Goal: Task Accomplishment & Management: Manage account settings

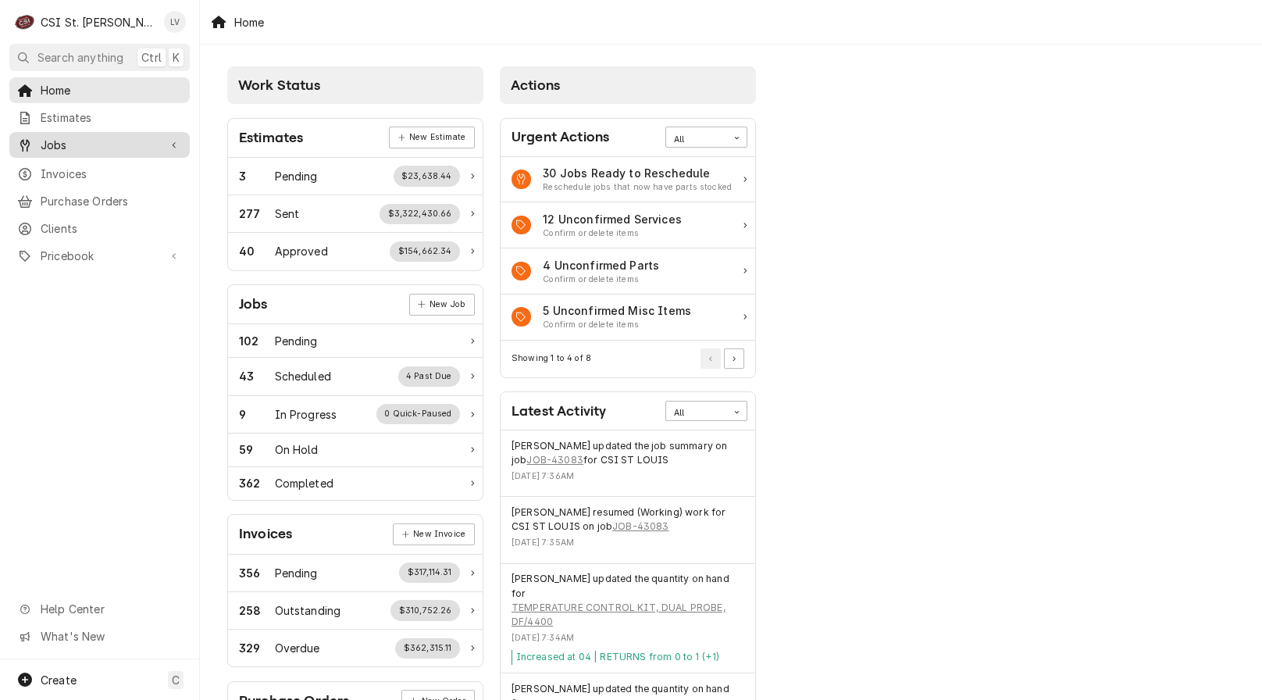
click at [105, 137] on span "Jobs" at bounding box center [100, 145] width 118 height 16
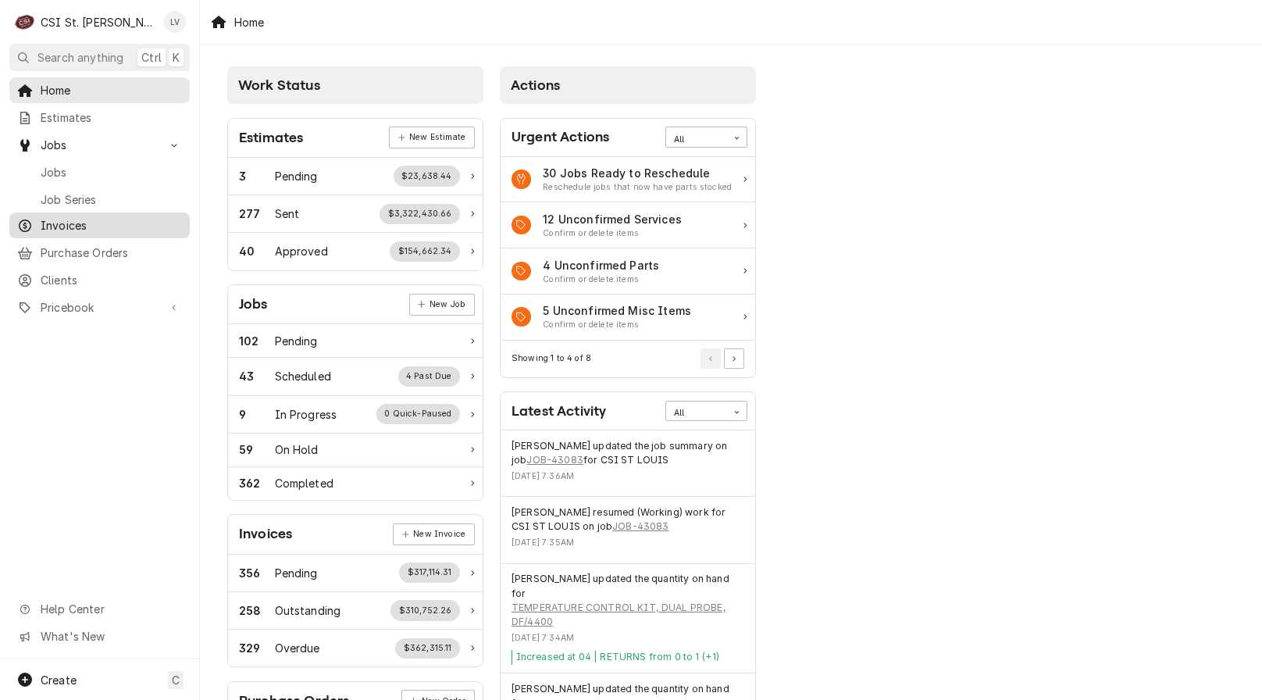
drag, startPoint x: 98, startPoint y: 169, endPoint x: 101, endPoint y: 209, distance: 40.7
click at [98, 167] on span "Jobs" at bounding box center [111, 172] width 141 height 16
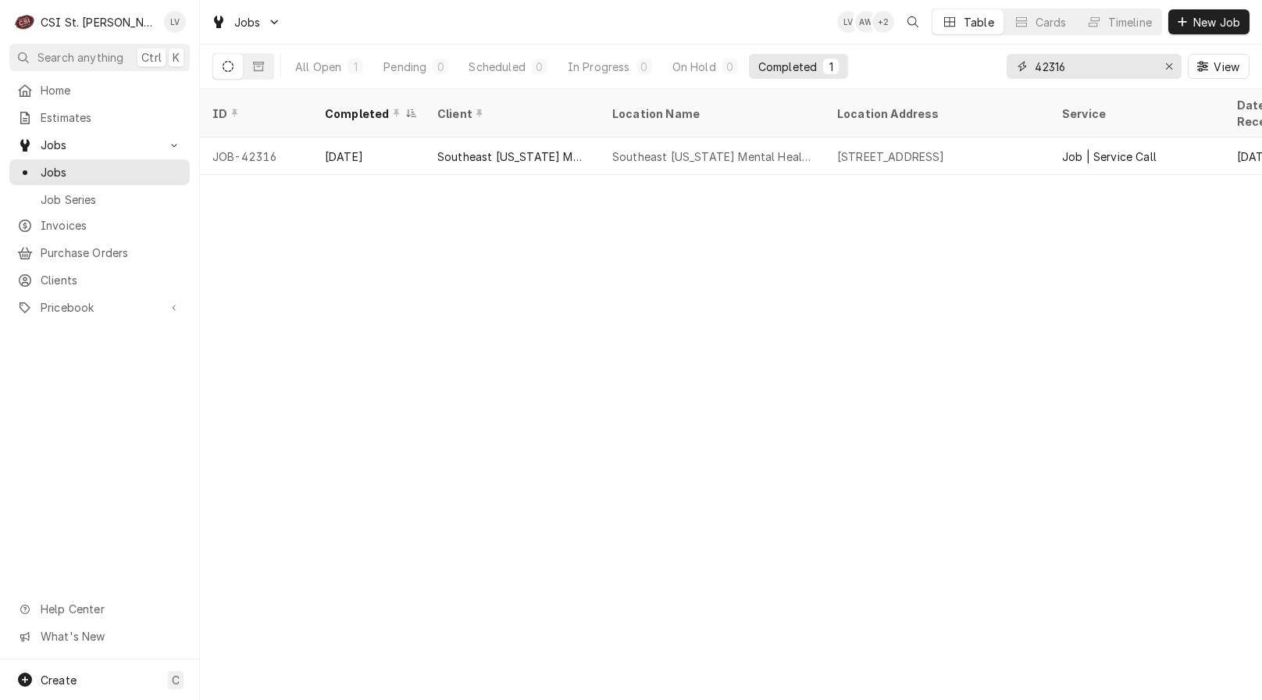
click at [1172, 68] on icon "Erase input" at bounding box center [1169, 66] width 9 height 11
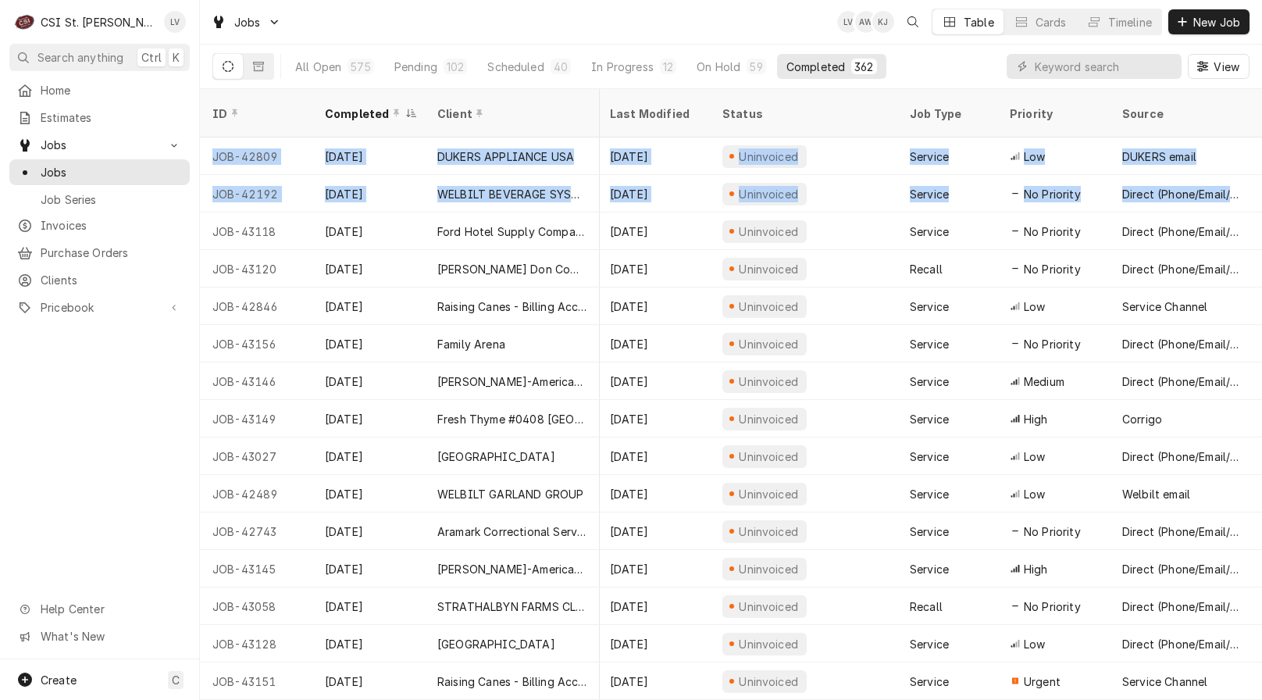
scroll to position [0, 855]
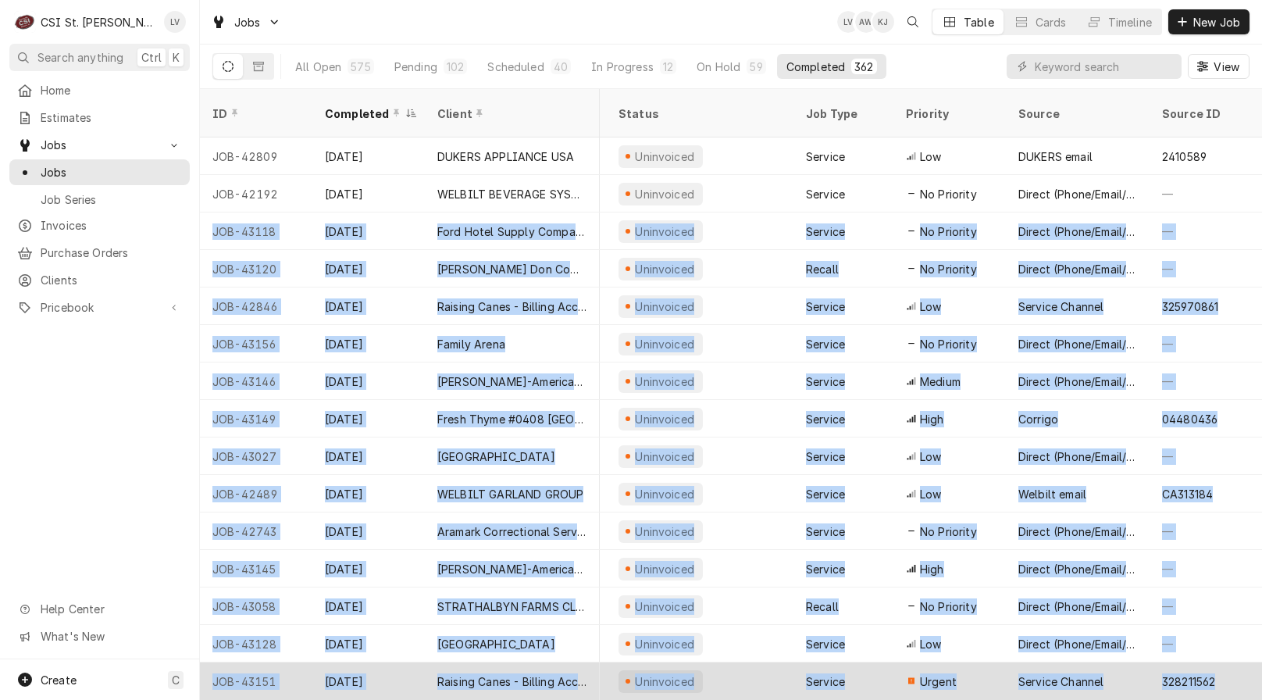
drag, startPoint x: 207, startPoint y: 211, endPoint x: 1247, endPoint y: 650, distance: 1129.2
copy tbody "JOB-43118 Oct 9 Ford Hotel Supply Company BJC Progress West Hospital 2 Progress…"
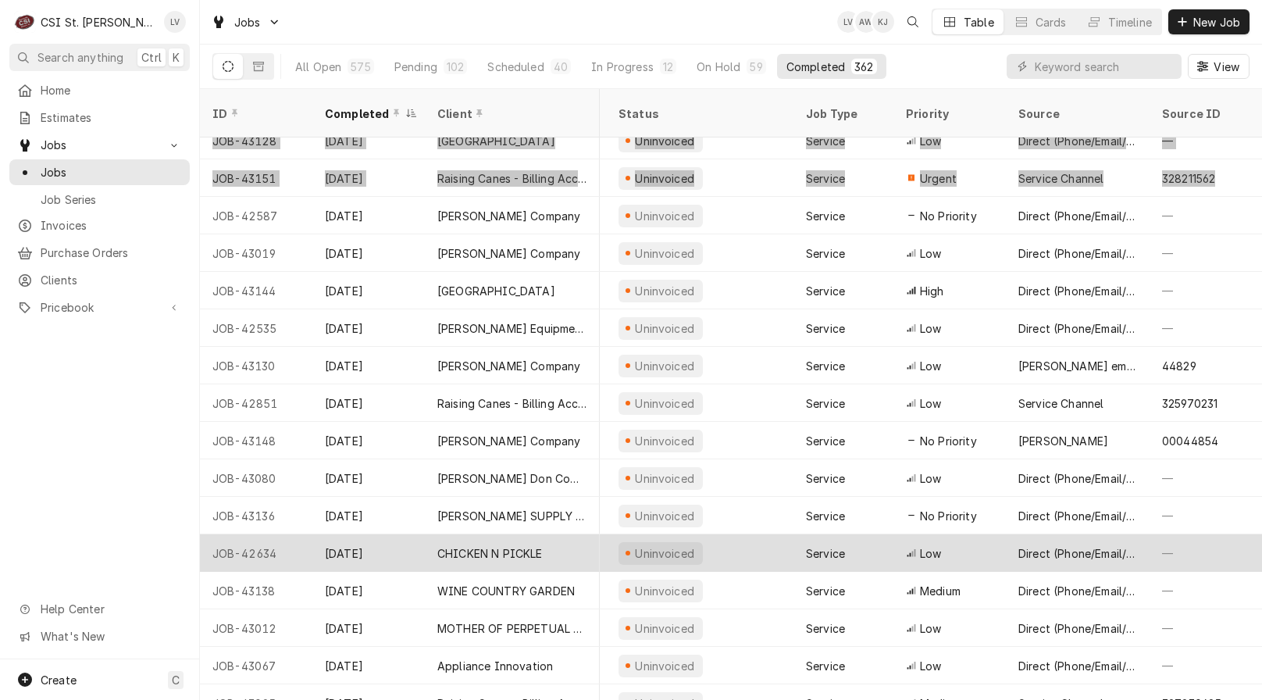
scroll to position [477, 855]
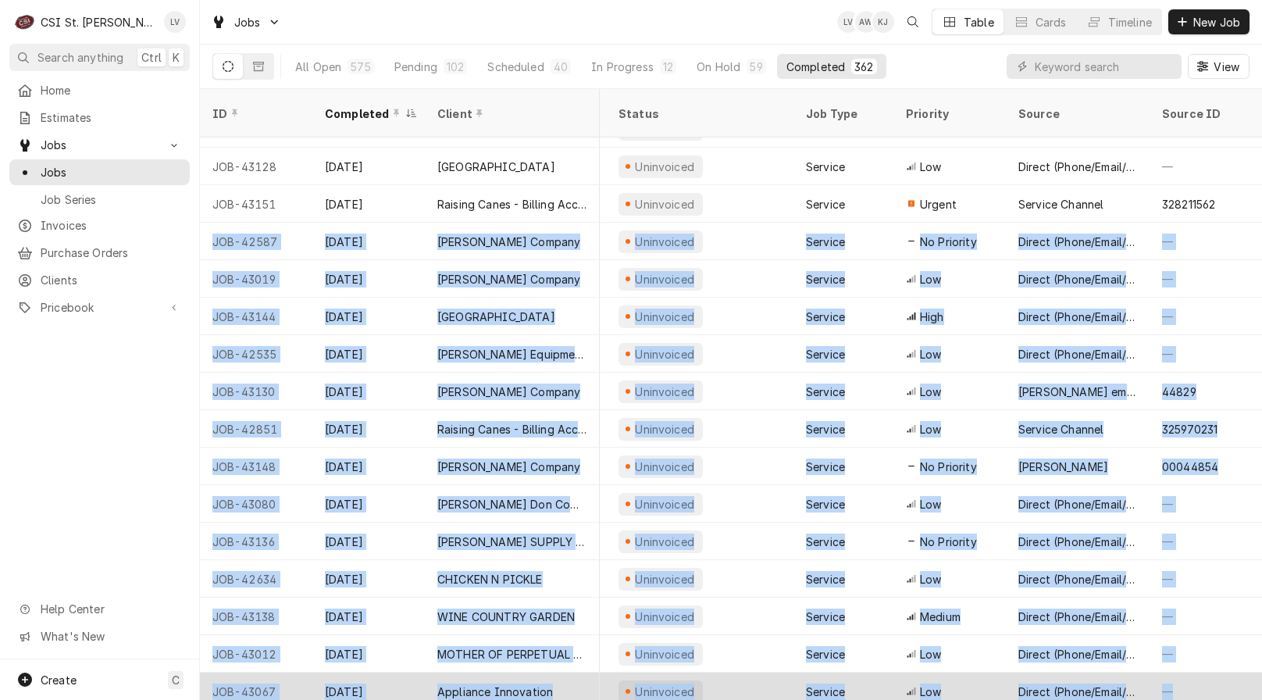
drag, startPoint x: 204, startPoint y: 220, endPoint x: 1229, endPoint y: 660, distance: 1115.9
copy tbody "JOB-42587 Oct 8 Vivian Company Petro Mart #4208 6098 Mid Rivers Mall Dr, Saint …"
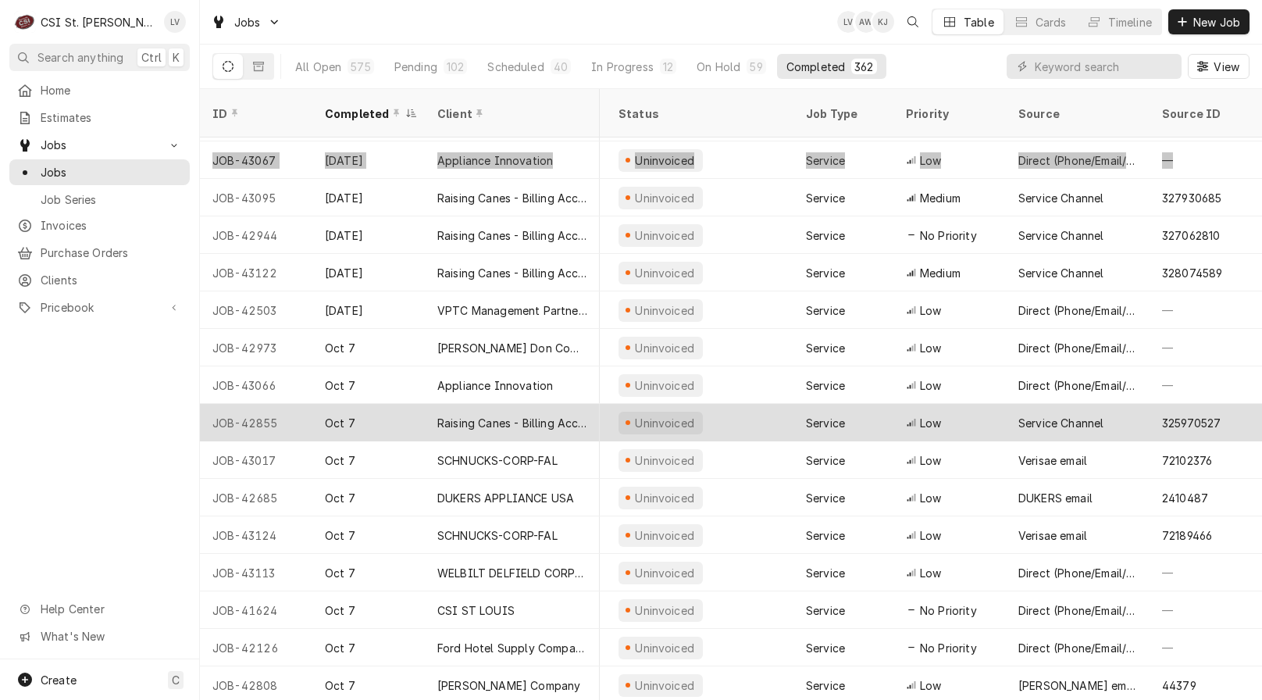
scroll to position [1011, 855]
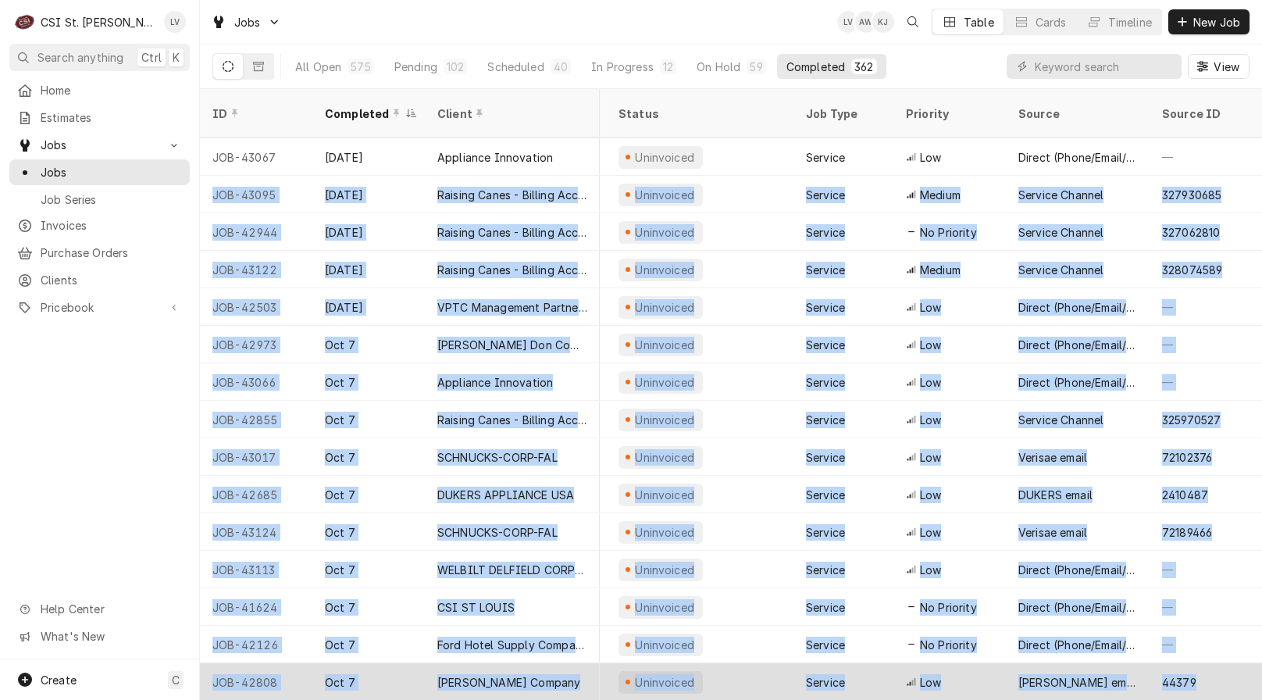
drag, startPoint x: 210, startPoint y: 172, endPoint x: 1211, endPoint y: 651, distance: 1110.3
copy tbody "JOB-43095 Oct 8 Raising Canes - Billing Account Raising Cane's #296 Florissant …"
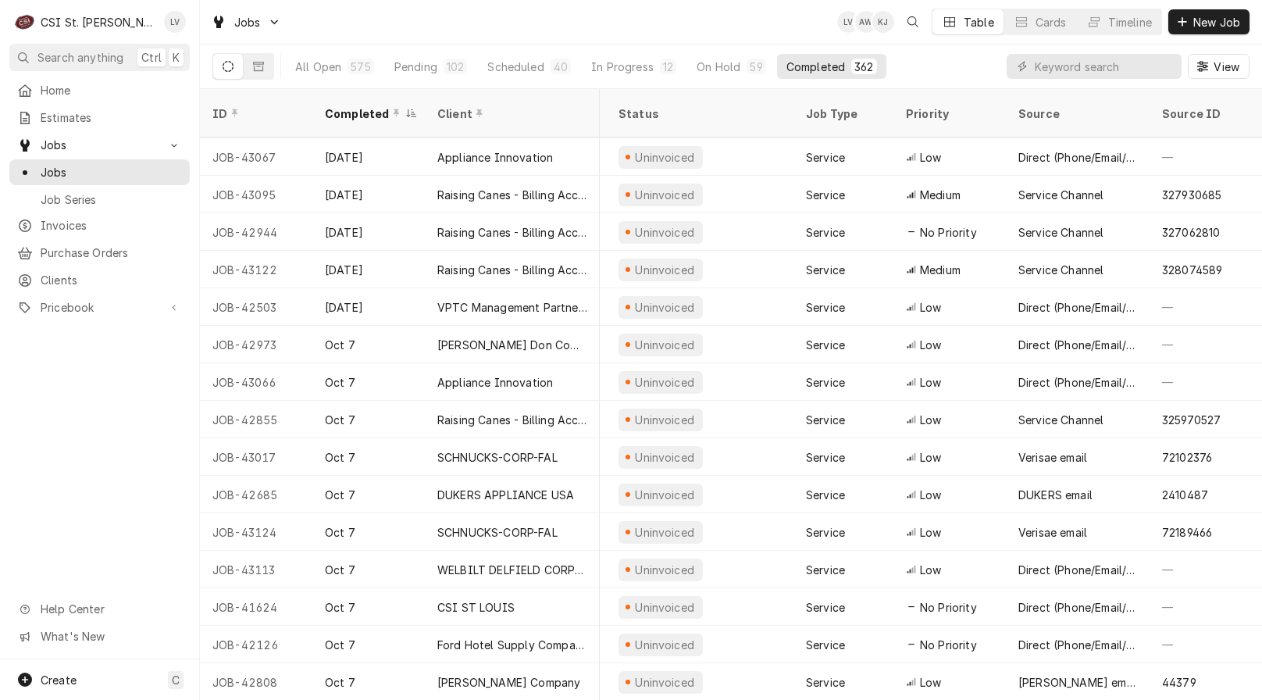
click at [120, 404] on div "Home Estimates Jobs Jobs Job Series Invoices Purchase Orders Clients Pricebook …" at bounding box center [99, 368] width 199 height 582
click at [1090, 60] on input "Dynamic Content Wrapper" at bounding box center [1104, 66] width 139 height 25
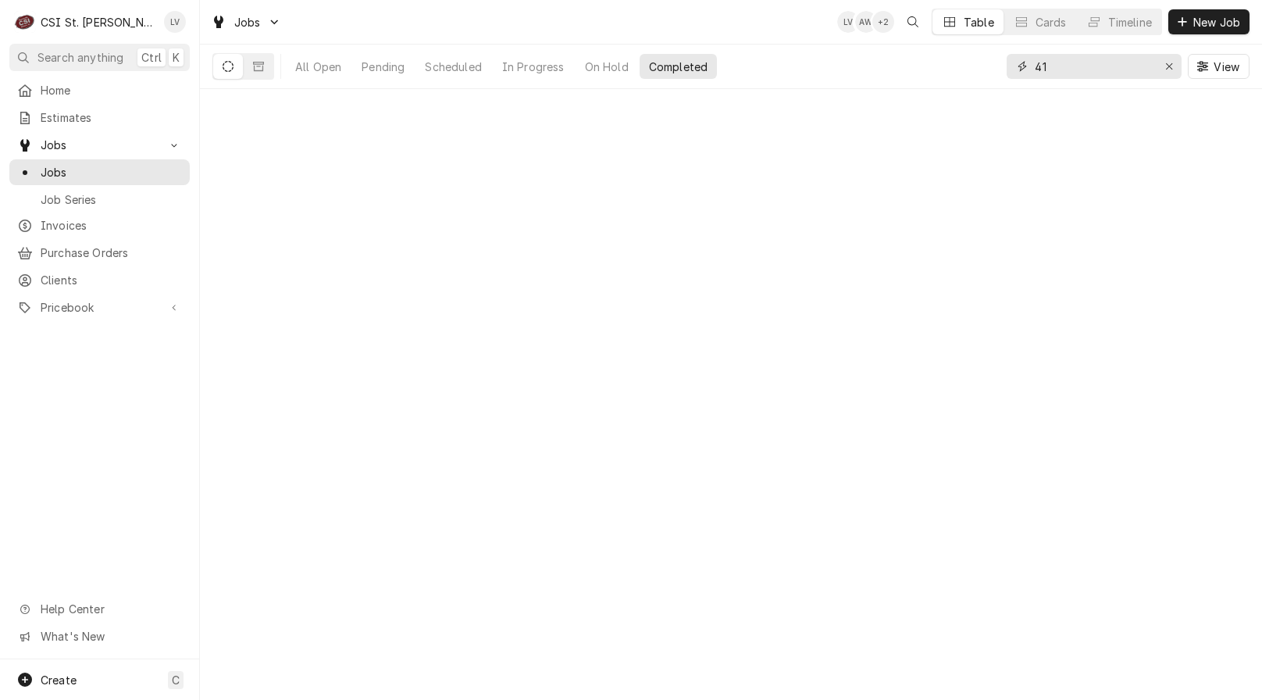
type input "4"
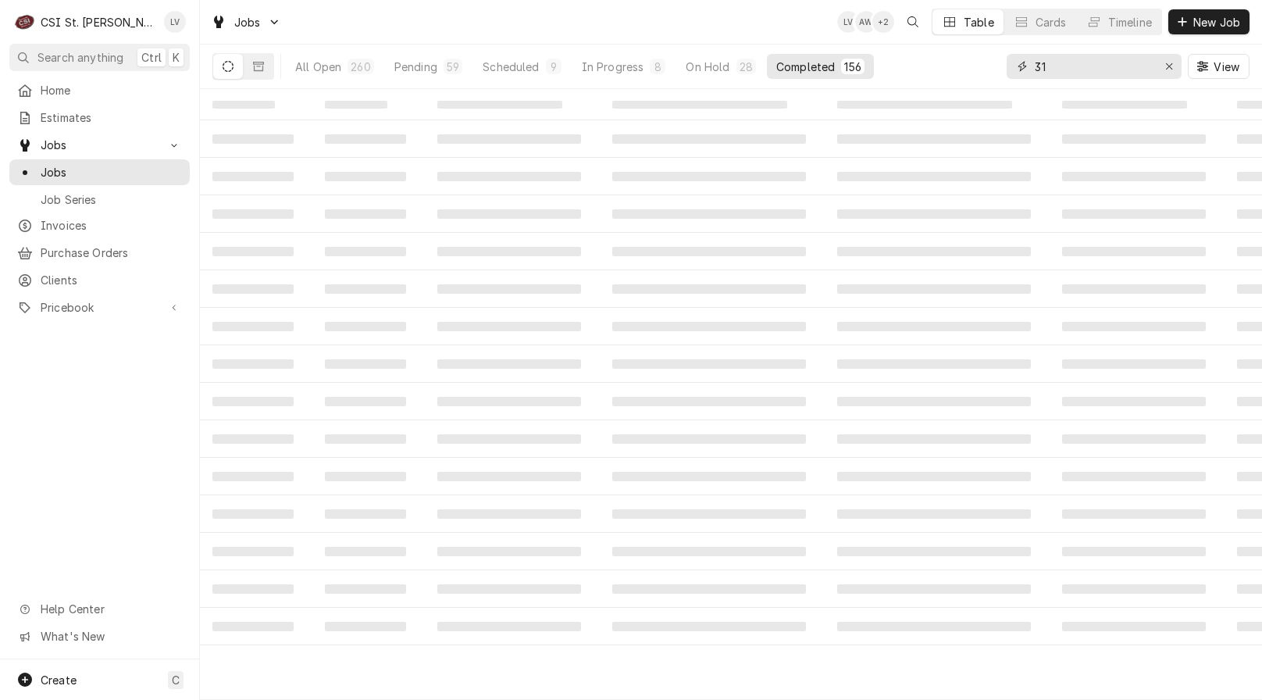
type input "3"
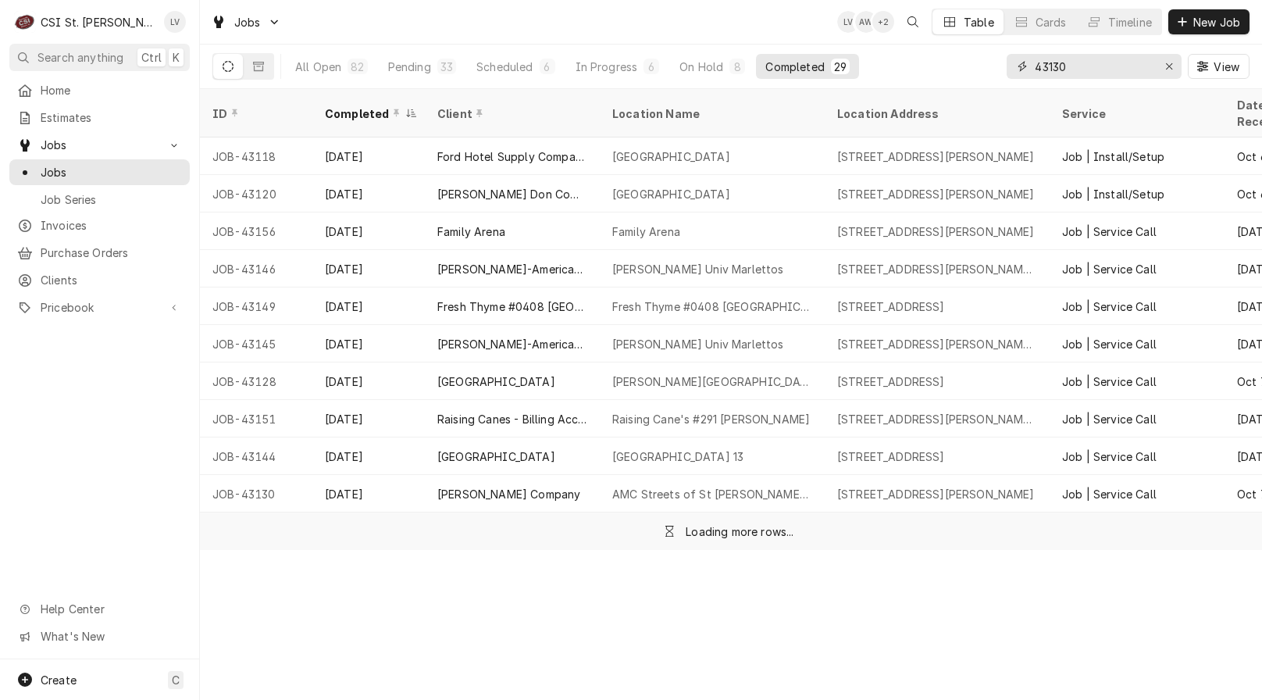
type input "43130"
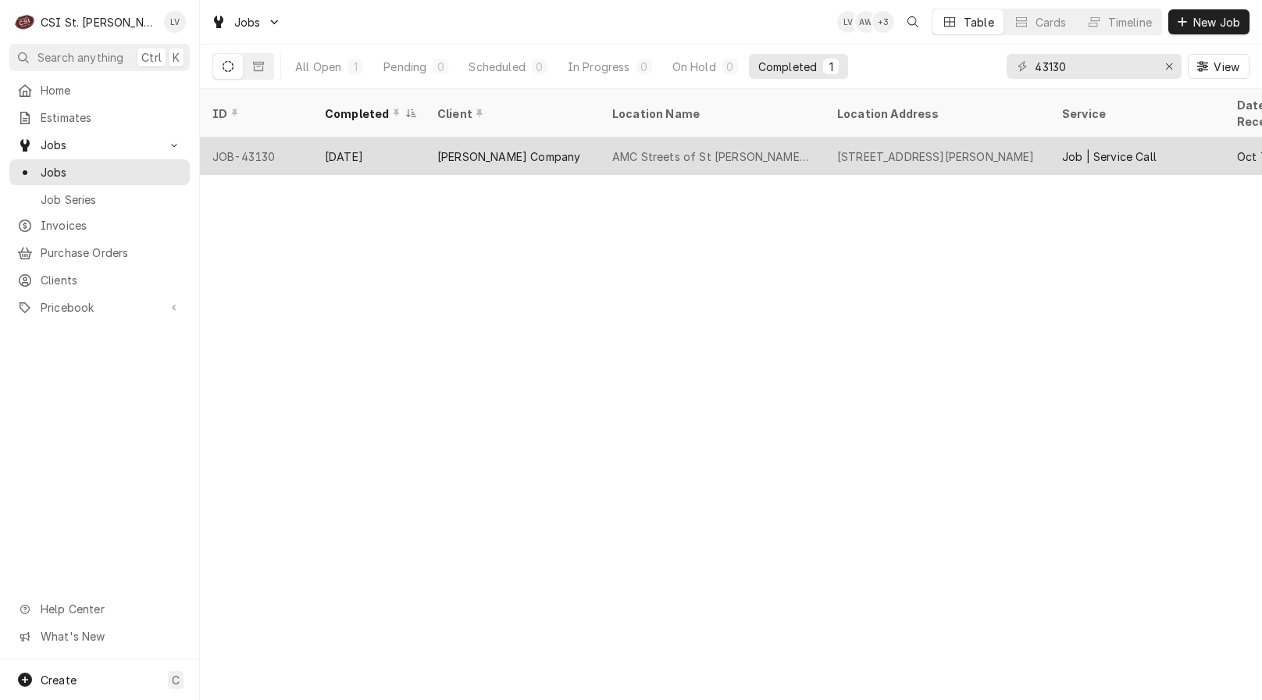
click at [837, 137] on div "311 Lombard St, St Charles, MO 63303" at bounding box center [937, 155] width 225 height 37
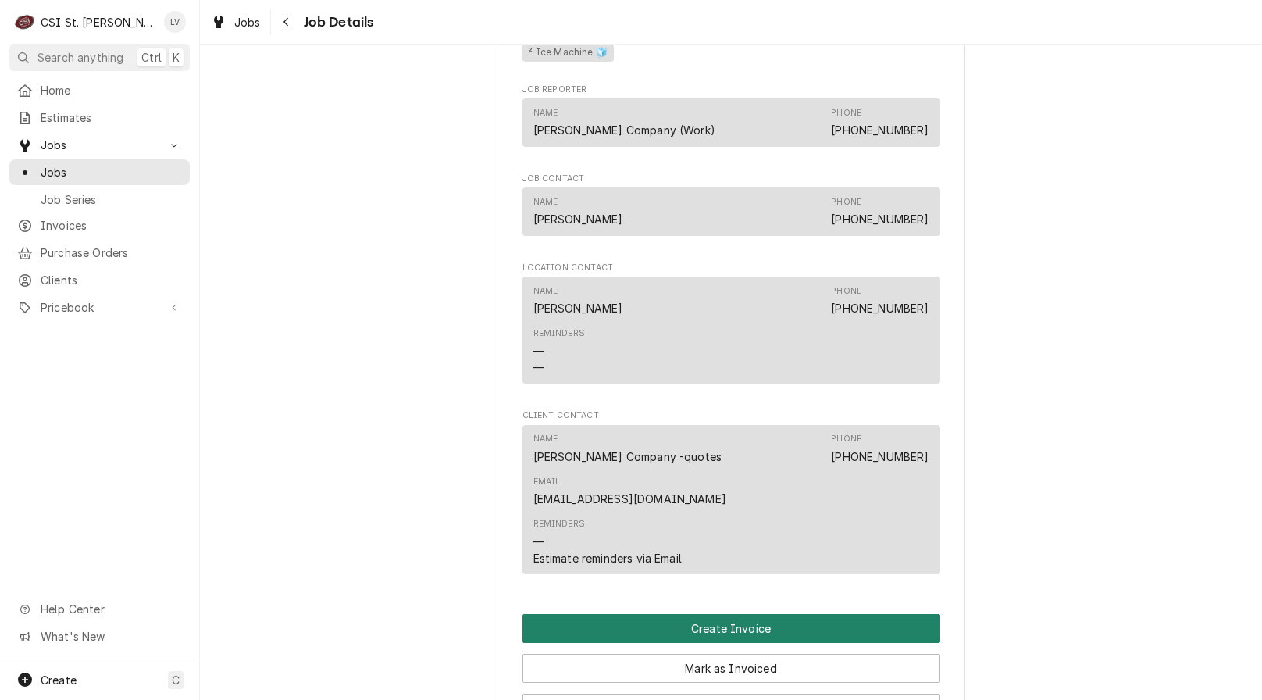
scroll to position [1484, 0]
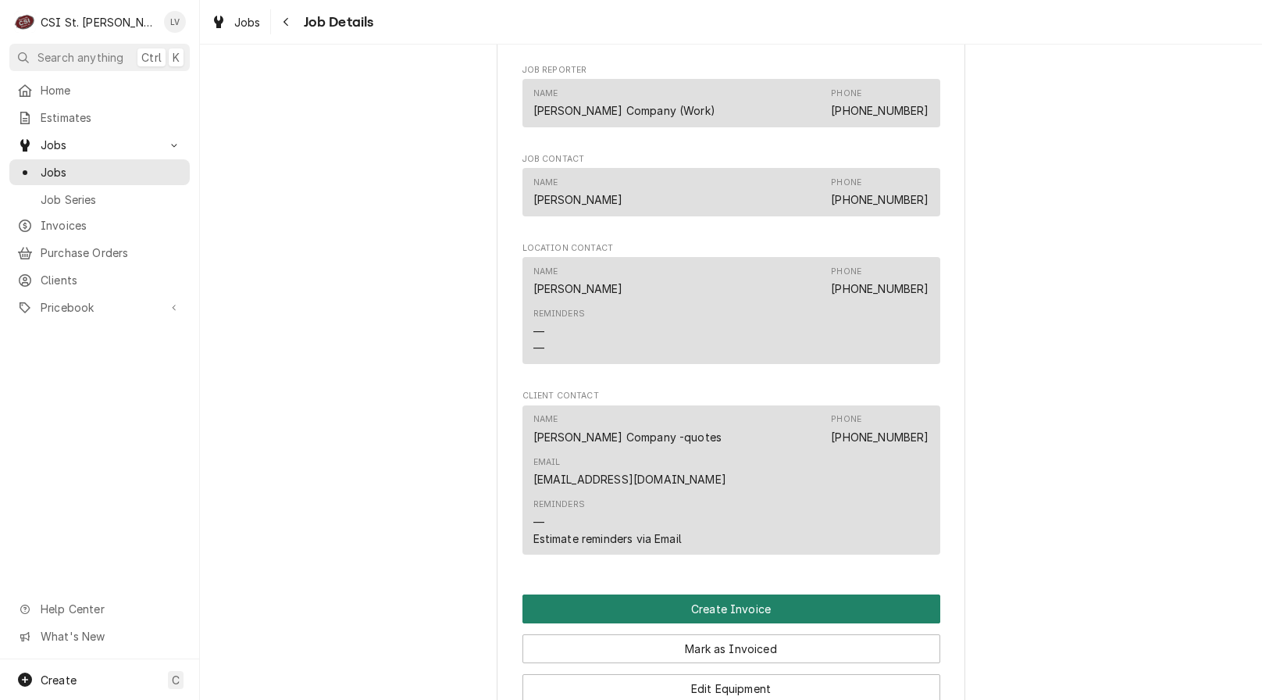
click at [737, 594] on button "Create Invoice" at bounding box center [732, 608] width 418 height 29
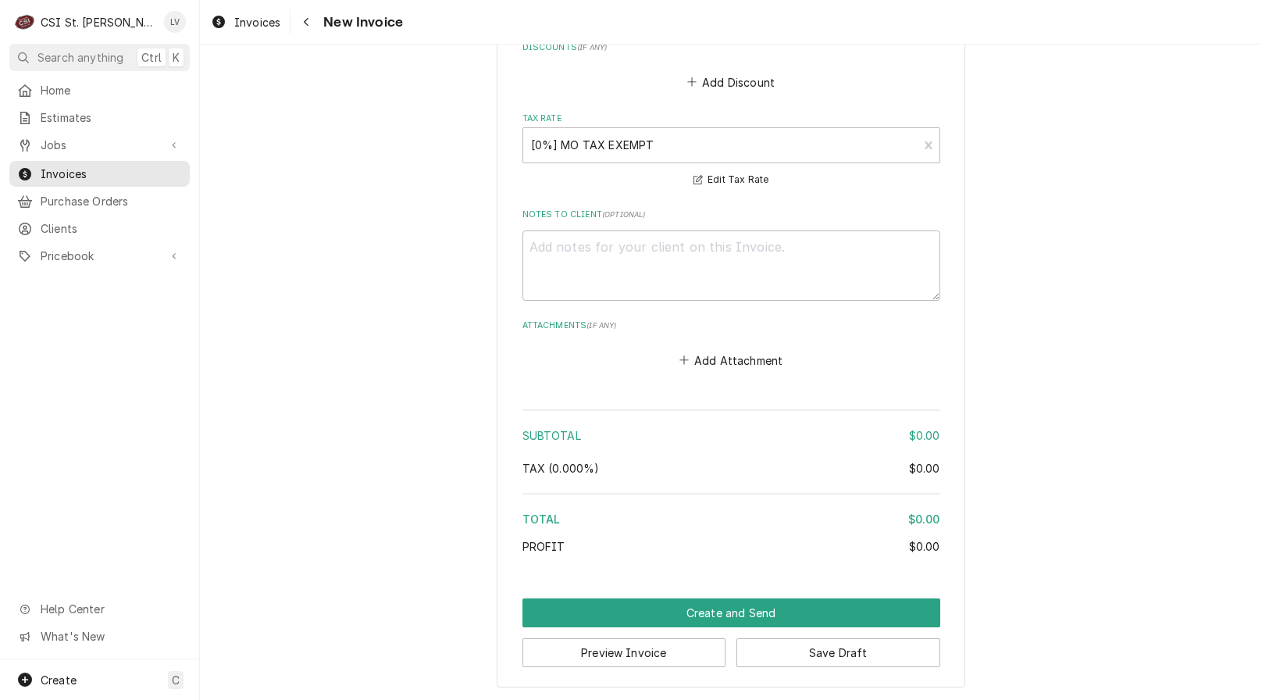
scroll to position [3398, 0]
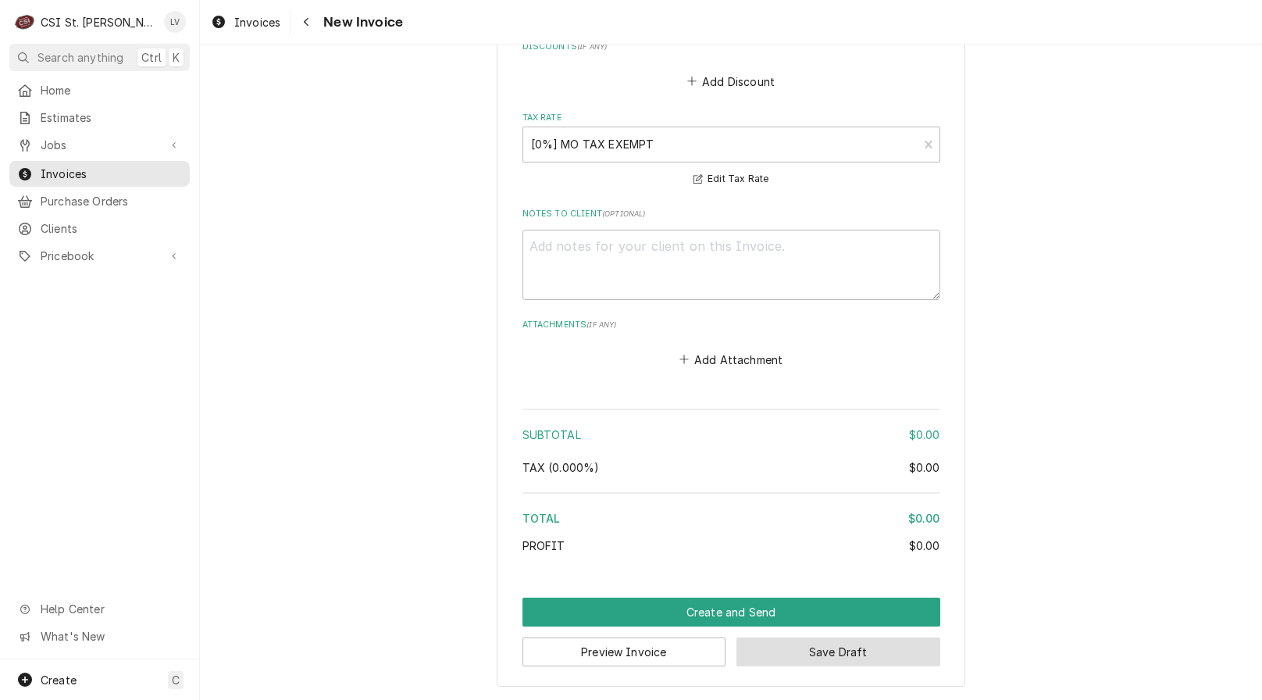
click at [819, 649] on button "Save Draft" at bounding box center [839, 651] width 204 height 29
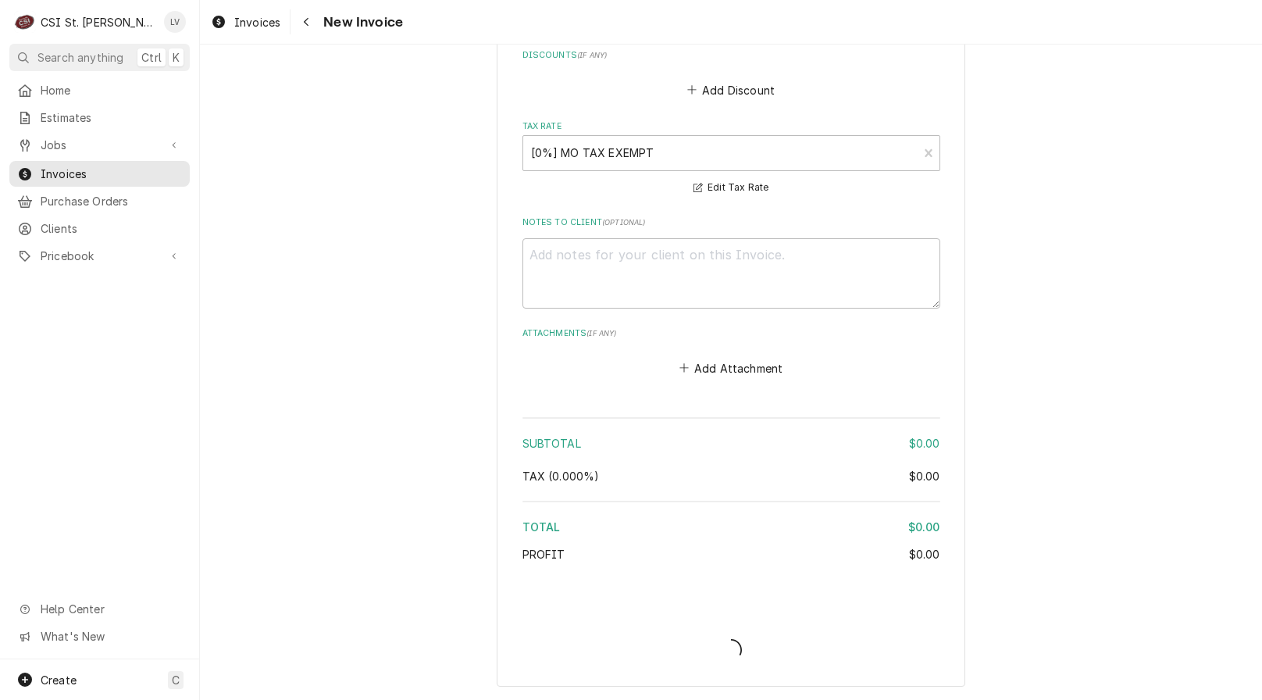
type textarea "x"
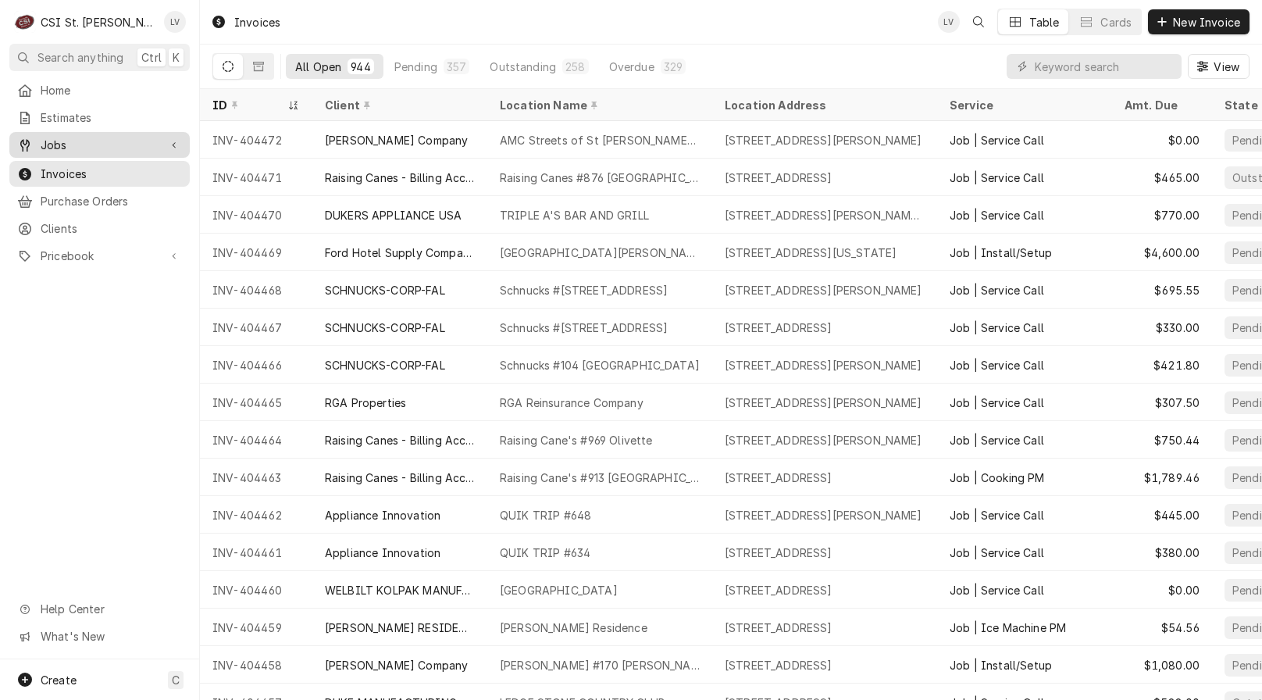
click at [52, 141] on span "Jobs" at bounding box center [100, 145] width 118 height 16
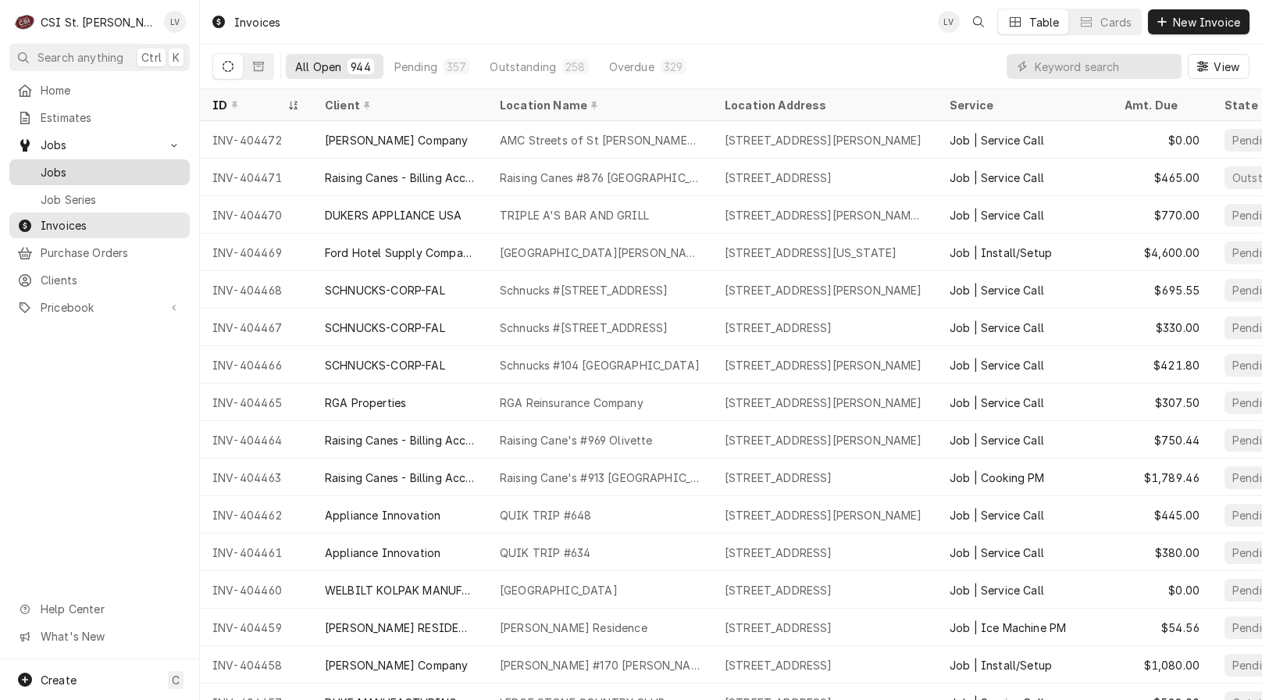
click at [62, 167] on span "Jobs" at bounding box center [111, 172] width 141 height 16
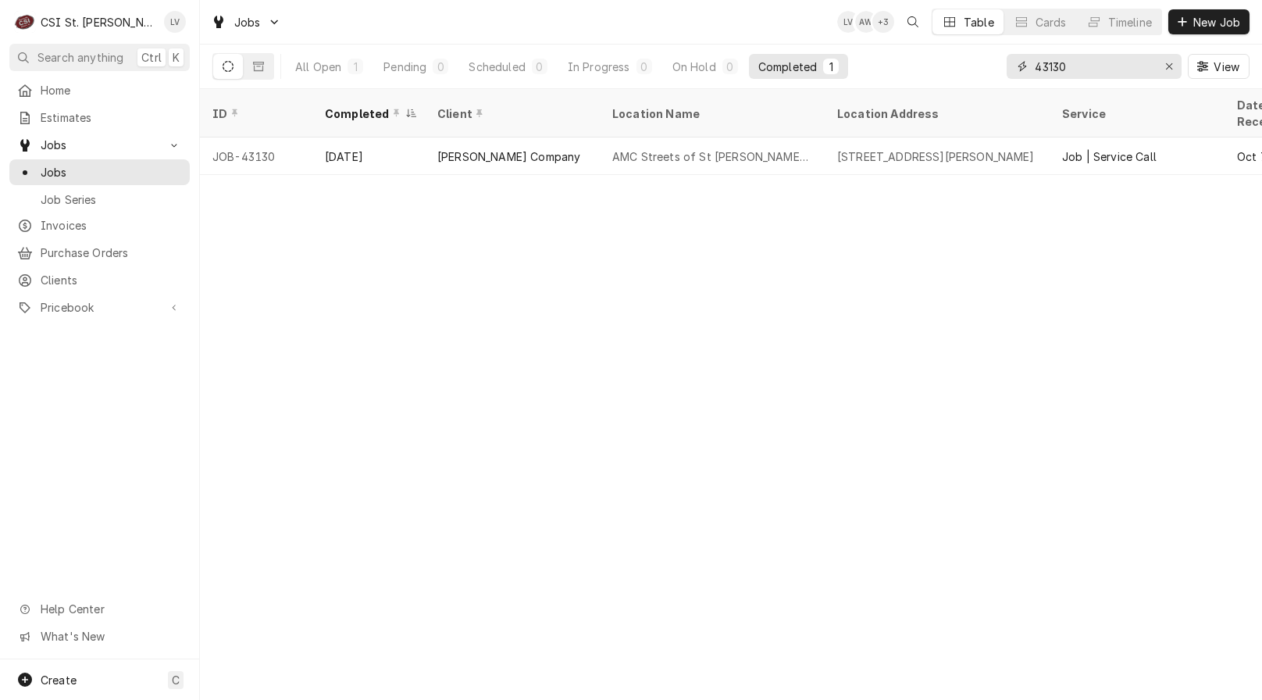
drag, startPoint x: 1094, startPoint y: 70, endPoint x: 1000, endPoint y: 50, distance: 96.5
click at [999, 49] on div "All Open 1 Pending 0 Scheduled 0 In Progress 0 On Hold 0 Completed 1 43130 View" at bounding box center [730, 67] width 1037 height 44
type input "42685"
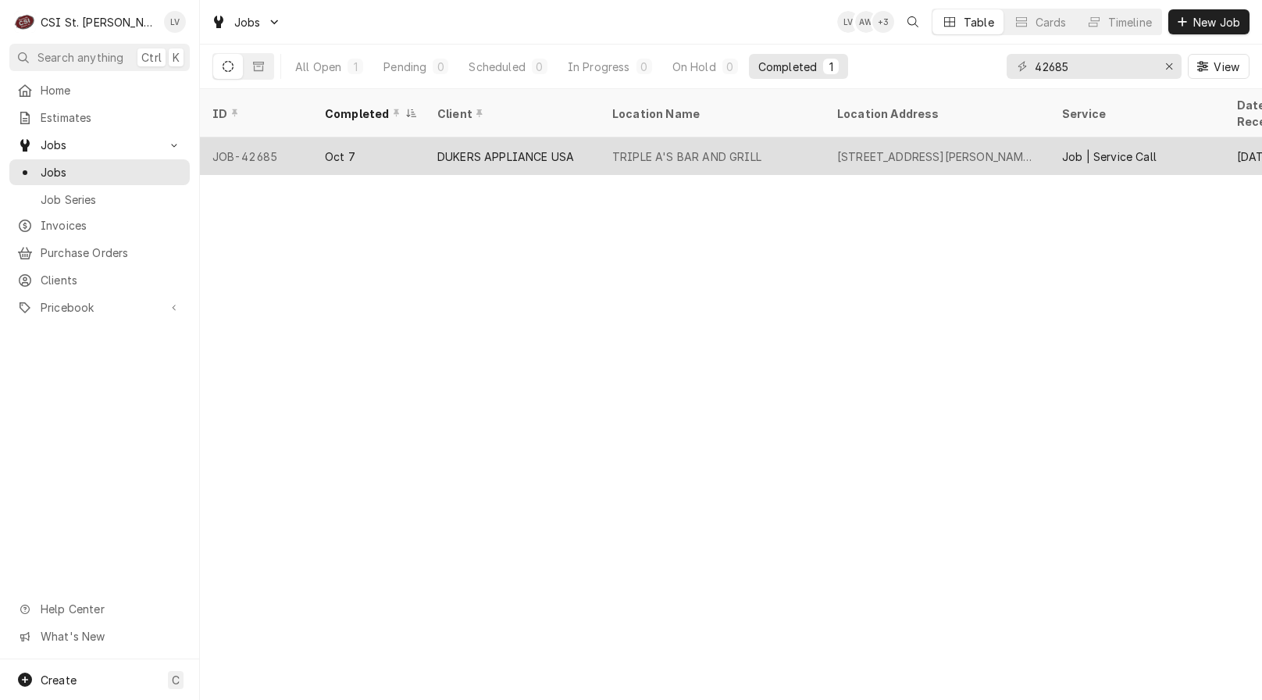
click at [656, 148] on div "TRIPLE A'S BAR AND GRILL" at bounding box center [686, 156] width 149 height 16
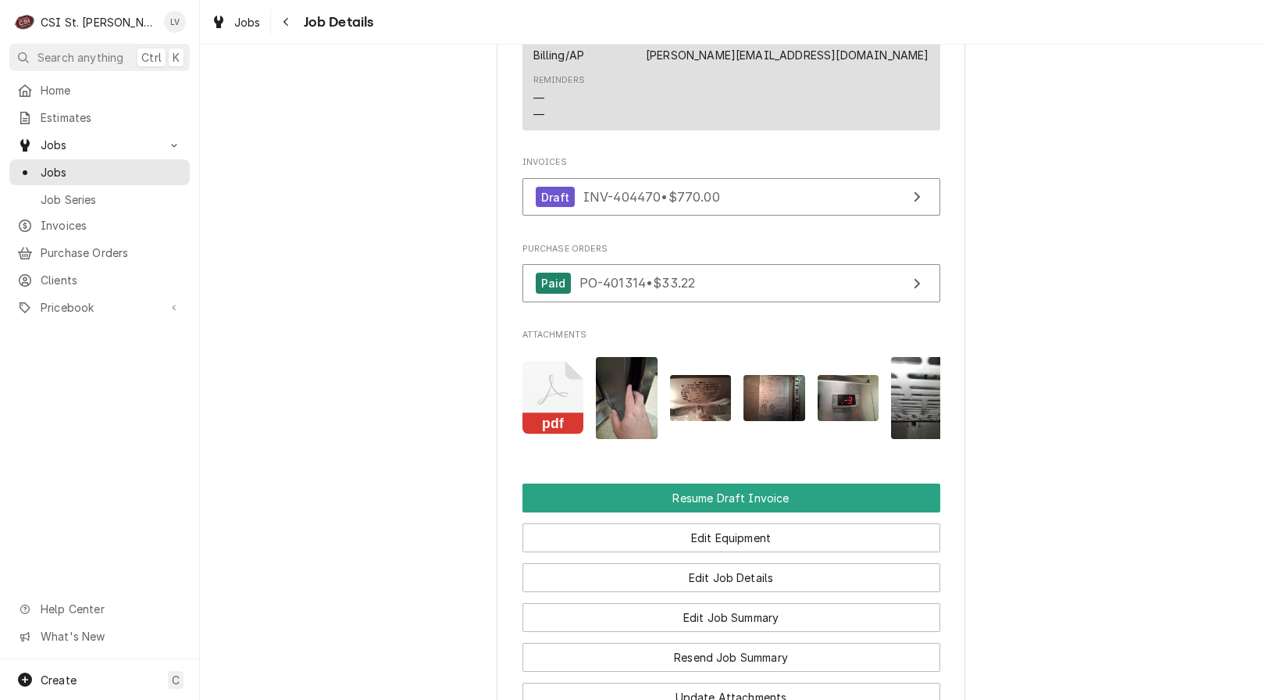
scroll to position [1250, 0]
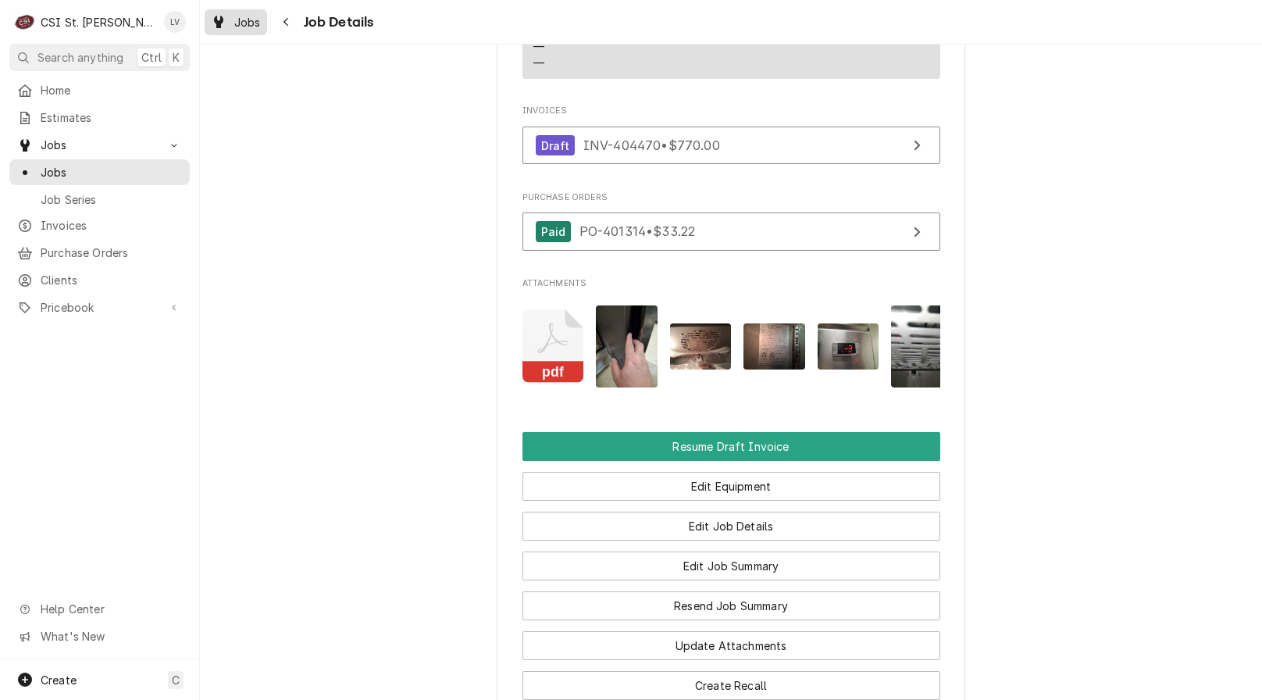
click at [244, 25] on span "Jobs" at bounding box center [247, 22] width 27 height 16
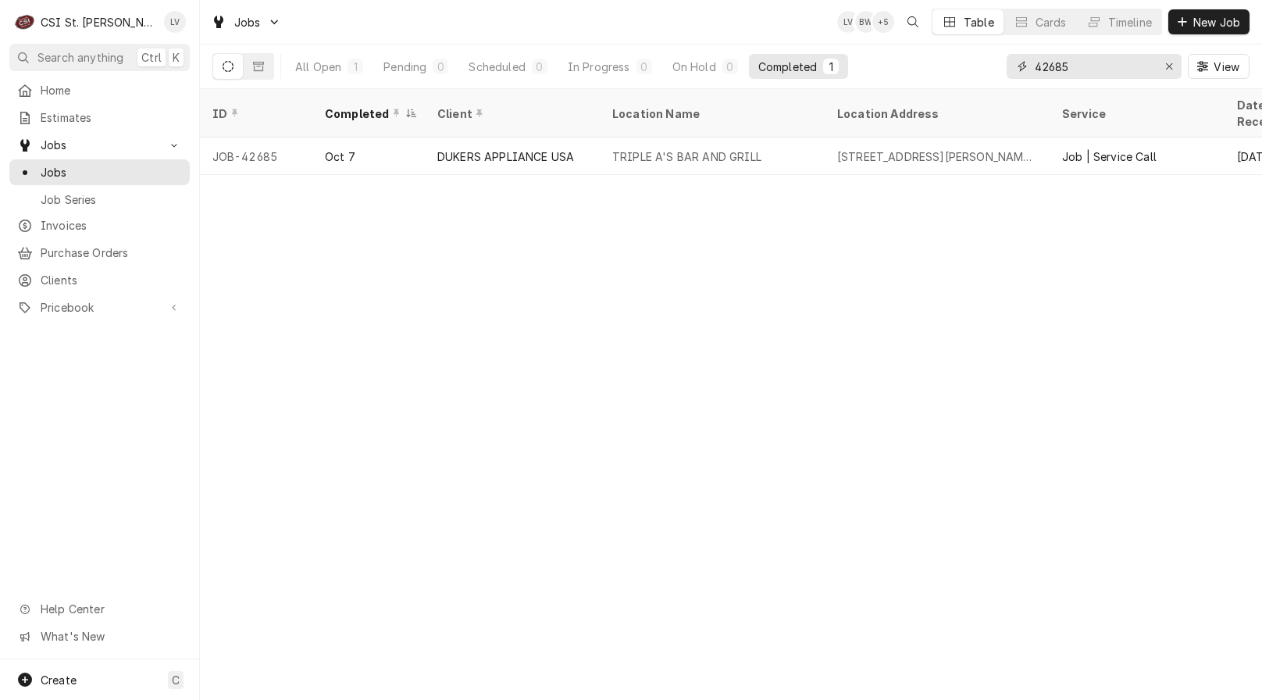
drag, startPoint x: 1079, startPoint y: 60, endPoint x: 973, endPoint y: 47, distance: 107.1
click at [973, 47] on div "All Open 1 Pending 0 Scheduled 0 In Progress 0 On Hold 0 Completed 1 42685 View" at bounding box center [730, 67] width 1037 height 44
type input "4"
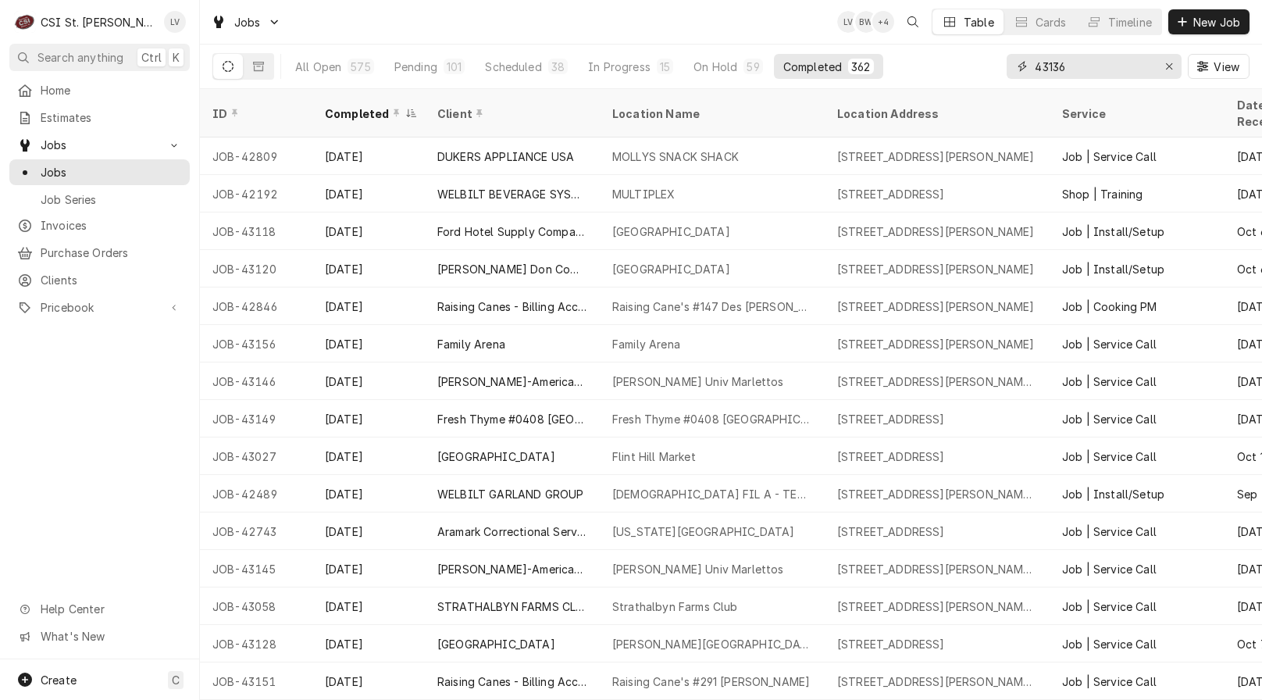
type input "43136"
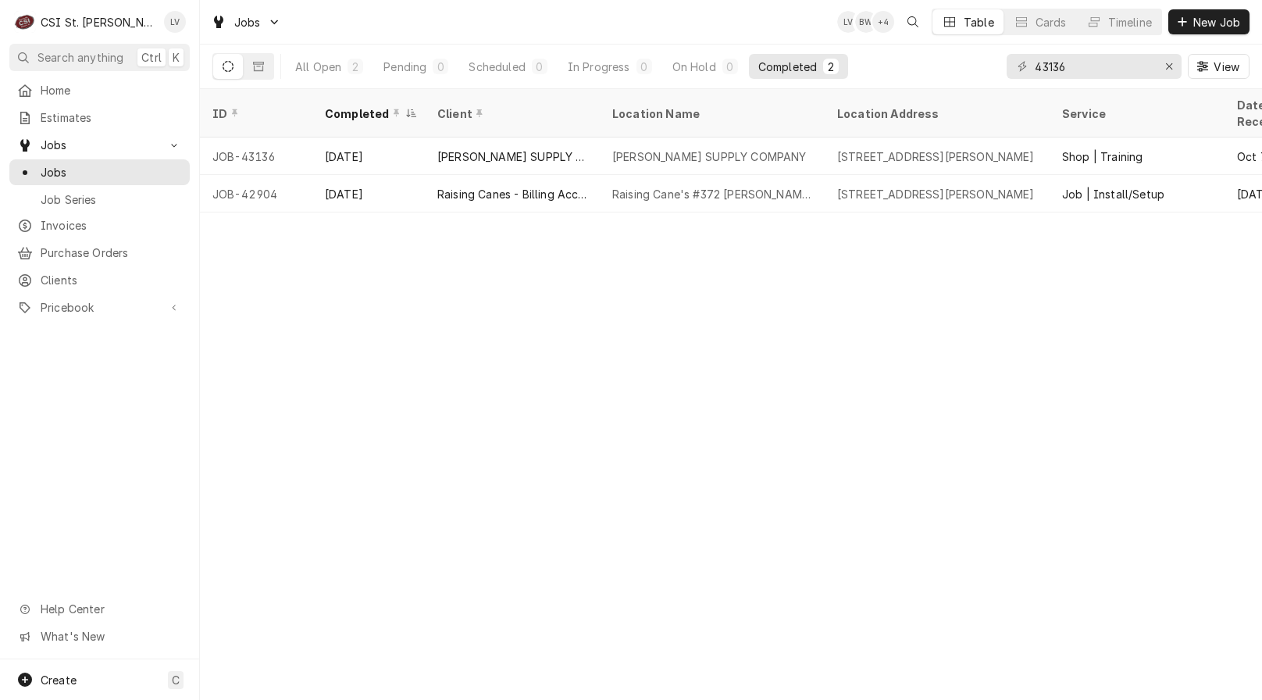
drag, startPoint x: 466, startPoint y: 147, endPoint x: 501, endPoint y: 204, distance: 66.6
click at [466, 144] on div "[PERSON_NAME] SUPPLY COMPANY (1)" at bounding box center [512, 155] width 175 height 37
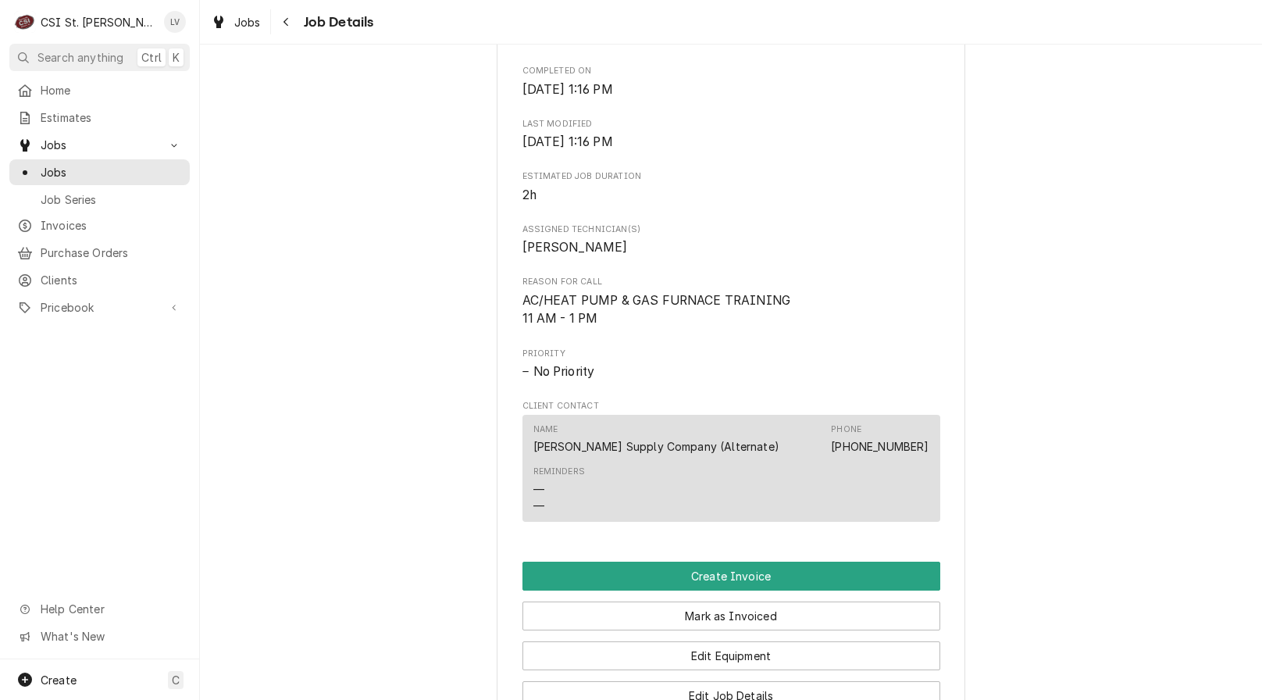
scroll to position [625, 0]
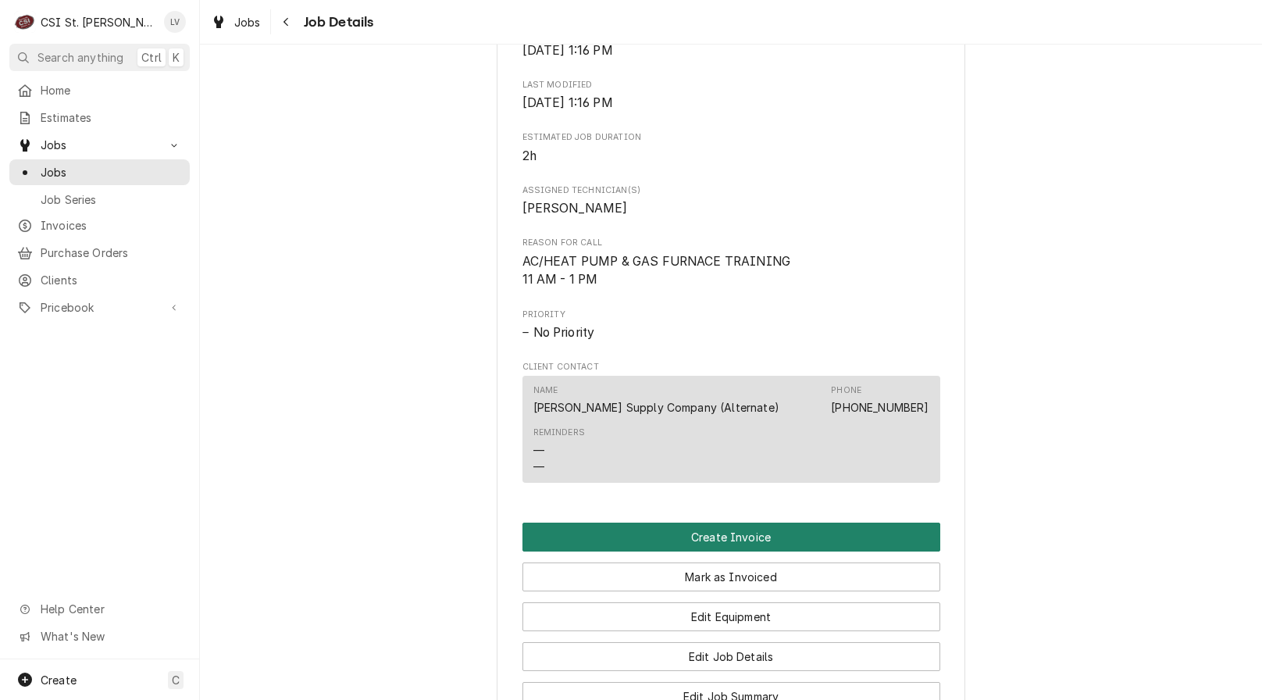
click at [635, 551] on button "Create Invoice" at bounding box center [732, 537] width 418 height 29
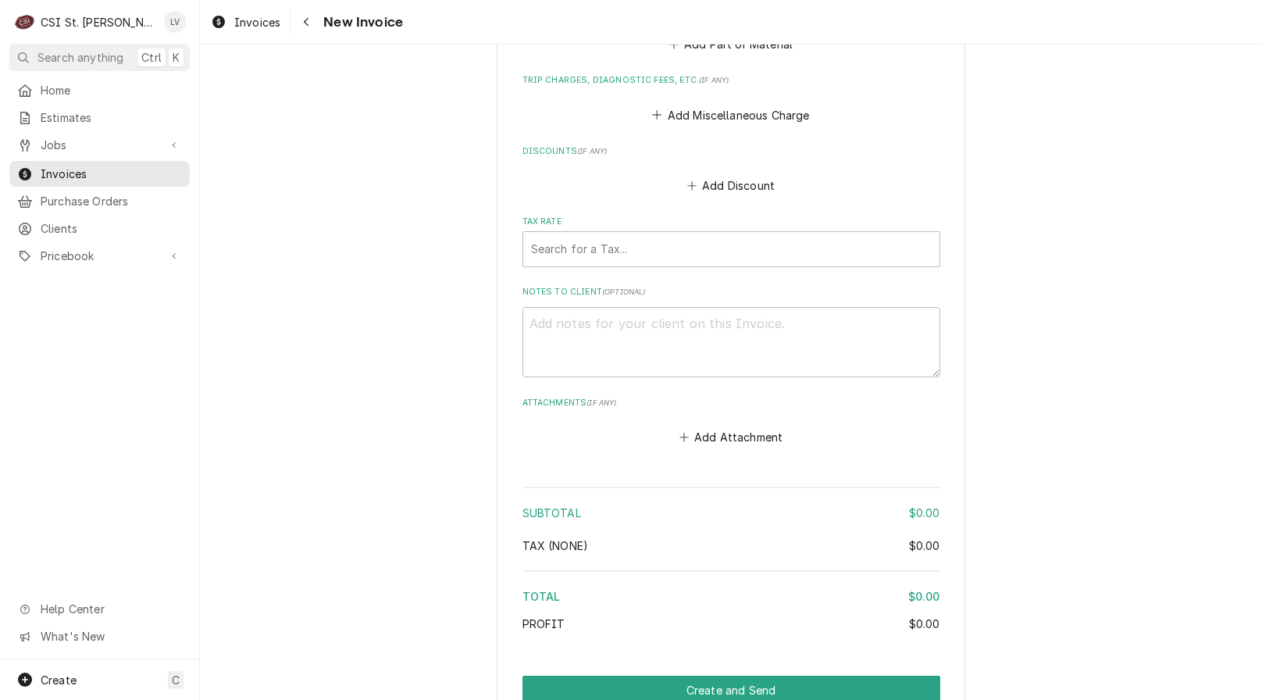
scroll to position [1841, 0]
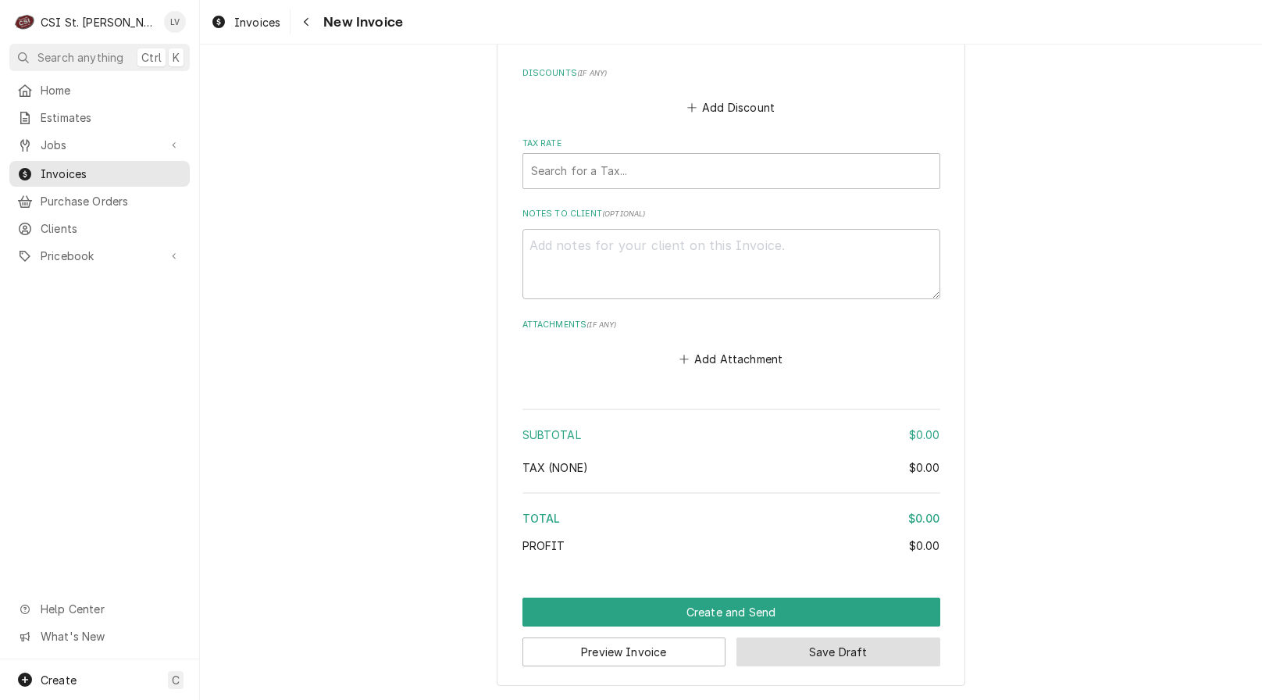
click at [851, 658] on button "Save Draft" at bounding box center [839, 651] width 204 height 29
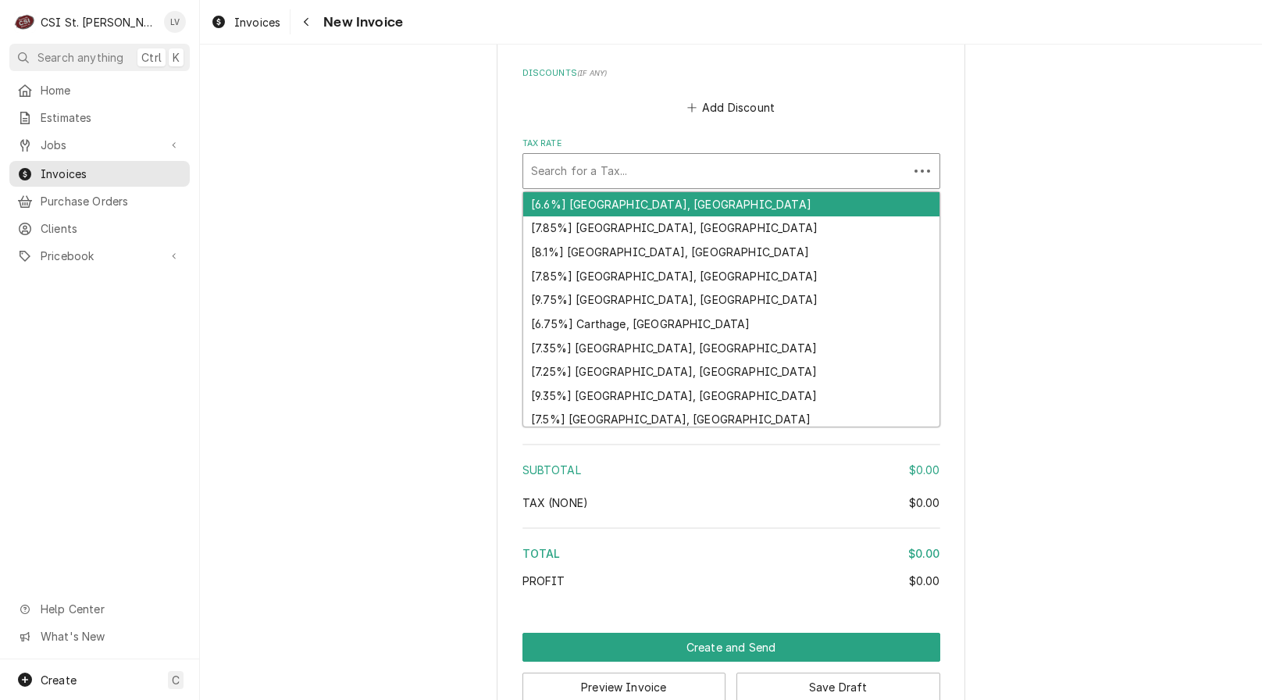
click at [655, 176] on div "Tax Rate" at bounding box center [715, 171] width 369 height 28
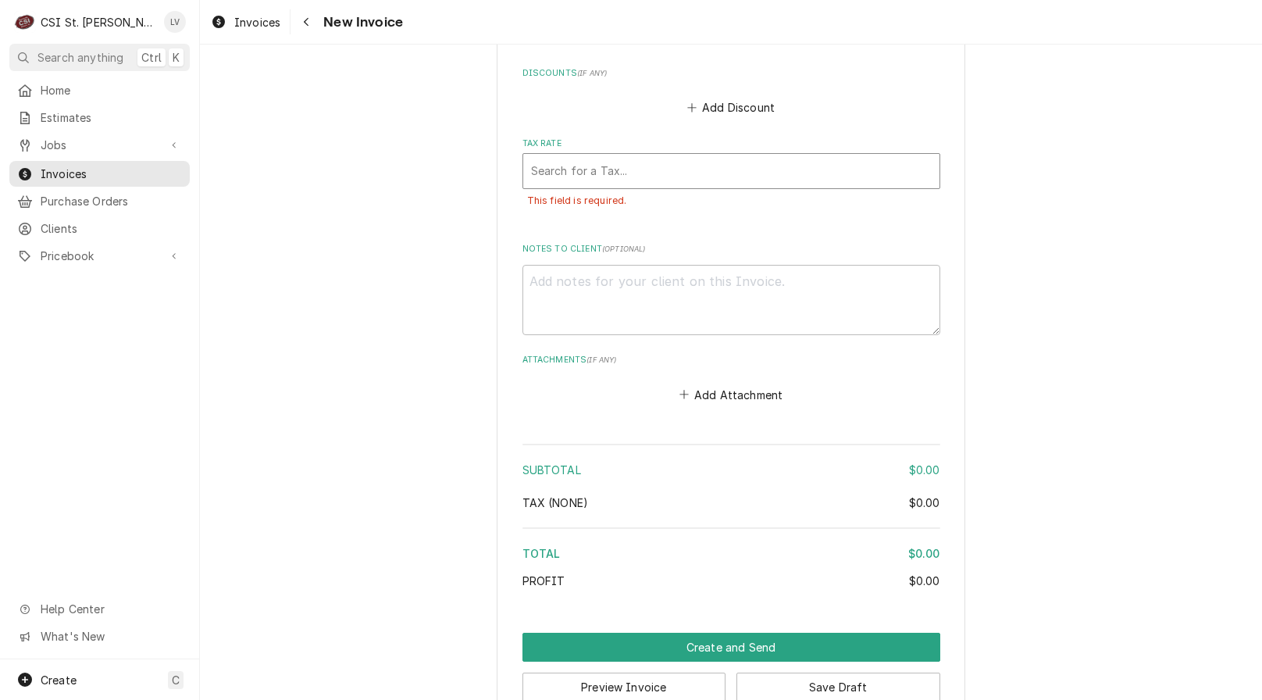
click at [591, 173] on div "Tax Rate" at bounding box center [731, 171] width 401 height 28
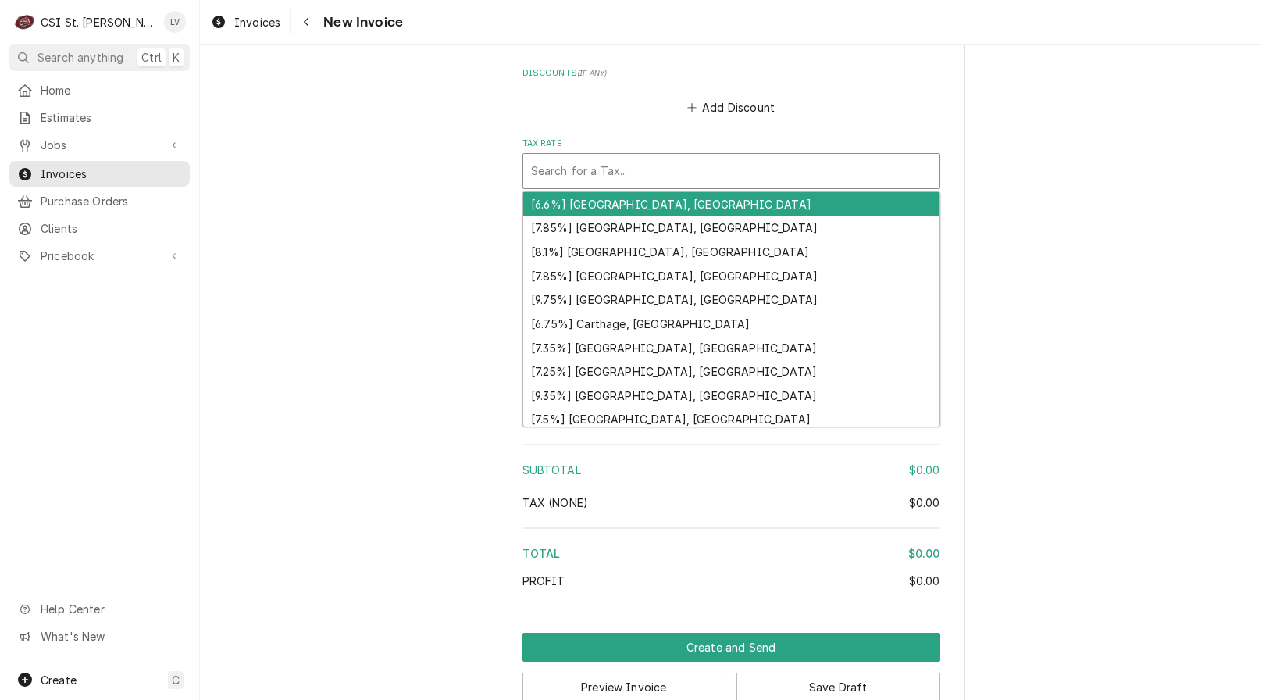
type textarea "x"
type input "m"
type textarea "x"
type input "mo"
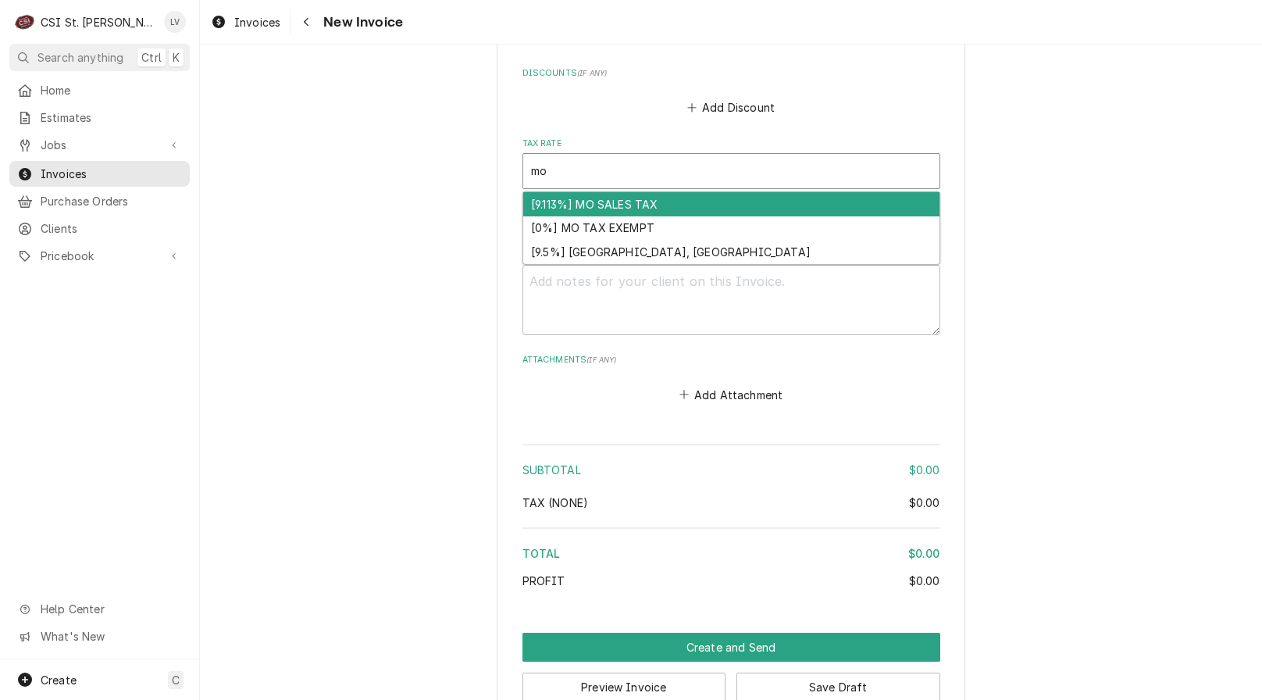
click at [609, 201] on div "[9.113%] MO SALES TAX" at bounding box center [731, 204] width 416 height 24
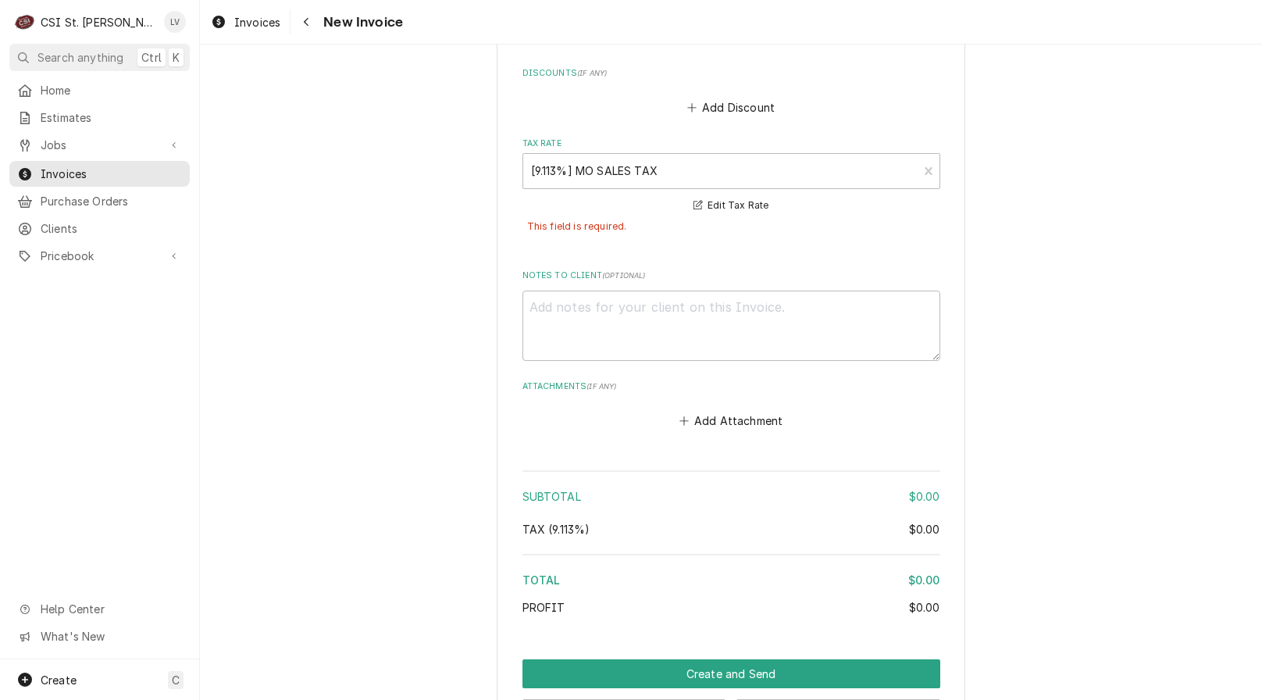
scroll to position [1903, 0]
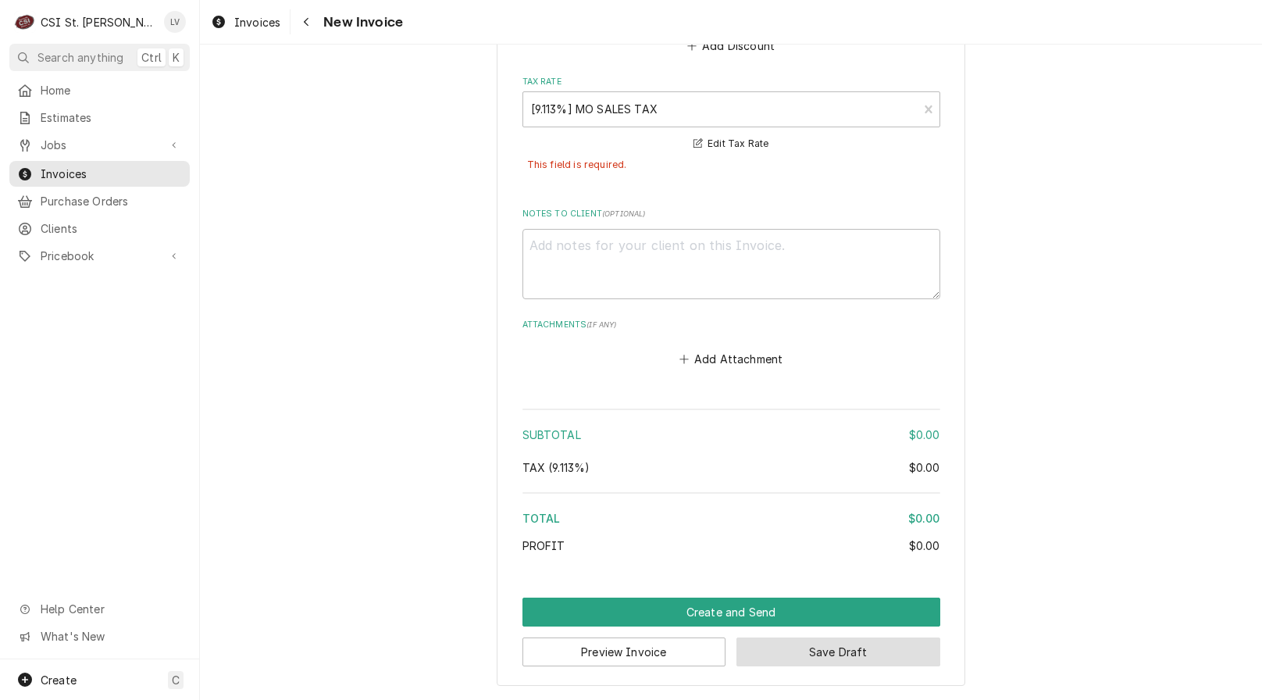
click at [873, 649] on button "Save Draft" at bounding box center [839, 651] width 204 height 29
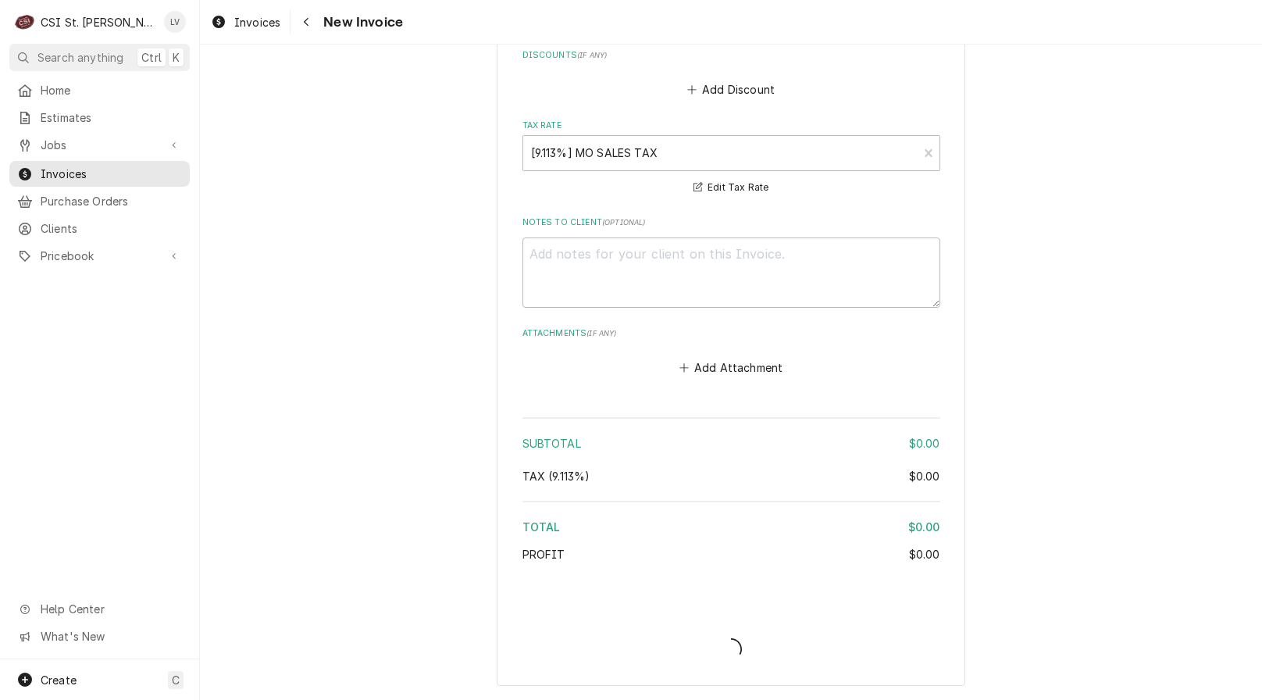
scroll to position [1859, 0]
type textarea "x"
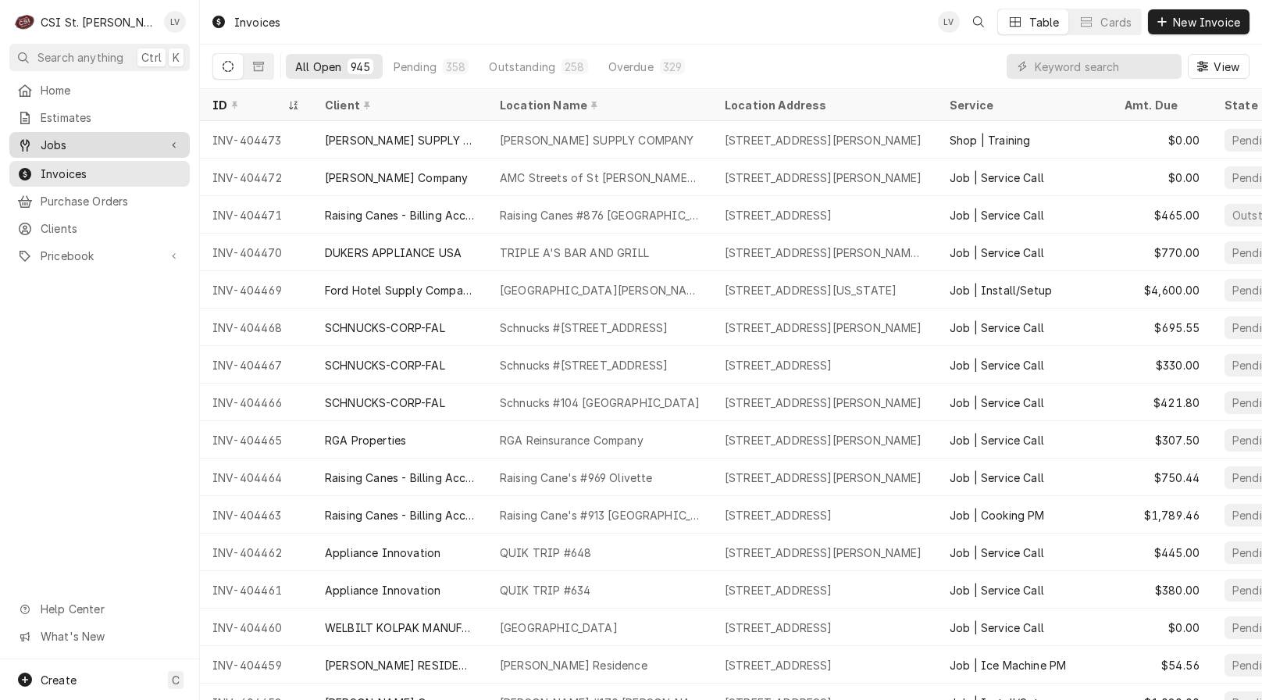
click at [141, 141] on span "Jobs" at bounding box center [100, 145] width 118 height 16
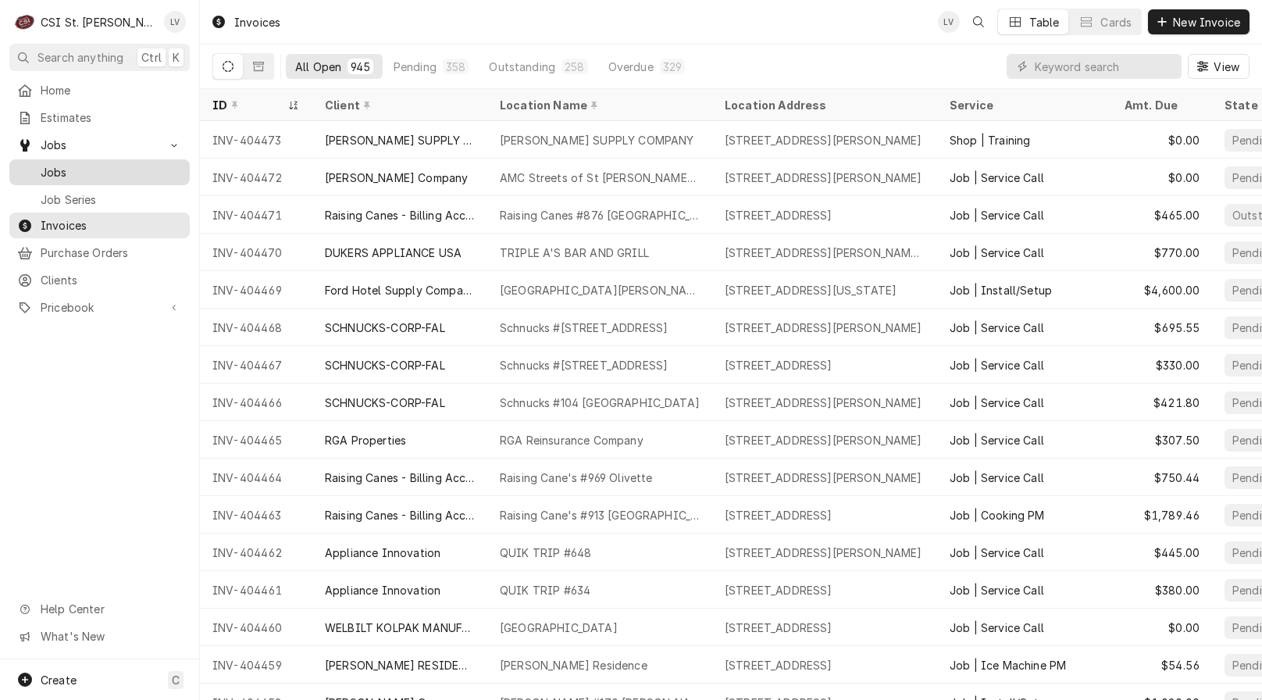
click at [135, 166] on span "Jobs" at bounding box center [111, 172] width 141 height 16
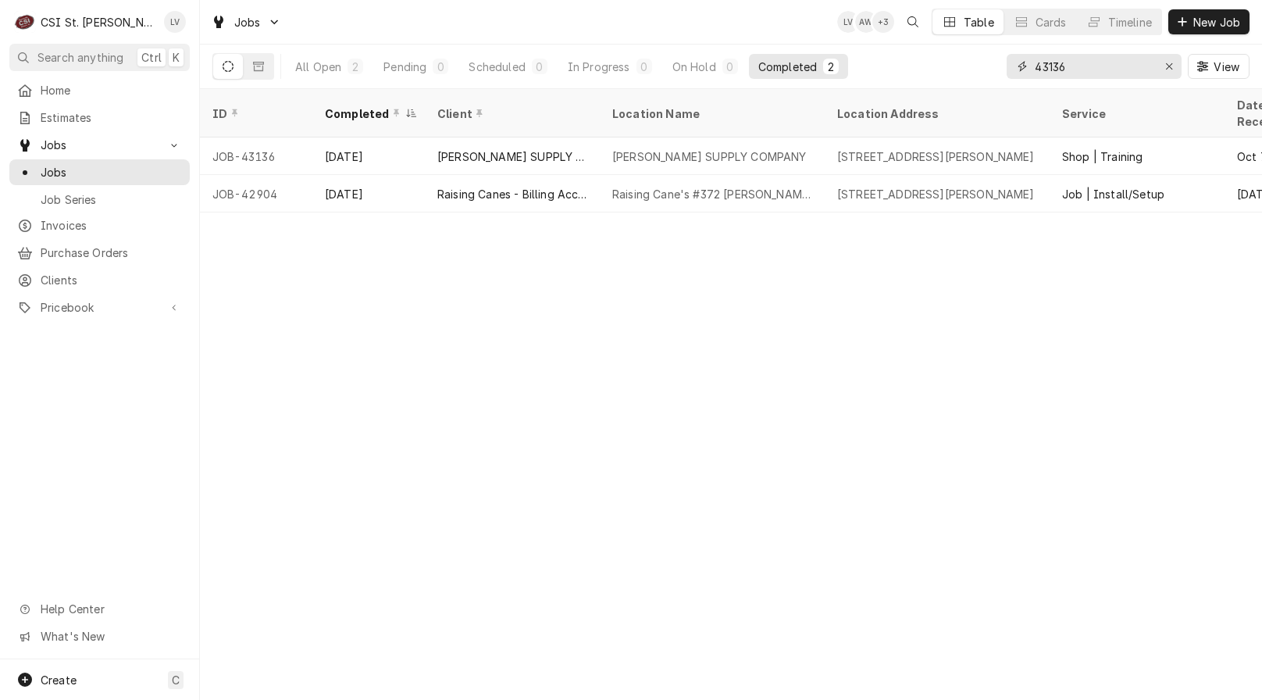
drag, startPoint x: 1088, startPoint y: 66, endPoint x: 991, endPoint y: 55, distance: 97.6
click at [991, 55] on div "All Open 2 Pending 0 Scheduled 0 In Progress 0 On Hold 0 Completed 2 43136 View" at bounding box center [730, 67] width 1037 height 44
type input "42634"
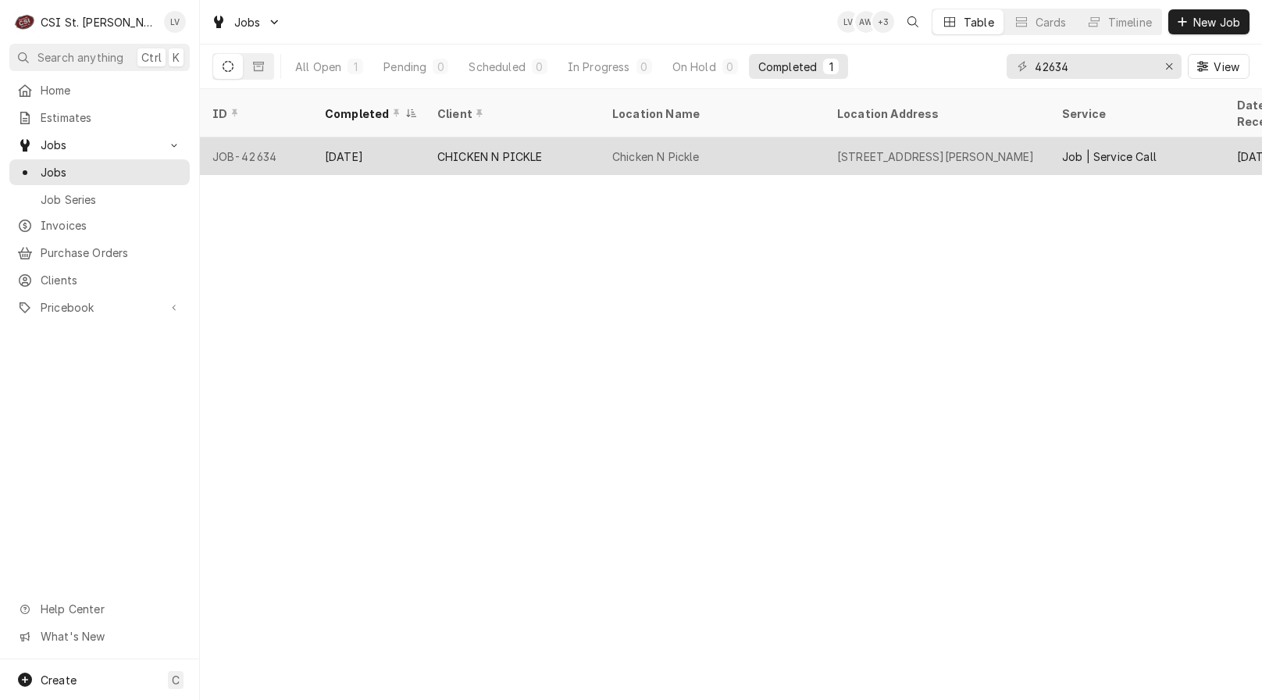
click at [821, 137] on div "Chicken N Pickle" at bounding box center [712, 155] width 225 height 37
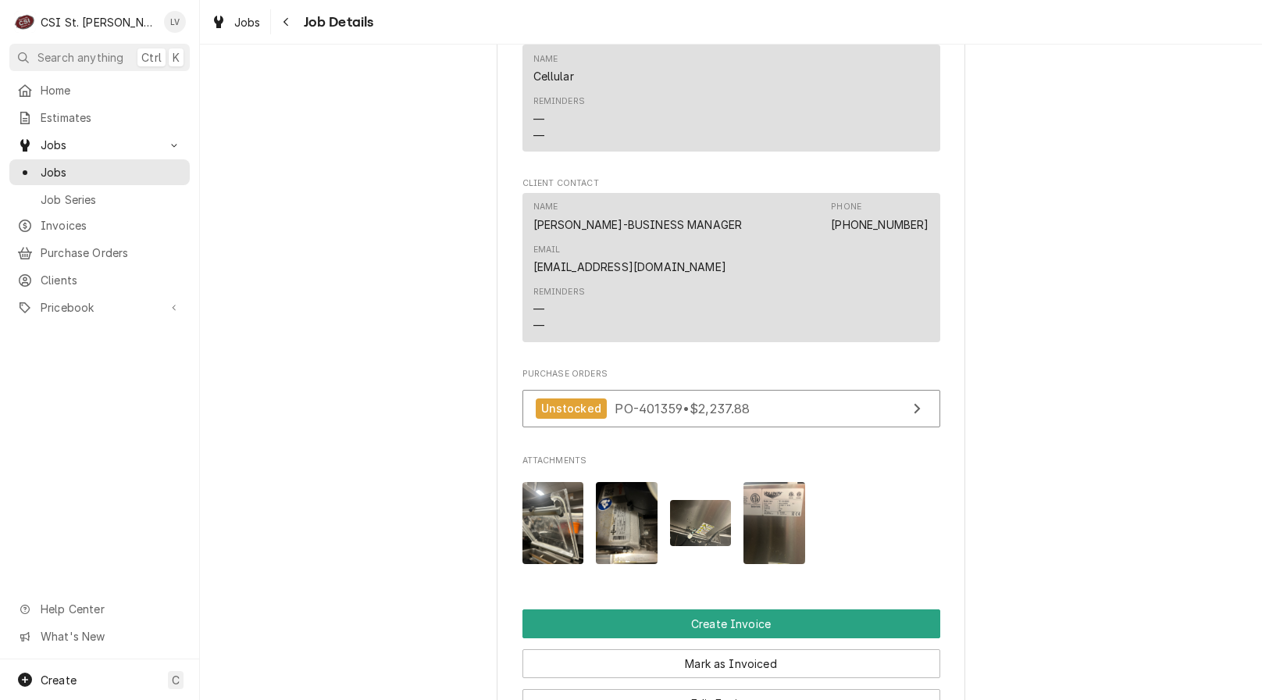
scroll to position [1640, 0]
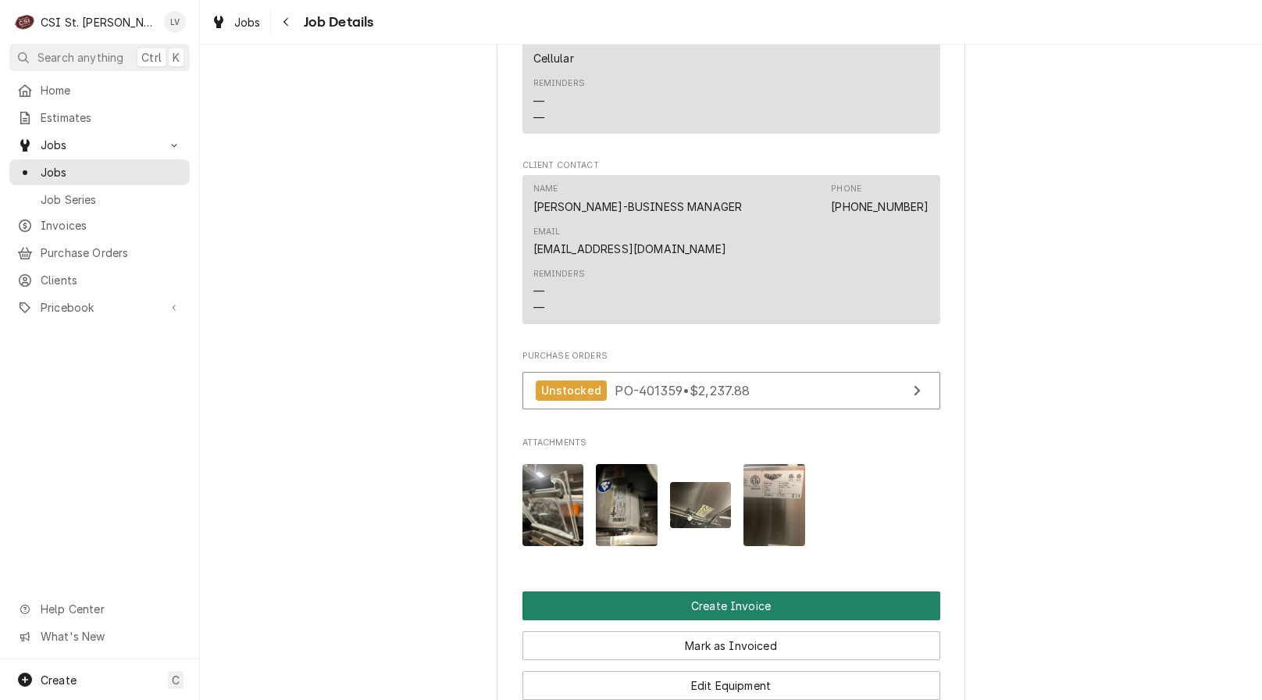
click at [733, 591] on button "Create Invoice" at bounding box center [732, 605] width 418 height 29
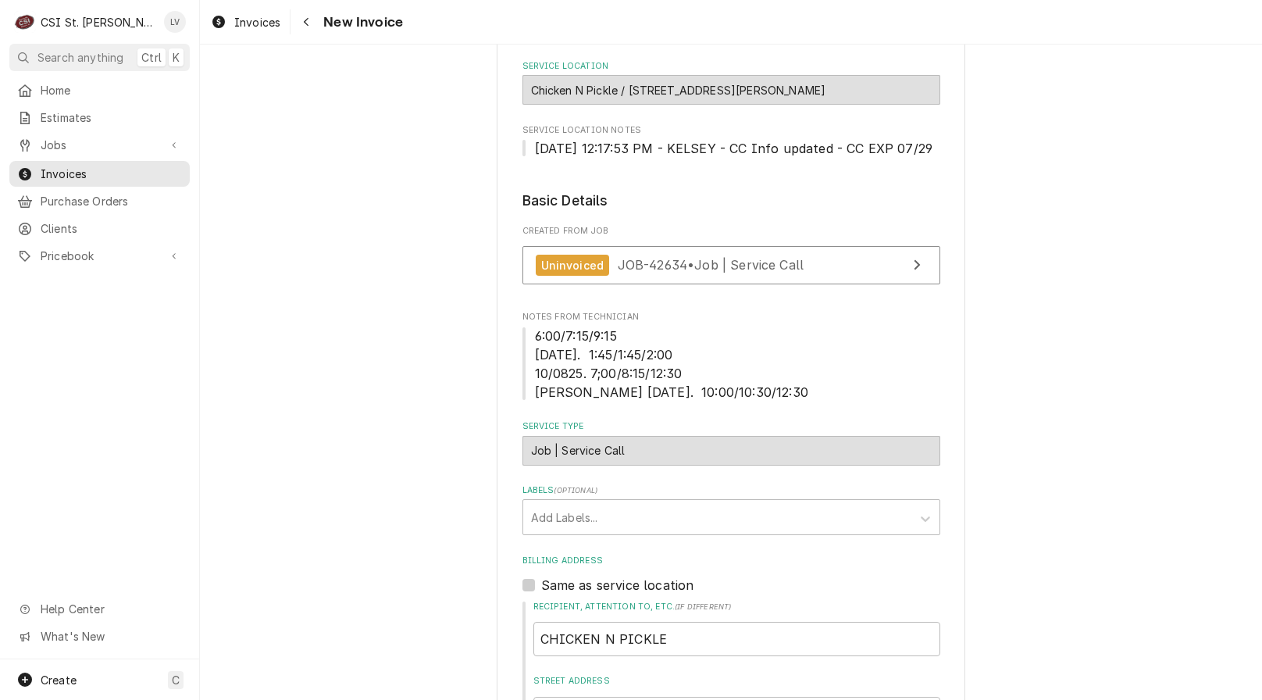
scroll to position [547, 0]
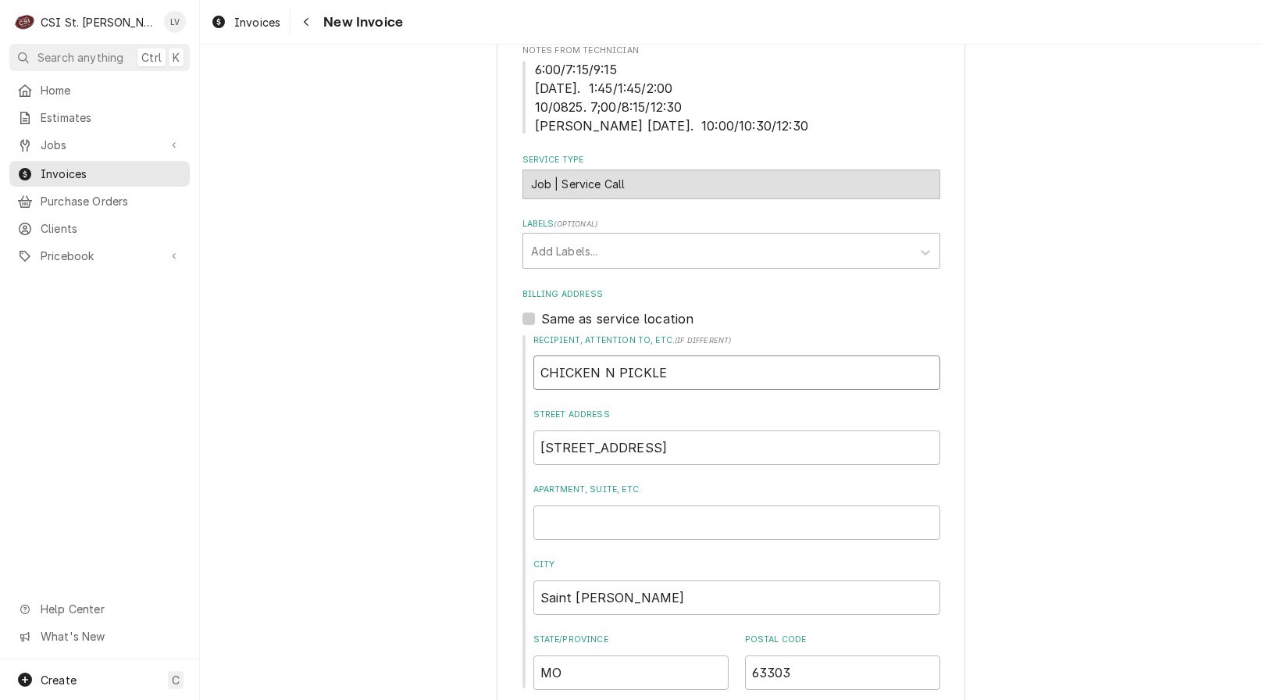
drag, startPoint x: 672, startPoint y: 391, endPoint x: 500, endPoint y: 406, distance: 172.5
type textarea "x"
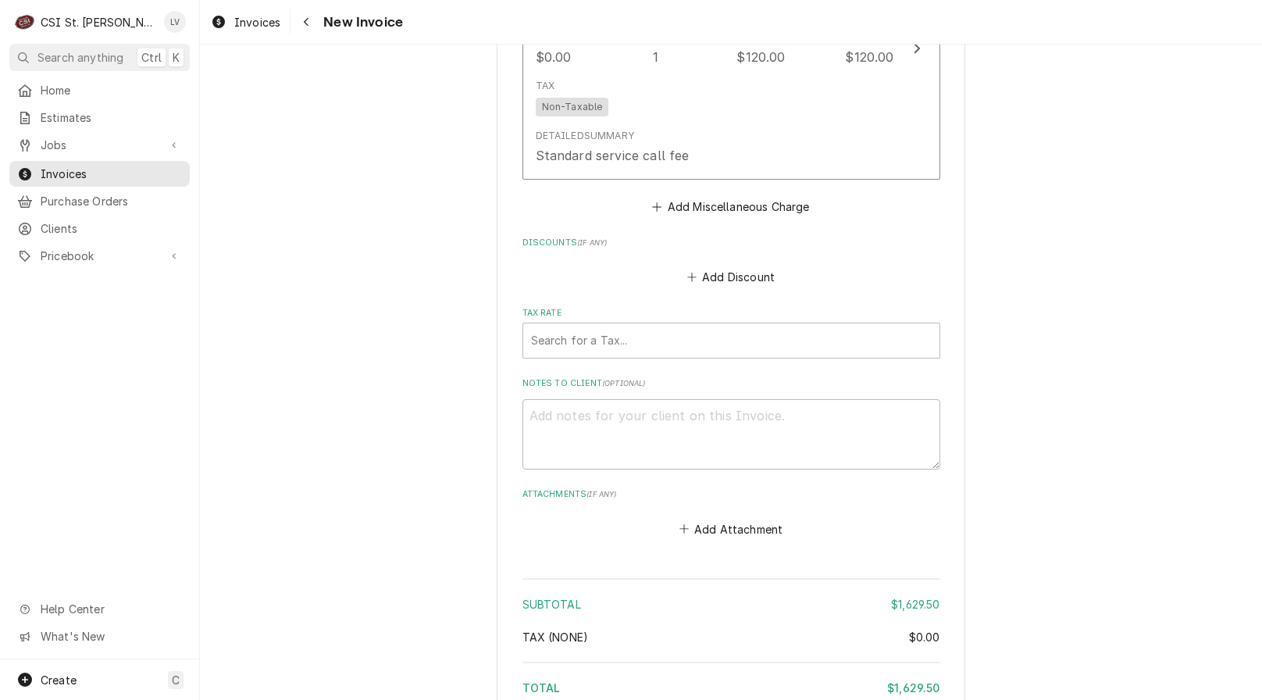
scroll to position [4636, 0]
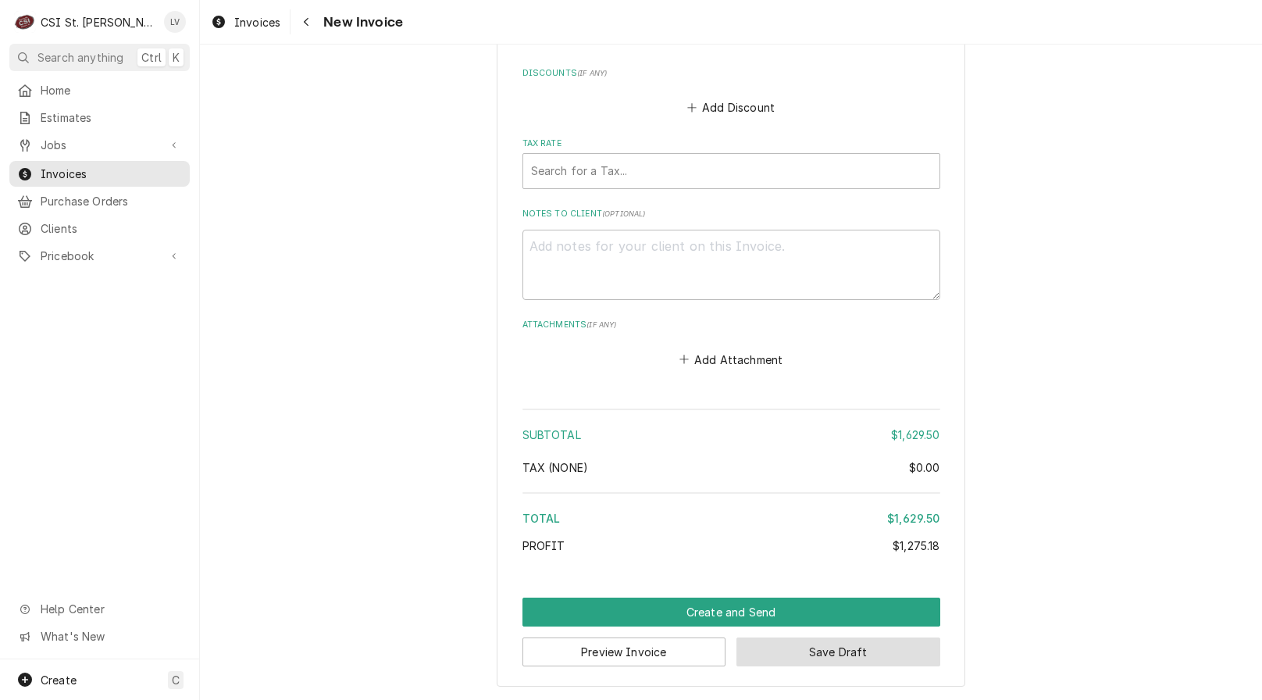
click at [895, 639] on button "Save Draft" at bounding box center [839, 651] width 204 height 29
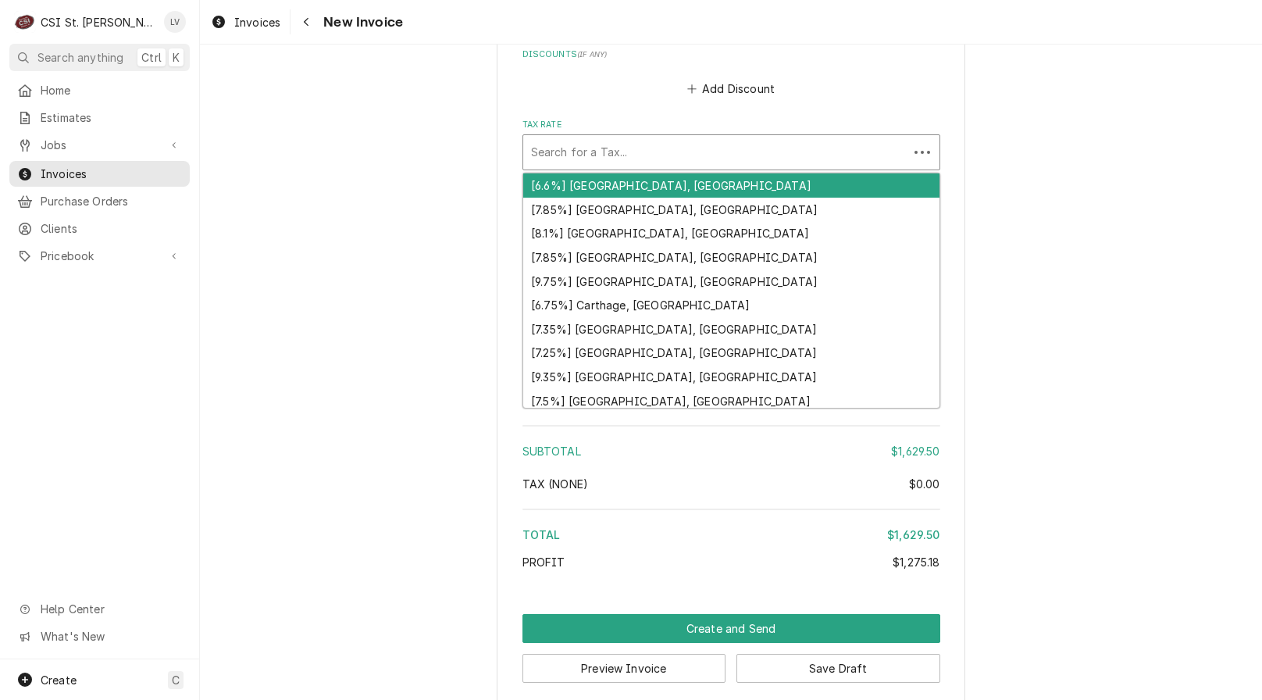
click at [660, 166] on div "Tax Rate" at bounding box center [715, 152] width 369 height 28
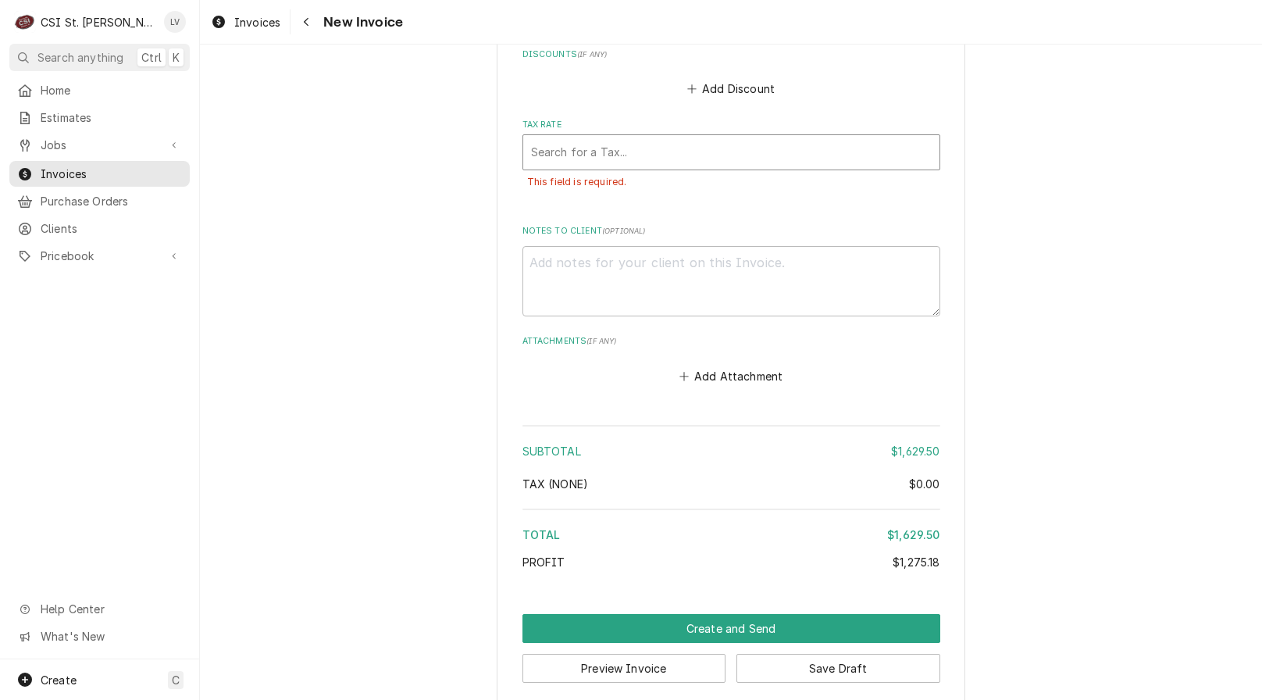
click at [594, 166] on div "Tax Rate" at bounding box center [731, 152] width 401 height 28
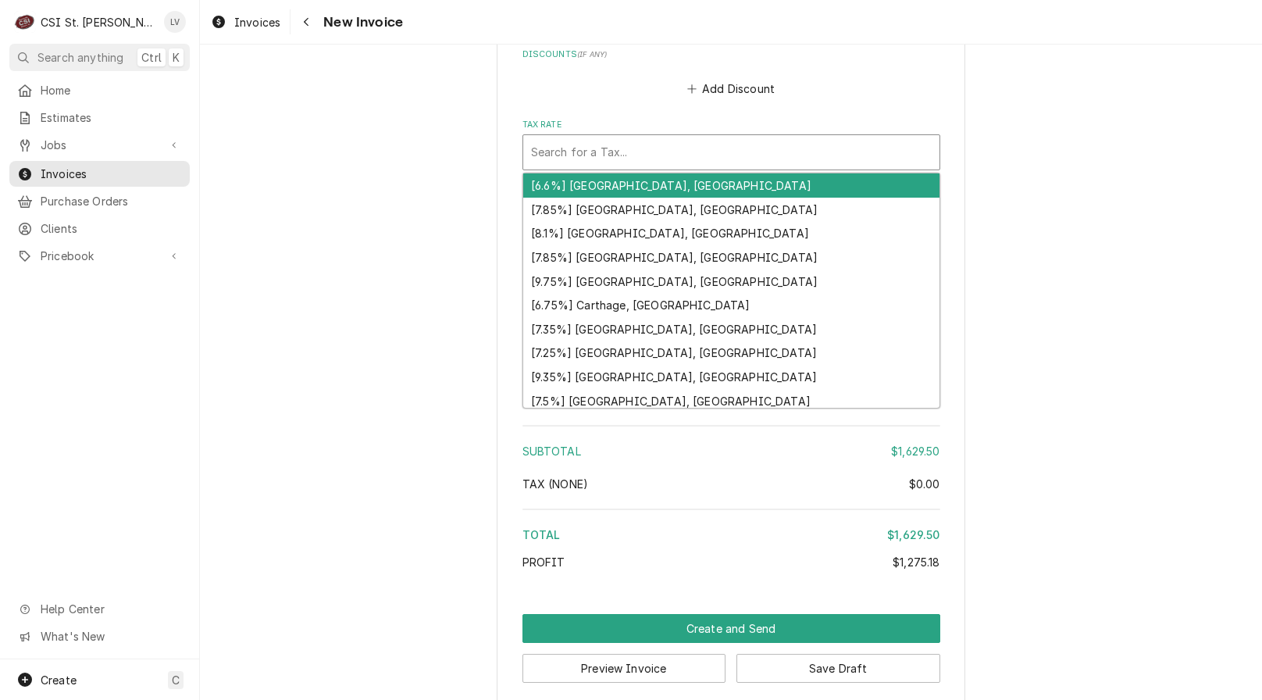
type textarea "x"
type input "m"
type textarea "x"
type input "mo"
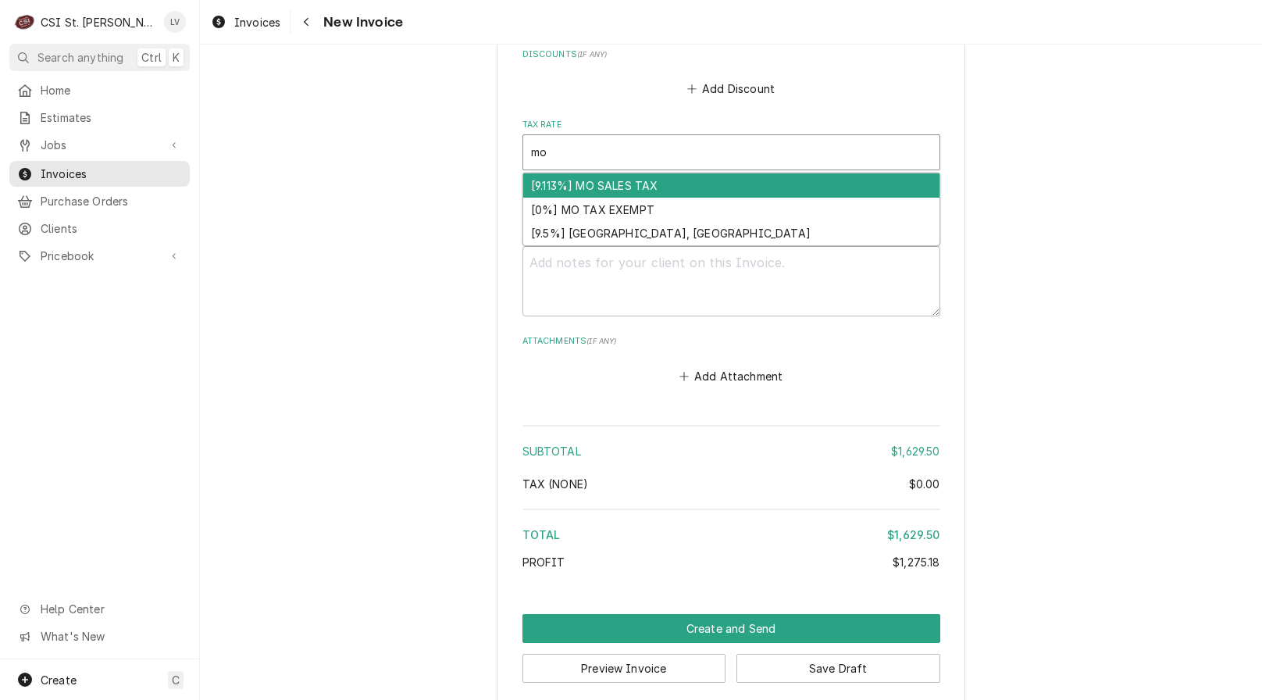
click at [579, 198] on div "[9.113%] MO SALES TAX" at bounding box center [731, 185] width 416 height 24
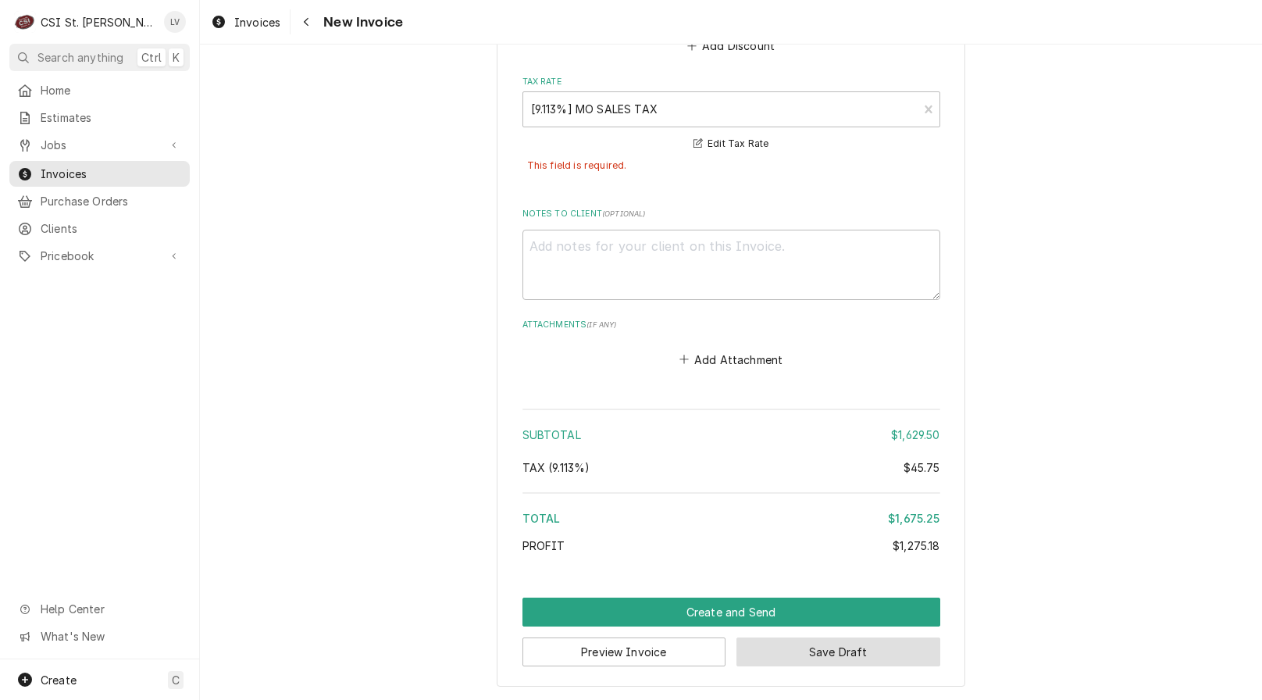
click at [877, 651] on button "Save Draft" at bounding box center [839, 651] width 204 height 29
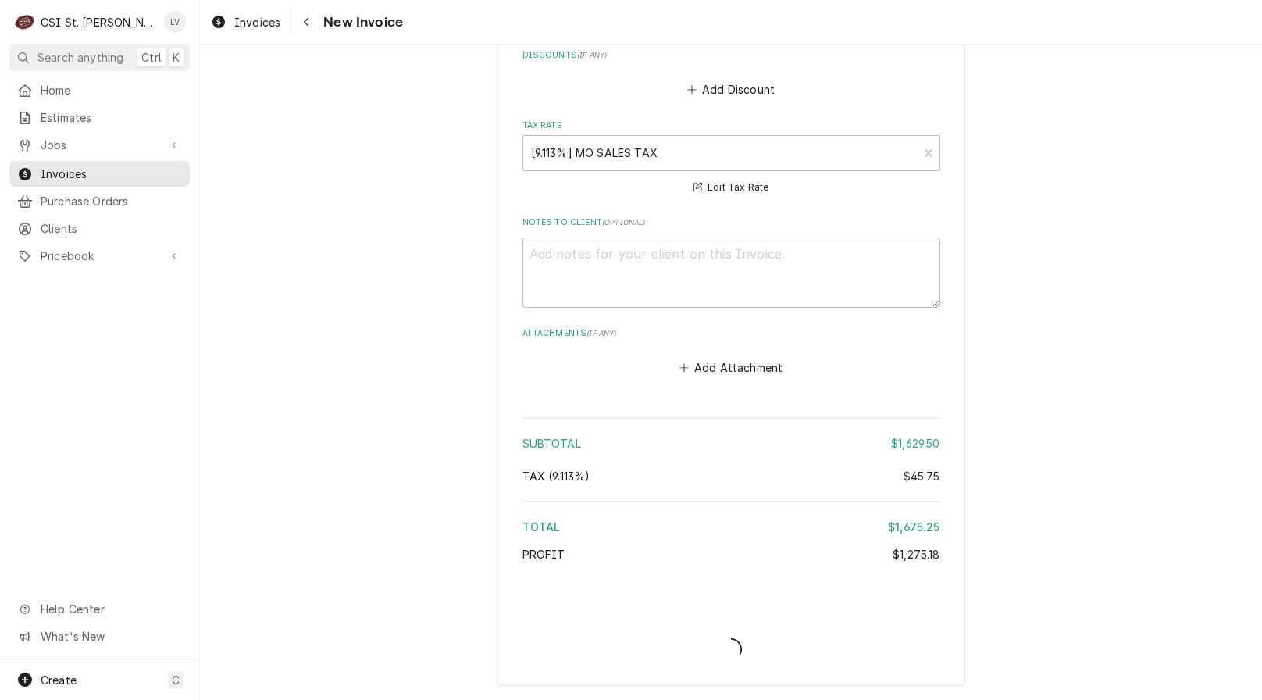
type textarea "x"
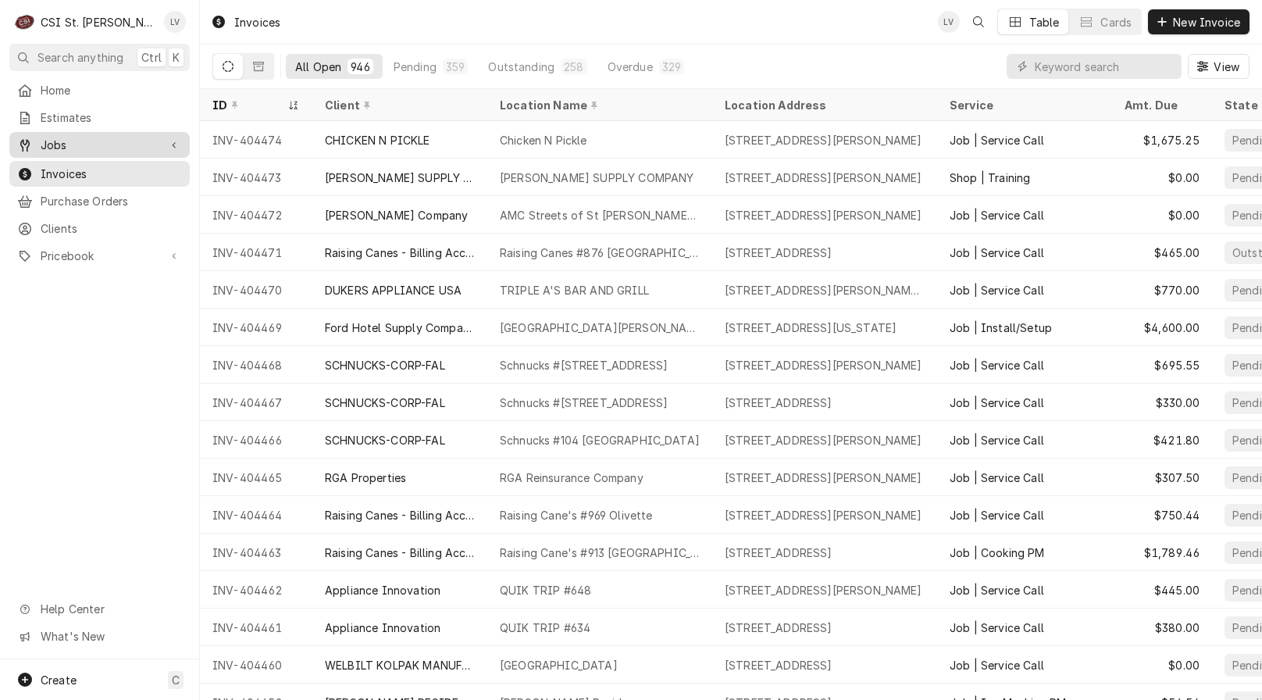
click at [72, 142] on span "Jobs" at bounding box center [100, 145] width 118 height 16
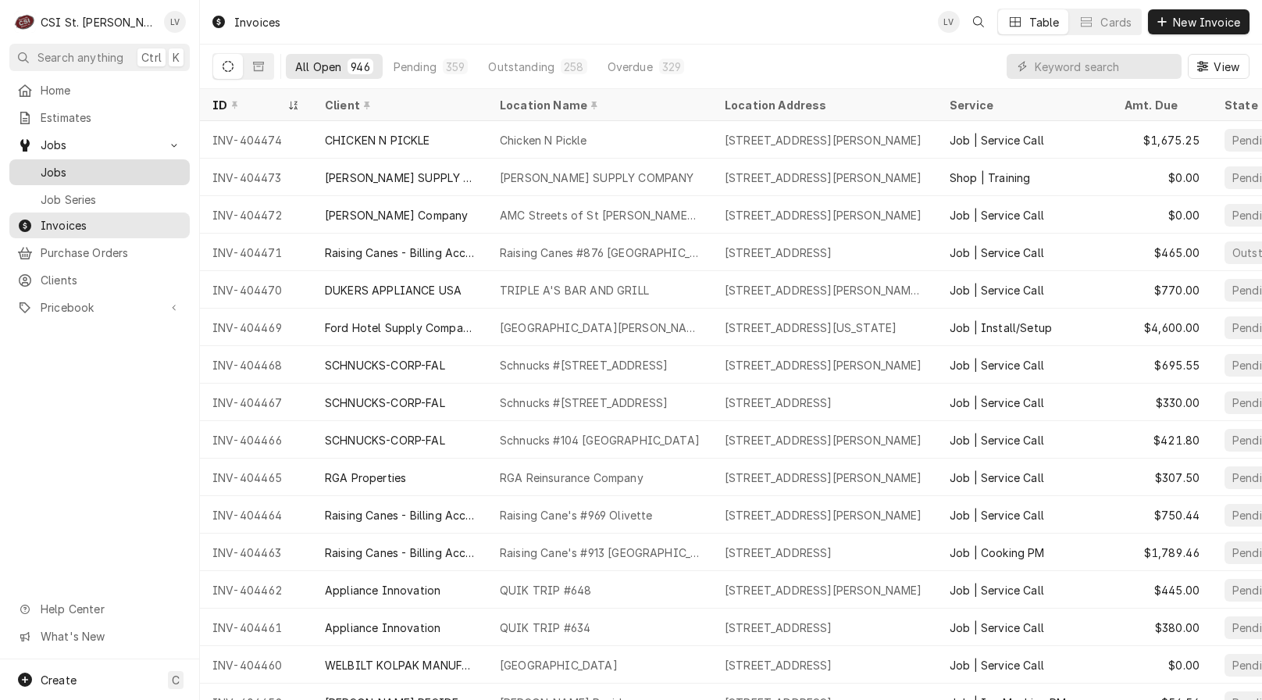
click at [76, 170] on span "Jobs" at bounding box center [111, 172] width 141 height 16
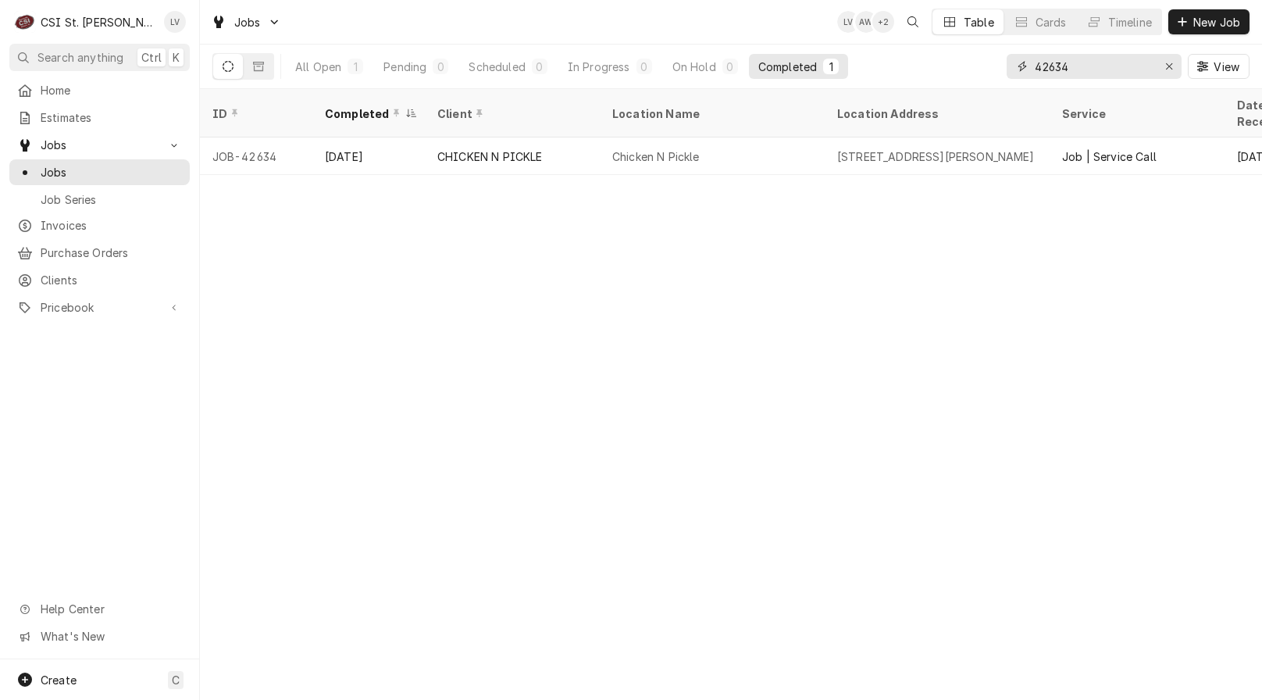
drag, startPoint x: 1094, startPoint y: 70, endPoint x: 1017, endPoint y: 53, distance: 78.3
click at [1016, 53] on div "42634 View" at bounding box center [1128, 67] width 243 height 44
type input "43144"
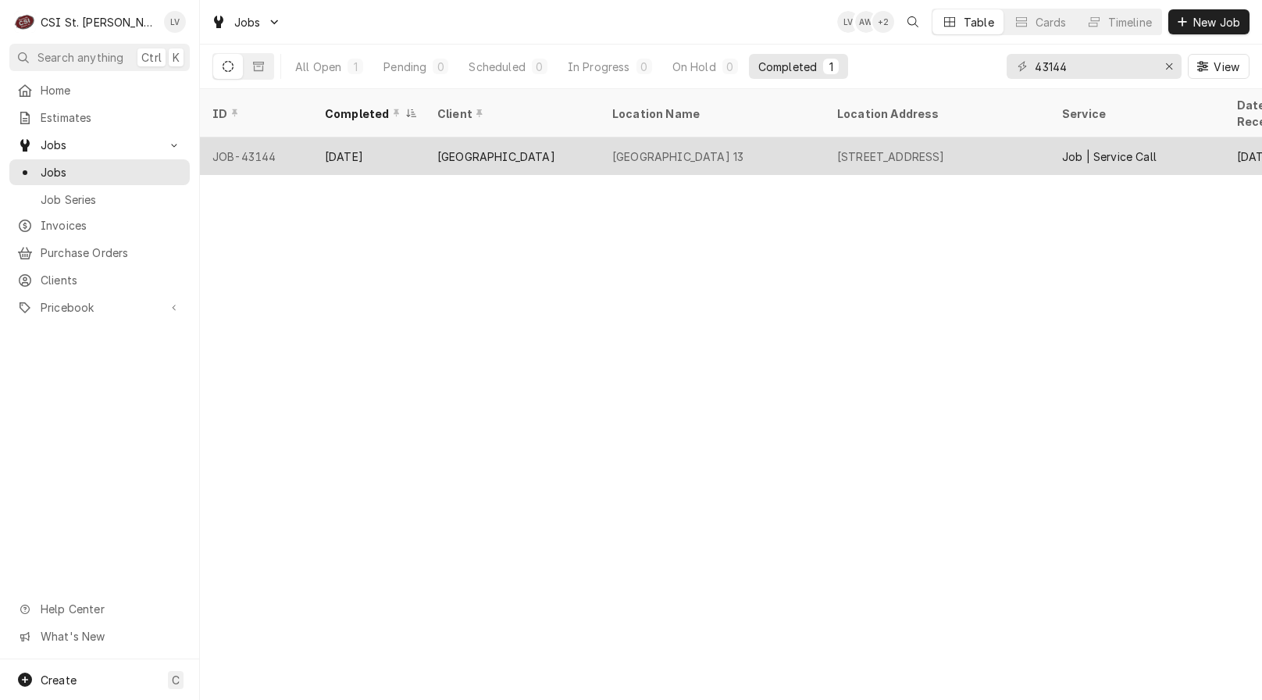
click at [744, 148] on div "Kehrs Mill Elementary School 13" at bounding box center [677, 156] width 131 height 16
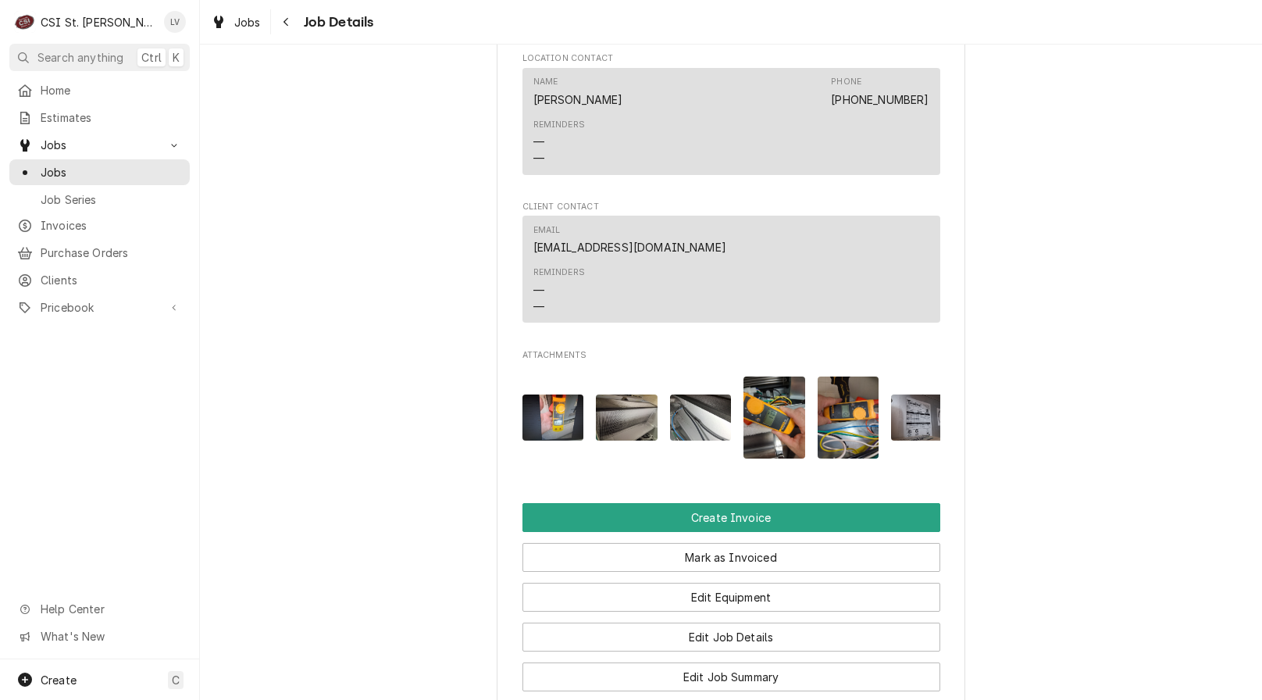
scroll to position [1250, 0]
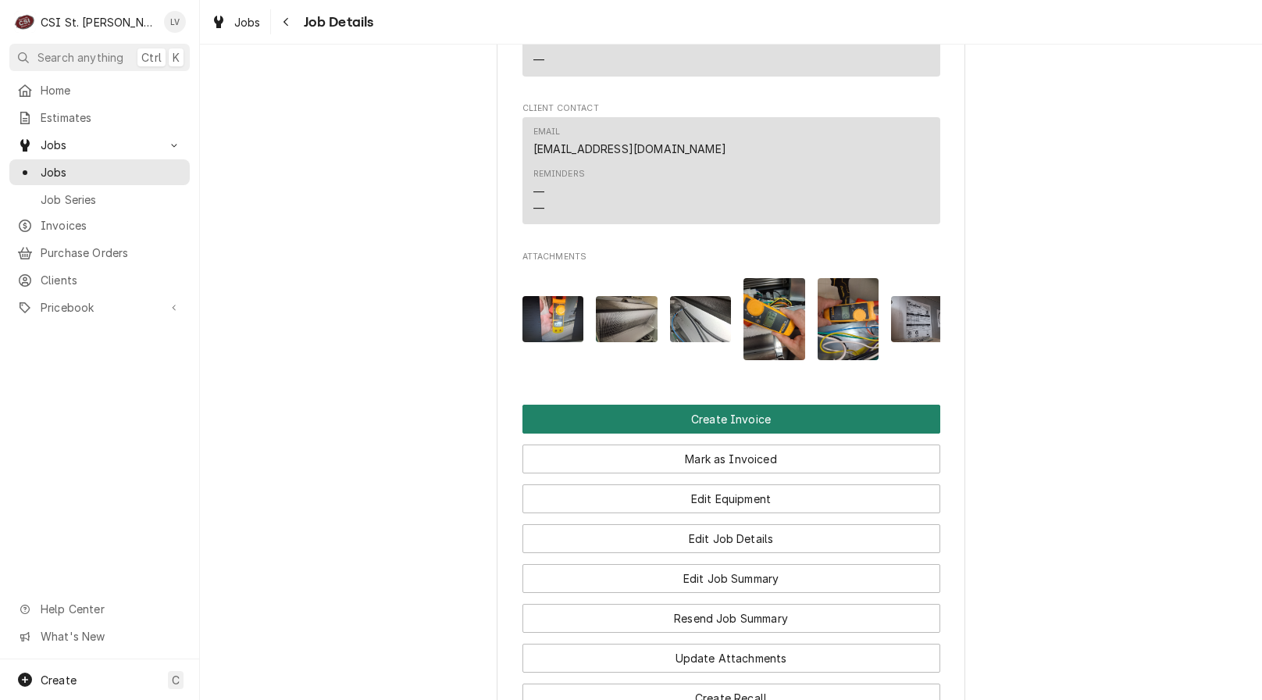
click at [697, 433] on button "Create Invoice" at bounding box center [732, 419] width 418 height 29
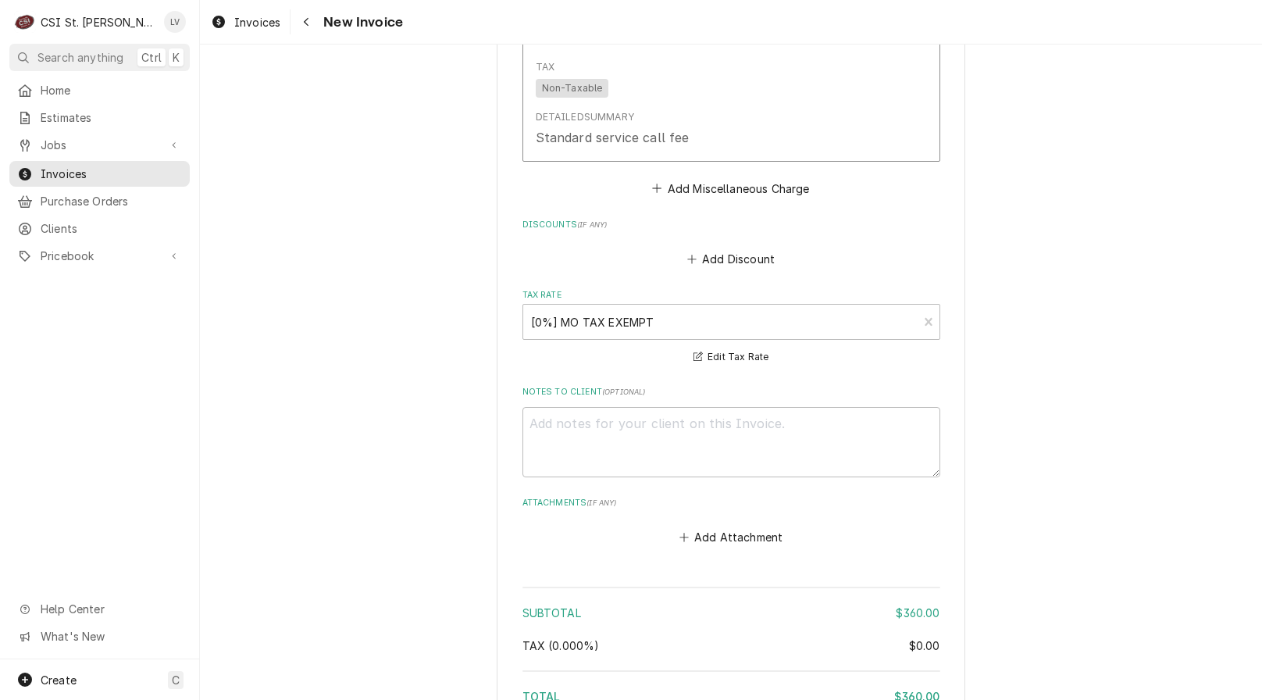
scroll to position [3914, 0]
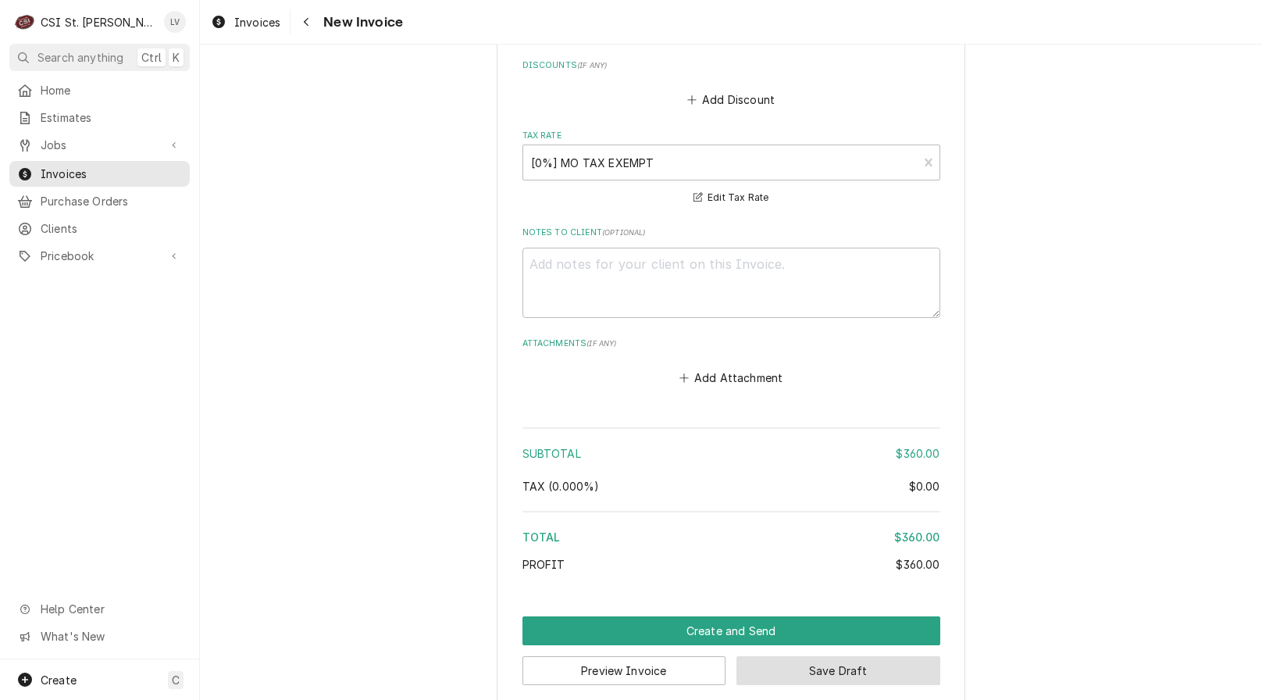
click at [823, 656] on button "Save Draft" at bounding box center [839, 670] width 204 height 29
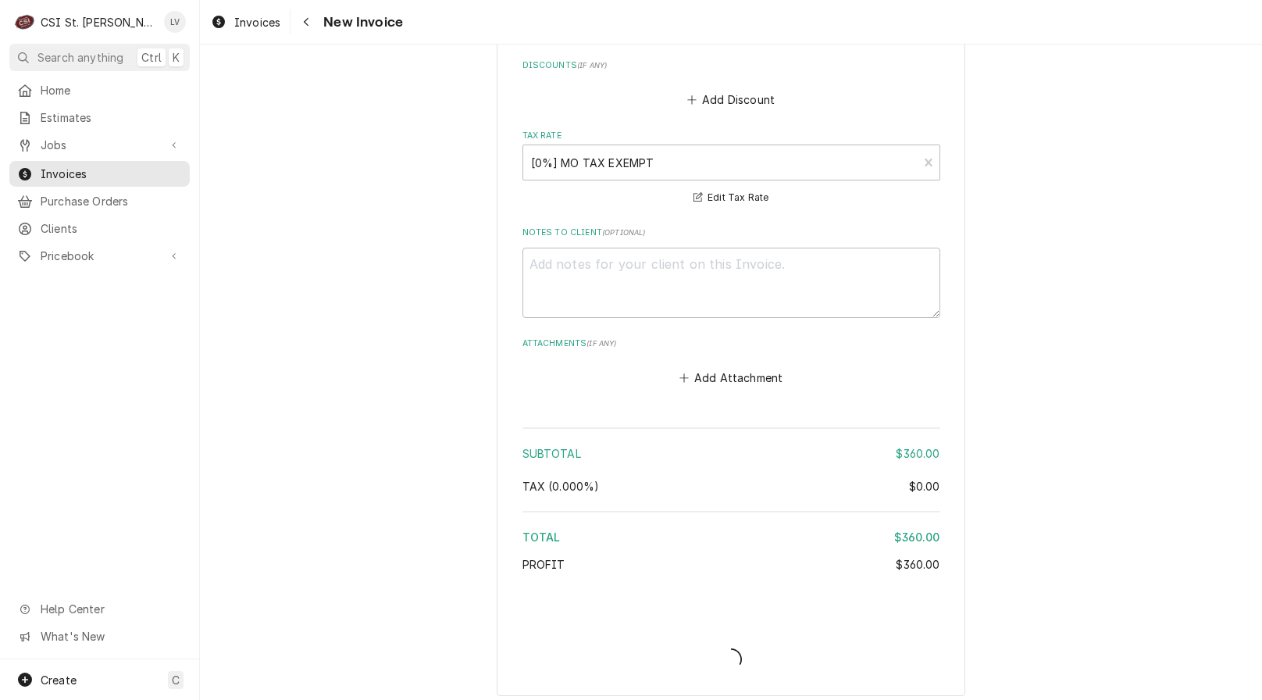
scroll to position [3905, 0]
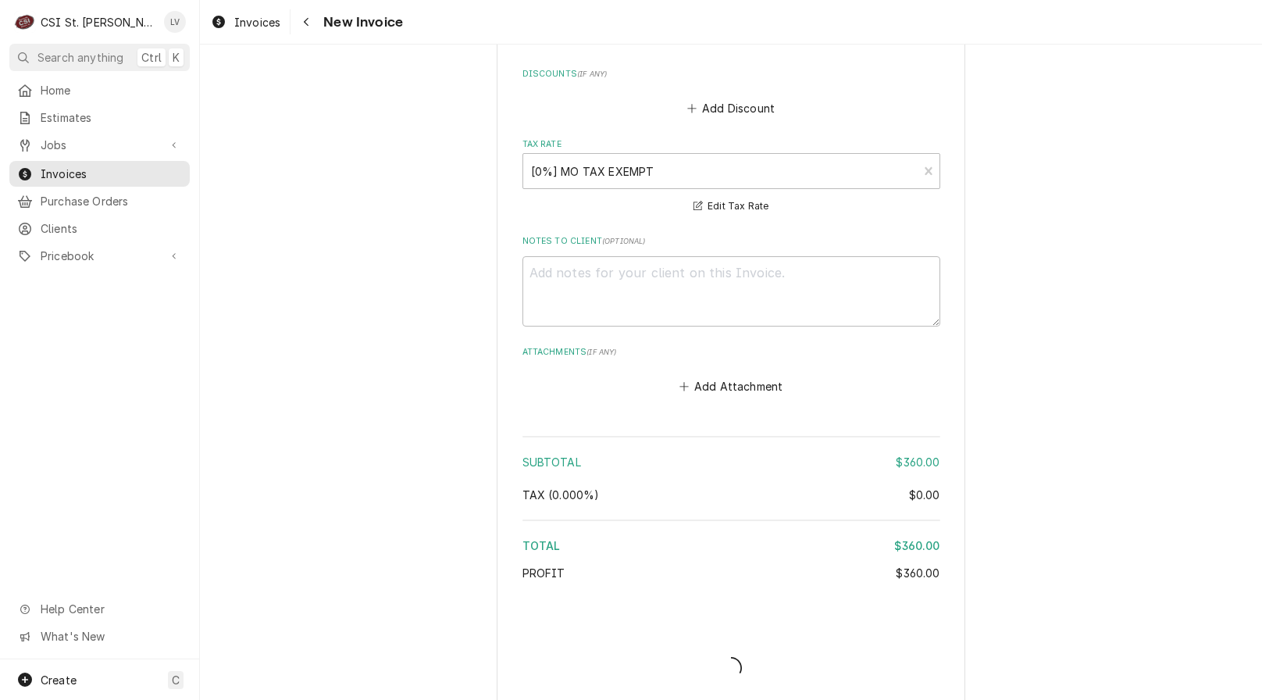
type textarea "x"
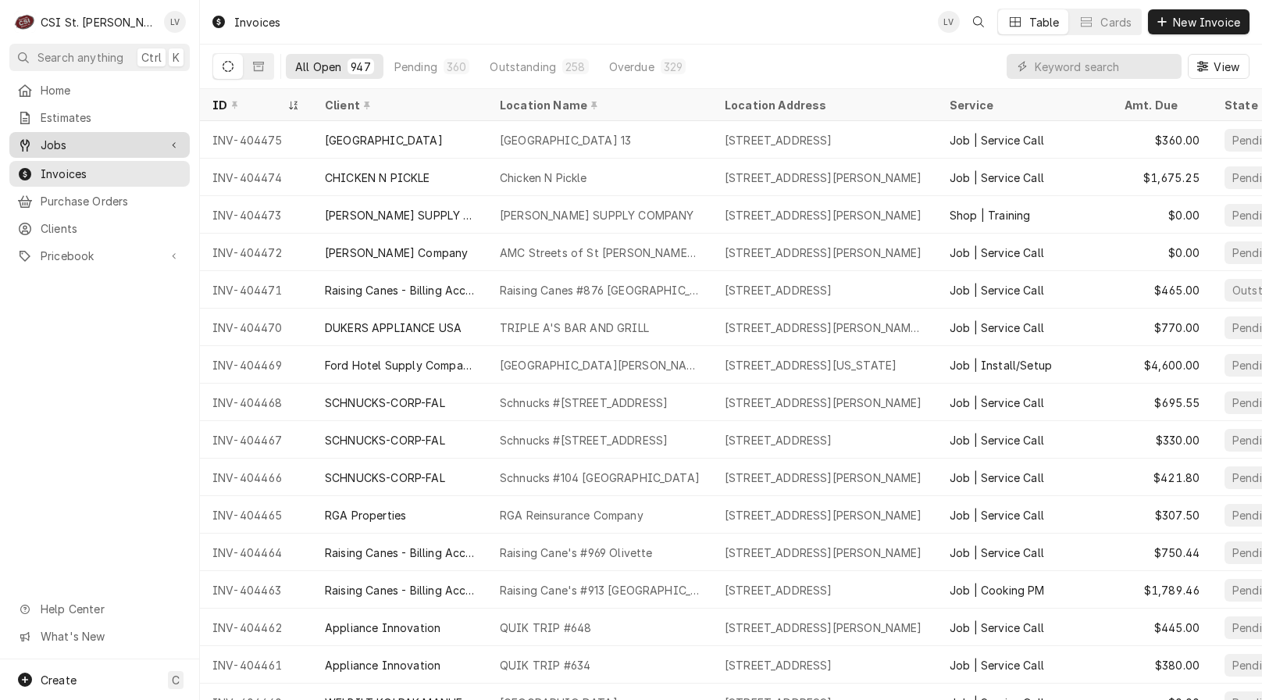
click at [36, 137] on div "Jobs" at bounding box center [87, 145] width 141 height 16
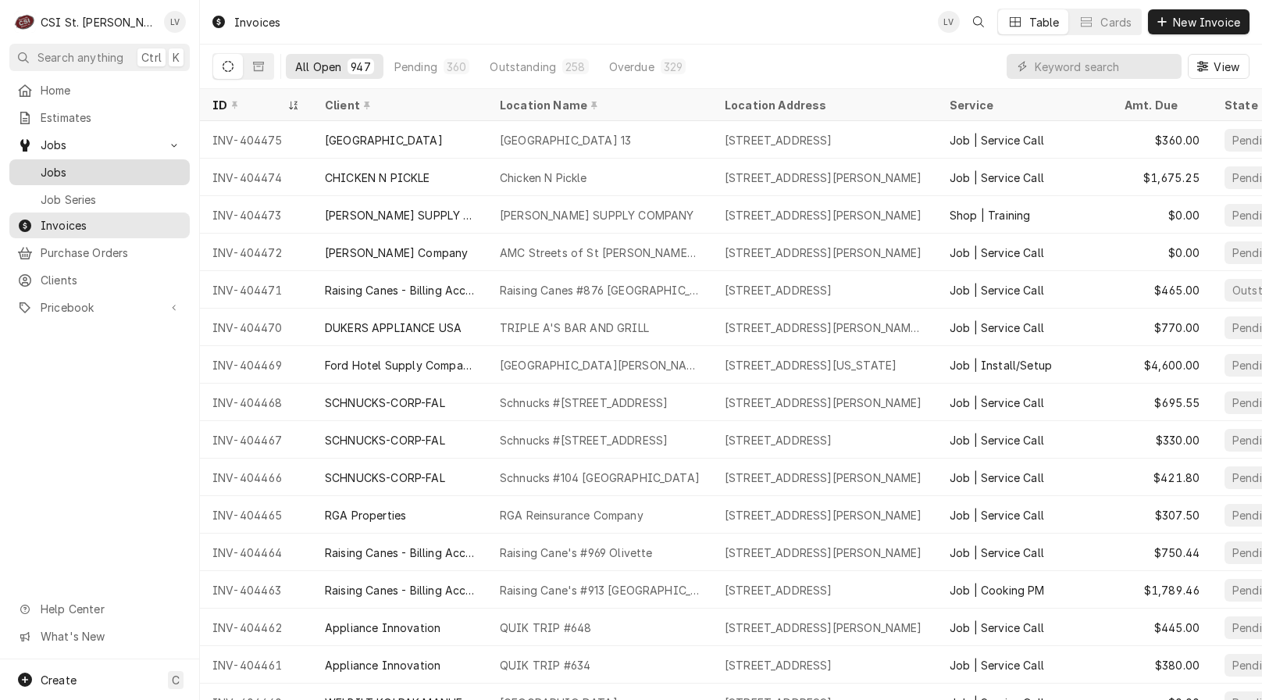
click at [48, 164] on span "Jobs" at bounding box center [111, 172] width 141 height 16
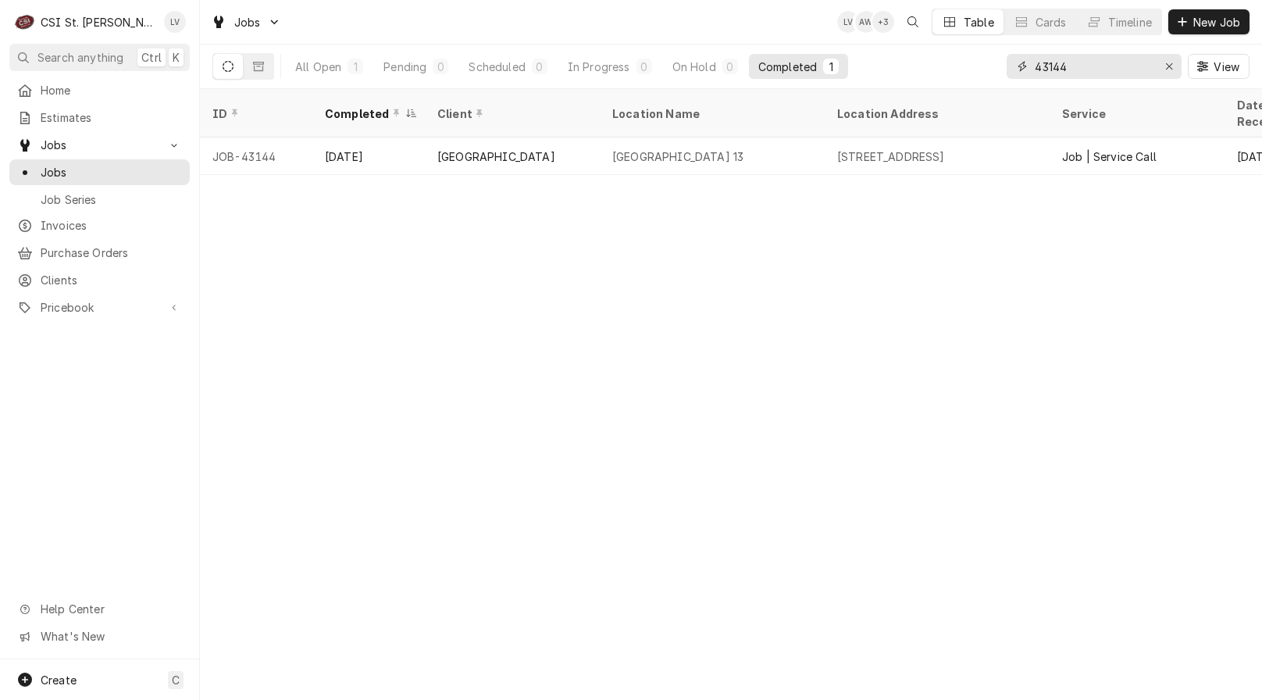
drag, startPoint x: 1090, startPoint y: 66, endPoint x: 1004, endPoint y: 45, distance: 89.2
click at [1004, 45] on div "All Open 1 Pending 0 Scheduled 0 In Progress 0 On Hold 0 Completed 1 43144 View" at bounding box center [730, 67] width 1037 height 44
type input "43012"
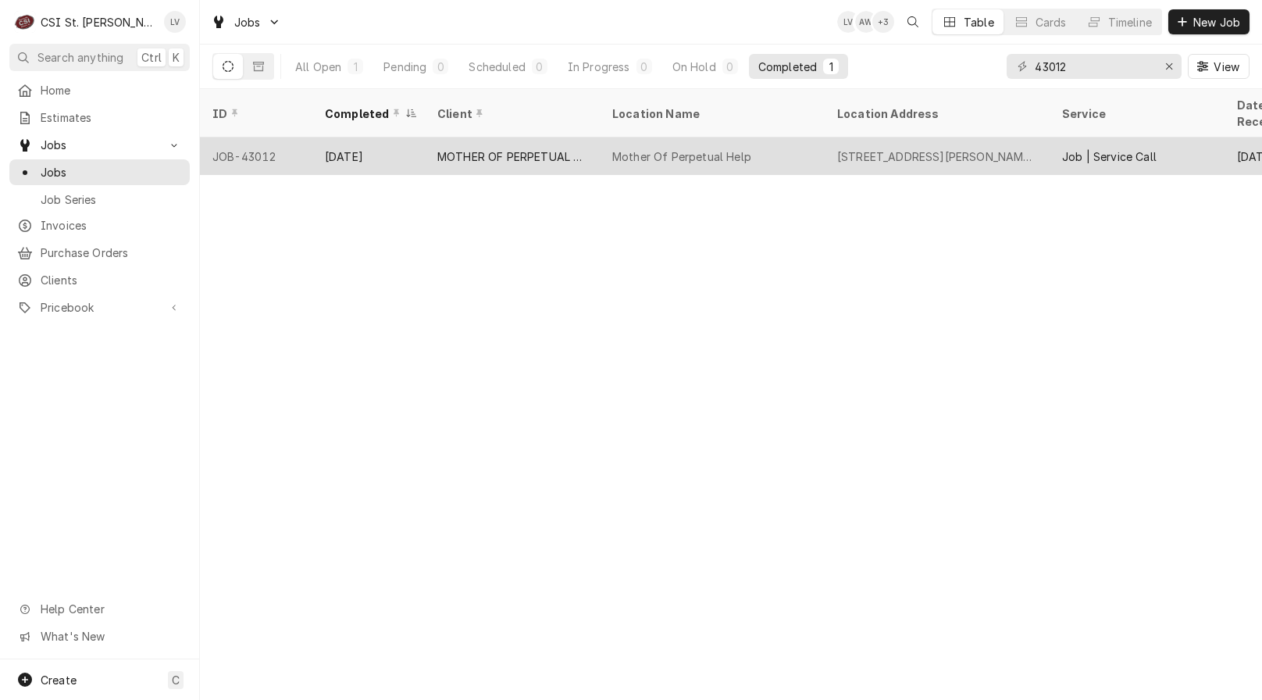
click at [630, 148] on div "Mother Of Perpetual Help" at bounding box center [681, 156] width 139 height 16
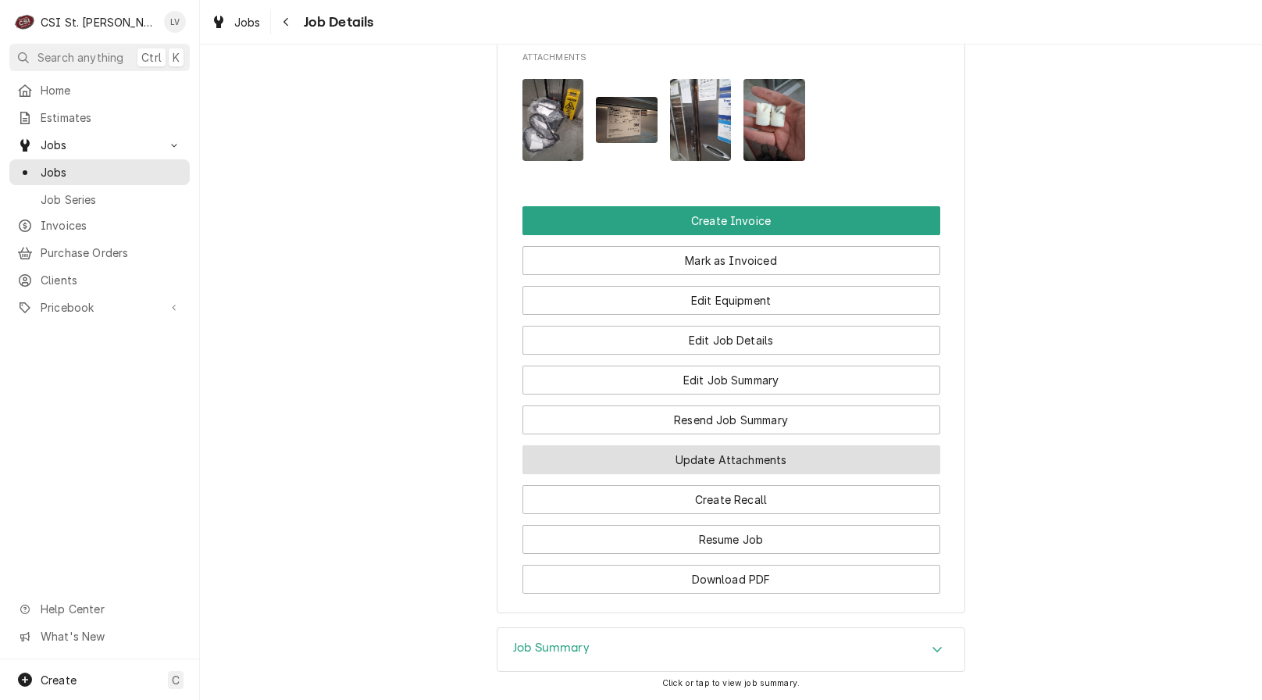
scroll to position [1796, 0]
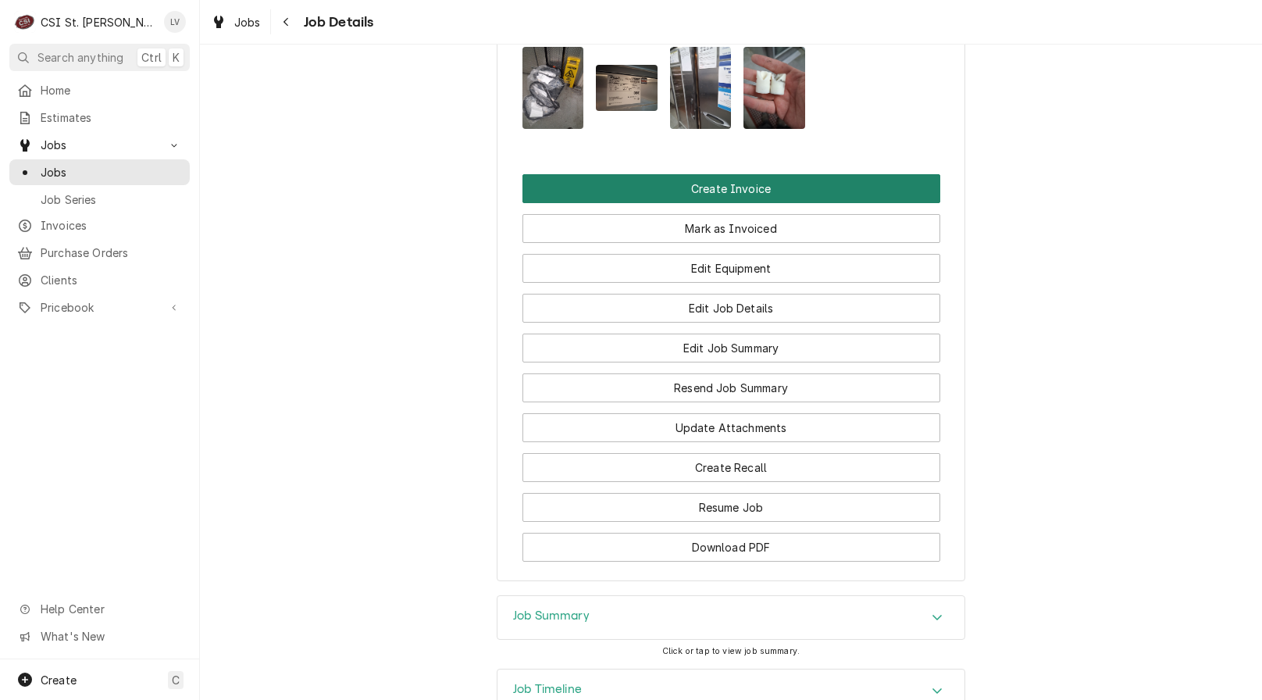
click at [638, 174] on button "Create Invoice" at bounding box center [732, 188] width 418 height 29
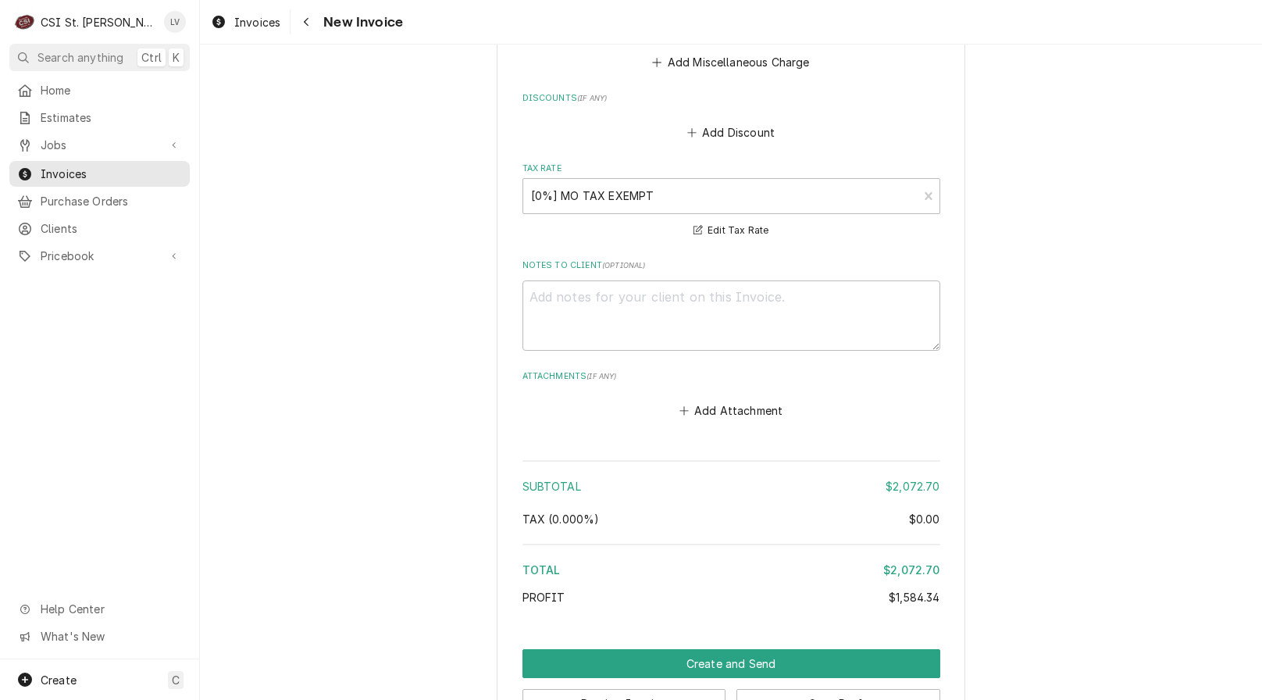
scroll to position [4718, 0]
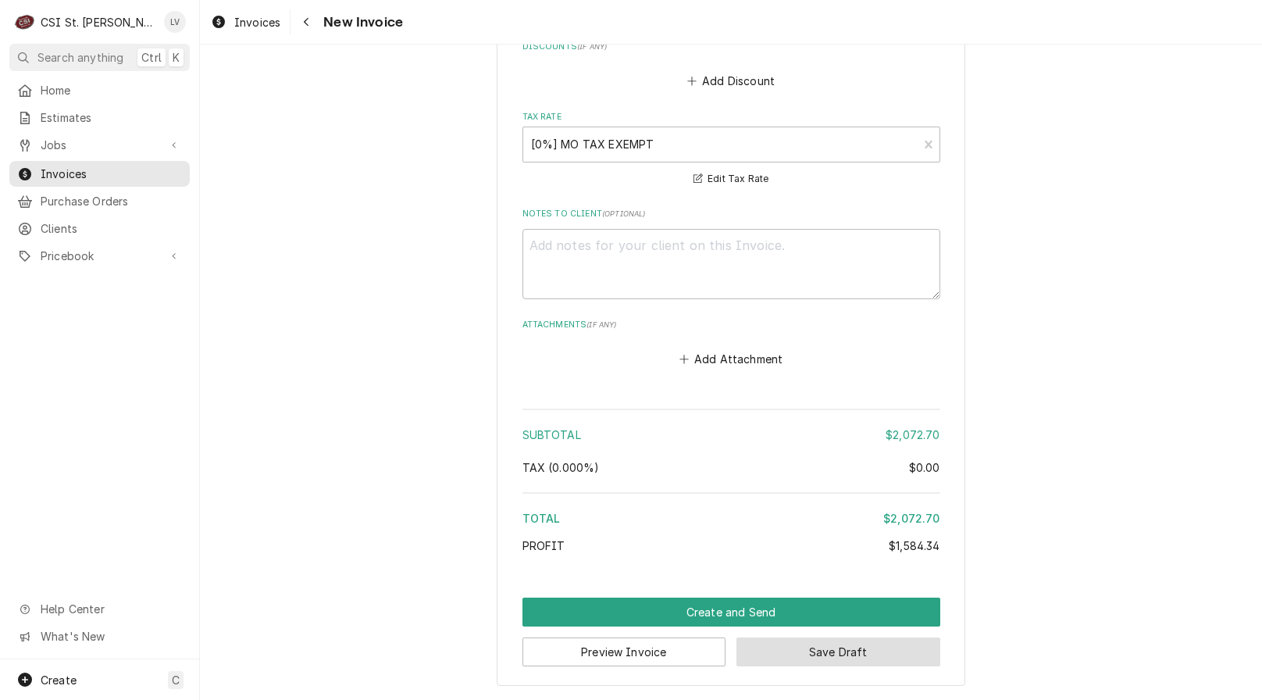
click at [833, 660] on button "Save Draft" at bounding box center [839, 651] width 204 height 29
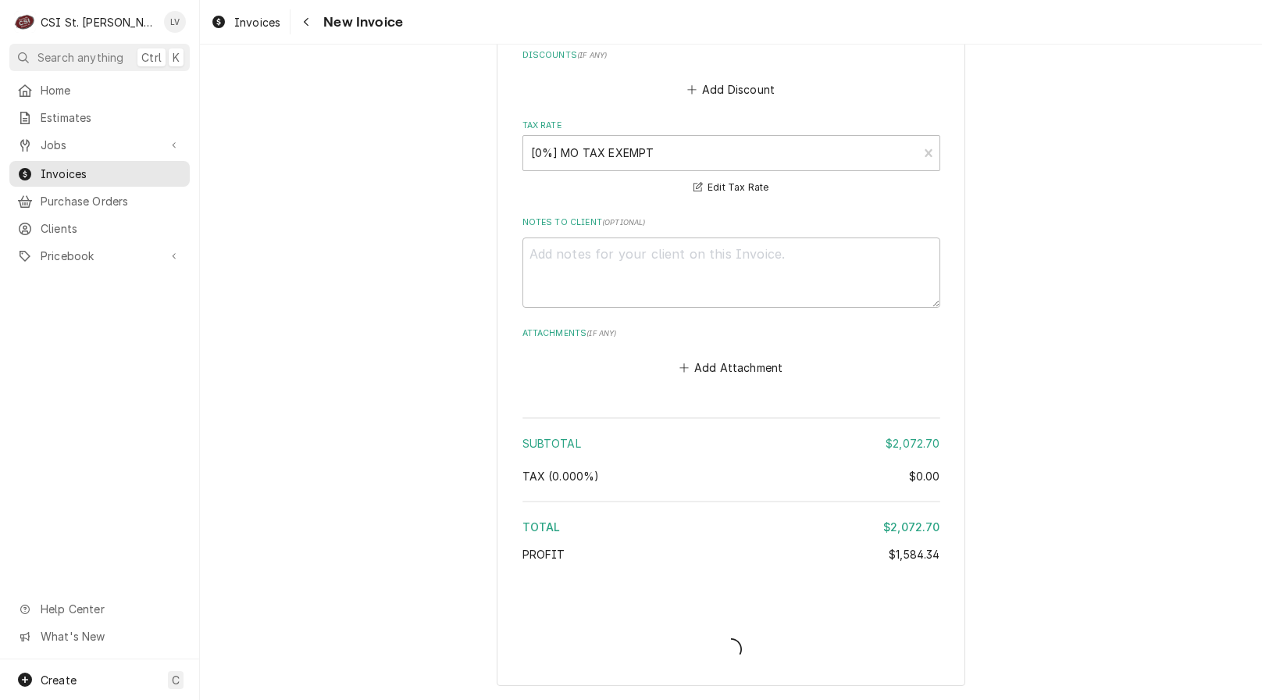
type textarea "x"
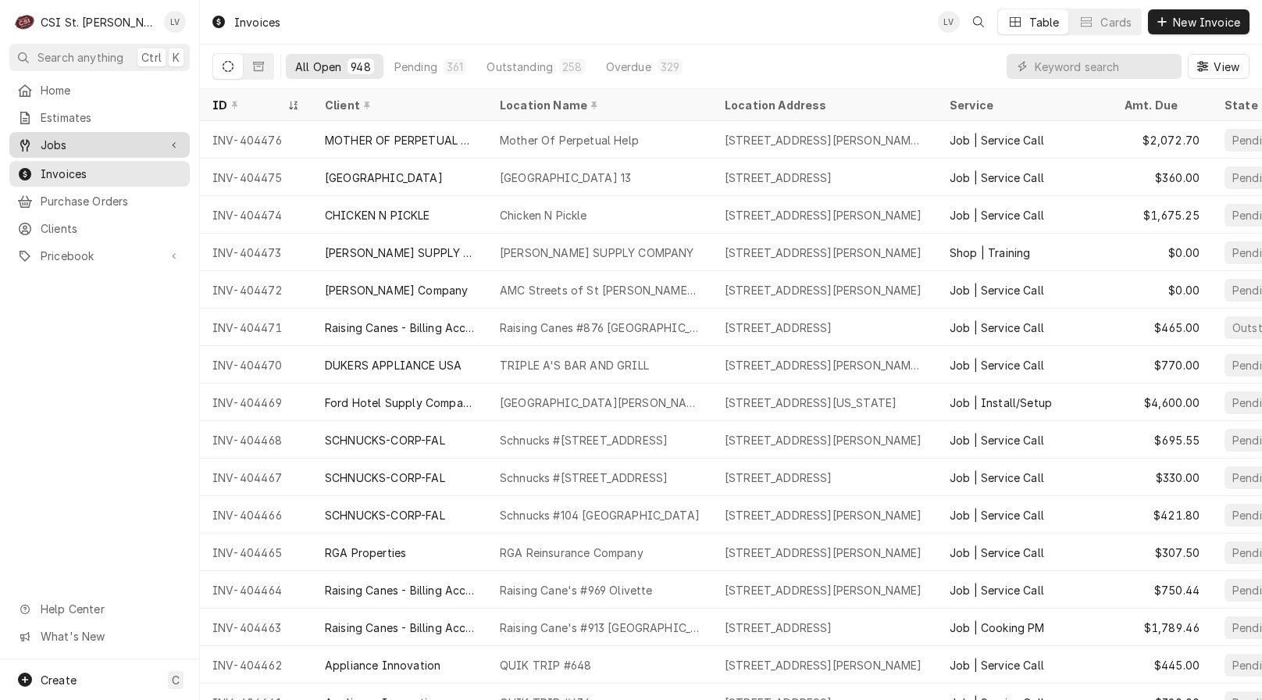
click at [53, 140] on span "Jobs" at bounding box center [100, 145] width 118 height 16
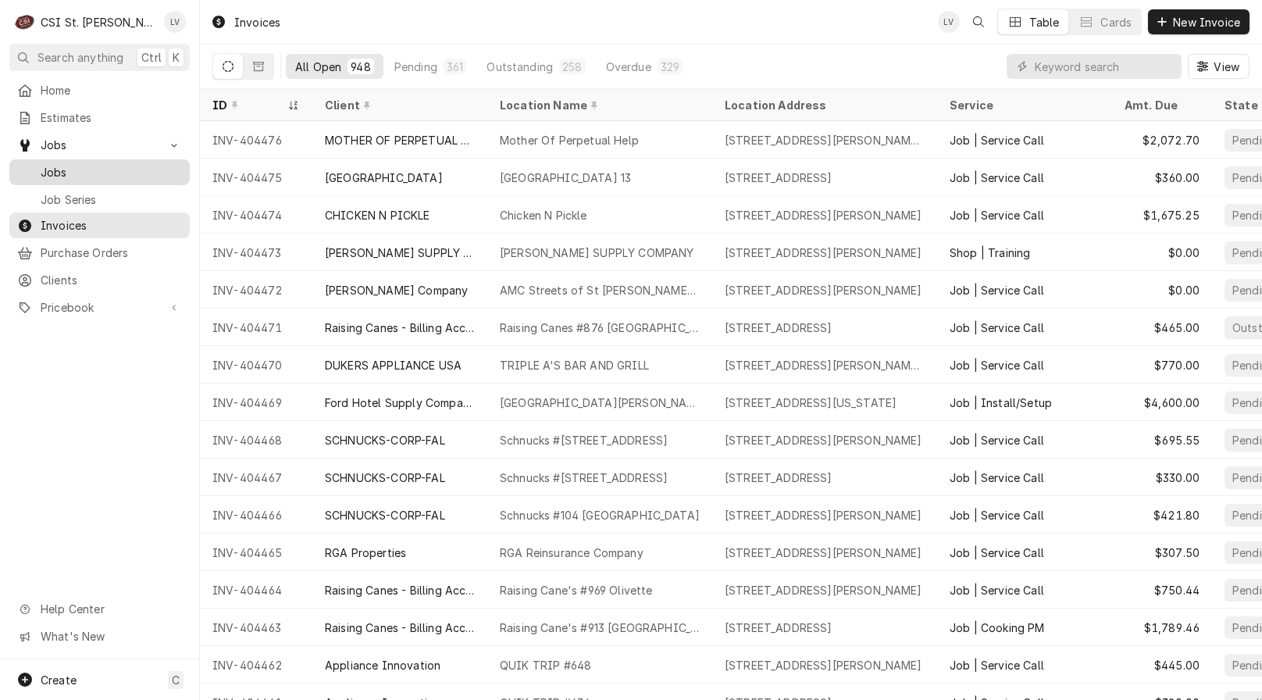
click at [56, 169] on span "Jobs" at bounding box center [111, 172] width 141 height 16
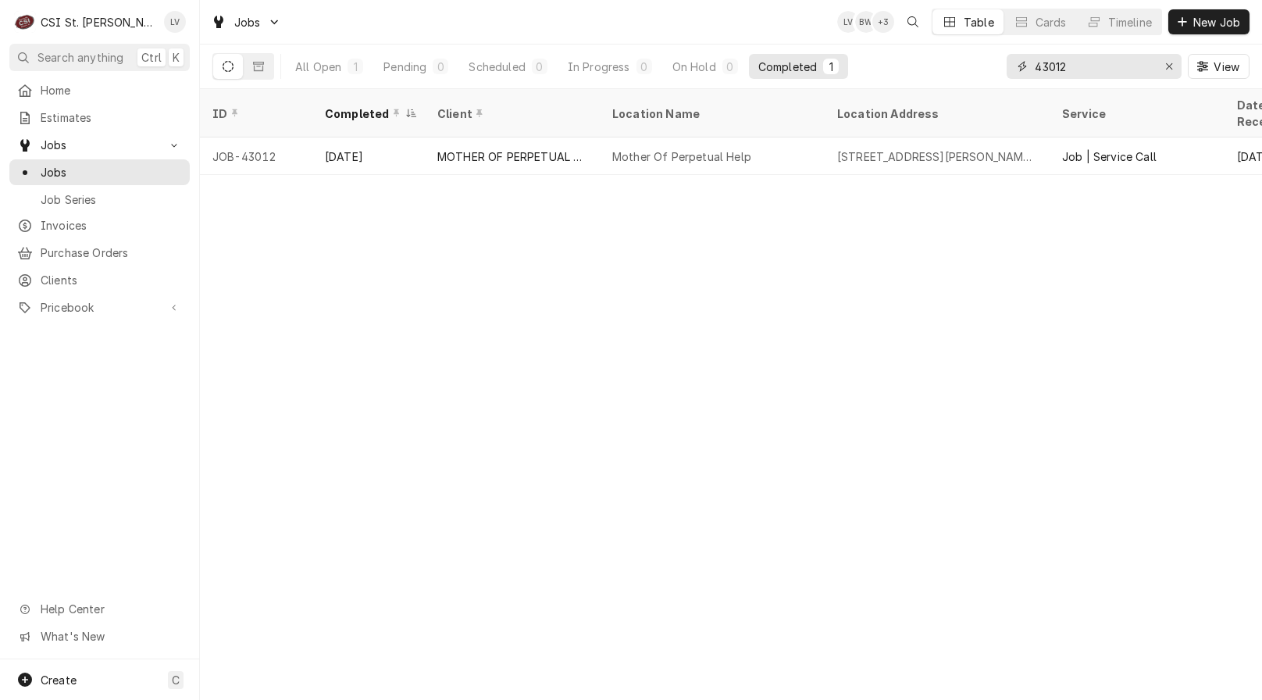
drag, startPoint x: 1082, startPoint y: 68, endPoint x: 1018, endPoint y: 48, distance: 67.2
click at [1016, 47] on div "43012 View" at bounding box center [1128, 67] width 243 height 44
type input "42587"
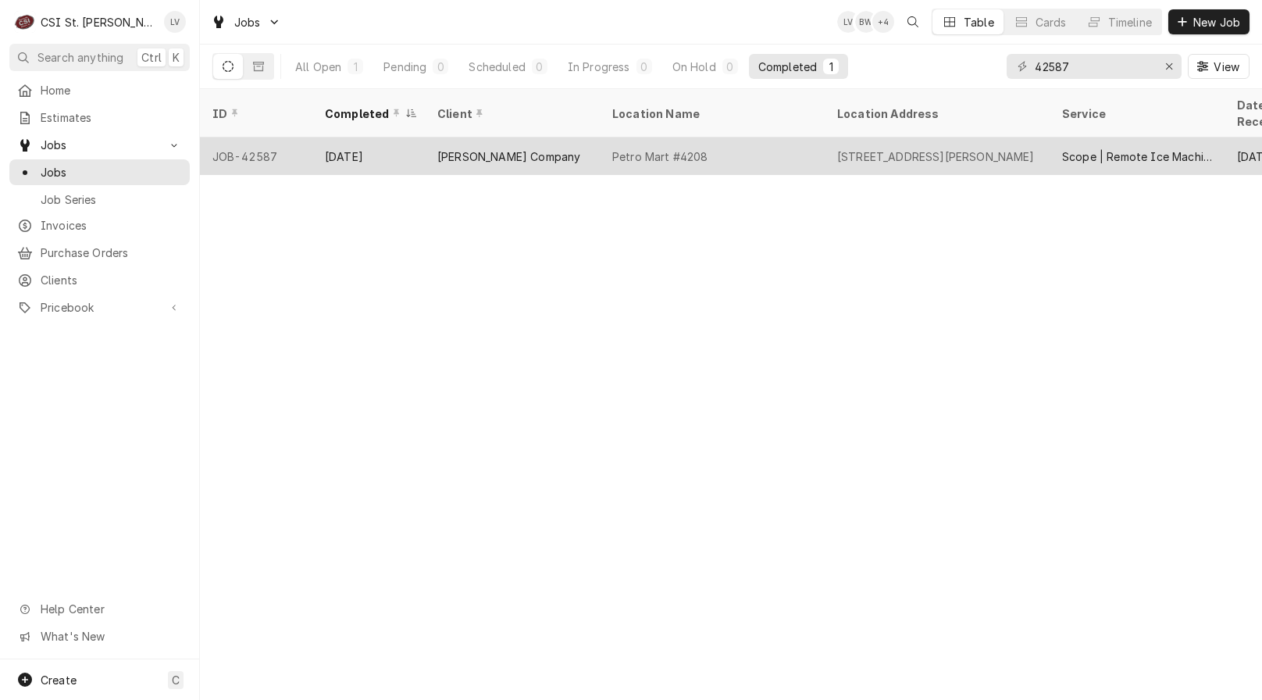
click at [705, 148] on div "Petro Mart #4208" at bounding box center [660, 156] width 96 height 16
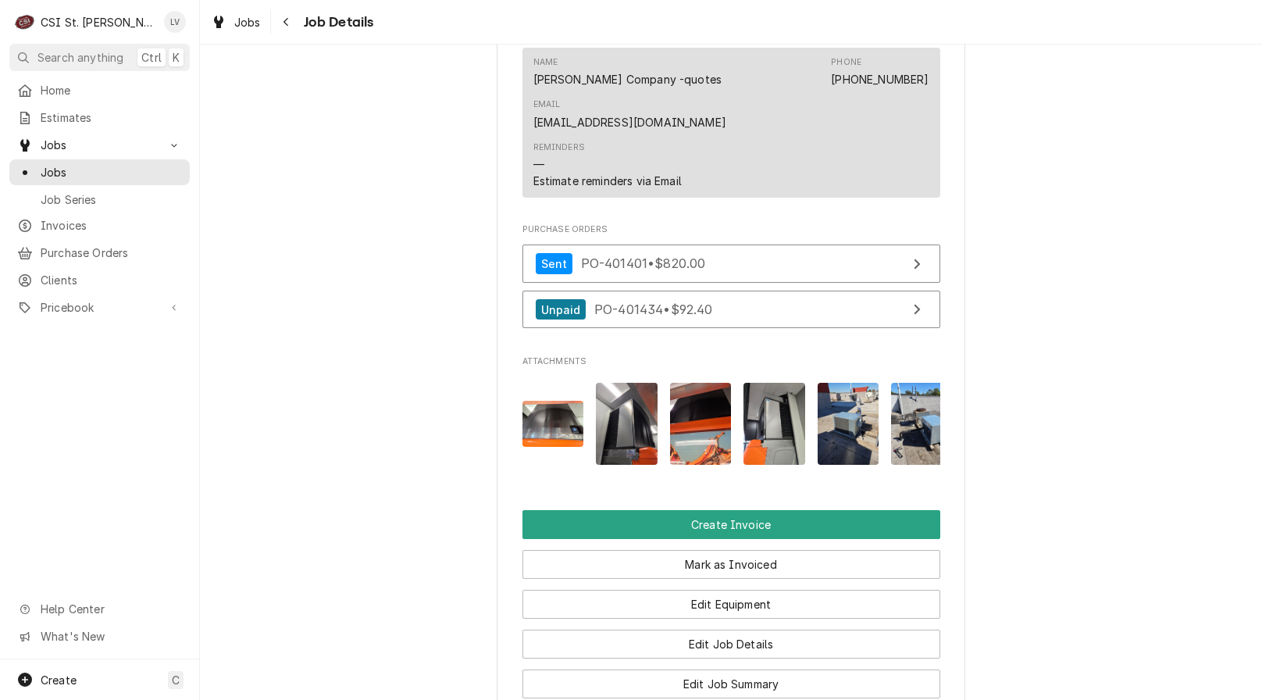
scroll to position [1875, 0]
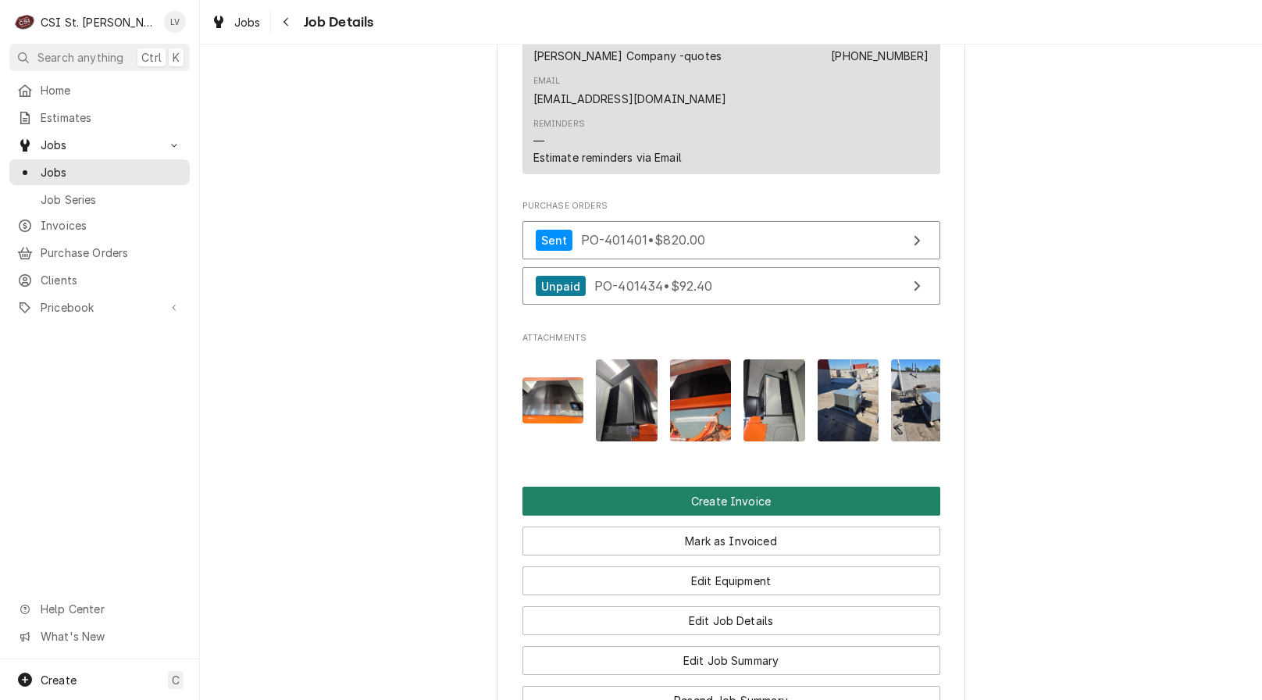
click at [865, 487] on button "Create Invoice" at bounding box center [732, 501] width 418 height 29
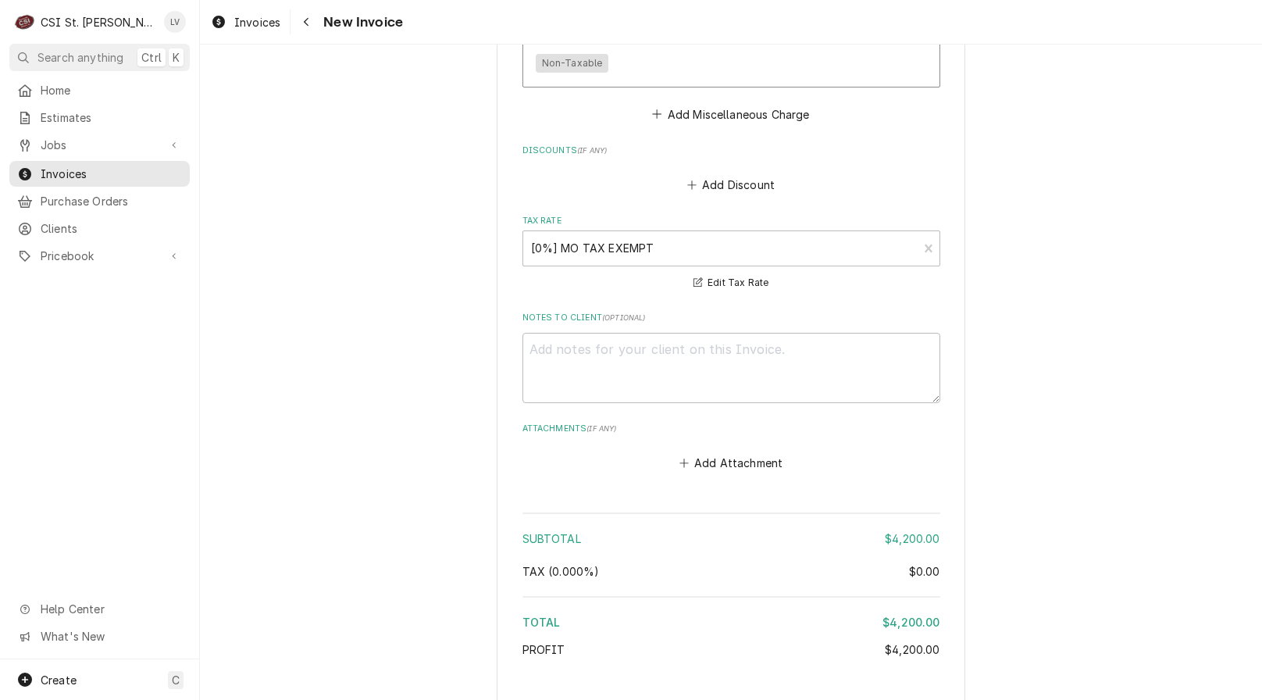
scroll to position [3868, 0]
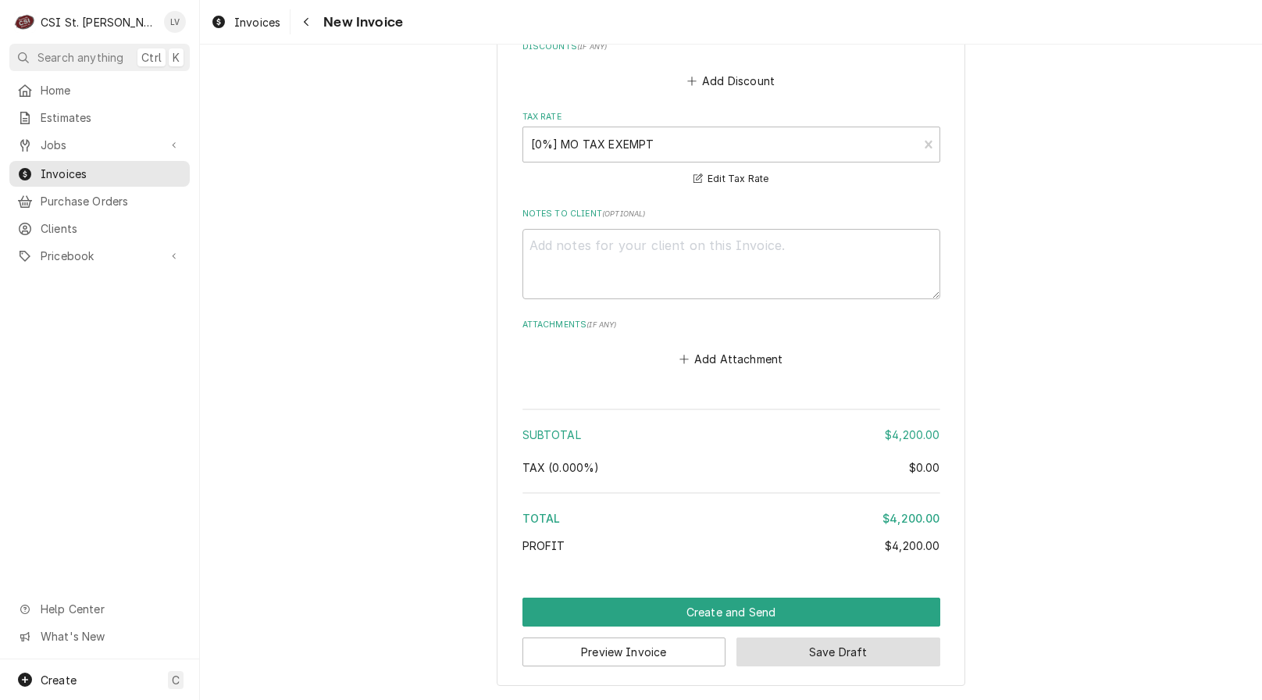
click at [860, 651] on button "Save Draft" at bounding box center [839, 651] width 204 height 29
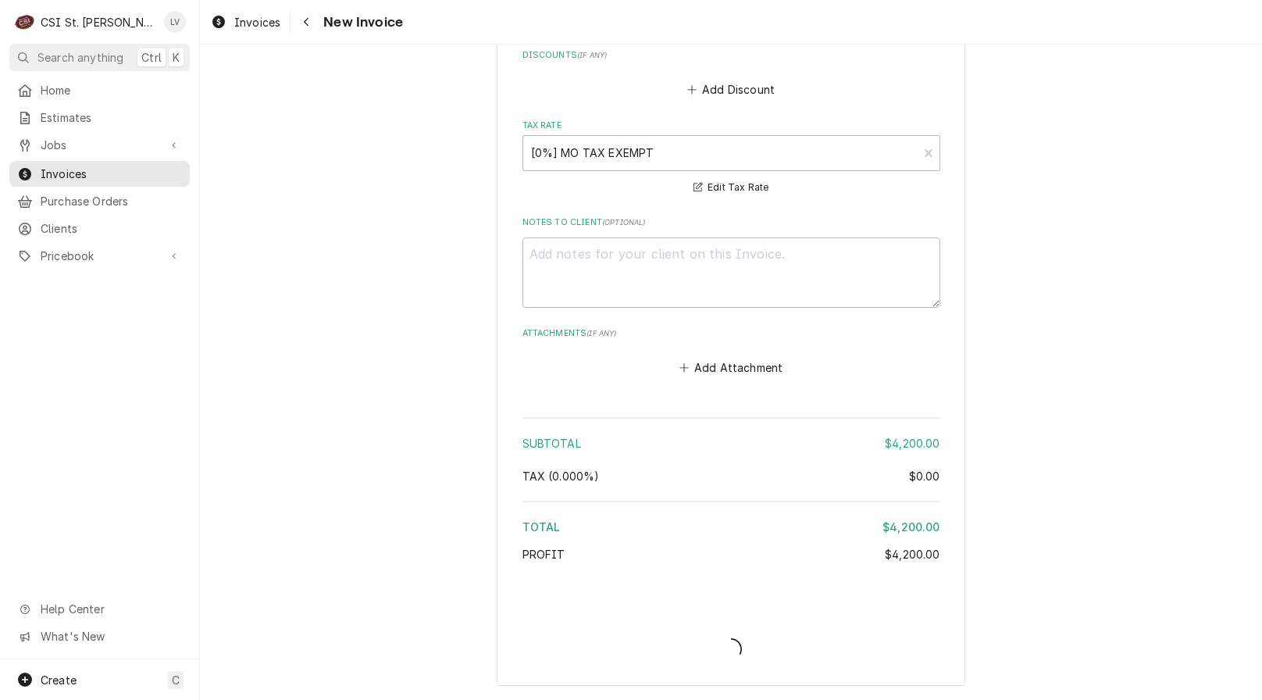
type textarea "x"
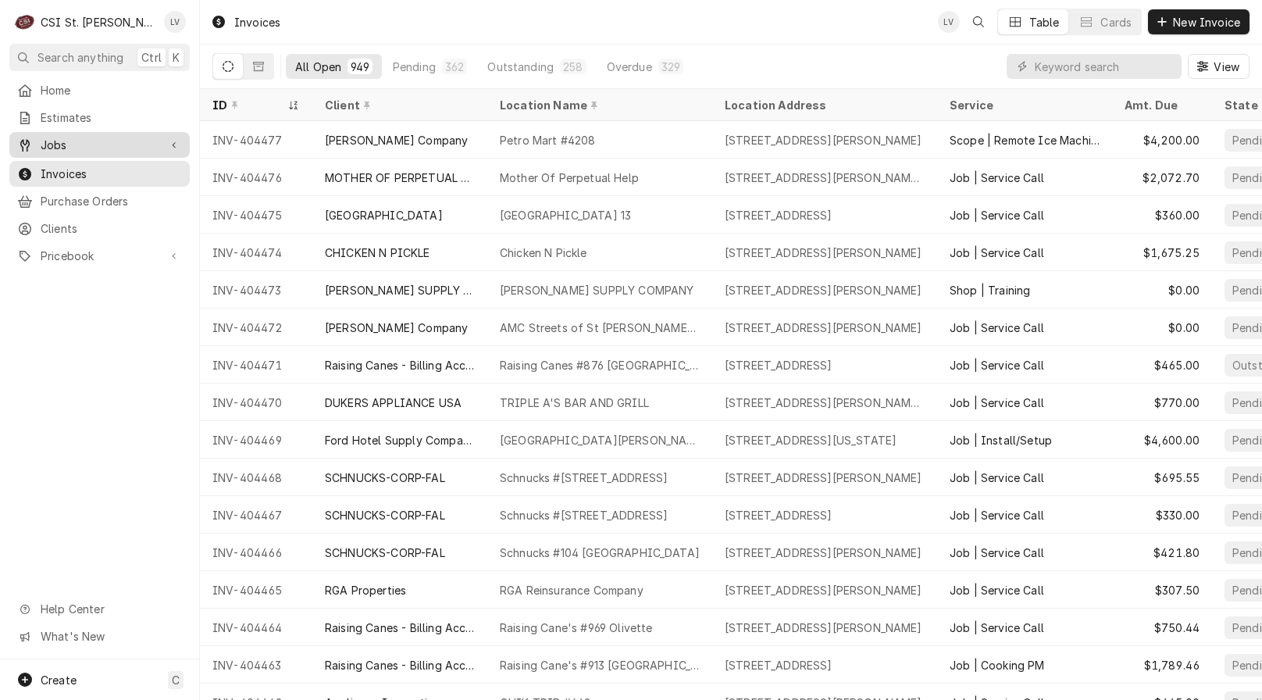
click at [80, 146] on span "Jobs" at bounding box center [100, 145] width 118 height 16
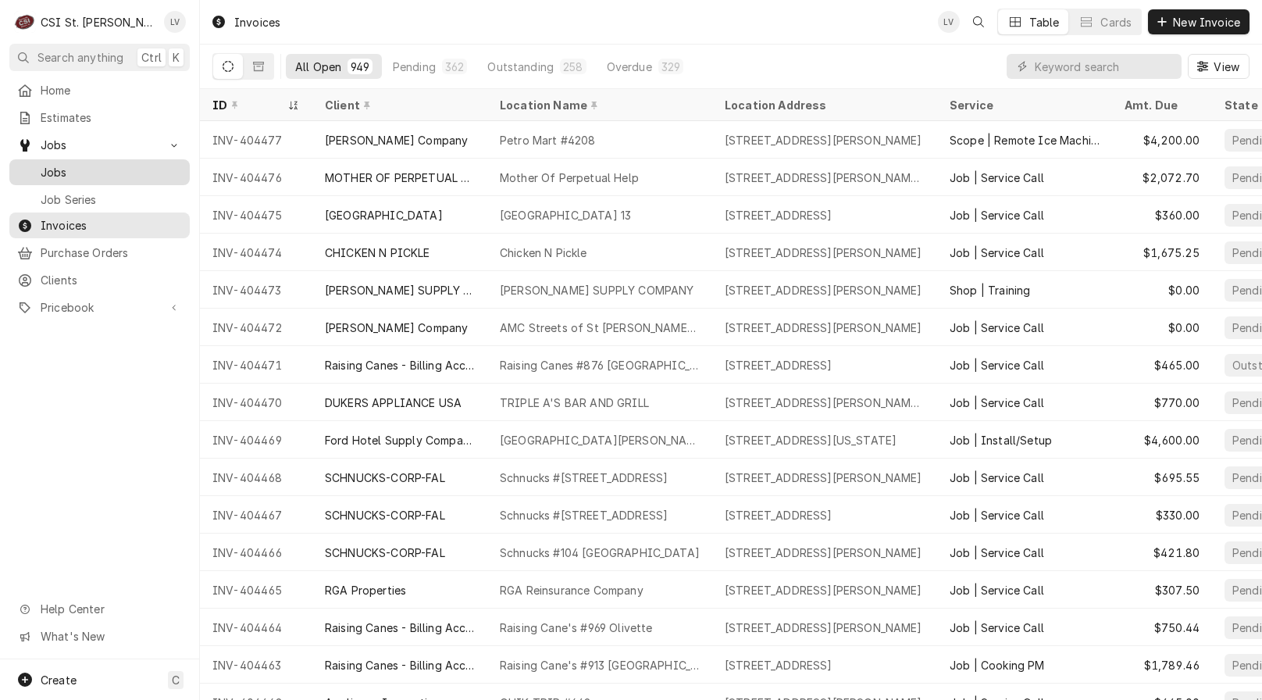
drag, startPoint x: 87, startPoint y: 169, endPoint x: 95, endPoint y: 171, distance: 8.0
click at [87, 169] on span "Jobs" at bounding box center [111, 172] width 141 height 16
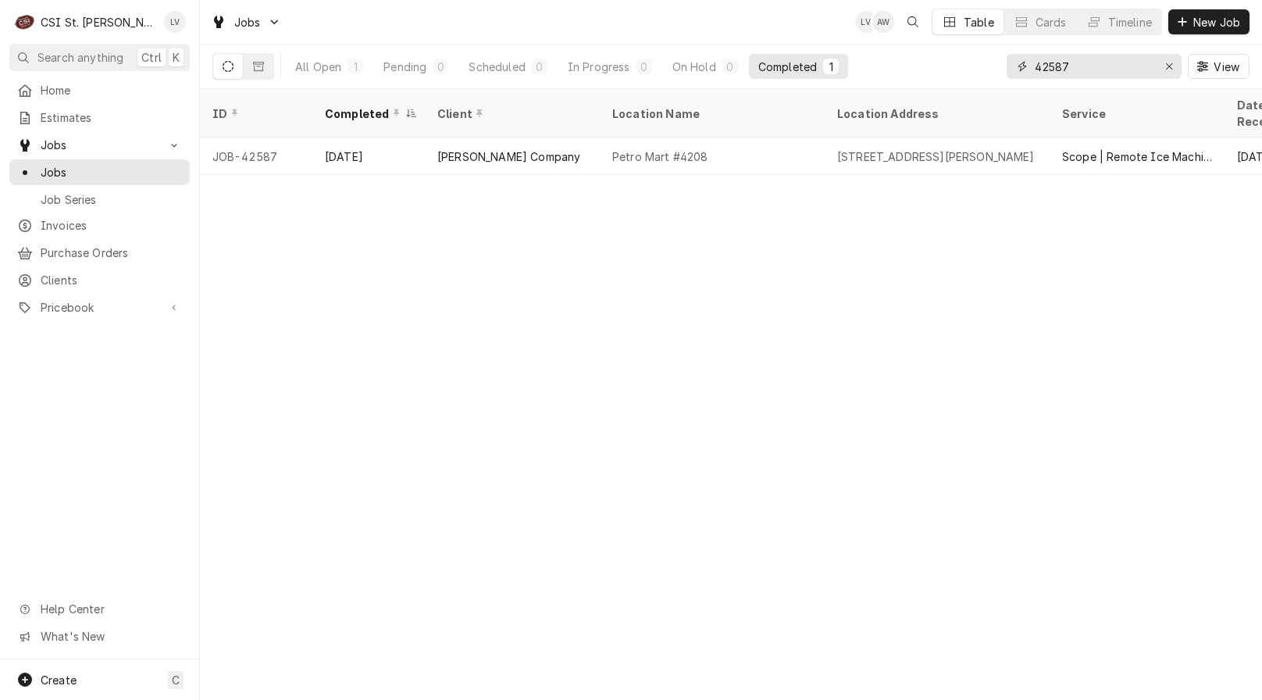
drag, startPoint x: 1099, startPoint y: 65, endPoint x: 991, endPoint y: 77, distance: 108.5
click at [991, 77] on div "All Open 1 Pending 0 Scheduled 0 In Progress 0 On Hold 0 Completed 1 42587 View" at bounding box center [730, 67] width 1037 height 44
type input "43148"
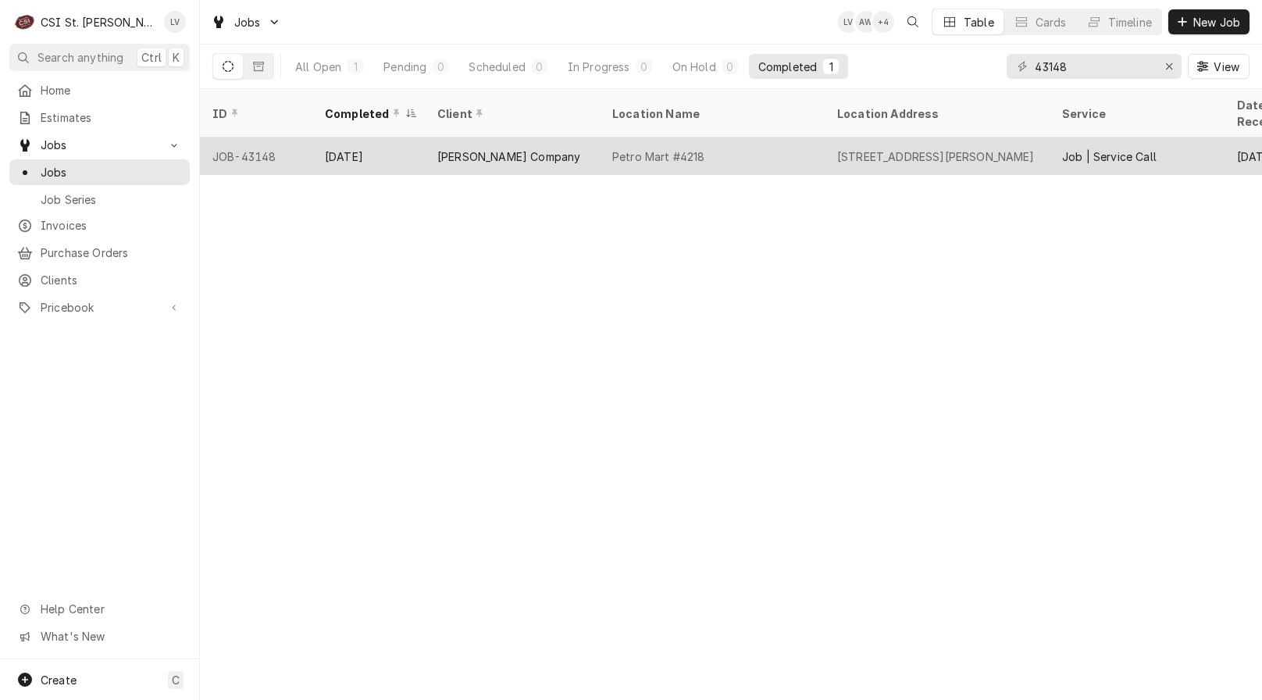
click at [569, 148] on div "[PERSON_NAME] Company" at bounding box center [512, 155] width 175 height 37
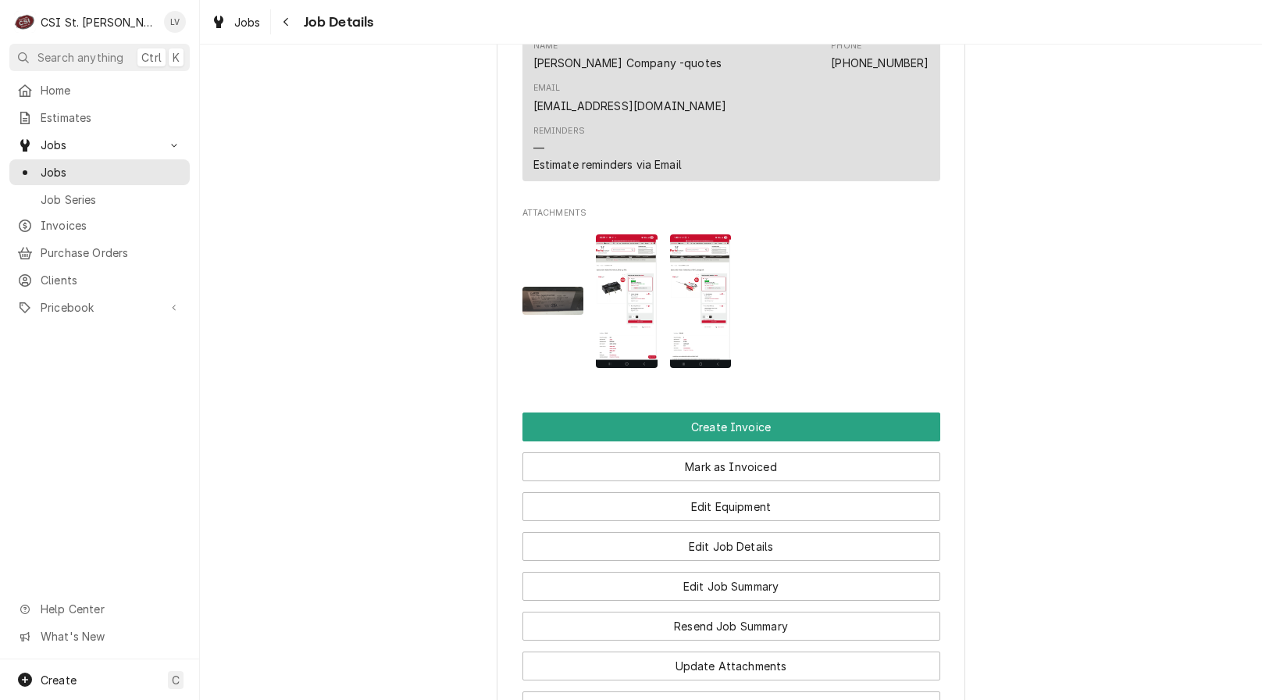
scroll to position [1562, 0]
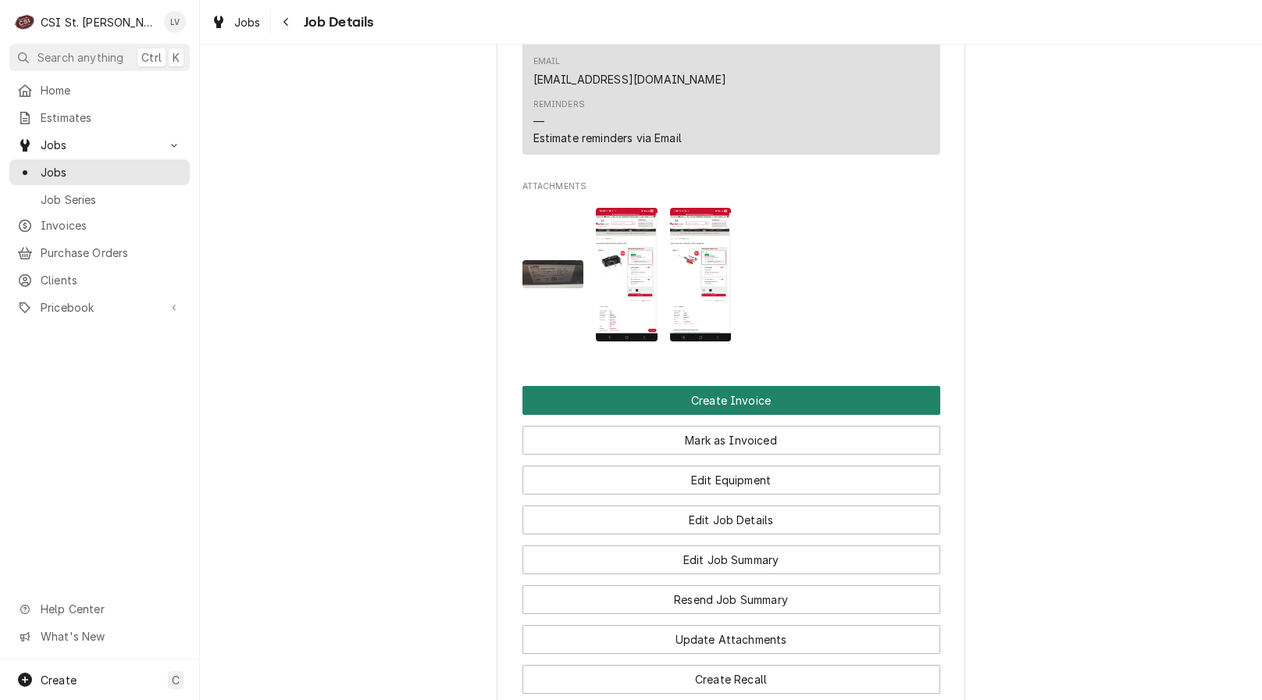
click at [534, 386] on button "Create Invoice" at bounding box center [732, 400] width 418 height 29
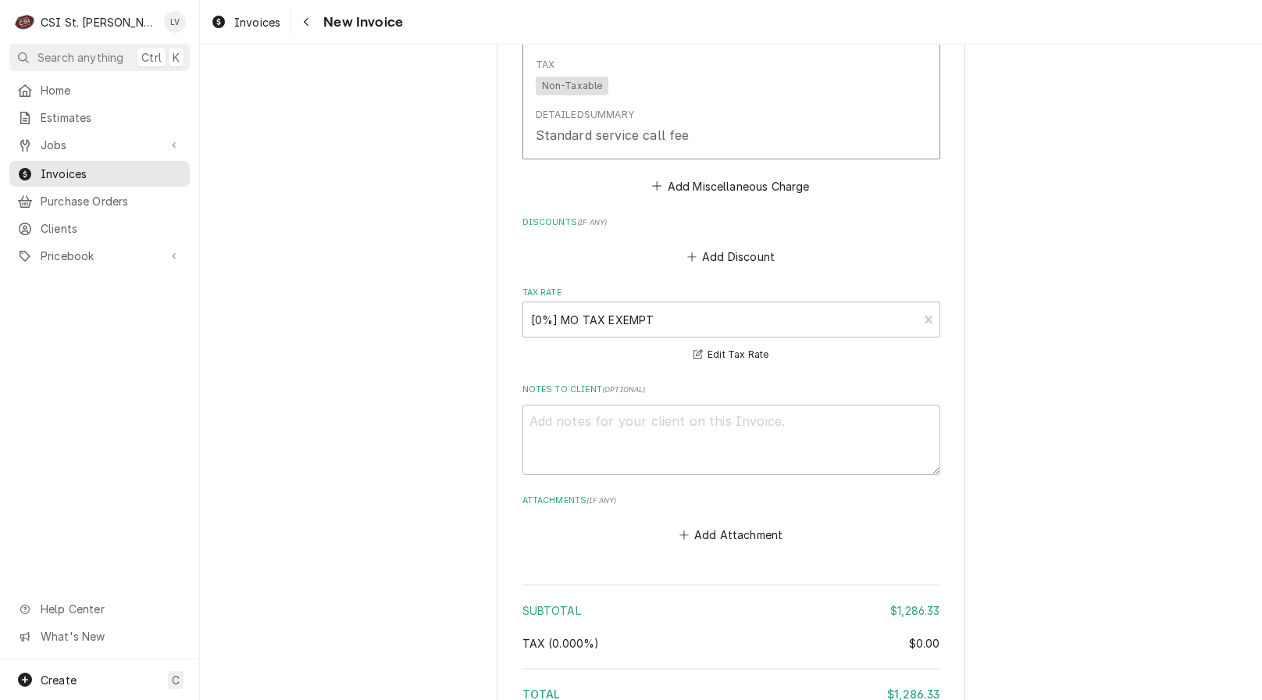
scroll to position [5055, 0]
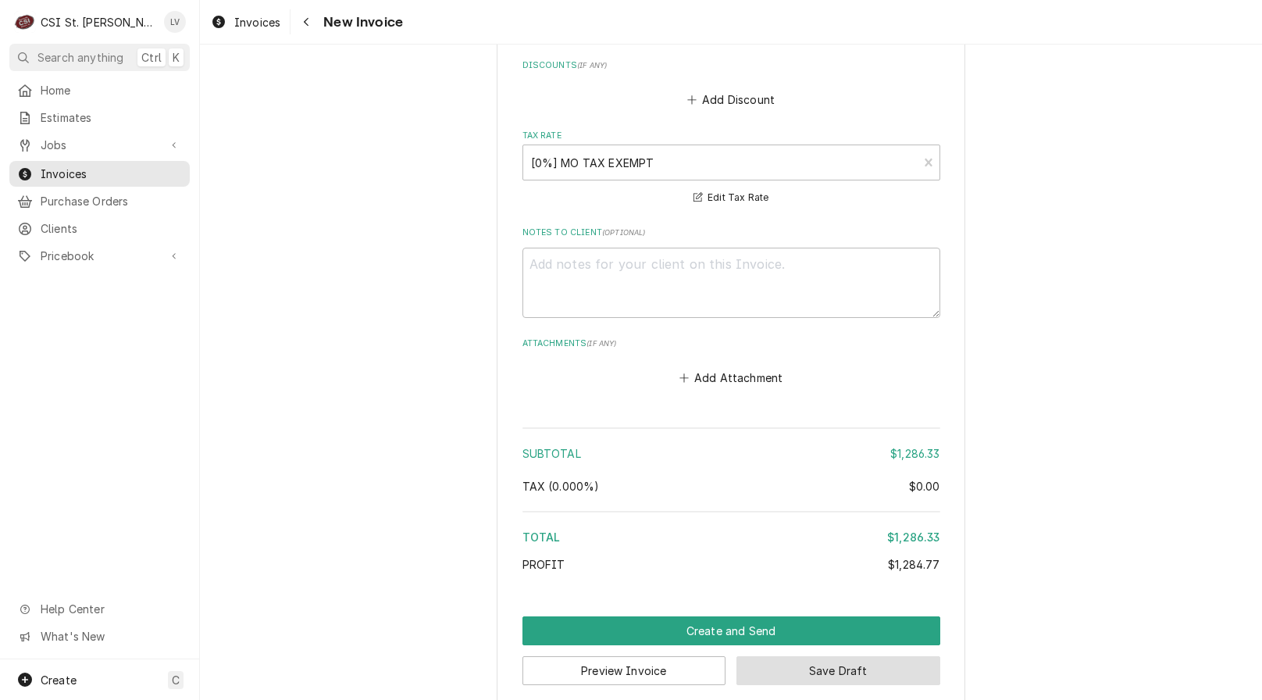
click at [850, 656] on button "Save Draft" at bounding box center [839, 670] width 204 height 29
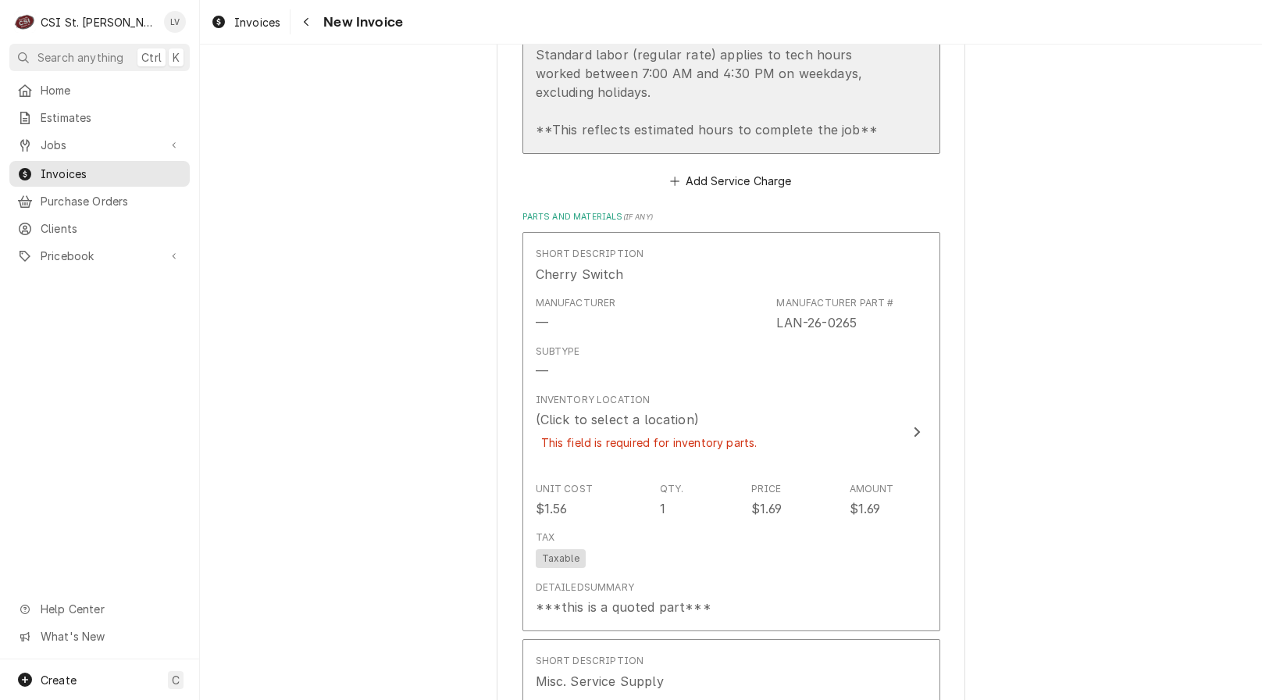
scroll to position [3875, 0]
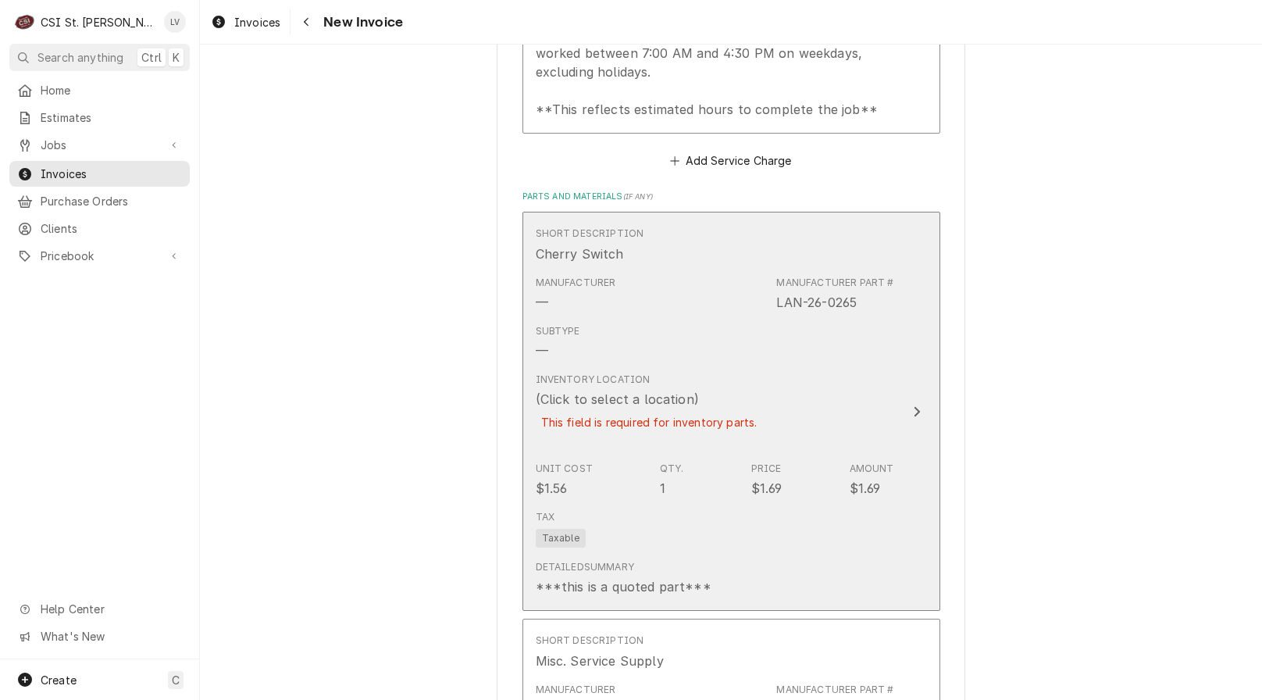
click at [738, 409] on div "This field is required for inventory parts." at bounding box center [649, 422] width 227 height 27
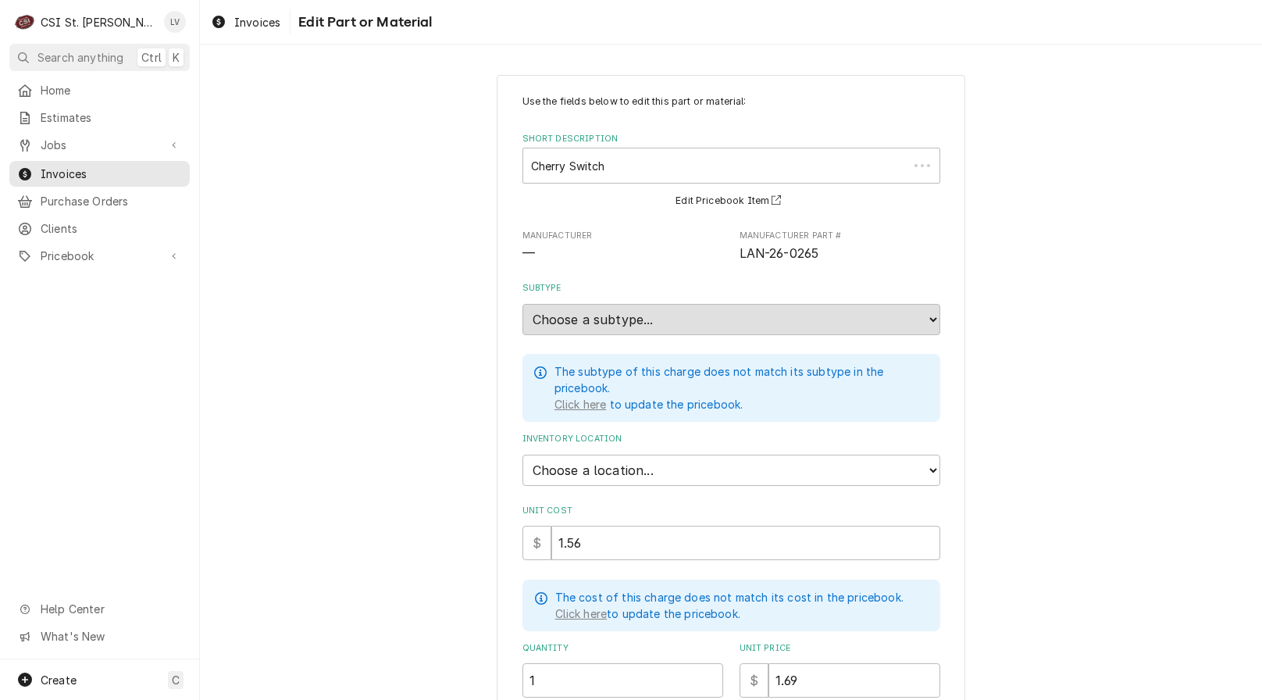
type textarea "x"
click at [557, 473] on select "Choose a location... 00 | STL WAREHOUSE 01 | CHUCK WAMBOLDT V#93 01 | COURTNEY …" at bounding box center [732, 470] width 418 height 31
select select "1407"
click at [523, 455] on select "Choose a location... 00 | STL WAREHOUSE 01 | CHUCK WAMBOLDT V#93 01 | COURTNEY …" at bounding box center [732, 470] width 418 height 31
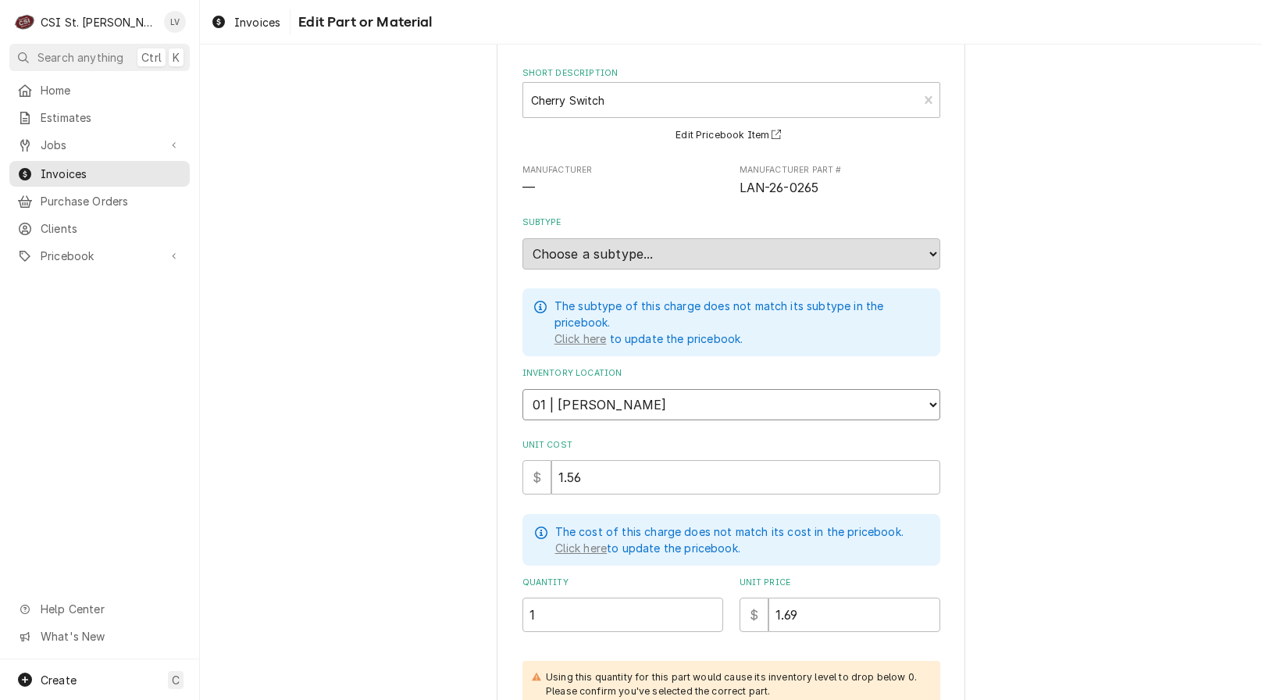
scroll to position [381, 0]
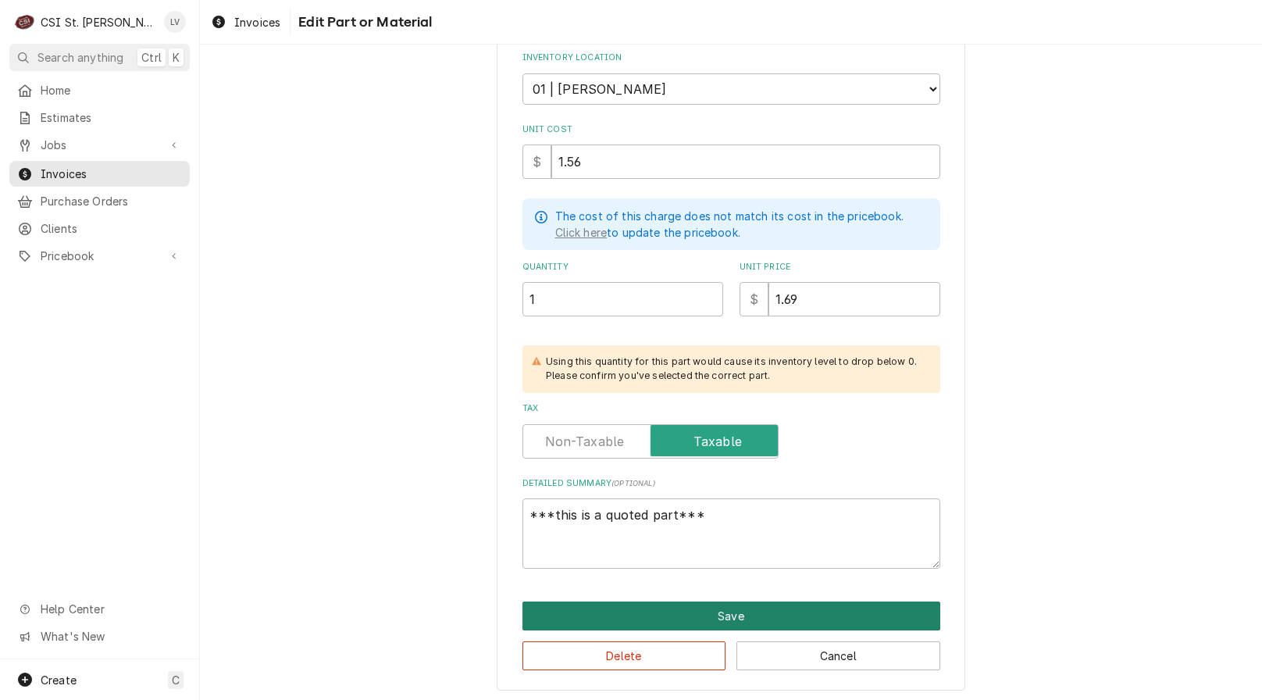
click at [665, 610] on button "Save" at bounding box center [732, 615] width 418 height 29
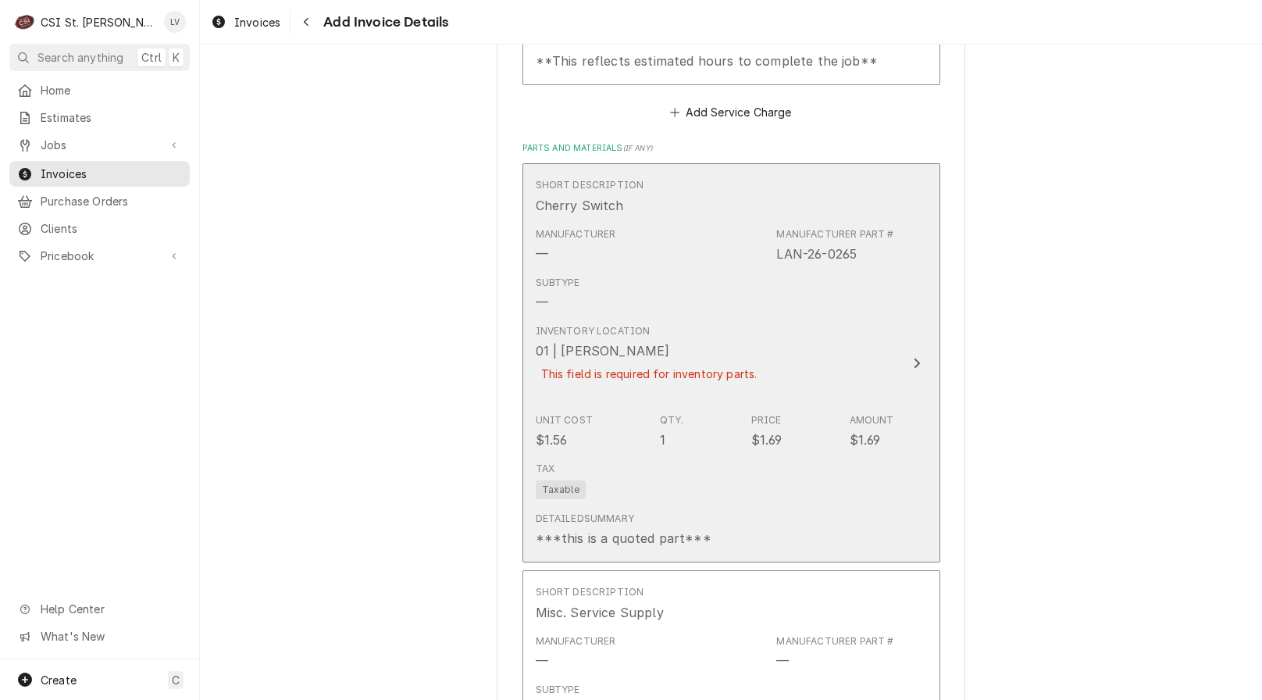
scroll to position [3924, 0]
click at [680, 528] on div "***this is a quoted part***" at bounding box center [624, 537] width 176 height 19
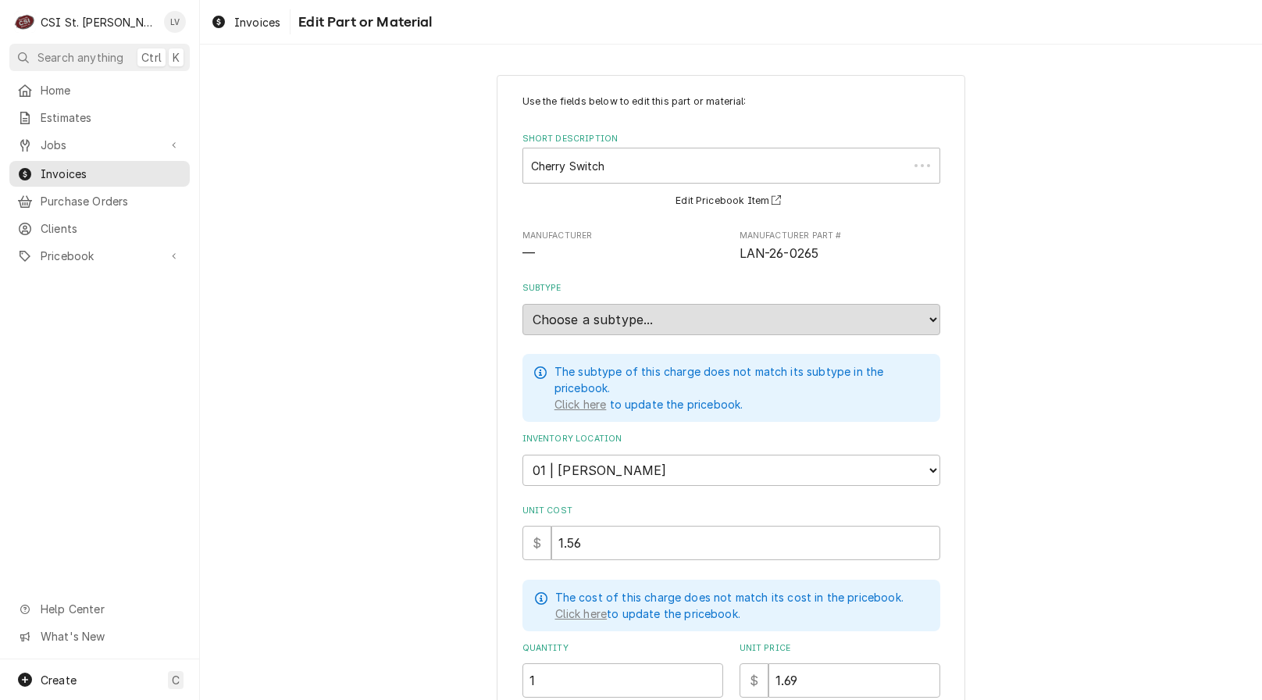
type textarea "x"
click at [644, 466] on select "Choose a location... 00 | STL WAREHOUSE 01 | CHUCK WAMBOLDT V#93 01 | COURTNEY …" at bounding box center [732, 470] width 418 height 31
select select "1526"
click at [523, 455] on select "Choose a location... 00 | STL WAREHOUSE 01 | CHUCK WAMBOLDT V#93 01 | COURTNEY …" at bounding box center [732, 470] width 418 height 31
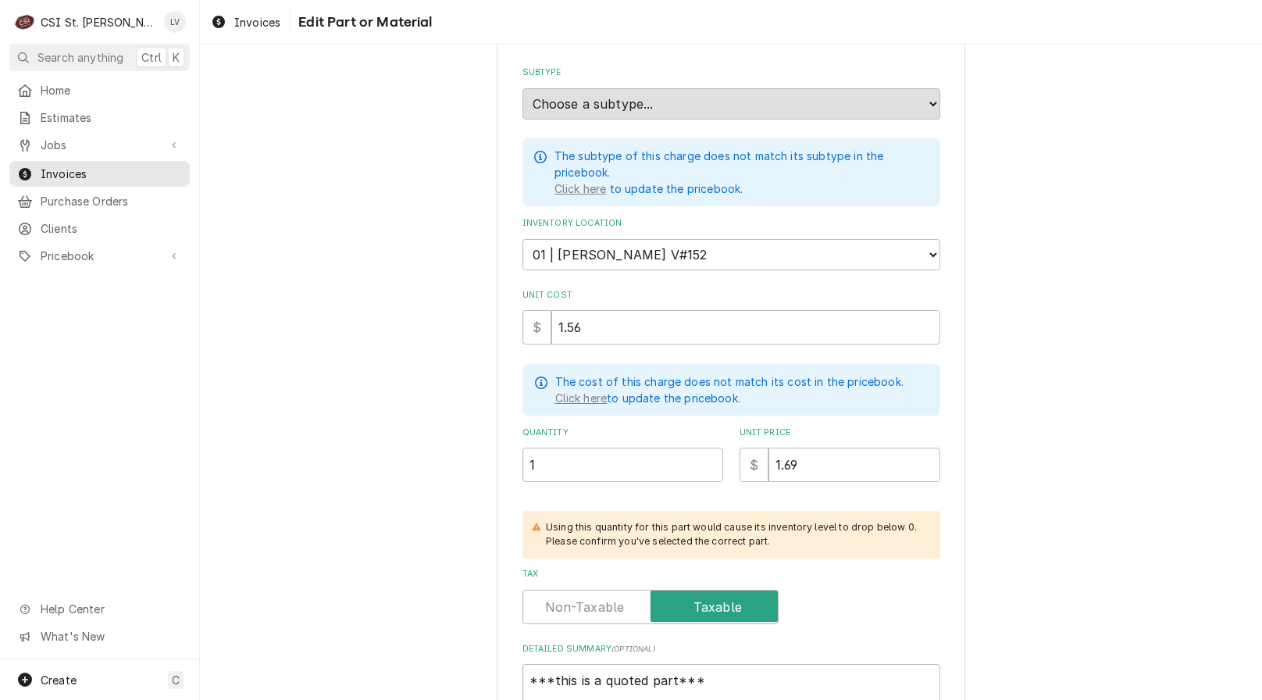
scroll to position [381, 0]
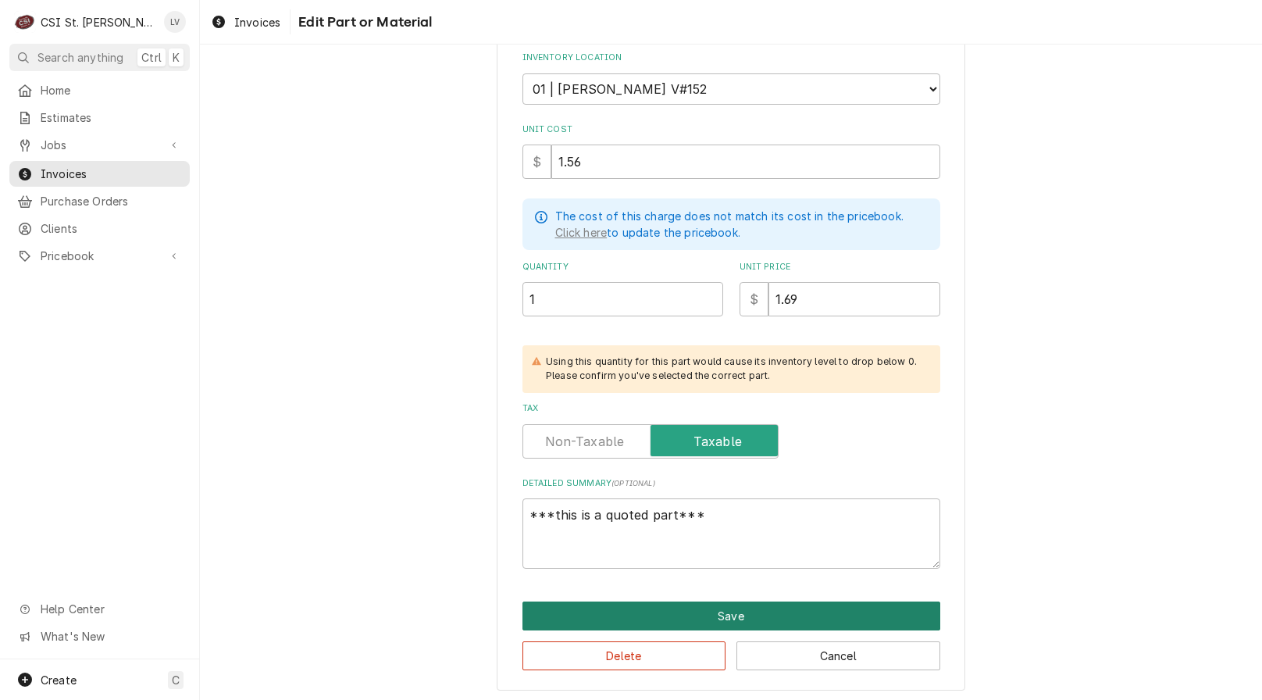
click at [735, 617] on button "Save" at bounding box center [732, 615] width 418 height 29
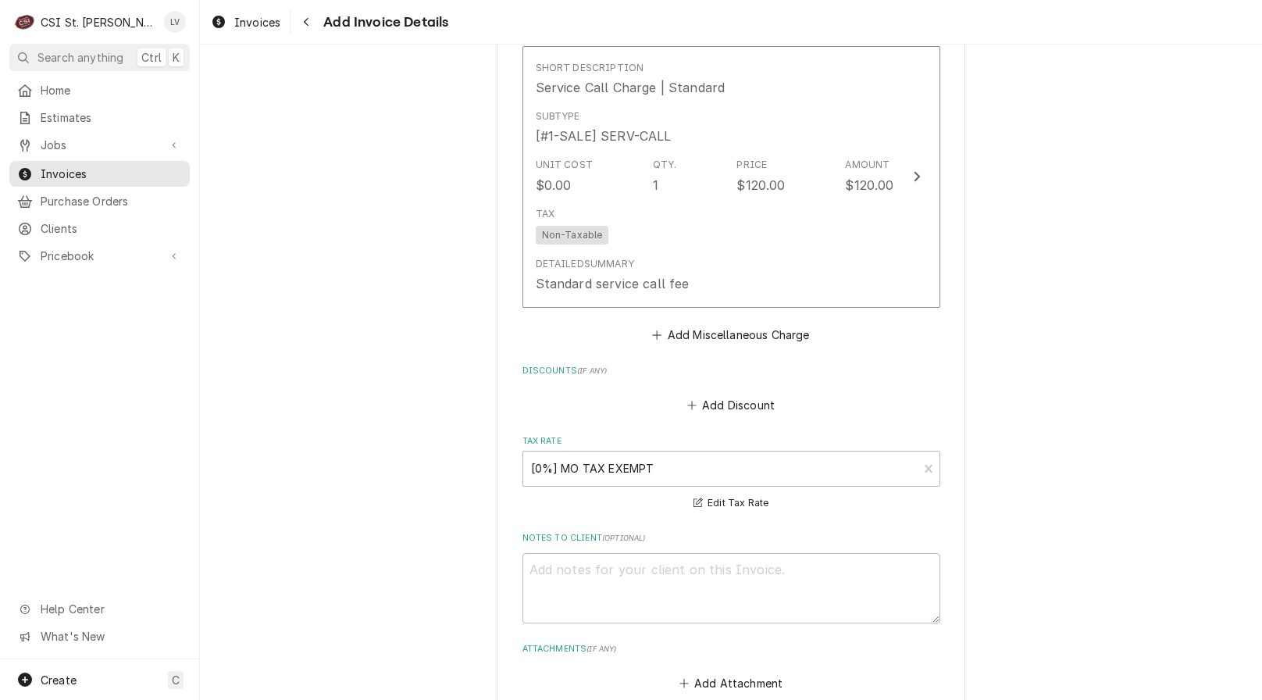
scroll to position [5179, 0]
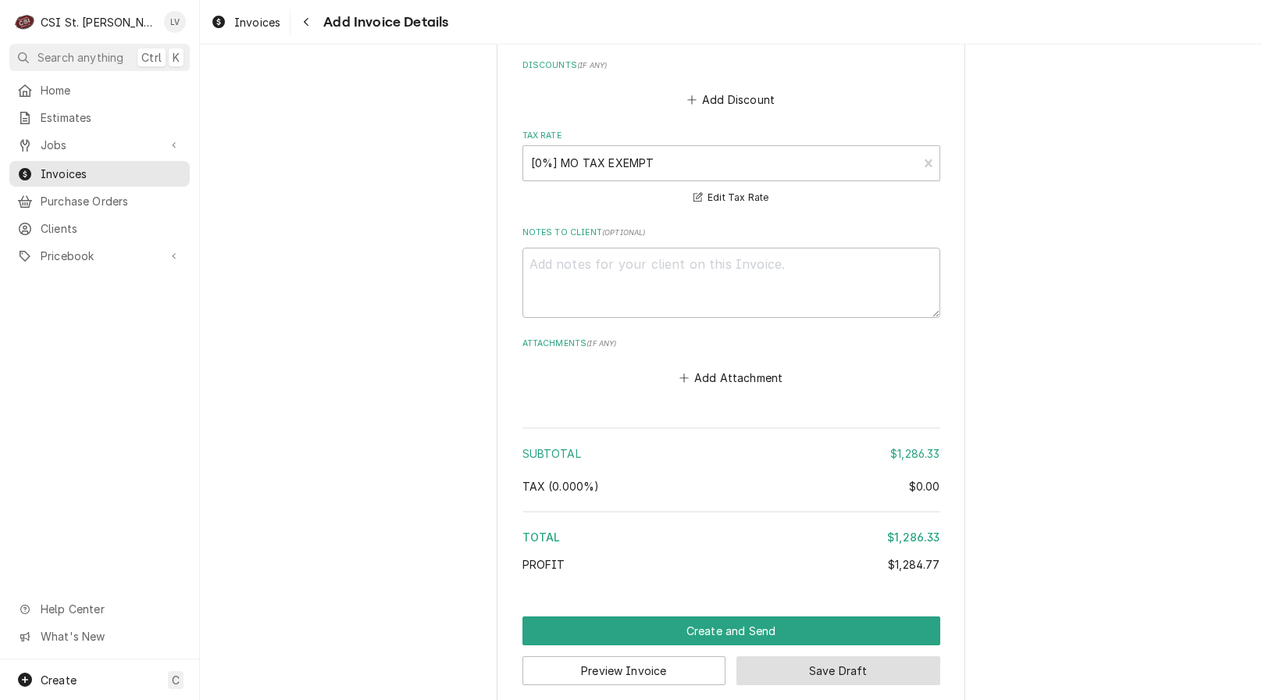
click at [816, 656] on button "Save Draft" at bounding box center [839, 670] width 204 height 29
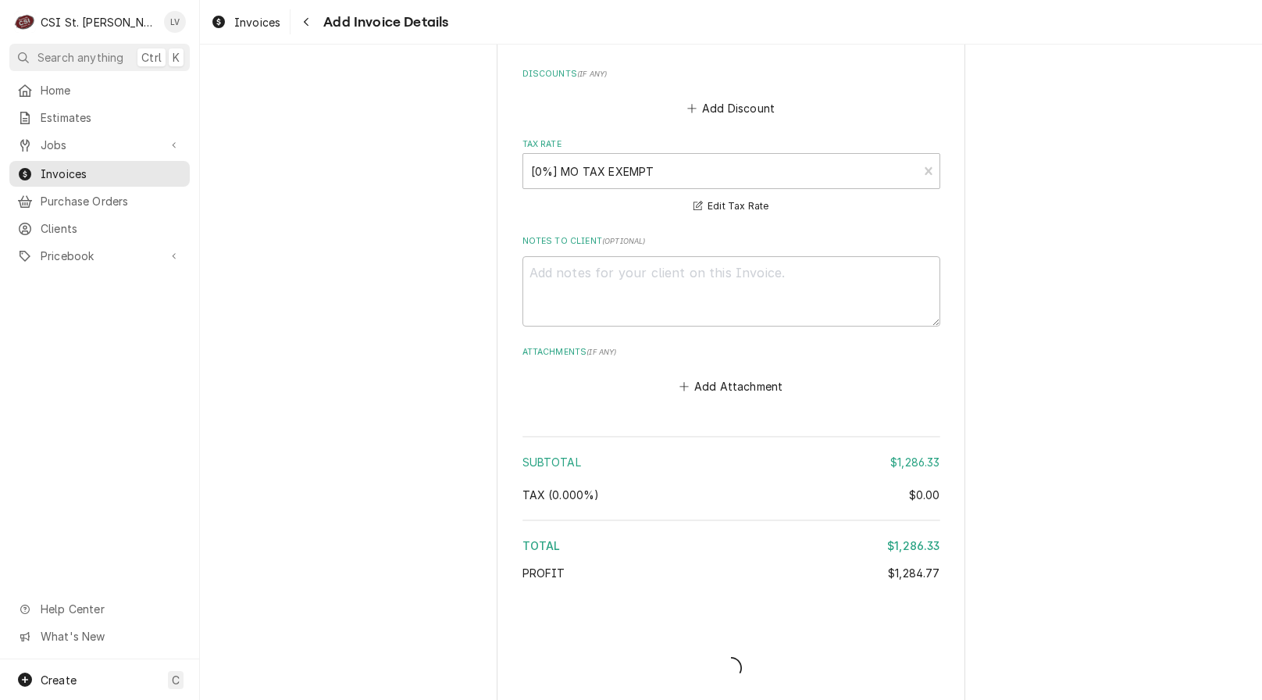
type textarea "x"
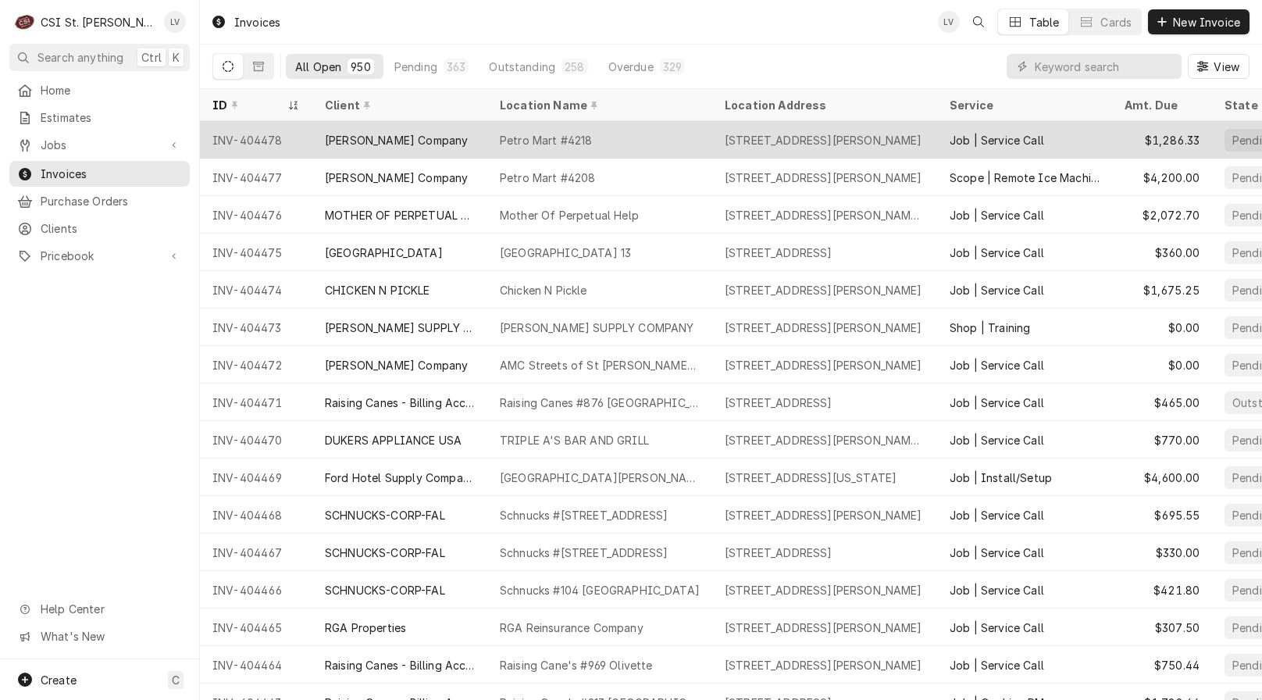
click at [476, 134] on div "[PERSON_NAME] Company" at bounding box center [399, 139] width 175 height 37
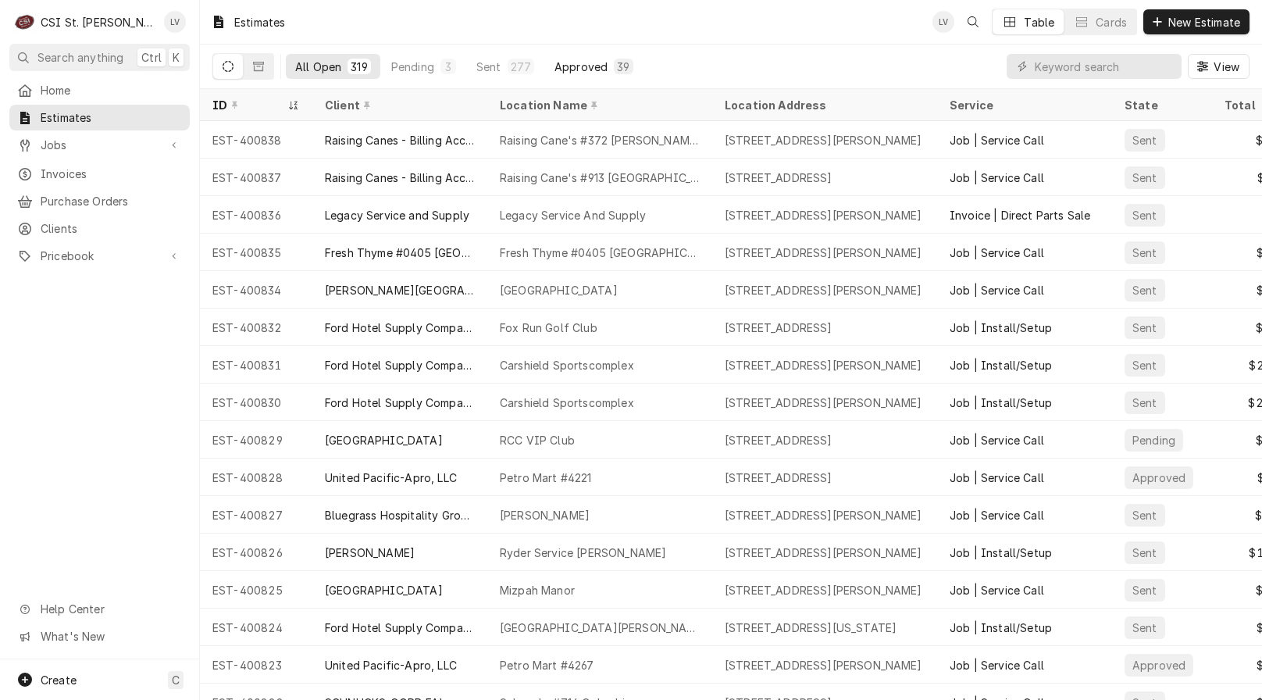
click at [582, 65] on div "Approved" at bounding box center [581, 67] width 53 height 16
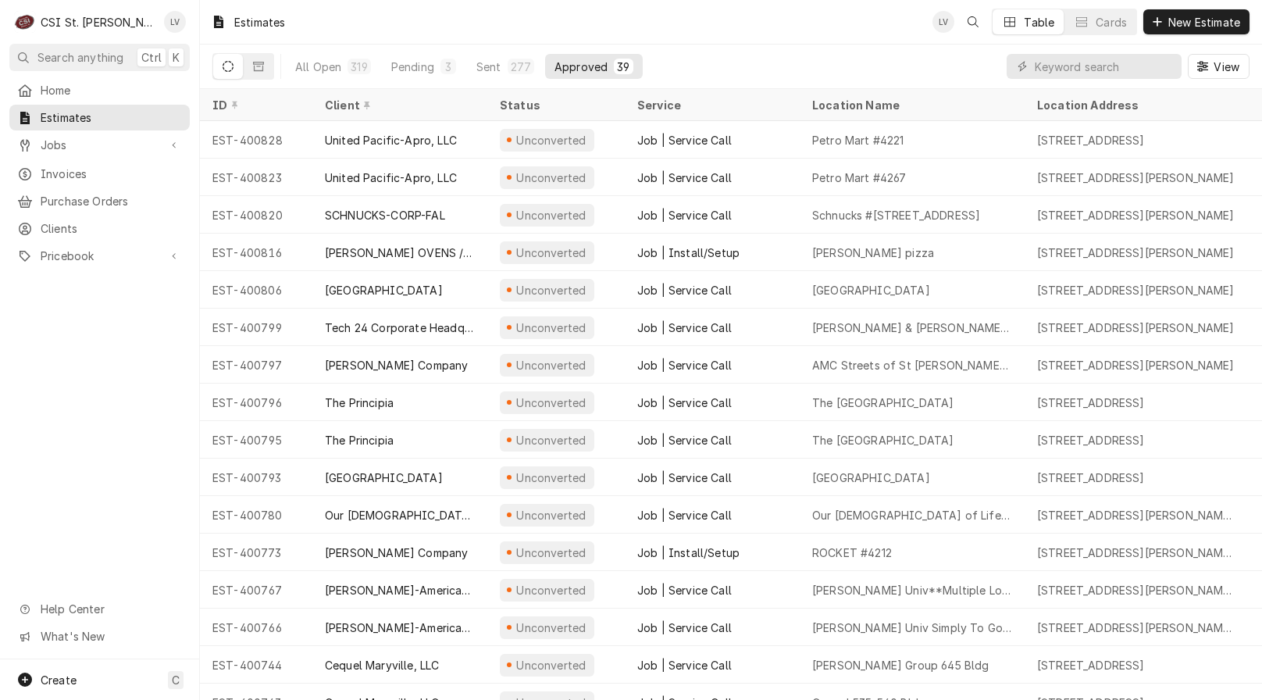
click at [225, 68] on icon "Dynamic Content Wrapper" at bounding box center [228, 66] width 11 height 11
click at [318, 61] on div "All Open" at bounding box center [318, 67] width 46 height 16
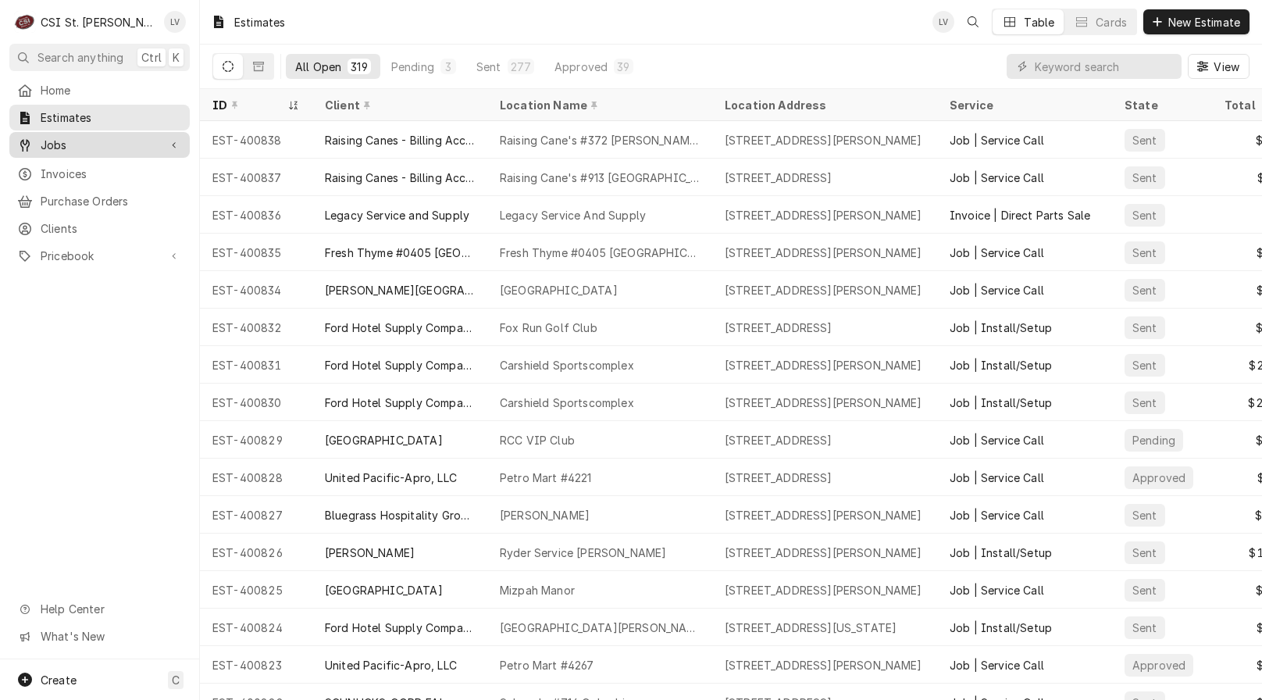
click at [109, 141] on span "Jobs" at bounding box center [100, 145] width 118 height 16
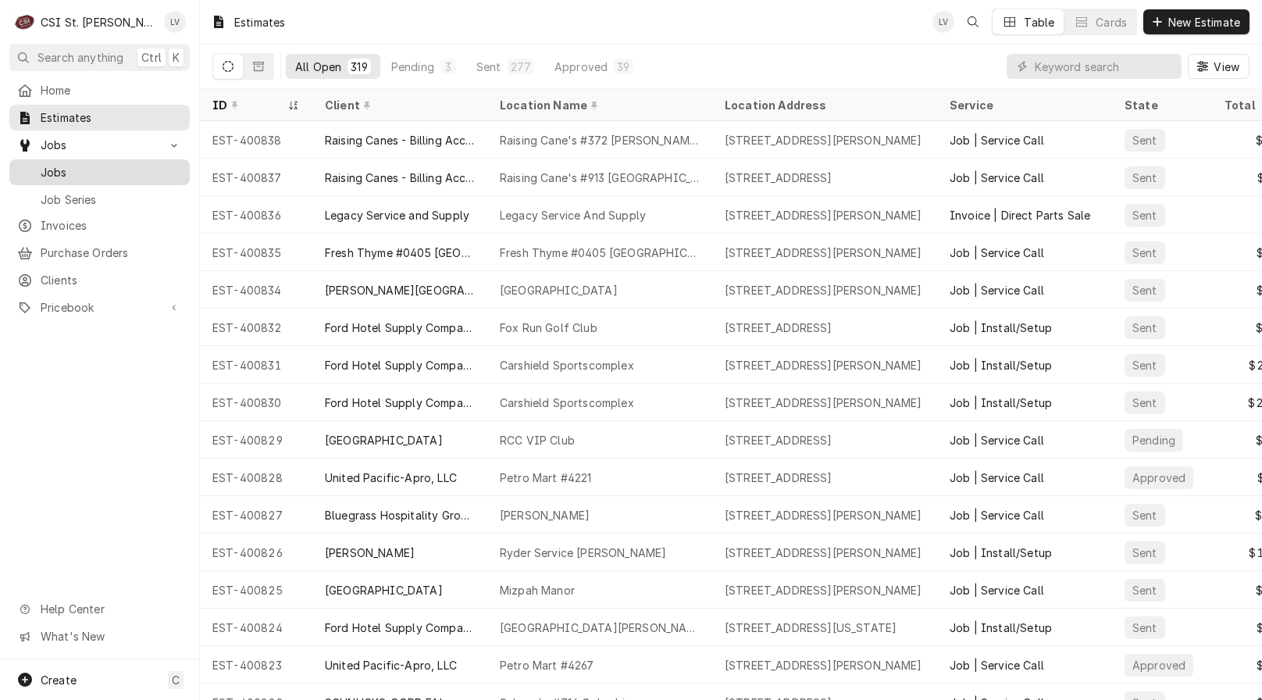
click at [109, 164] on span "Jobs" at bounding box center [111, 172] width 141 height 16
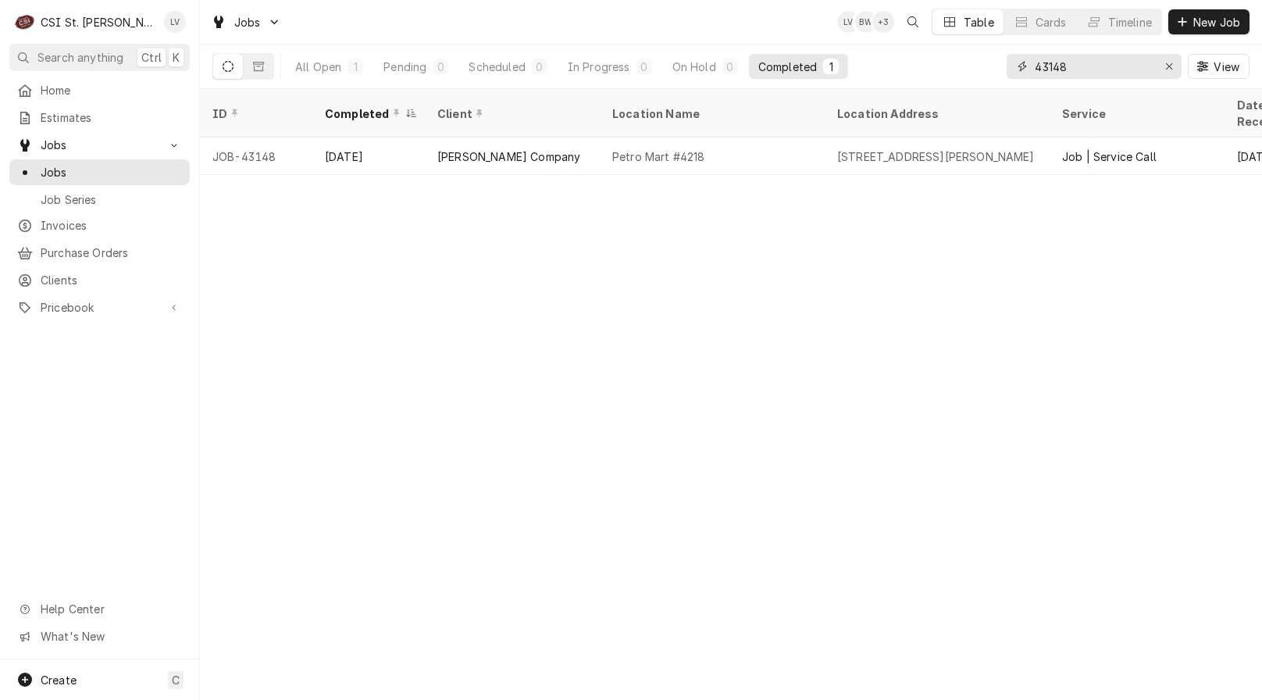
drag, startPoint x: 1097, startPoint y: 65, endPoint x: 1010, endPoint y: 66, distance: 86.7
click at [1010, 66] on div "43148" at bounding box center [1094, 66] width 175 height 25
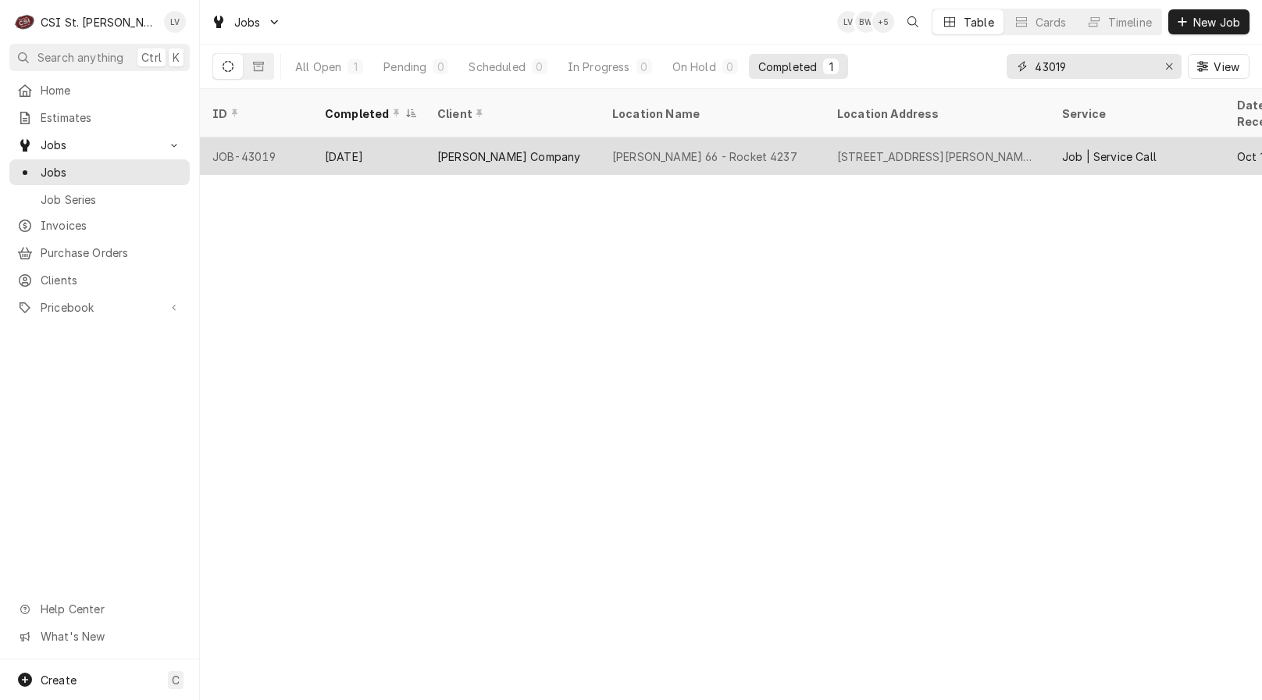
type input "43019"
click at [687, 148] on div "Phillips 66 - Rocket 4237" at bounding box center [704, 156] width 185 height 16
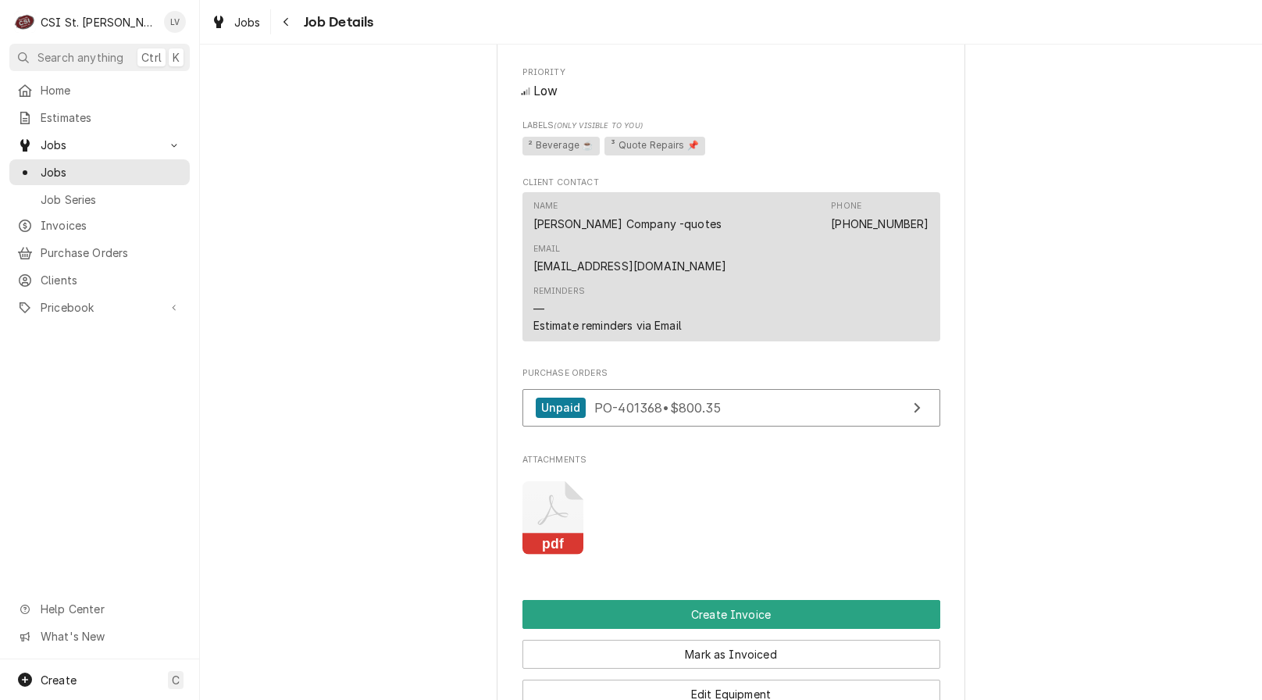
scroll to position [1718, 0]
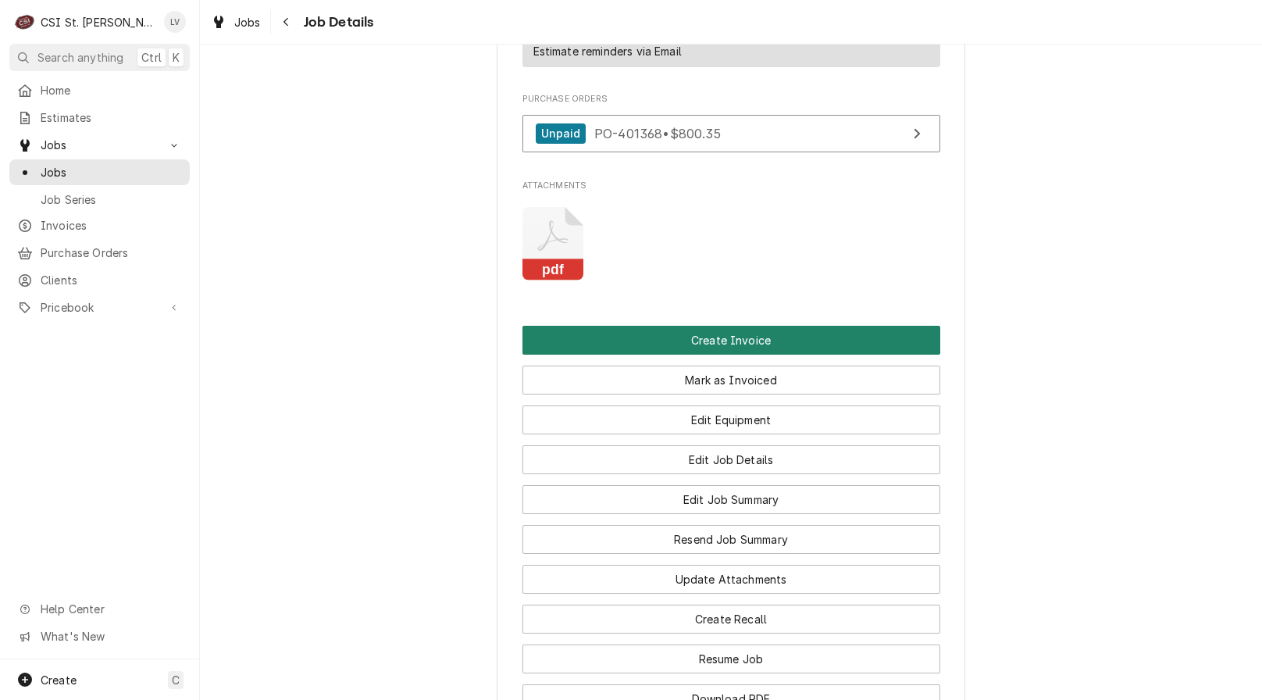
click at [649, 326] on button "Create Invoice" at bounding box center [732, 340] width 418 height 29
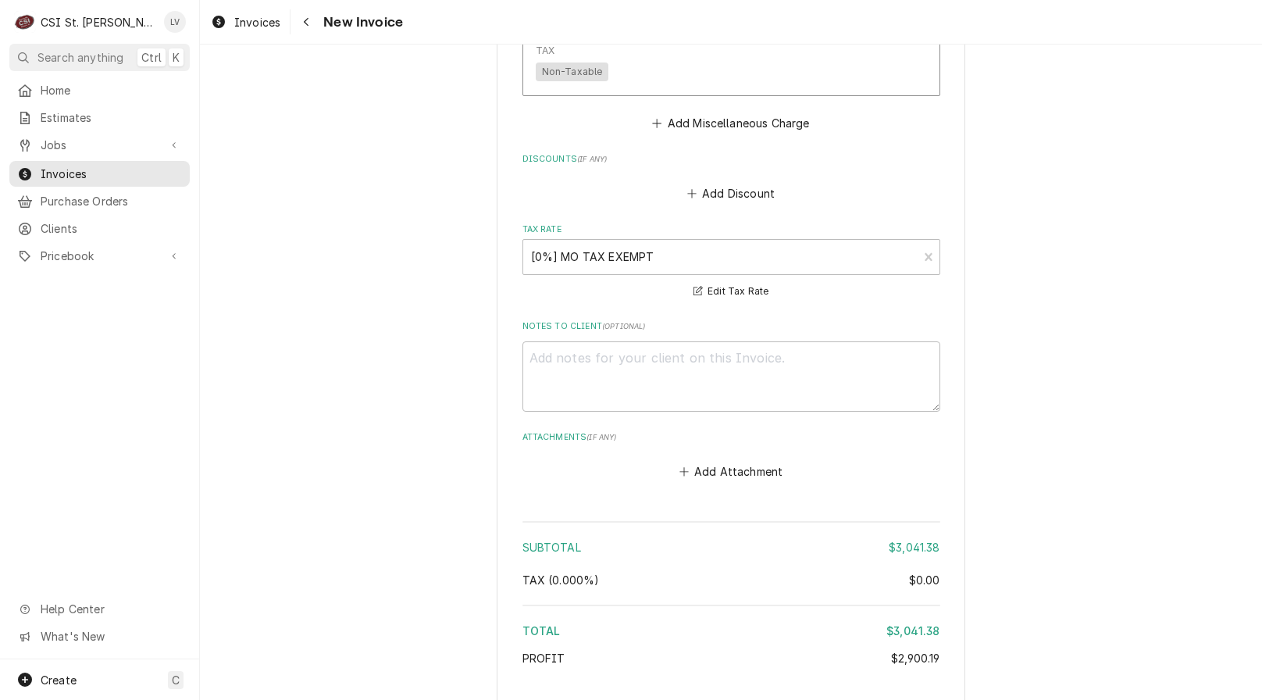
scroll to position [4484, 0]
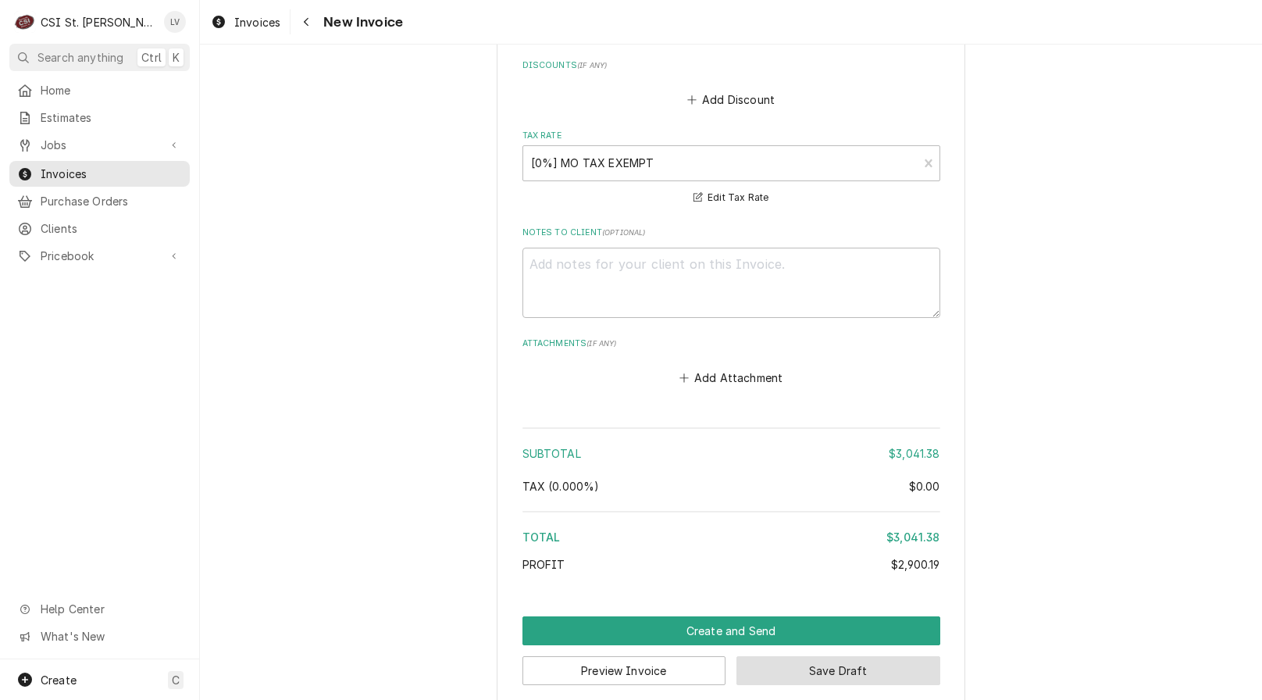
click at [860, 656] on button "Save Draft" at bounding box center [839, 670] width 204 height 29
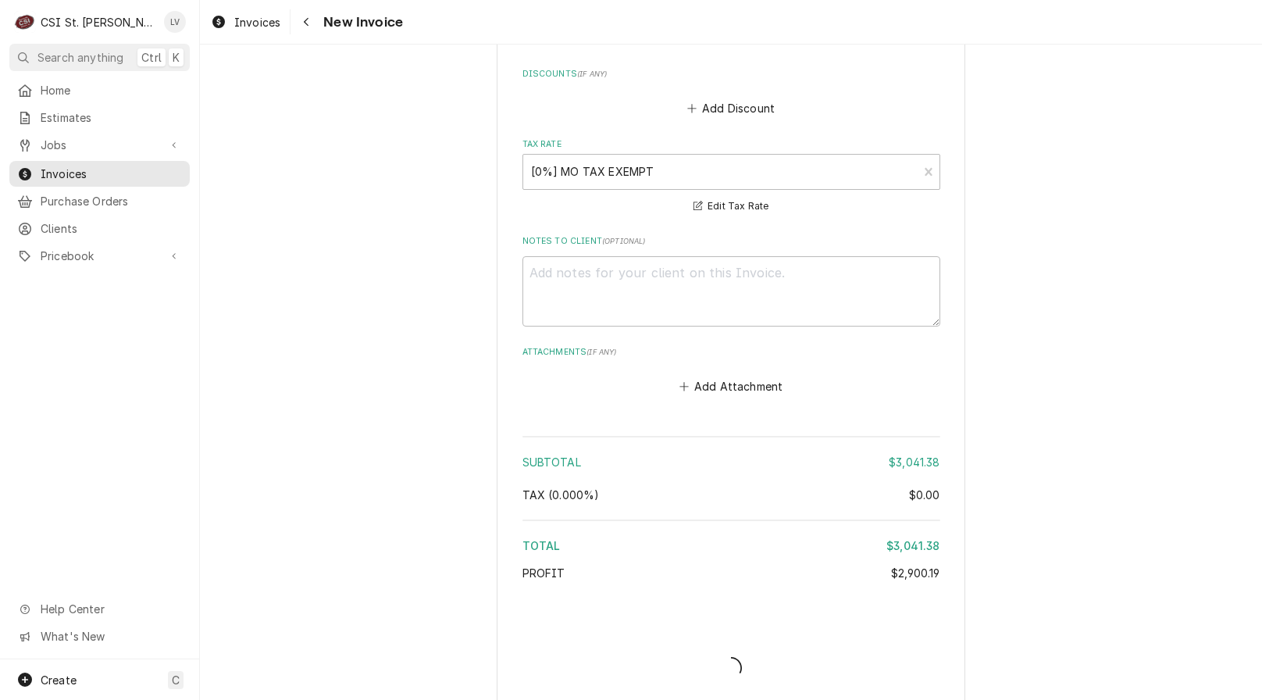
type textarea "x"
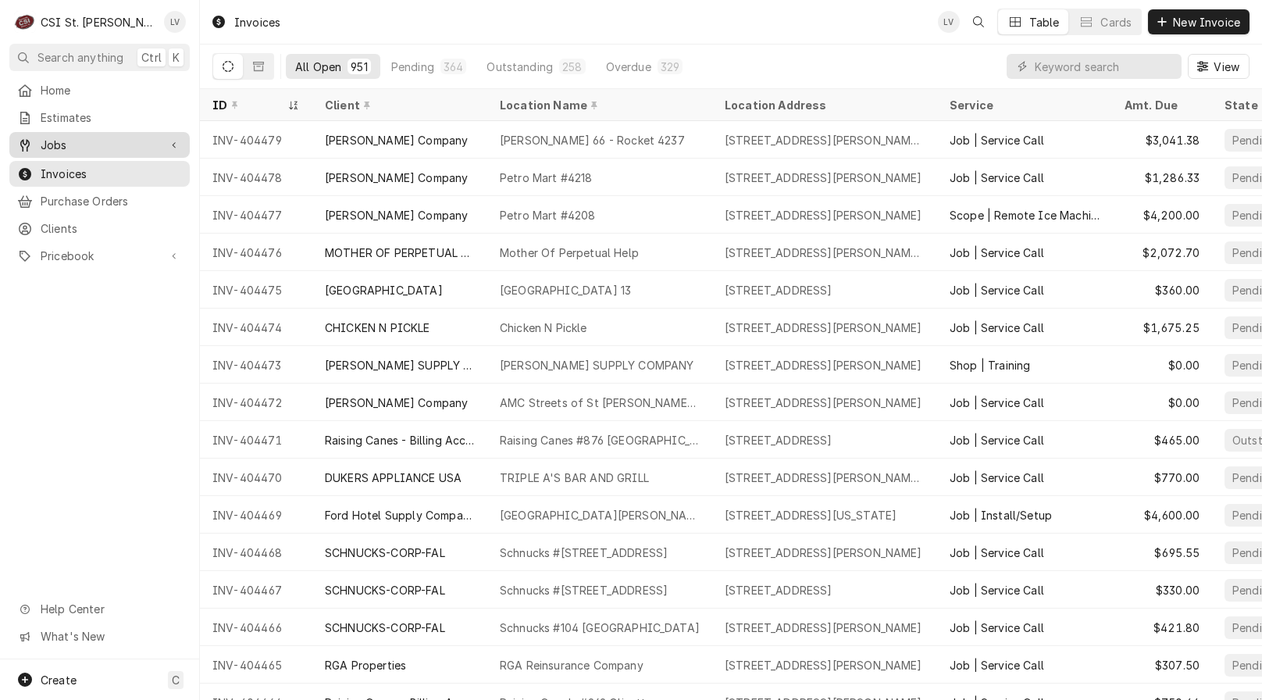
click at [94, 147] on span "Jobs" at bounding box center [100, 145] width 118 height 16
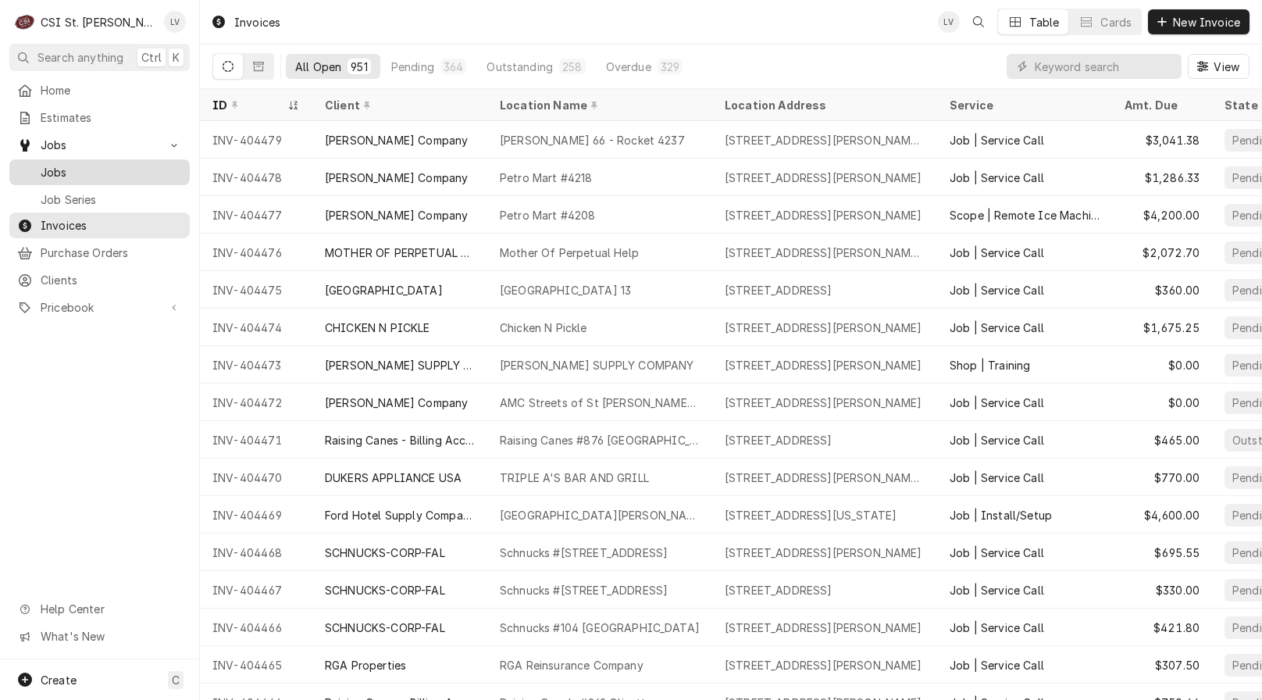
click at [94, 164] on span "Jobs" at bounding box center [111, 172] width 141 height 16
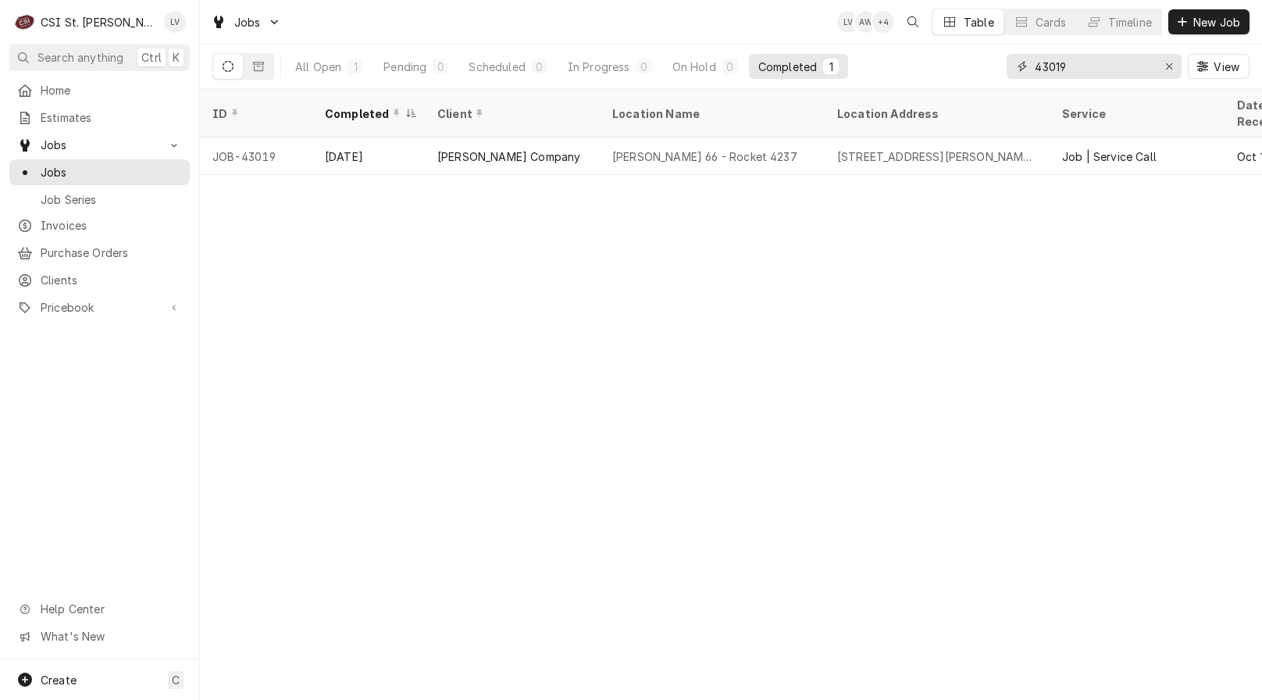
drag, startPoint x: 1101, startPoint y: 63, endPoint x: 987, endPoint y: 56, distance: 115.0
click at [987, 56] on div "All Open 1 Pending 0 Scheduled 0 In Progress 0 On Hold 0 Completed 1 43019 View" at bounding box center [730, 67] width 1037 height 44
type input "43067"
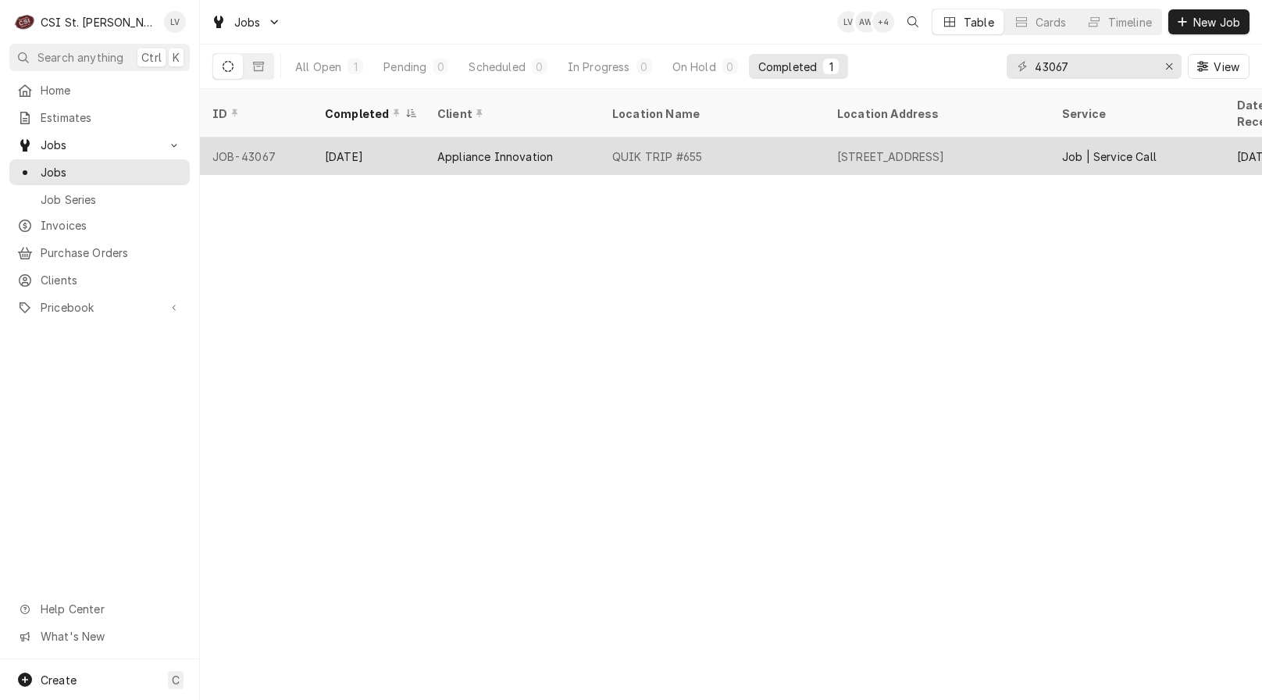
click at [444, 148] on div "Appliance Innovation" at bounding box center [495, 156] width 116 height 16
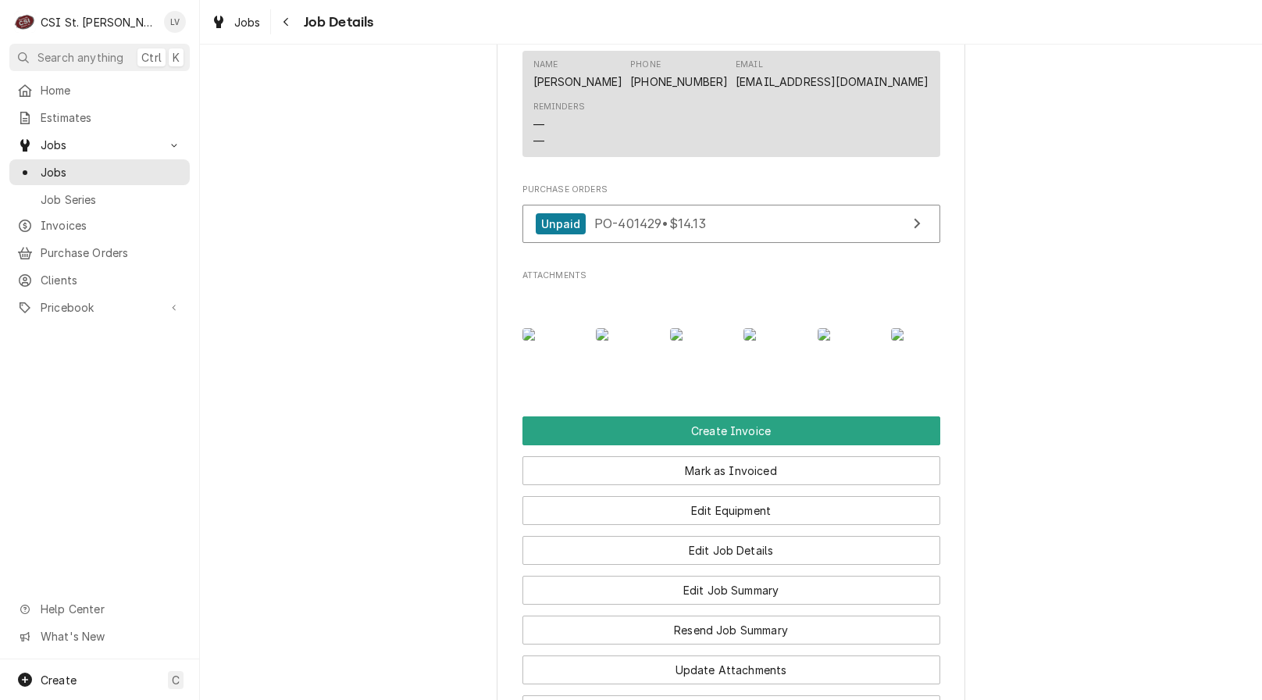
scroll to position [1172, 0]
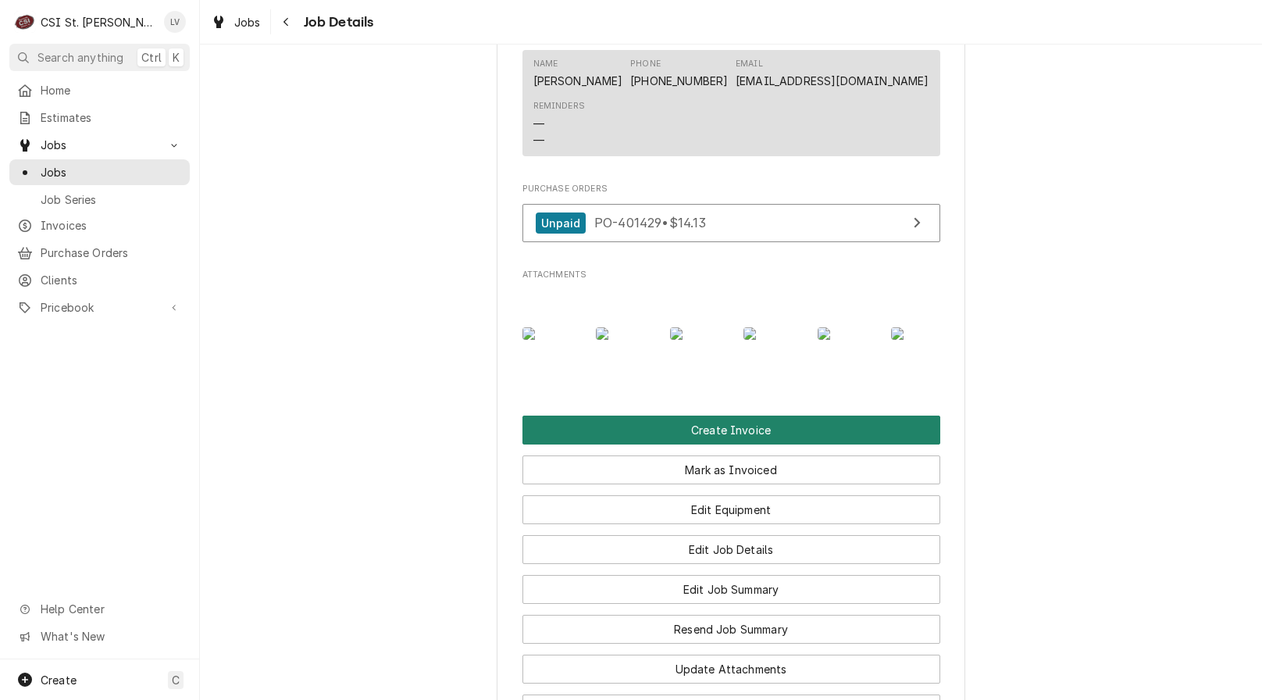
click at [667, 444] on button "Create Invoice" at bounding box center [732, 430] width 418 height 29
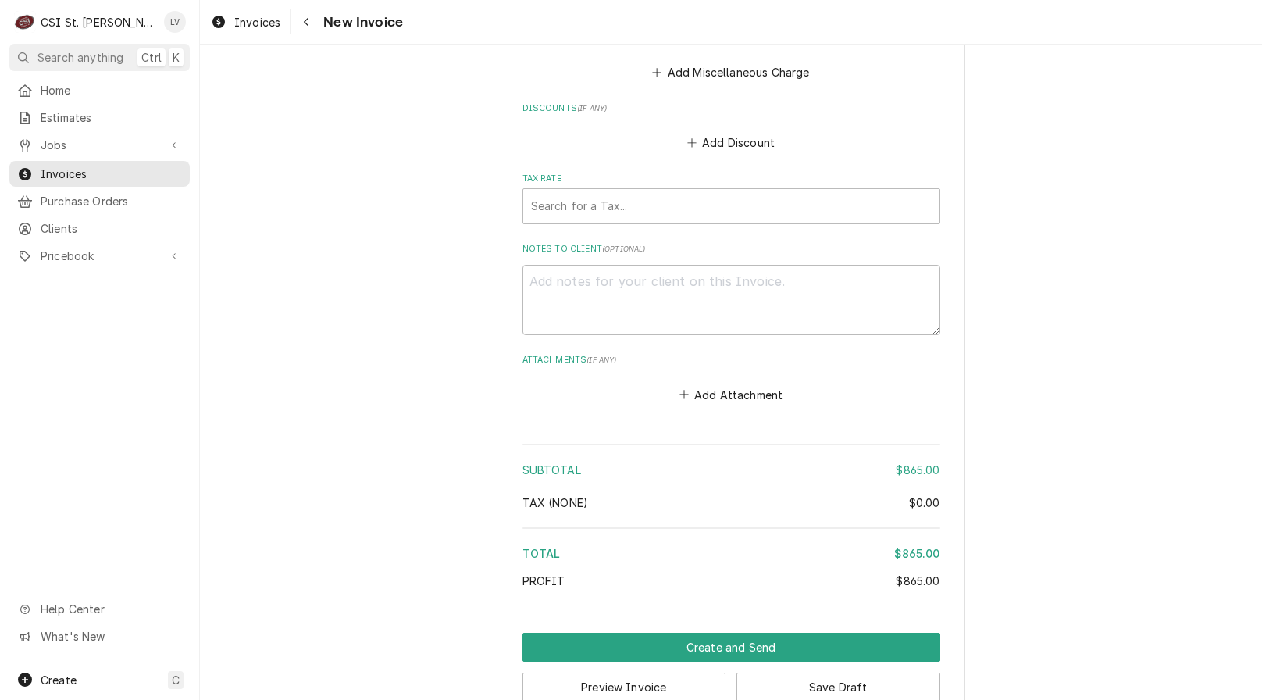
scroll to position [4605, 0]
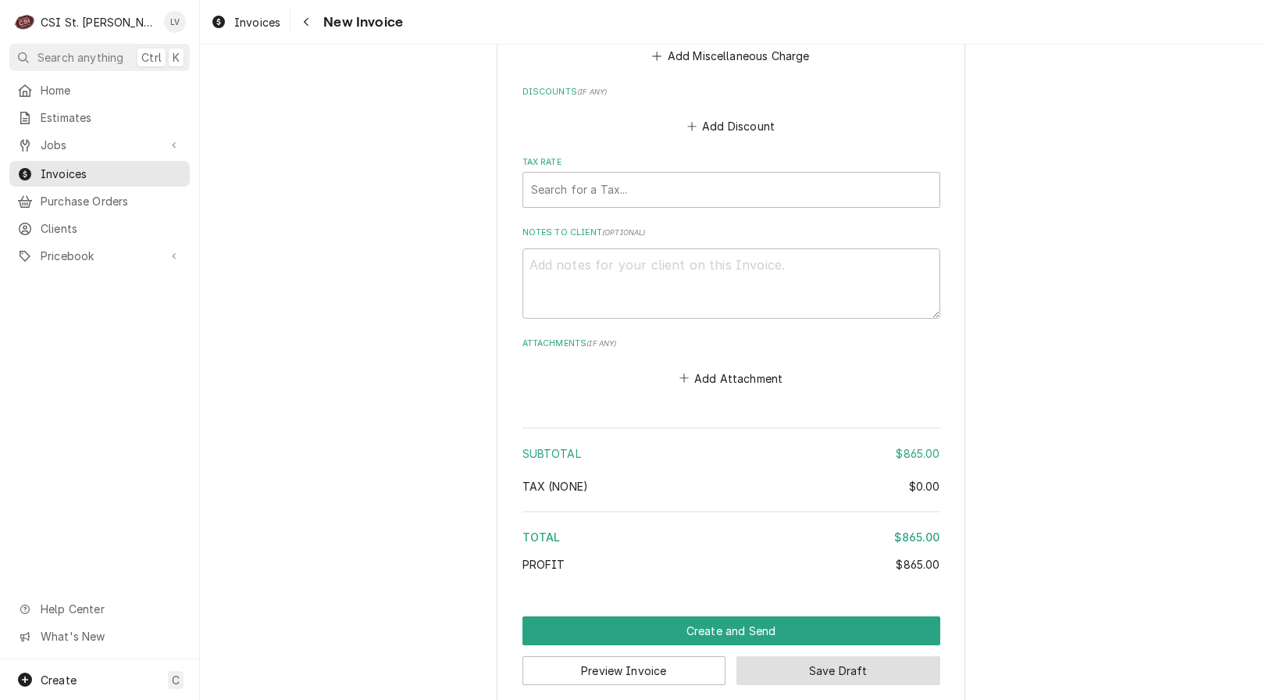
click at [905, 656] on button "Save Draft" at bounding box center [839, 670] width 204 height 29
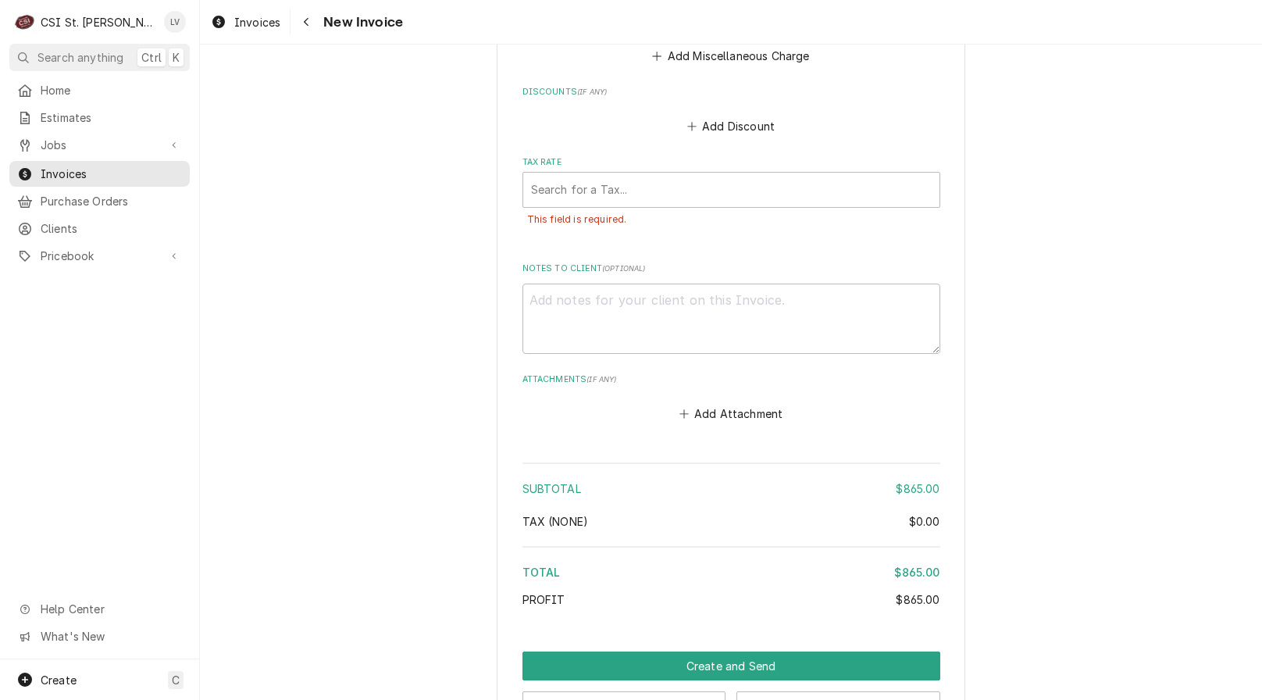
click at [24, 433] on div "Home Estimates Jobs Jobs Job Series Invoices Purchase Orders Clients Pricebook …" at bounding box center [99, 368] width 199 height 582
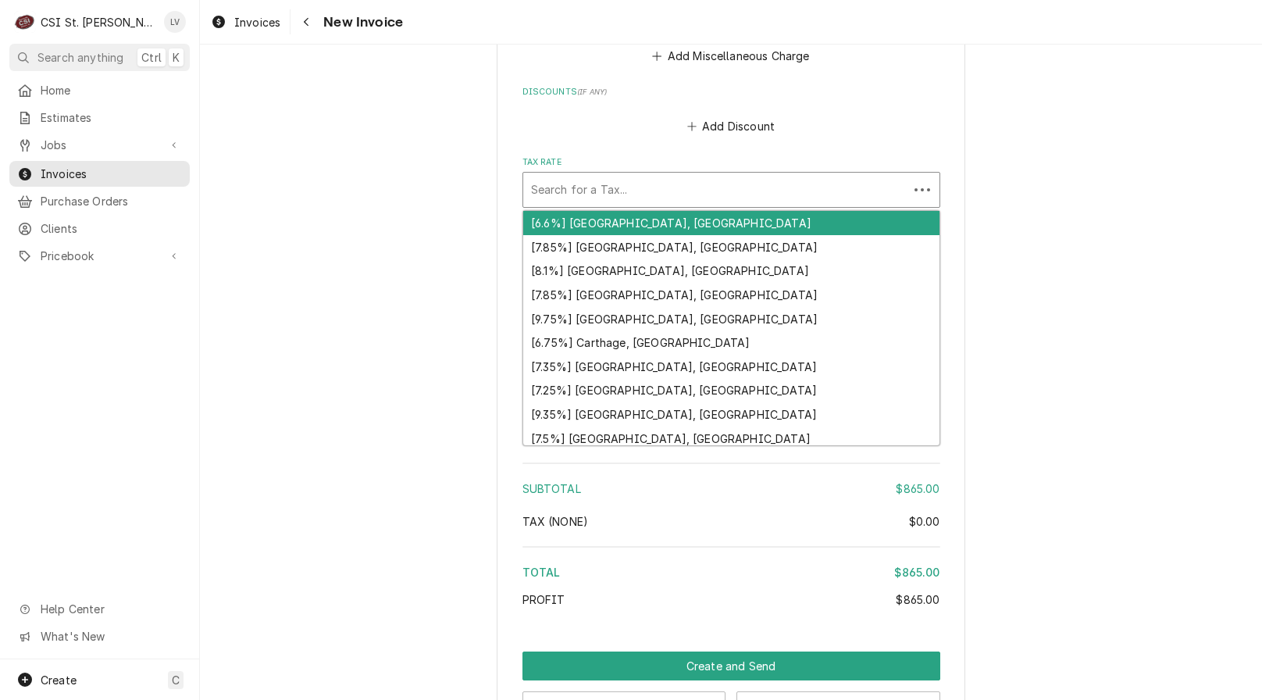
click at [590, 176] on div "Tax Rate" at bounding box center [715, 190] width 369 height 28
type textarea "x"
type input "m"
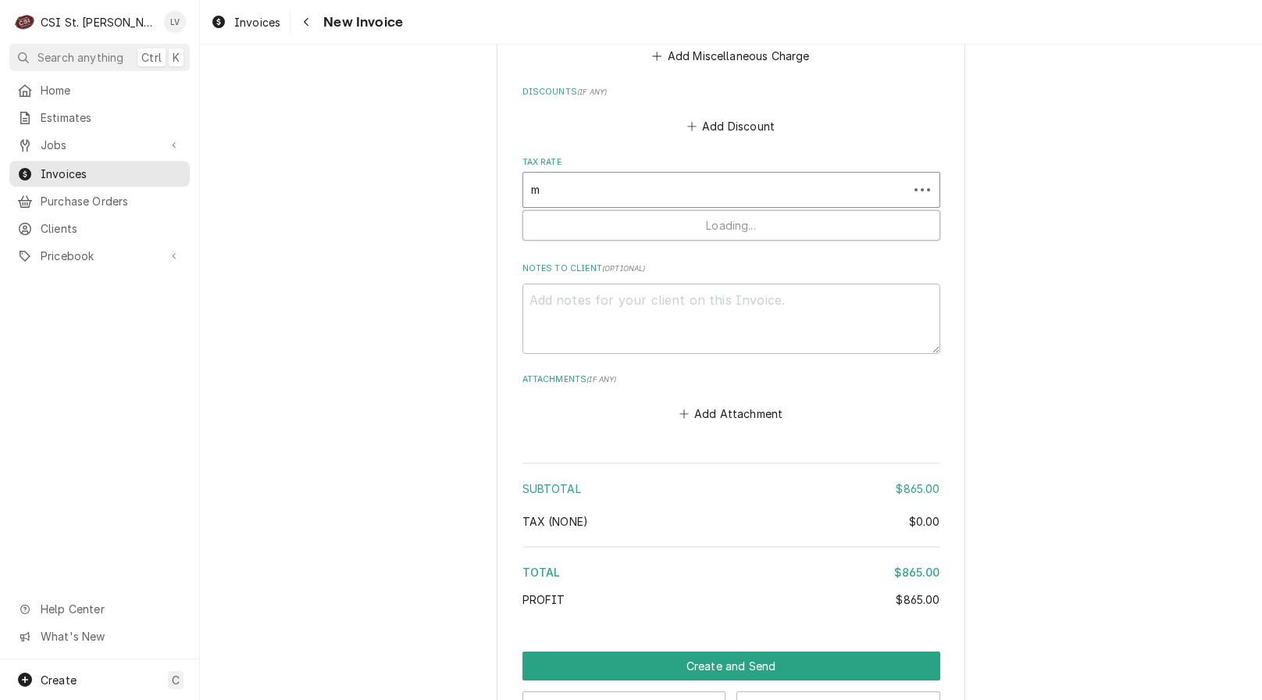
type textarea "x"
type input "mo"
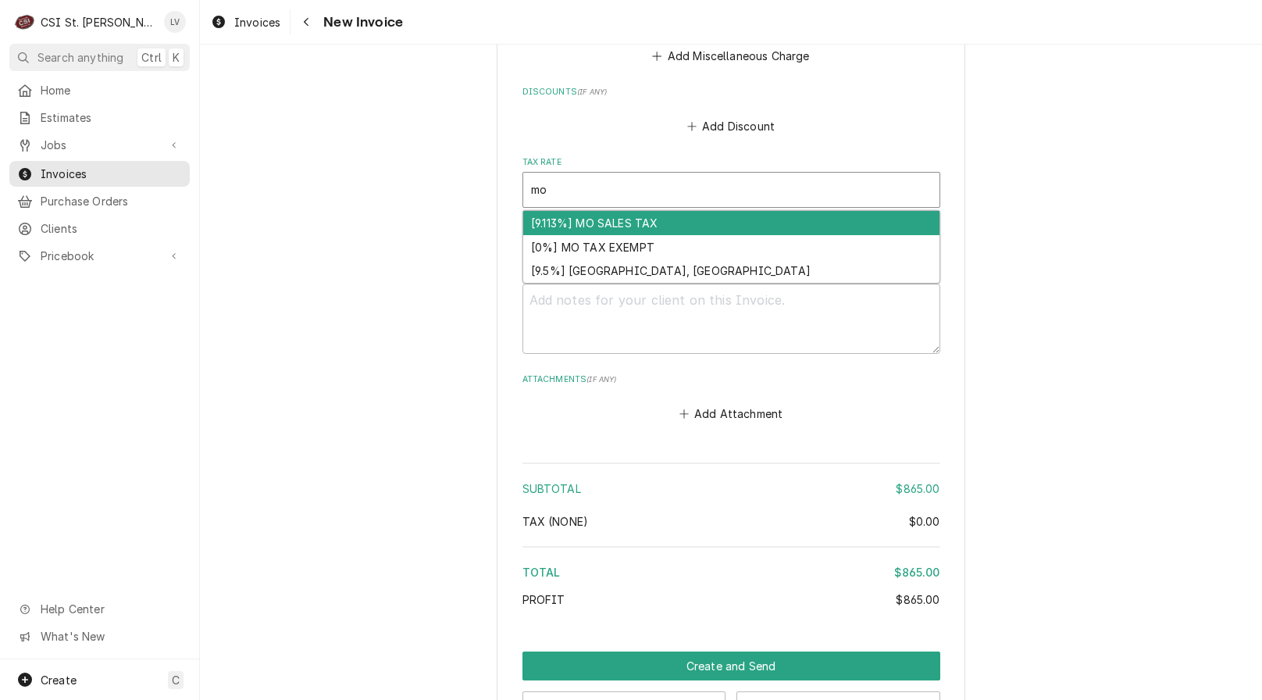
click at [583, 211] on div "[9.113%] MO SALES TAX" at bounding box center [731, 223] width 416 height 24
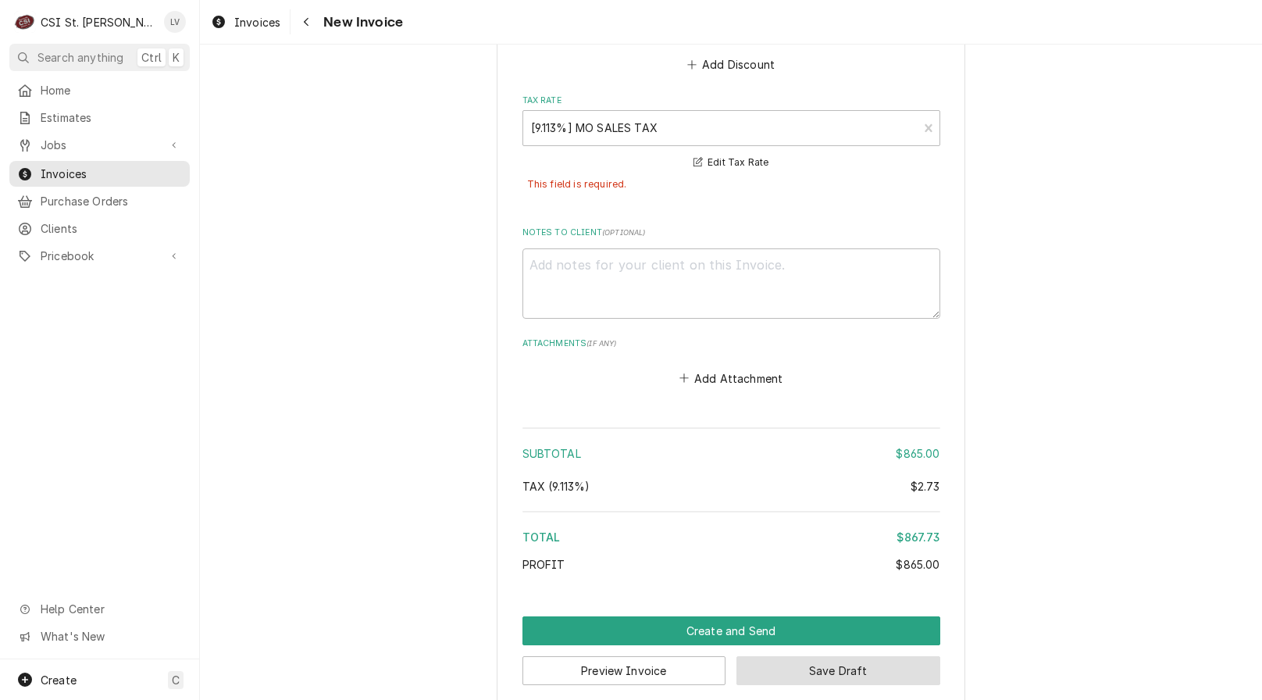
click at [859, 656] on button "Save Draft" at bounding box center [839, 670] width 204 height 29
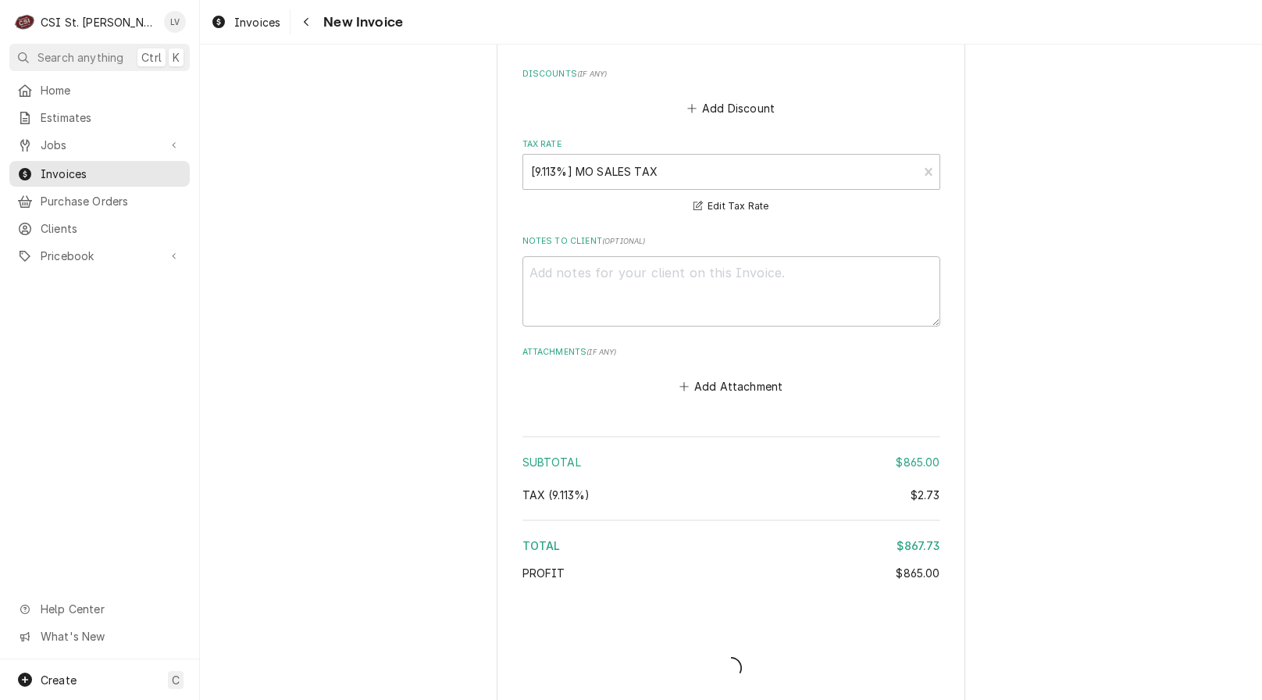
type textarea "x"
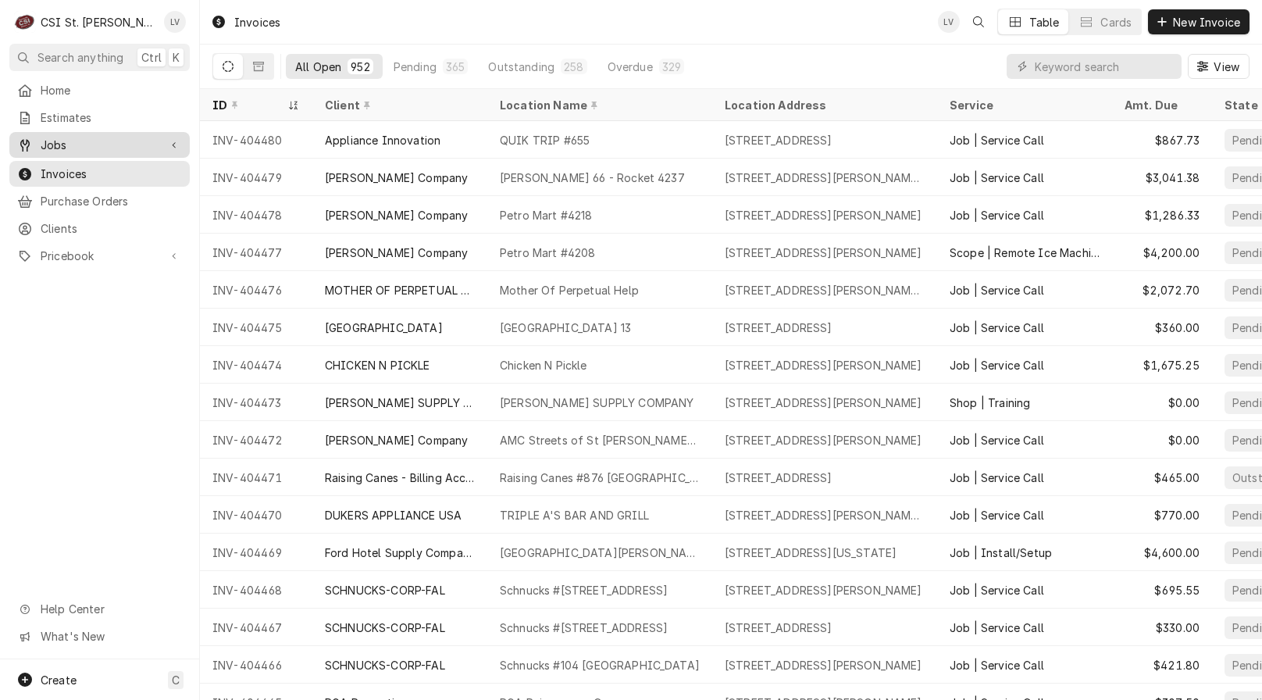
click at [73, 140] on span "Jobs" at bounding box center [100, 145] width 118 height 16
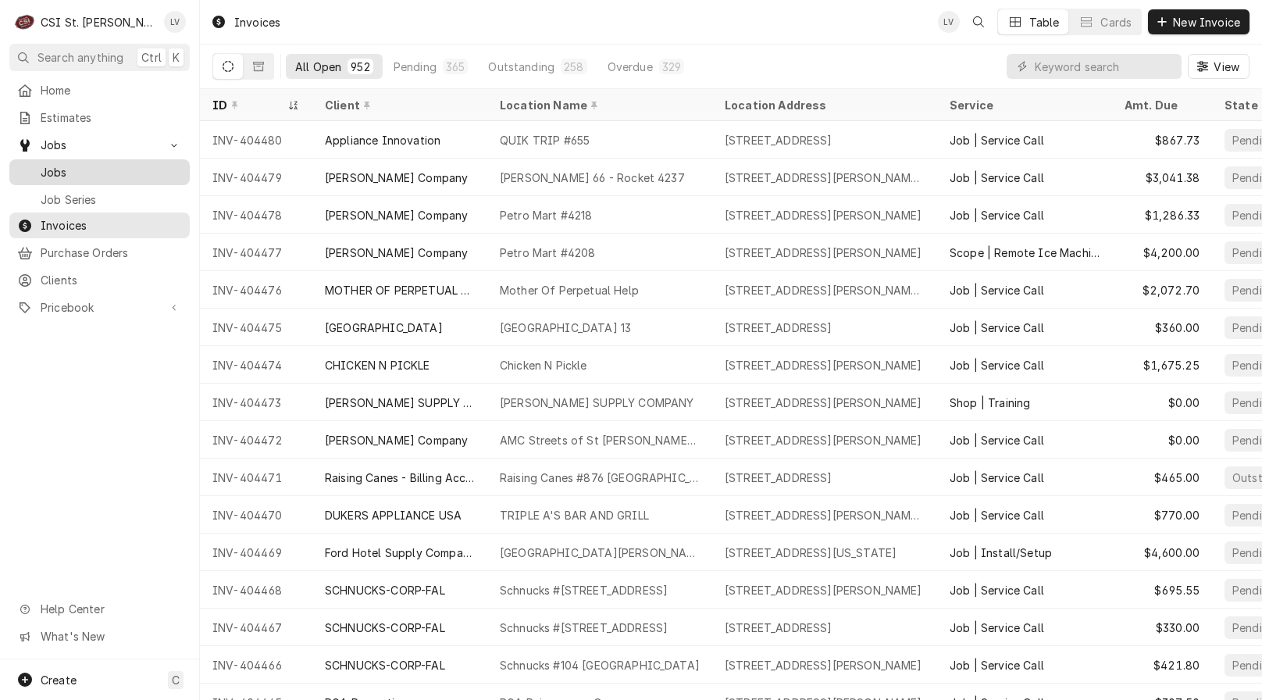
click at [70, 168] on span "Jobs" at bounding box center [111, 172] width 141 height 16
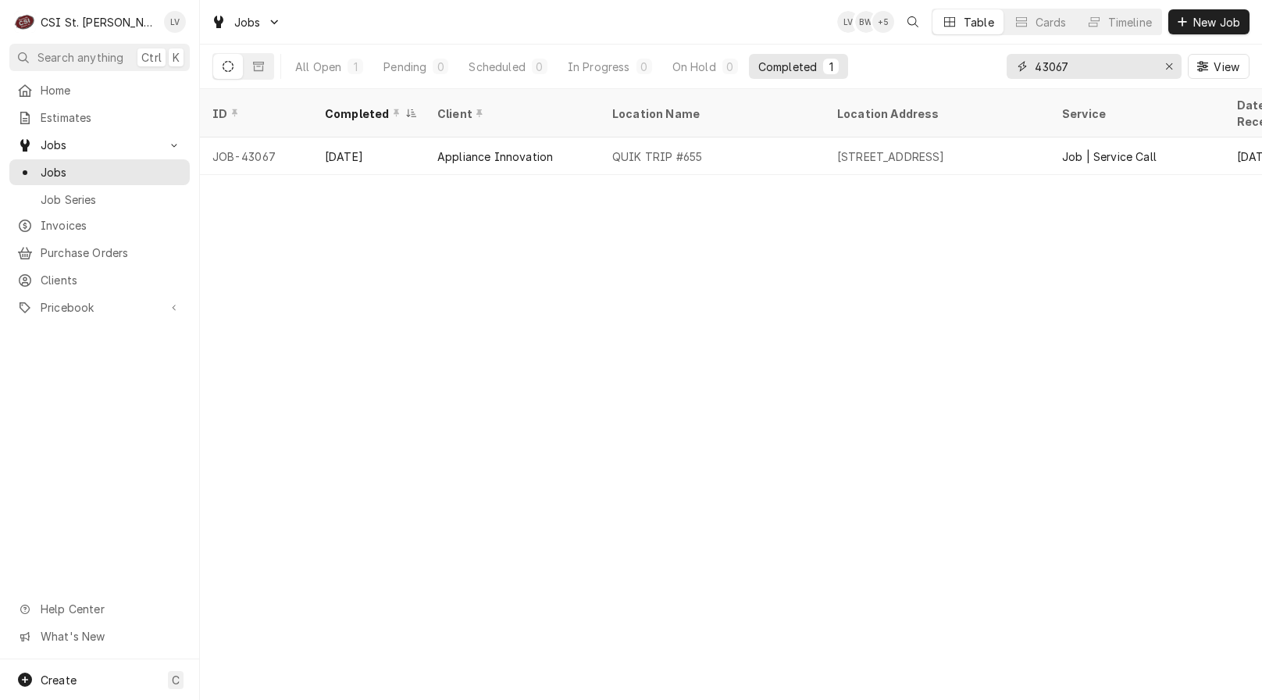
drag, startPoint x: 1072, startPoint y: 66, endPoint x: 1006, endPoint y: 69, distance: 65.7
click at [1007, 69] on div "43067" at bounding box center [1094, 66] width 175 height 25
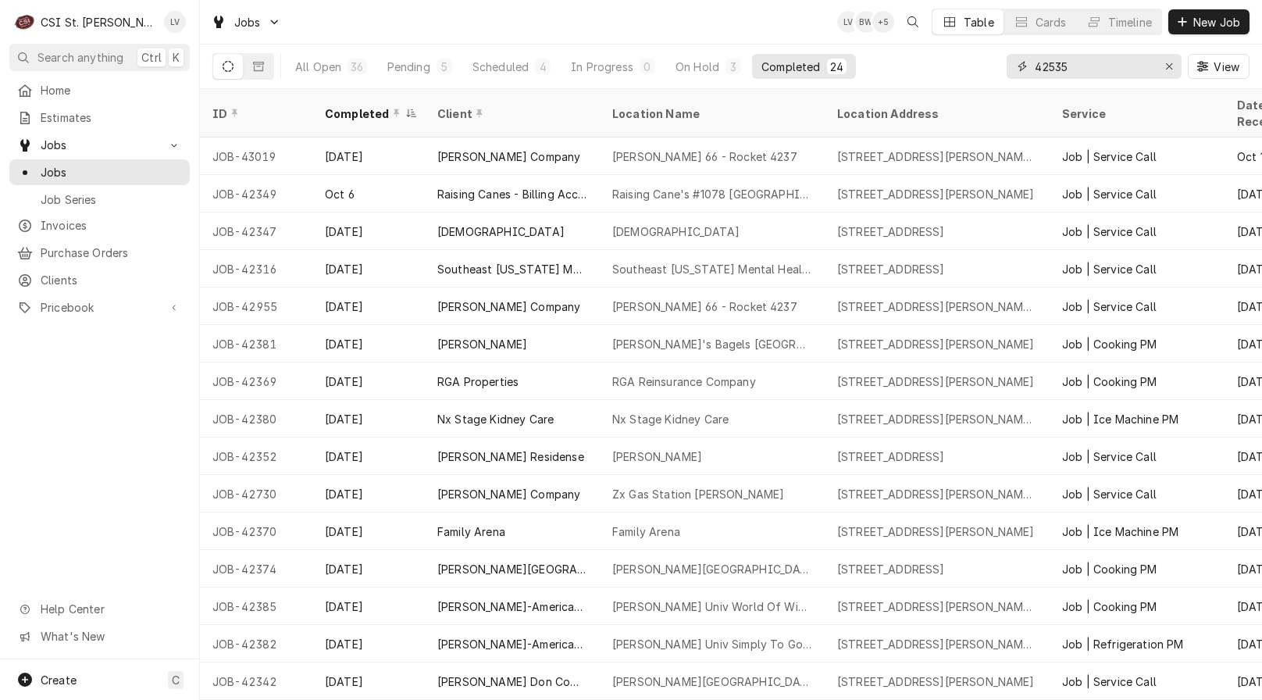
type input "42535"
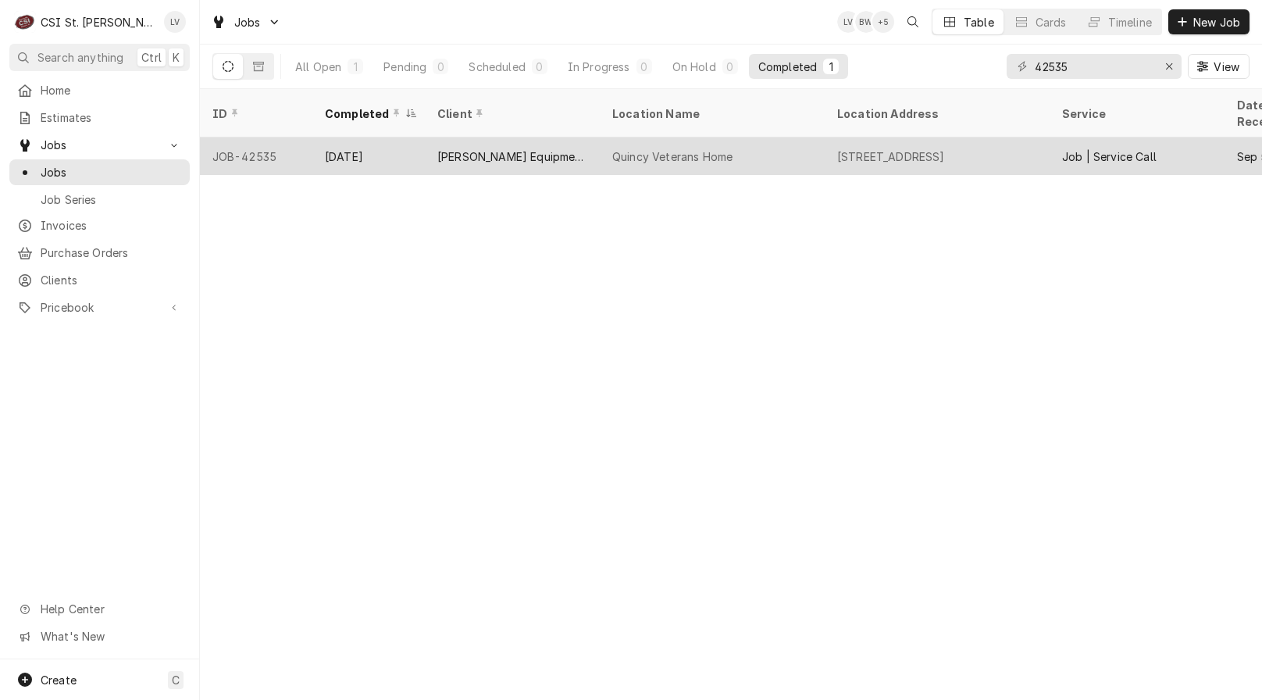
click at [451, 146] on div "[PERSON_NAME] Equipment & Supplies" at bounding box center [512, 155] width 175 height 37
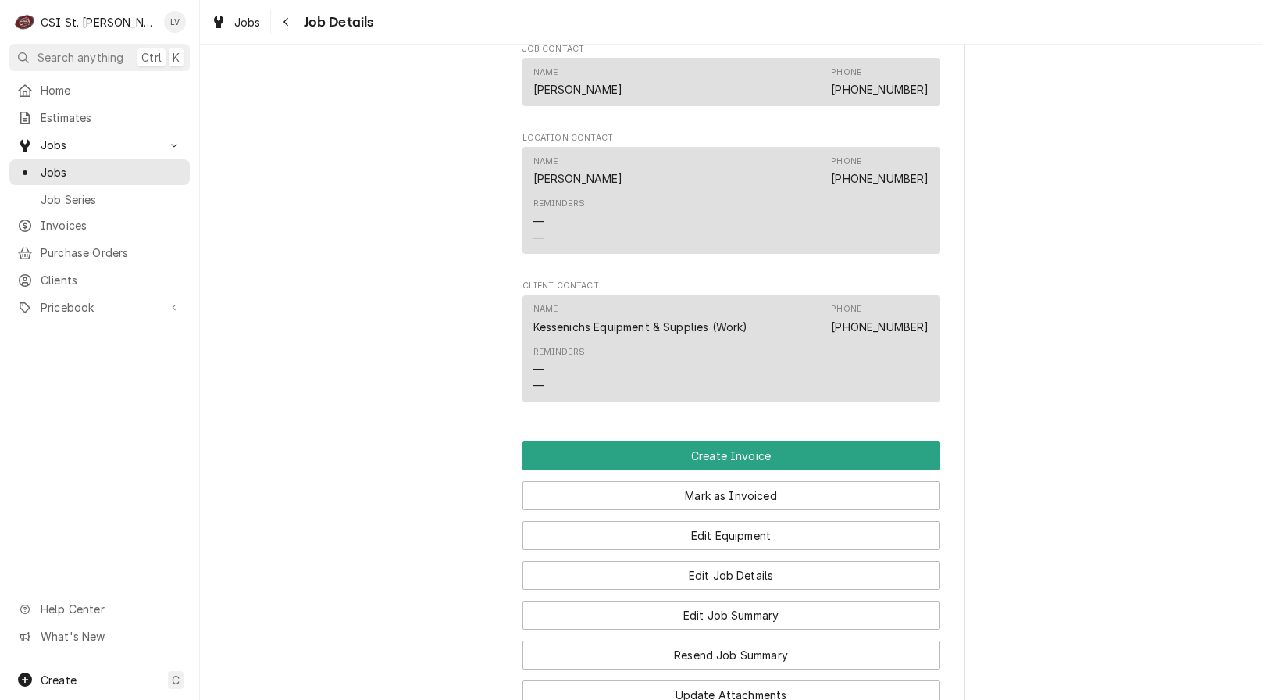
scroll to position [1406, 0]
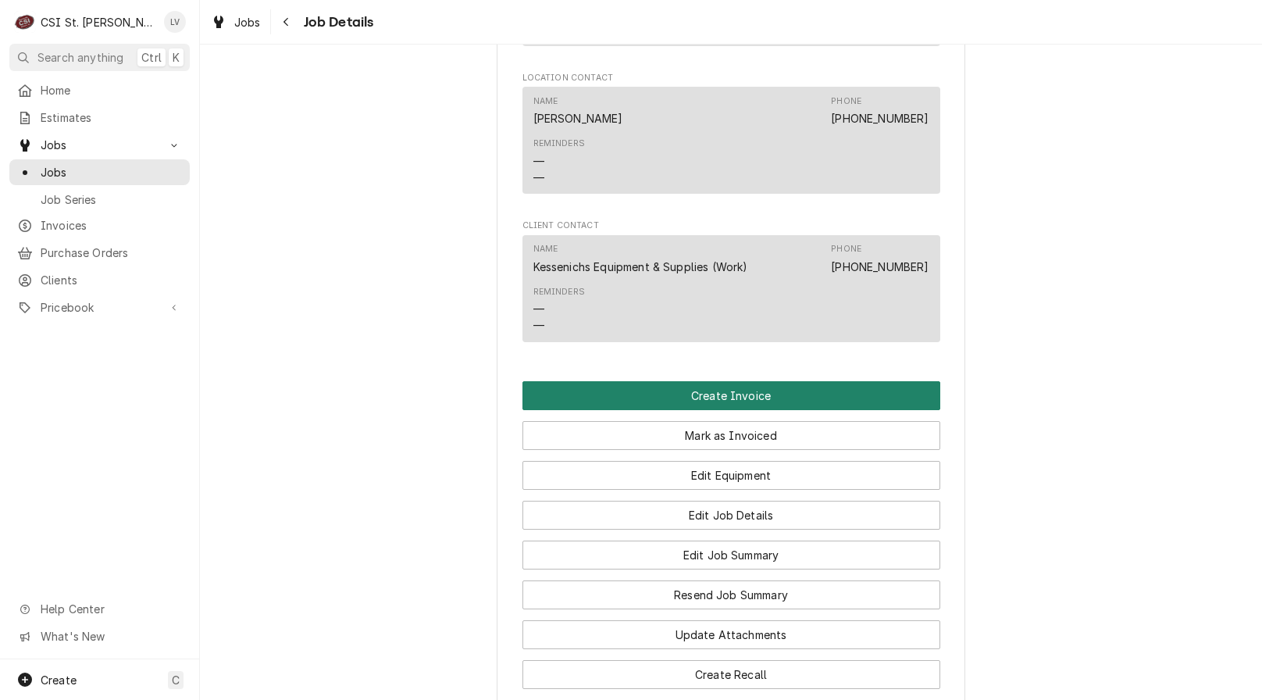
click at [674, 399] on button "Create Invoice" at bounding box center [732, 395] width 418 height 29
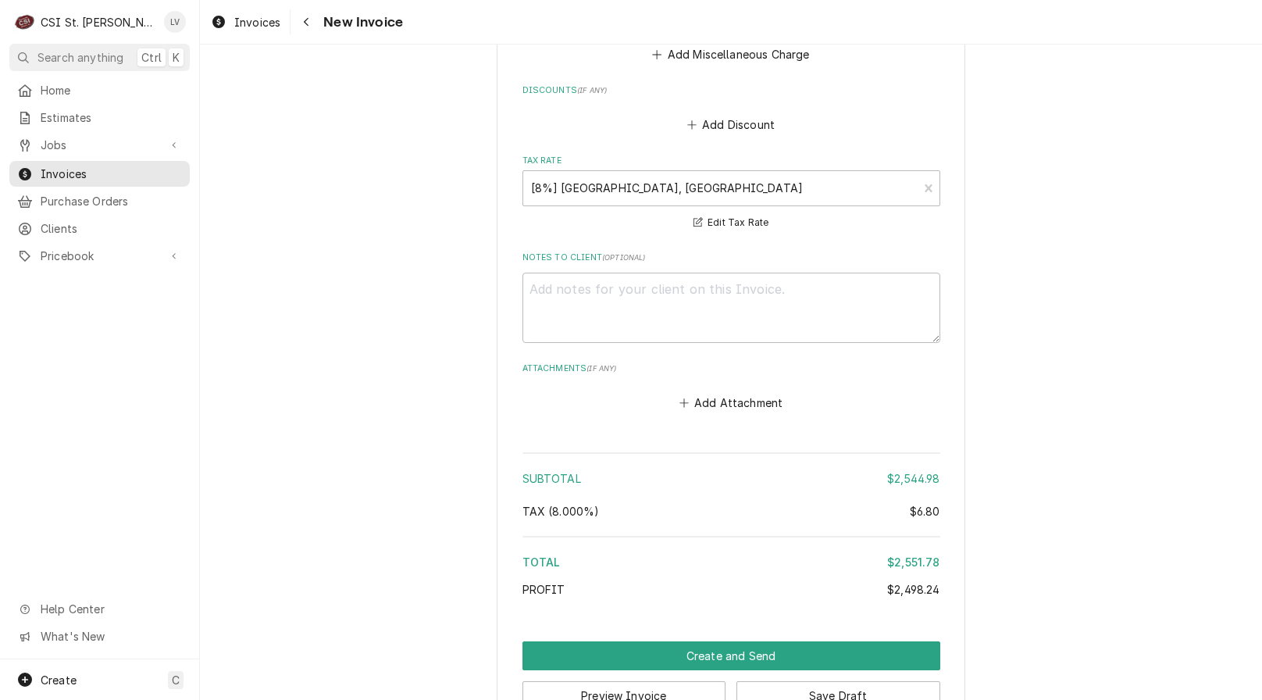
scroll to position [3983, 0]
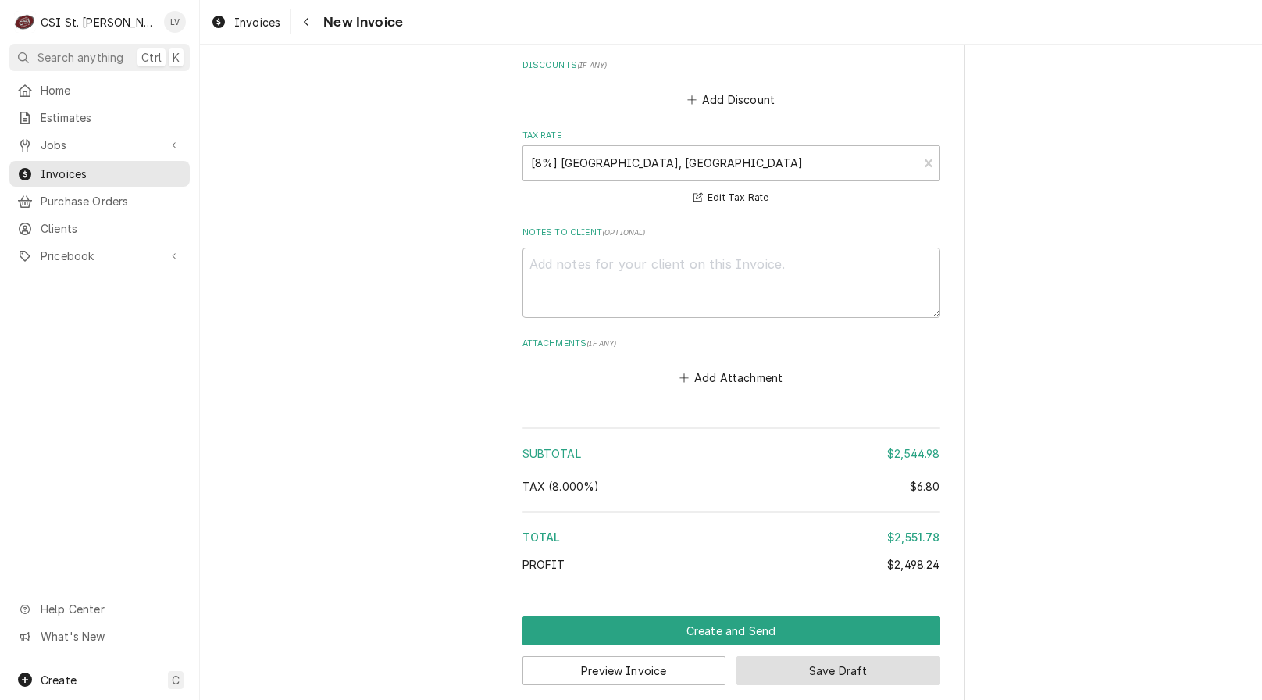
click at [882, 656] on button "Save Draft" at bounding box center [839, 670] width 204 height 29
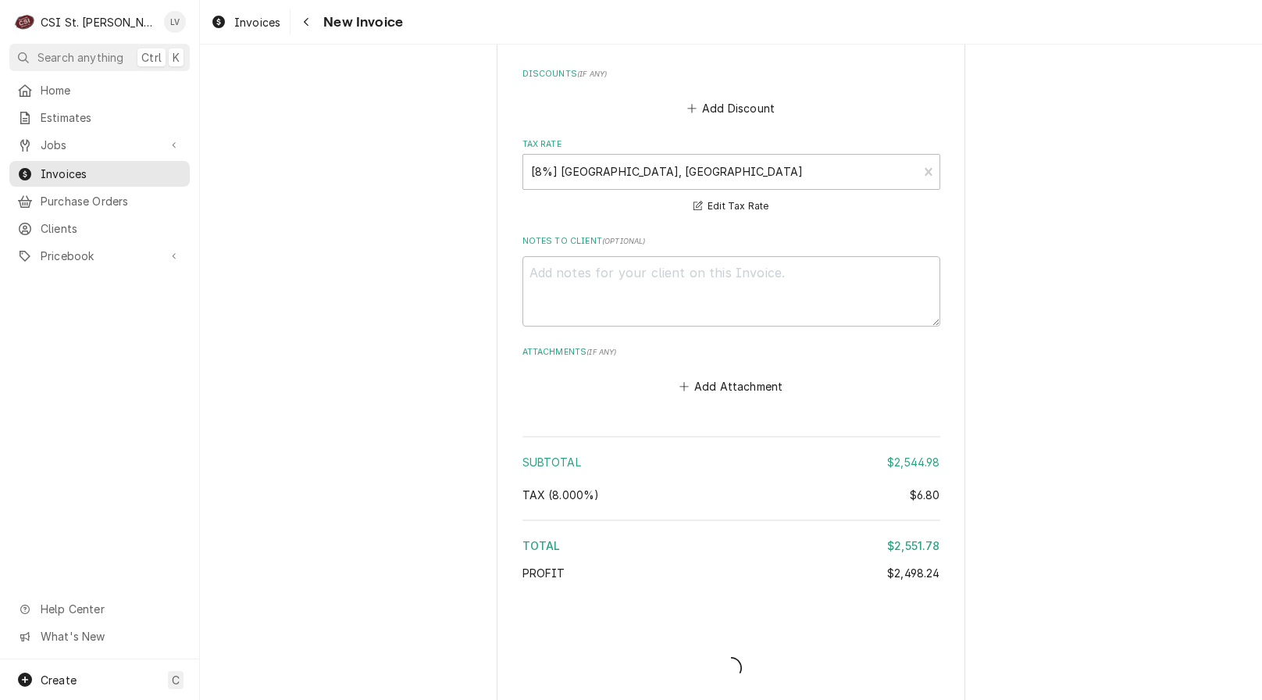
type textarea "x"
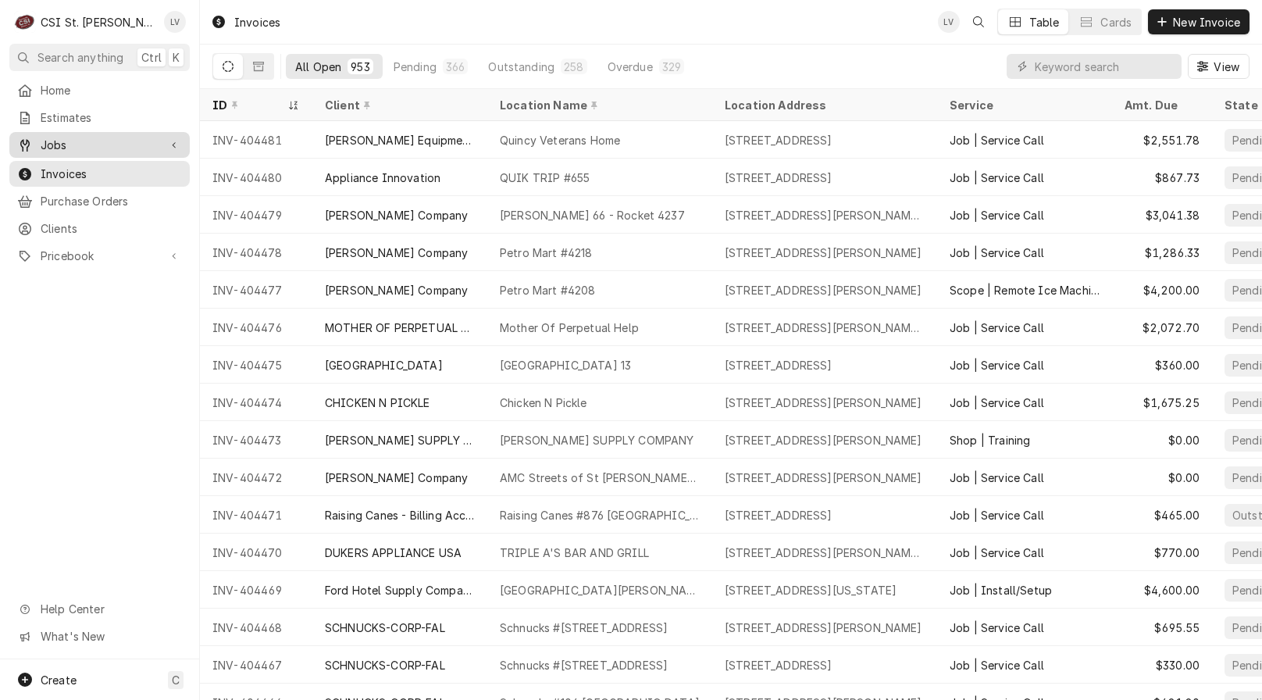
click at [89, 137] on span "Jobs" at bounding box center [100, 145] width 118 height 16
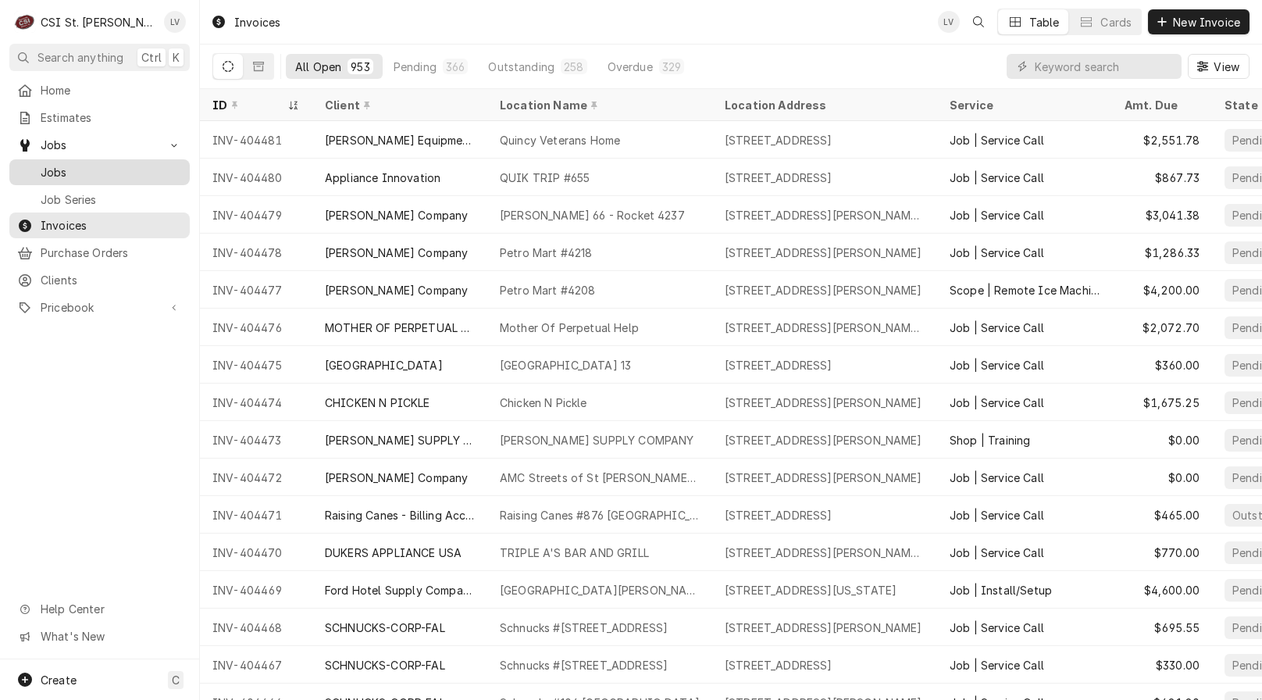
click at [87, 164] on span "Jobs" at bounding box center [111, 172] width 141 height 16
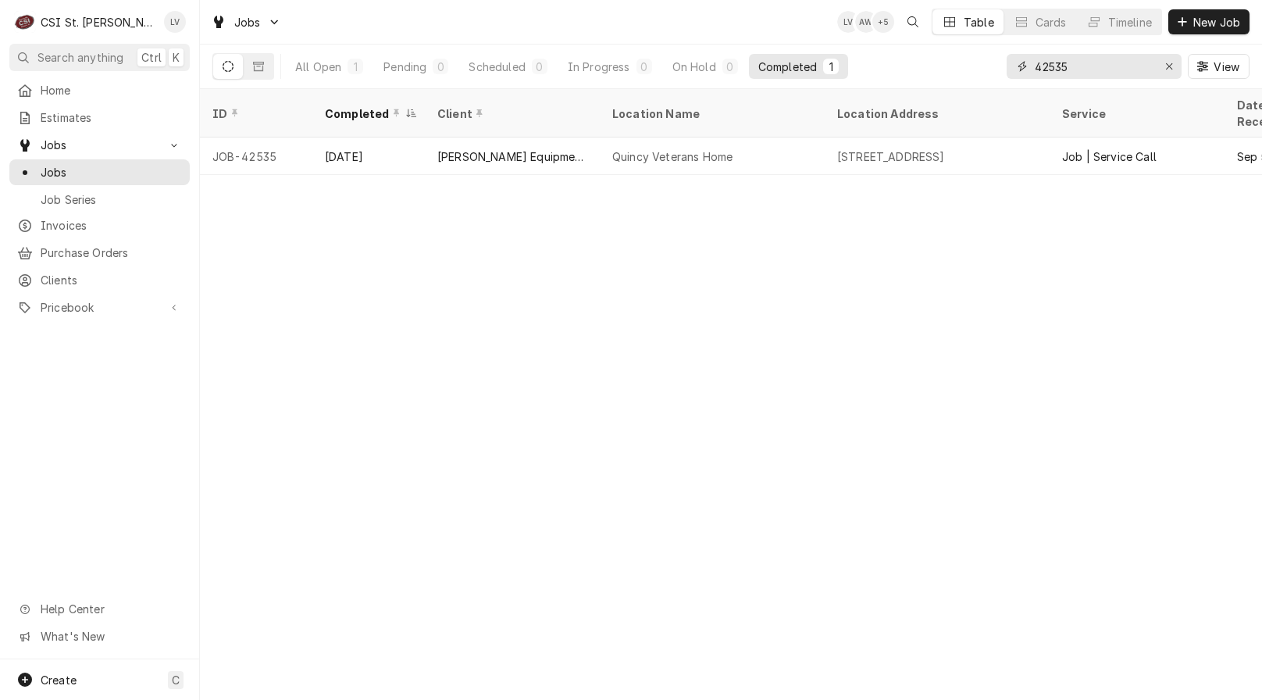
drag, startPoint x: 1070, startPoint y: 66, endPoint x: 1009, endPoint y: 72, distance: 61.2
click at [1009, 72] on div "42535" at bounding box center [1094, 66] width 175 height 25
type input "42944"
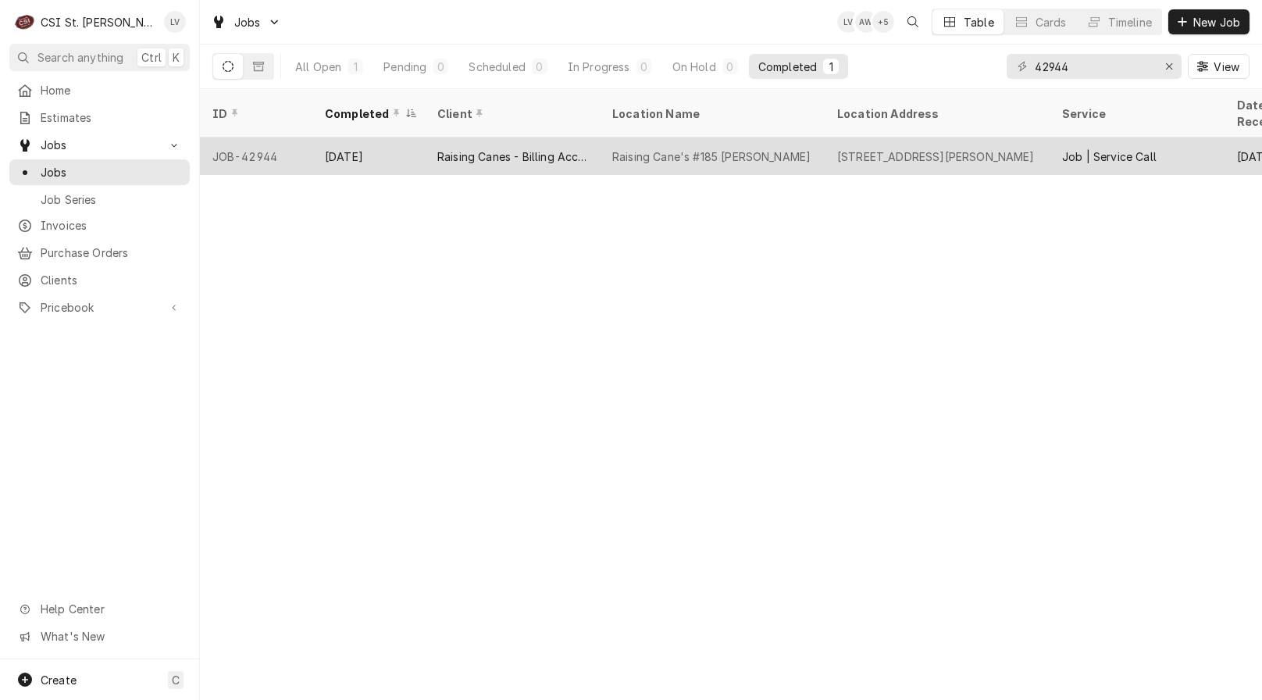
click at [441, 148] on div "Raising Canes - Billing Account" at bounding box center [512, 156] width 150 height 16
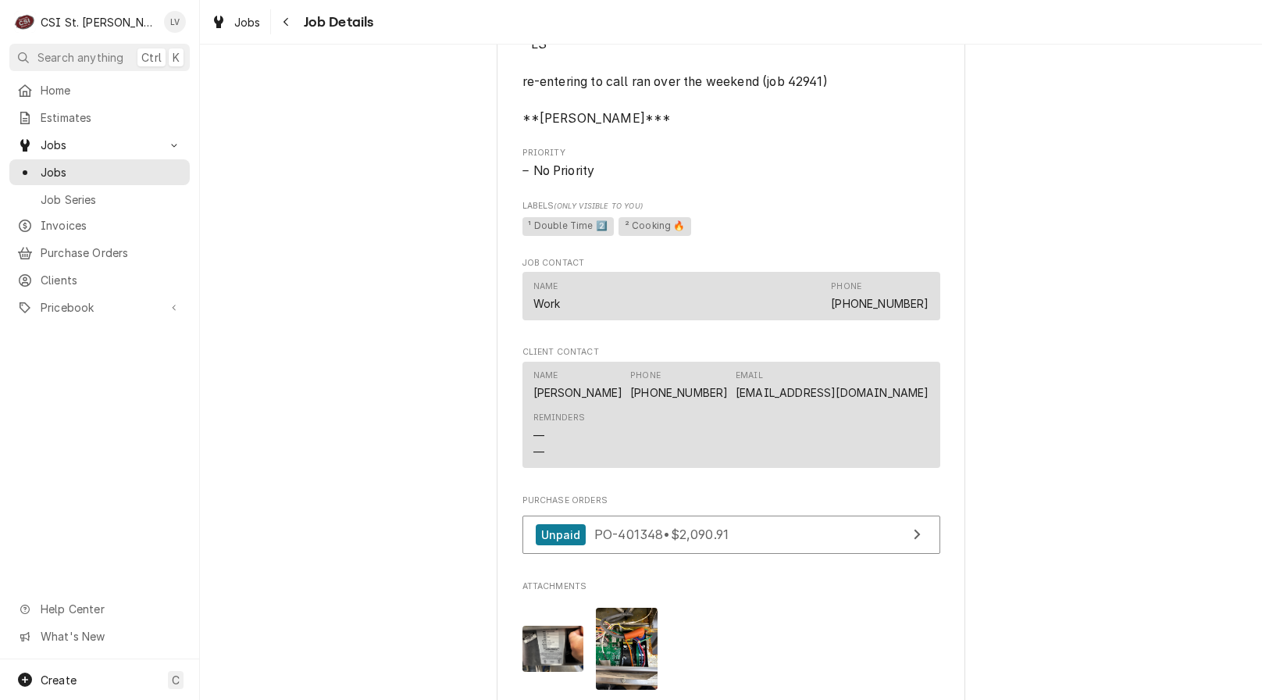
scroll to position [1718, 0]
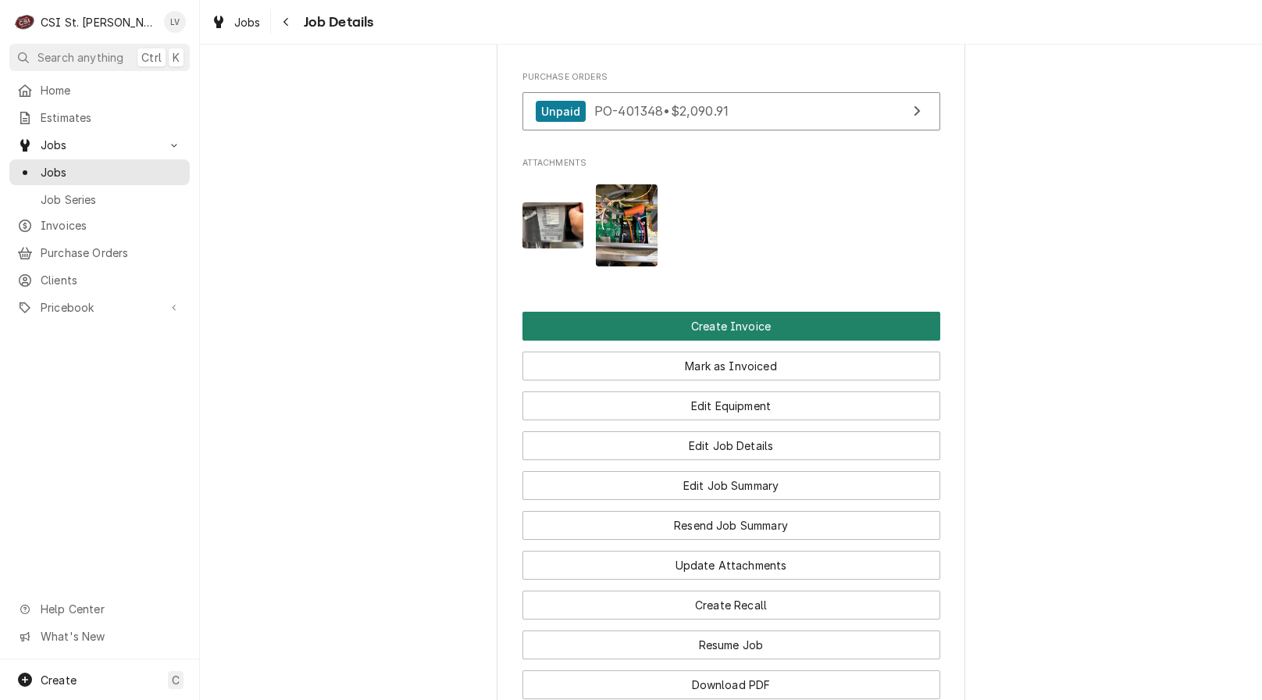
click at [770, 327] on button "Create Invoice" at bounding box center [732, 326] width 418 height 29
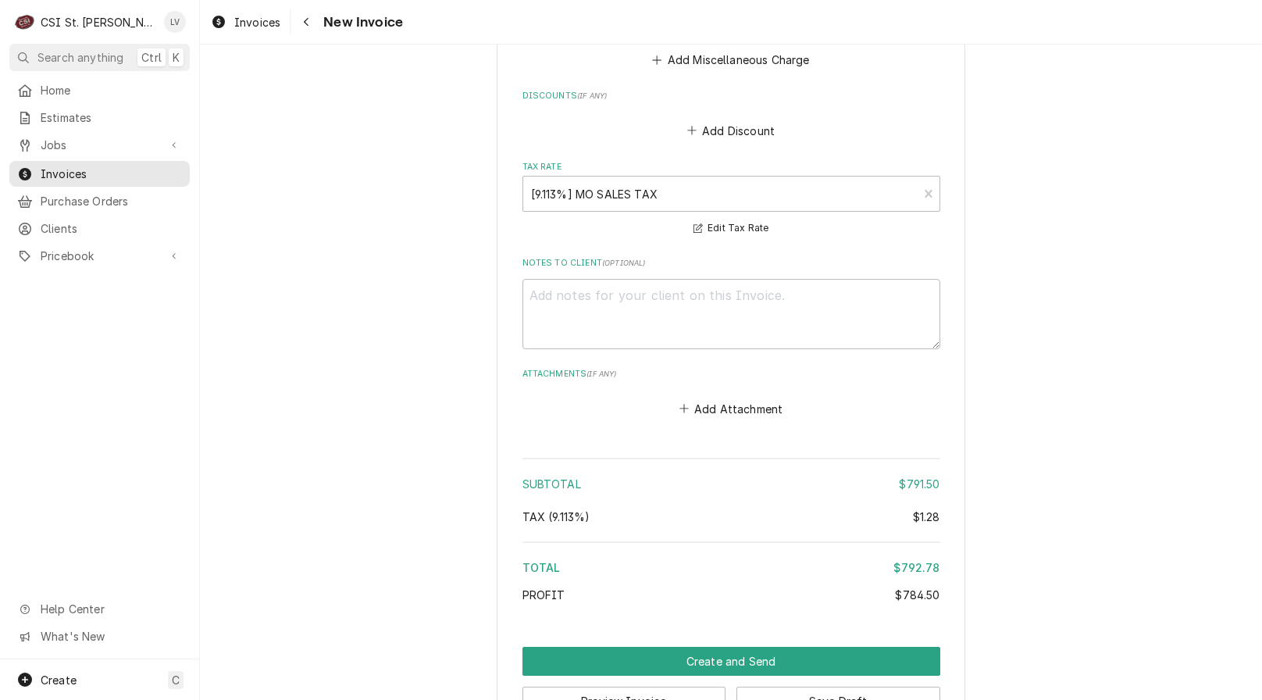
scroll to position [4597, 0]
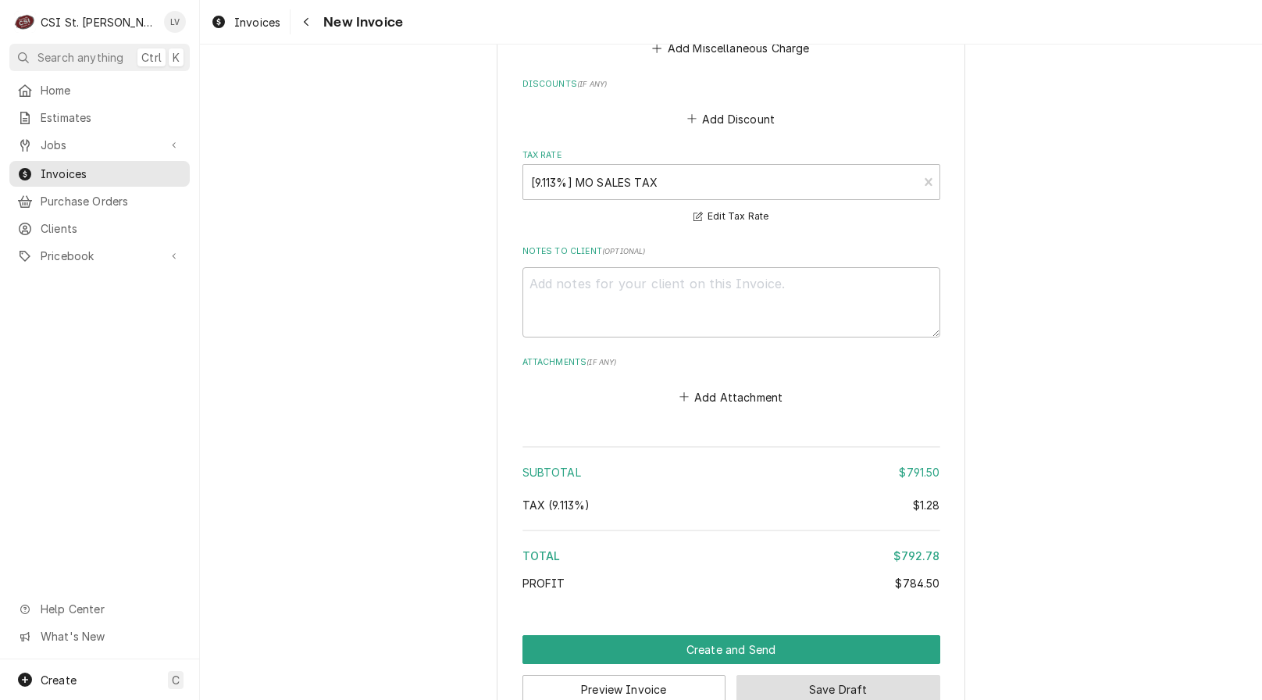
click at [866, 675] on button "Save Draft" at bounding box center [839, 689] width 204 height 29
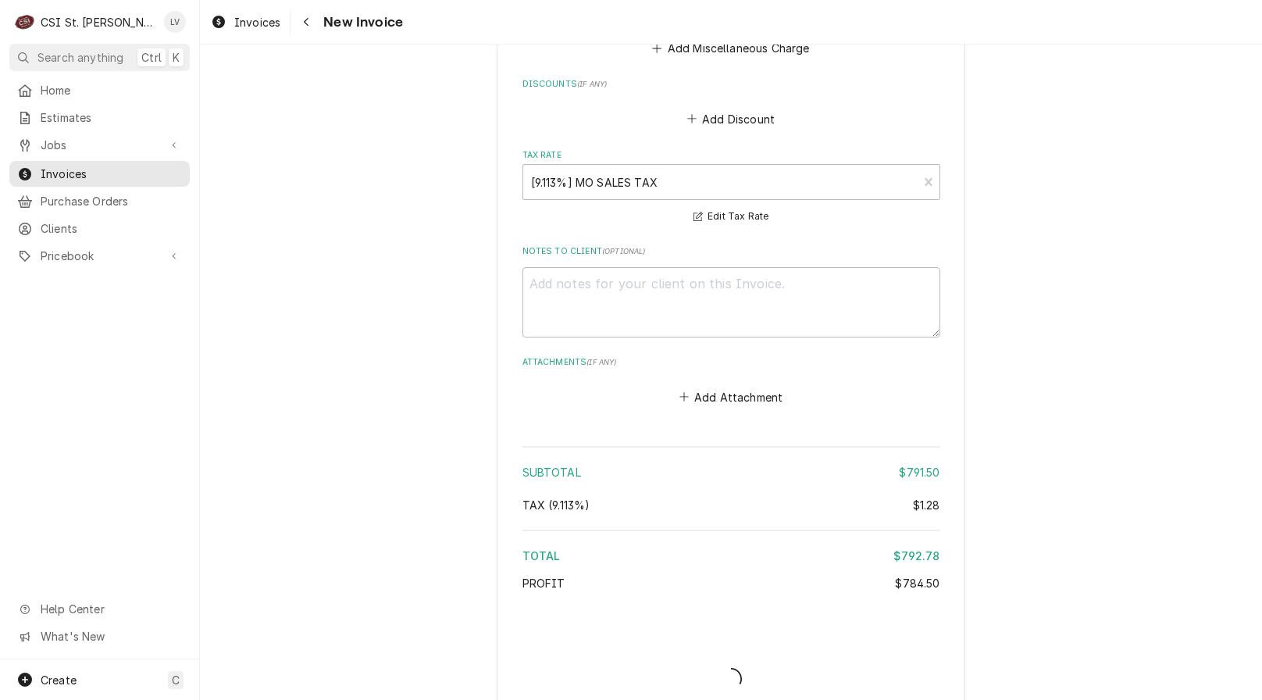
scroll to position [4589, 0]
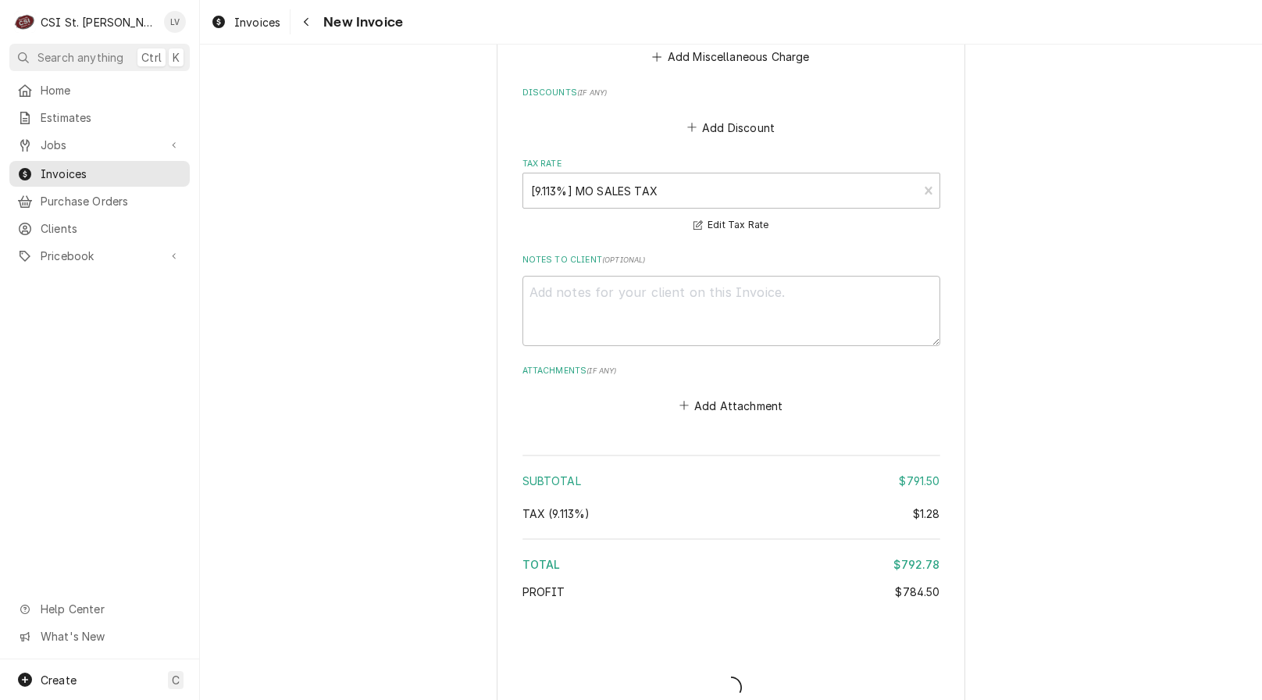
type textarea "x"
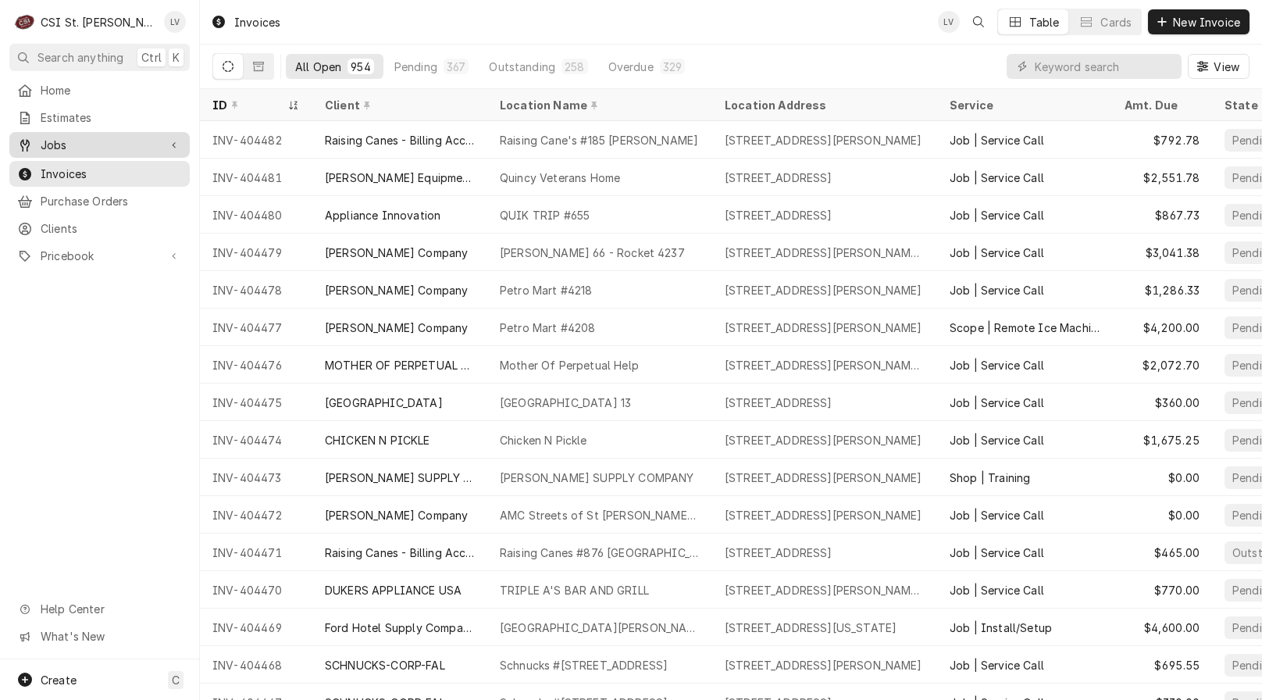
click at [41, 137] on span "Jobs" at bounding box center [100, 145] width 118 height 16
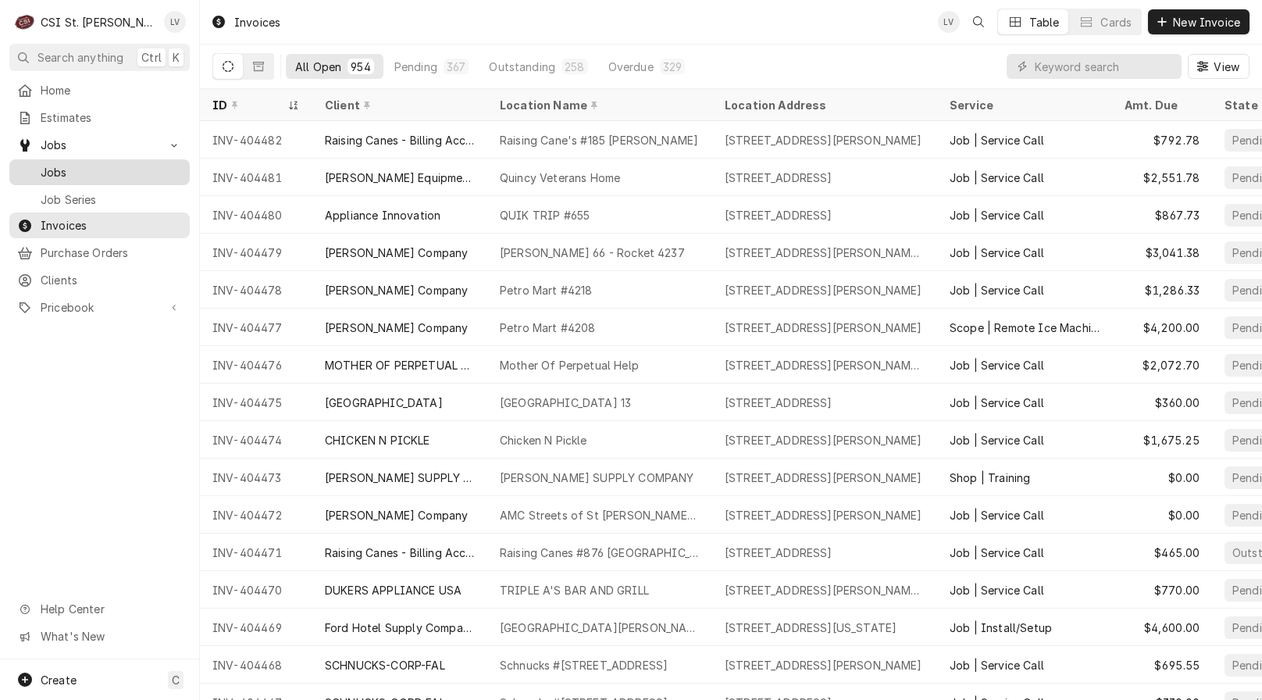
click at [37, 166] on div "Jobs" at bounding box center [99, 172] width 165 height 16
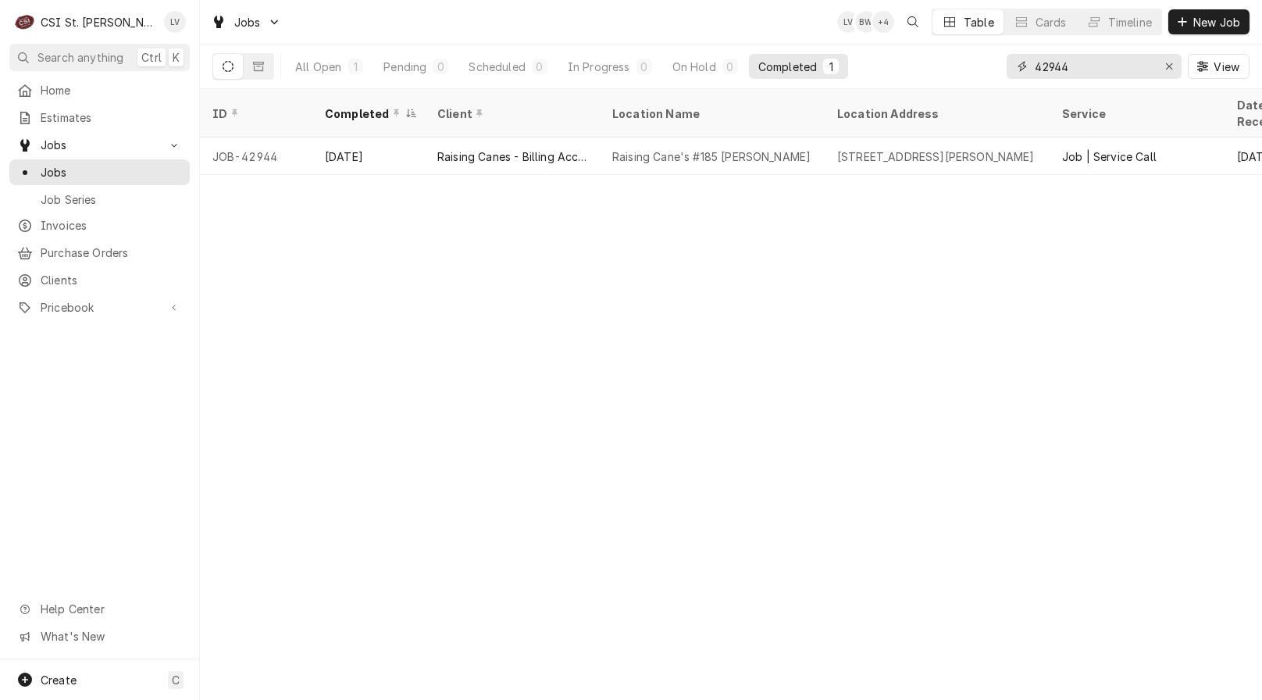
drag, startPoint x: 1087, startPoint y: 66, endPoint x: 1009, endPoint y: 67, distance: 78.1
click at [1009, 66] on div "42944" at bounding box center [1094, 66] width 175 height 25
type input "43122"
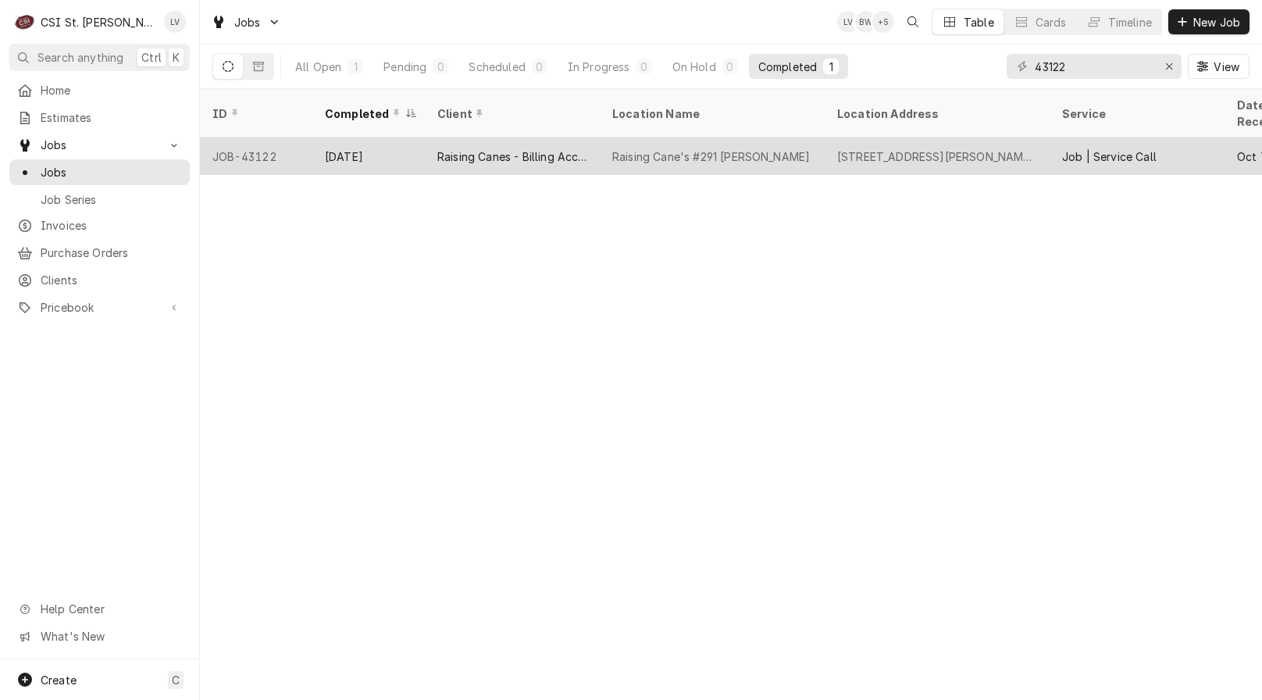
drag, startPoint x: 427, startPoint y: 138, endPoint x: 431, endPoint y: 148, distance: 10.9
click at [427, 137] on div "Raising Canes - Billing Account" at bounding box center [512, 155] width 175 height 37
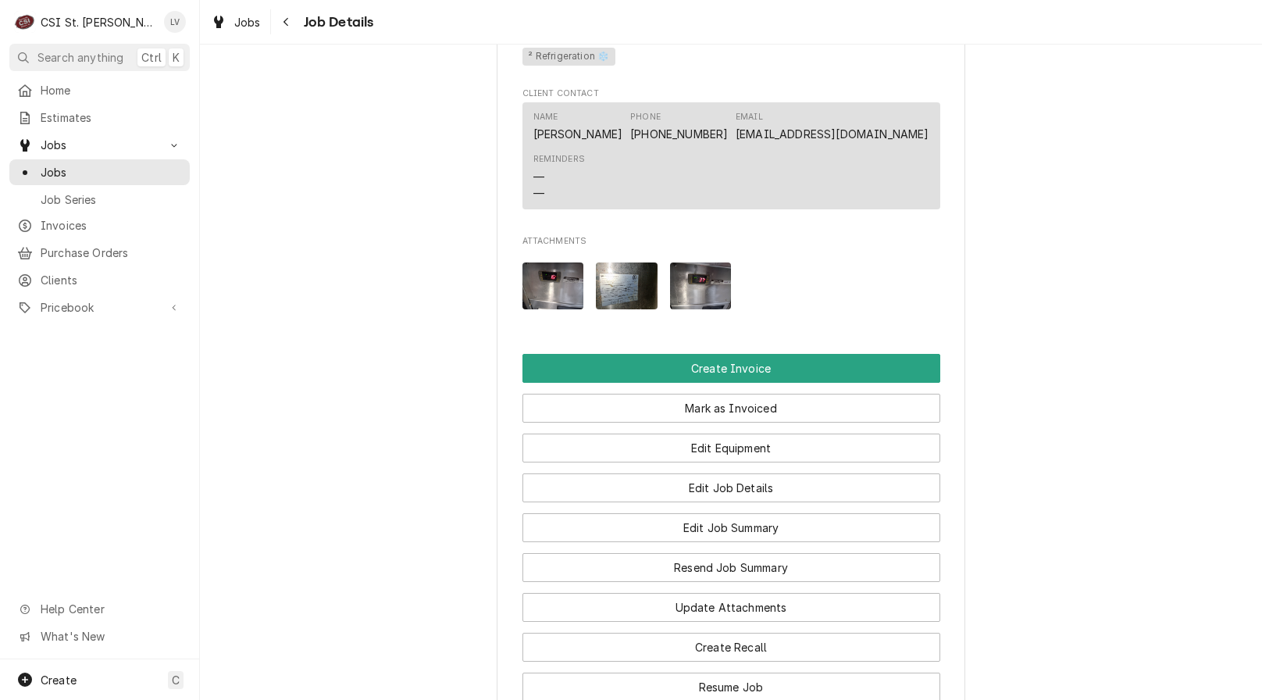
scroll to position [1640, 0]
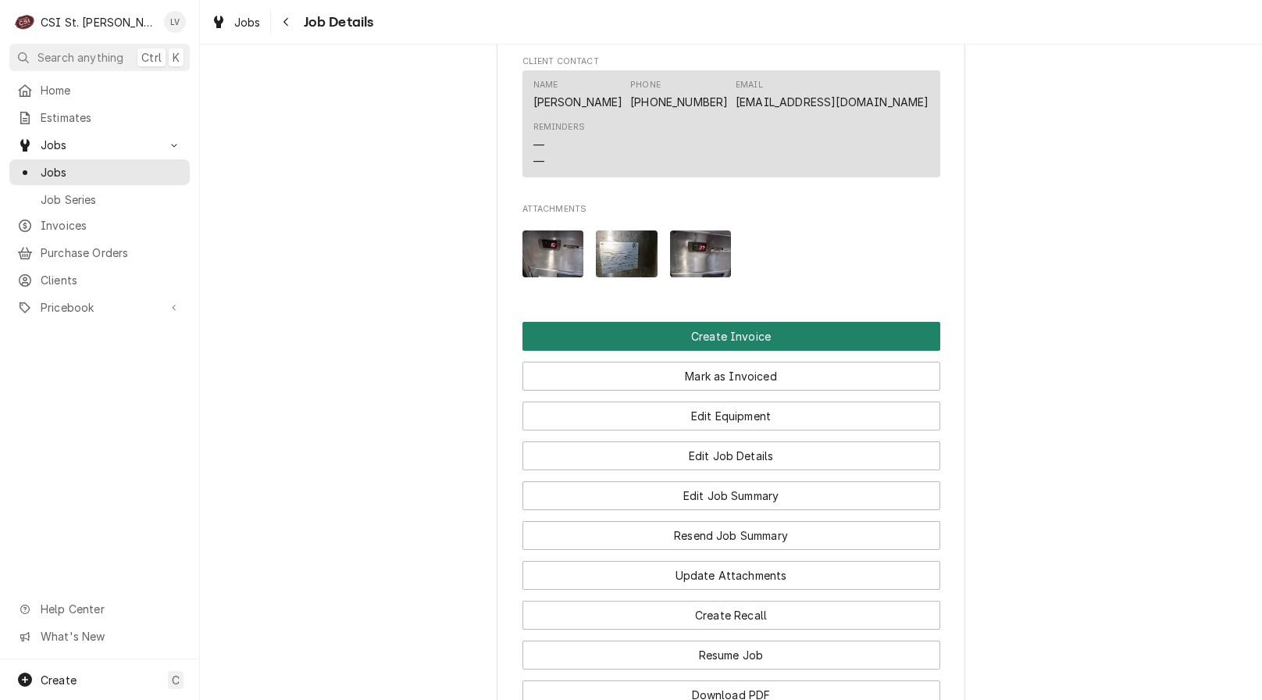
click at [584, 339] on button "Create Invoice" at bounding box center [732, 336] width 418 height 29
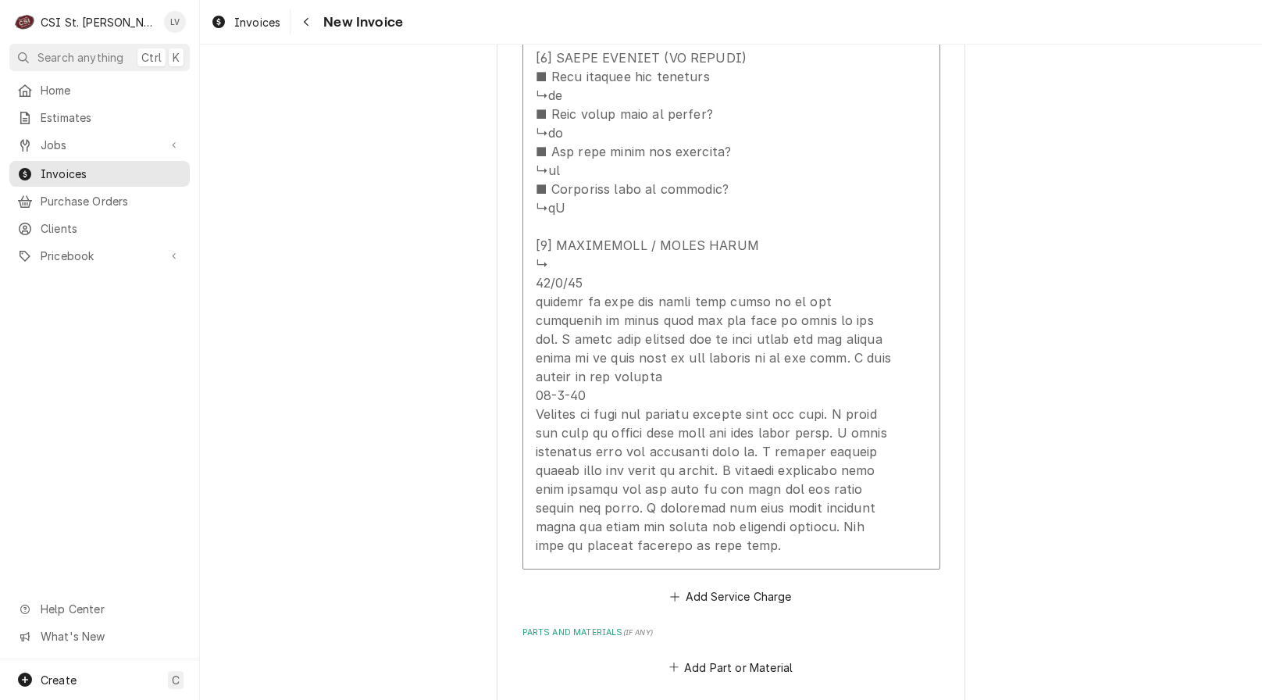
scroll to position [2968, 0]
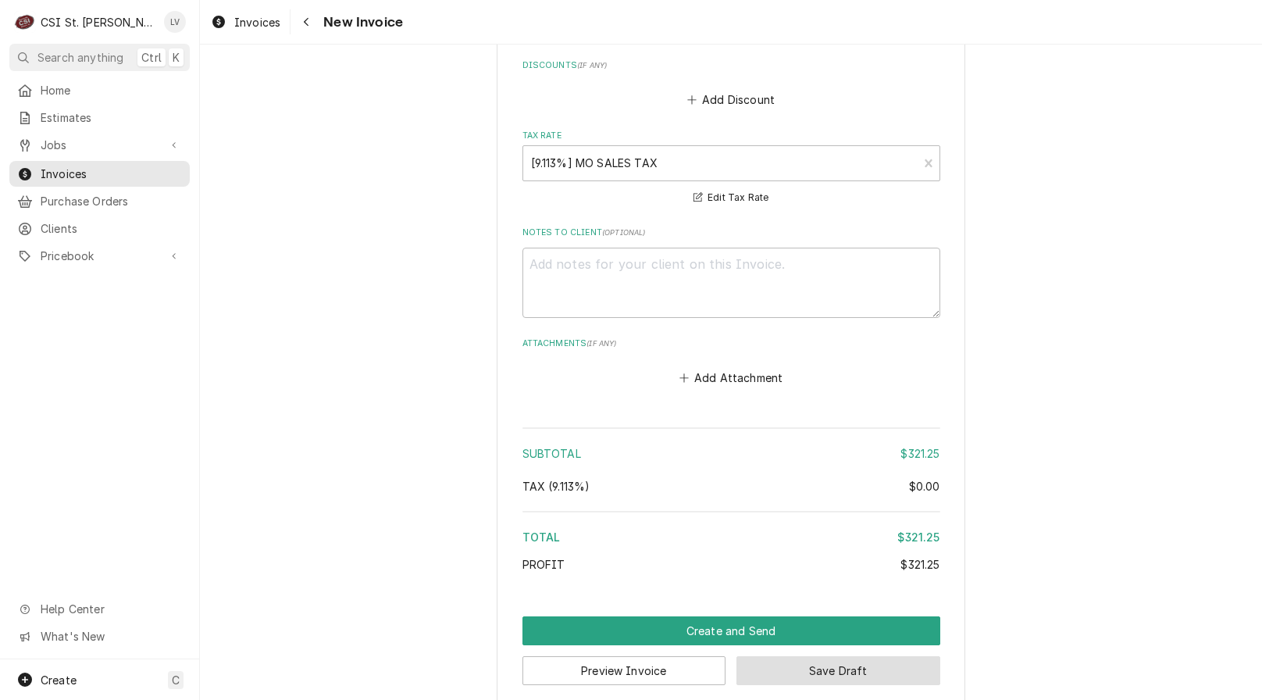
click at [880, 656] on button "Save Draft" at bounding box center [839, 670] width 204 height 29
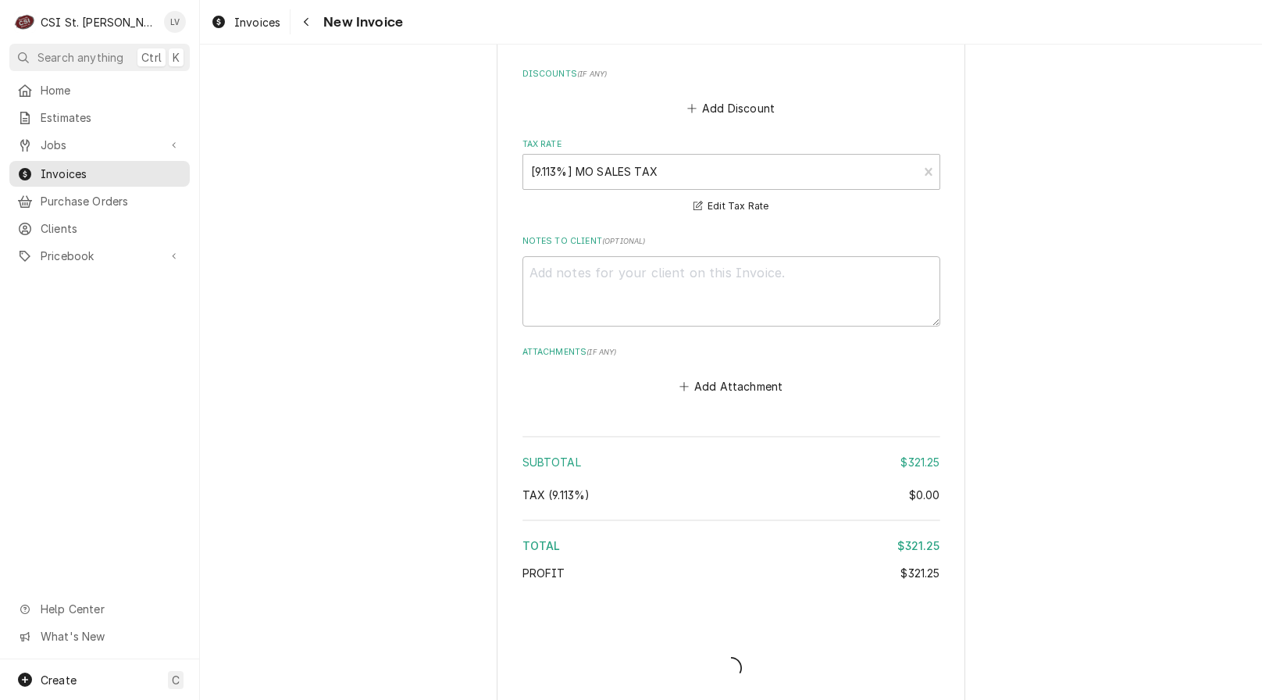
type textarea "x"
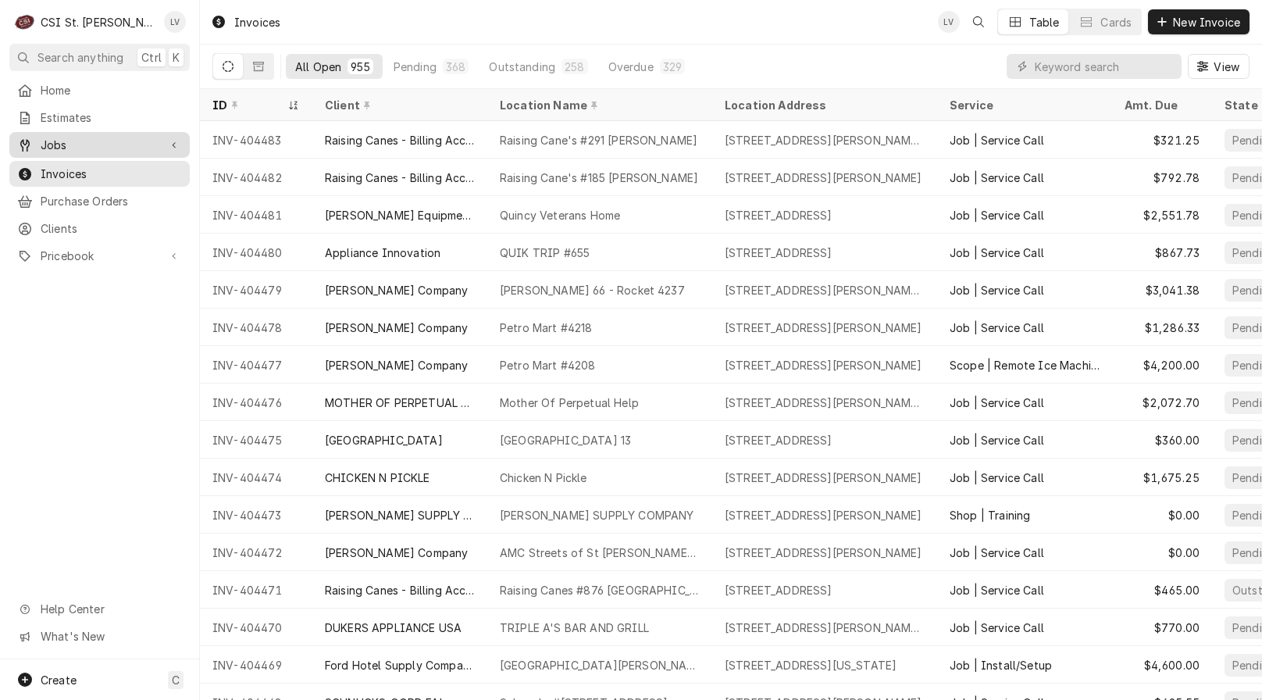
click at [98, 144] on span "Jobs" at bounding box center [100, 145] width 118 height 16
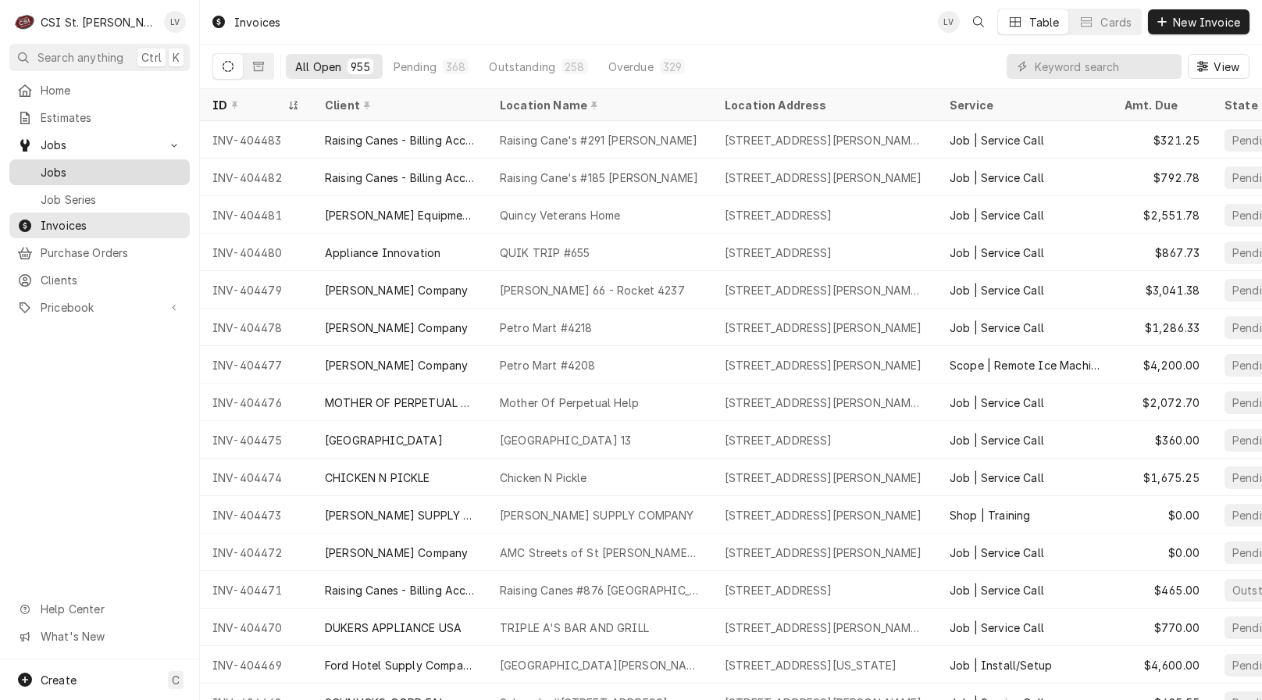
click at [98, 167] on span "Jobs" at bounding box center [111, 172] width 141 height 16
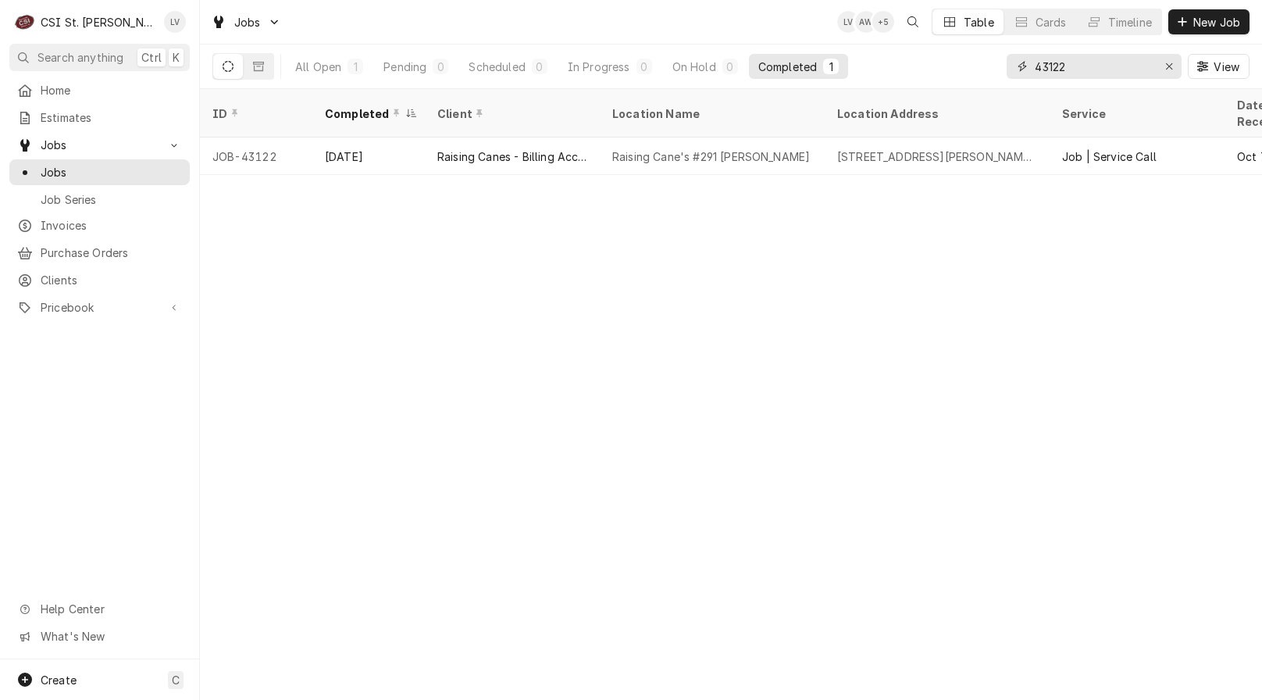
drag, startPoint x: 1110, startPoint y: 66, endPoint x: 997, endPoint y: 70, distance: 112.5
click at [997, 70] on div "All Open 1 Pending 0 Scheduled 0 In Progress 0 On Hold 0 Completed 1 43122 View" at bounding box center [730, 67] width 1037 height 44
type input "43151"
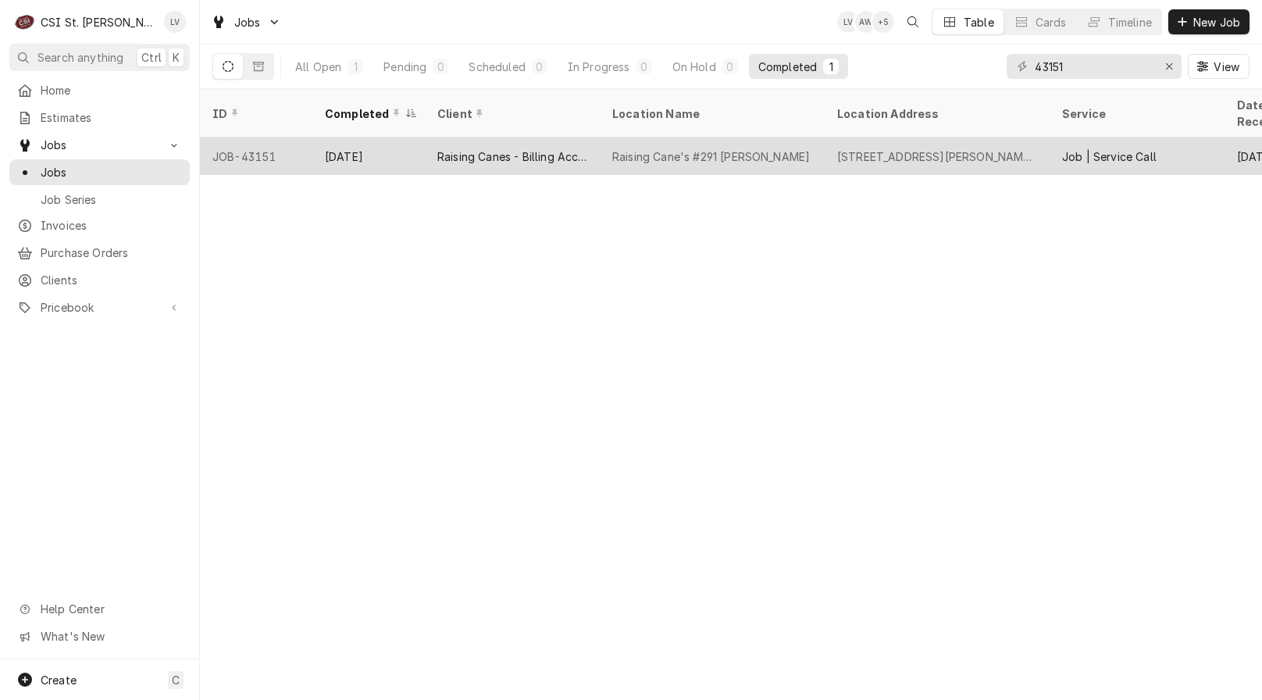
click at [494, 148] on div "Raising Canes - Billing Account" at bounding box center [512, 156] width 150 height 16
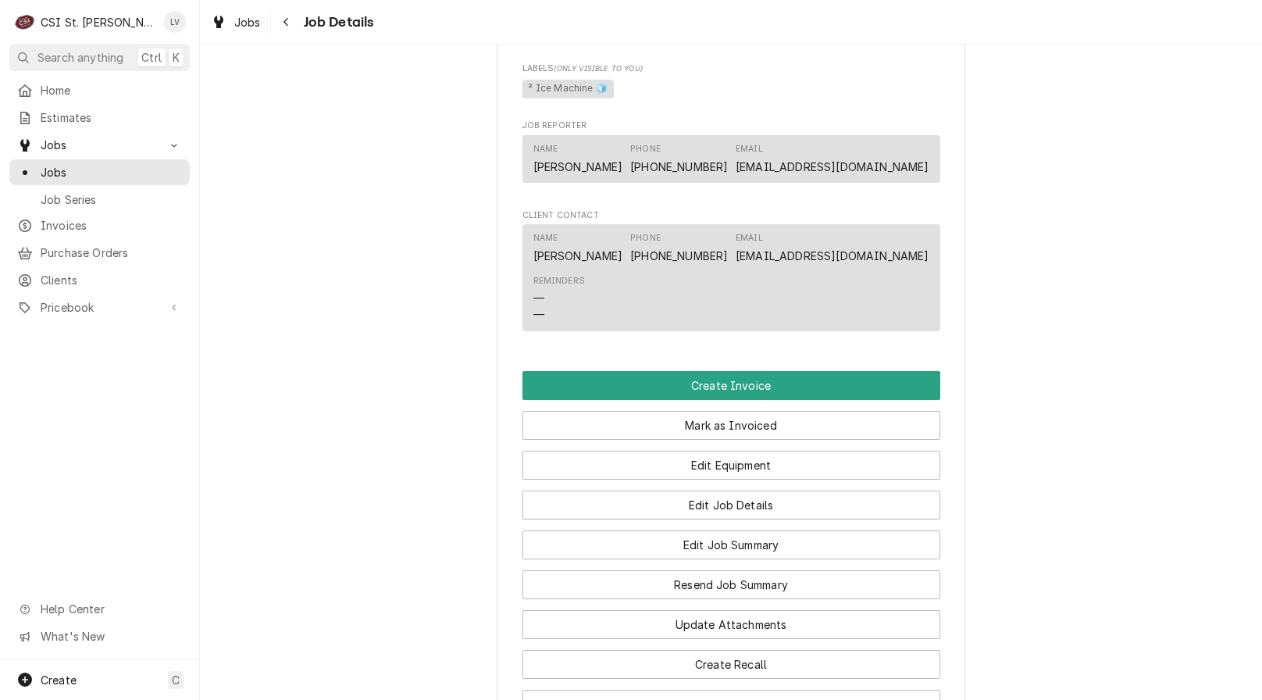
scroll to position [1796, 0]
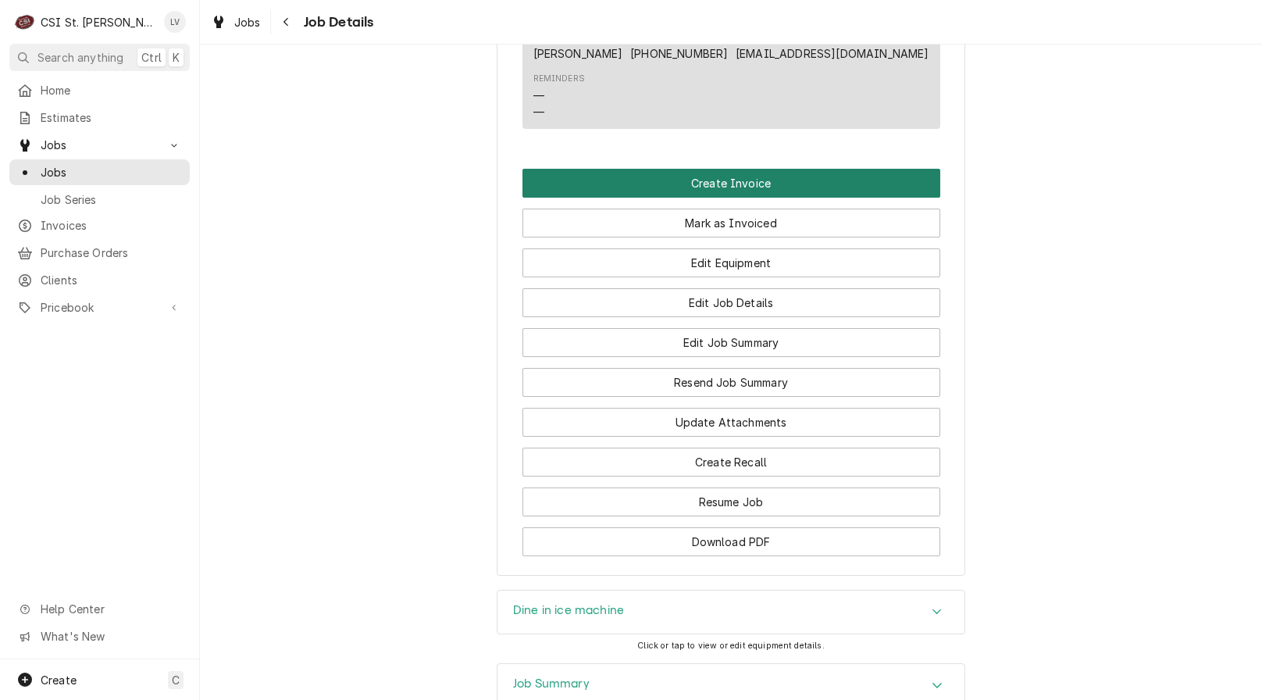
click at [580, 187] on button "Create Invoice" at bounding box center [732, 183] width 418 height 29
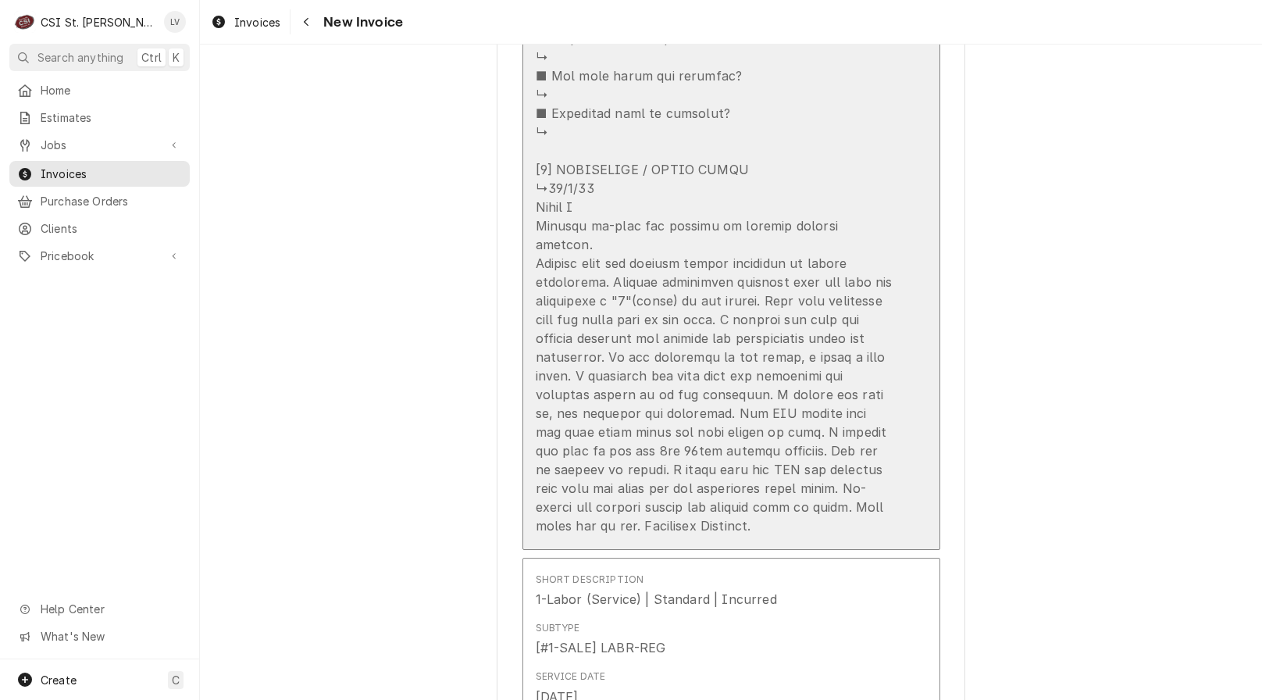
scroll to position [2578, 0]
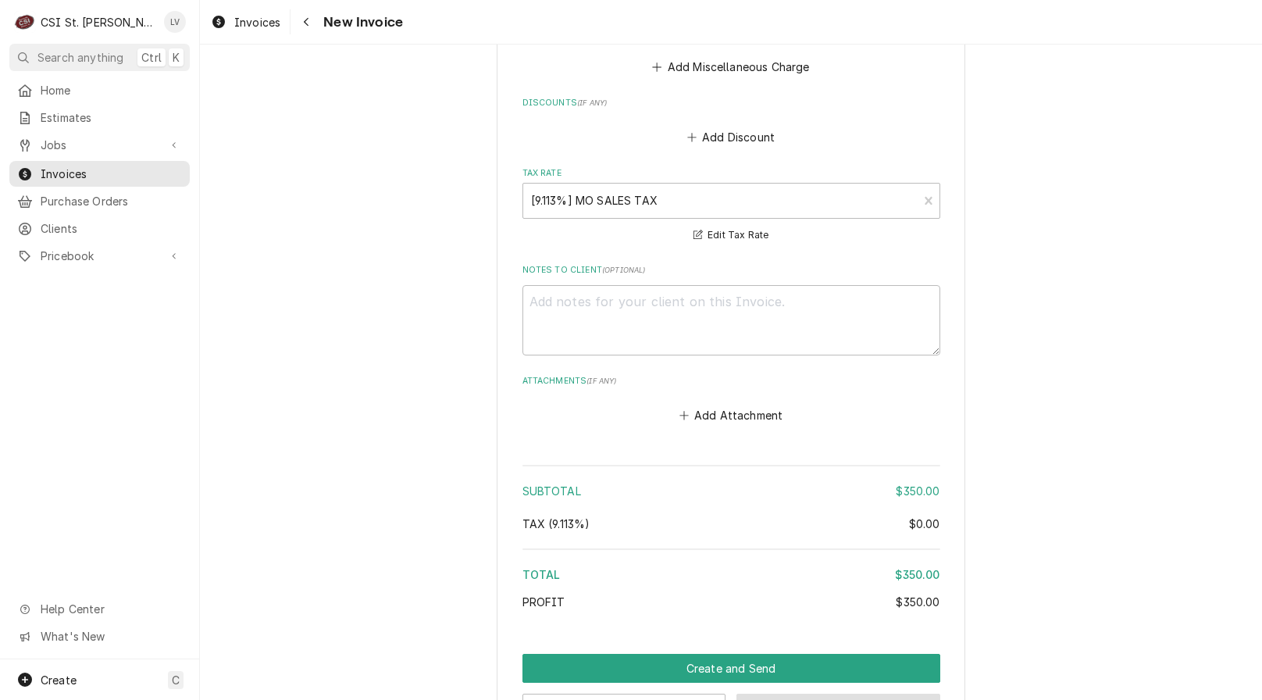
click at [893, 694] on button "Save Draft" at bounding box center [839, 708] width 204 height 29
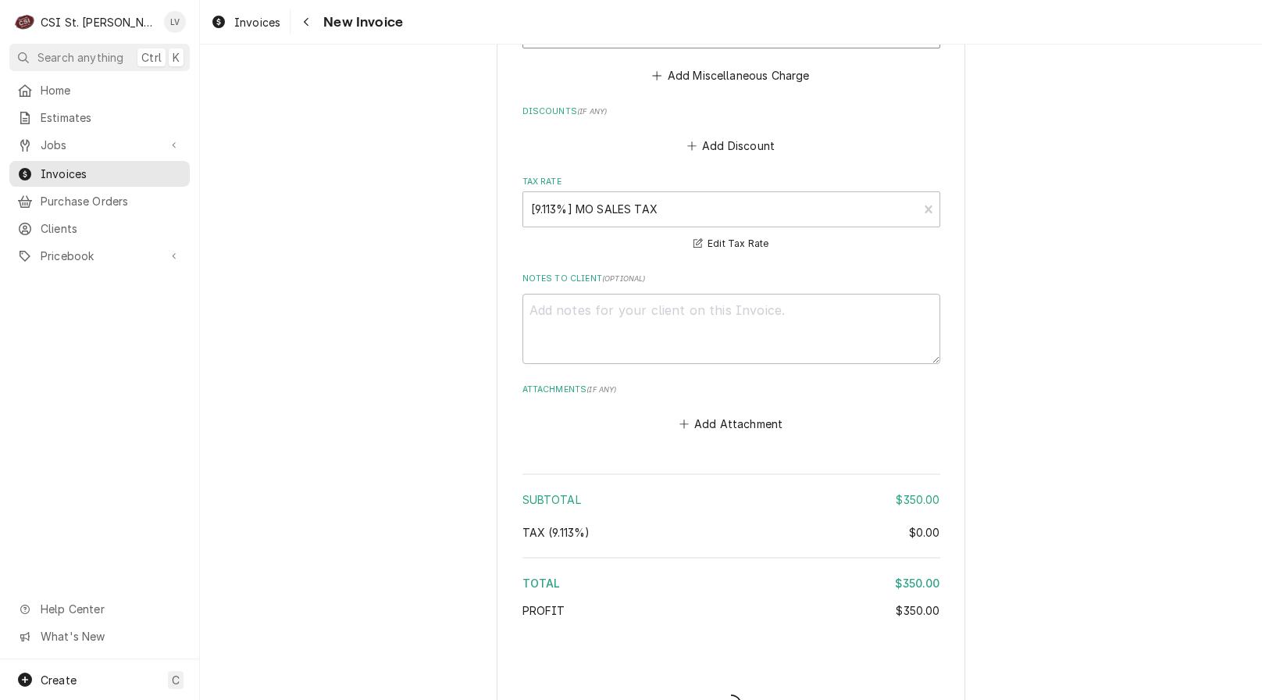
type textarea "x"
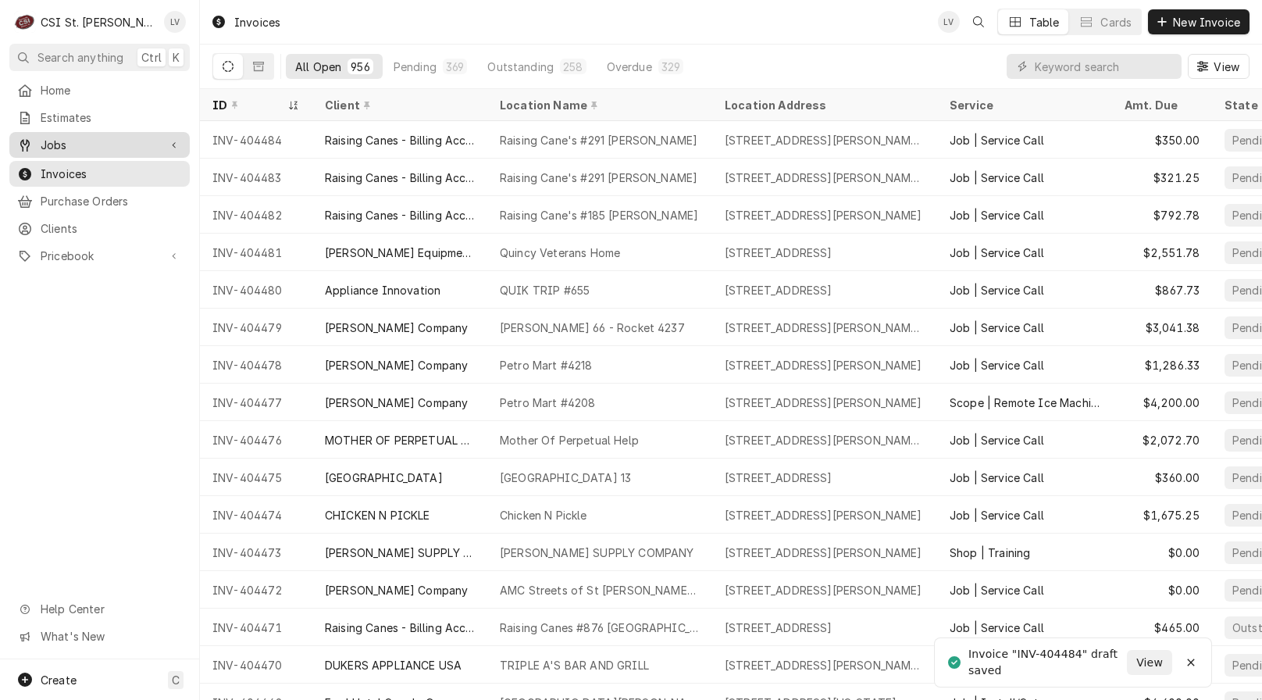
click at [100, 141] on span "Jobs" at bounding box center [100, 145] width 118 height 16
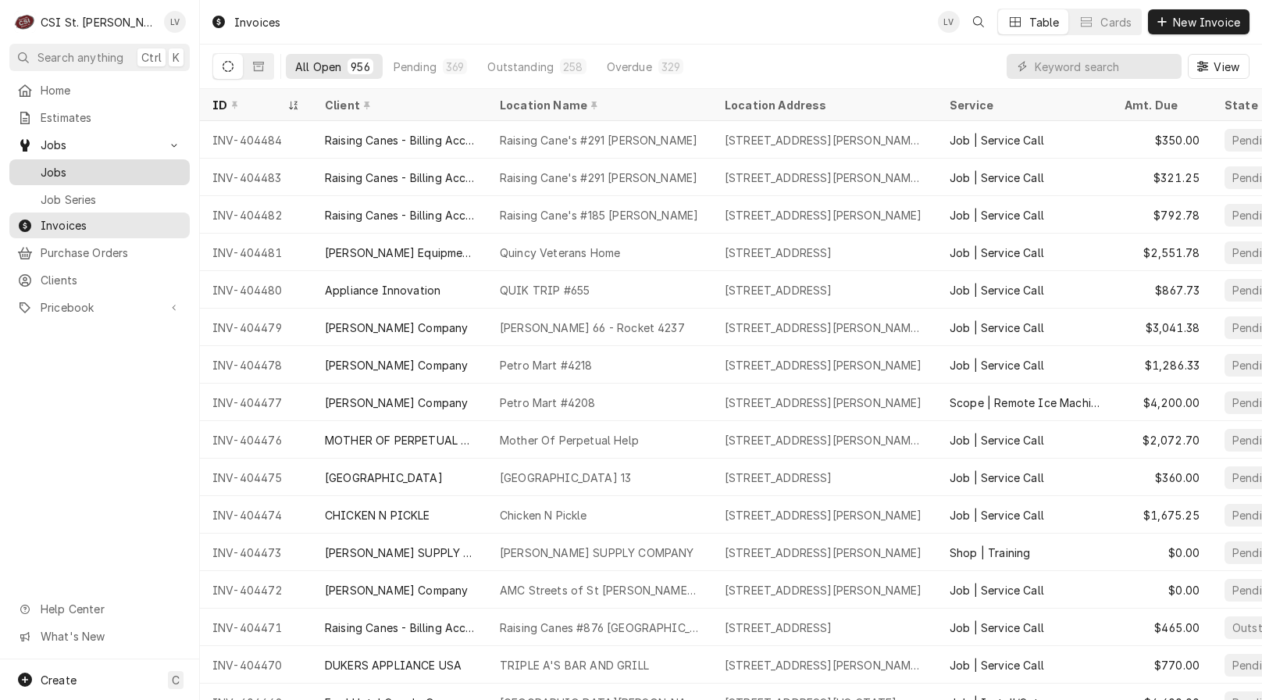
click at [106, 174] on div "Jobs" at bounding box center [99, 172] width 174 height 20
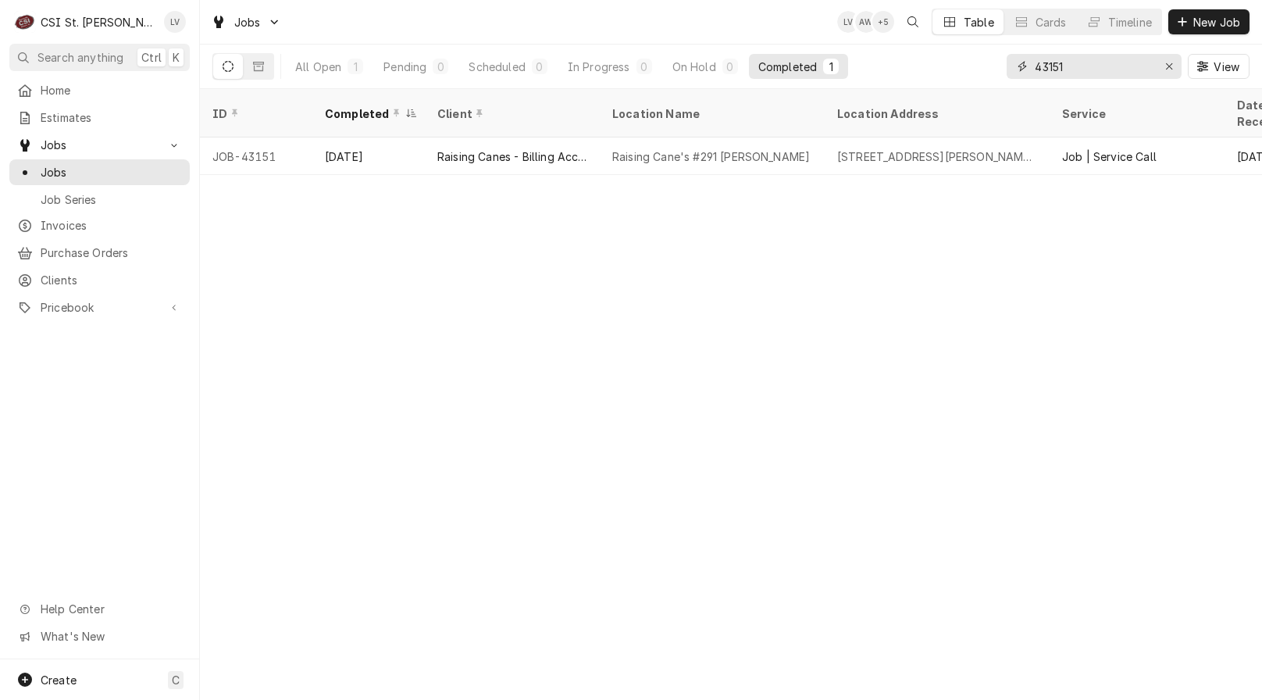
drag, startPoint x: 1097, startPoint y: 67, endPoint x: 996, endPoint y: 55, distance: 102.3
click at [996, 55] on div "All Open 1 Pending 0 Scheduled 0 In Progress 0 On Hold 0 Completed 1 43151 View" at bounding box center [730, 67] width 1037 height 44
type input "43095"
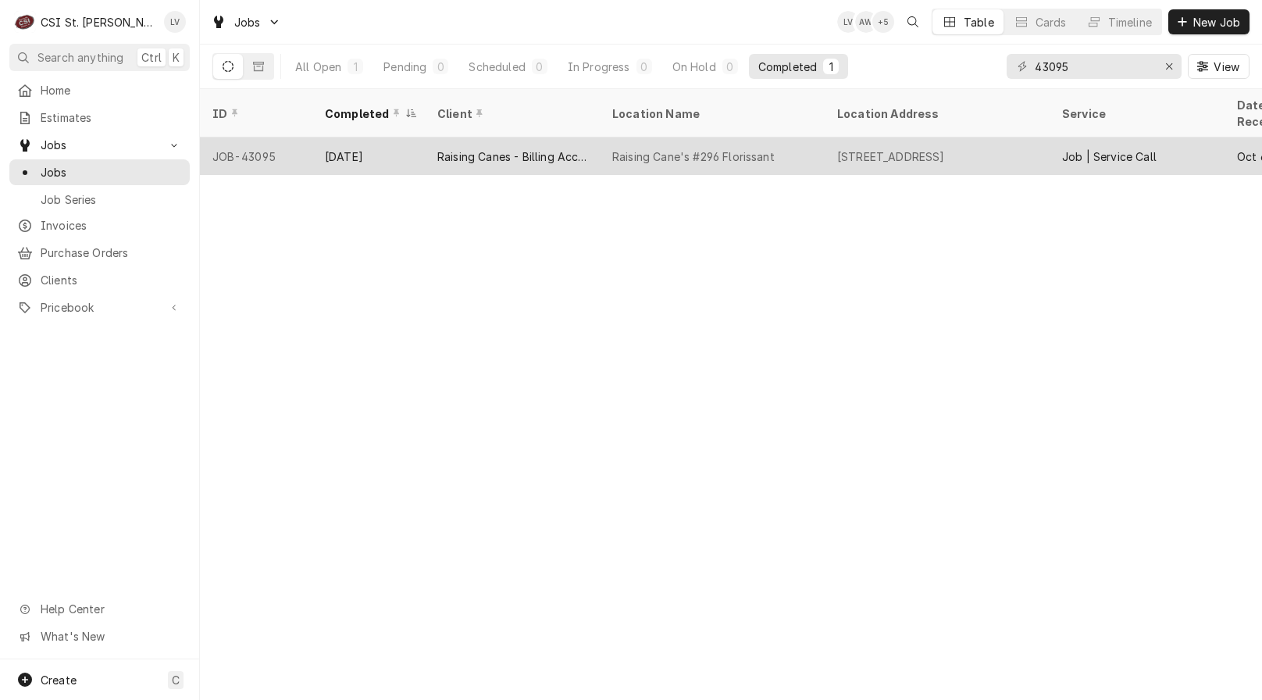
click at [655, 148] on div "Raising Cane's #296 Florissant" at bounding box center [693, 156] width 162 height 16
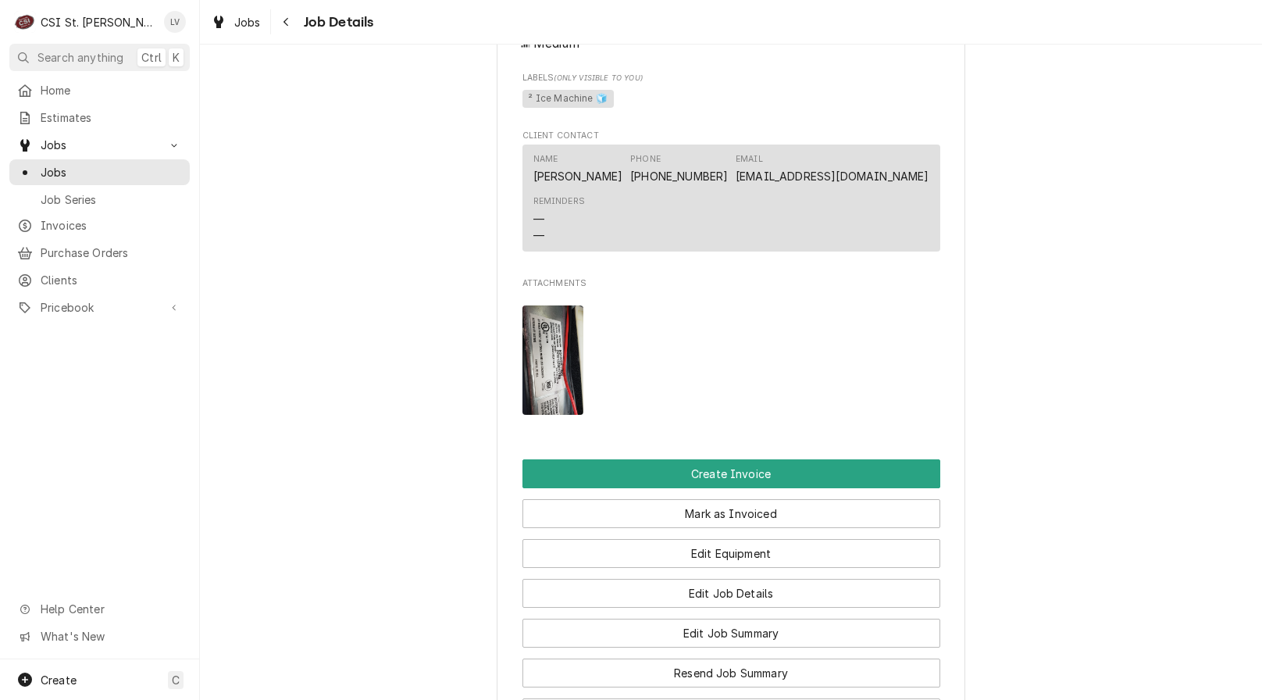
scroll to position [1718, 0]
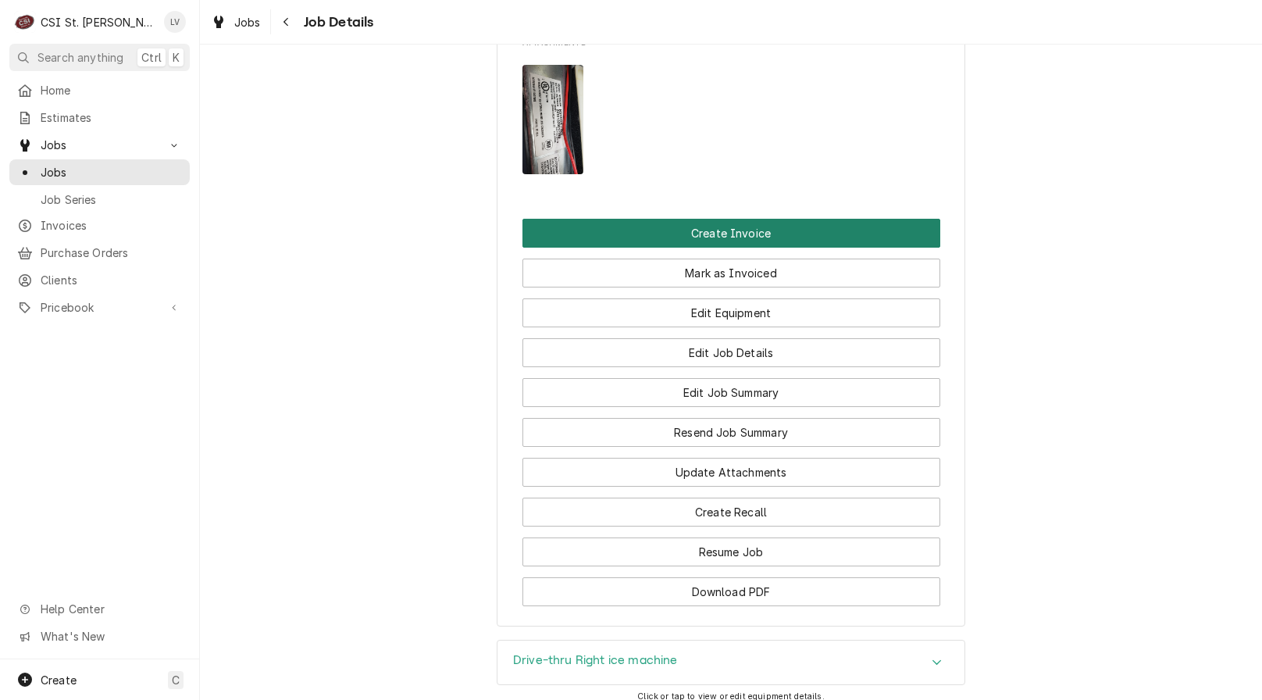
click at [571, 248] on button "Create Invoice" at bounding box center [732, 233] width 418 height 29
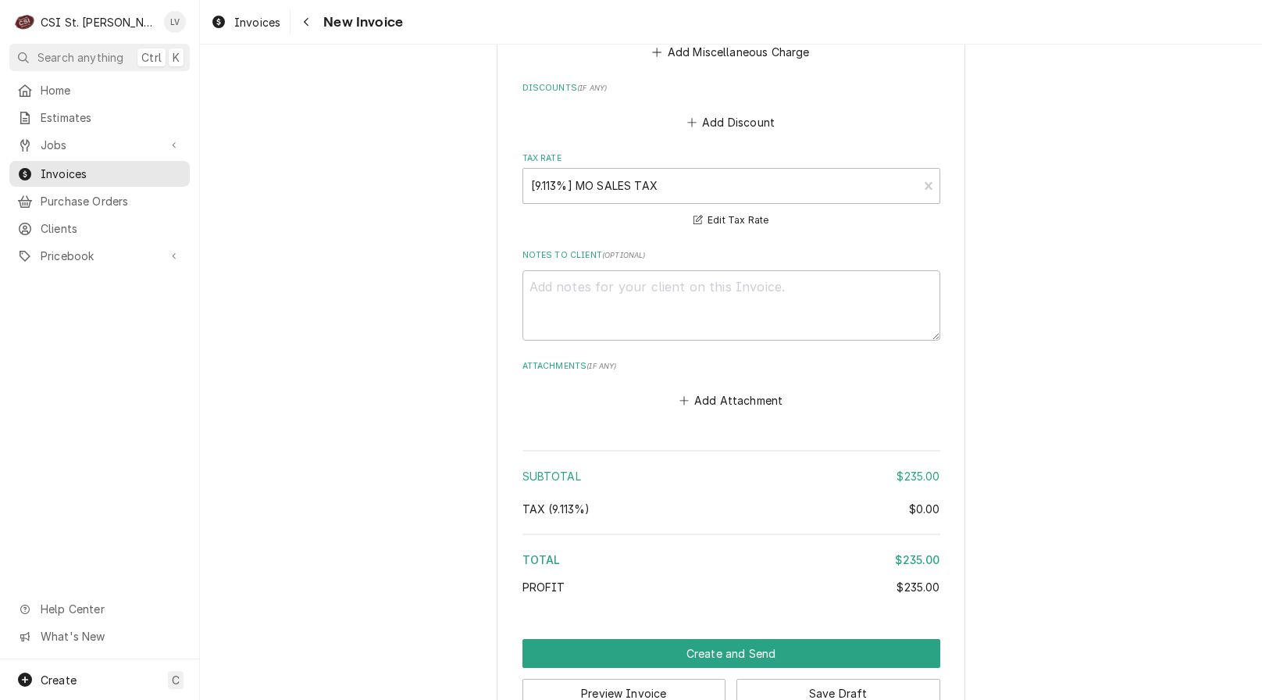
scroll to position [3587, 0]
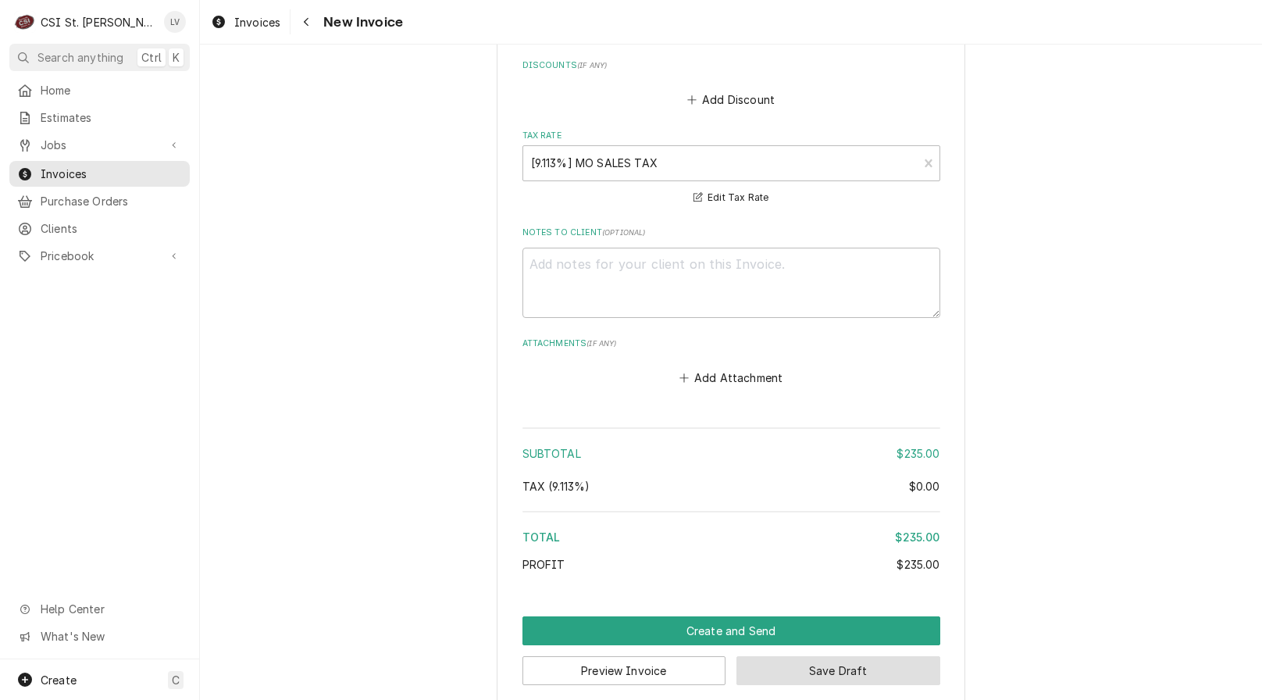
click at [815, 657] on button "Save Draft" at bounding box center [839, 670] width 204 height 29
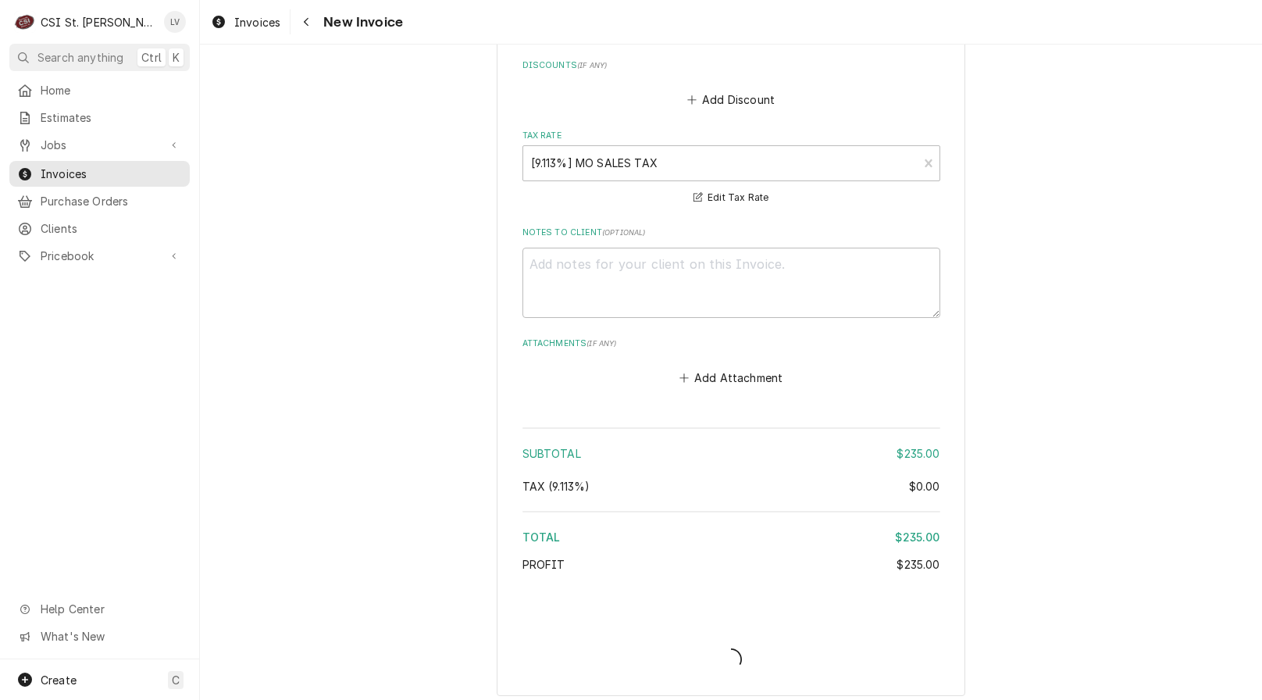
scroll to position [3578, 0]
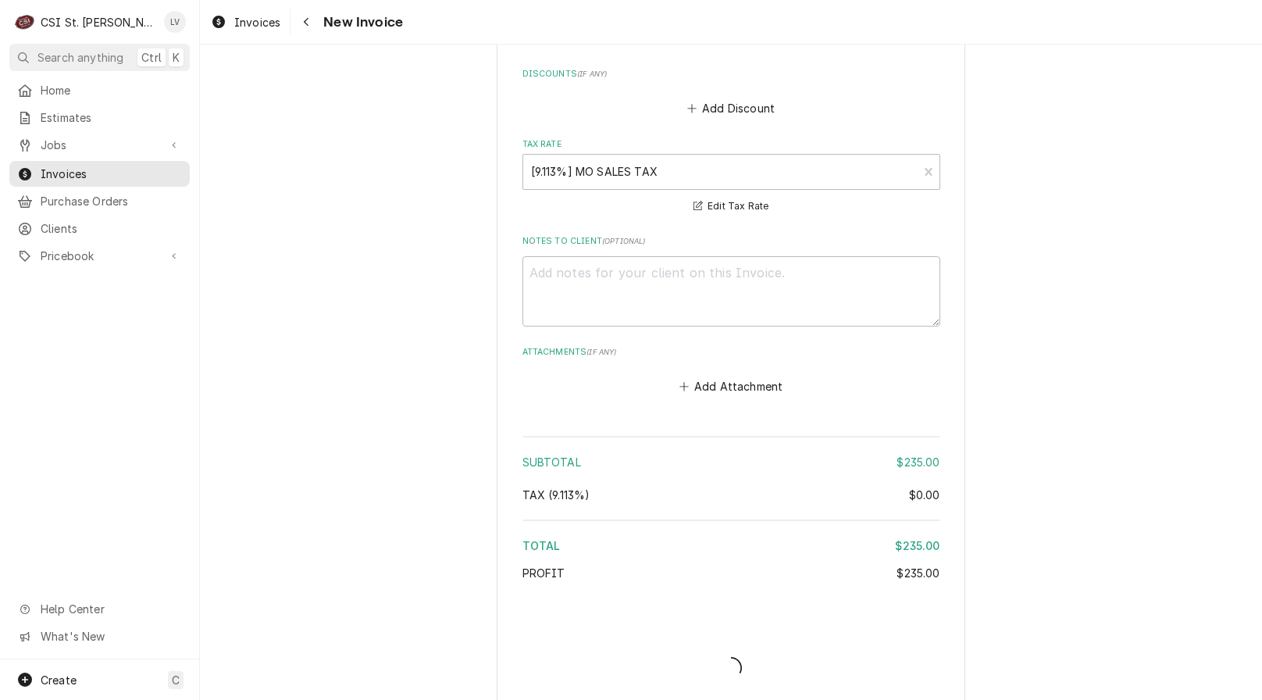
type textarea "x"
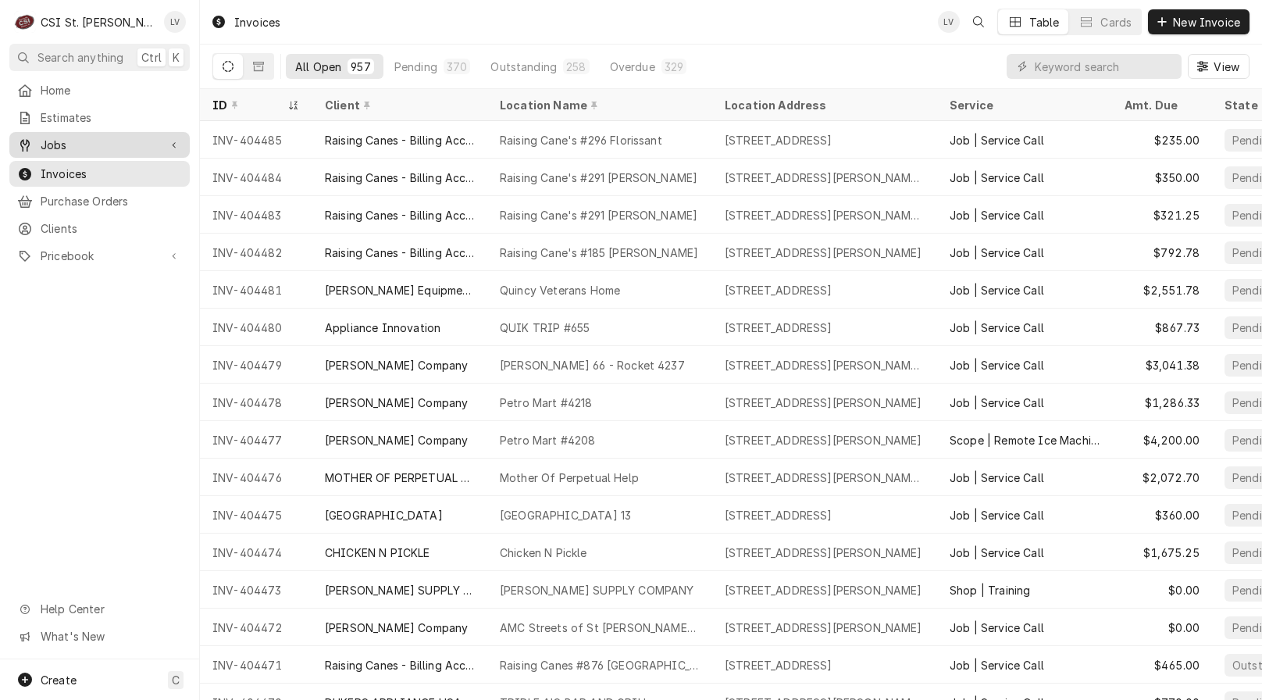
click at [87, 147] on span "Jobs" at bounding box center [100, 145] width 118 height 16
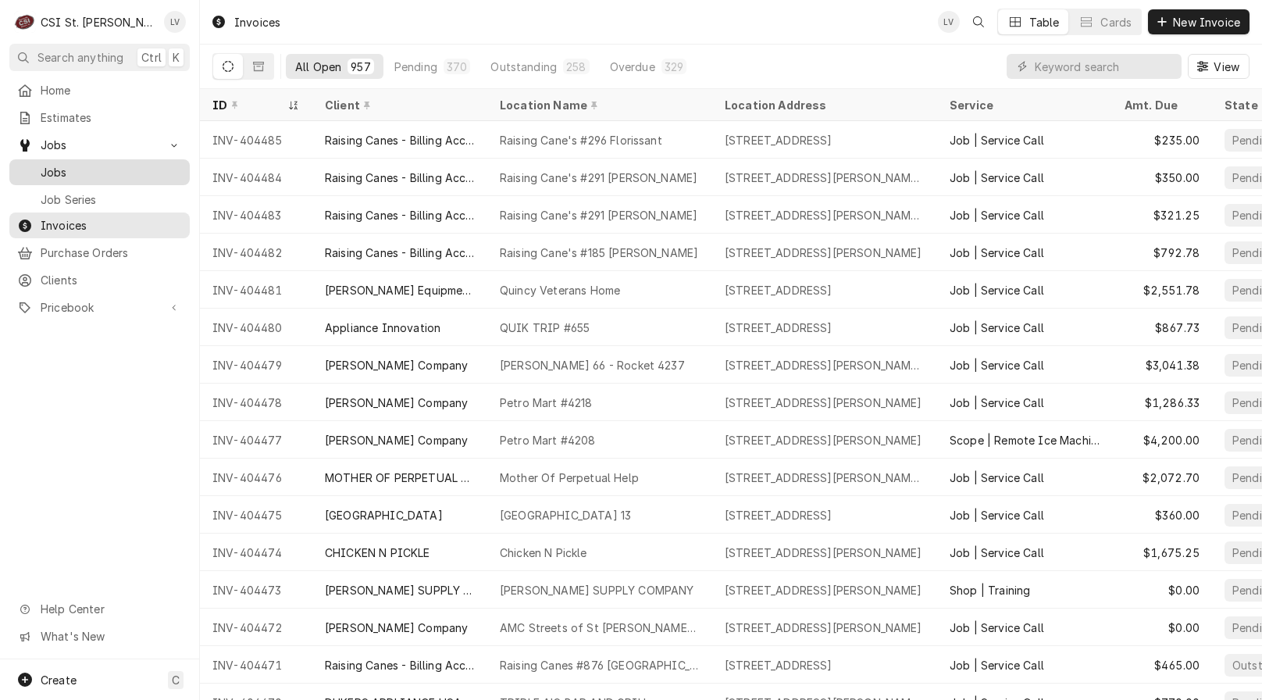
click at [91, 164] on span "Jobs" at bounding box center [111, 172] width 141 height 16
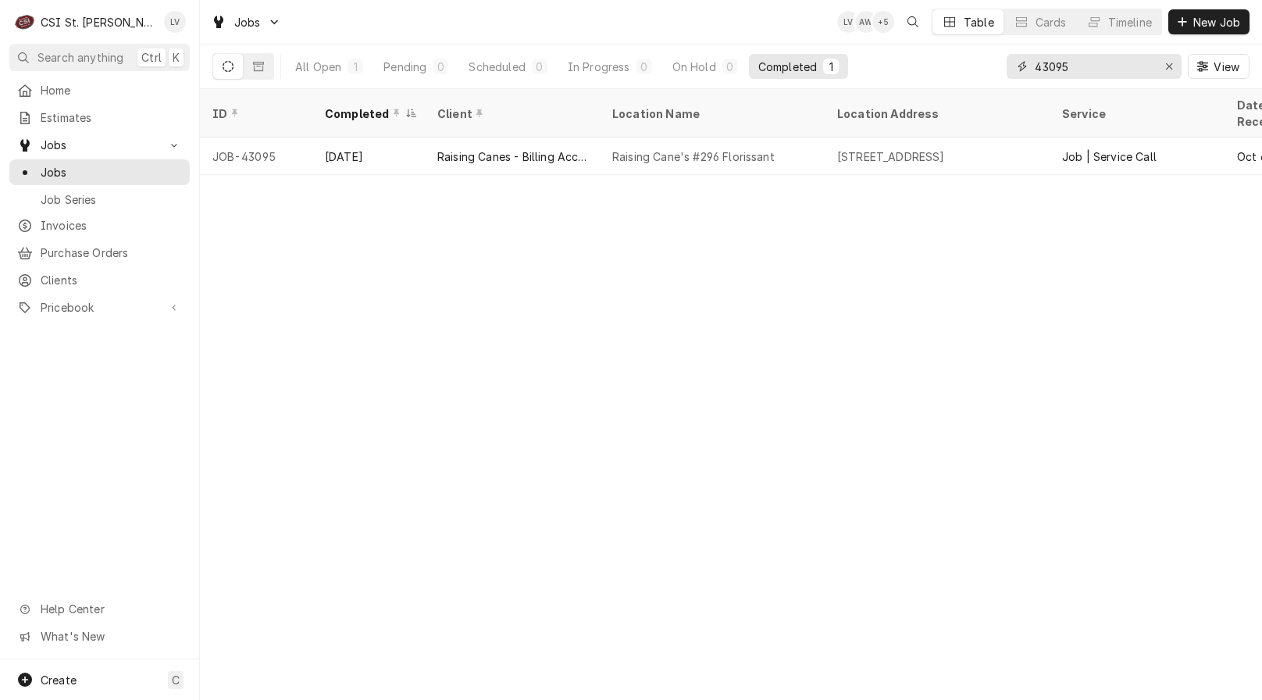
drag, startPoint x: 1092, startPoint y: 63, endPoint x: 1003, endPoint y: 61, distance: 89.1
click at [1003, 61] on div "All Open 1 Pending 0 Scheduled 0 In Progress 0 On Hold 0 Completed 1 43095 View" at bounding box center [730, 67] width 1037 height 44
type input "42851"
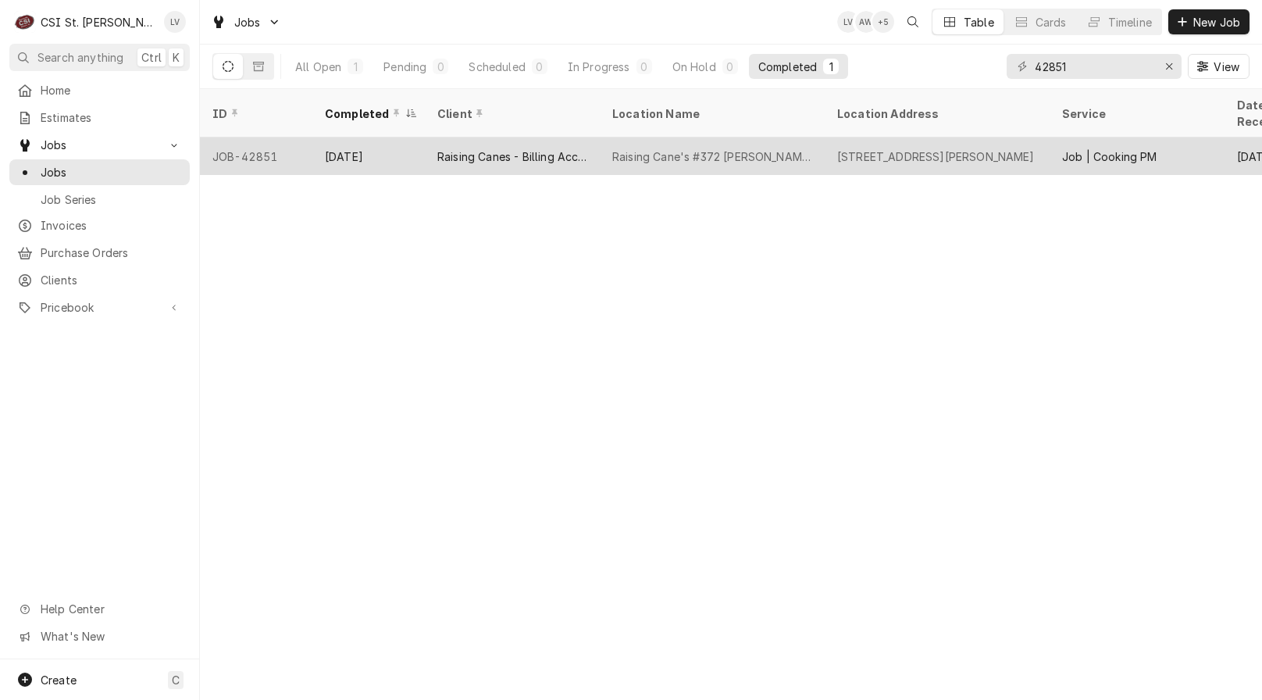
click at [555, 148] on div "Raising Canes - Billing Account" at bounding box center [512, 156] width 150 height 16
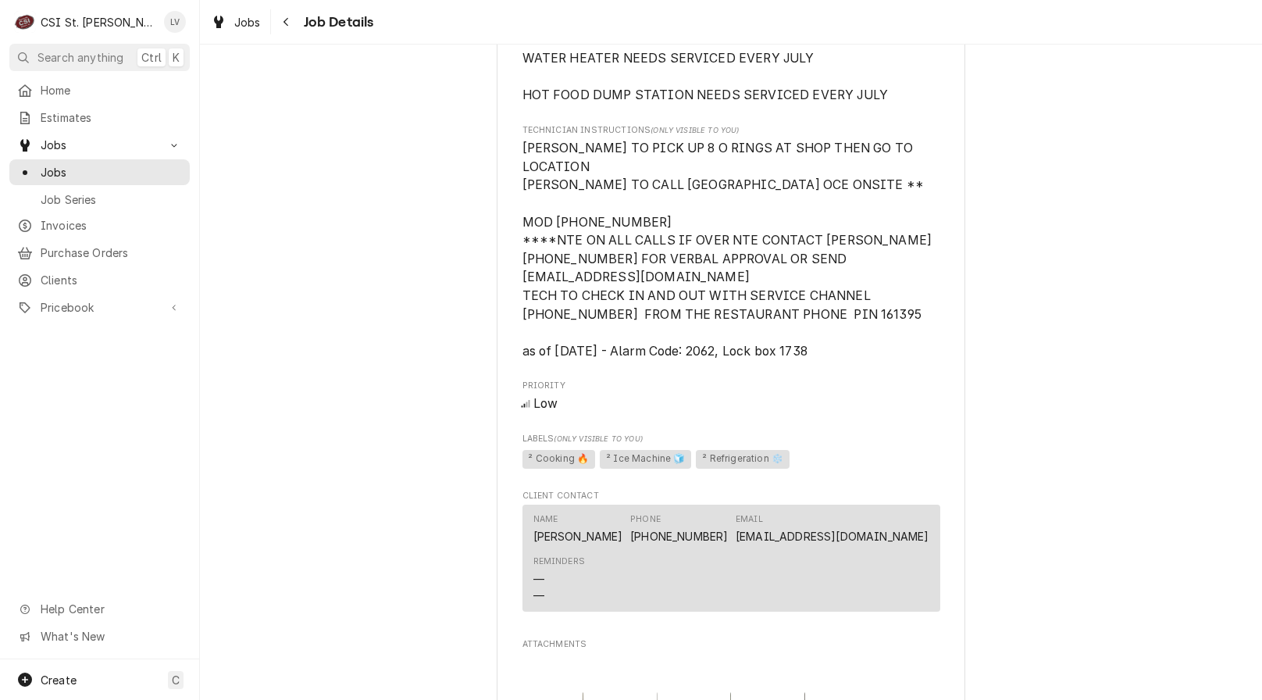
scroll to position [1562, 0]
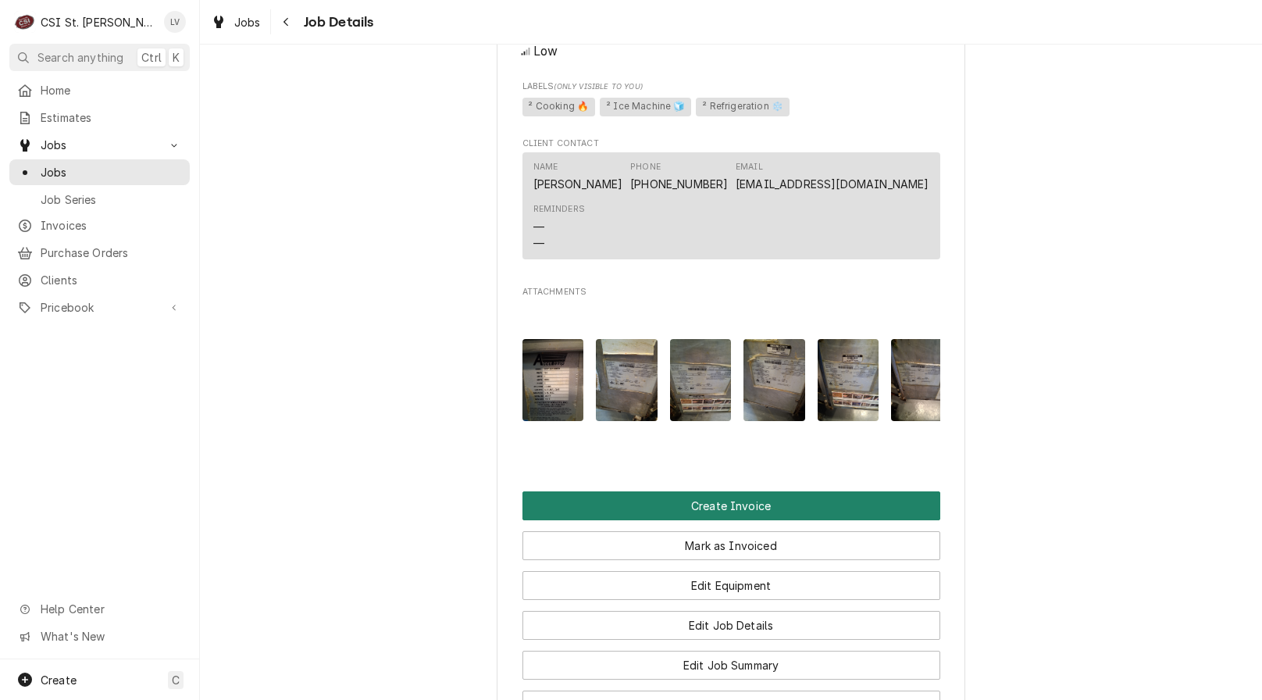
click at [569, 520] on button "Create Invoice" at bounding box center [732, 505] width 418 height 29
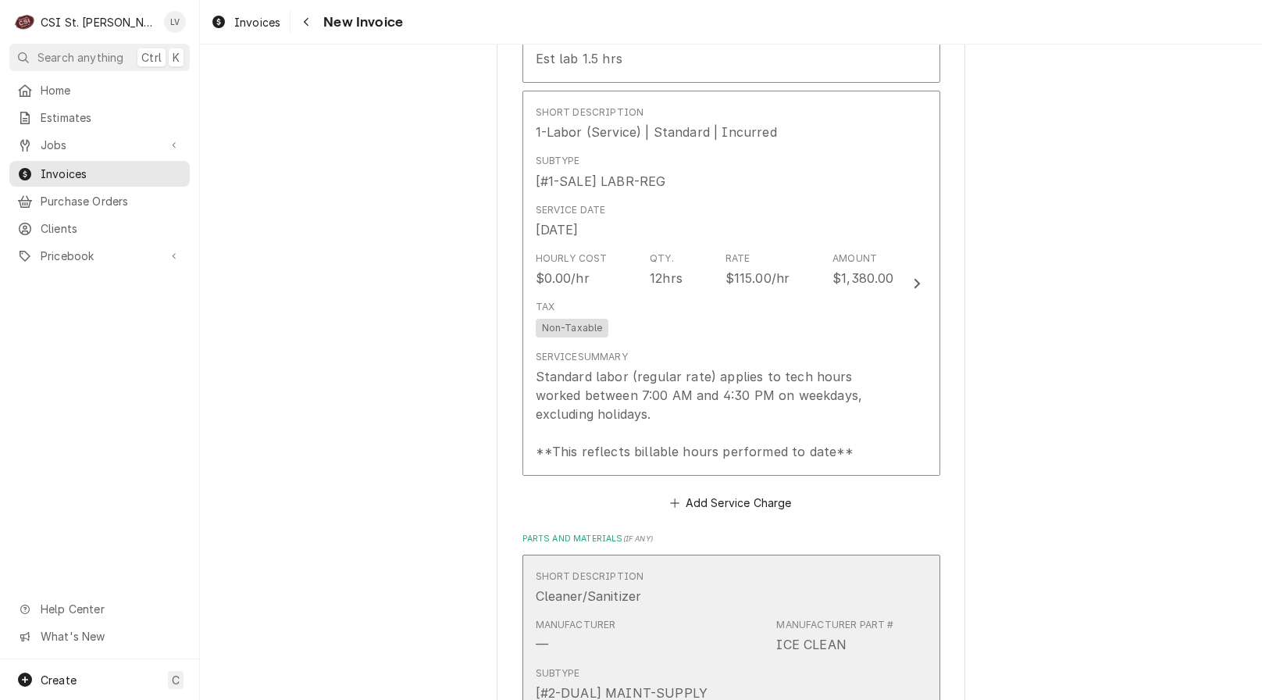
scroll to position [6483, 0]
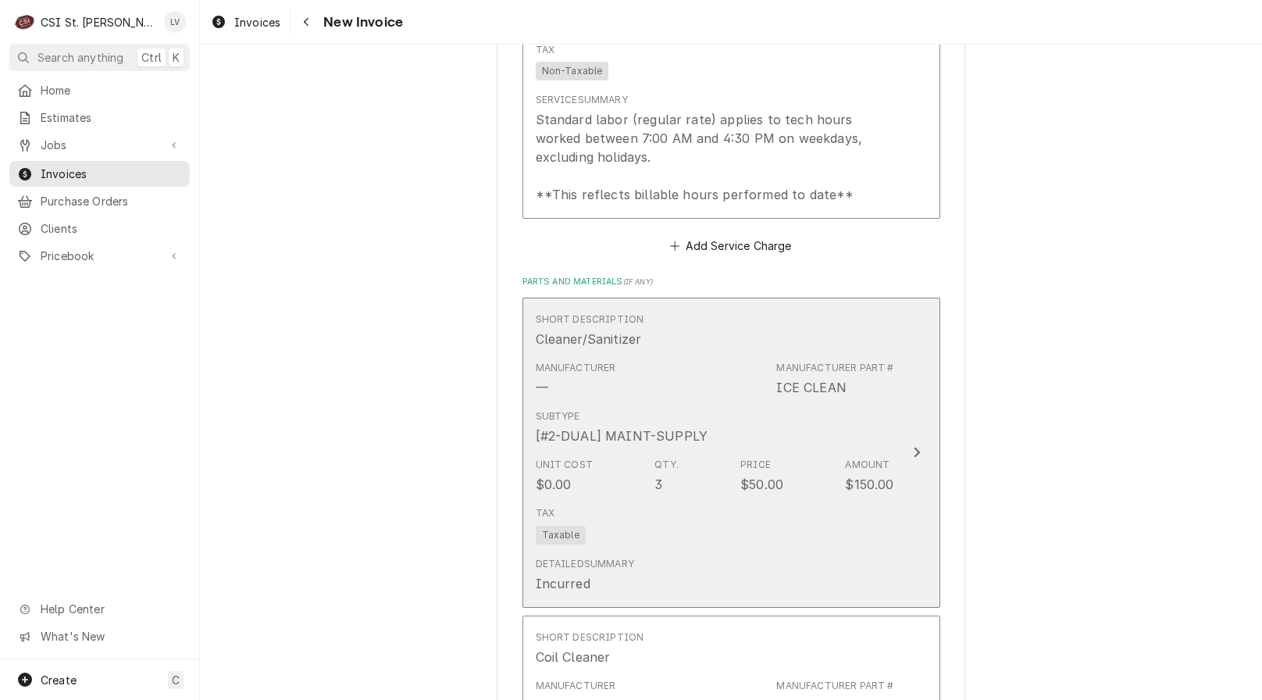
click at [618, 355] on div "Manufacturer — Manufacturer Part # ICE CLEAN" at bounding box center [715, 379] width 359 height 48
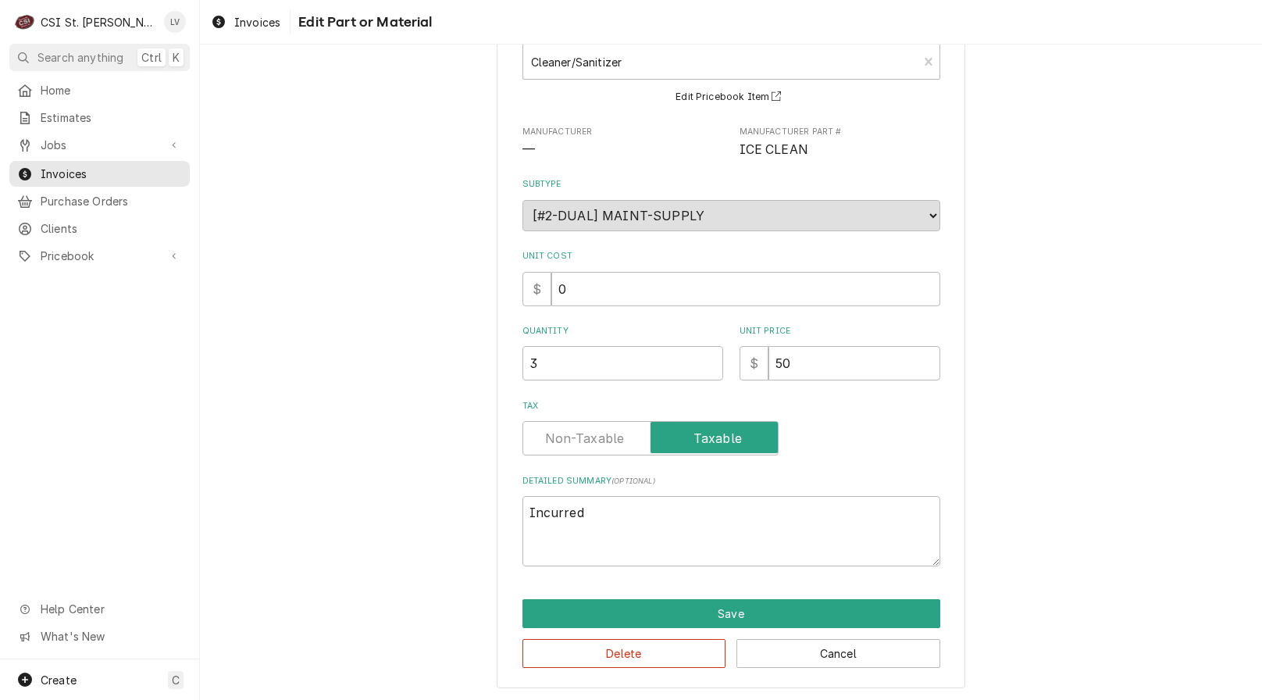
scroll to position [105, 0]
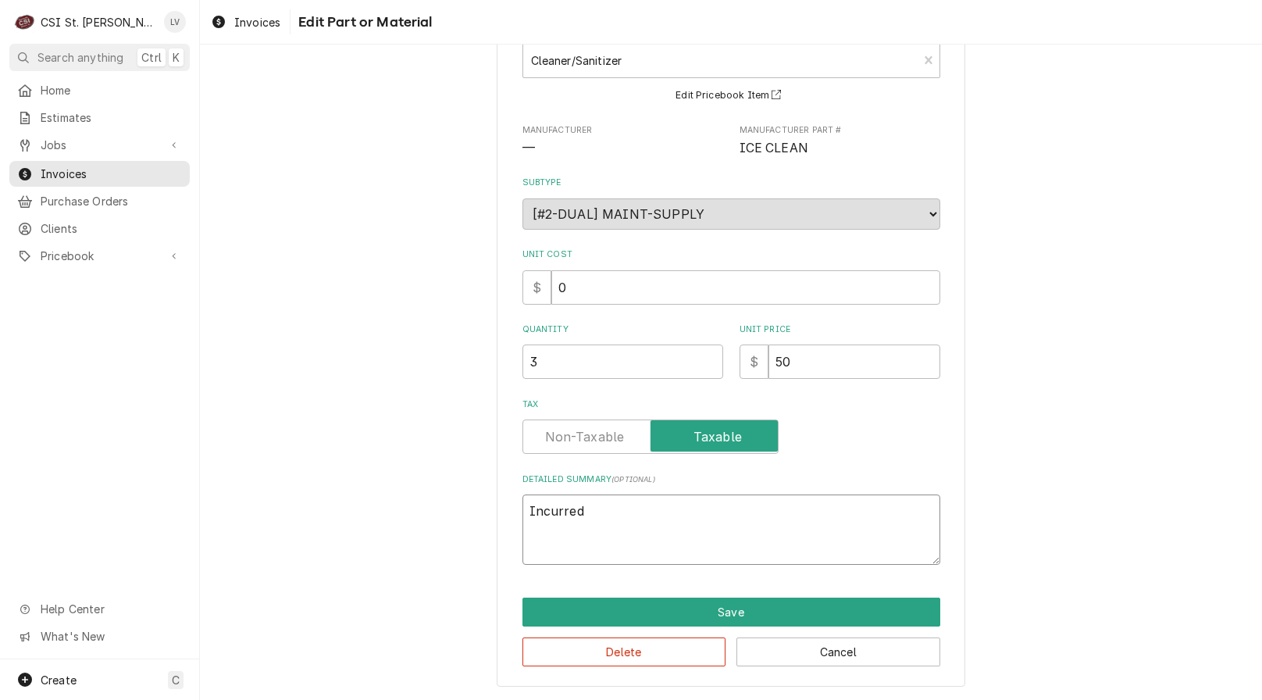
drag, startPoint x: 632, startPoint y: 511, endPoint x: 458, endPoint y: 549, distance: 177.6
click at [458, 549] on div "Use the fields below to edit this part or material: Short Description Cleaner/S…" at bounding box center [731, 327] width 1062 height 744
type textarea "x"
drag, startPoint x: 789, startPoint y: 367, endPoint x: 701, endPoint y: 367, distance: 88.3
click at [701, 367] on div "Quantity 3 Unit Price $ 50" at bounding box center [732, 350] width 418 height 55
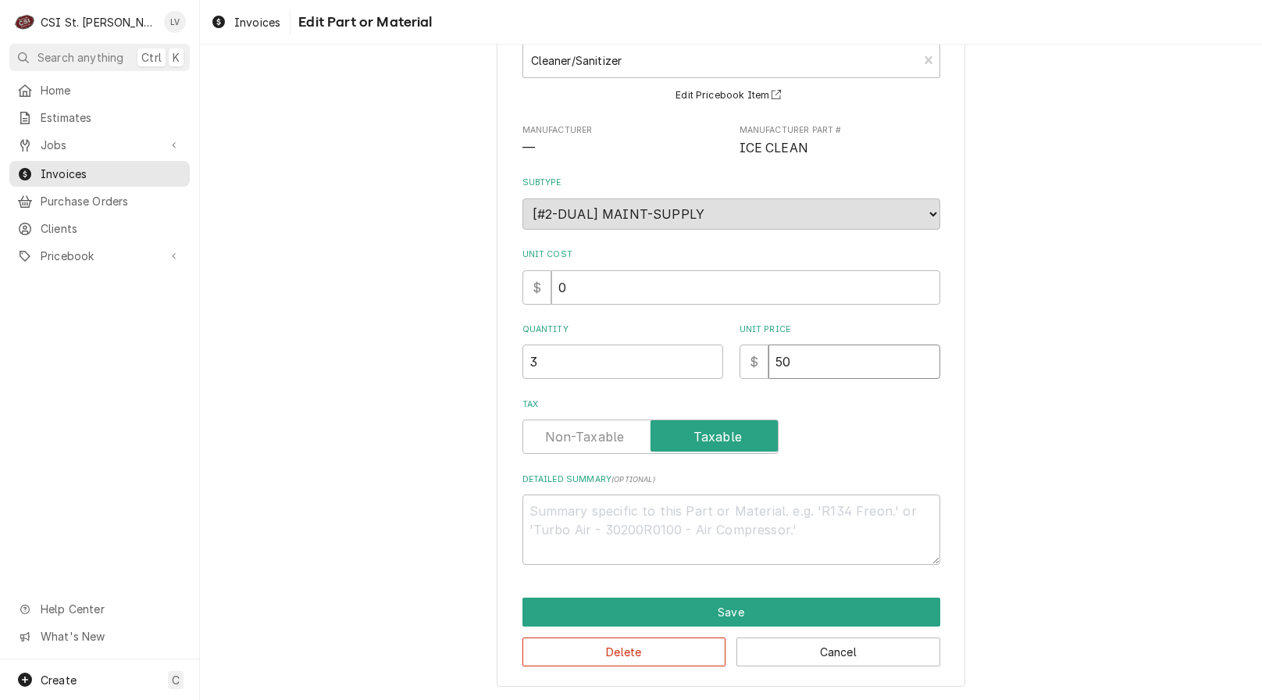
type textarea "x"
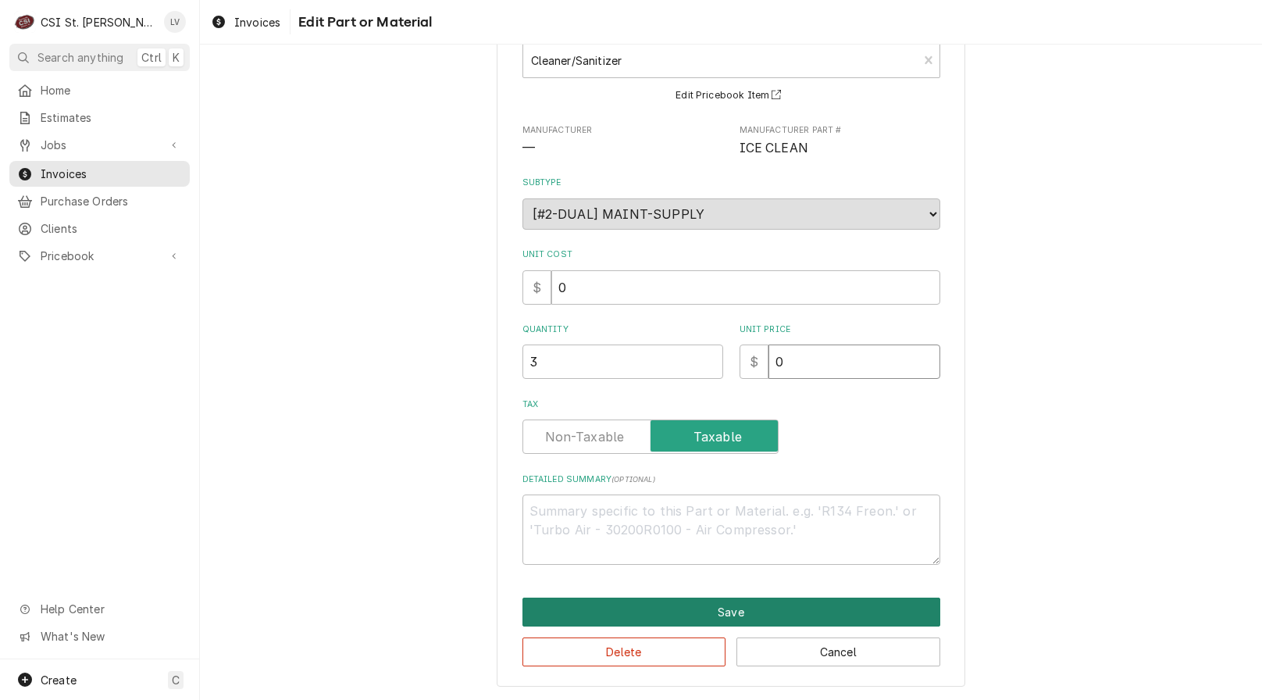
type input "0"
click at [752, 615] on button "Save" at bounding box center [732, 612] width 418 height 29
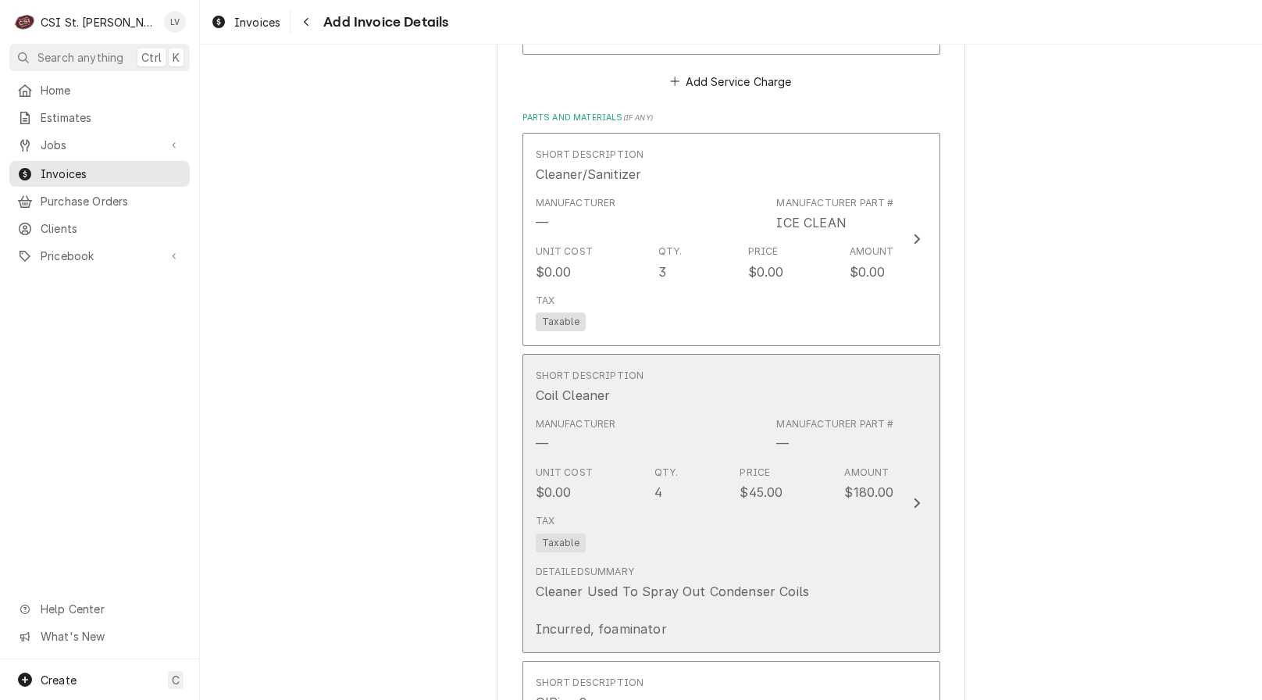
scroll to position [6629, 0]
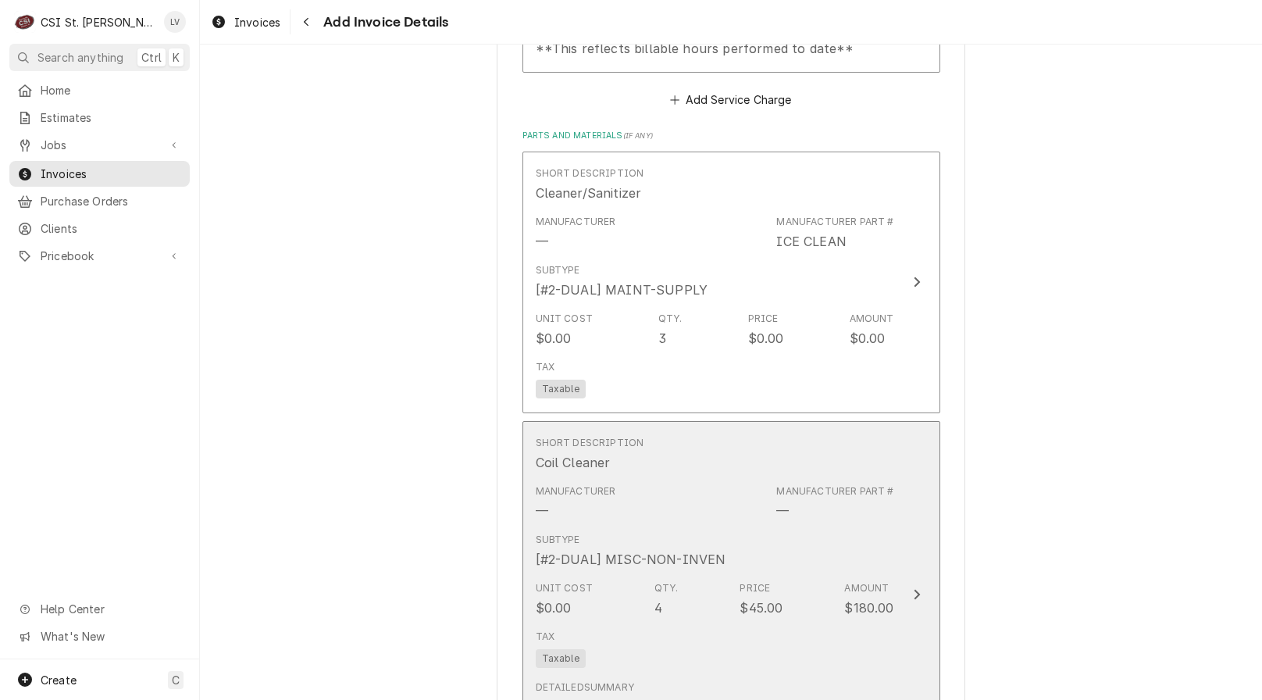
click at [687, 478] on div "Manufacturer — Manufacturer Part # —" at bounding box center [715, 502] width 359 height 48
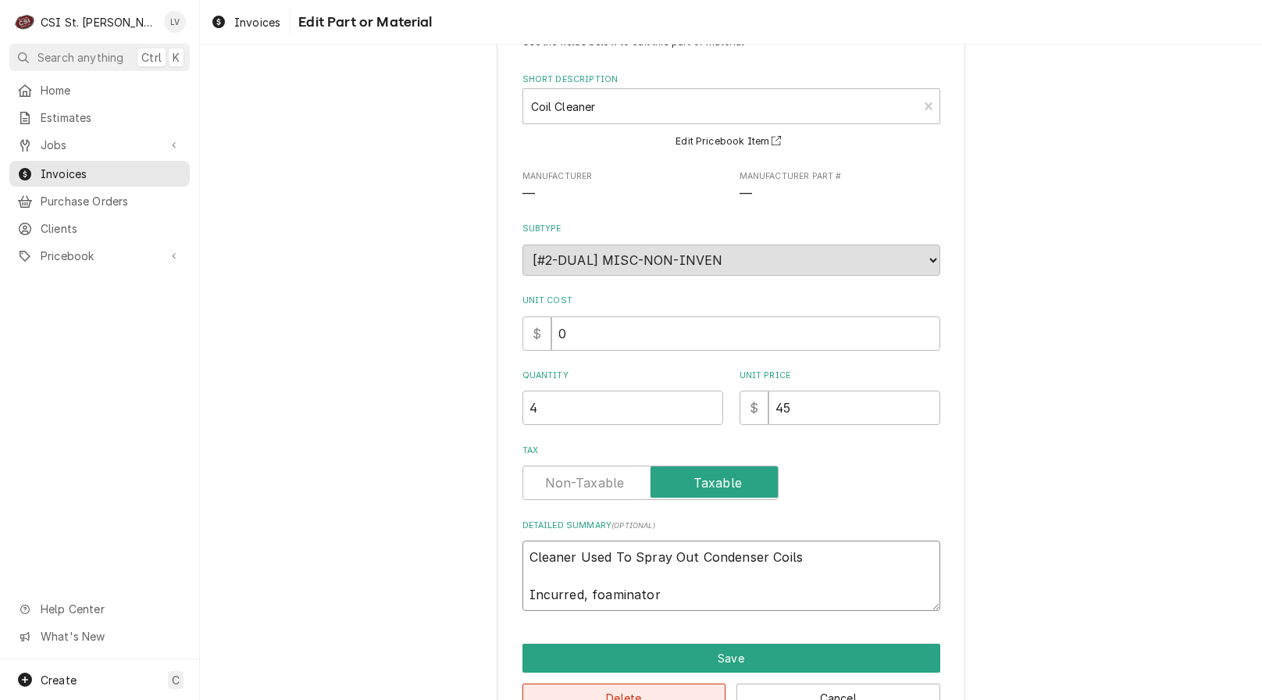
scroll to position [105, 0]
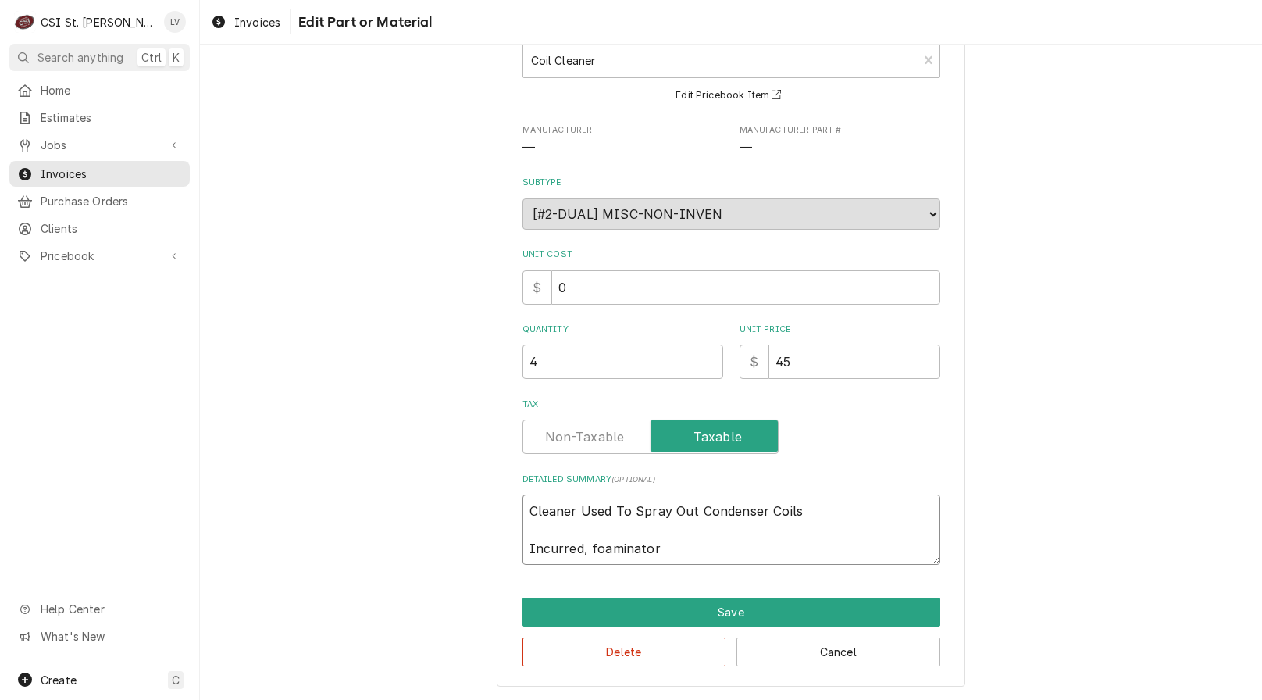
drag, startPoint x: 692, startPoint y: 655, endPoint x: 458, endPoint y: 480, distance: 291.8
click at [458, 480] on div "Use the fields below to edit this part or material: Short Description Coil Clea…" at bounding box center [731, 327] width 1062 height 744
type textarea "x"
drag, startPoint x: 794, startPoint y: 351, endPoint x: 764, endPoint y: 364, distance: 32.5
click at [769, 364] on input "45" at bounding box center [855, 361] width 172 height 34
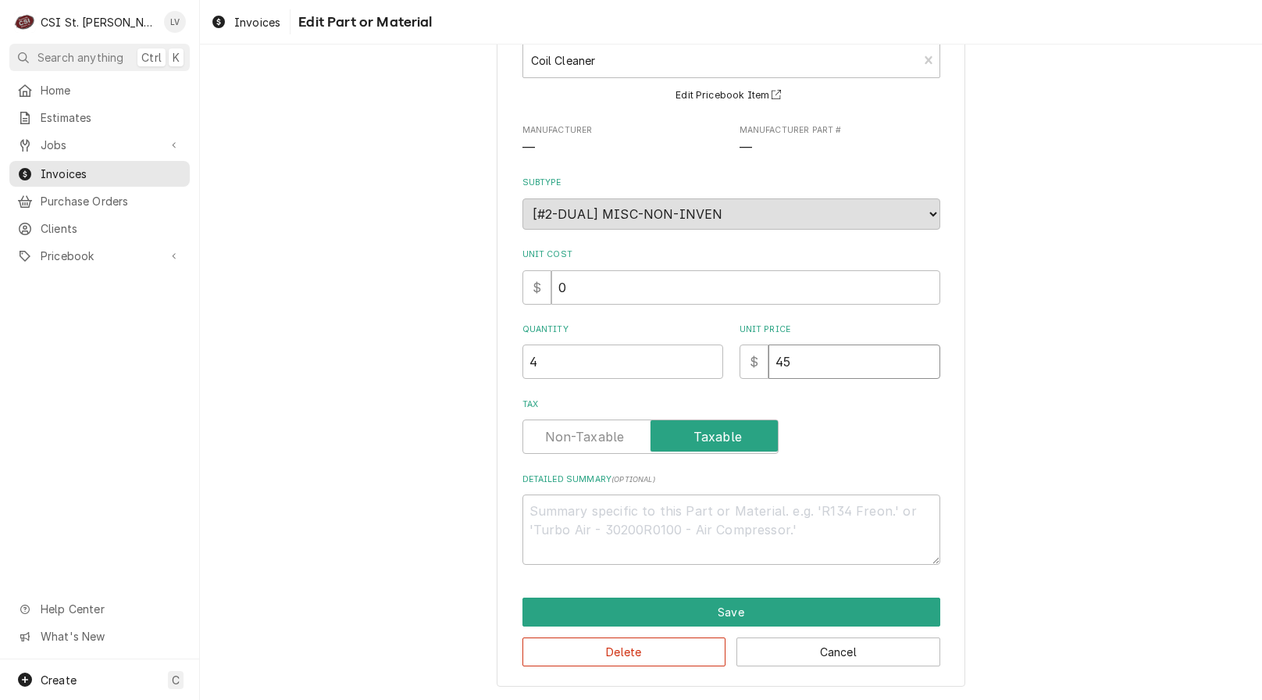
type textarea "x"
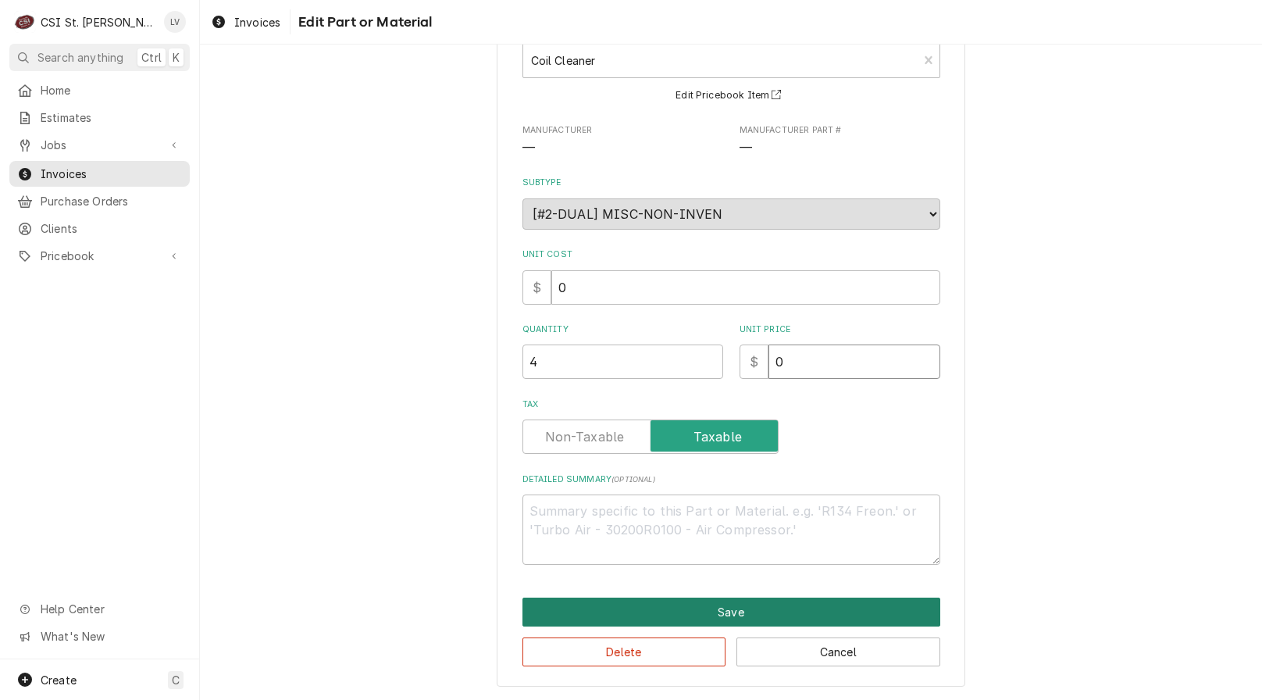
type input "0"
click at [766, 600] on button "Save" at bounding box center [732, 612] width 418 height 29
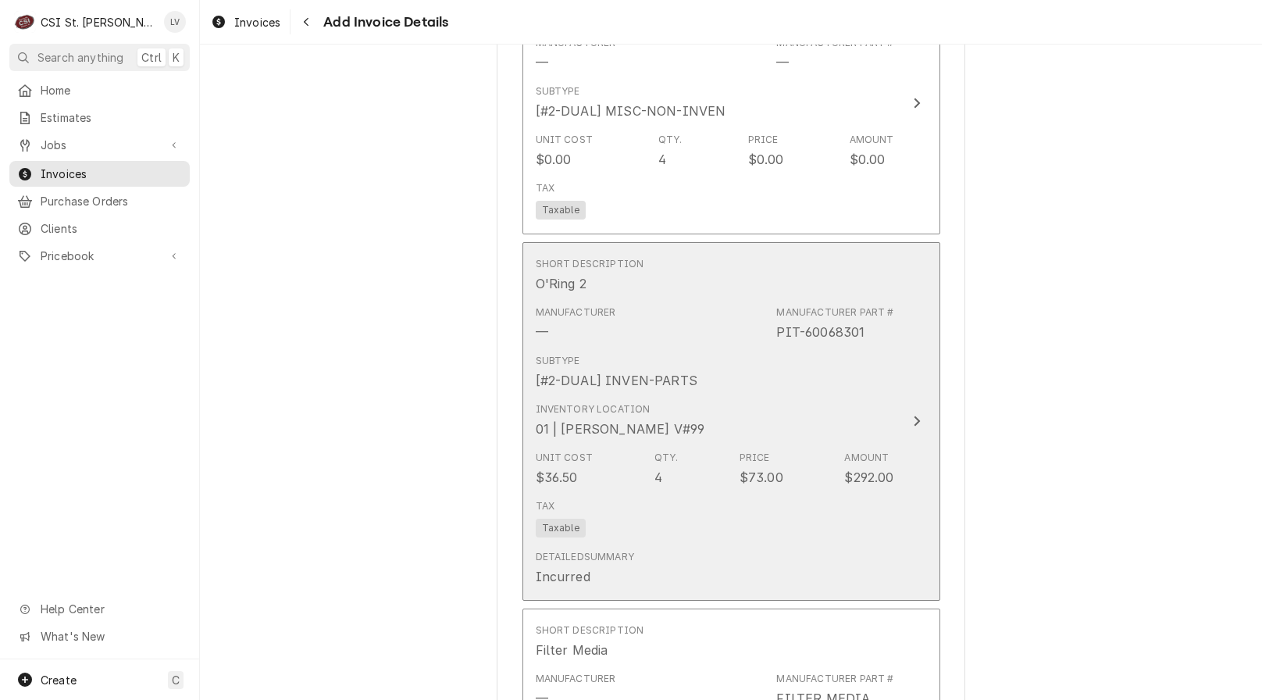
scroll to position [7088, 0]
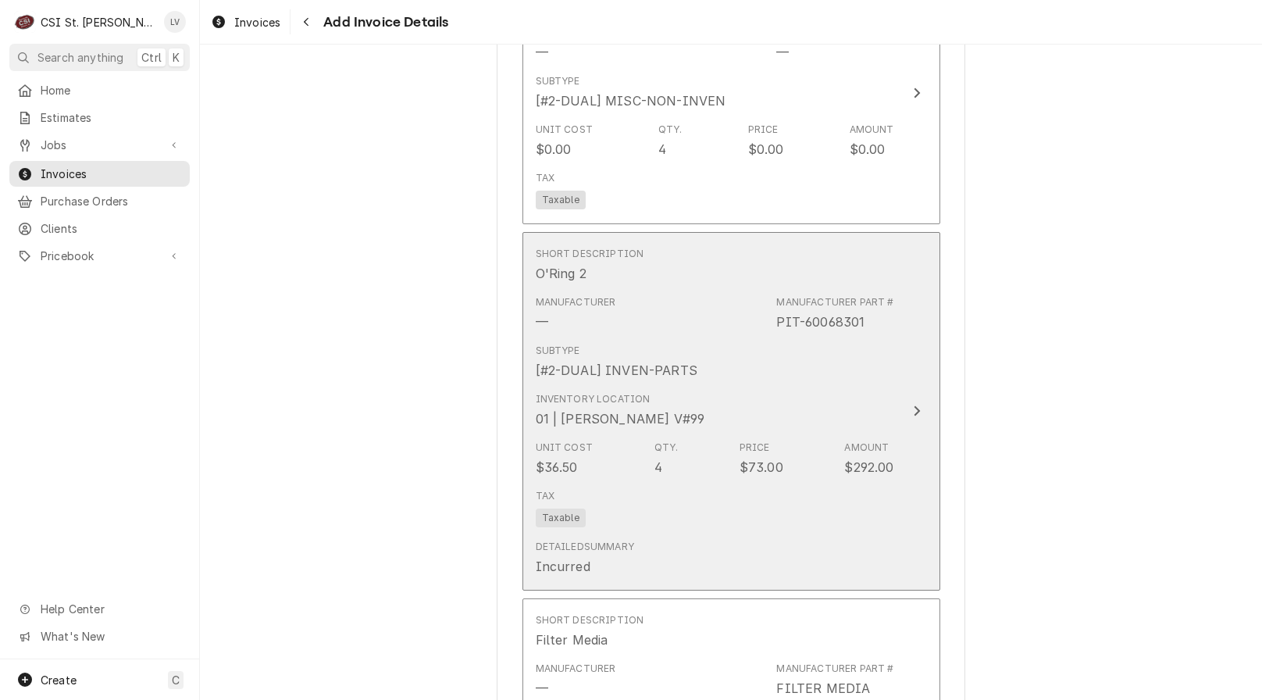
click at [687, 483] on div "Tax Taxable" at bounding box center [715, 508] width 359 height 50
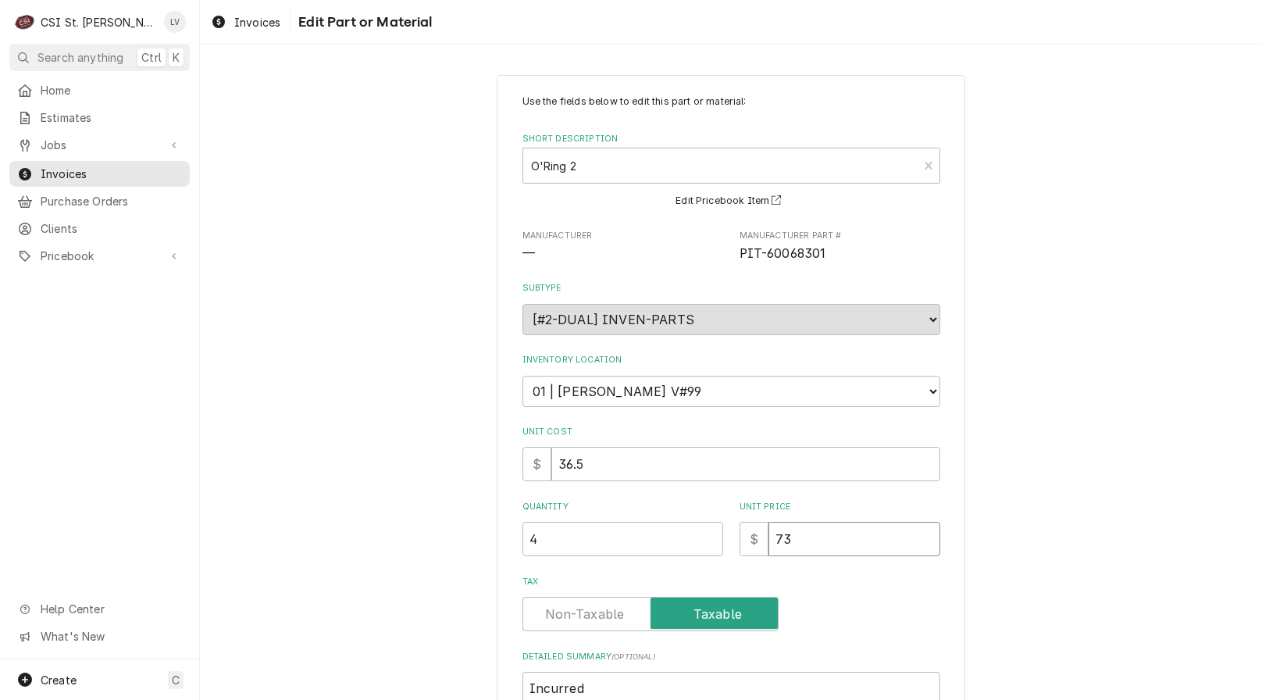
drag, startPoint x: 827, startPoint y: 547, endPoint x: 751, endPoint y: 560, distance: 77.7
click at [751, 560] on div "Use the fields below to edit this part or material: Short Description O'Ring 2 …" at bounding box center [732, 419] width 418 height 648
type textarea "x"
type input "0"
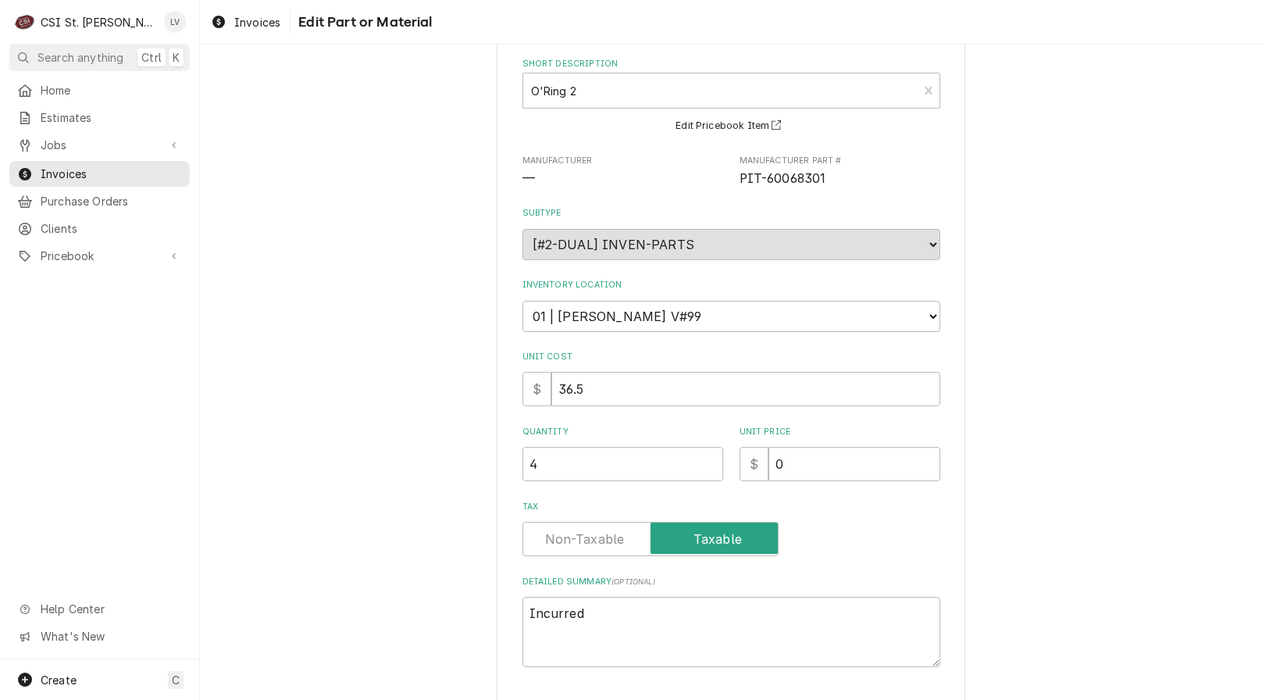
scroll to position [177, 0]
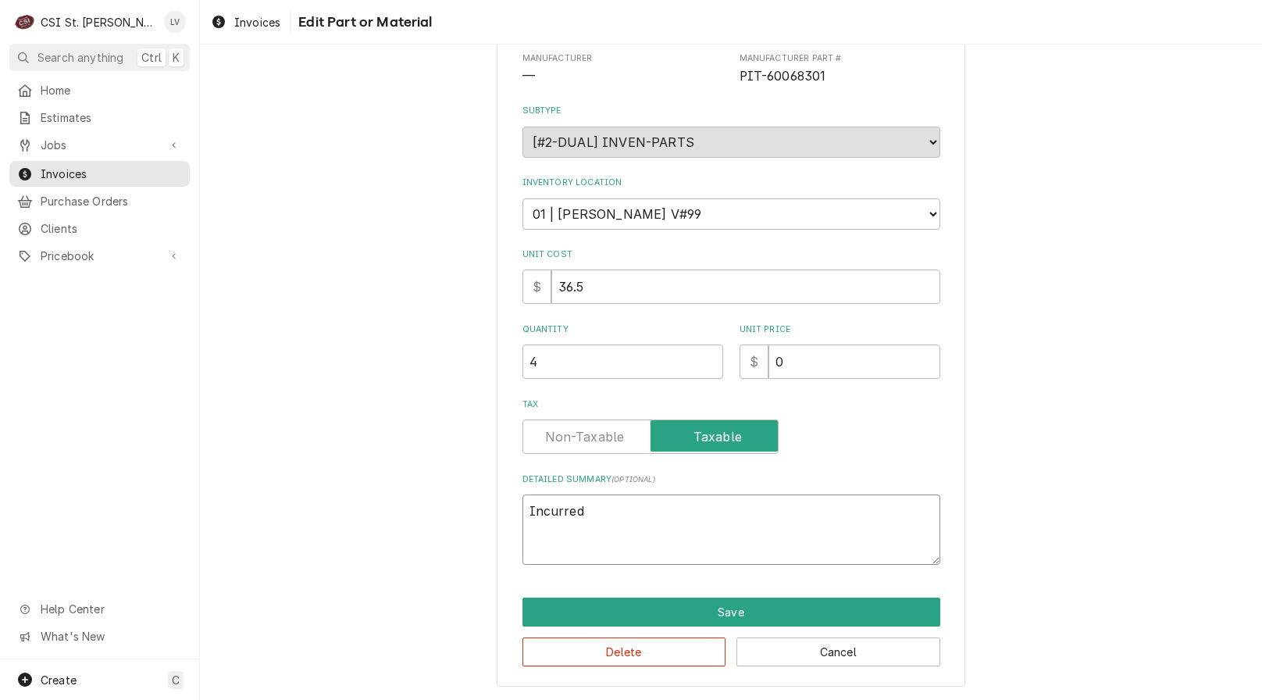
drag, startPoint x: 603, startPoint y: 519, endPoint x: 455, endPoint y: 523, distance: 147.7
click at [455, 523] on div "Use the fields below to edit this part or material: Short Description O'Ring 2 …" at bounding box center [731, 292] width 1062 height 816
type textarea "x"
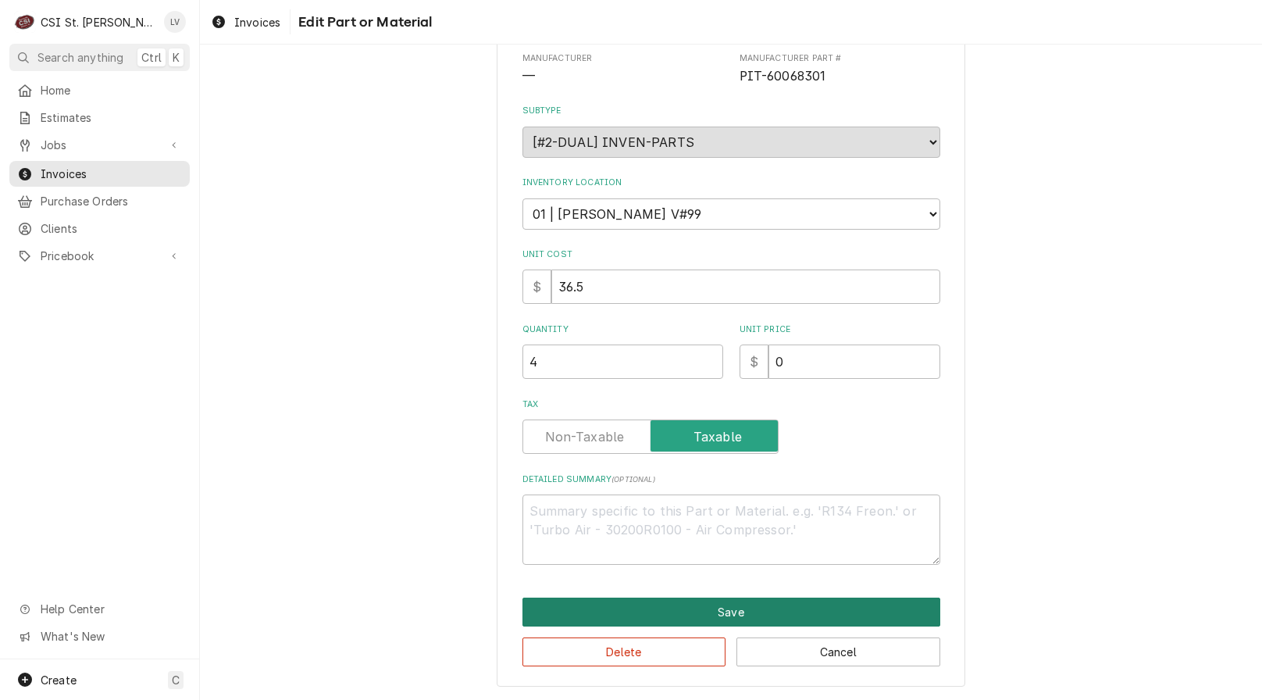
click at [636, 605] on button "Save" at bounding box center [732, 612] width 418 height 29
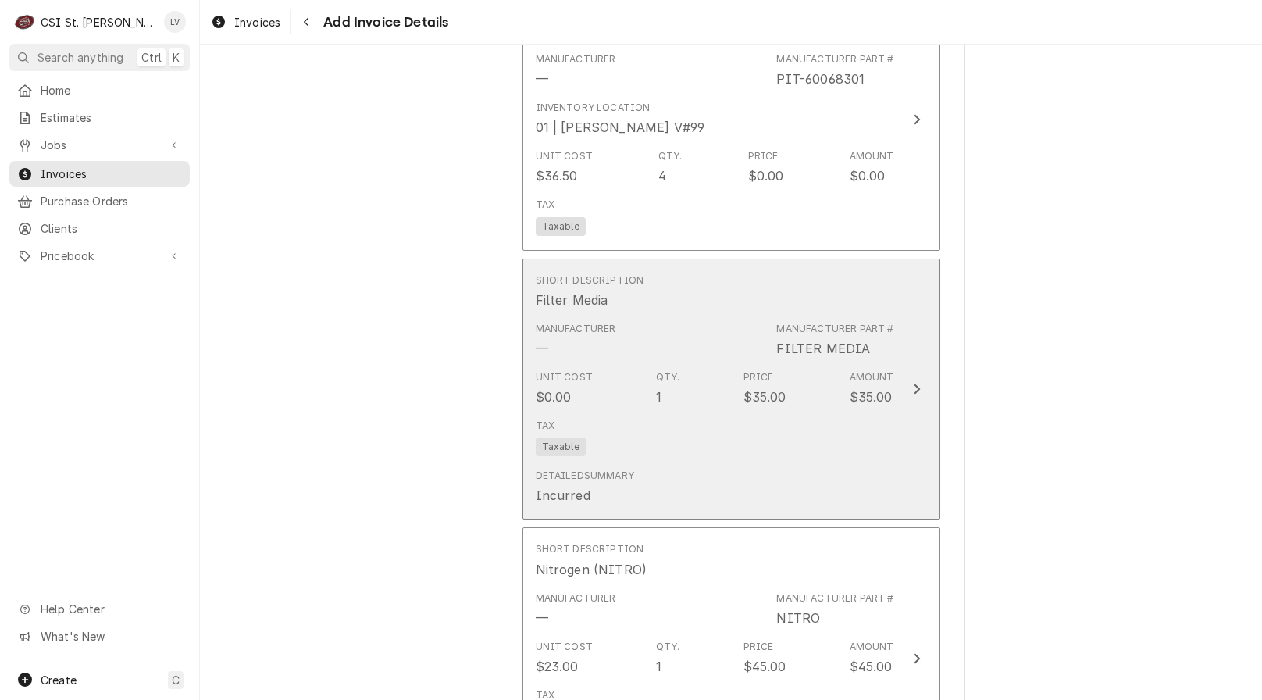
scroll to position [7330, 0]
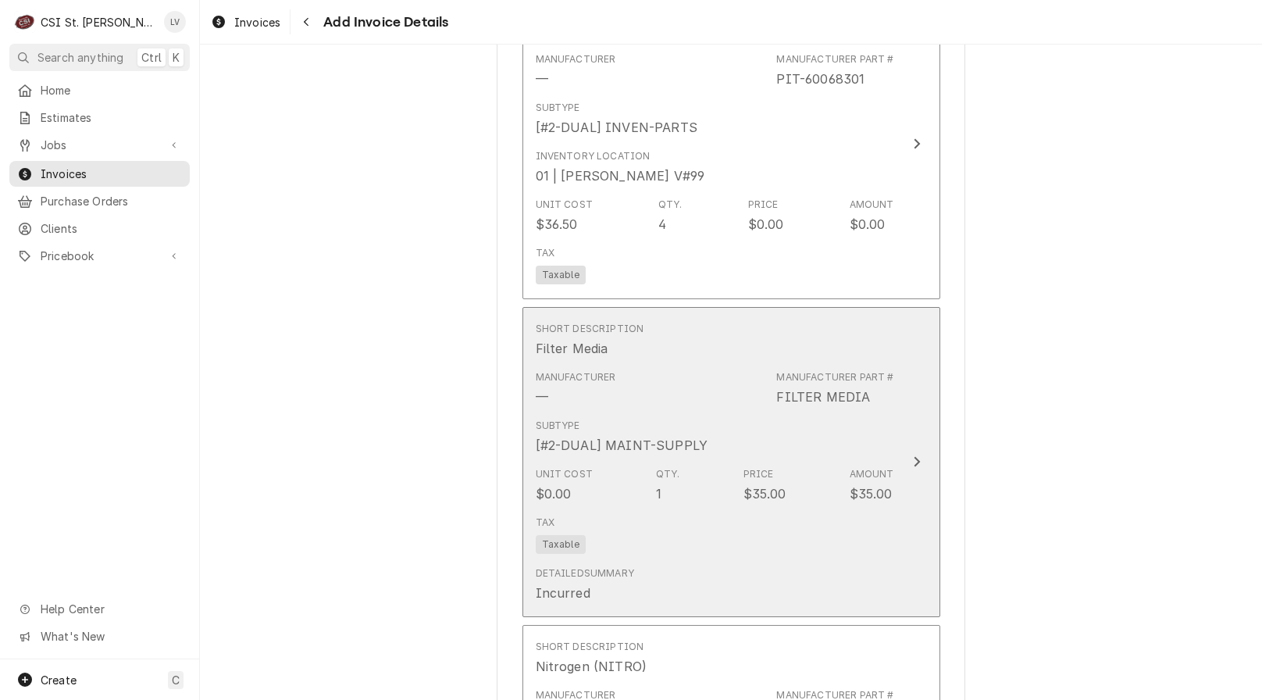
click at [673, 461] on div "Unit Cost $0.00 Qty. 1 Price $35.00 Amount $35.00" at bounding box center [715, 485] width 359 height 48
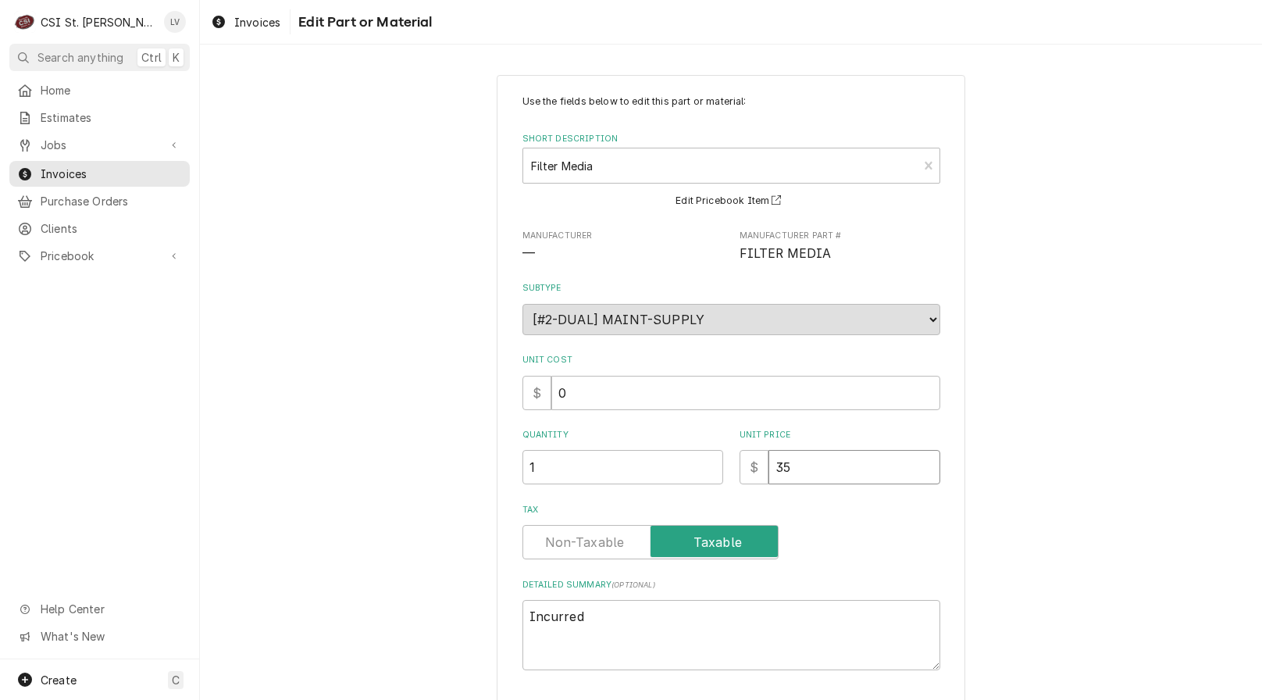
drag, startPoint x: 781, startPoint y: 462, endPoint x: 739, endPoint y: 472, distance: 43.4
click at [740, 472] on div "$ 35" at bounding box center [840, 467] width 201 height 34
type textarea "x"
type input "0"
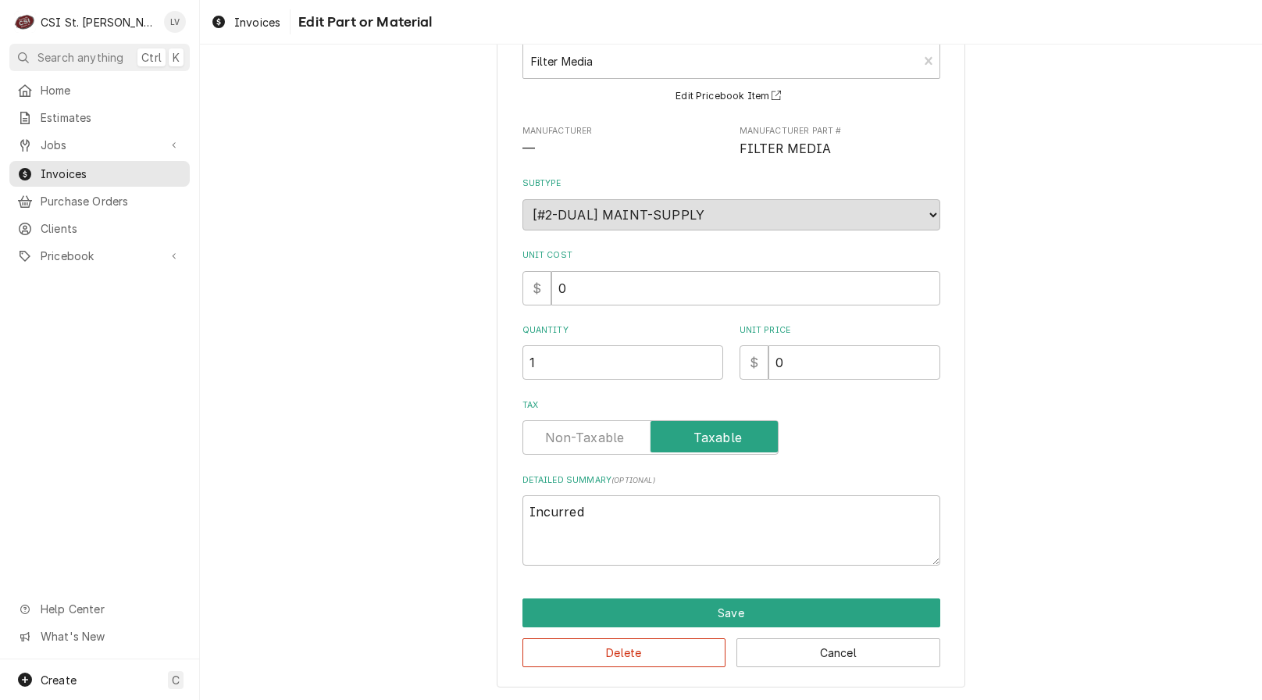
scroll to position [105, 0]
drag, startPoint x: 640, startPoint y: 534, endPoint x: 437, endPoint y: 515, distance: 203.2
click at [437, 515] on div "Use the fields below to edit this part or material: Short Description Filter Me…" at bounding box center [731, 327] width 1062 height 744
type textarea "x"
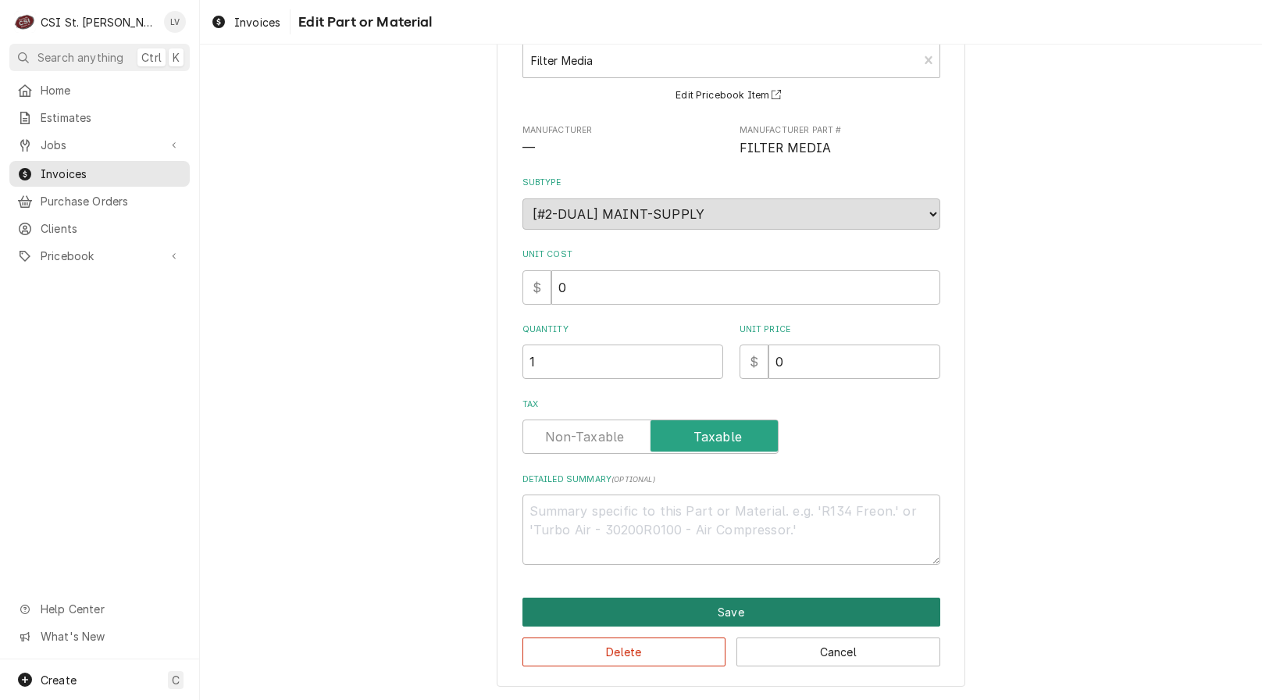
click at [594, 608] on button "Save" at bounding box center [732, 612] width 418 height 29
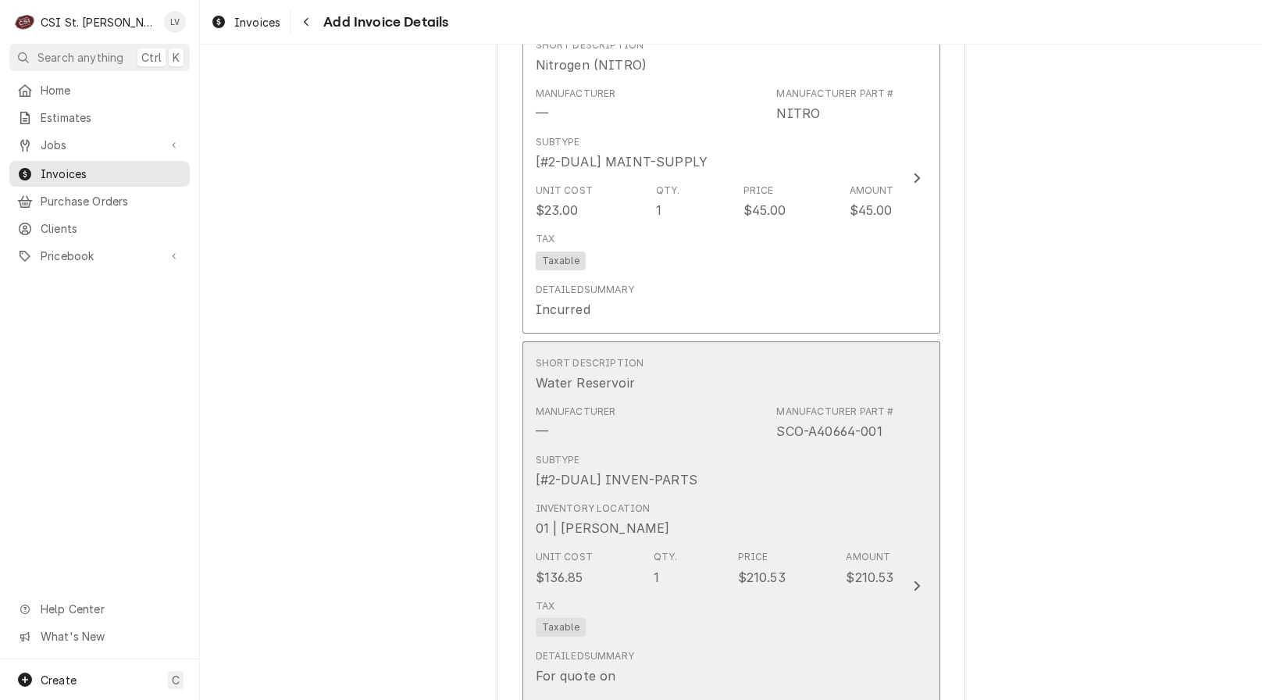
scroll to position [7856, 0]
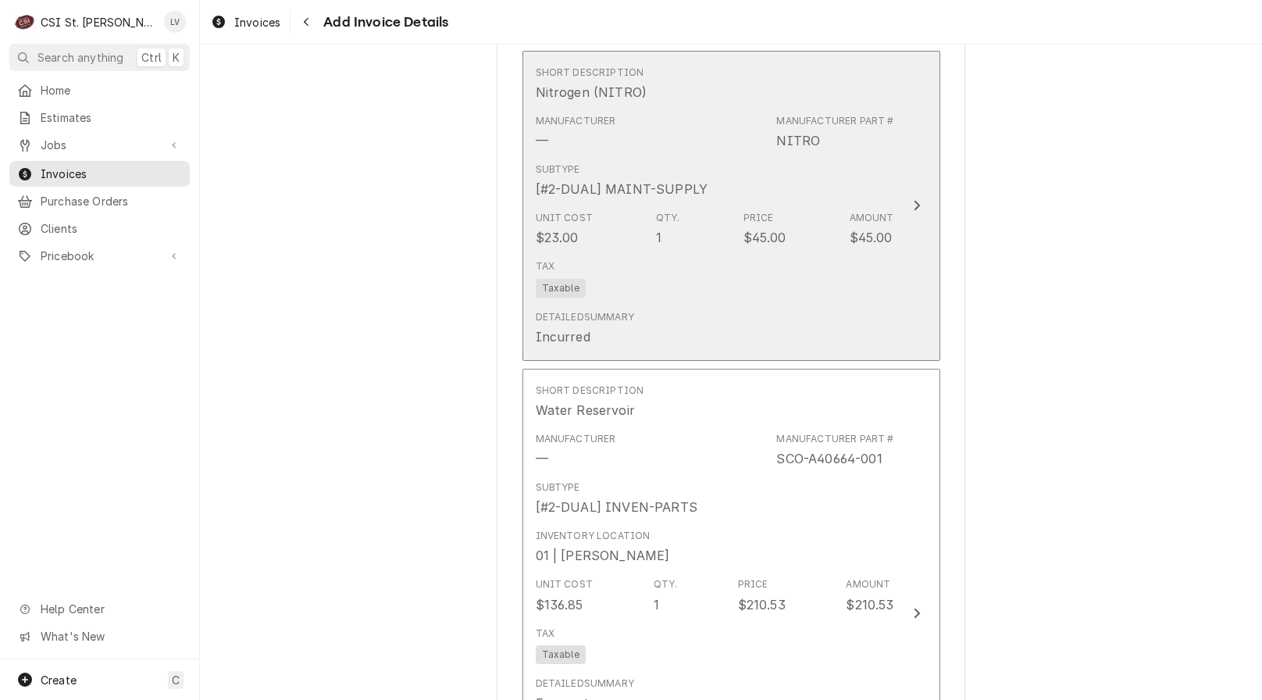
click at [733, 256] on div "Tax Taxable" at bounding box center [715, 278] width 359 height 50
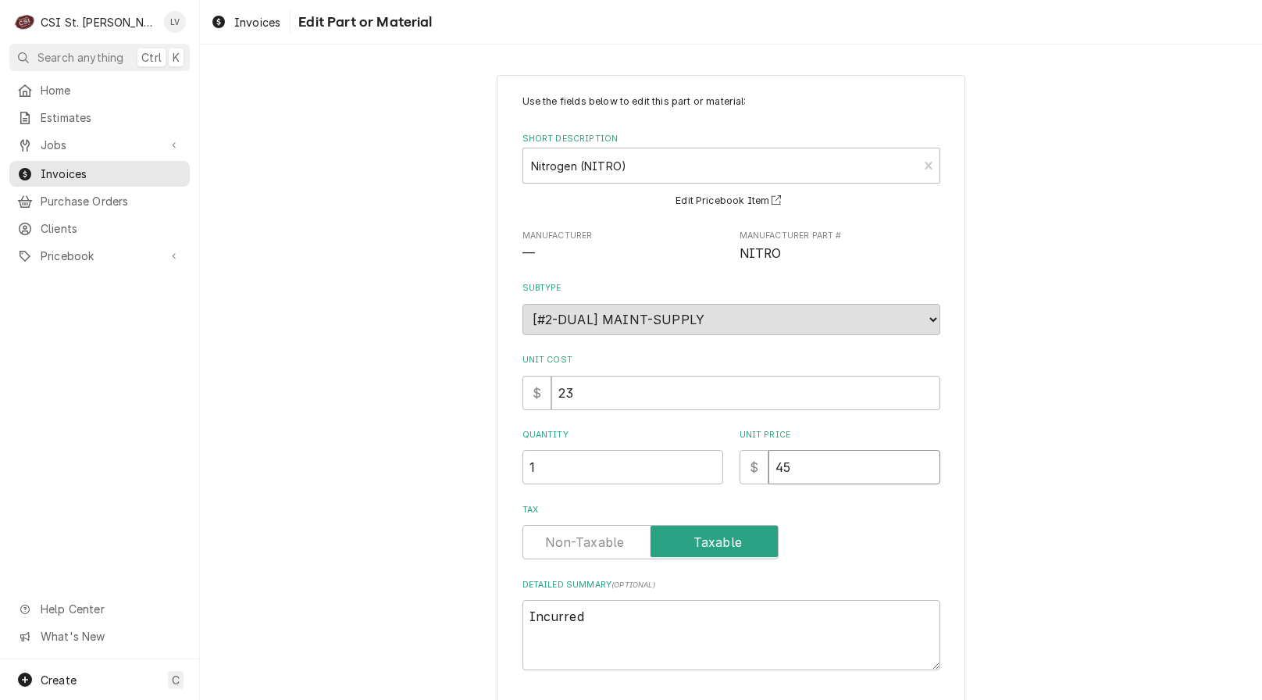
drag, startPoint x: 813, startPoint y: 469, endPoint x: 730, endPoint y: 487, distance: 84.9
click at [730, 488] on div "Use the fields below to edit this part or material: Short Description Nitrogen …" at bounding box center [732, 383] width 418 height 576
type textarea "x"
type input "0"
drag, startPoint x: 600, startPoint y: 627, endPoint x: 301, endPoint y: 658, distance: 299.9
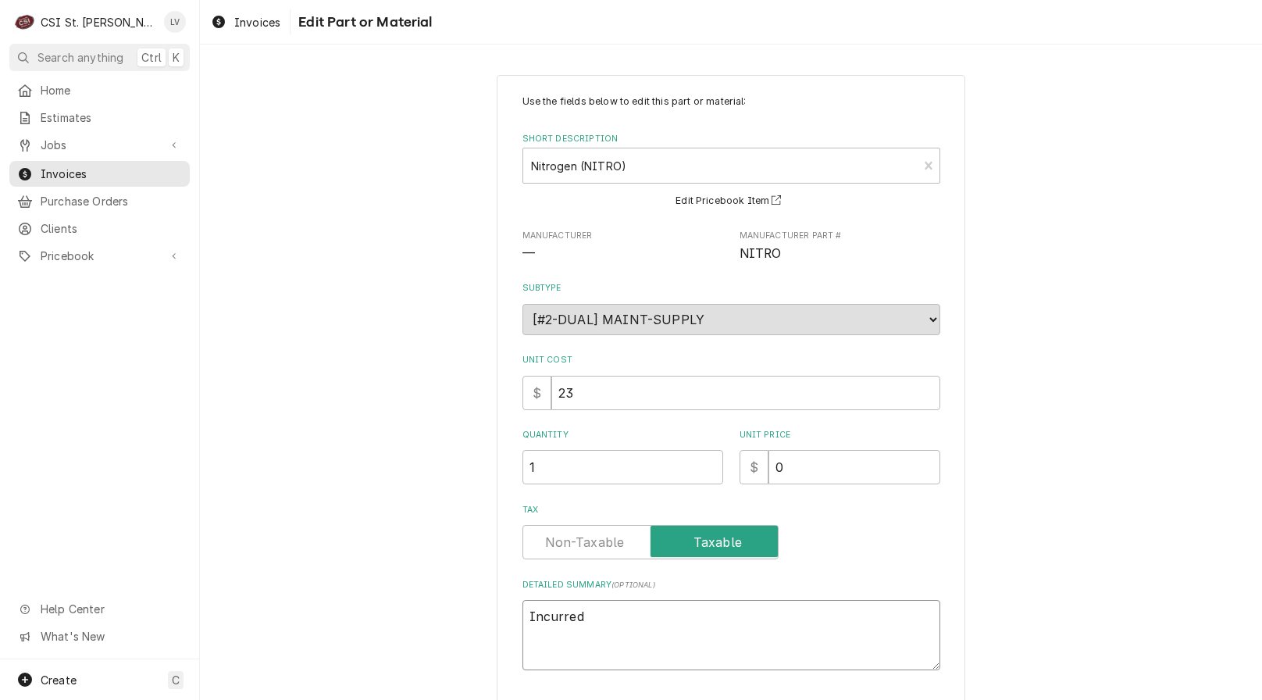
click at [301, 658] on div "Use the fields below to edit this part or material: Short Description Nitrogen …" at bounding box center [731, 433] width 1062 height 744
type textarea "x"
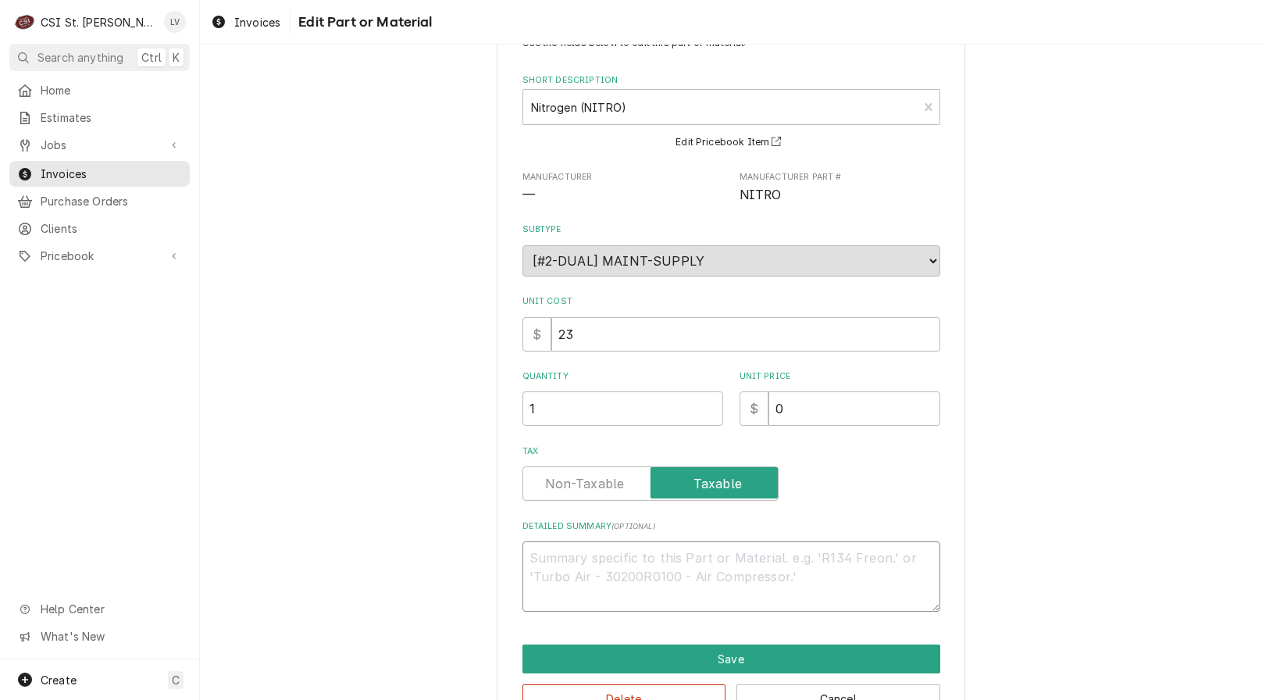
scroll to position [105, 0]
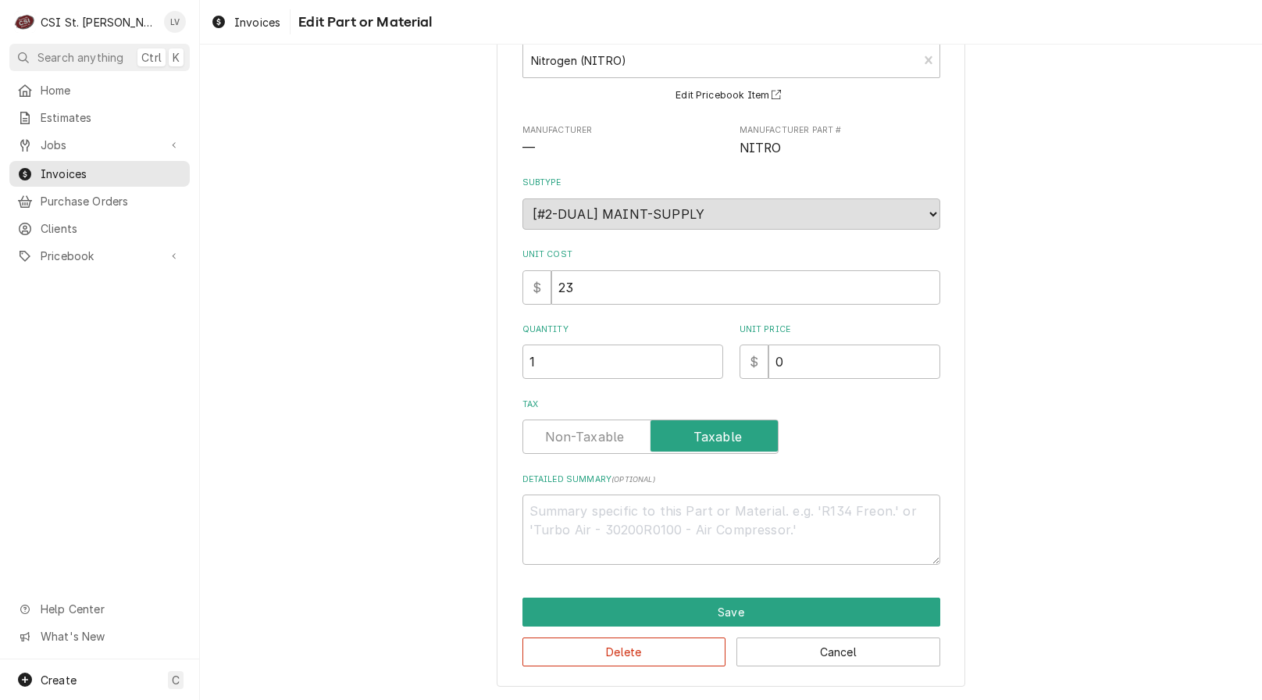
click at [558, 594] on div "Use the fields below to edit this part or material: Short Description Nitrogen …" at bounding box center [731, 328] width 469 height 717
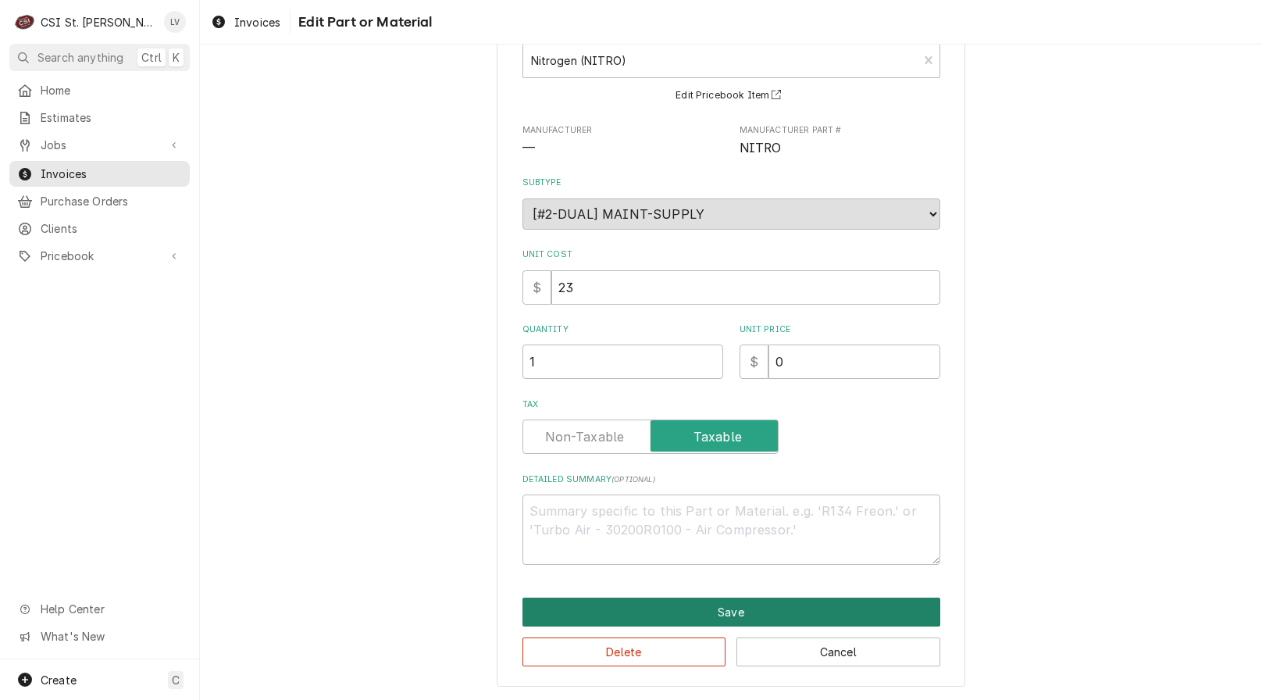
click at [562, 606] on button "Save" at bounding box center [732, 612] width 418 height 29
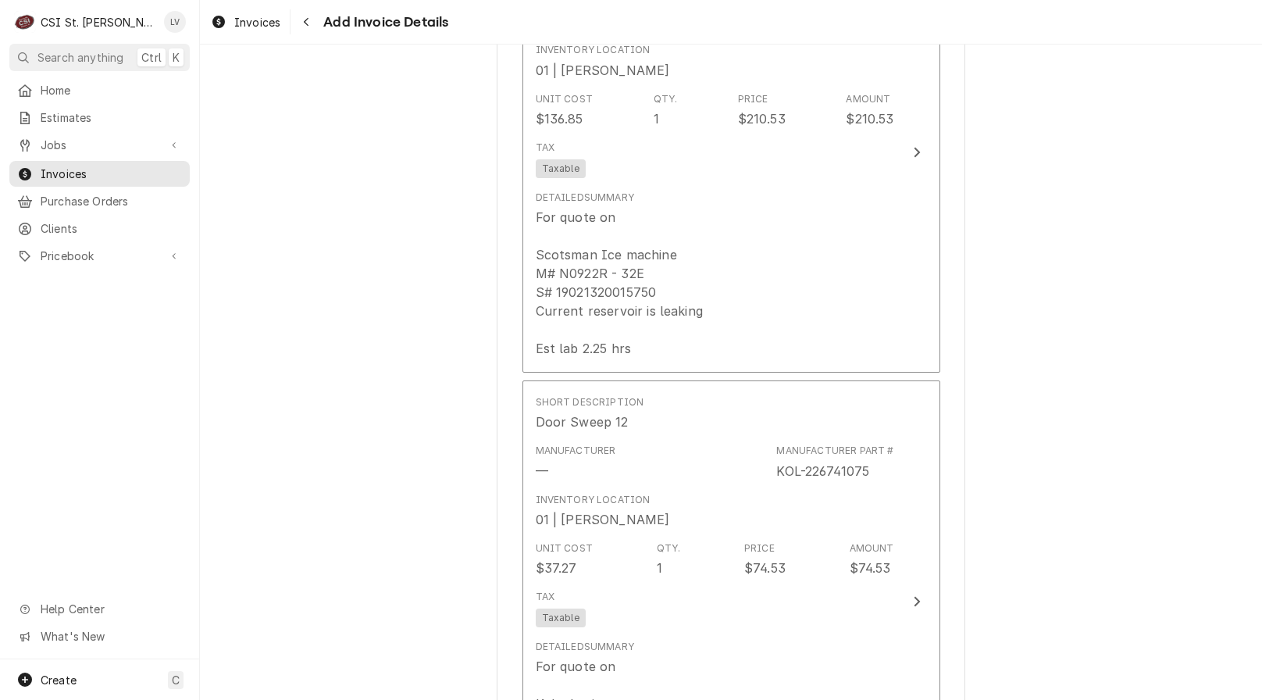
scroll to position [8293, 0]
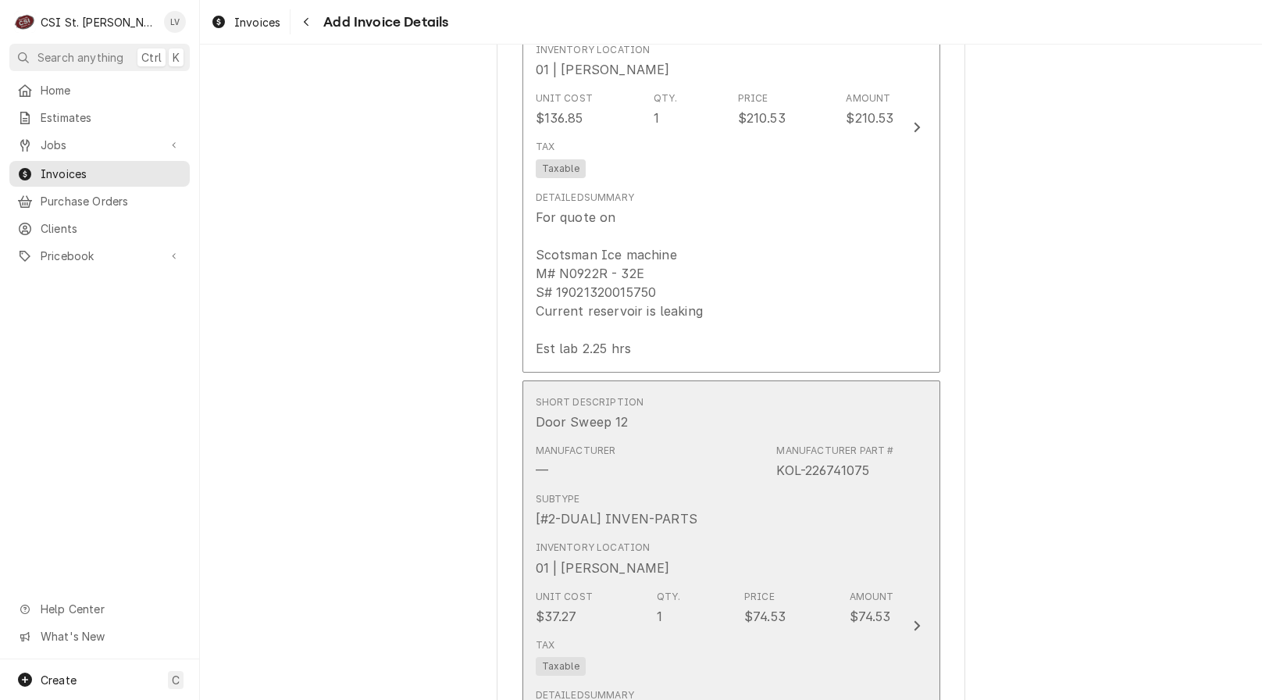
click at [675, 583] on div "Unit Cost $37.27 Qty. 1 Price $74.53 Amount $74.53" at bounding box center [715, 607] width 359 height 48
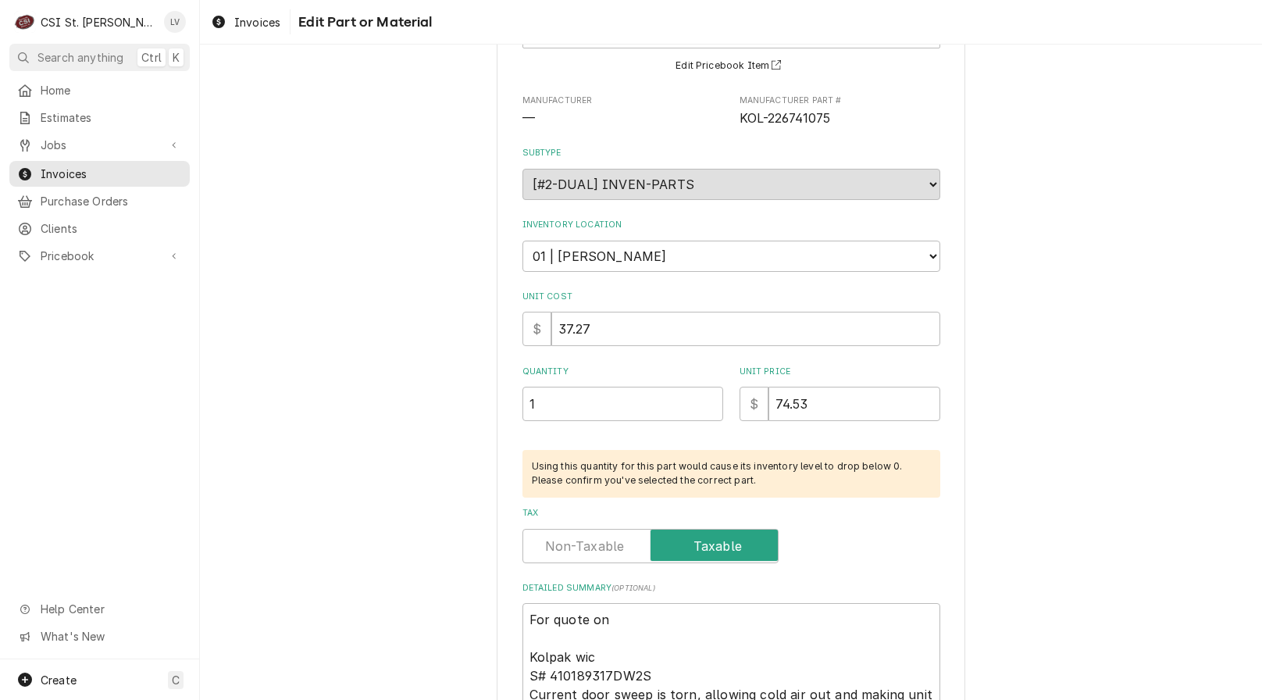
scroll to position [271, 0]
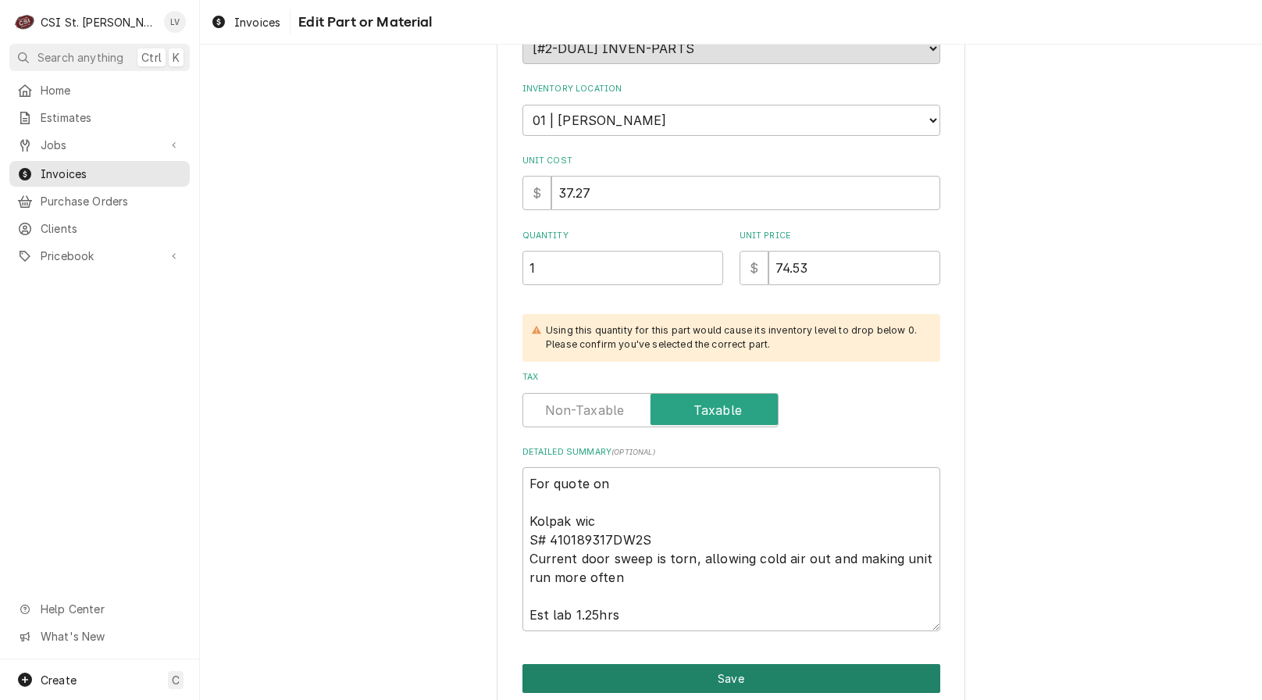
click at [688, 680] on button "Save" at bounding box center [732, 678] width 418 height 29
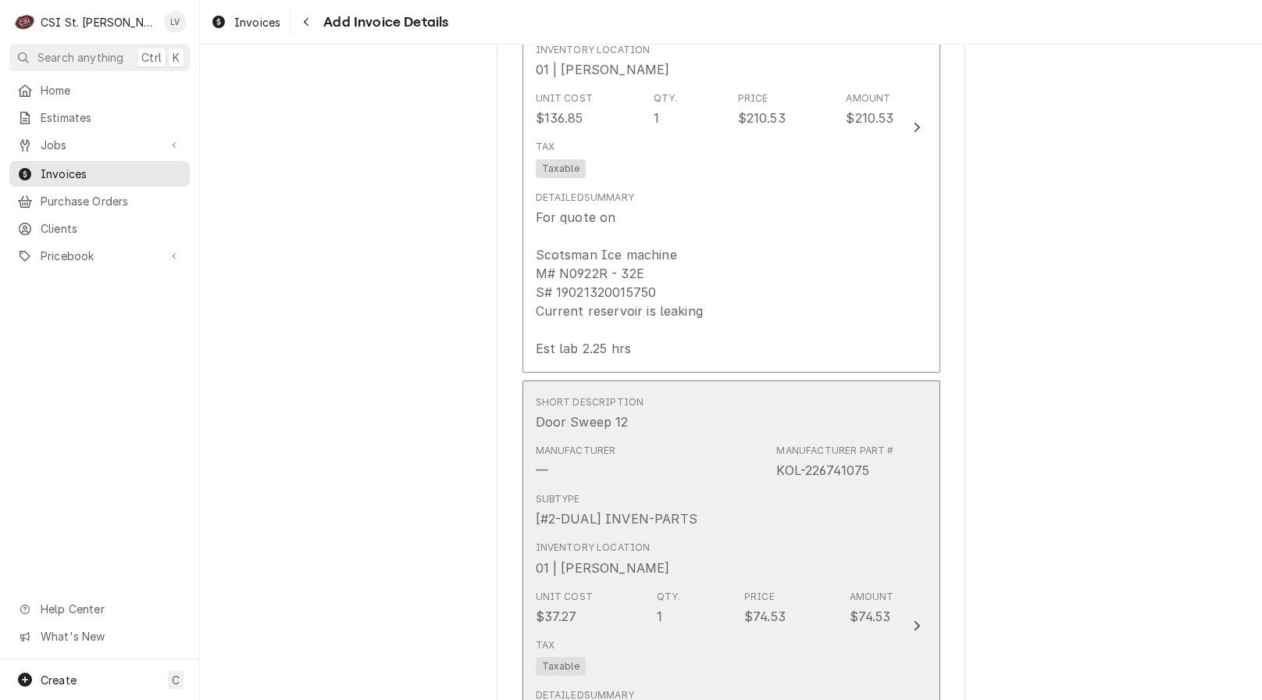
scroll to position [8779, 0]
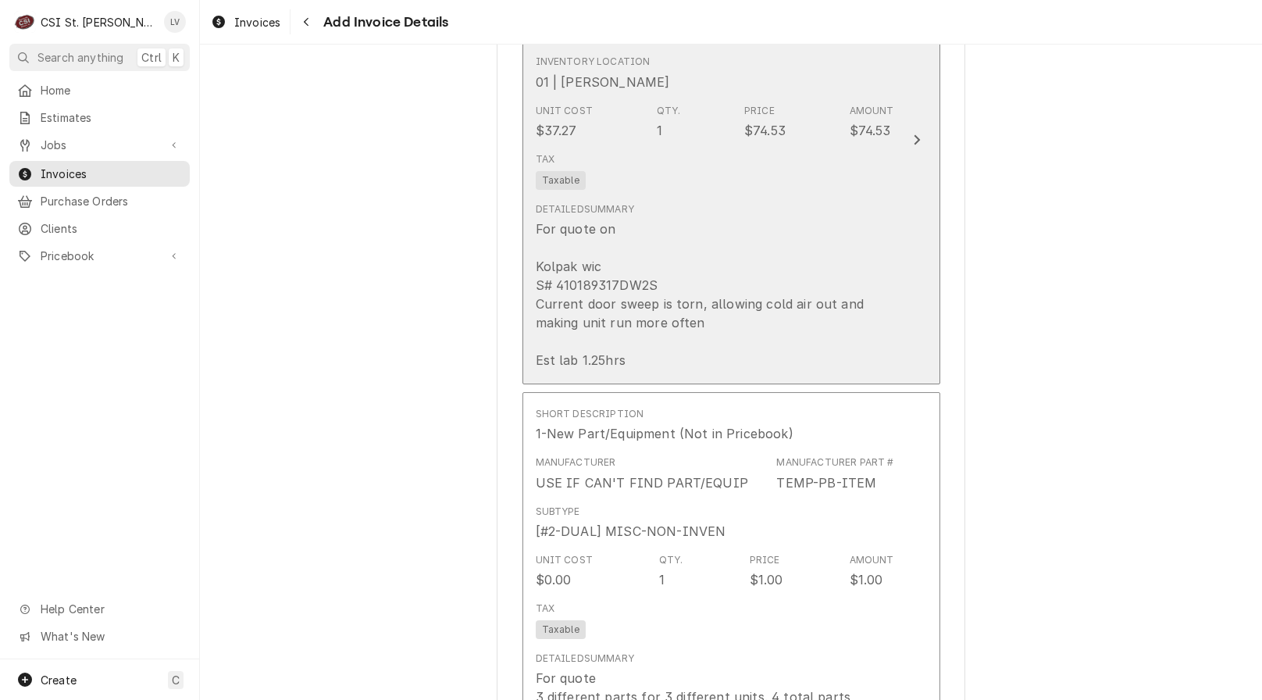
click at [700, 277] on div "For quote on Kolpak wic S# 410189317DW2S Current door sweep is torn, allowing c…" at bounding box center [715, 294] width 359 height 150
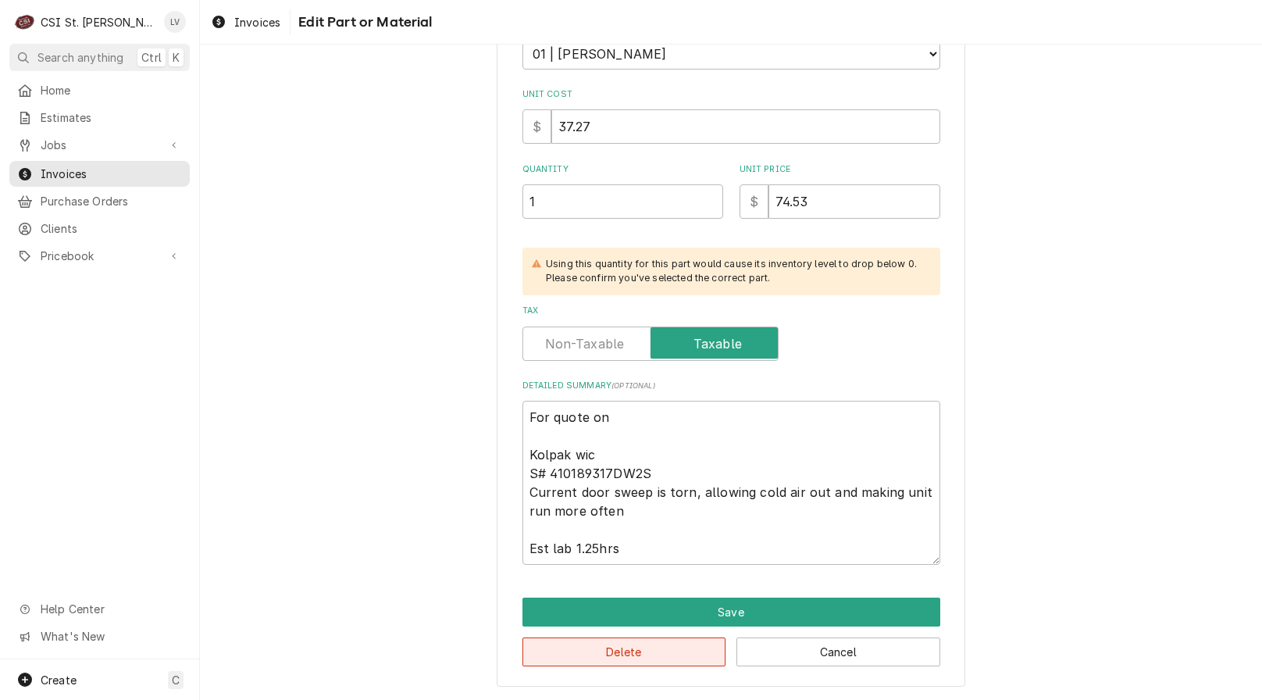
click at [669, 658] on button "Delete" at bounding box center [625, 651] width 204 height 29
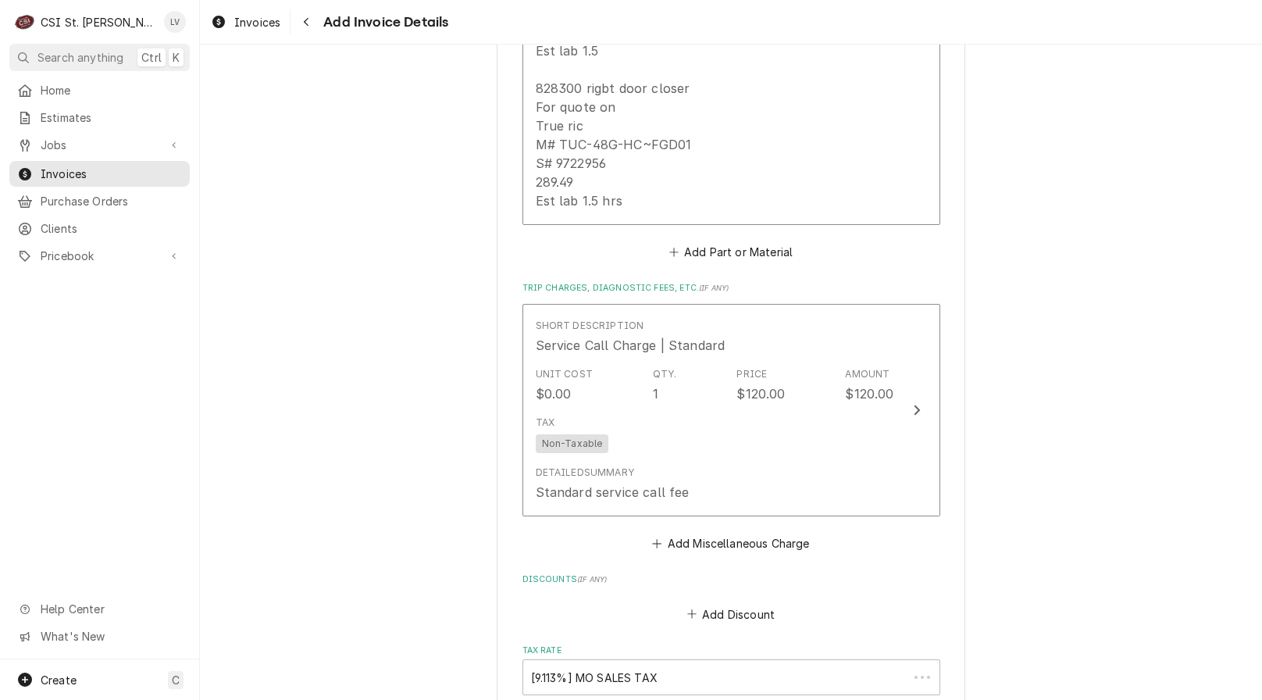
scroll to position [9265, 0]
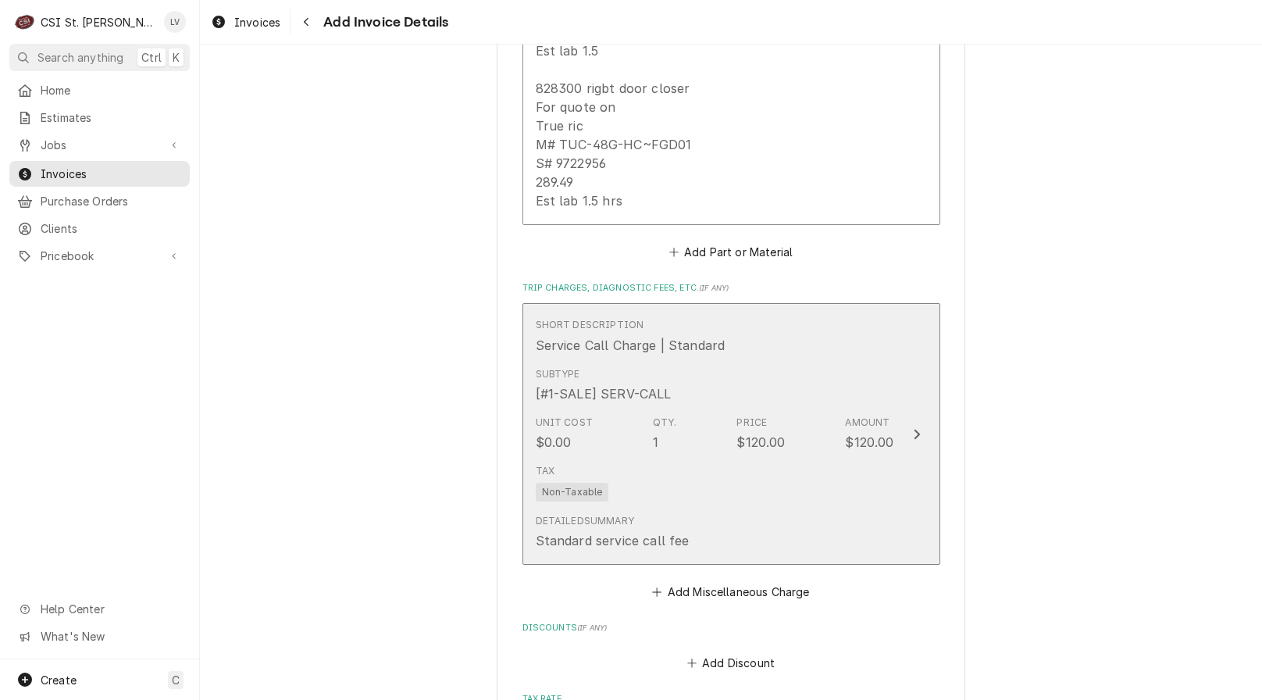
click at [669, 458] on div "Tax Non-Taxable" at bounding box center [715, 483] width 359 height 50
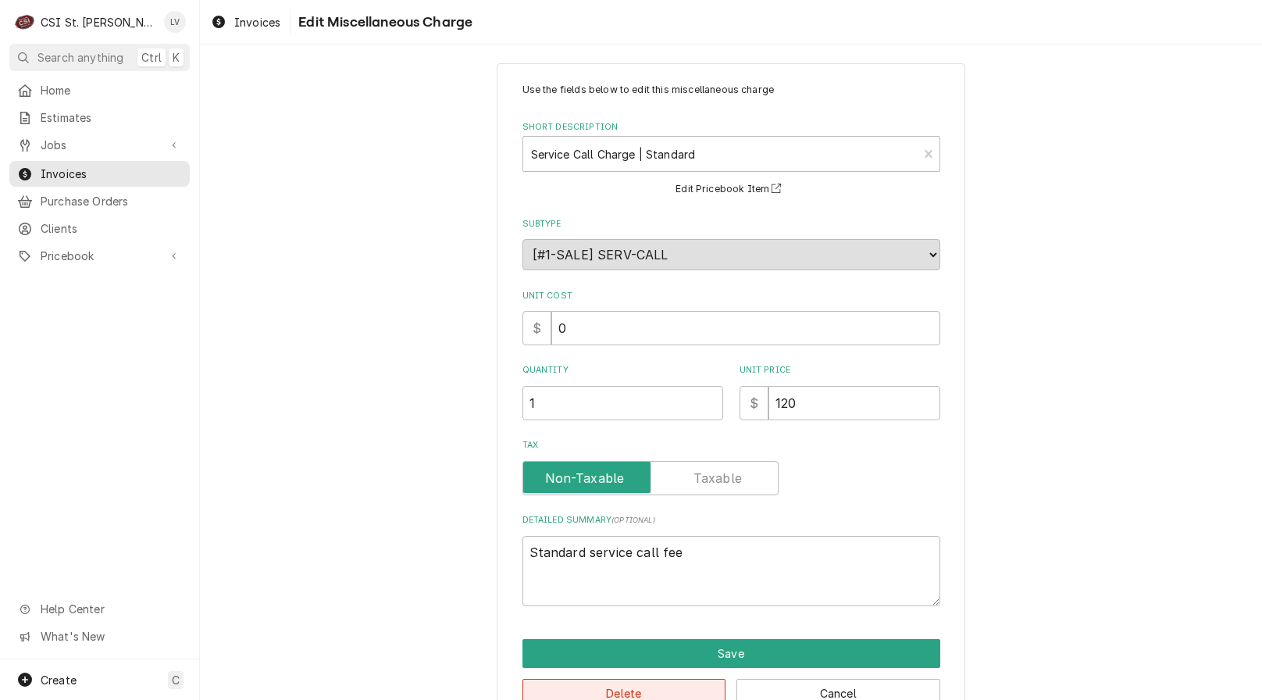
click at [658, 688] on button "Delete" at bounding box center [625, 693] width 204 height 29
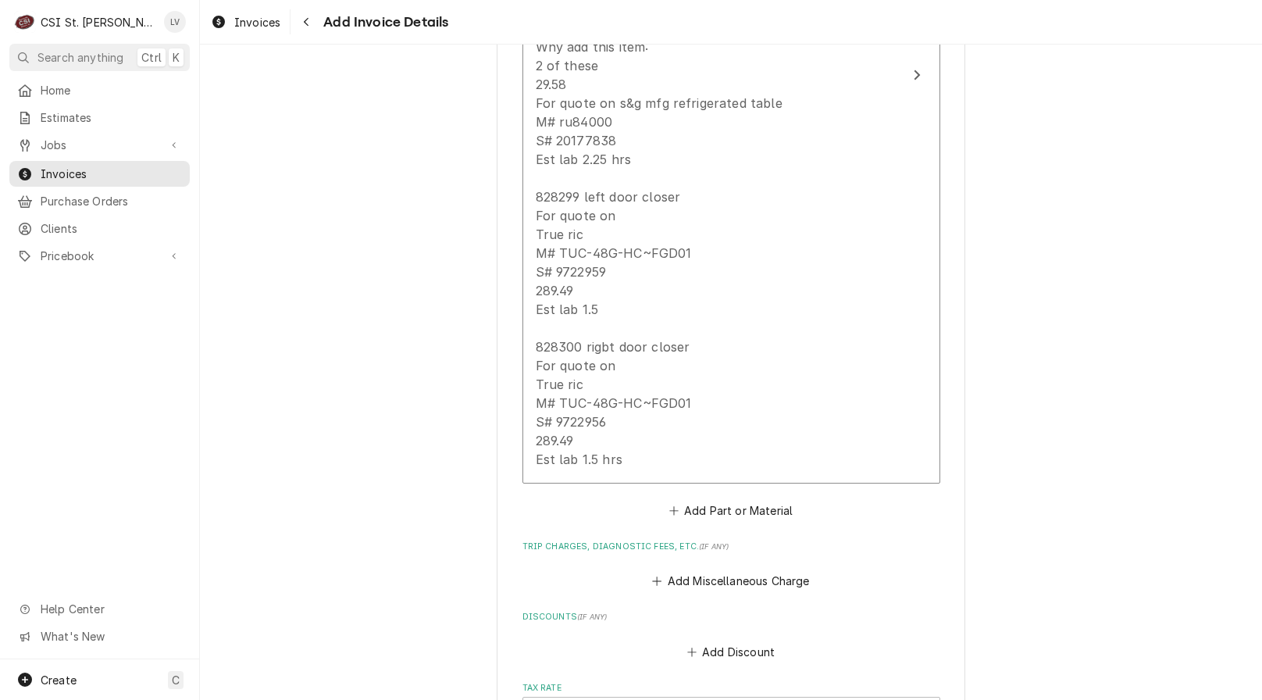
scroll to position [8992, 0]
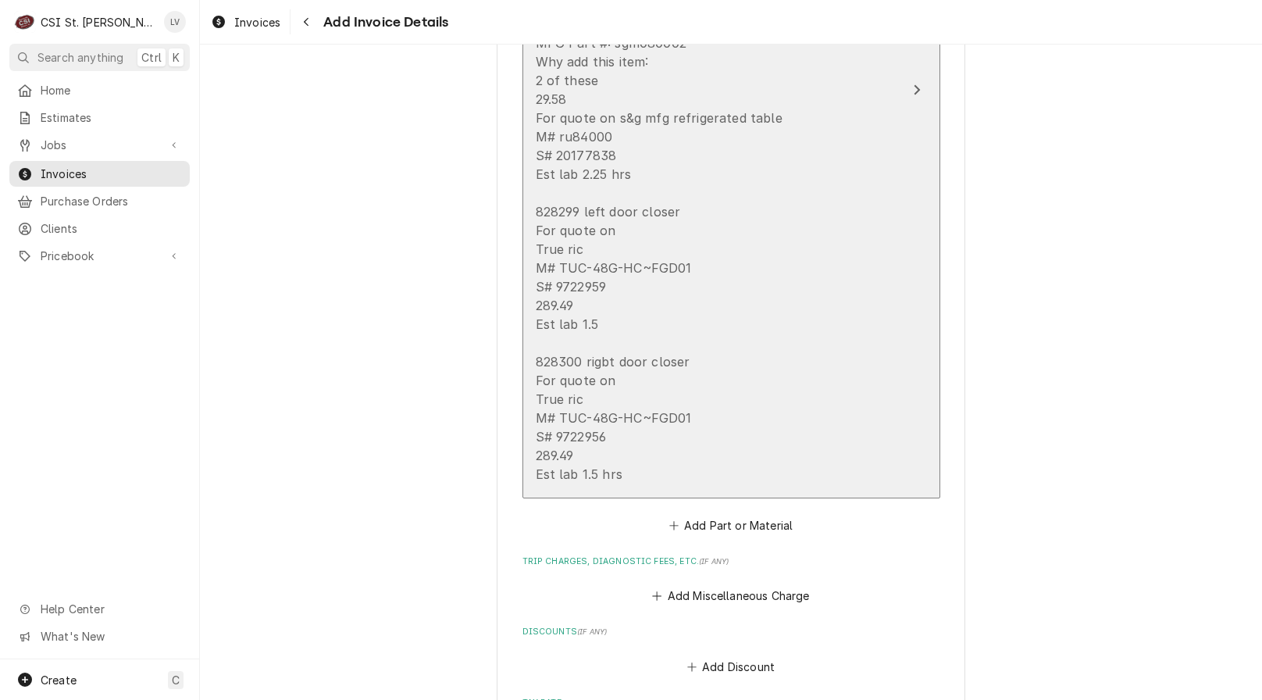
click at [702, 362] on div "For quote 3 different parts for 3 different units. 4 total parts Part Name: hin…" at bounding box center [694, 221] width 316 height 525
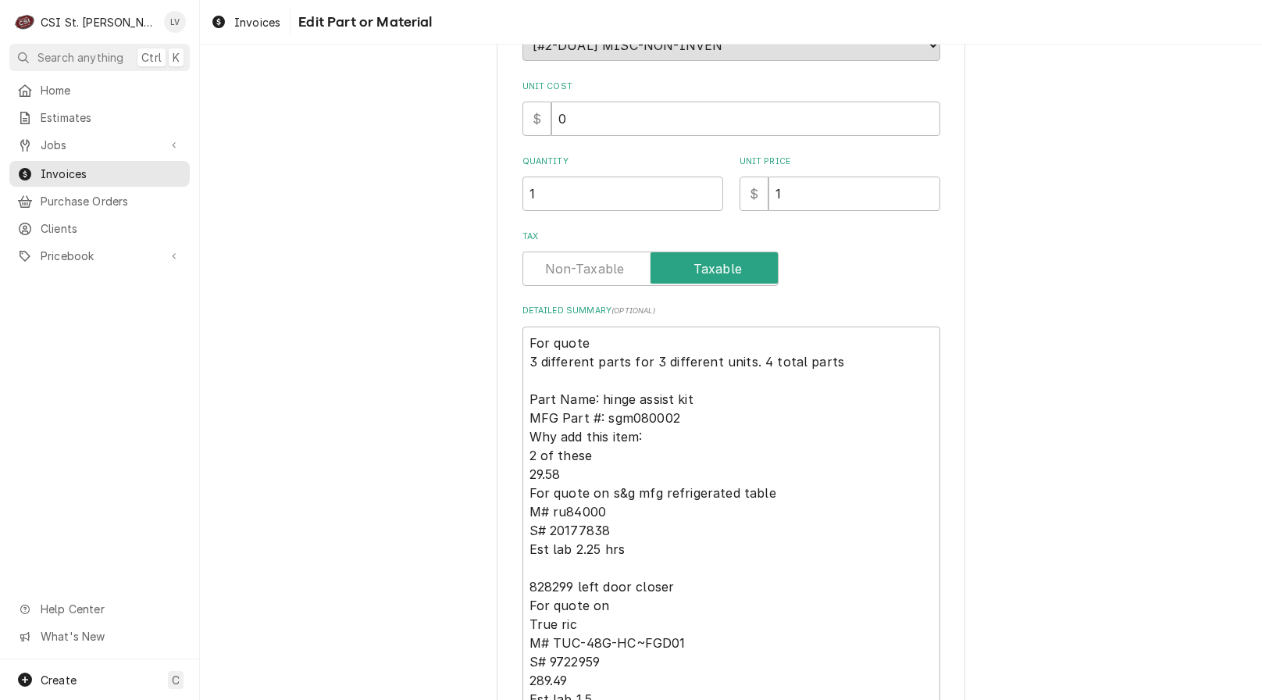
scroll to position [574, 0]
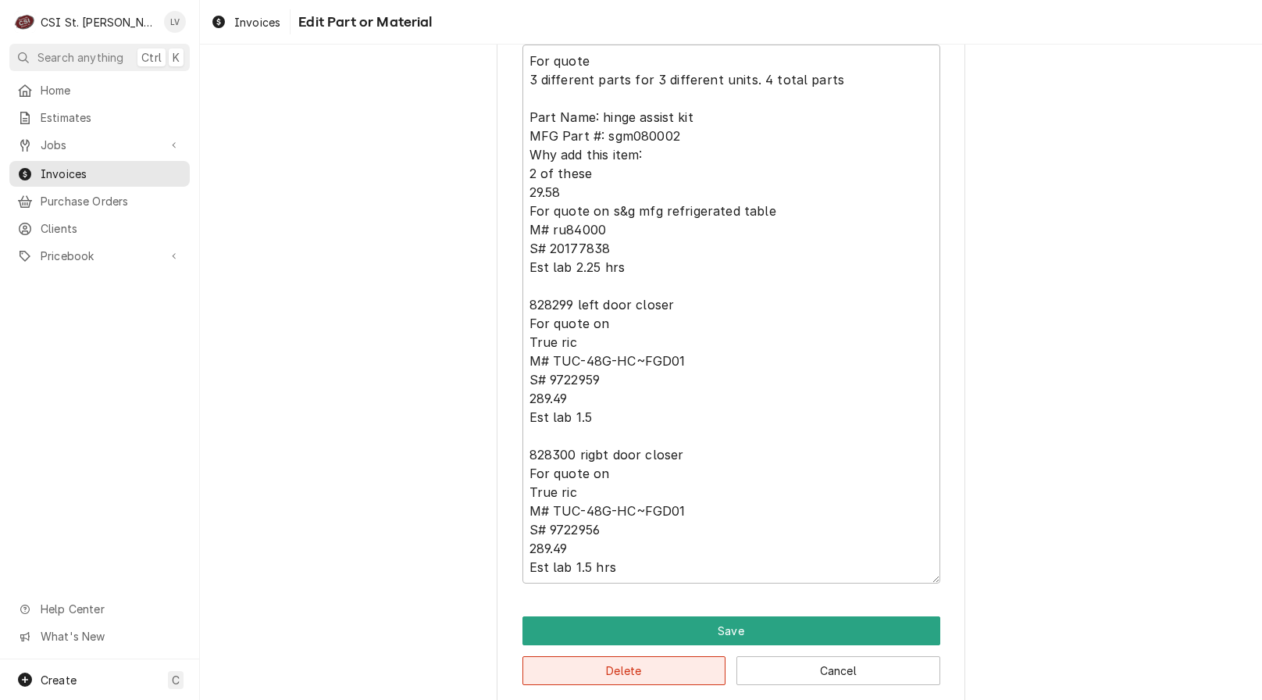
click at [700, 656] on button "Delete" at bounding box center [625, 670] width 204 height 29
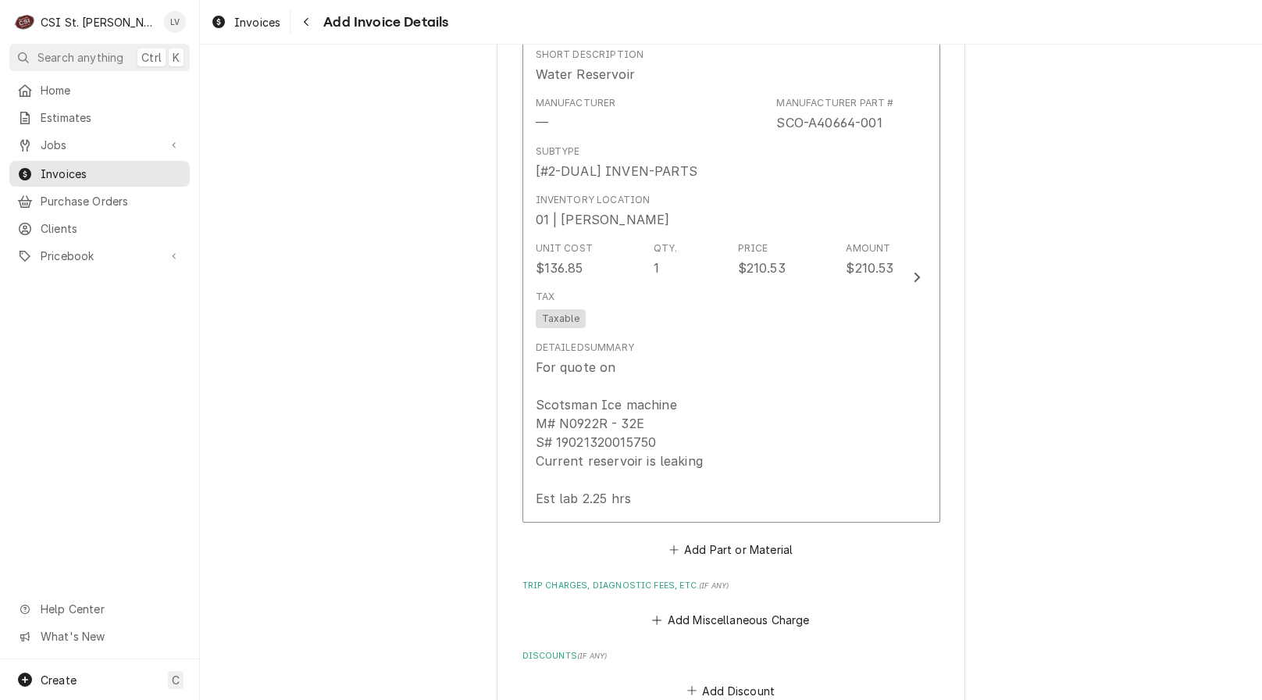
scroll to position [8090, 0]
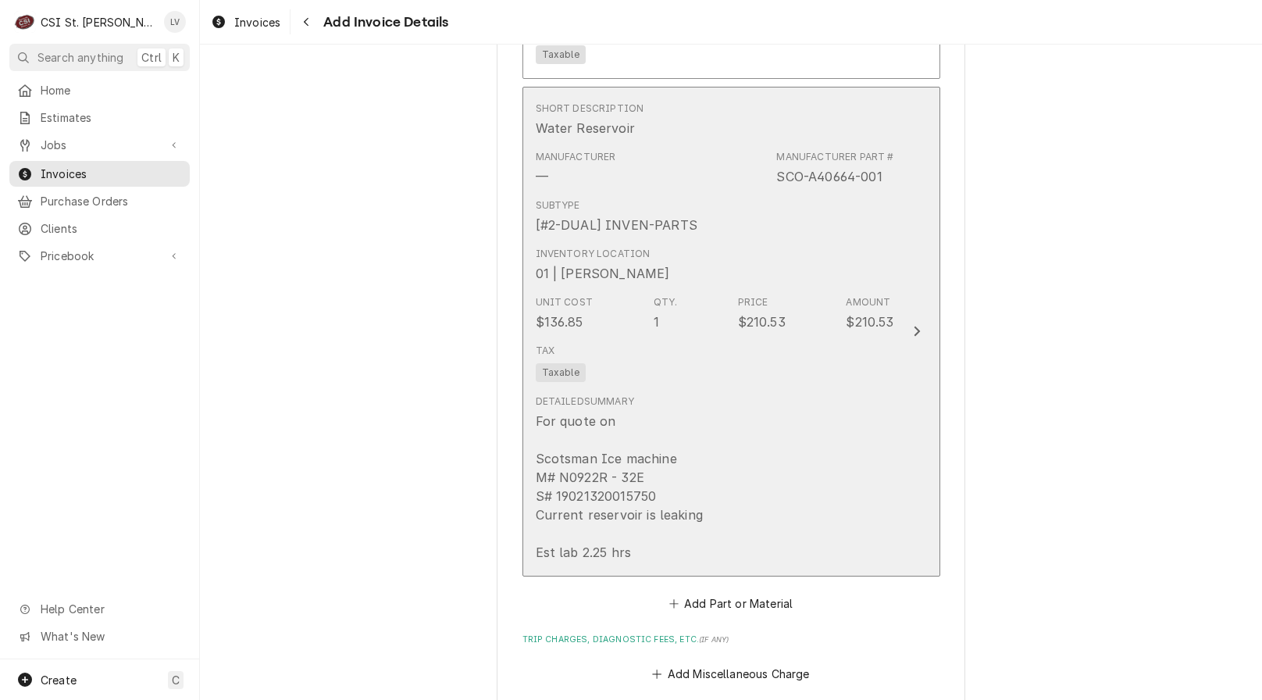
click at [705, 456] on div "Detailed Summary For quote on Scotsman Ice machine M# N0922R - 32E S# 190213200…" at bounding box center [715, 478] width 359 height 180
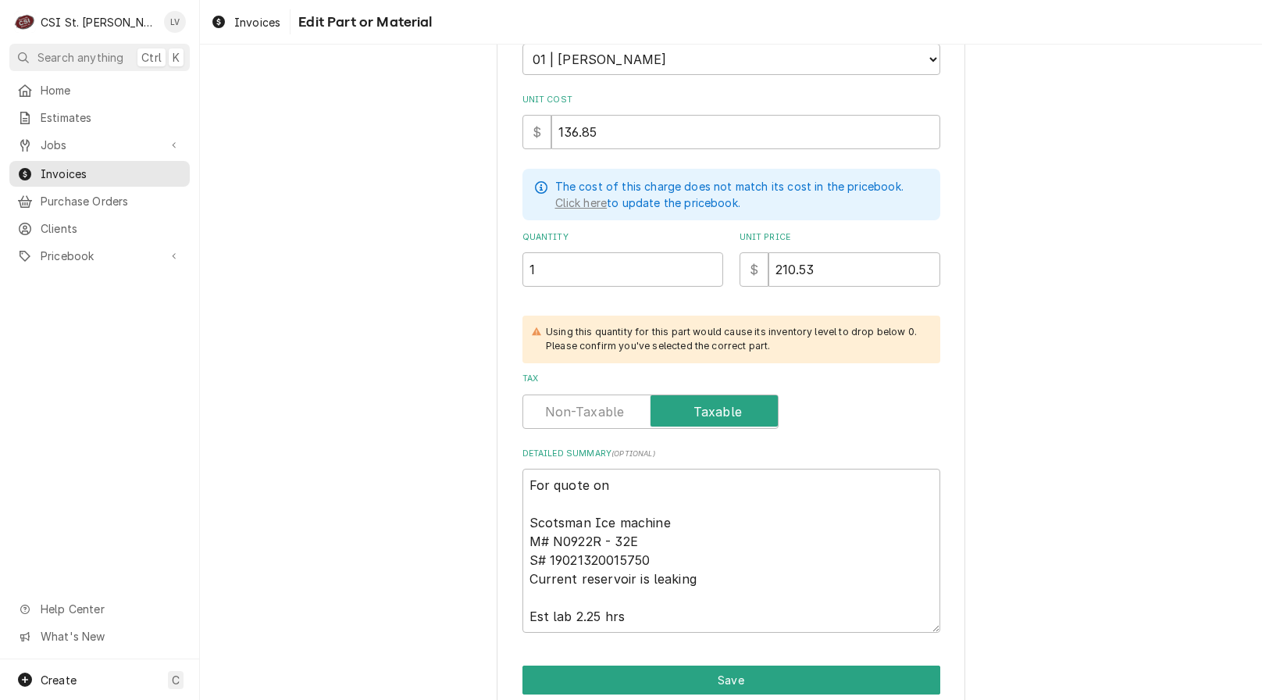
scroll to position [398, 0]
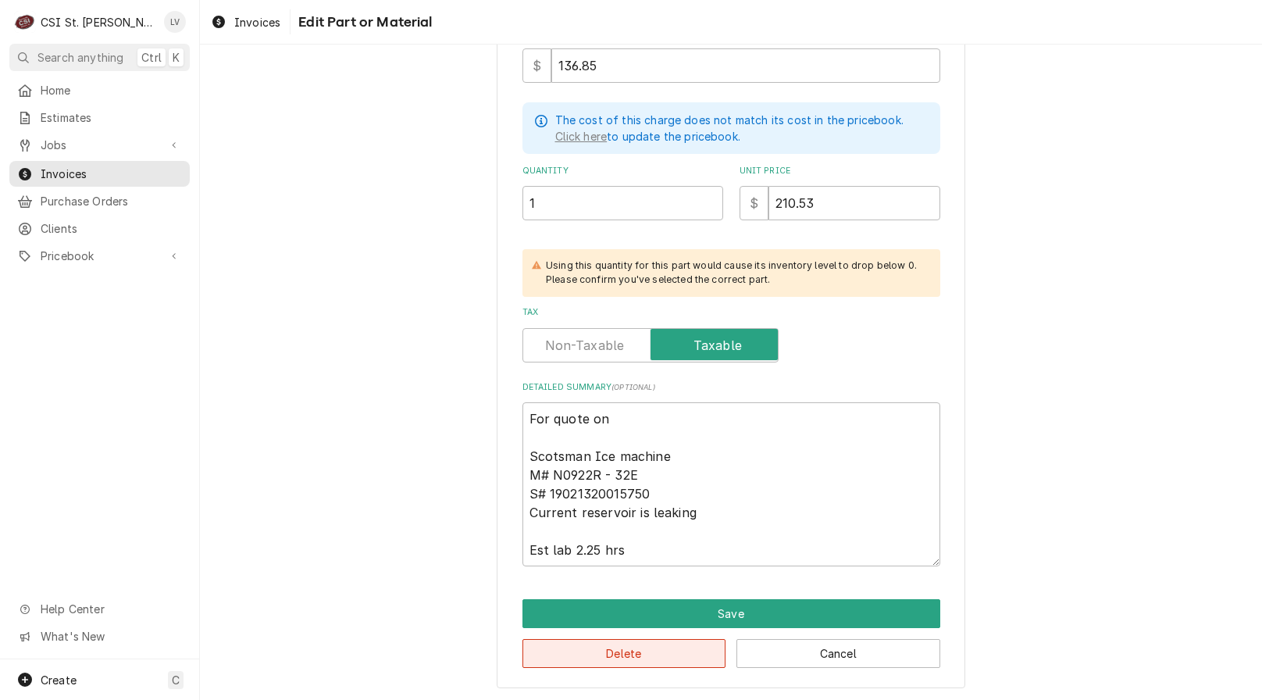
click at [681, 663] on button "Delete" at bounding box center [625, 653] width 204 height 29
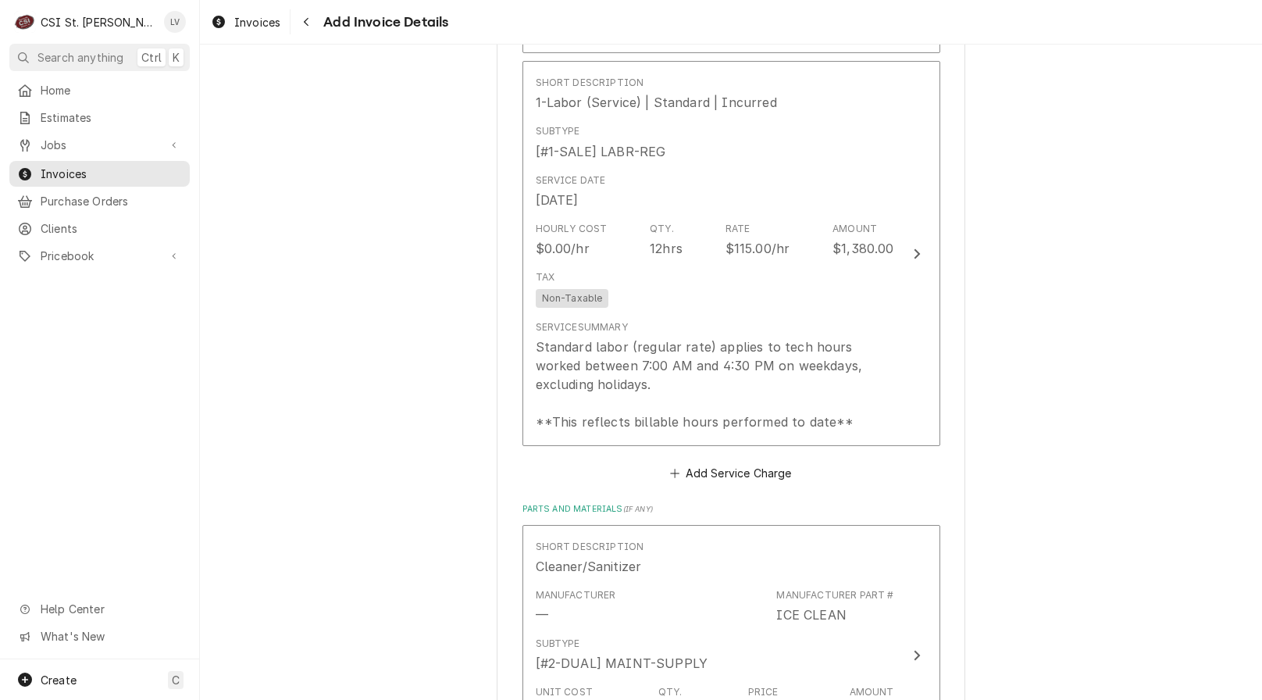
scroll to position [6187, 0]
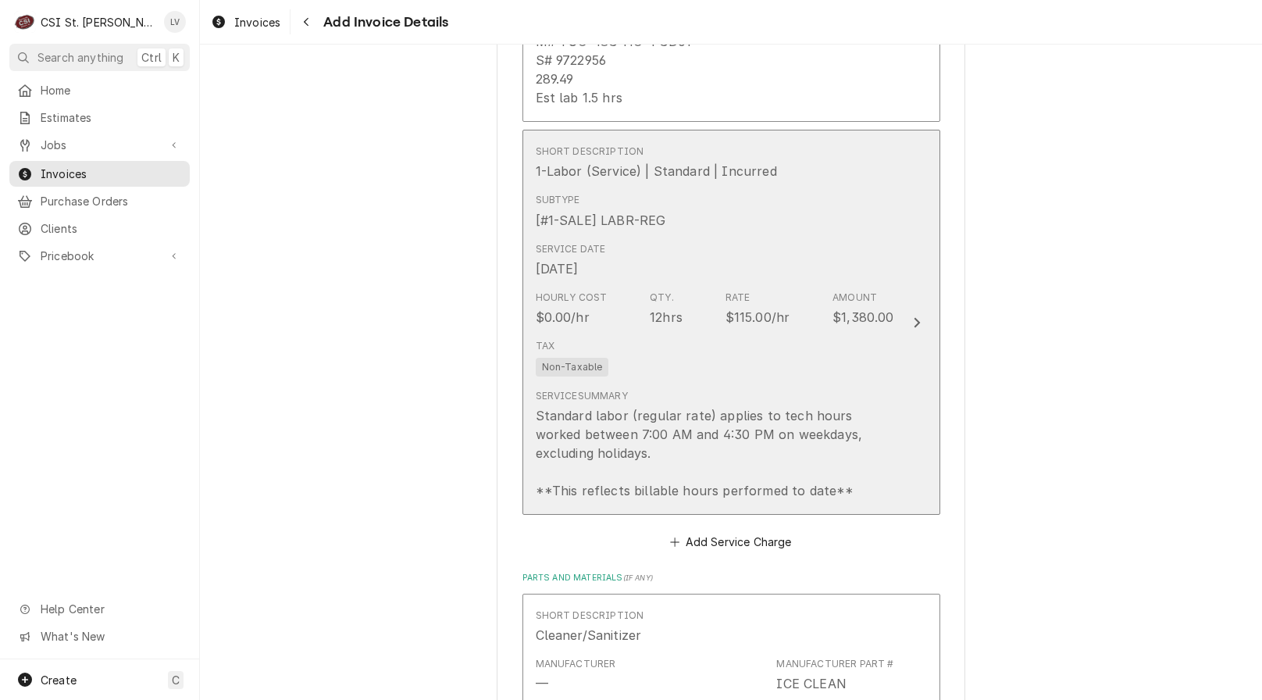
click at [693, 409] on div "Standard labor (regular rate) applies to tech hours worked between 7:00 AM and …" at bounding box center [715, 453] width 359 height 94
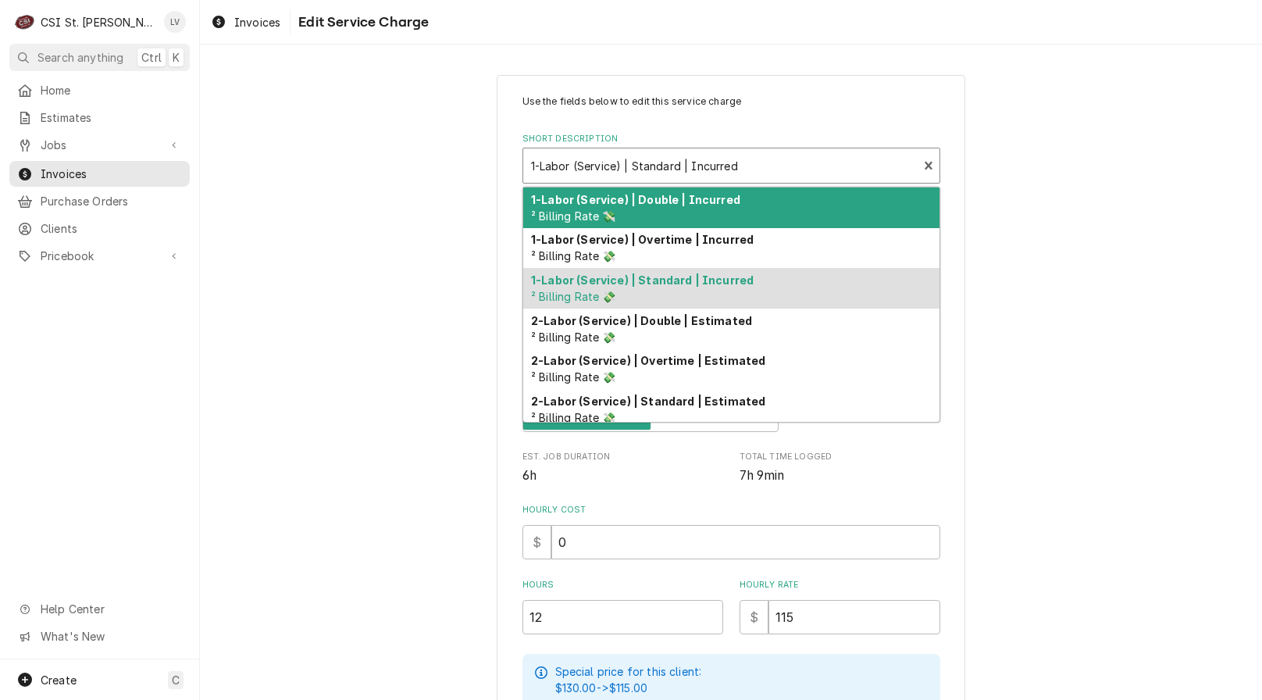
click at [568, 162] on div "Short Description" at bounding box center [721, 166] width 380 height 28
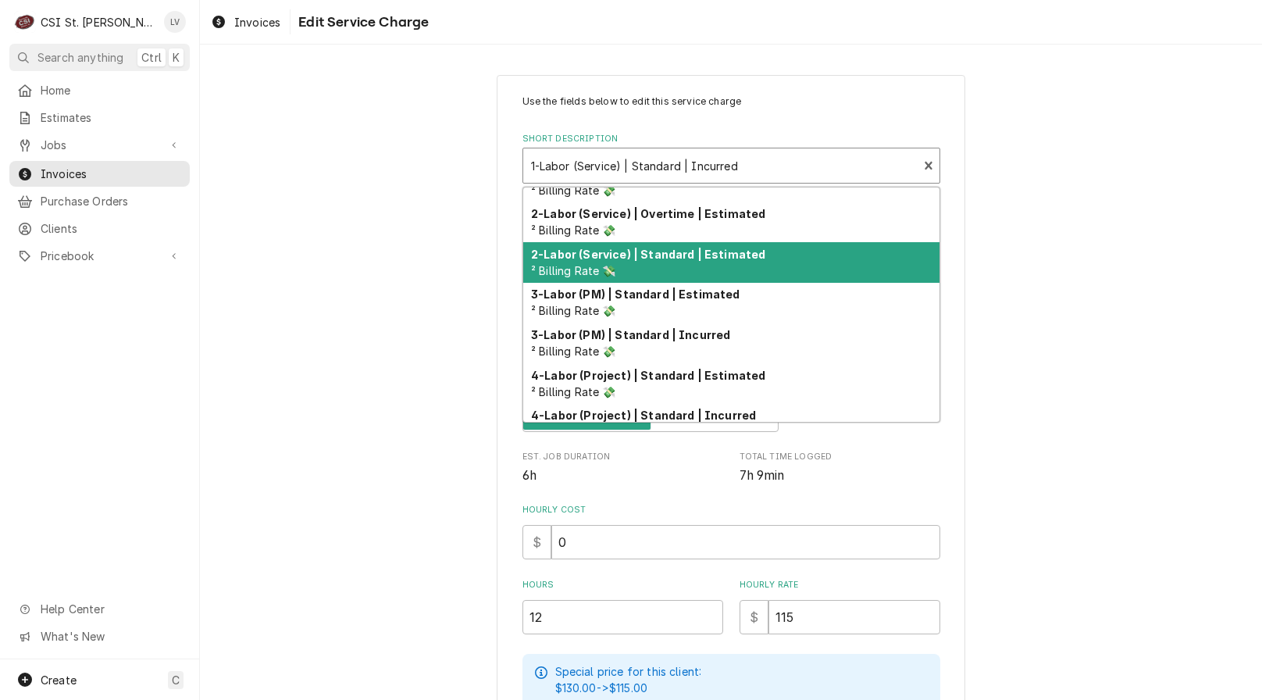
scroll to position [156, 0]
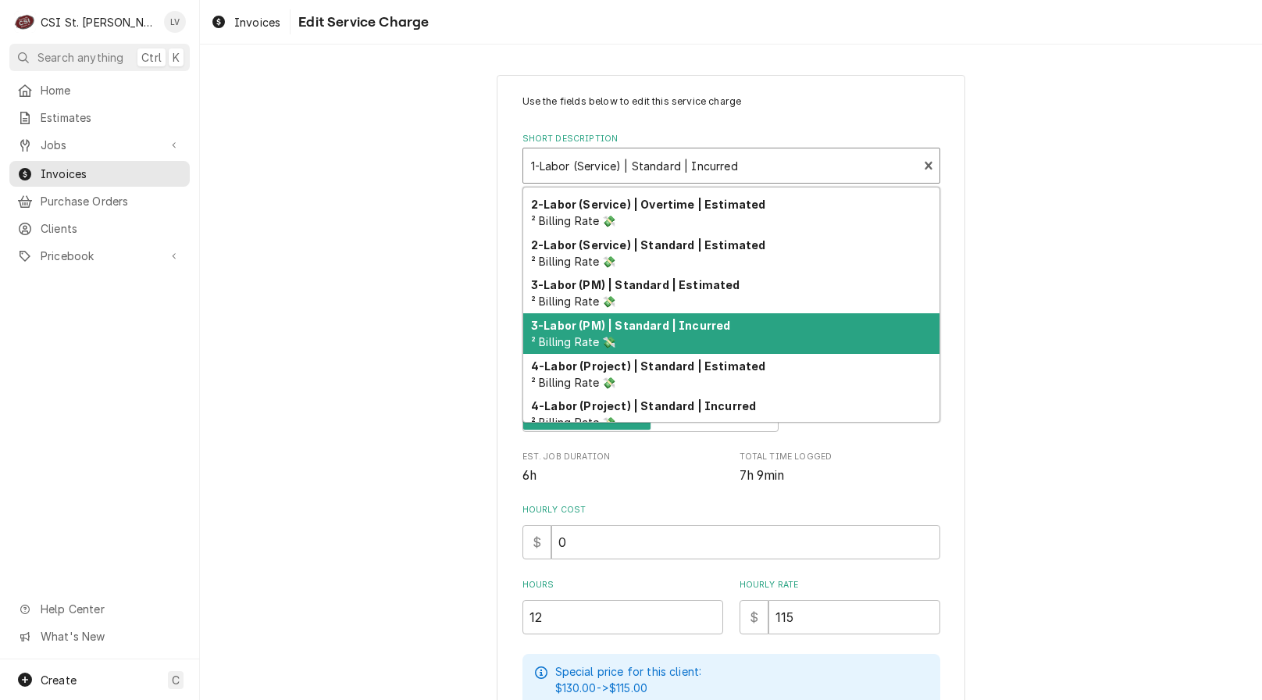
click at [592, 349] on div "3-Labor (PM) | Standard | Incurred ² Billing Rate 💸" at bounding box center [731, 333] width 416 height 41
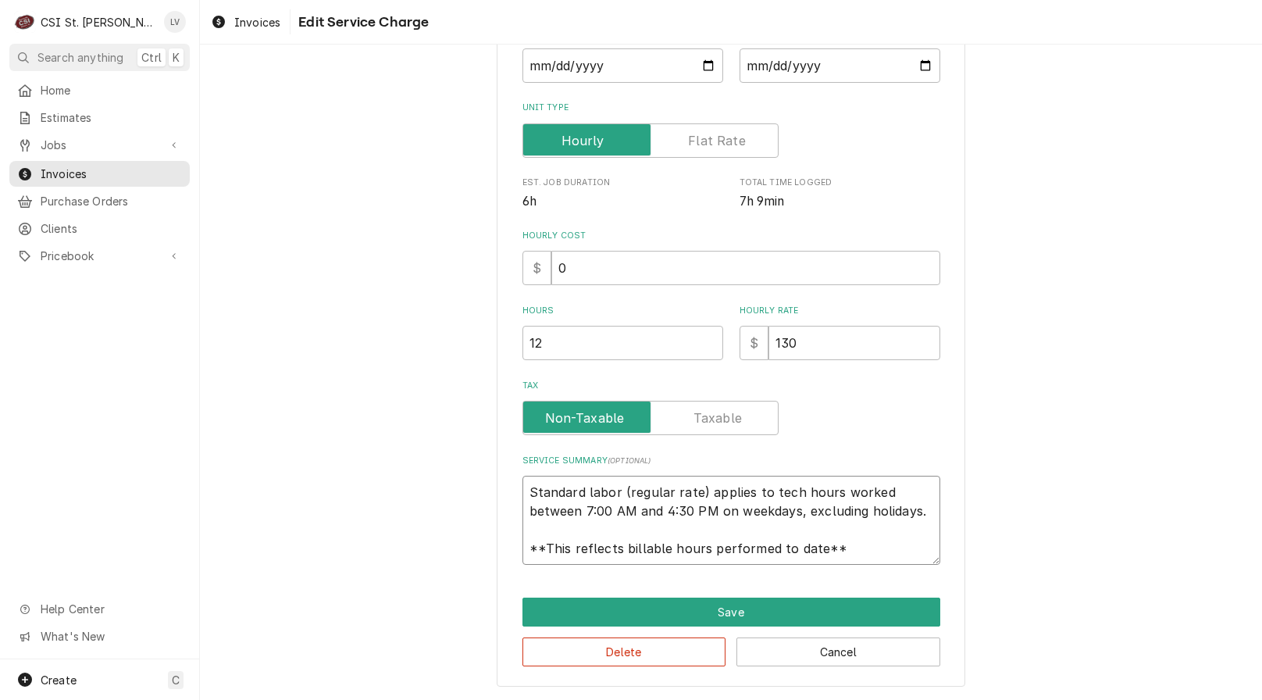
scroll to position [19, 0]
drag, startPoint x: 519, startPoint y: 491, endPoint x: 897, endPoint y: 569, distance: 385.3
click at [897, 569] on div "Use the fields below to edit this service charge Short Description 3-Labor (PM)…" at bounding box center [731, 244] width 469 height 886
type textarea "x"
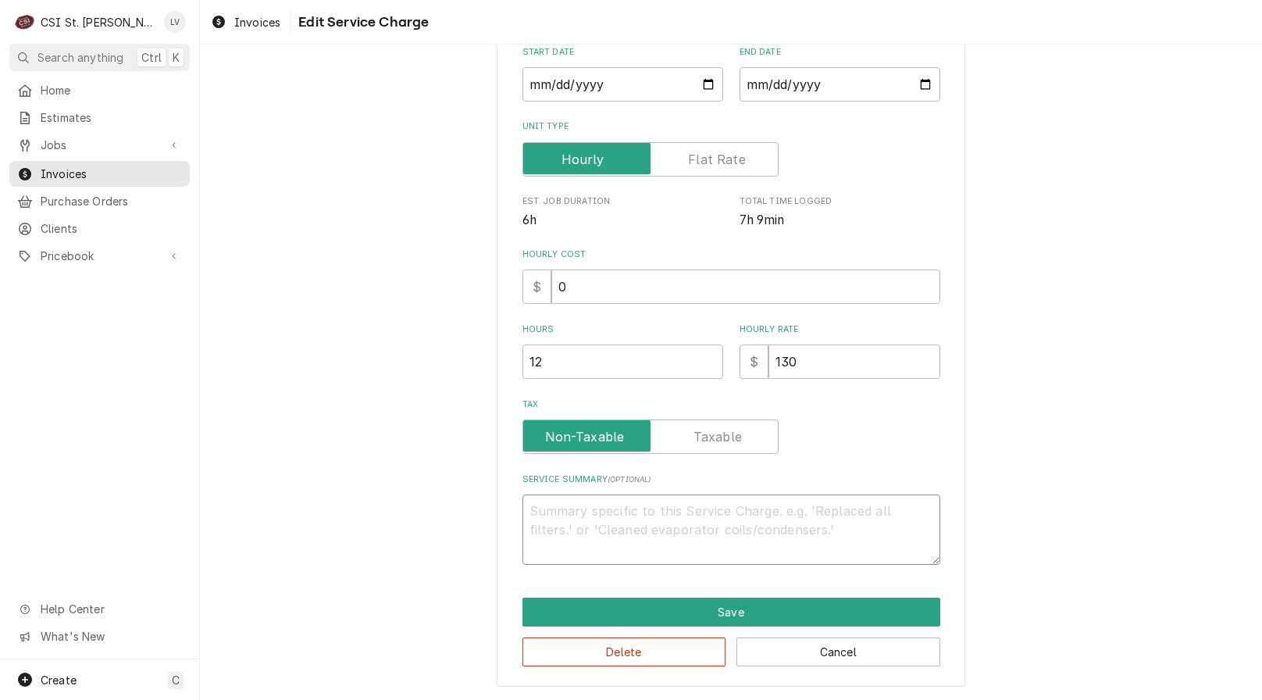
scroll to position [255, 0]
click at [642, 523] on textarea "Service Summary ( optional )" at bounding box center [732, 529] width 418 height 70
paste textarea "Performed PM service on cooking, refrigeration, and ice machine equipment as pe…"
type textarea "x"
type textarea "Performed PM service on cooking, refrigeration, and ice machine equipment as pe…"
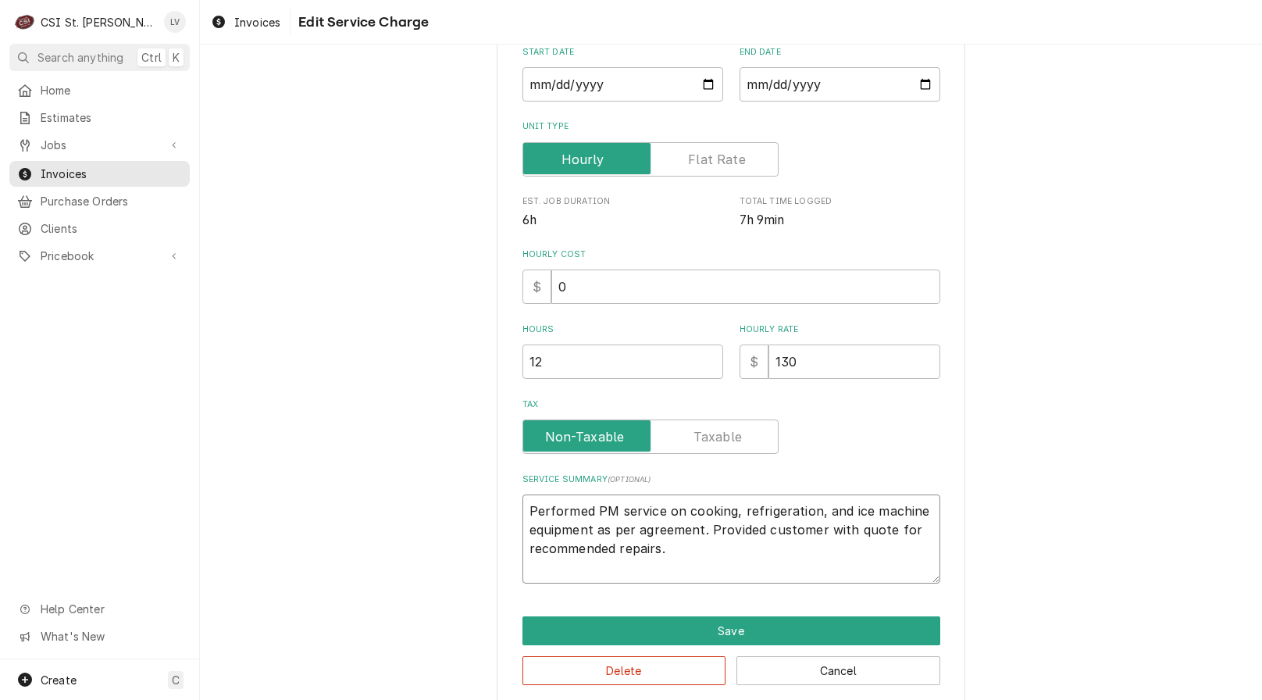
scroll to position [274, 0]
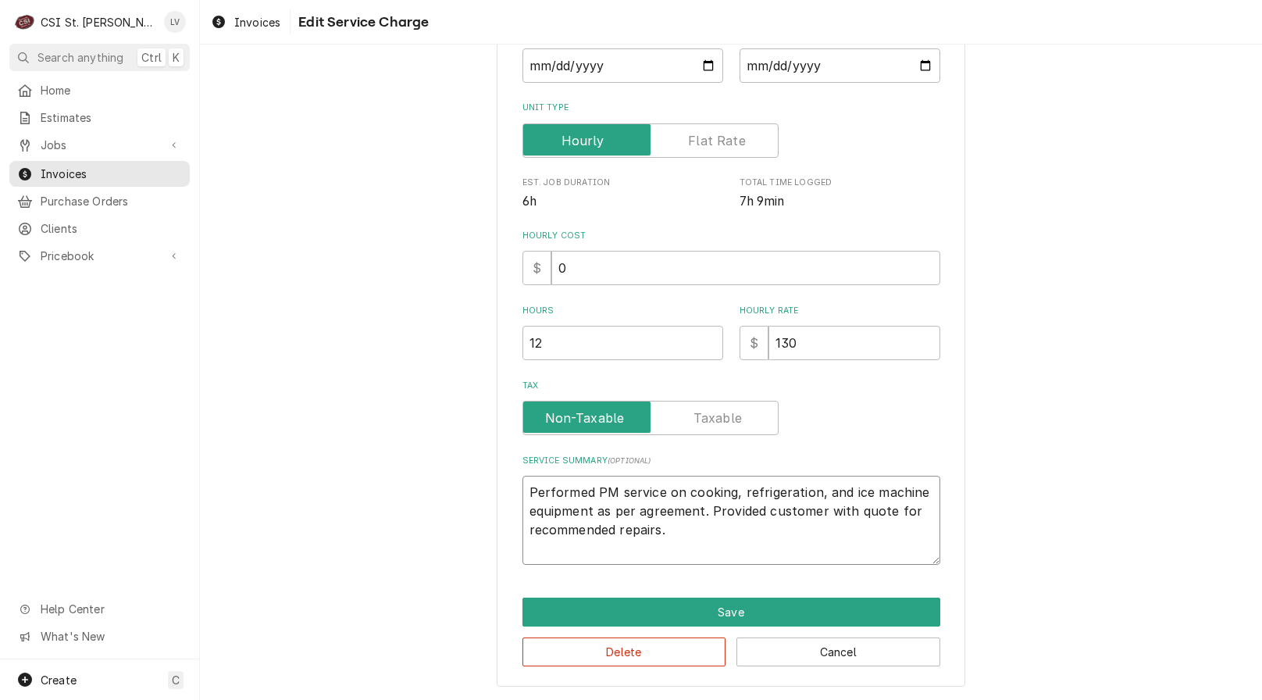
type textarea "x"
type textarea "Performed PM service on cooking, refrigeration, and ice machine equipment as pe…"
type textarea "x"
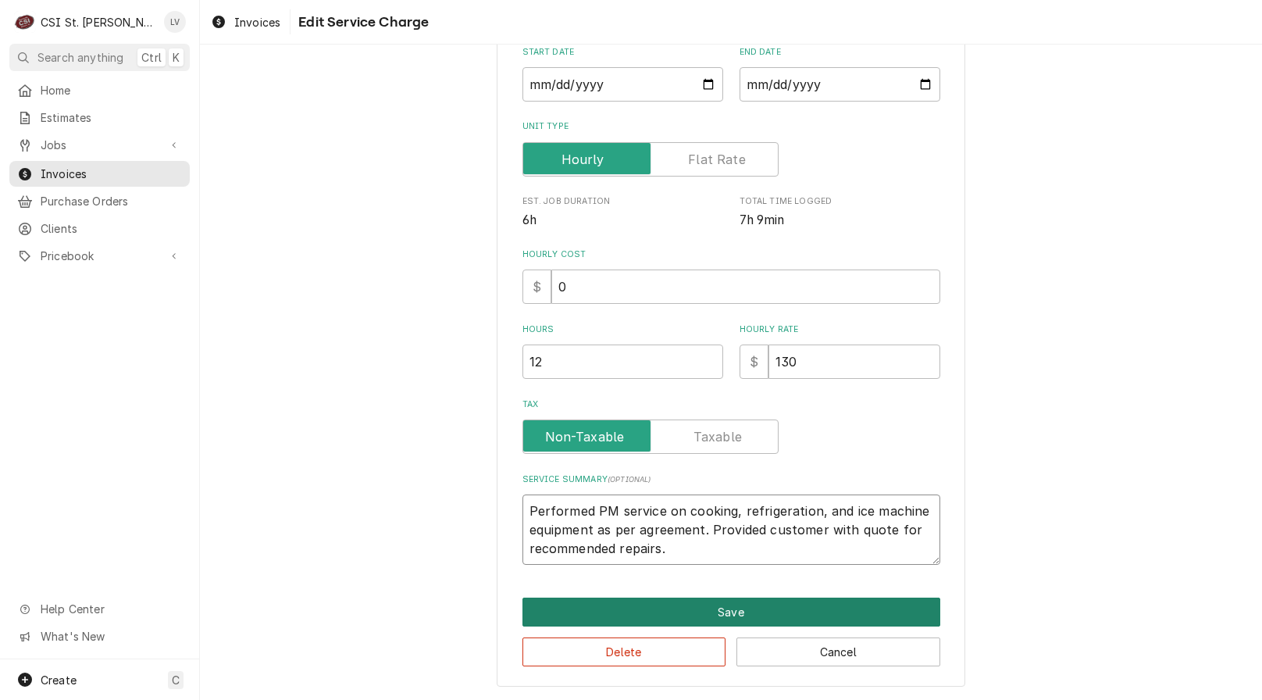
type textarea "Performed PM service on cooking, refrigeration, and ice machine equipment as pe…"
click at [673, 608] on button "Save" at bounding box center [732, 612] width 418 height 29
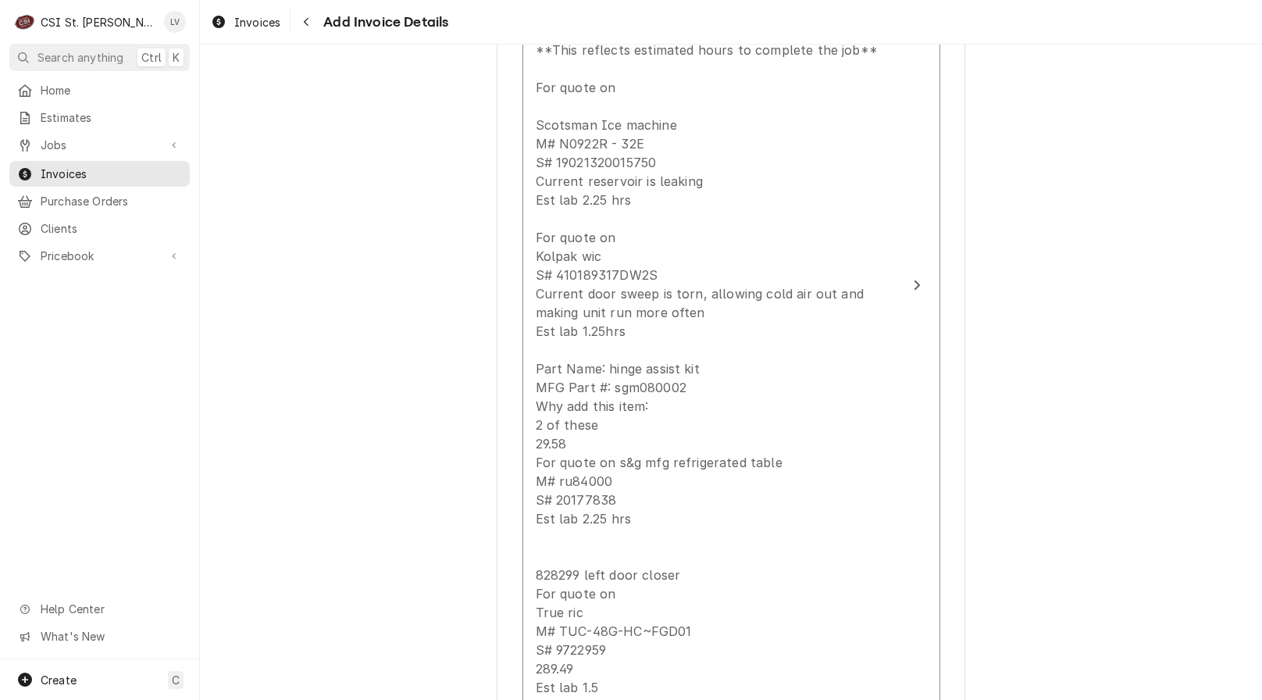
scroll to position [5425, 0]
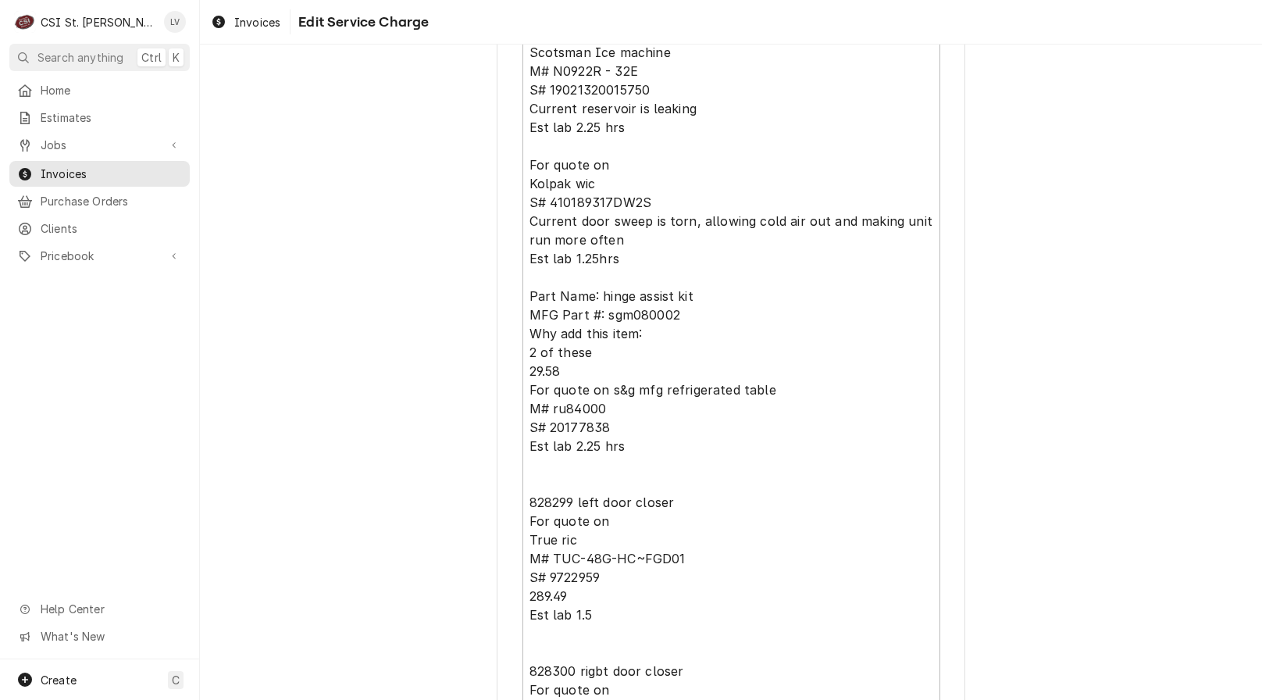
scroll to position [1141, 0]
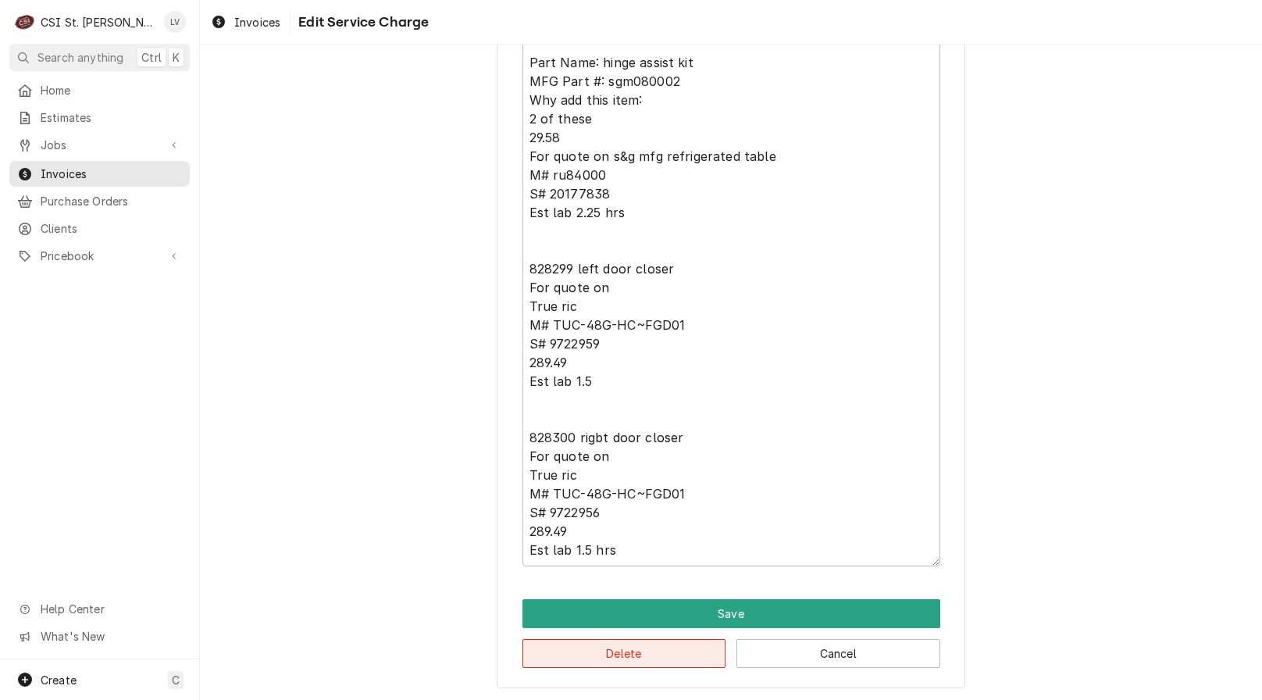
click at [686, 658] on button "Delete" at bounding box center [625, 653] width 204 height 29
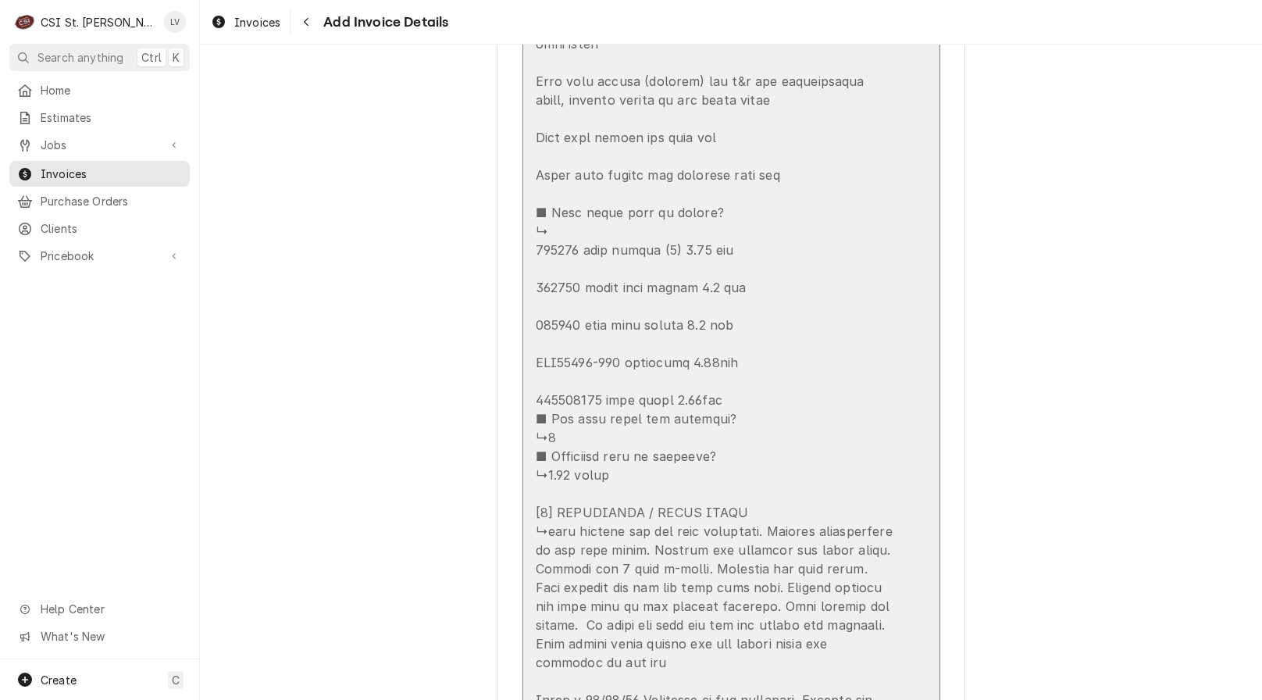
scroll to position [4673, 0]
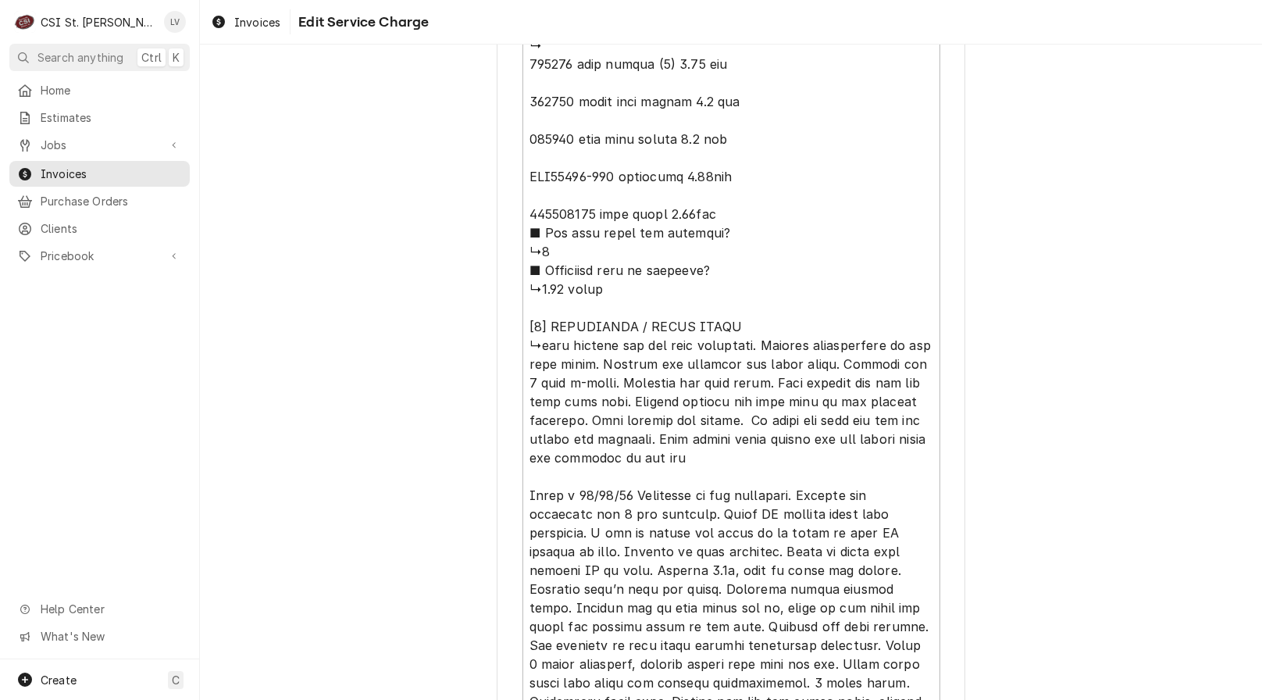
scroll to position [3498, 0]
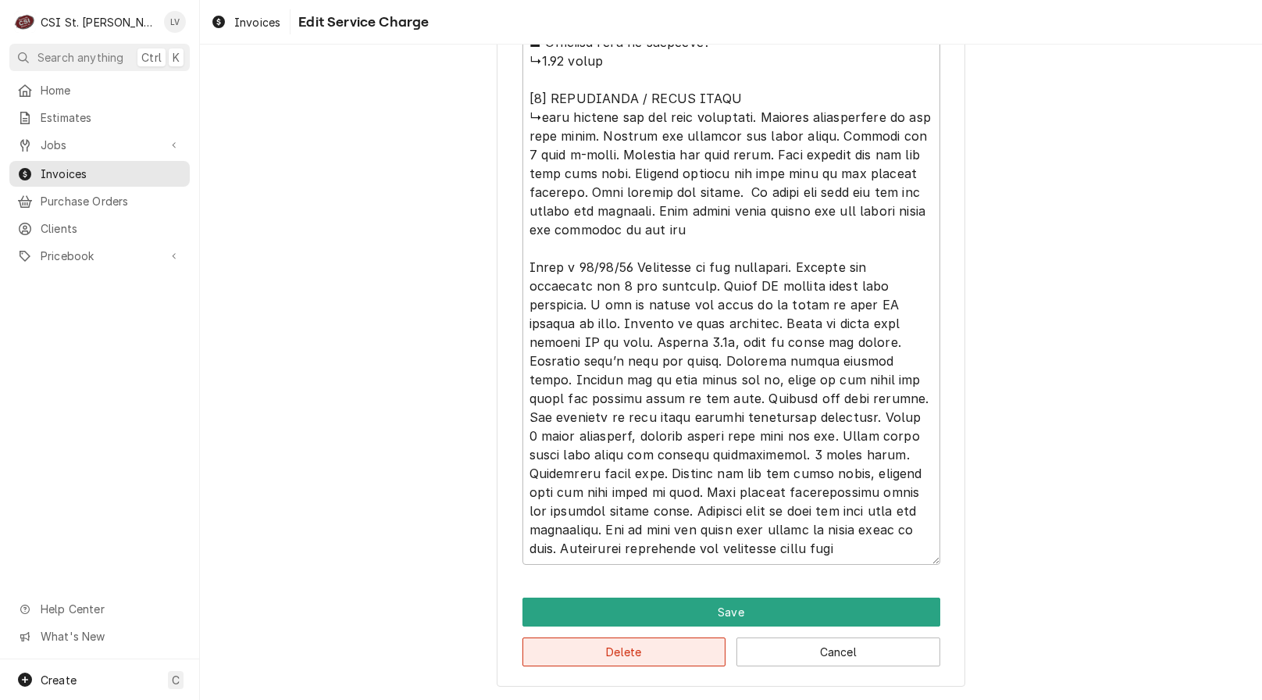
click at [659, 662] on button "Delete" at bounding box center [625, 651] width 204 height 29
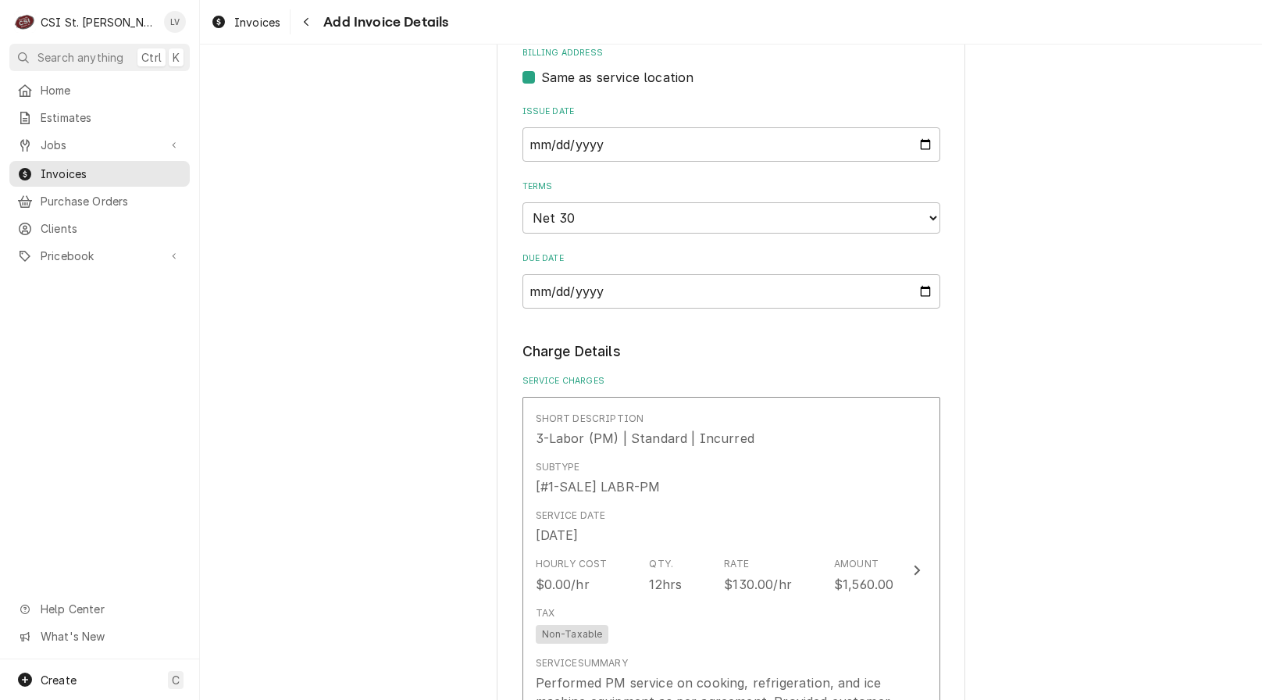
scroll to position [652, 0]
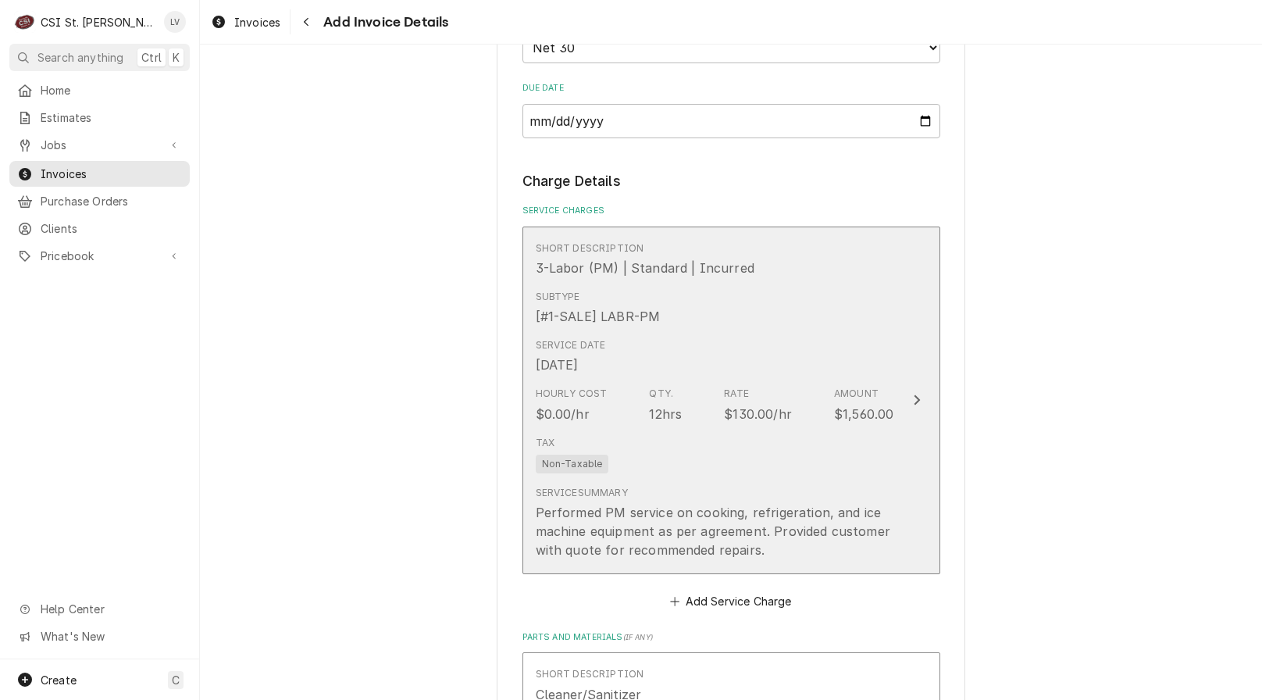
click at [630, 541] on div "Service Summary Performed PM service on cooking, refrigeration, and ice machine…" at bounding box center [715, 523] width 359 height 86
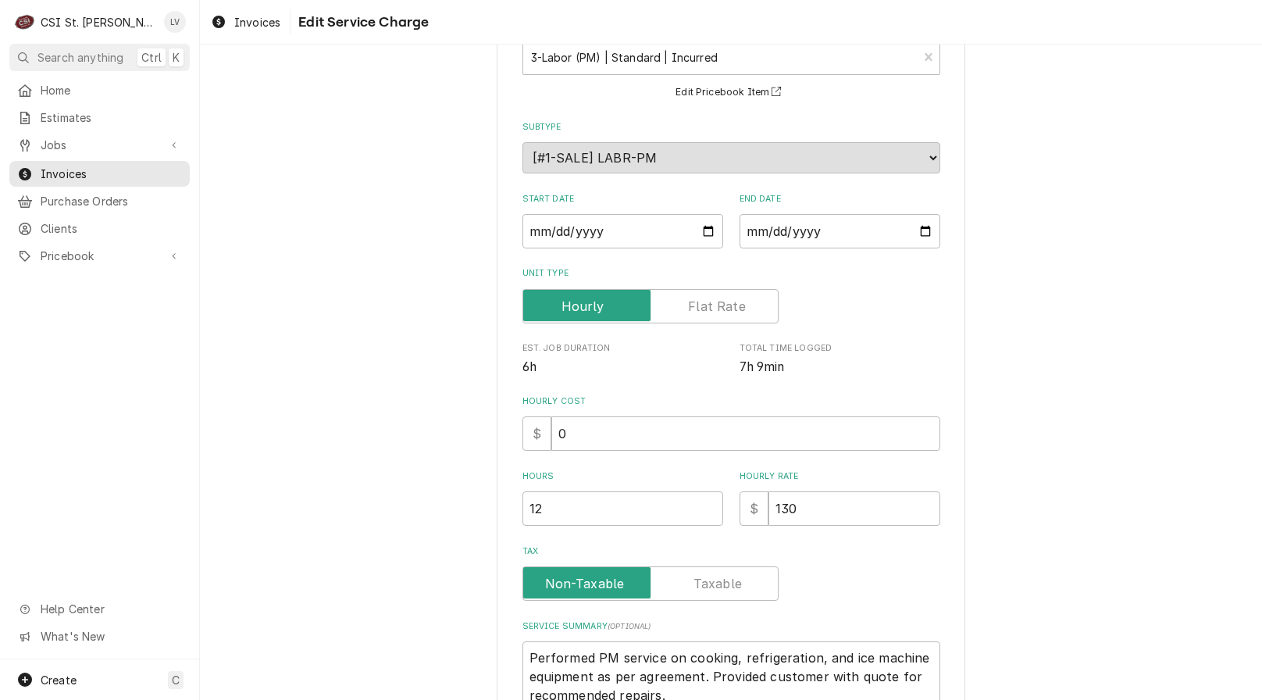
scroll to position [255, 0]
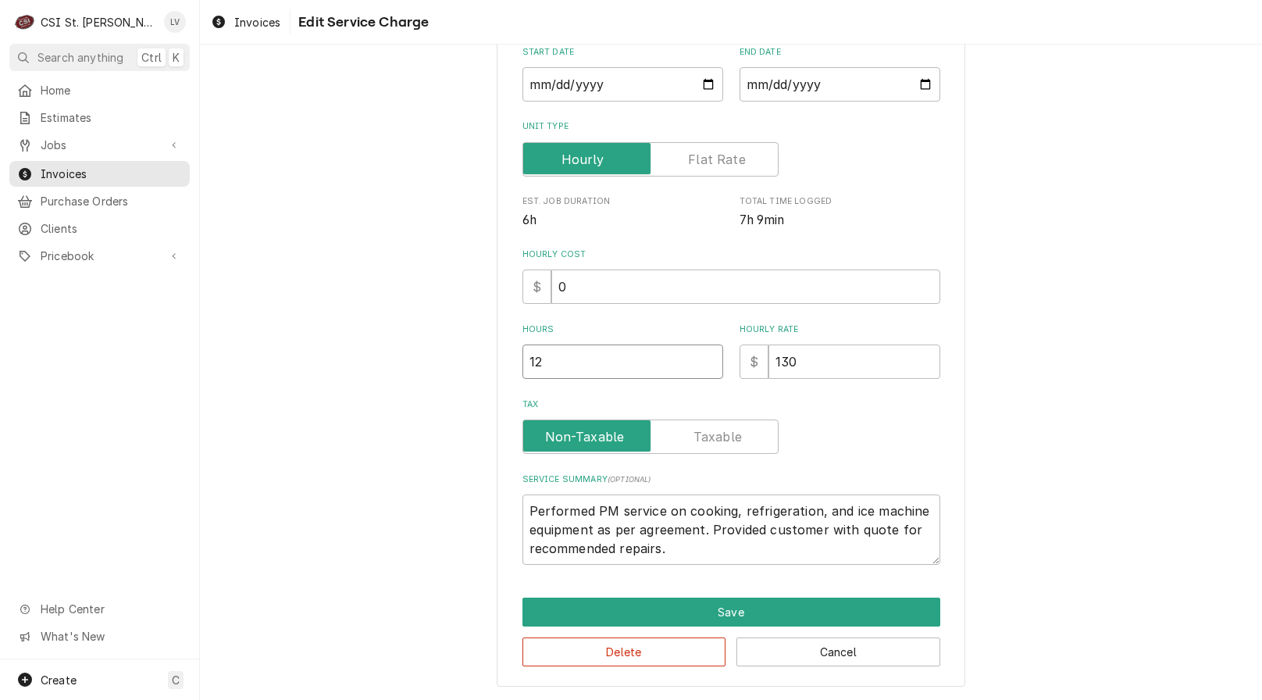
drag, startPoint x: 547, startPoint y: 369, endPoint x: 525, endPoint y: 286, distance: 85.6
click at [508, 306] on div "Use the fields below to edit this service charge Short Description 3-Labor (PM)…" at bounding box center [731, 253] width 469 height 867
type textarea "x"
type input "1"
type textarea "x"
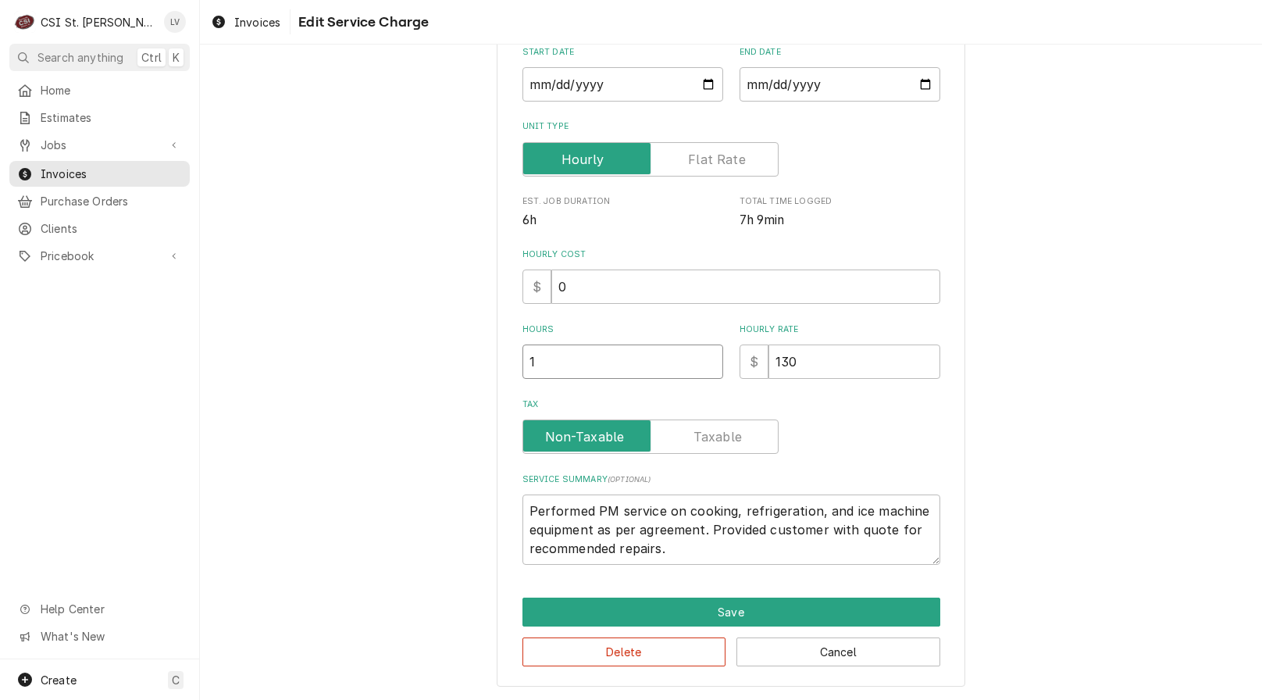
type input "13"
drag, startPoint x: 558, startPoint y: 366, endPoint x: 455, endPoint y: 375, distance: 102.7
click at [455, 375] on div "Use the fields below to edit this service charge Short Description 3-Labor (PM)…" at bounding box center [731, 253] width 1062 height 894
type textarea "x"
type input "1"
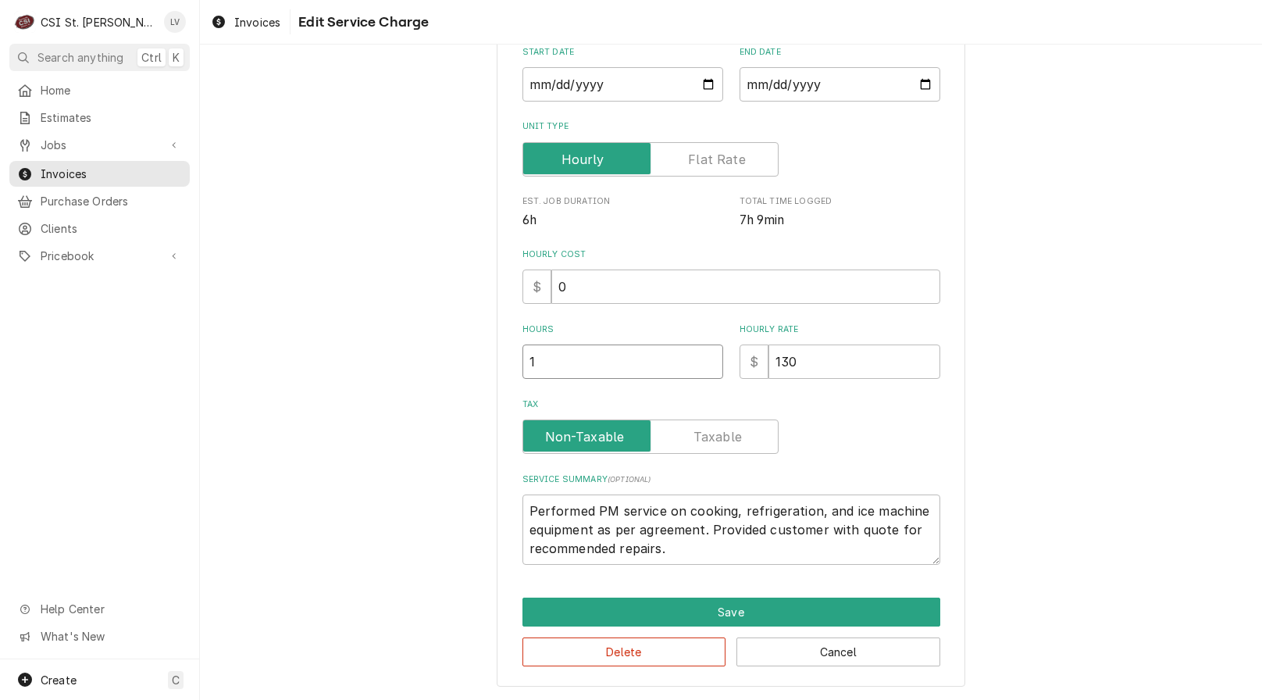
type textarea "x"
type input "12"
drag, startPoint x: 826, startPoint y: 354, endPoint x: 758, endPoint y: 374, distance: 71.7
click at [758, 374] on div "$ 130" at bounding box center [840, 361] width 201 height 34
type textarea "x"
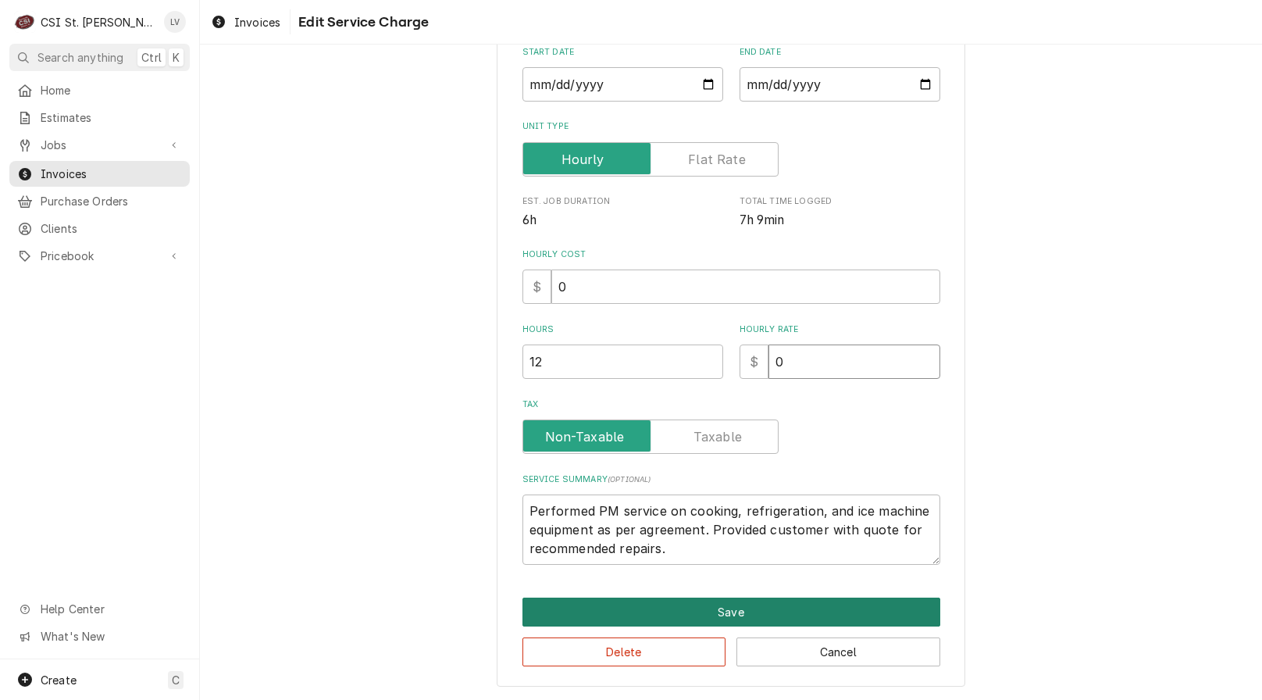
type input "0"
click at [744, 607] on button "Save" at bounding box center [732, 612] width 418 height 29
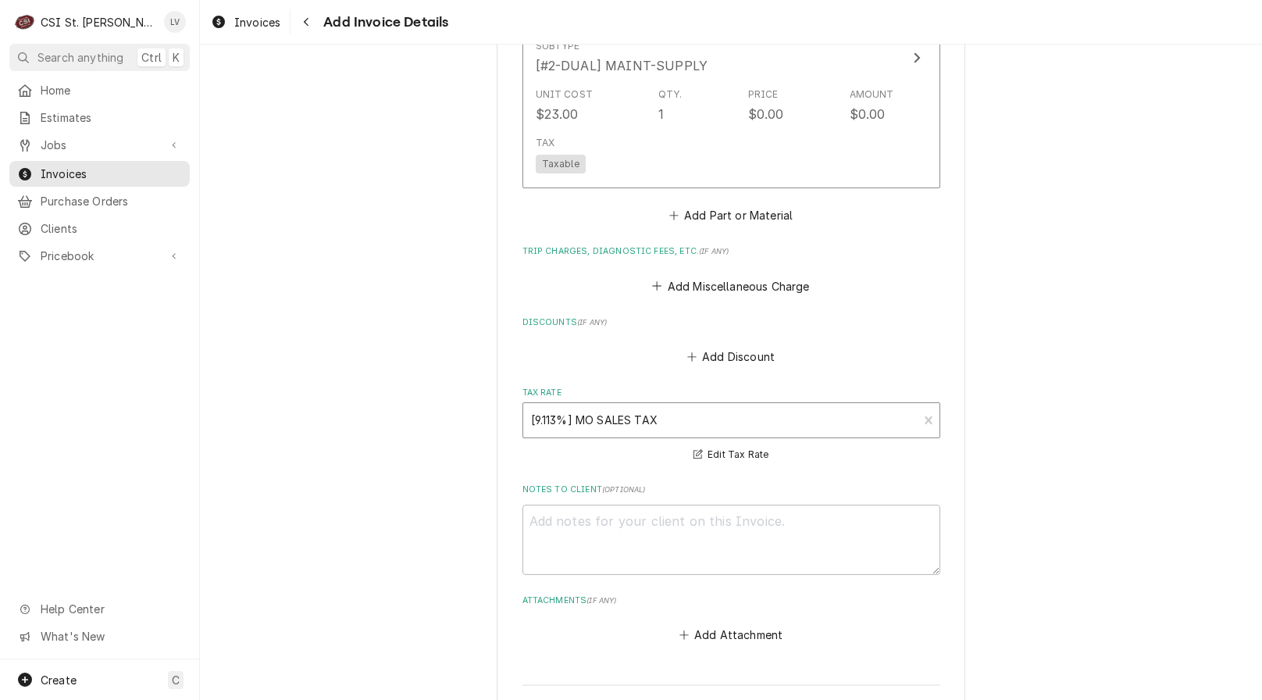
scroll to position [3308, 0]
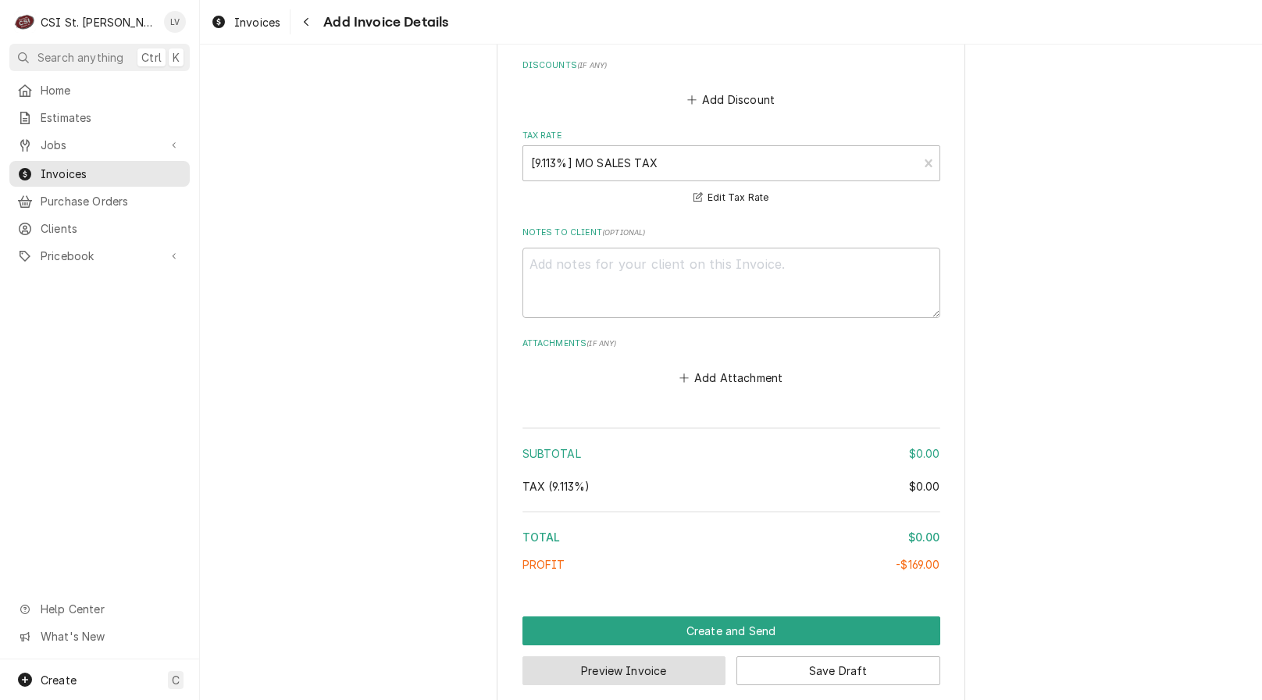
click at [658, 656] on button "Preview Invoice" at bounding box center [625, 670] width 204 height 29
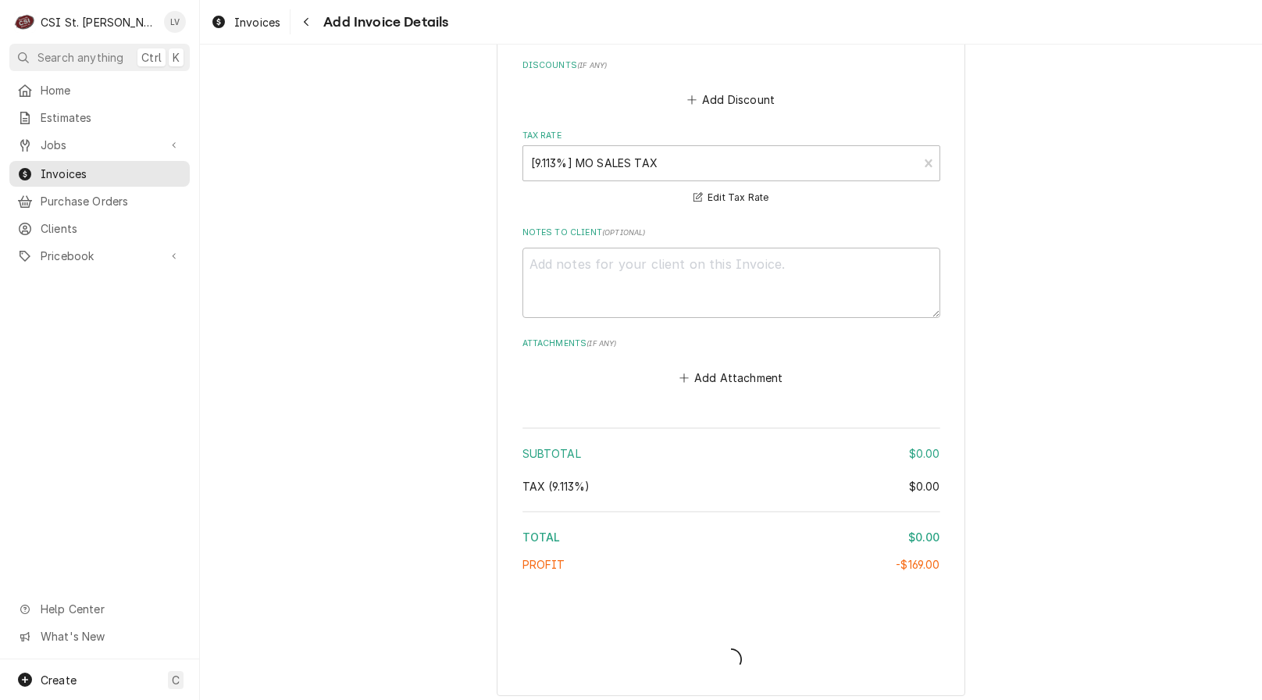
scroll to position [3299, 0]
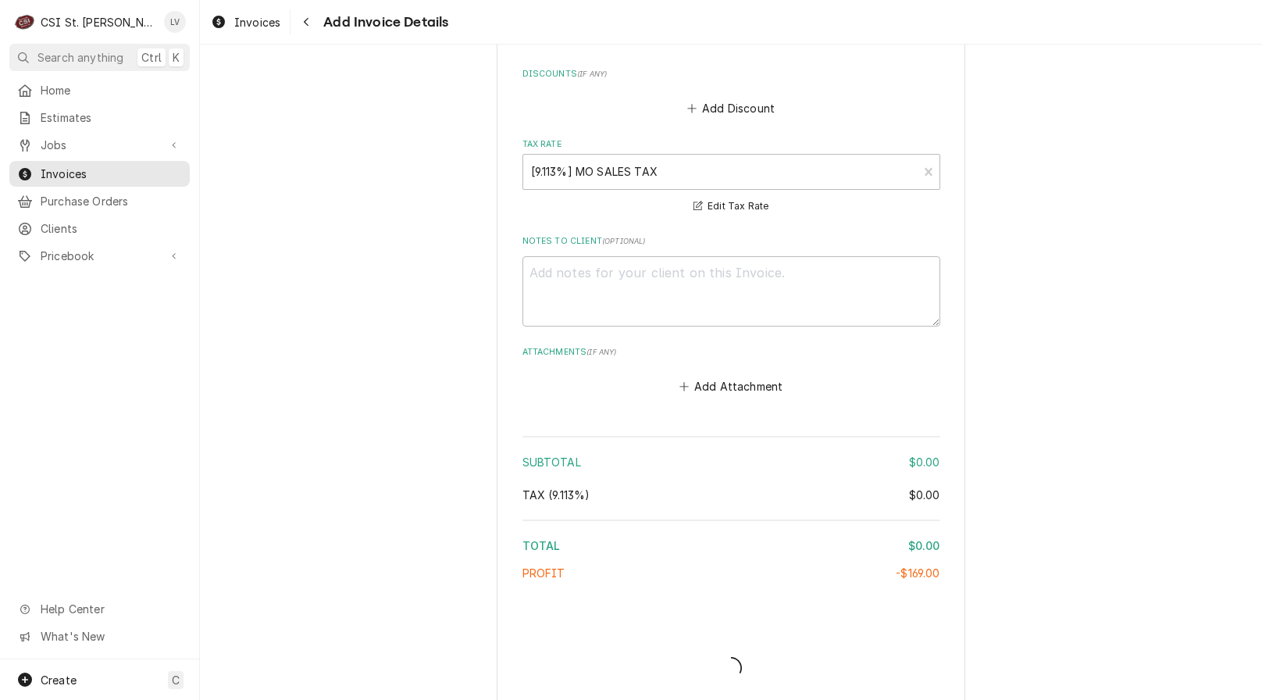
type textarea "x"
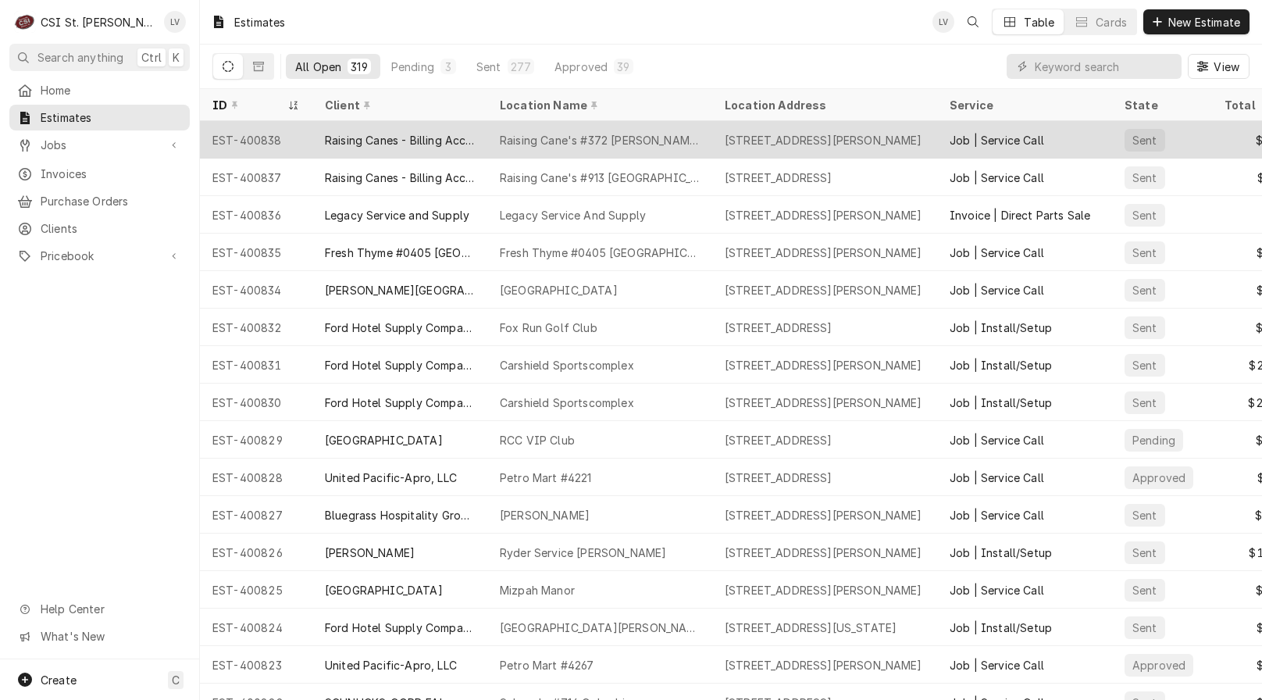
click at [403, 144] on div "Raising Canes - Billing Account" at bounding box center [400, 140] width 150 height 16
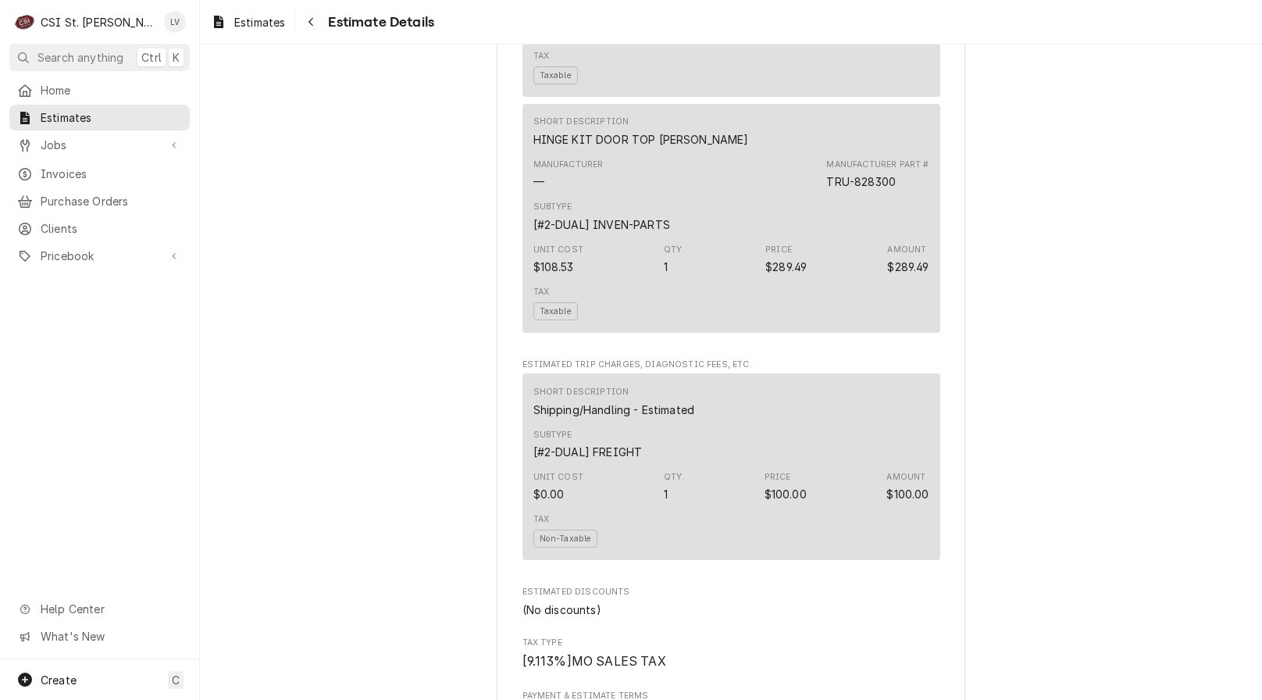
scroll to position [2578, 0]
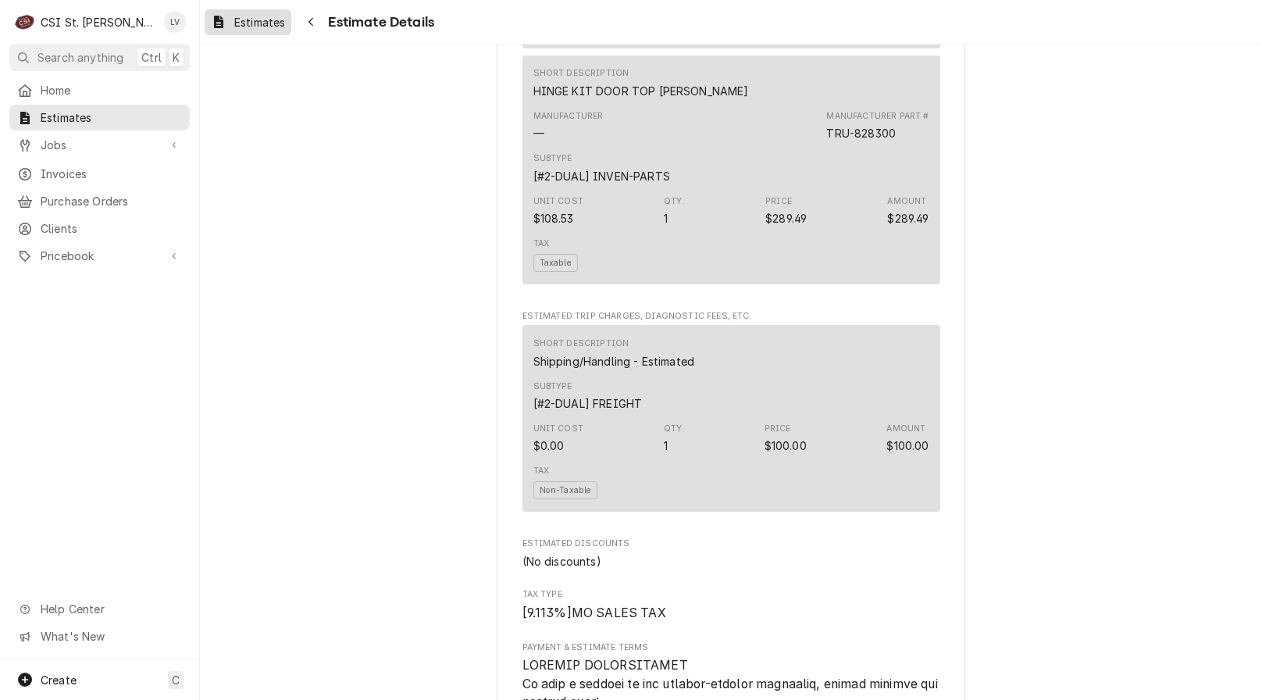
click at [224, 18] on div "Dynamic Content Wrapper" at bounding box center [219, 21] width 16 height 19
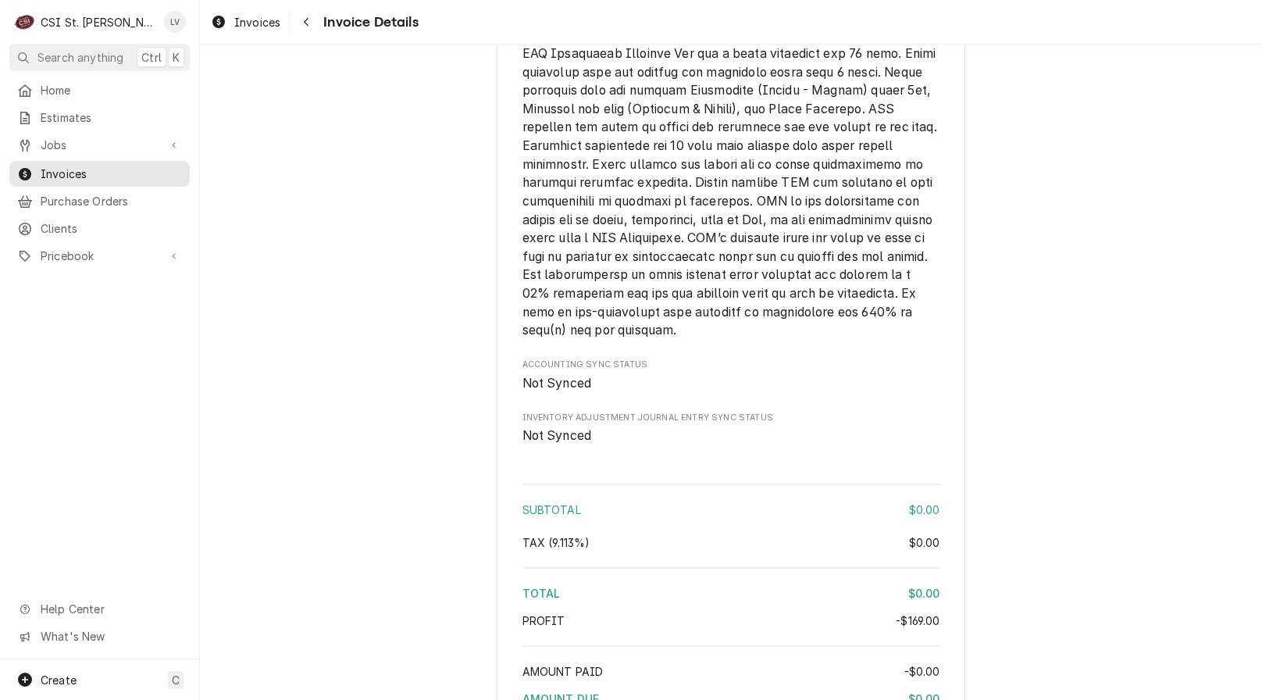
scroll to position [3349, 0]
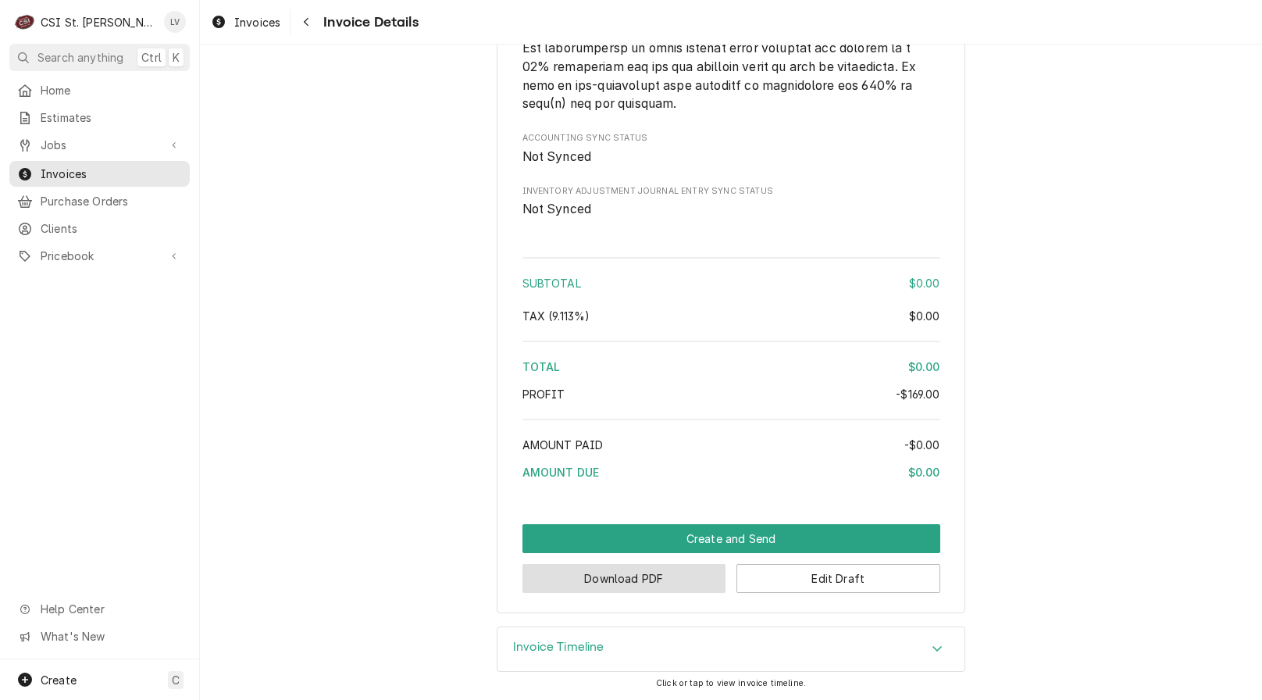
click at [619, 585] on button "Download PDF" at bounding box center [625, 578] width 204 height 29
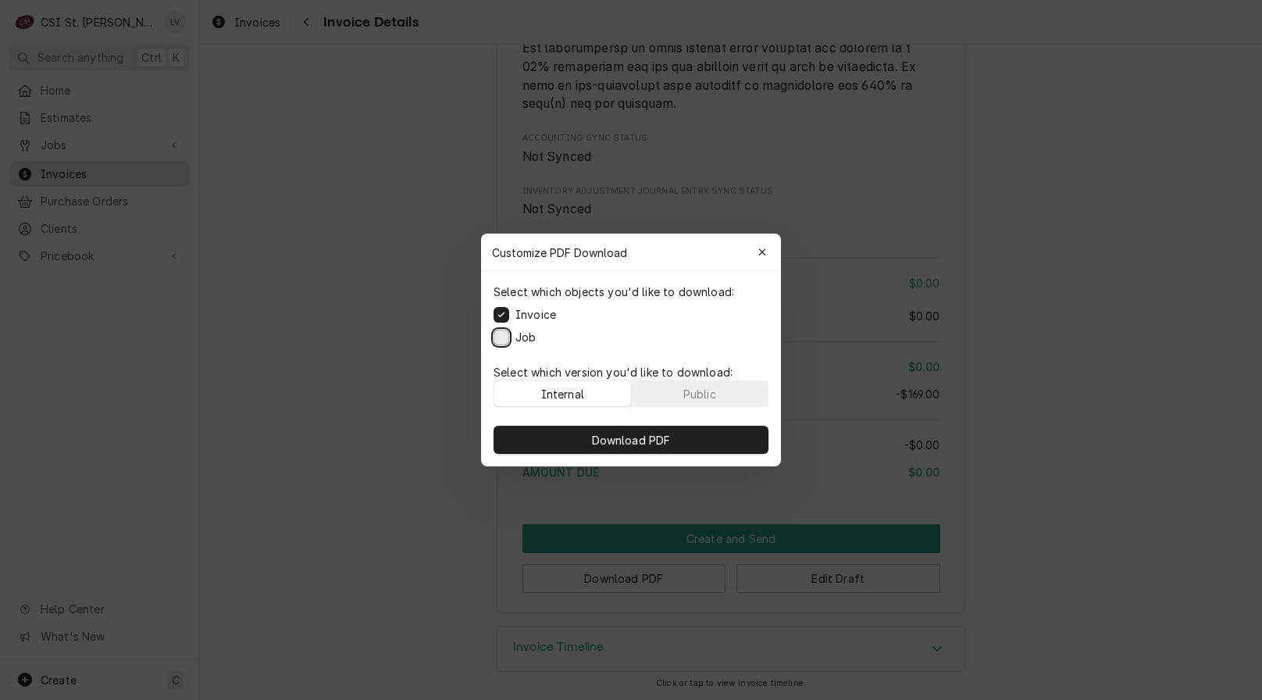
click at [499, 334] on button "Job" at bounding box center [502, 338] width 16 height 16
click at [514, 448] on button "Download PDF" at bounding box center [631, 440] width 275 height 28
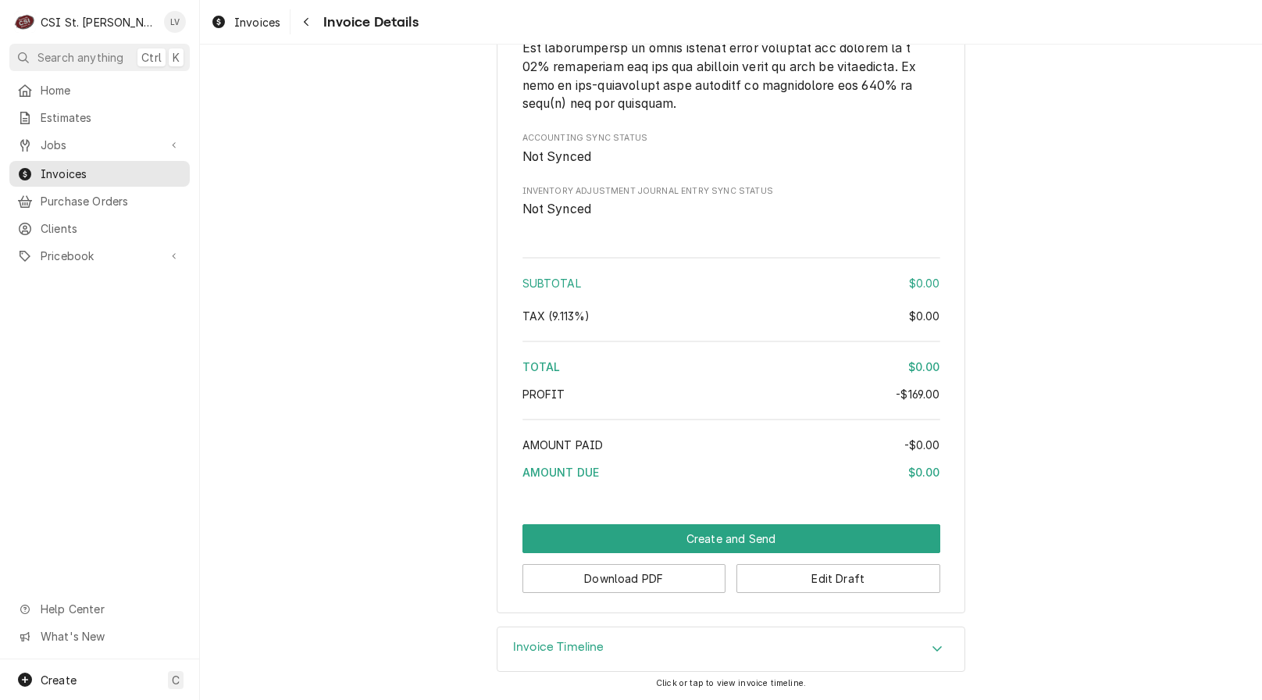
click at [46, 138] on span "Jobs" at bounding box center [100, 145] width 118 height 16
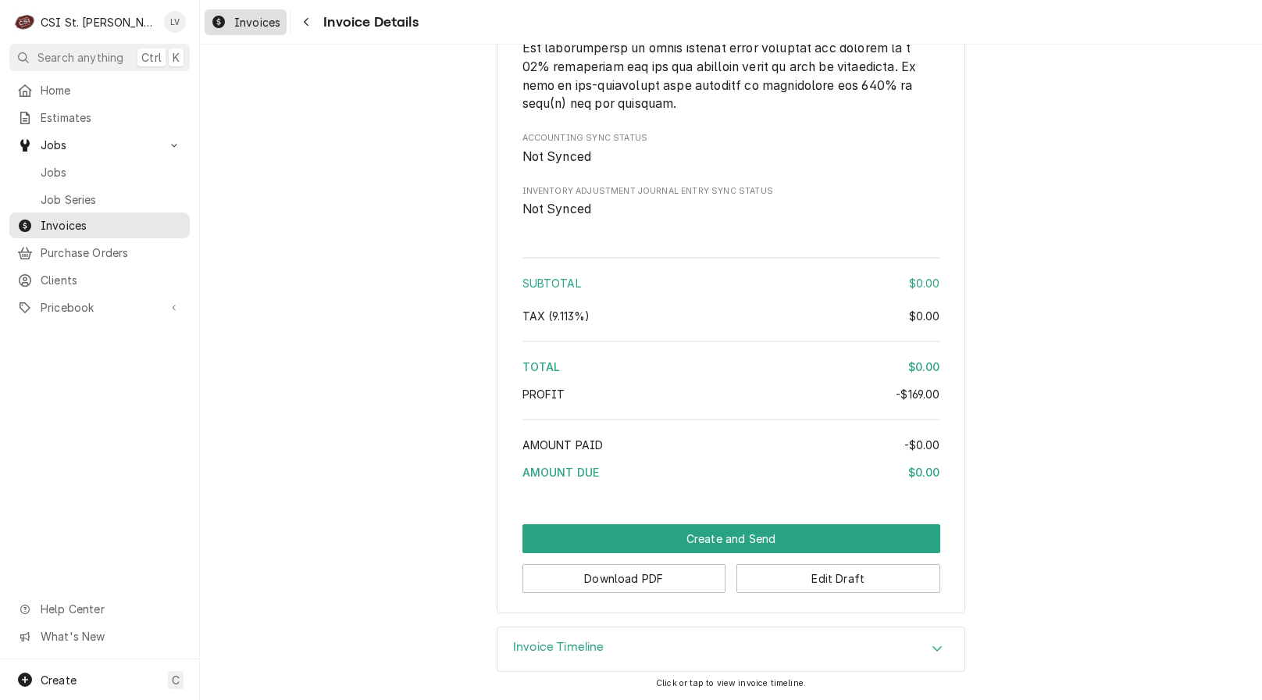
drag, startPoint x: 252, startPoint y: 20, endPoint x: 265, endPoint y: 34, distance: 19.9
click at [252, 19] on span "Invoices" at bounding box center [257, 22] width 46 height 16
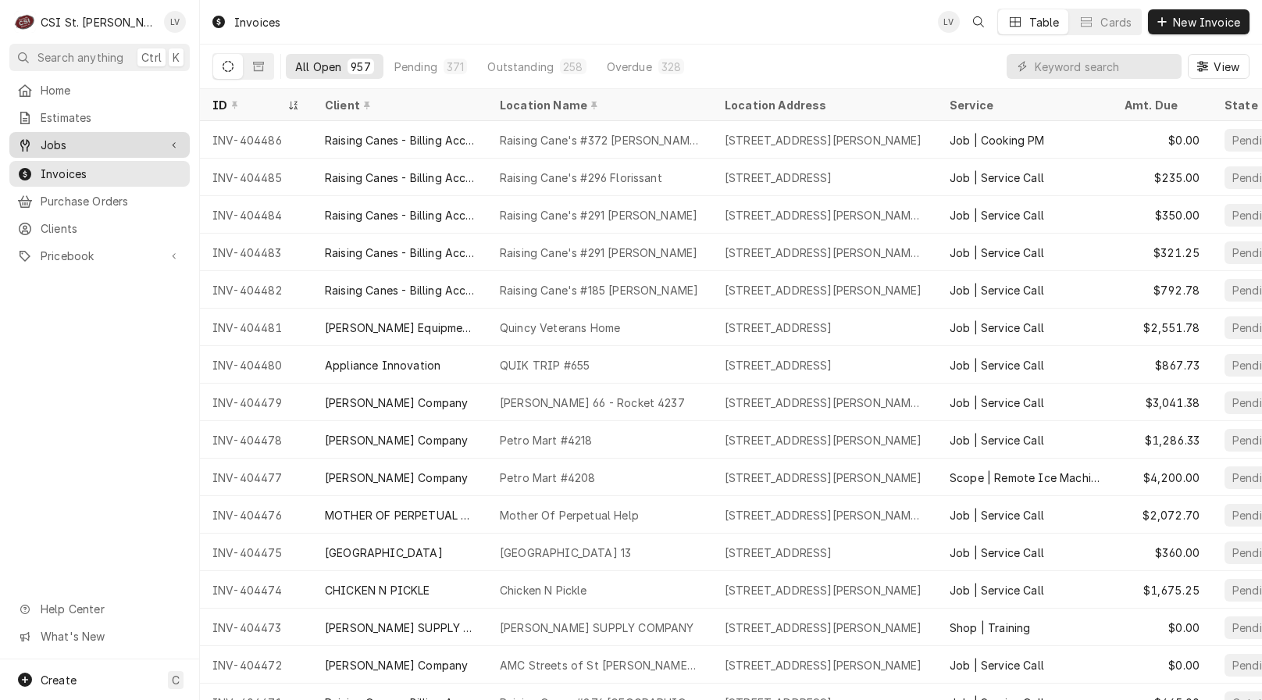
click at [54, 138] on span "Jobs" at bounding box center [100, 145] width 118 height 16
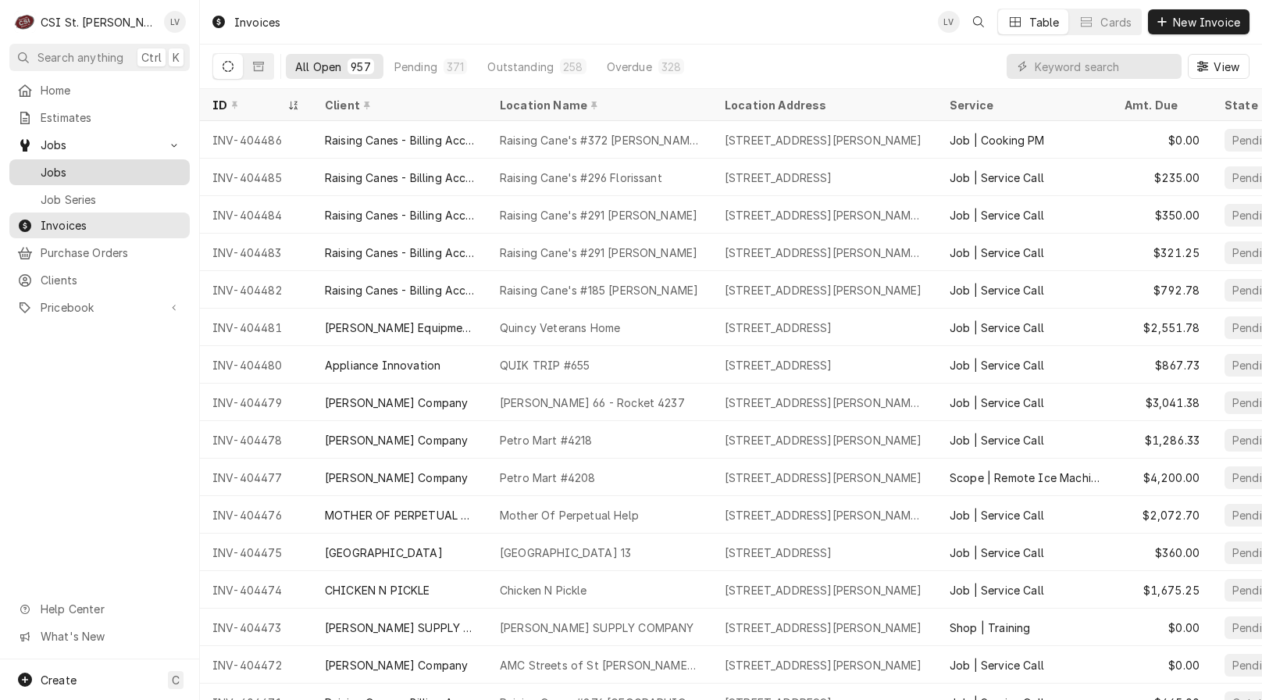
click at [60, 159] on link "Jobs" at bounding box center [99, 172] width 180 height 26
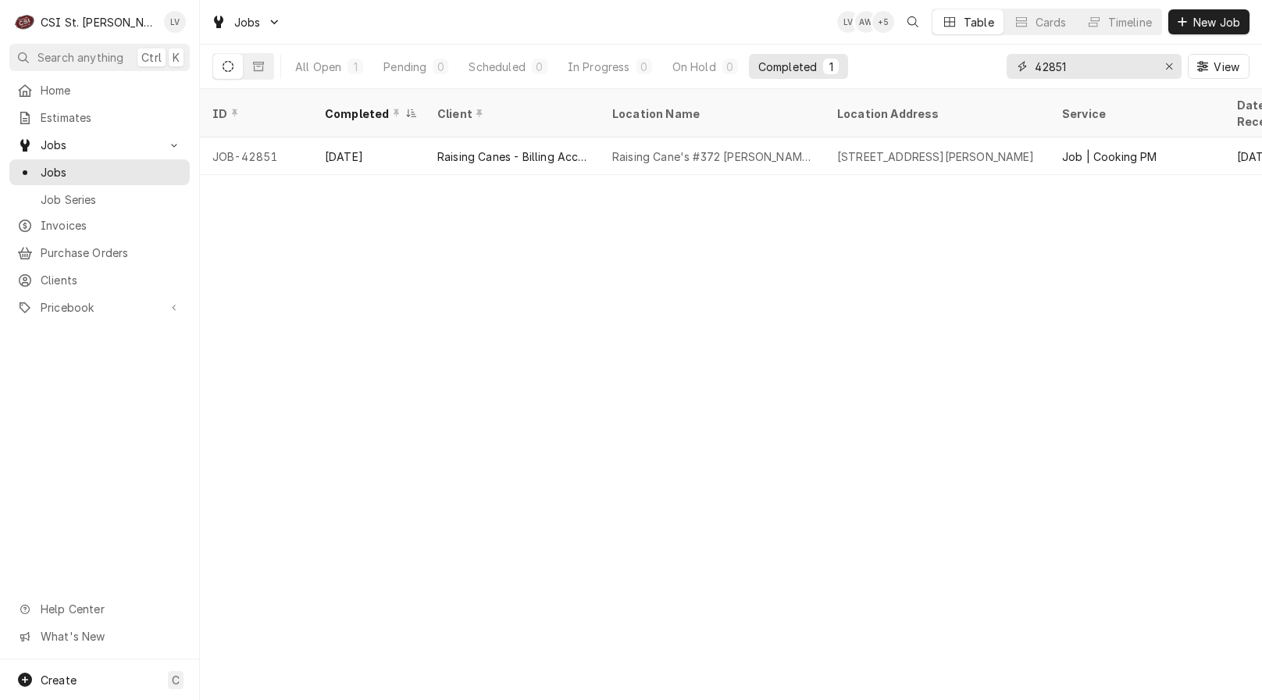
drag, startPoint x: 1048, startPoint y: 69, endPoint x: 1099, endPoint y: 59, distance: 51.6
click at [1099, 59] on input "42851" at bounding box center [1093, 66] width 117 height 25
type input "42503"
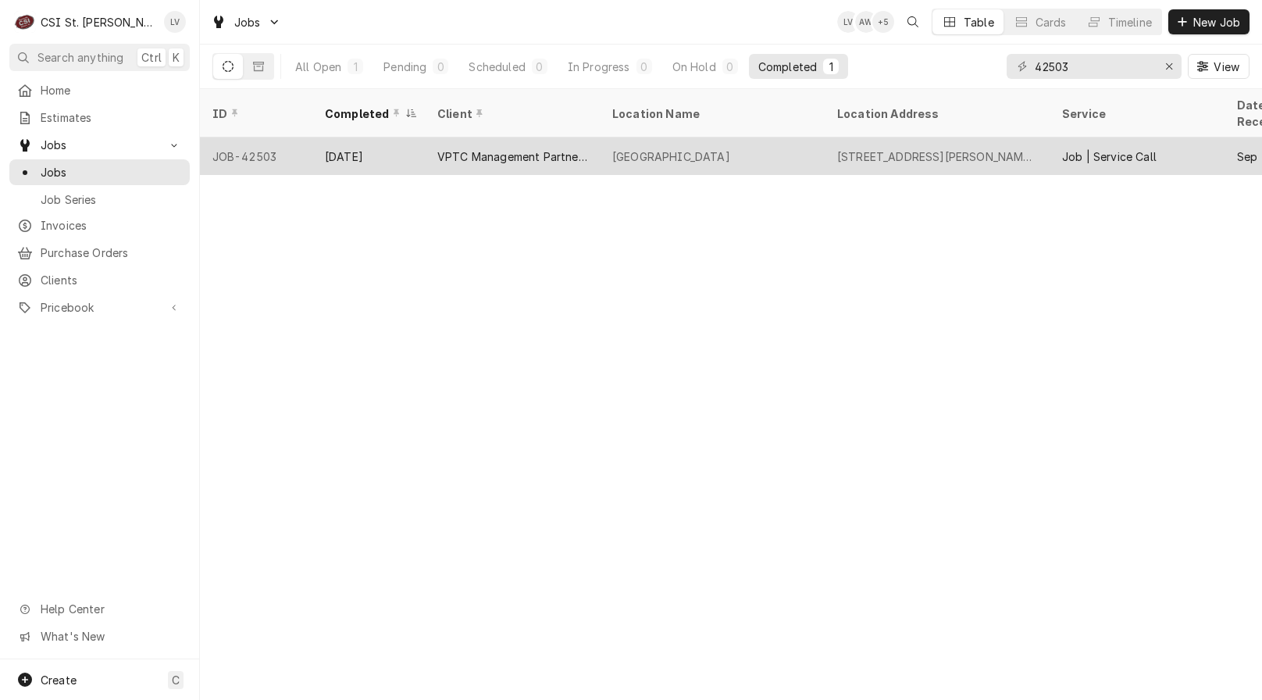
click at [474, 148] on div "VPTC Management Partners, LLC" at bounding box center [512, 155] width 175 height 37
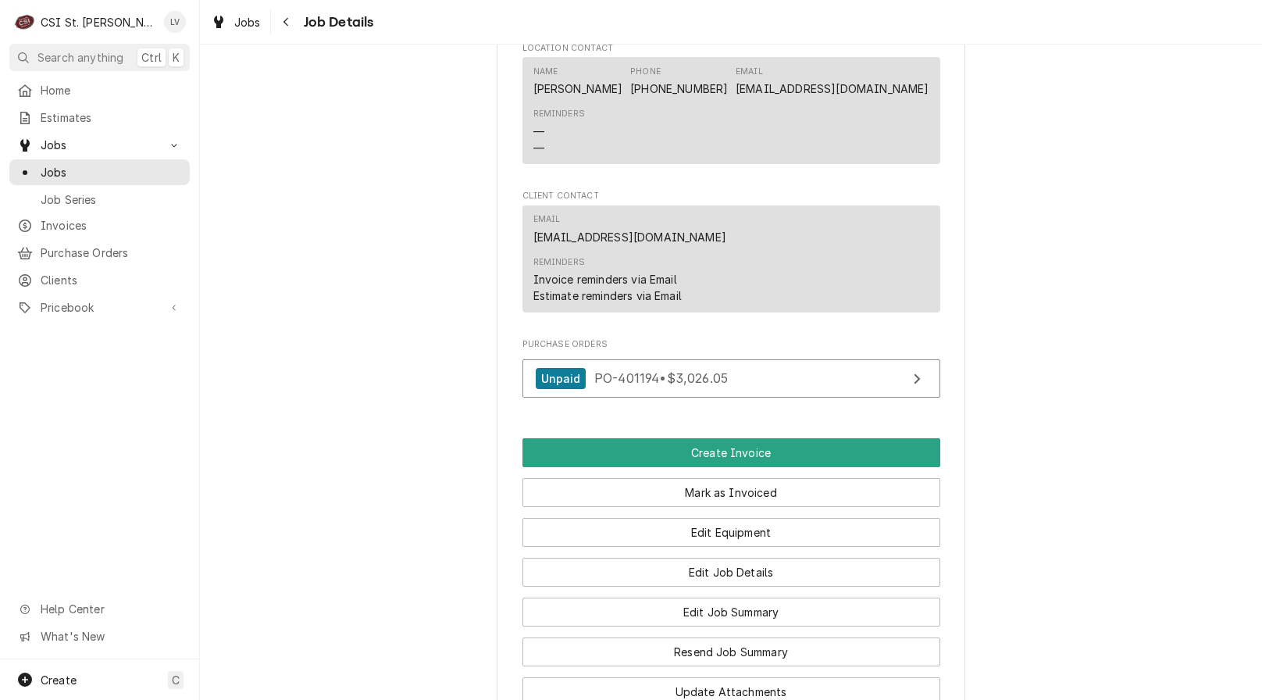
scroll to position [1562, 0]
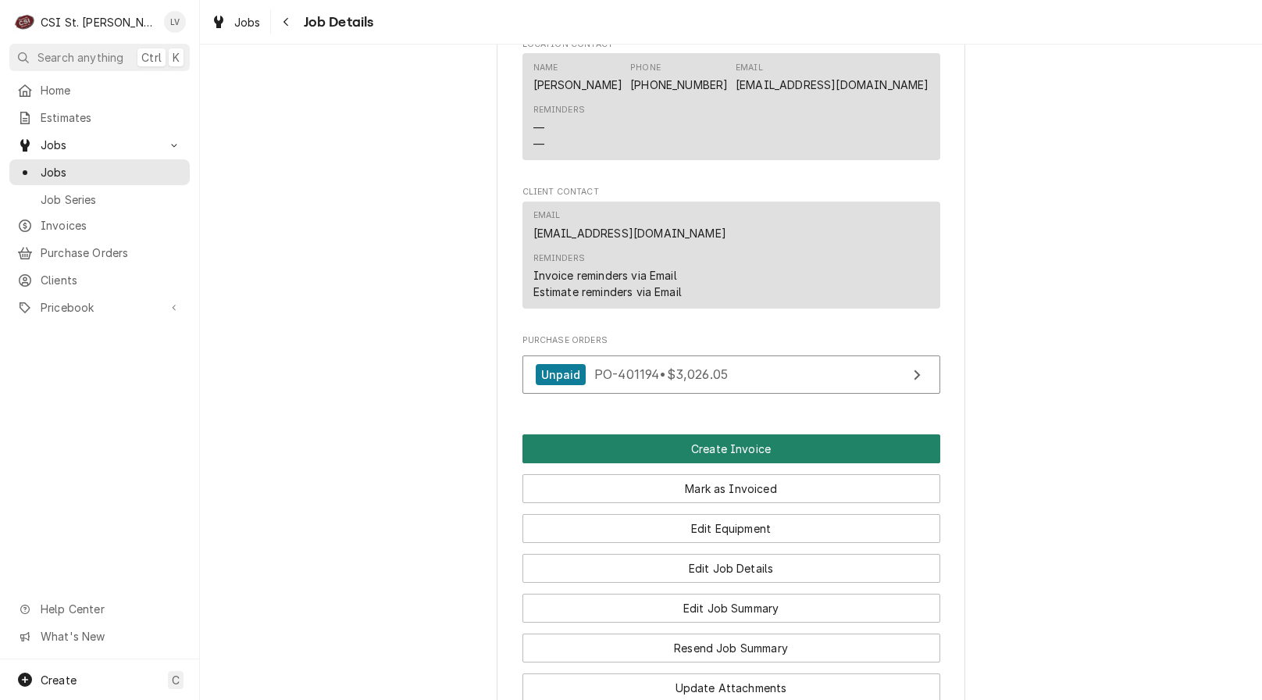
click at [676, 463] on button "Create Invoice" at bounding box center [732, 448] width 418 height 29
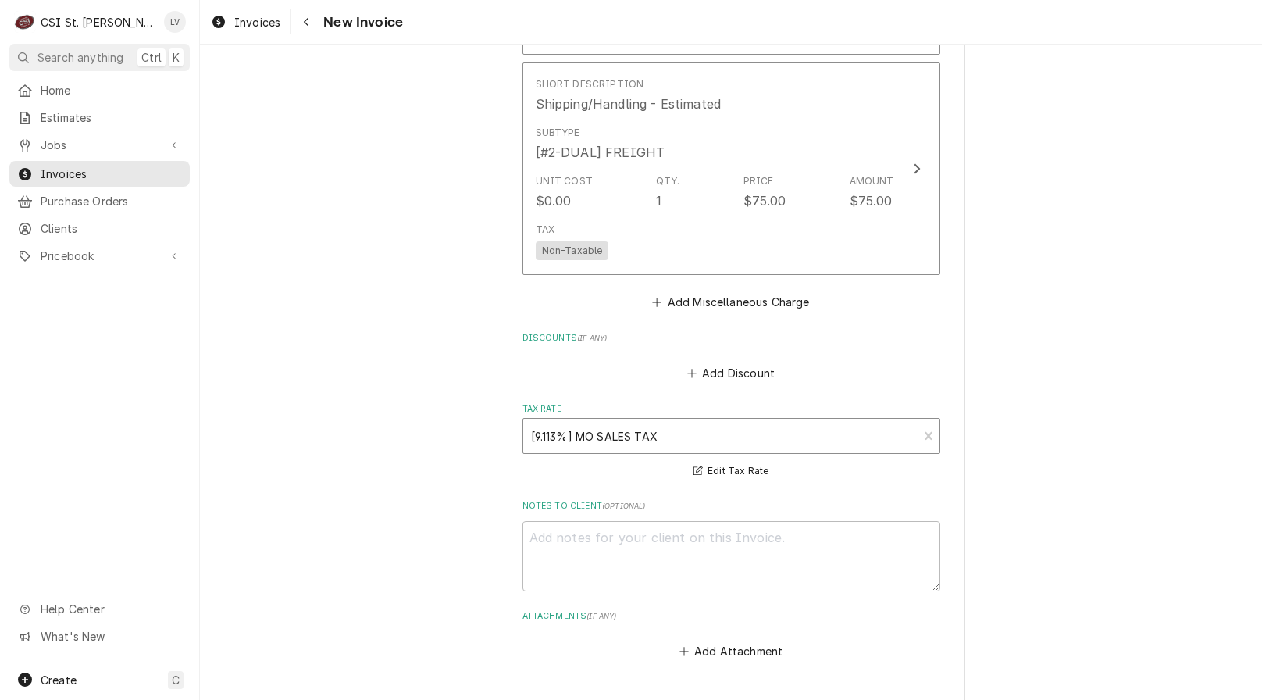
scroll to position [2956, 0]
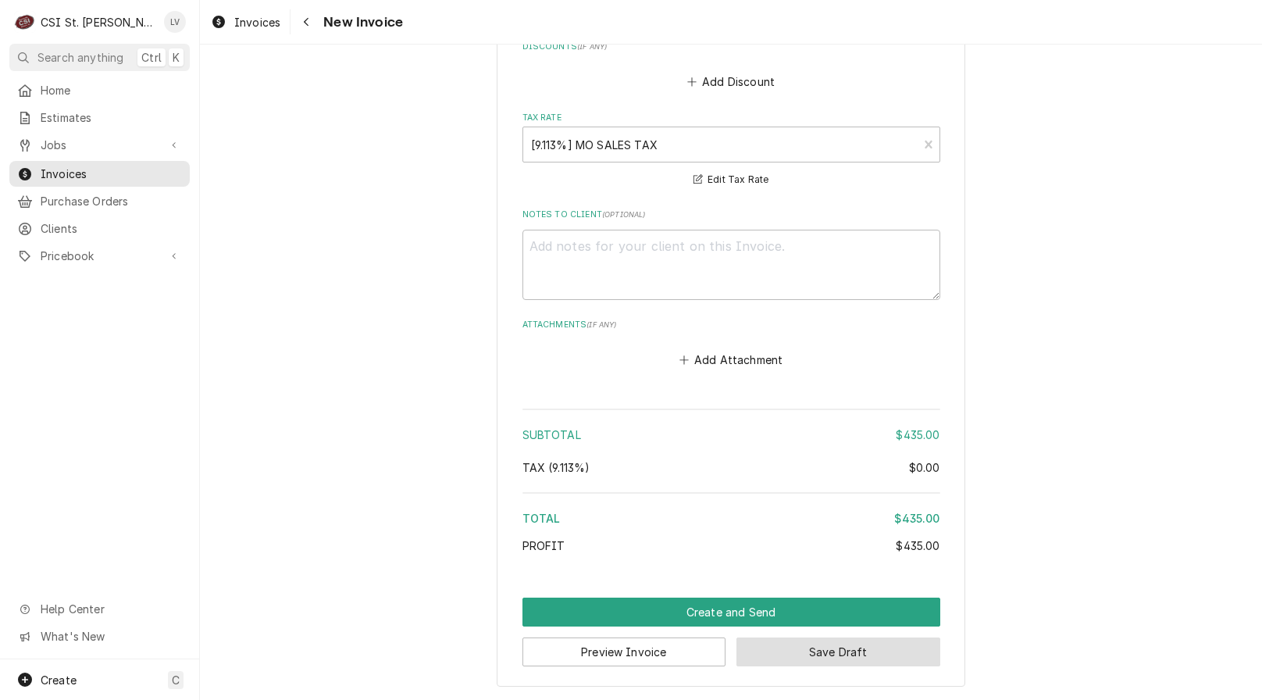
click at [860, 645] on button "Save Draft" at bounding box center [839, 651] width 204 height 29
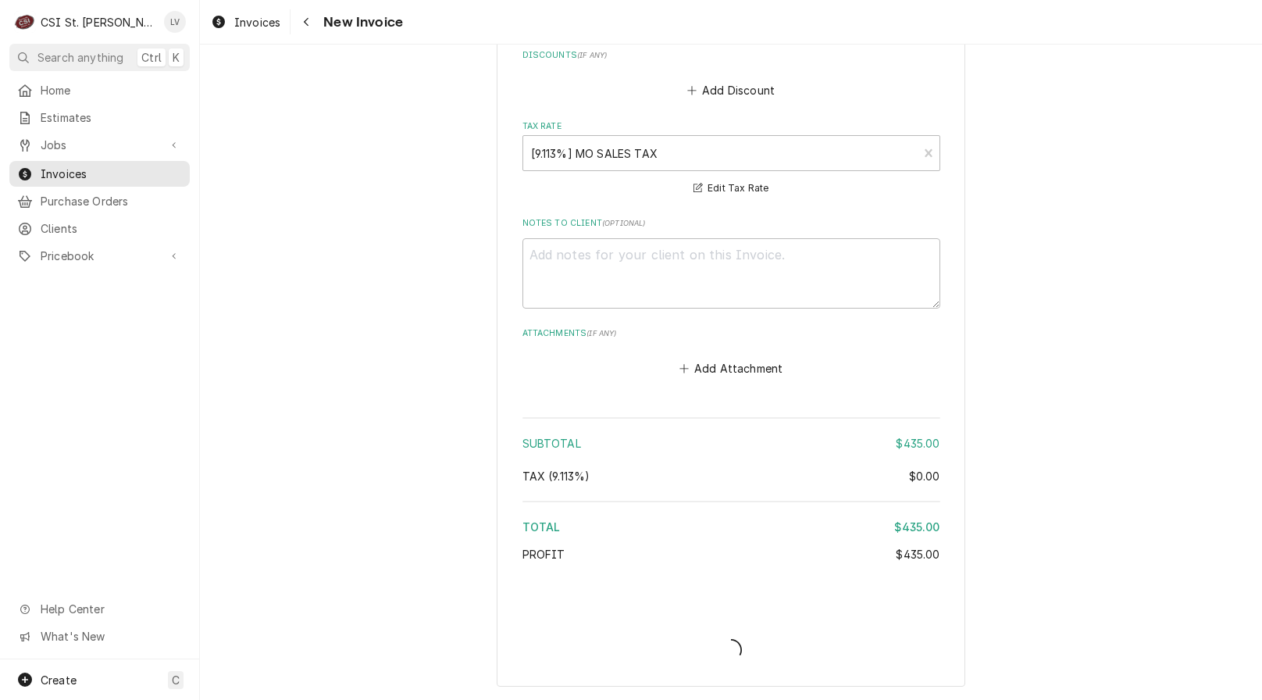
scroll to position [2948, 0]
type textarea "x"
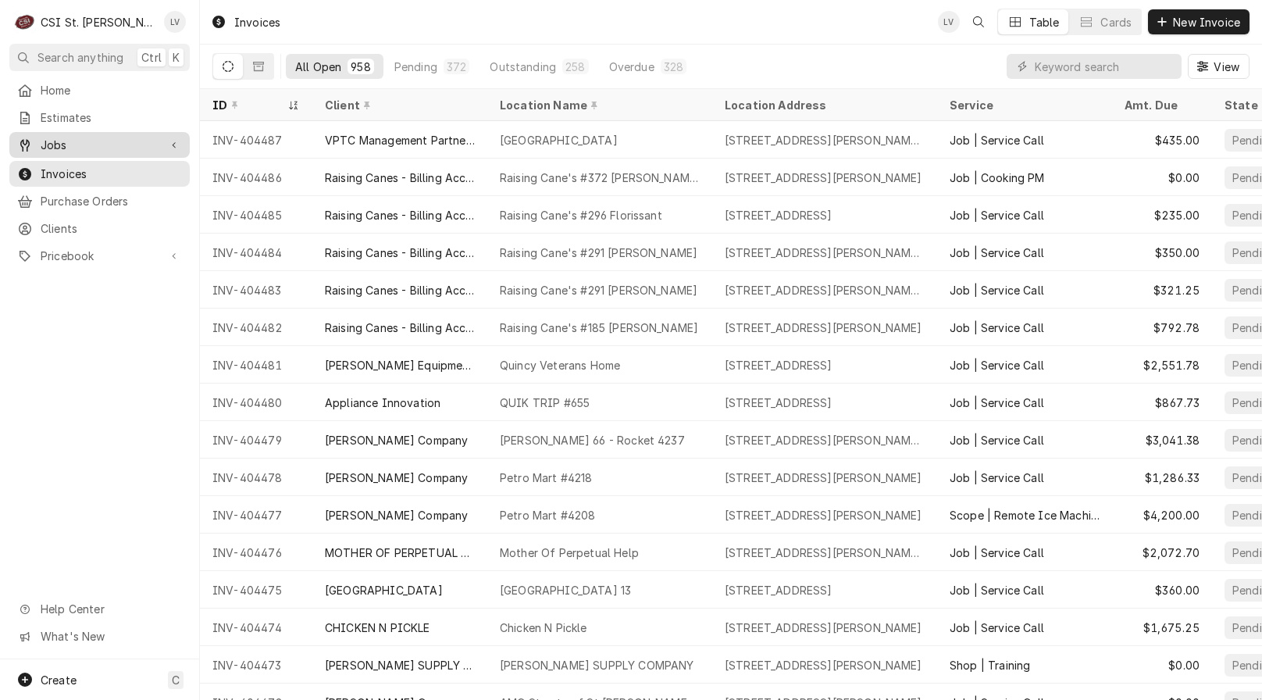
click at [63, 142] on span "Jobs" at bounding box center [100, 145] width 118 height 16
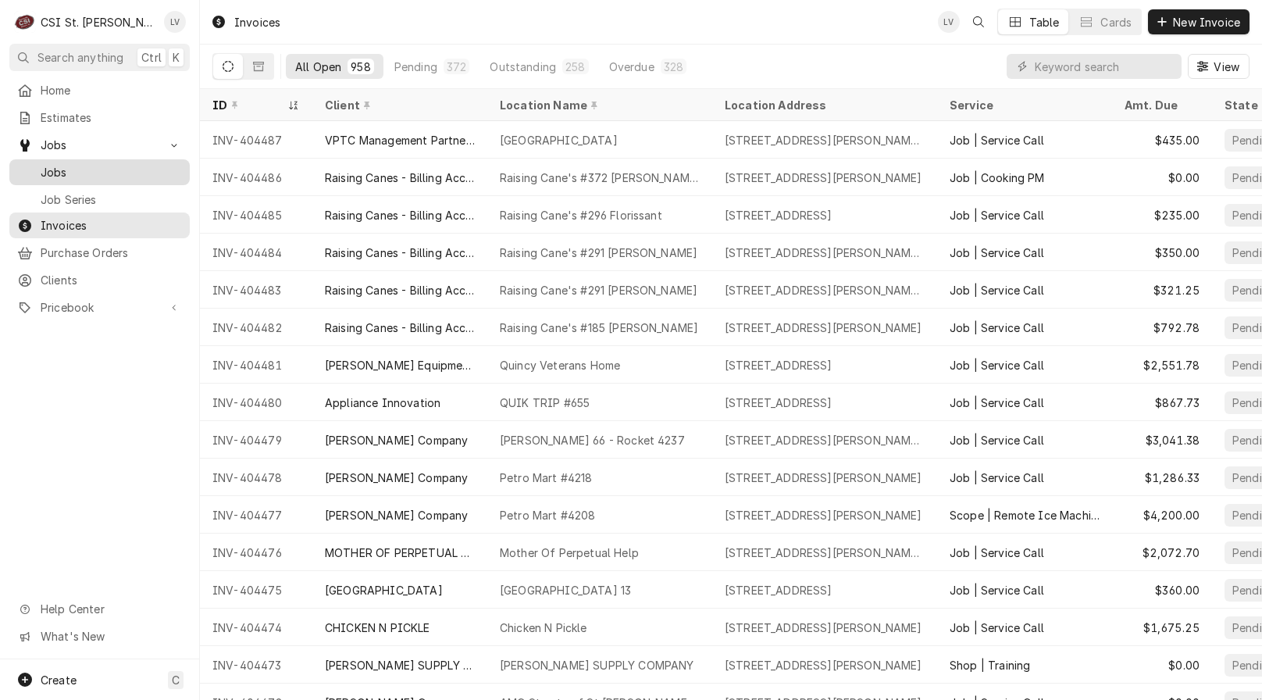
click at [65, 166] on span "Jobs" at bounding box center [111, 172] width 141 height 16
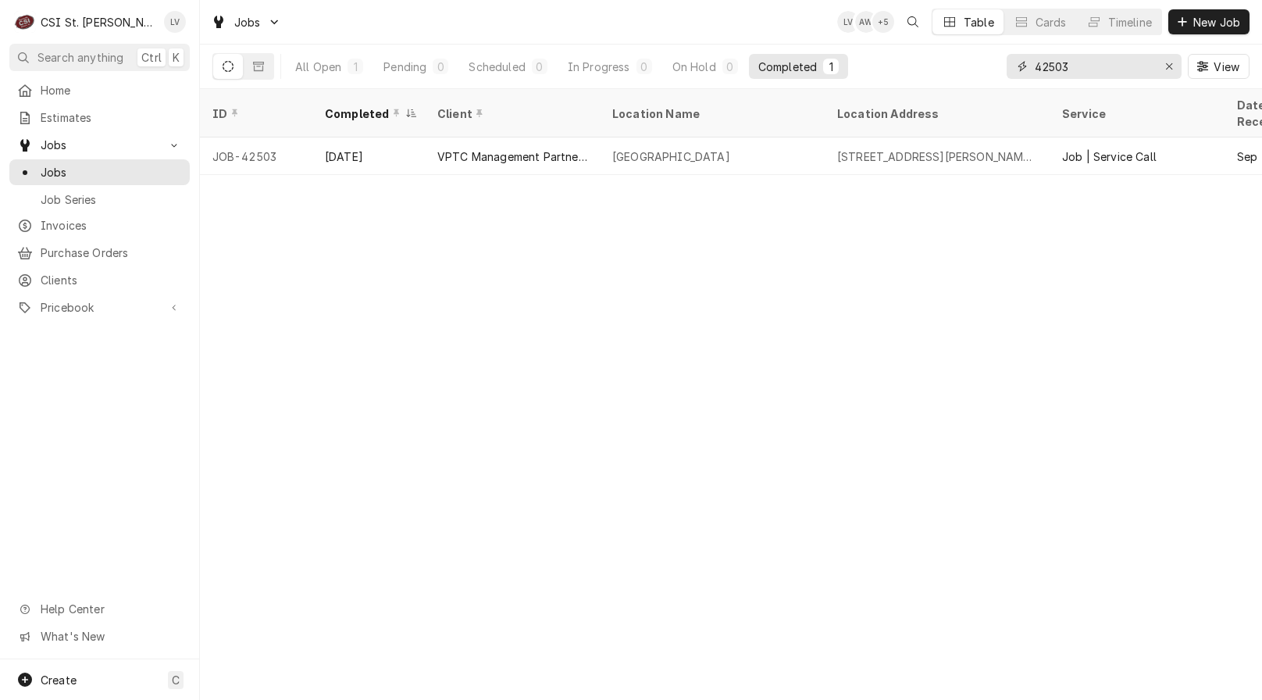
drag, startPoint x: 1090, startPoint y: 72, endPoint x: 1001, endPoint y: 75, distance: 89.1
click at [1001, 75] on div "All Open 1 Pending 0 Scheduled 0 In Progress 0 On Hold 0 Completed 1 42503 View" at bounding box center [730, 67] width 1037 height 44
type input "43080"
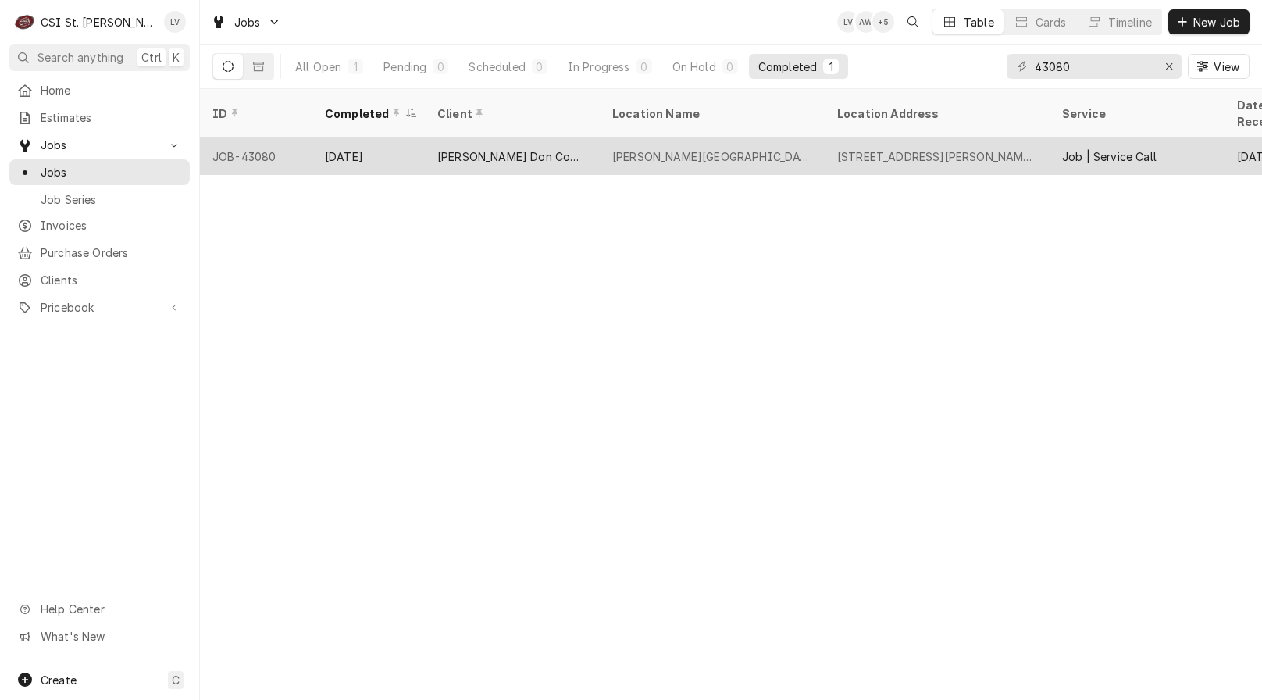
click at [630, 149] on div "Warren Elementary" at bounding box center [712, 155] width 225 height 37
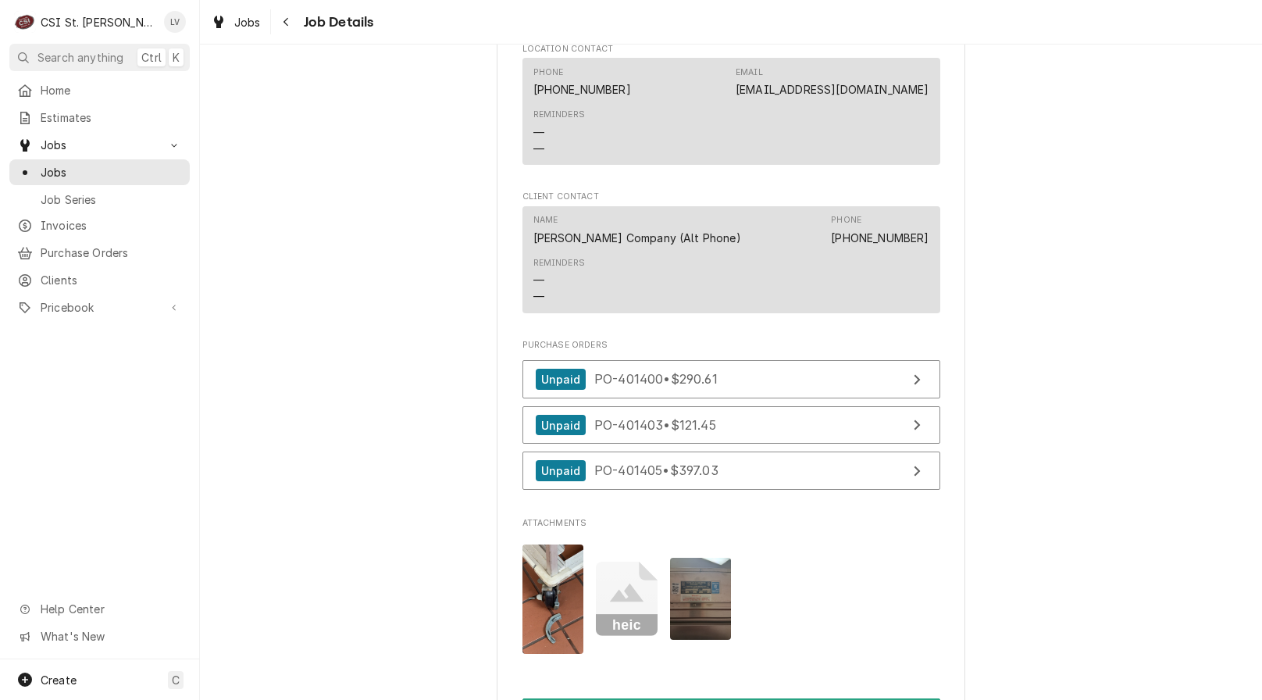
scroll to position [1562, 0]
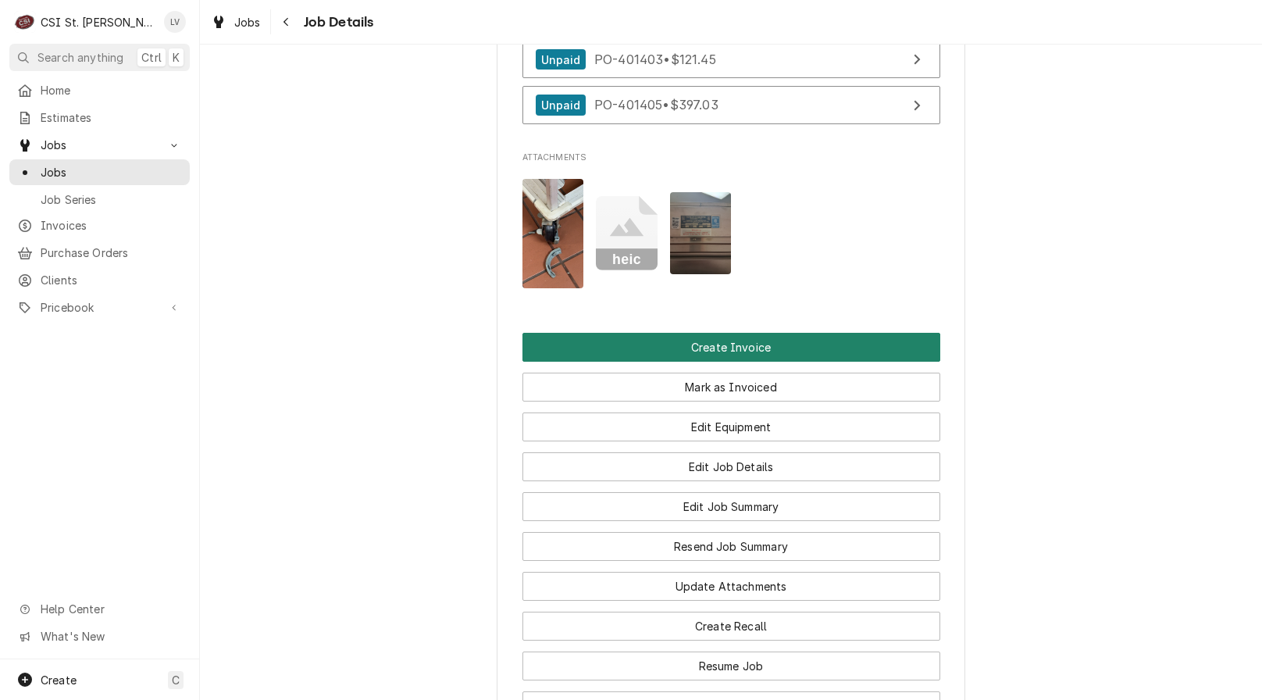
click at [753, 335] on button "Create Invoice" at bounding box center [732, 347] width 418 height 29
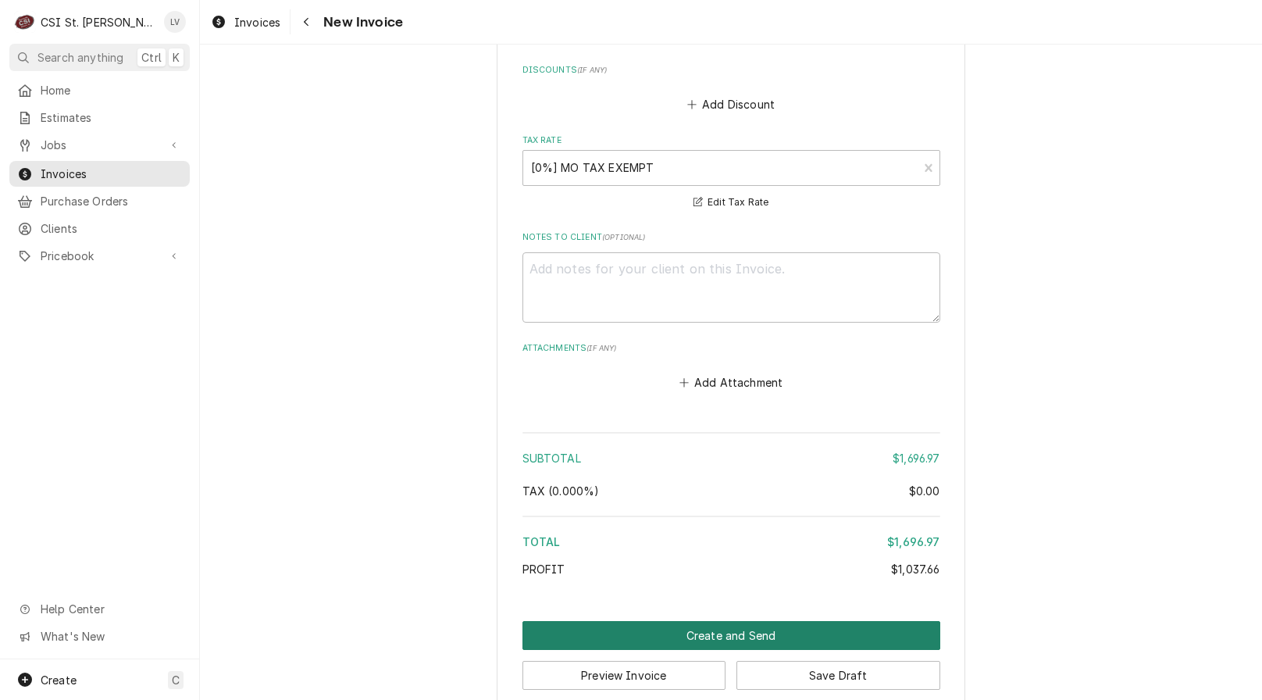
scroll to position [4753, 0]
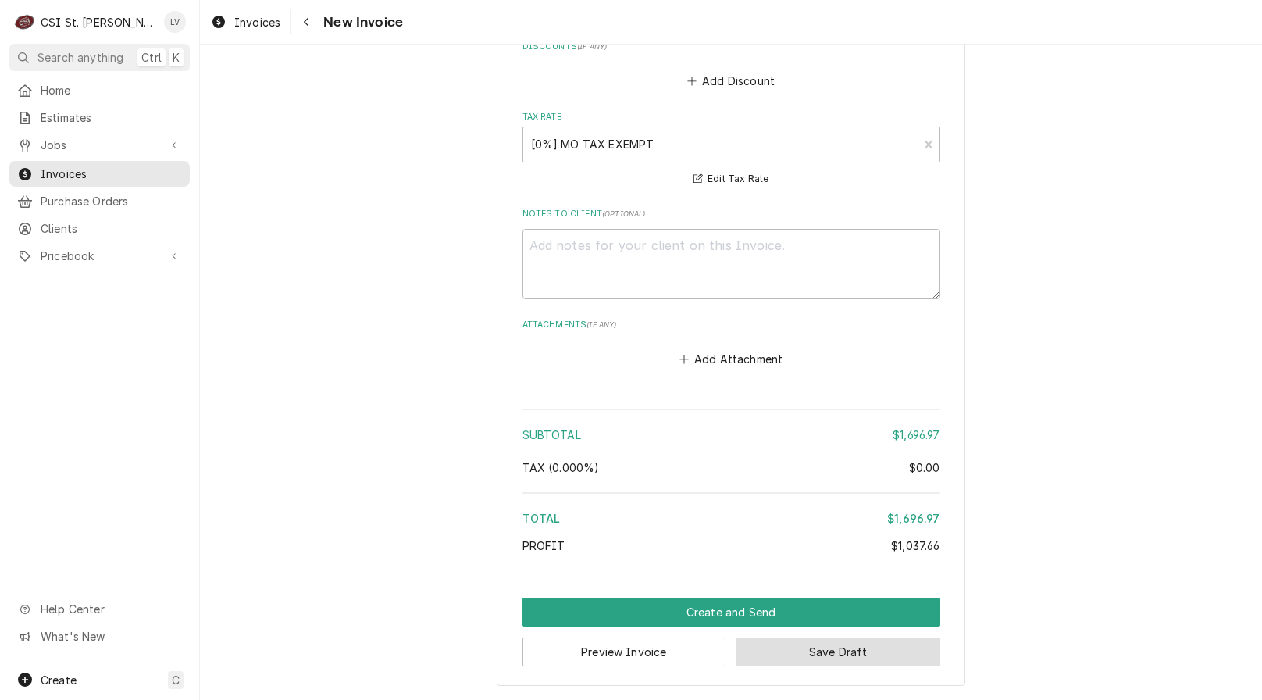
click at [855, 653] on button "Save Draft" at bounding box center [839, 651] width 204 height 29
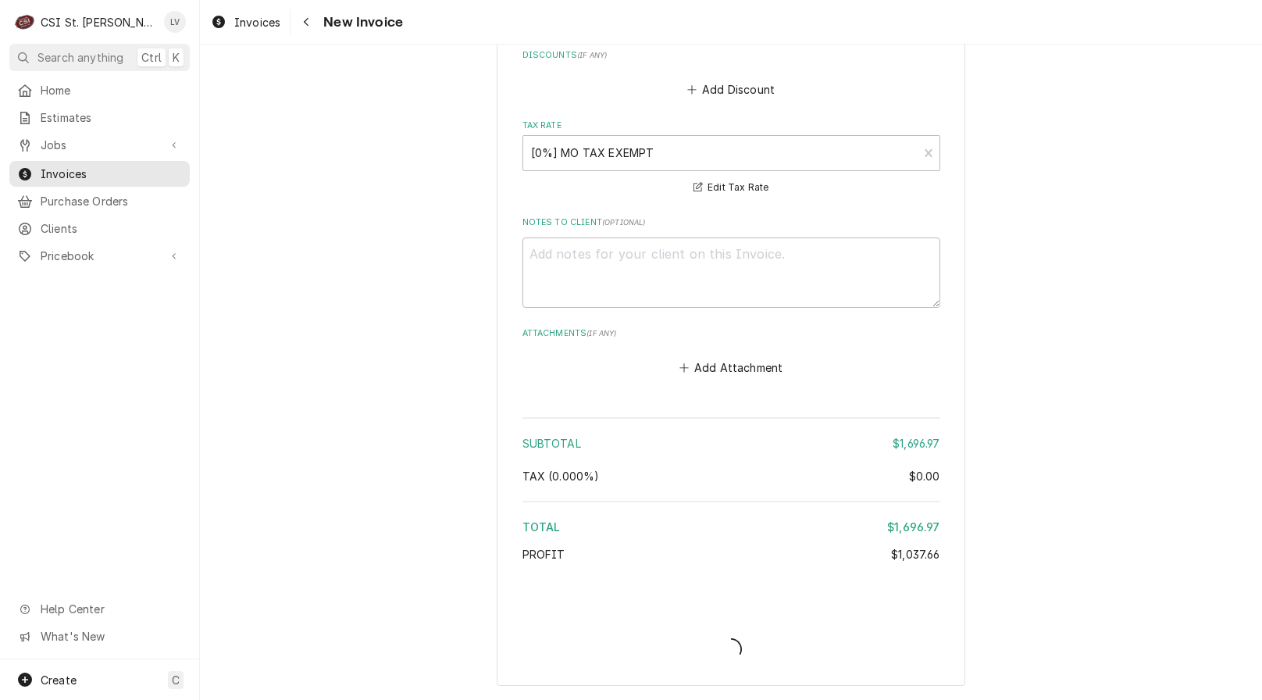
type textarea "x"
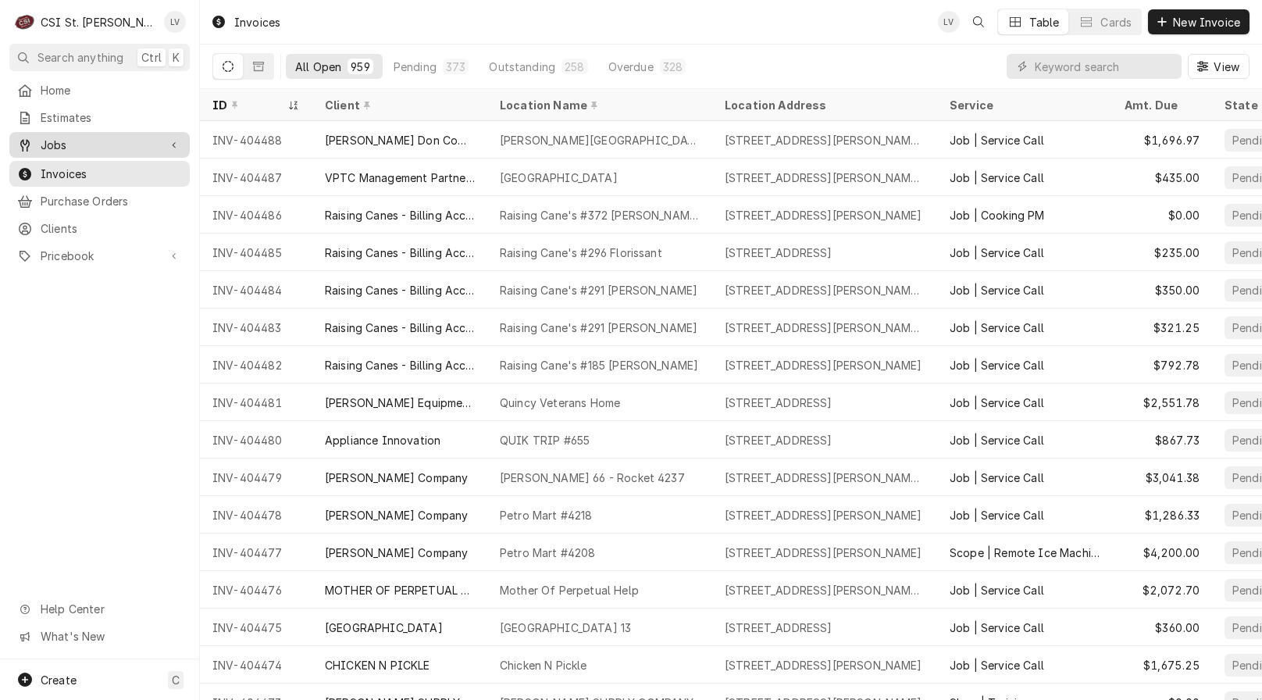
click at [52, 137] on span "Jobs" at bounding box center [100, 145] width 118 height 16
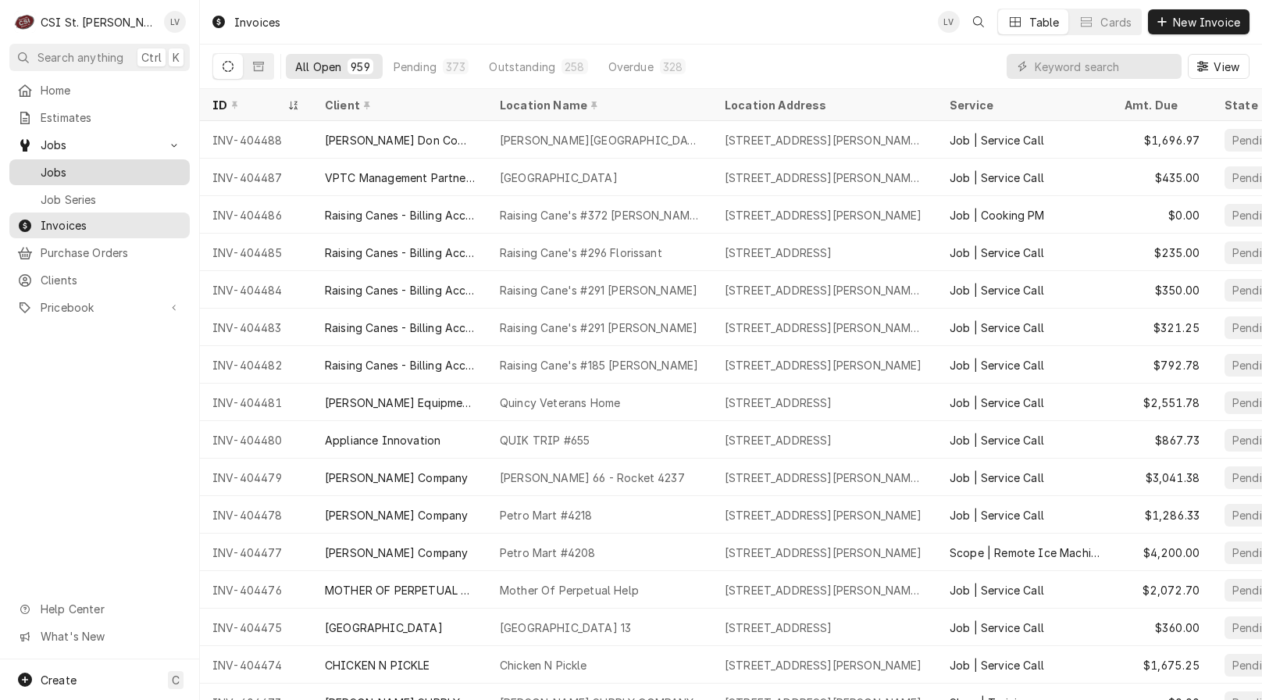
click at [47, 164] on span "Jobs" at bounding box center [111, 172] width 141 height 16
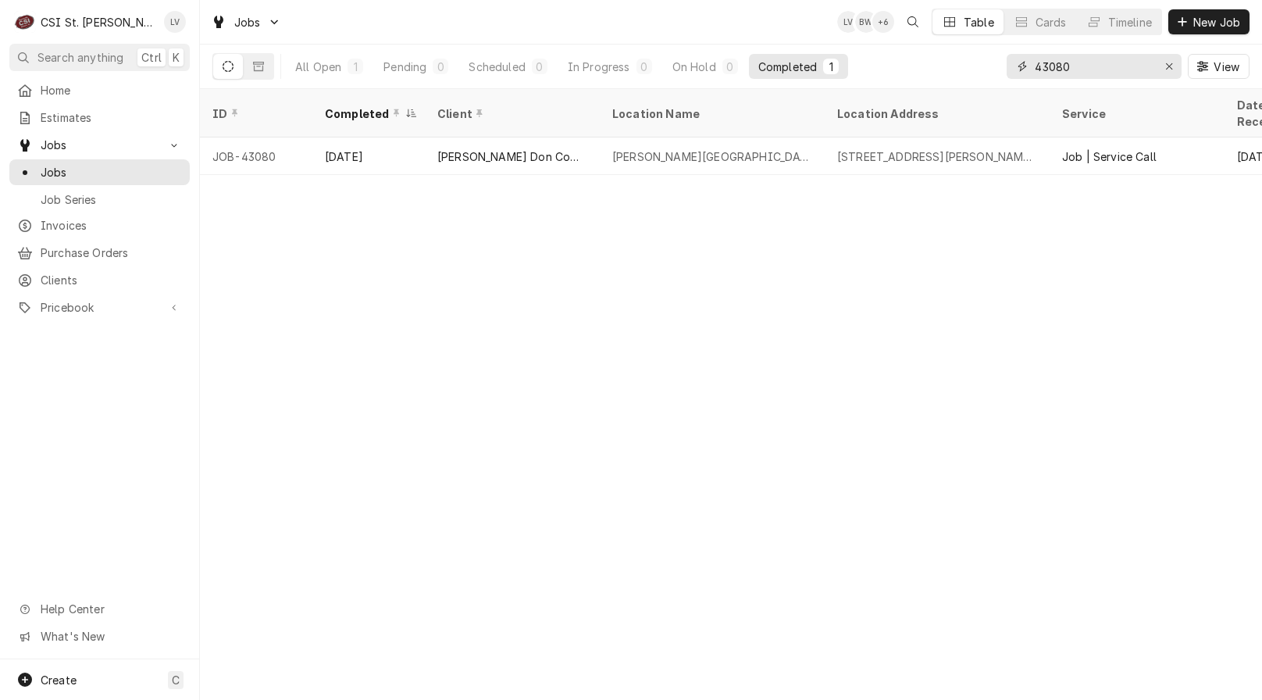
drag, startPoint x: 1085, startPoint y: 69, endPoint x: 986, endPoint y: 62, distance: 99.4
click at [986, 62] on div "All Open 1 Pending 0 Scheduled 0 In Progress 0 On Hold 0 Completed 1 43080 View" at bounding box center [730, 67] width 1037 height 44
type input "43138"
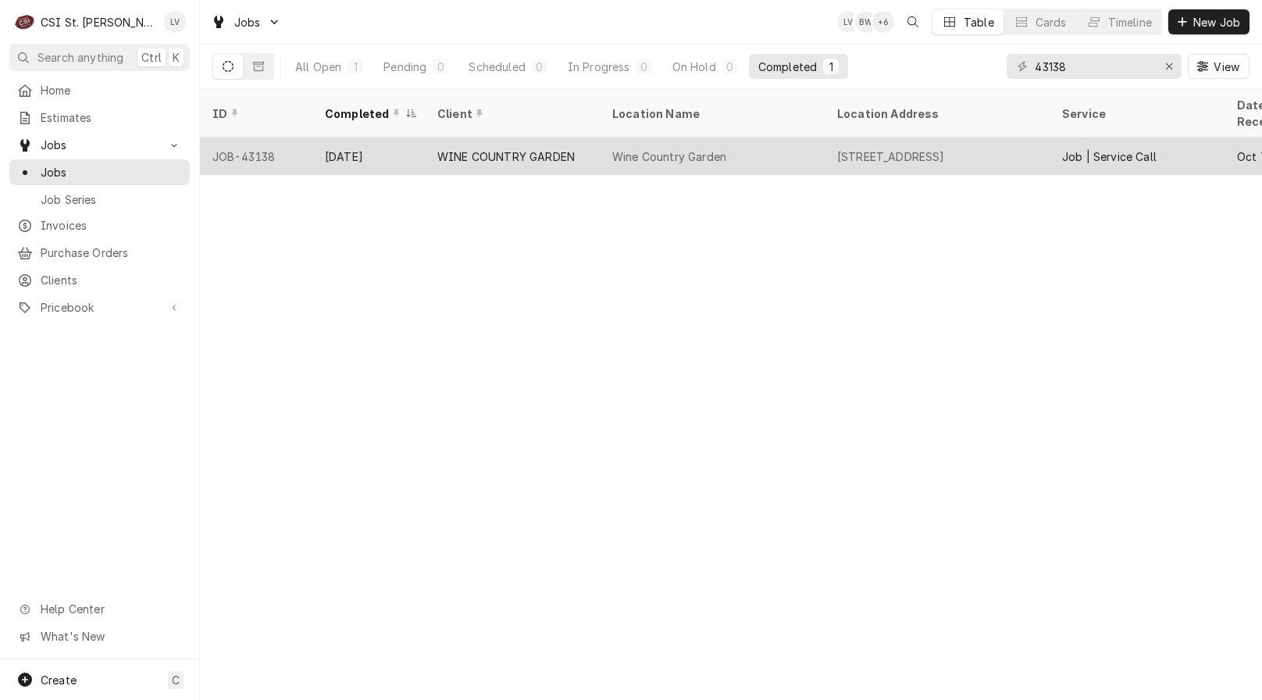
drag, startPoint x: 483, startPoint y: 136, endPoint x: 480, endPoint y: 147, distance: 11.4
click at [482, 148] on div "WINE COUNTRY GARDEN" at bounding box center [505, 156] width 137 height 16
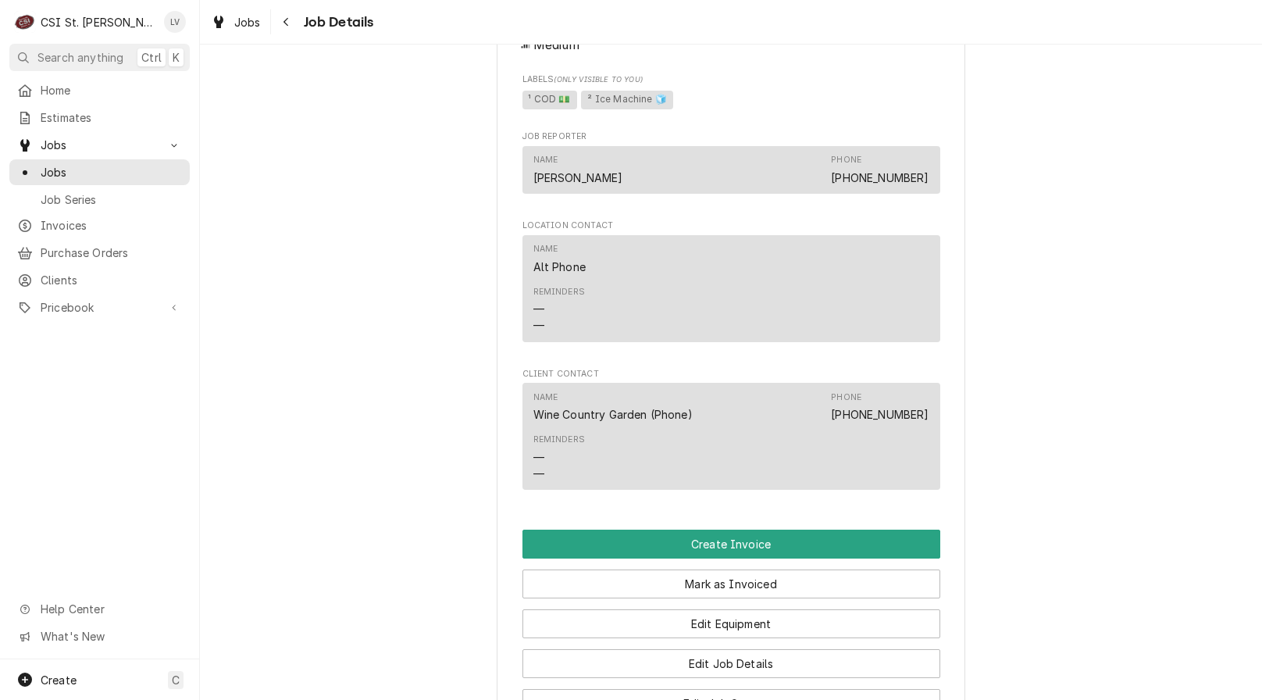
scroll to position [1640, 0]
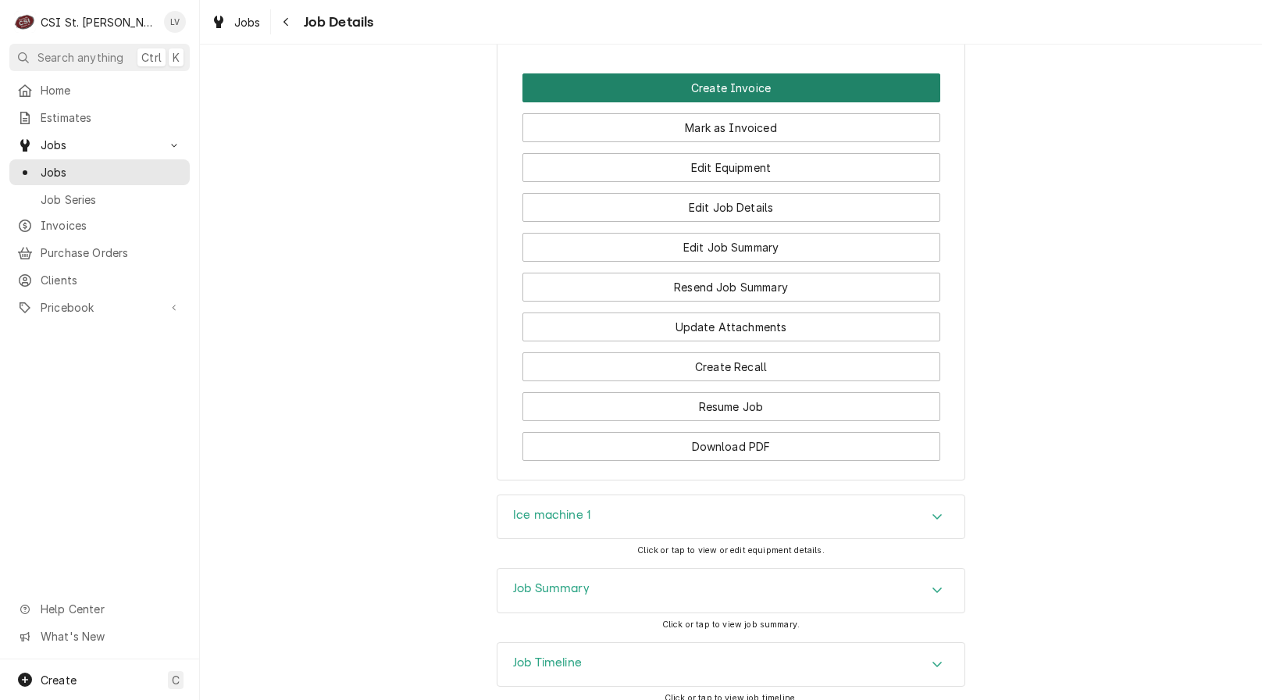
click at [698, 97] on button "Create Invoice" at bounding box center [732, 87] width 418 height 29
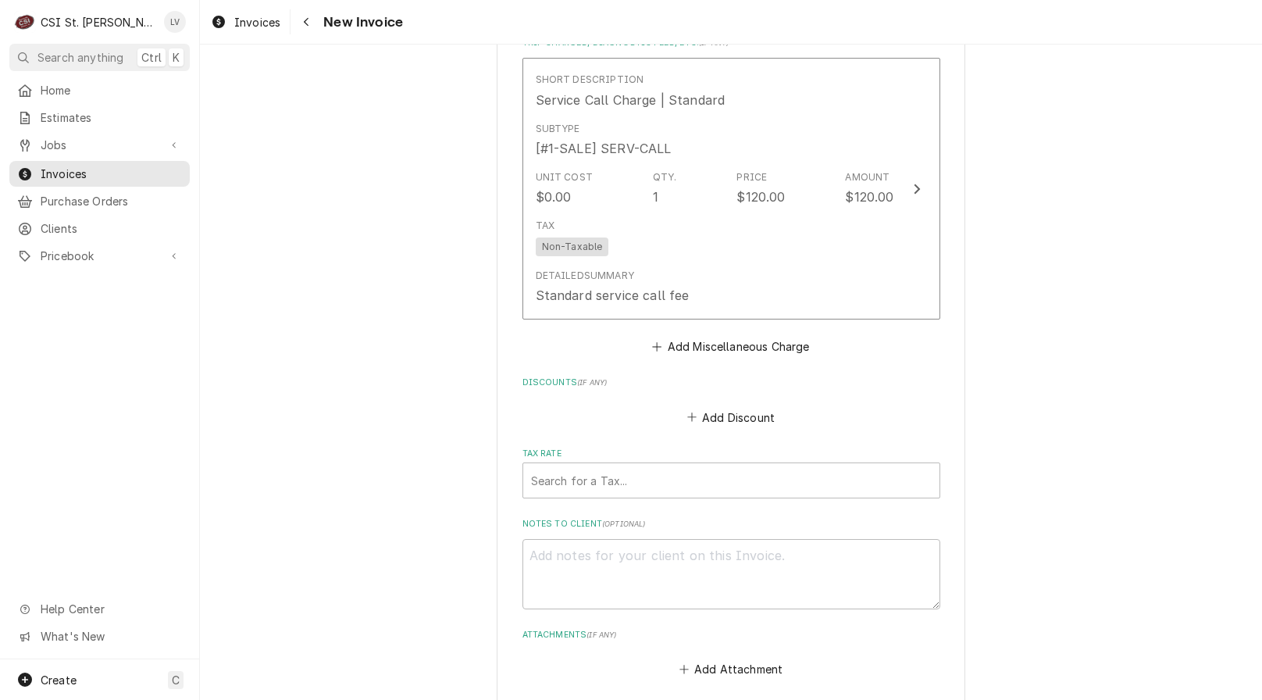
scroll to position [3608, 0]
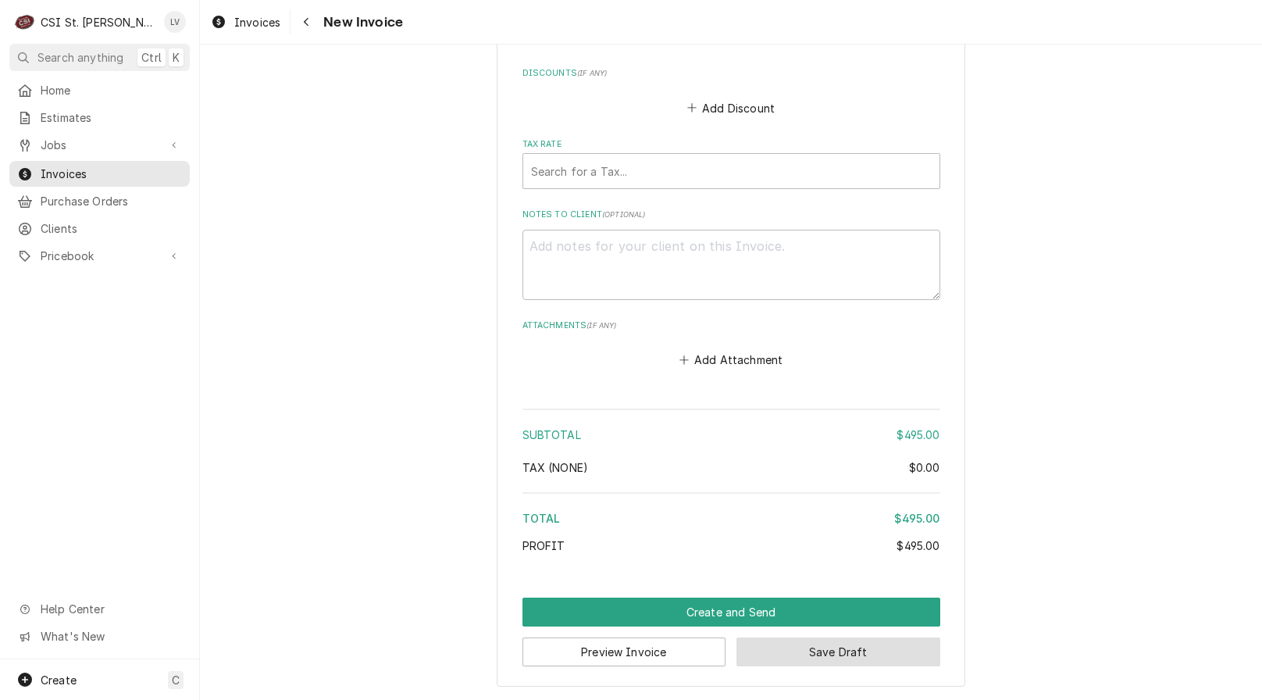
click at [852, 646] on button "Save Draft" at bounding box center [839, 651] width 204 height 29
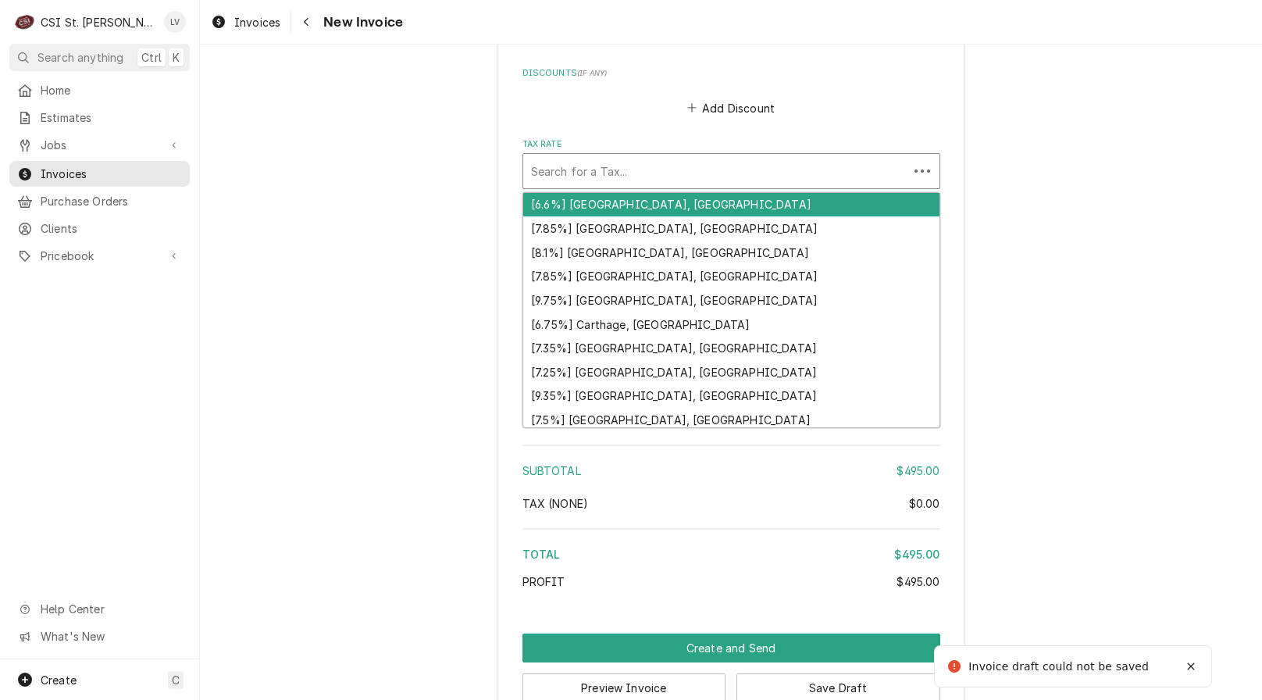
click at [607, 175] on div "Tax Rate" at bounding box center [715, 171] width 369 height 28
type textarea "x"
type input "m"
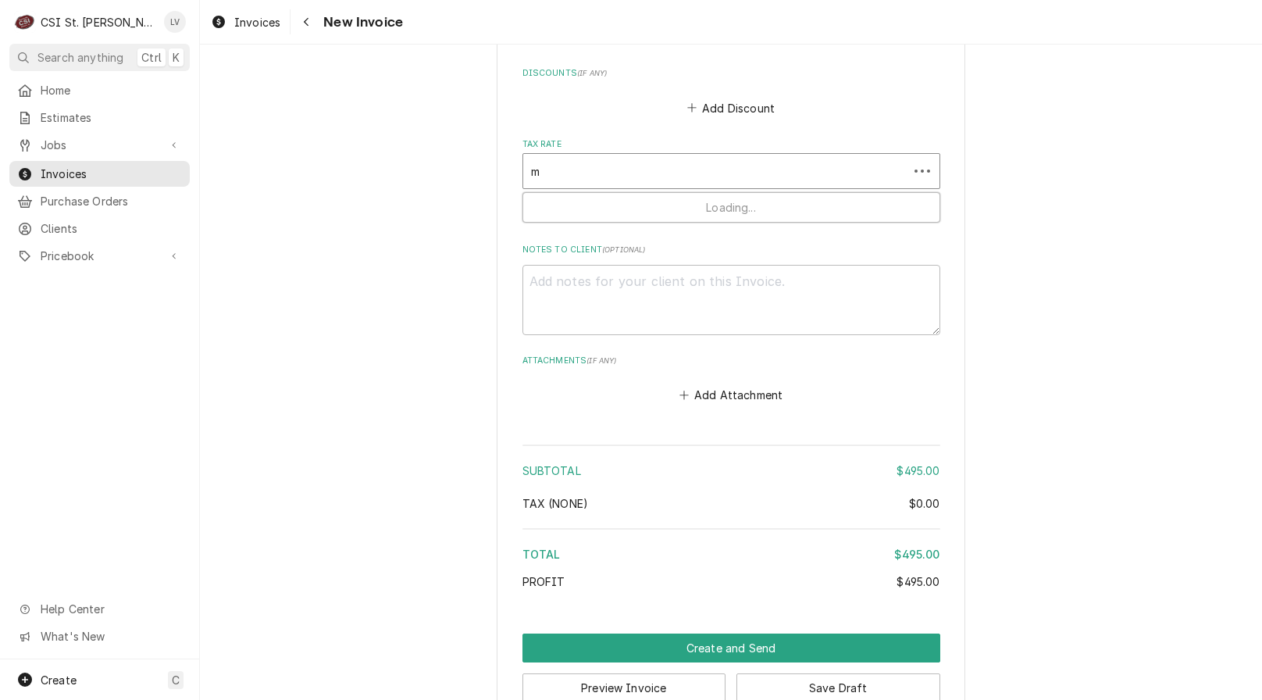
type textarea "x"
type input "mo"
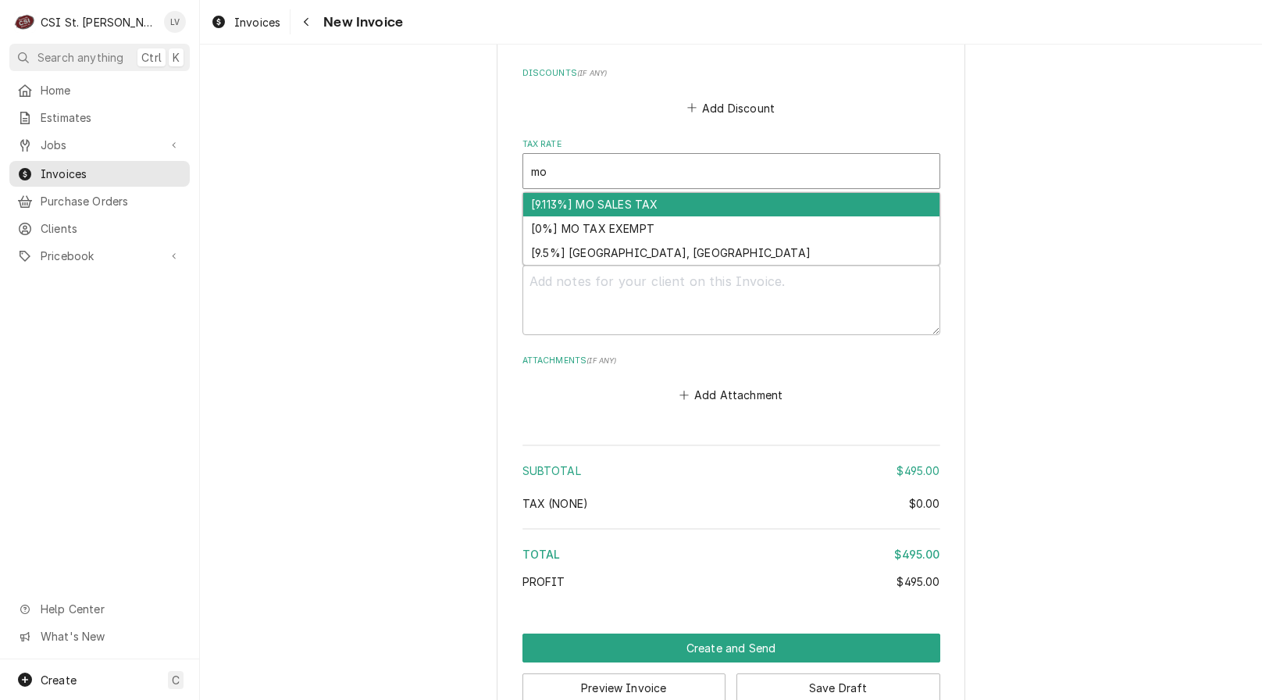
click at [586, 196] on div "[9.113%] MO SALES TAX" at bounding box center [731, 205] width 416 height 24
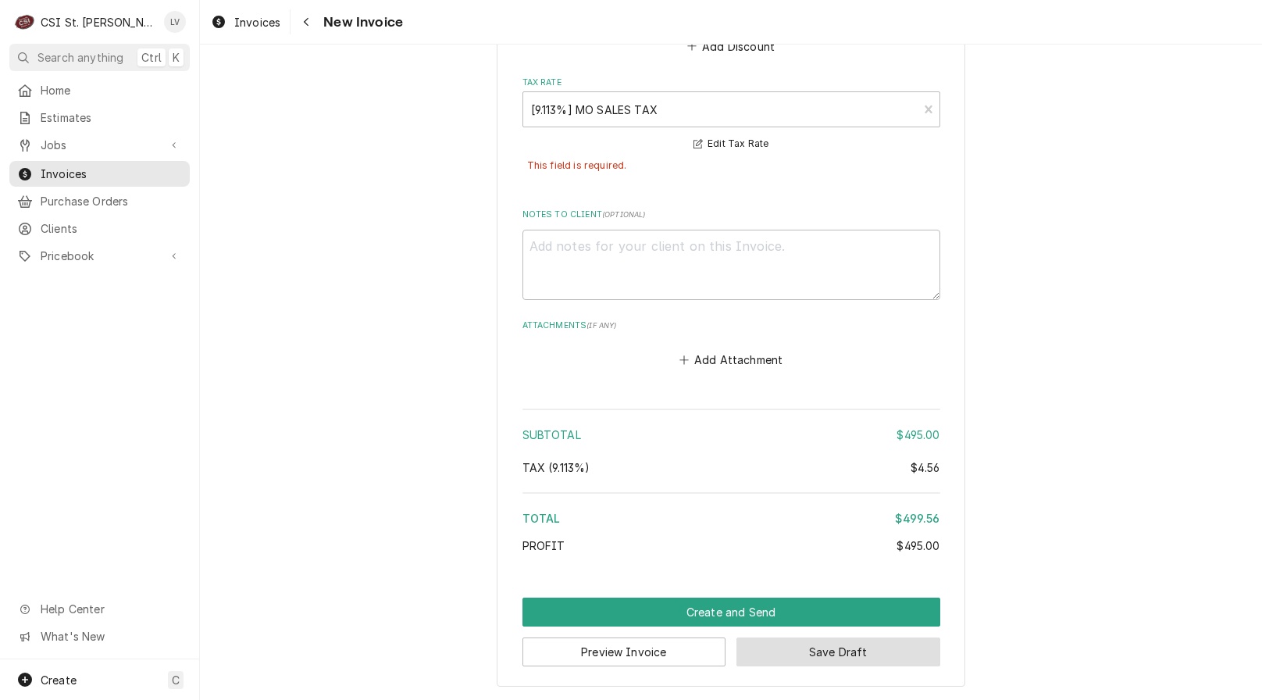
click at [826, 648] on button "Save Draft" at bounding box center [839, 651] width 204 height 29
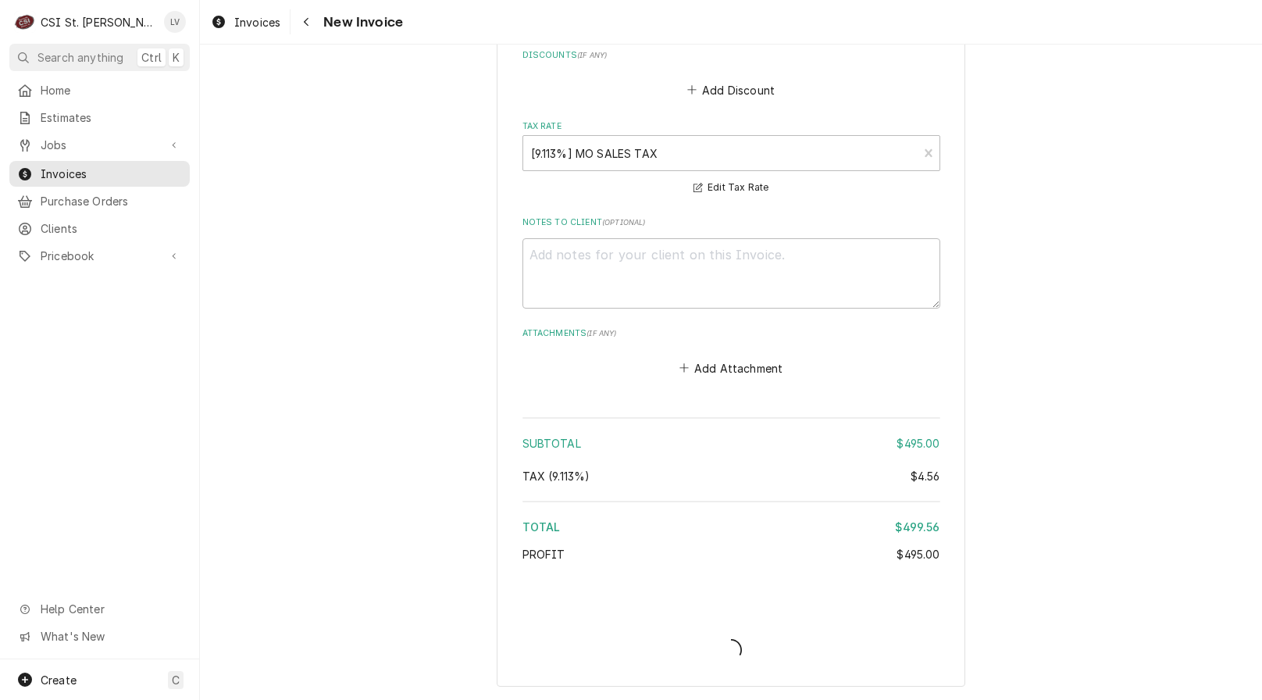
scroll to position [3626, 0]
type textarea "x"
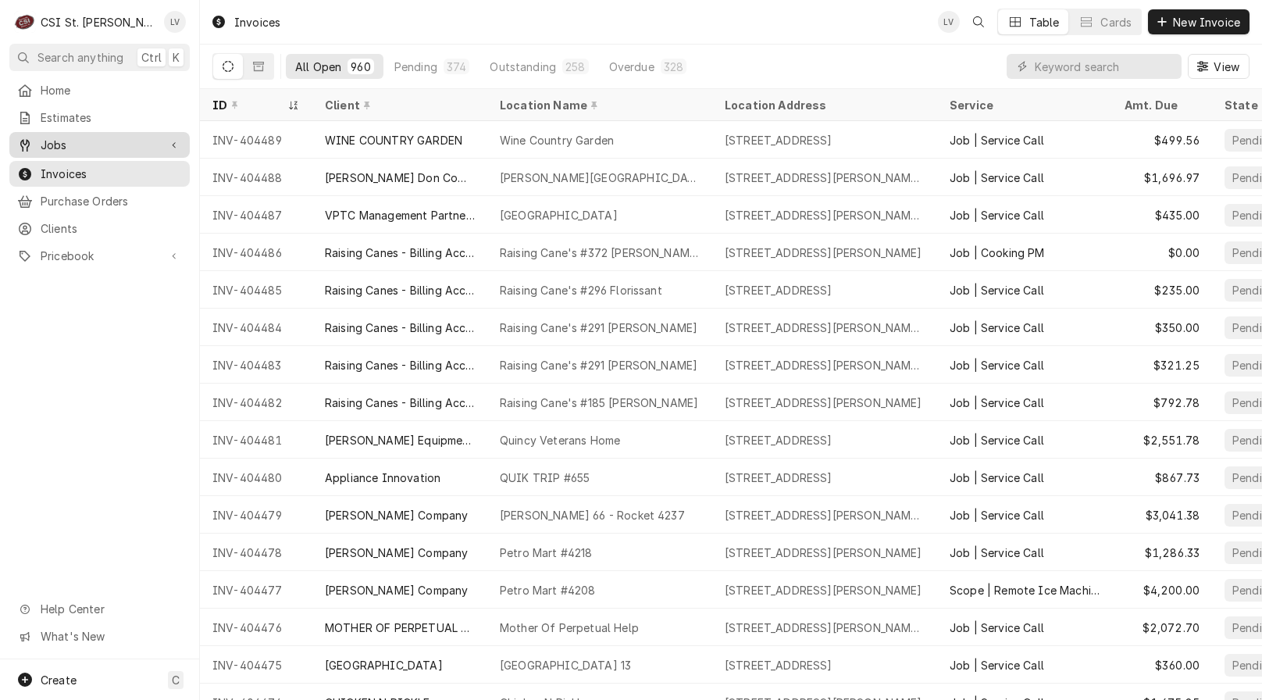
click at [82, 138] on span "Jobs" at bounding box center [100, 145] width 118 height 16
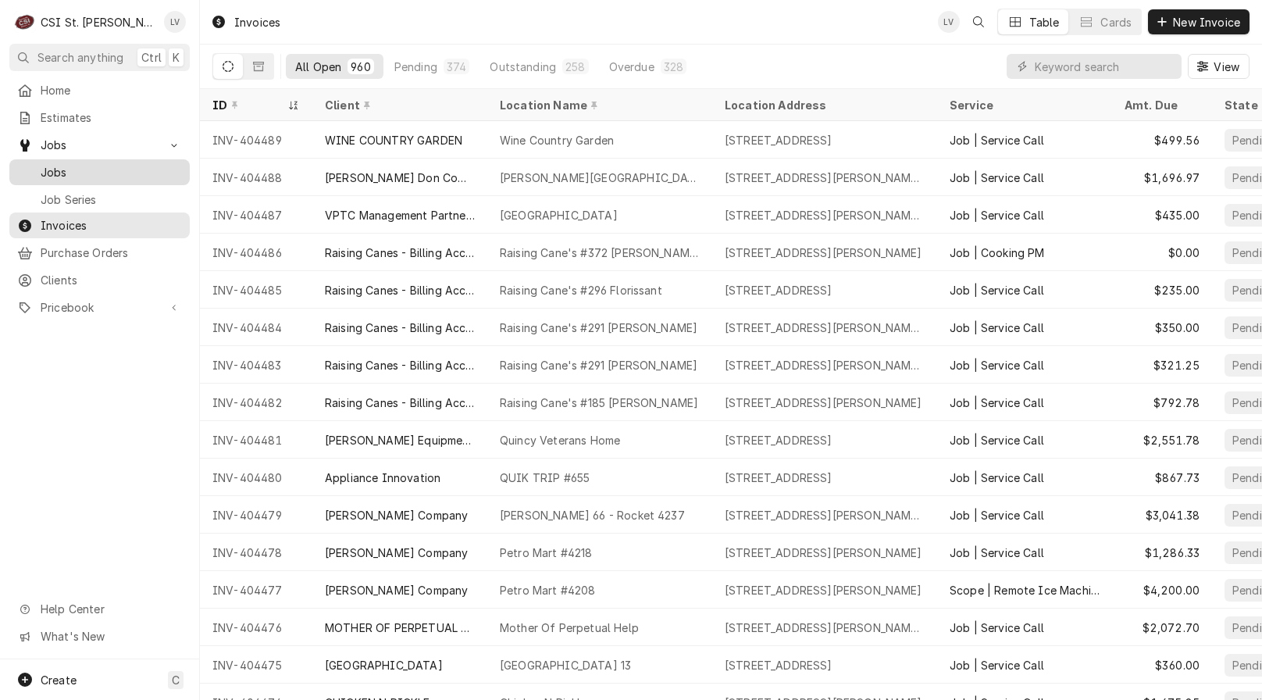
click at [84, 162] on div "Jobs" at bounding box center [99, 172] width 174 height 20
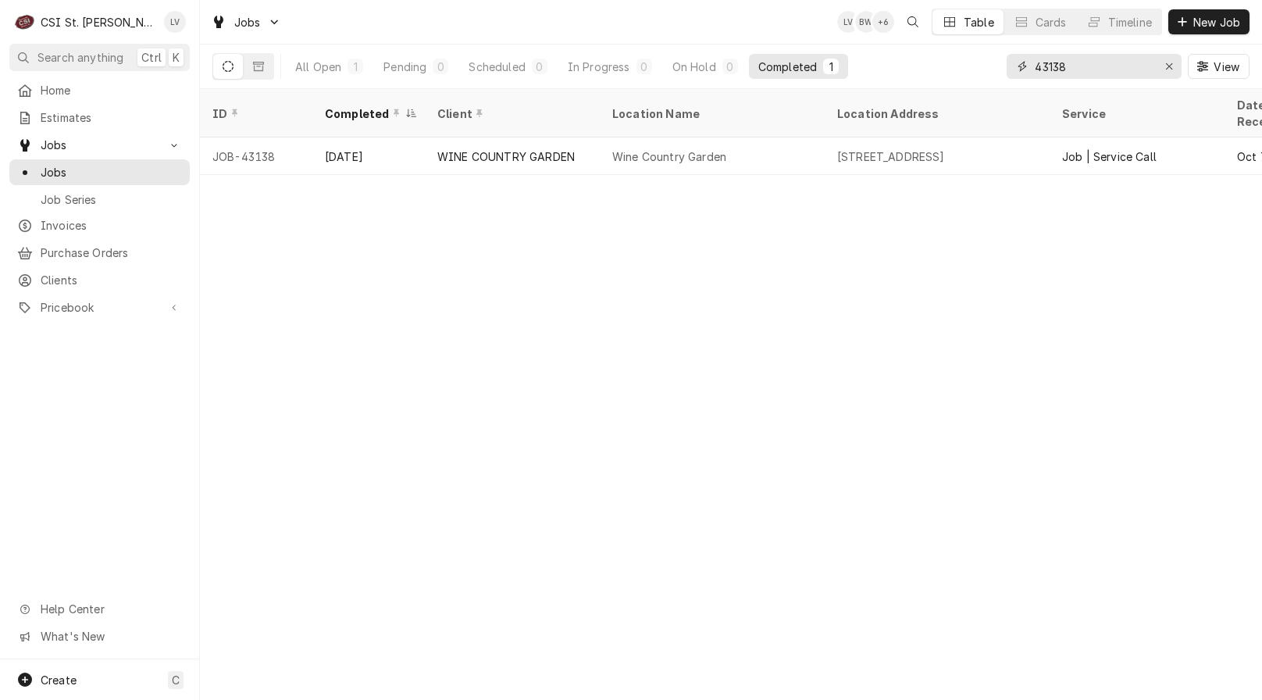
drag, startPoint x: 1106, startPoint y: 69, endPoint x: 972, endPoint y: 85, distance: 135.3
click at [972, 85] on div "All Open 1 Pending 0 Scheduled 0 In Progress 0 On Hold 0 Completed 1 43138 View" at bounding box center [730, 67] width 1037 height 44
type input "43118"
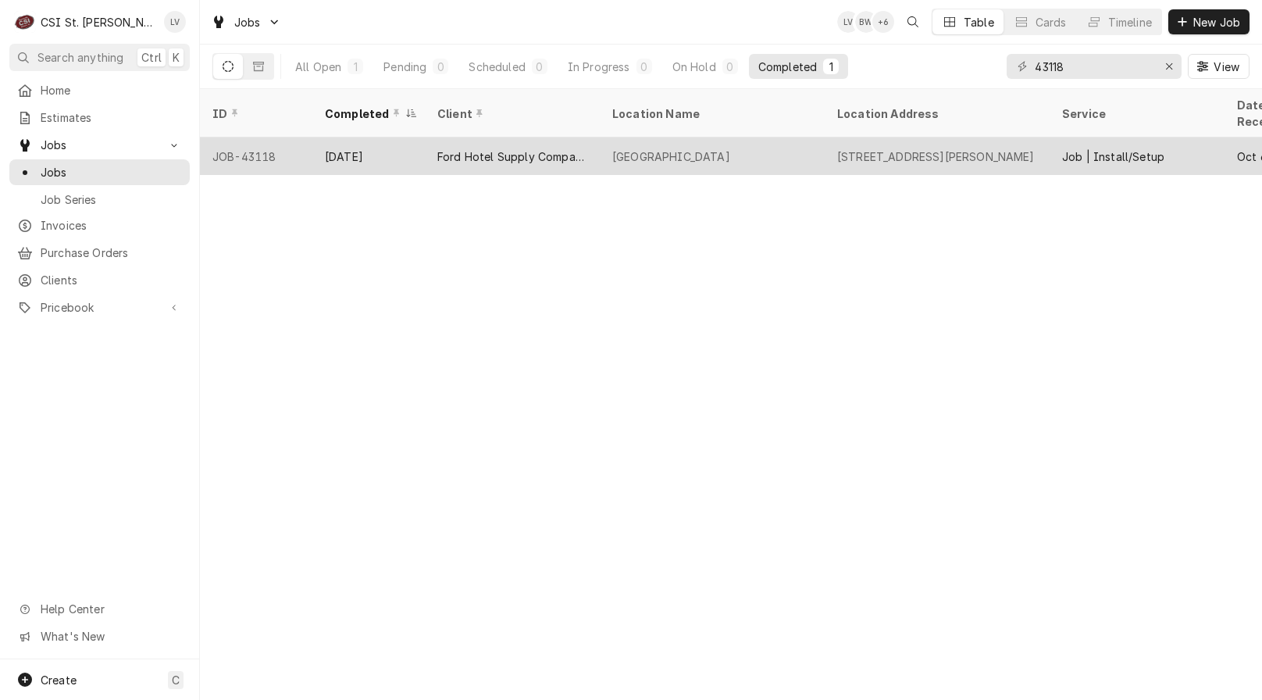
click at [380, 153] on div "Oct 9" at bounding box center [368, 155] width 112 height 37
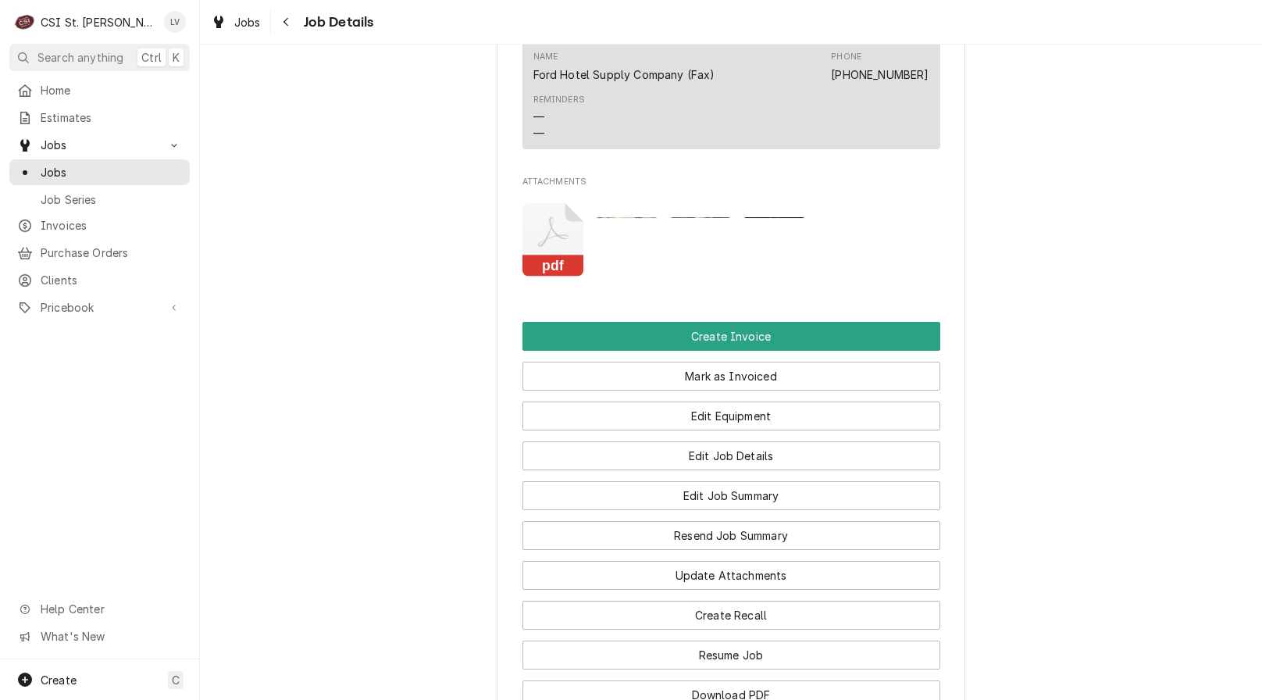
scroll to position [1172, 0]
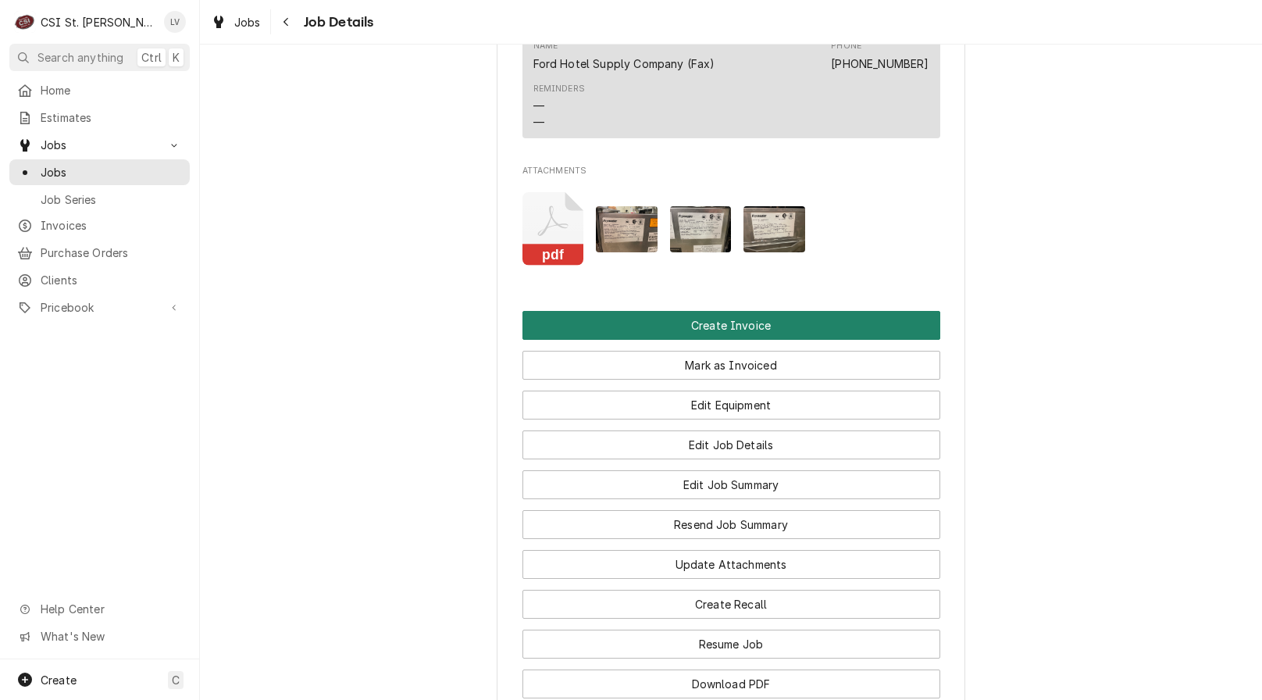
click at [644, 333] on button "Create Invoice" at bounding box center [732, 325] width 418 height 29
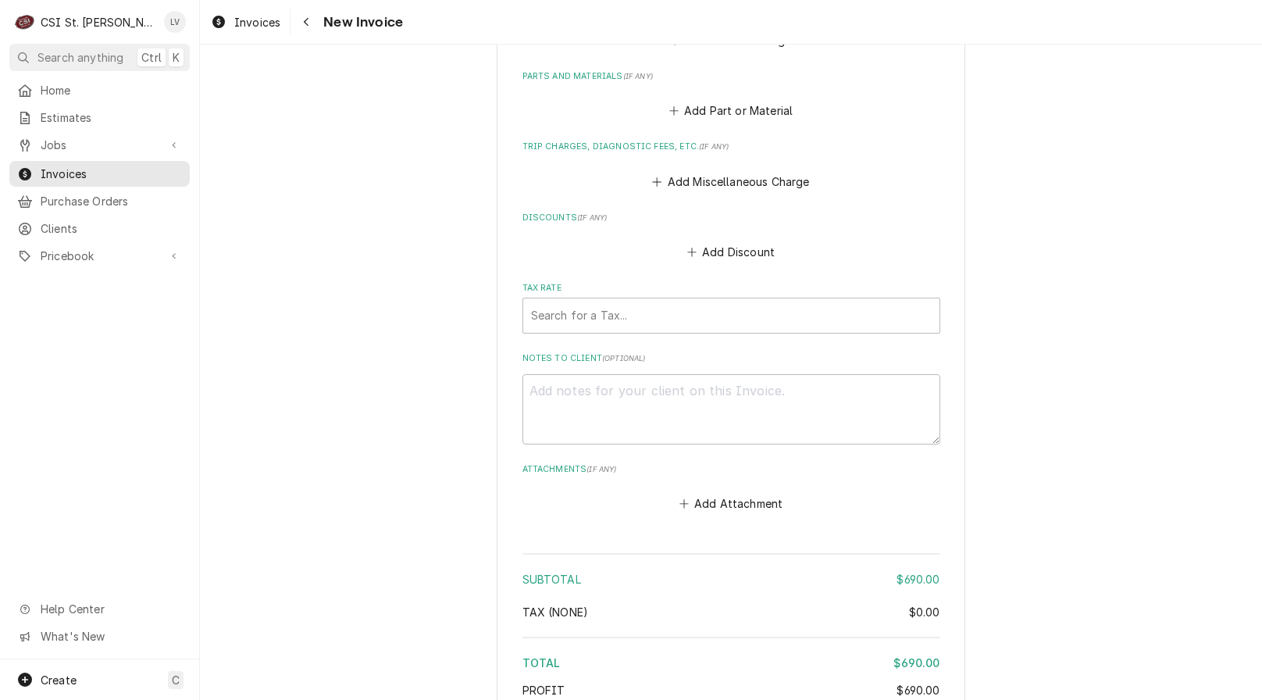
scroll to position [3096, 0]
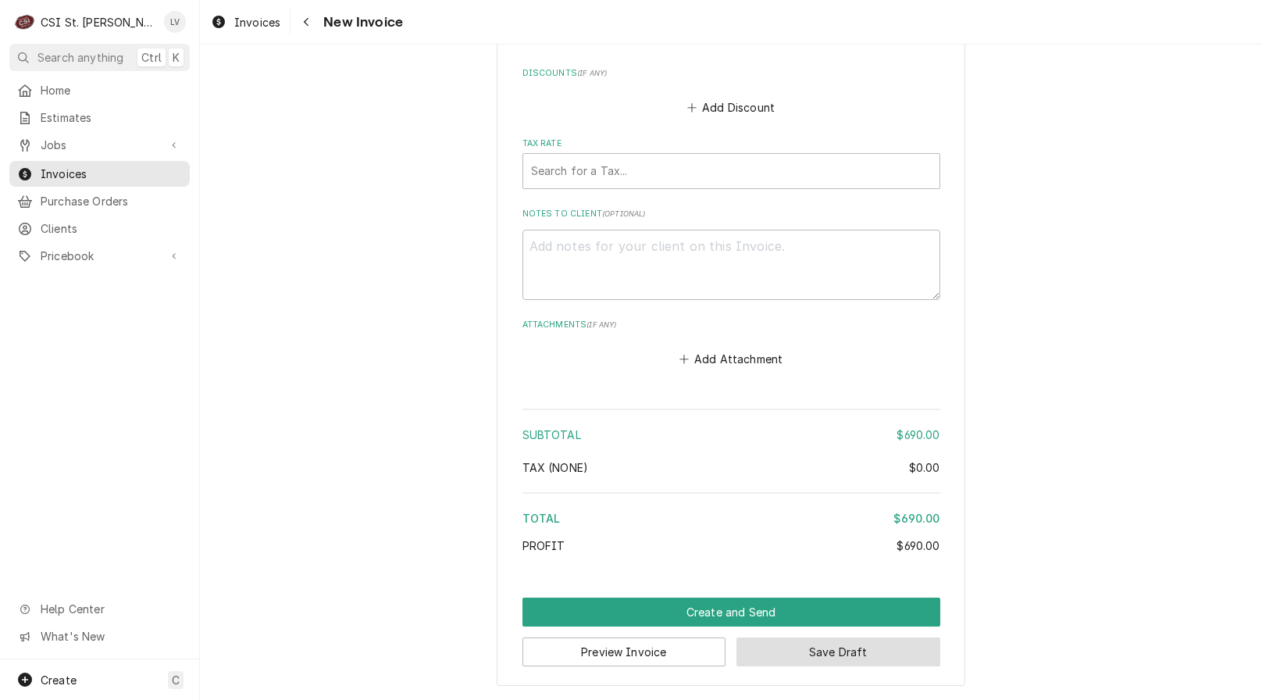
click at [870, 651] on button "Save Draft" at bounding box center [839, 651] width 204 height 29
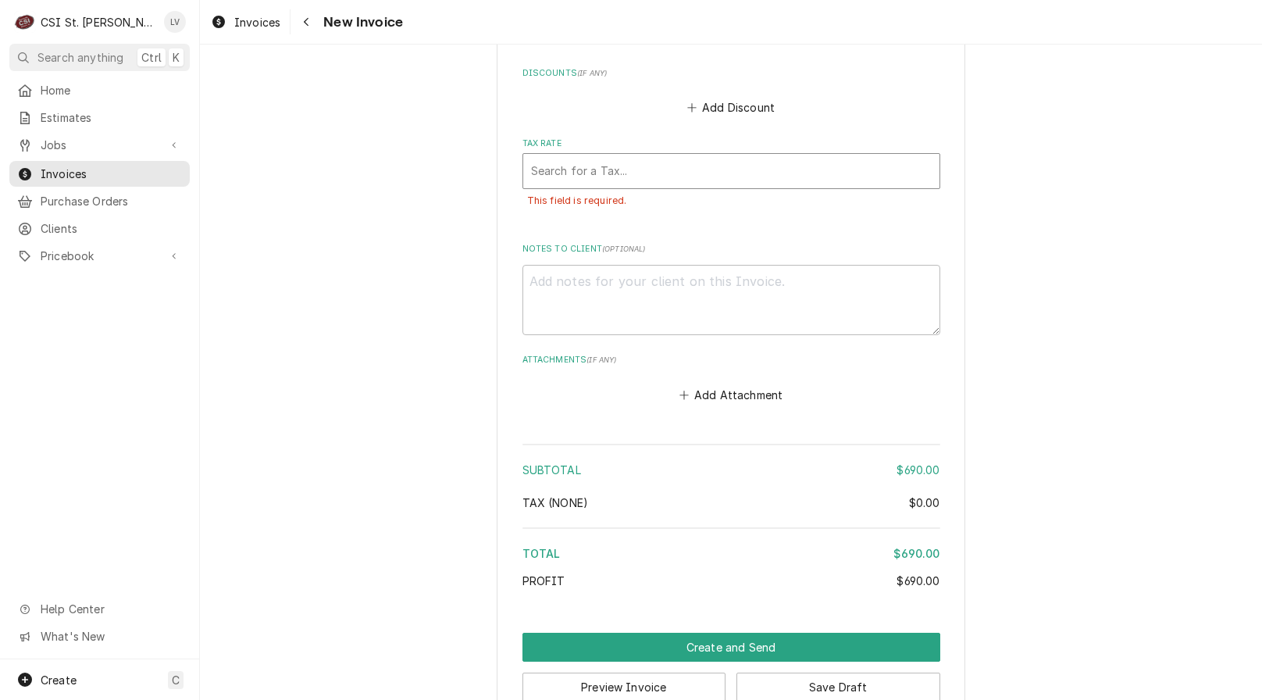
click at [602, 177] on div "Tax Rate" at bounding box center [731, 171] width 401 height 28
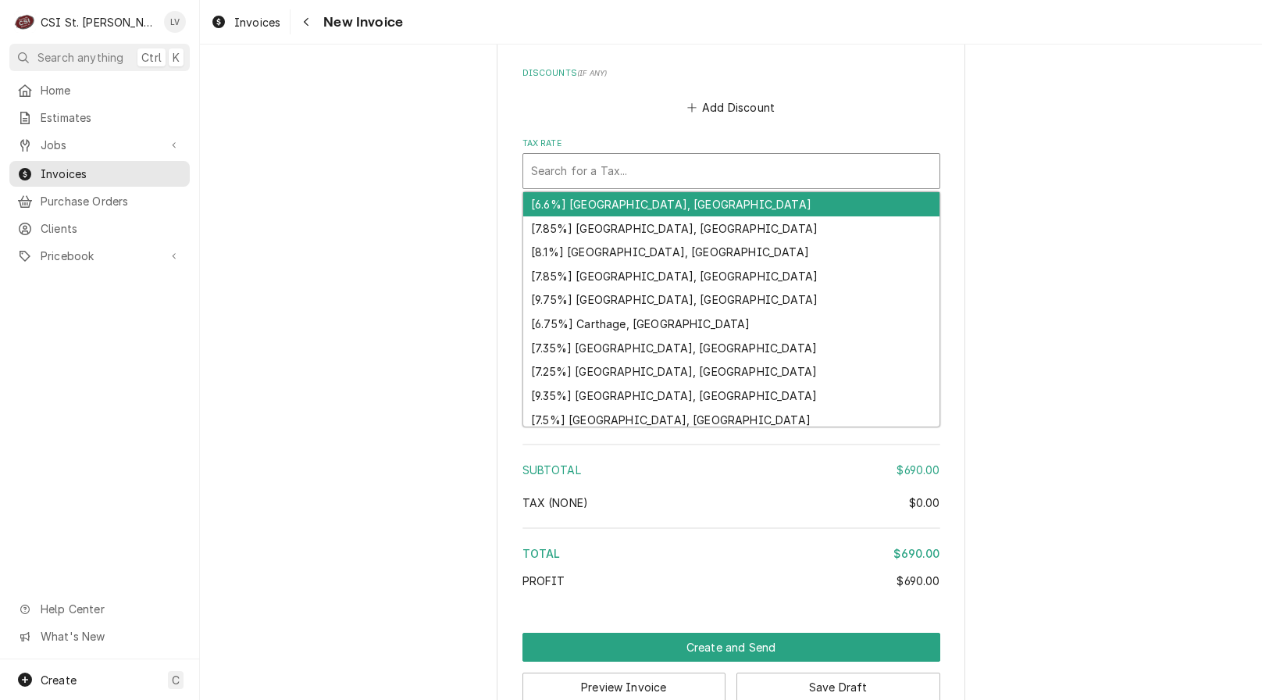
type textarea "x"
type input "e"
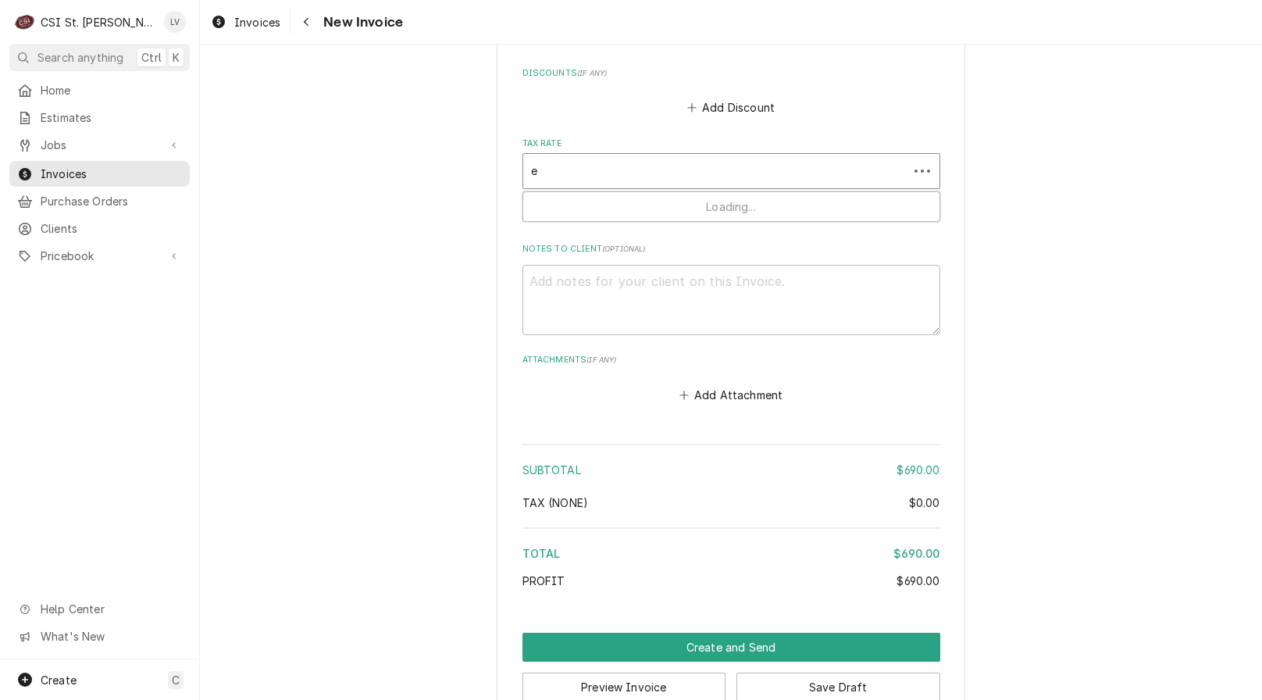
type textarea "x"
type input "ex"
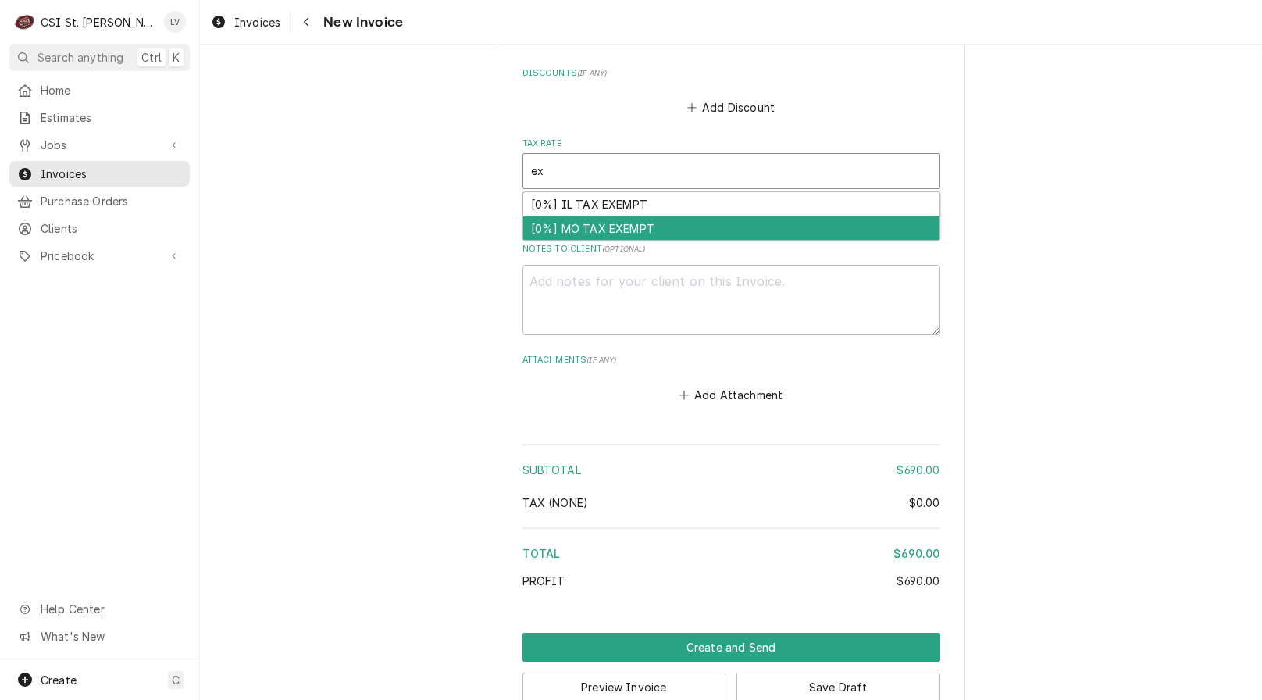
click at [594, 224] on div "[0%] MO TAX EXEMPT" at bounding box center [731, 228] width 416 height 24
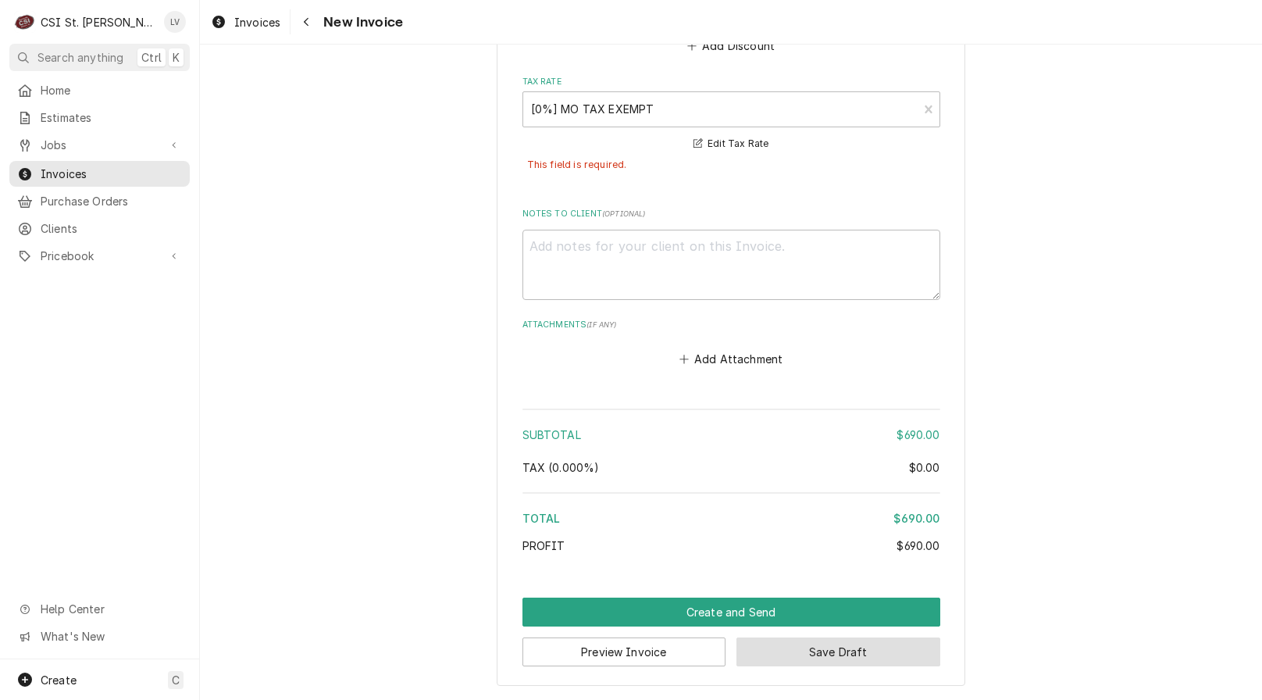
click at [879, 644] on button "Save Draft" at bounding box center [839, 651] width 204 height 29
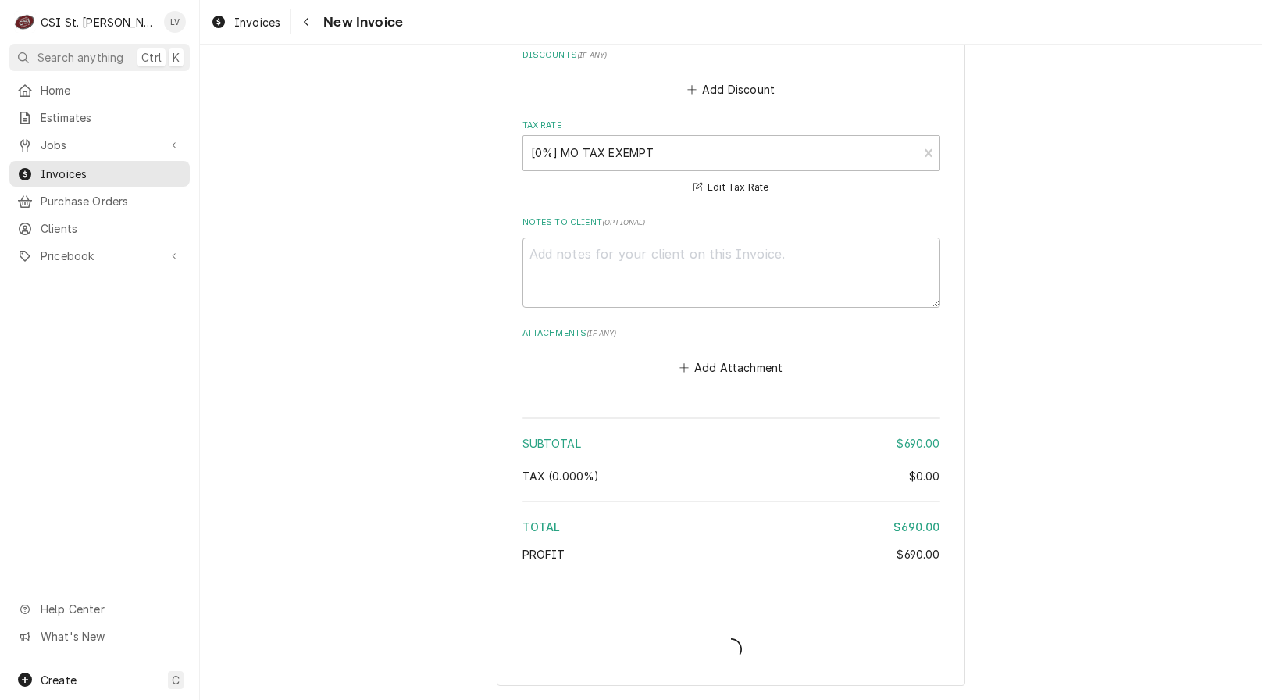
type textarea "x"
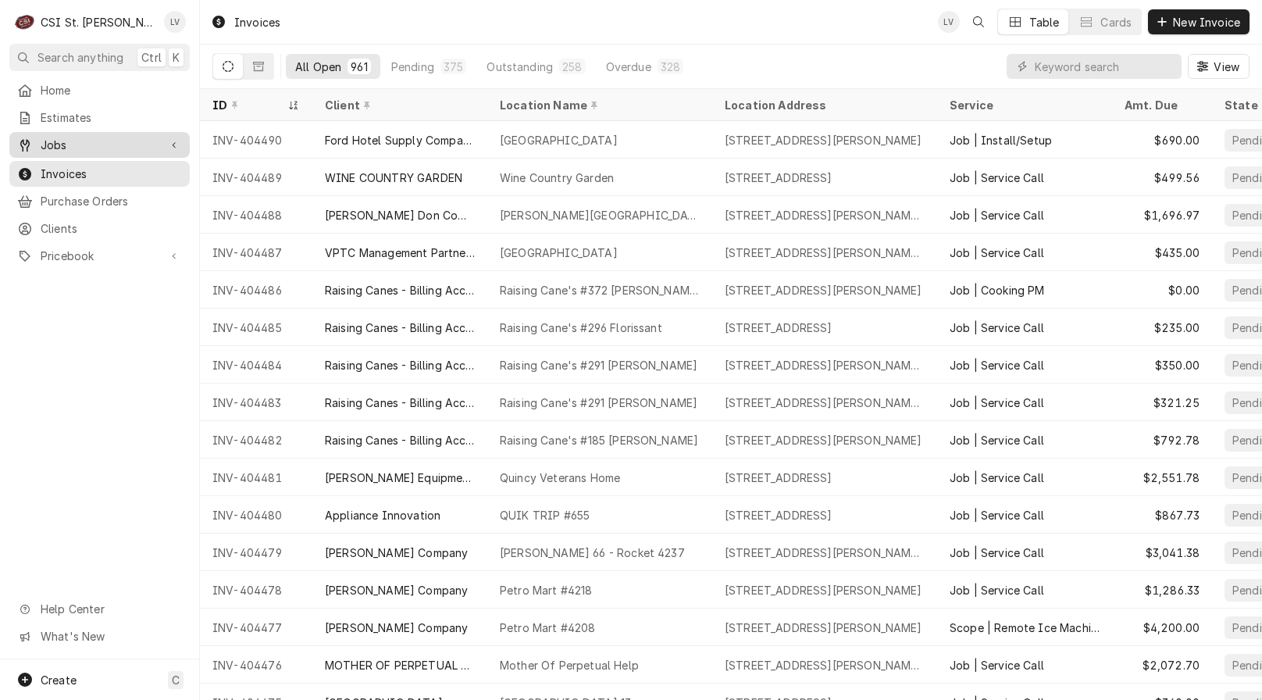
click at [78, 144] on span "Jobs" at bounding box center [100, 145] width 118 height 16
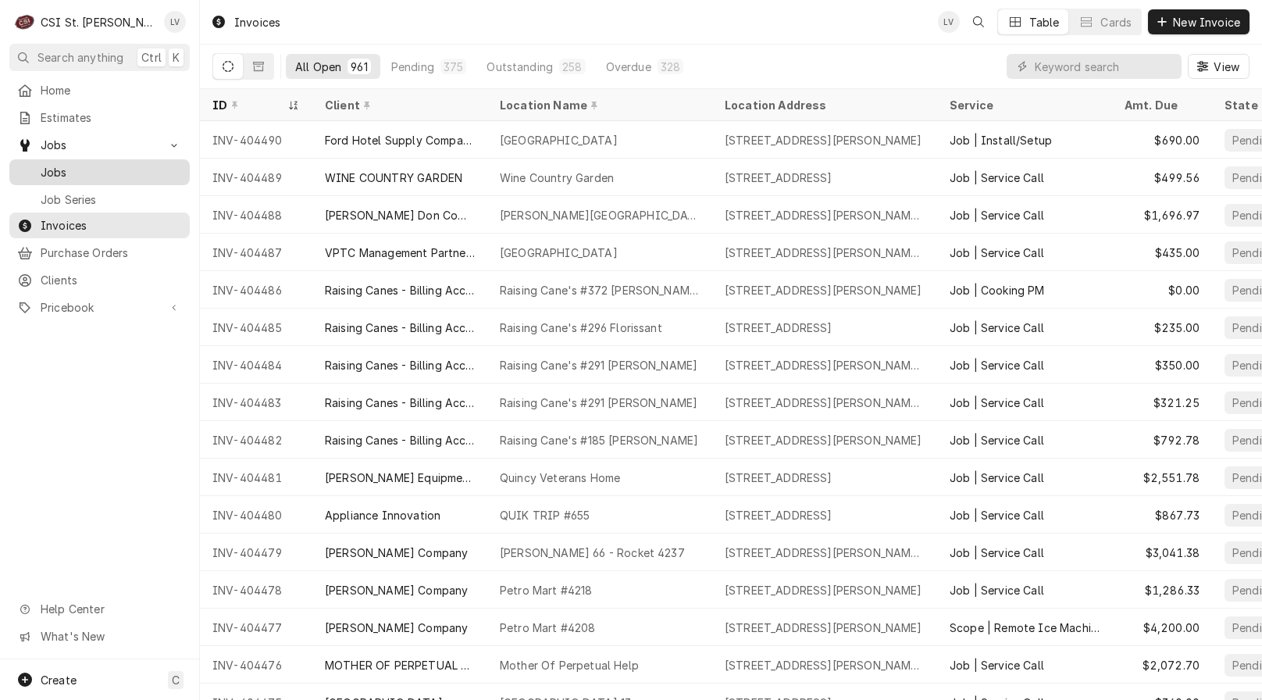
click at [81, 164] on span "Jobs" at bounding box center [111, 172] width 141 height 16
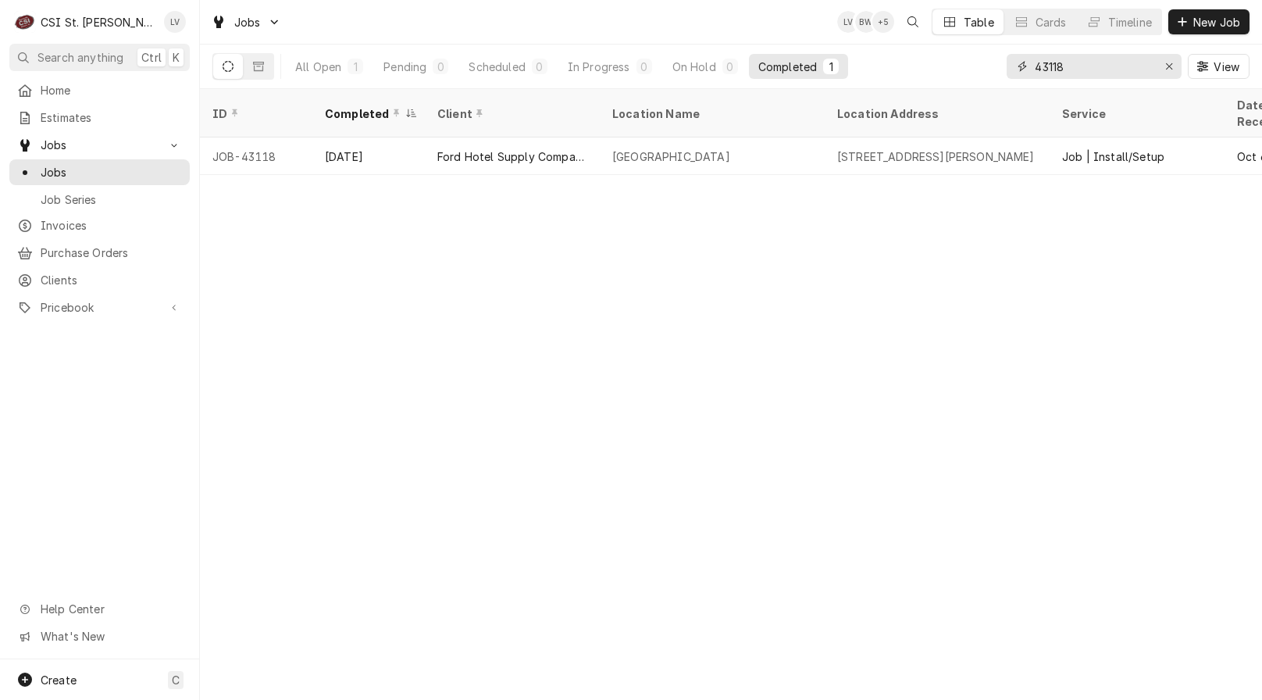
drag, startPoint x: 1090, startPoint y: 65, endPoint x: 974, endPoint y: 72, distance: 116.6
click at [974, 72] on div "All Open 1 Pending 0 Scheduled 0 In Progress 0 On Hold 0 Completed 1 43118 View" at bounding box center [730, 67] width 1037 height 44
type input "43120"
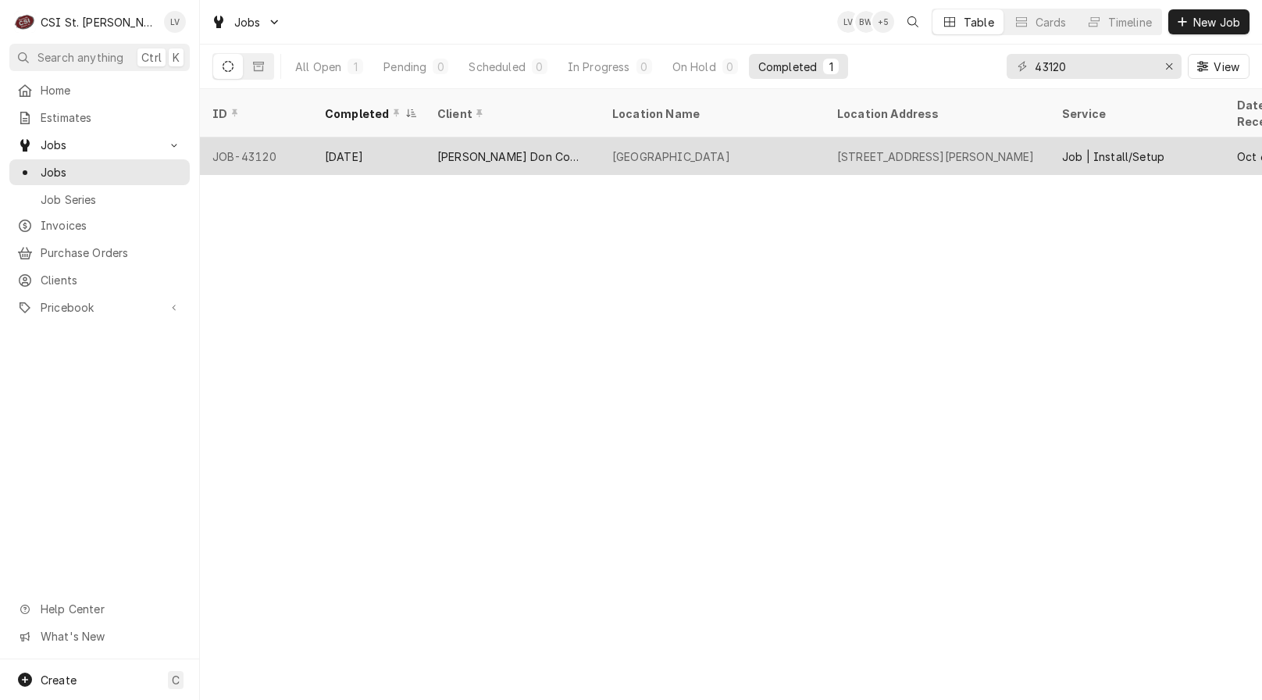
click at [500, 149] on div "Edward Don Company" at bounding box center [512, 155] width 175 height 37
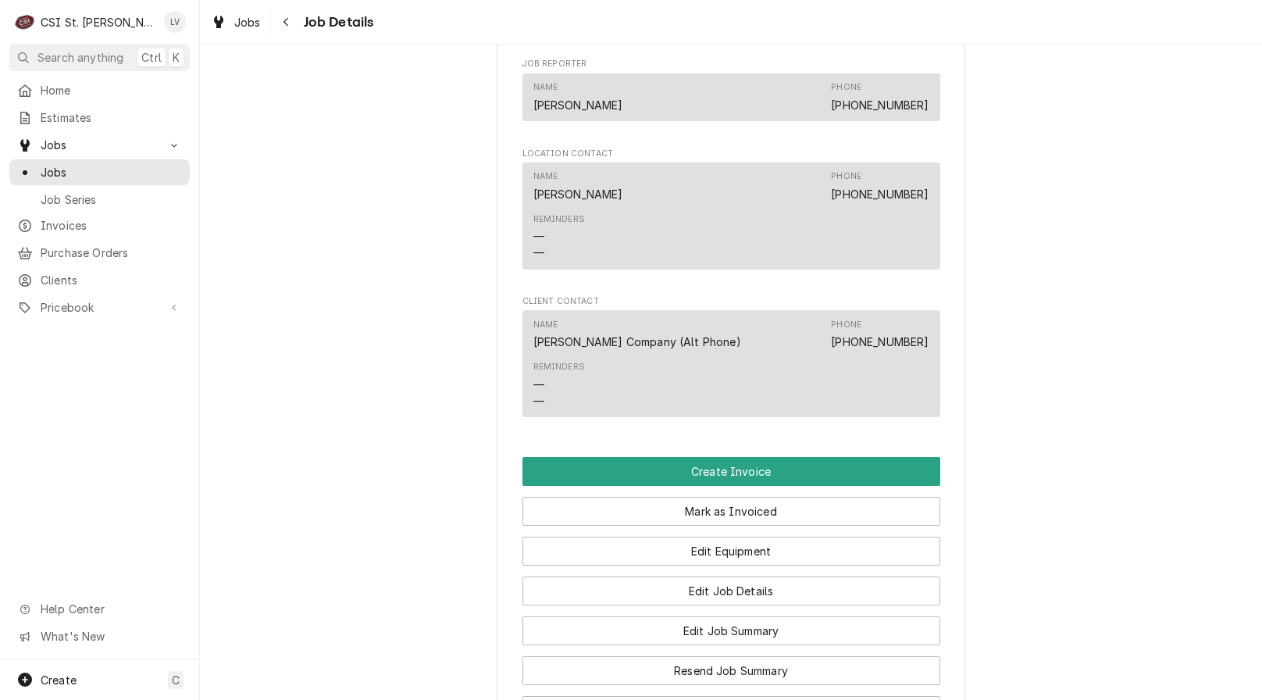
scroll to position [1328, 0]
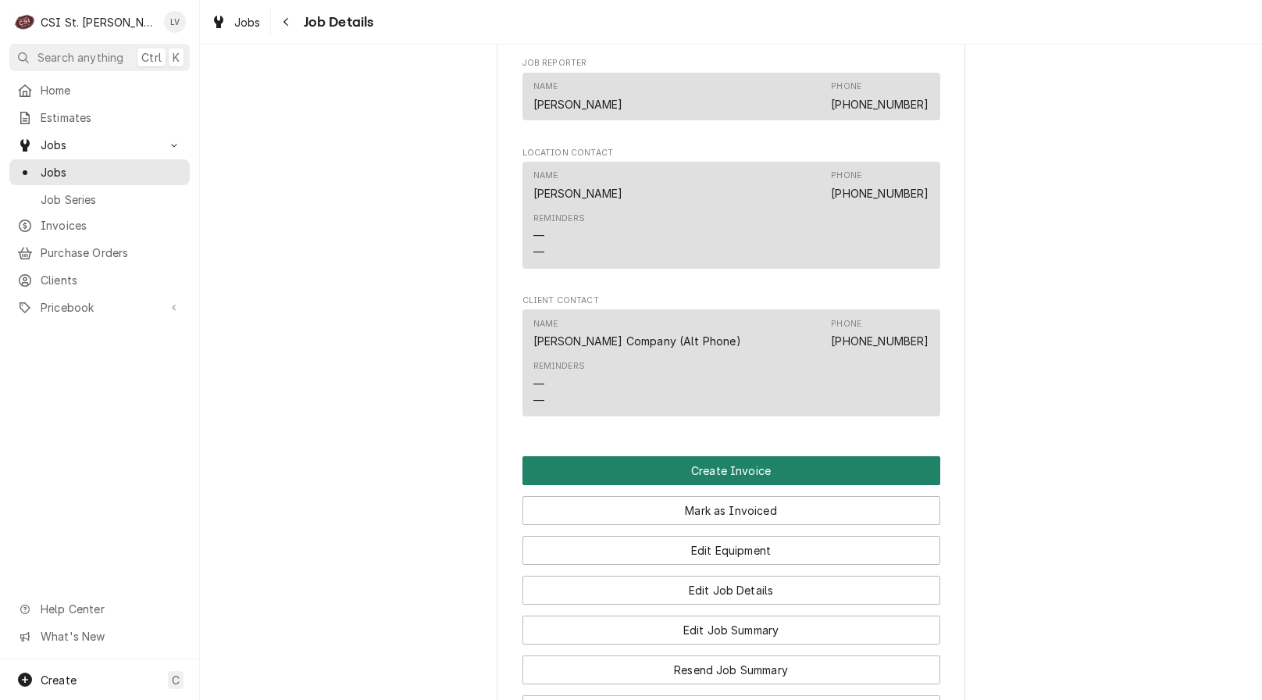
click at [883, 473] on button "Create Invoice" at bounding box center [732, 470] width 418 height 29
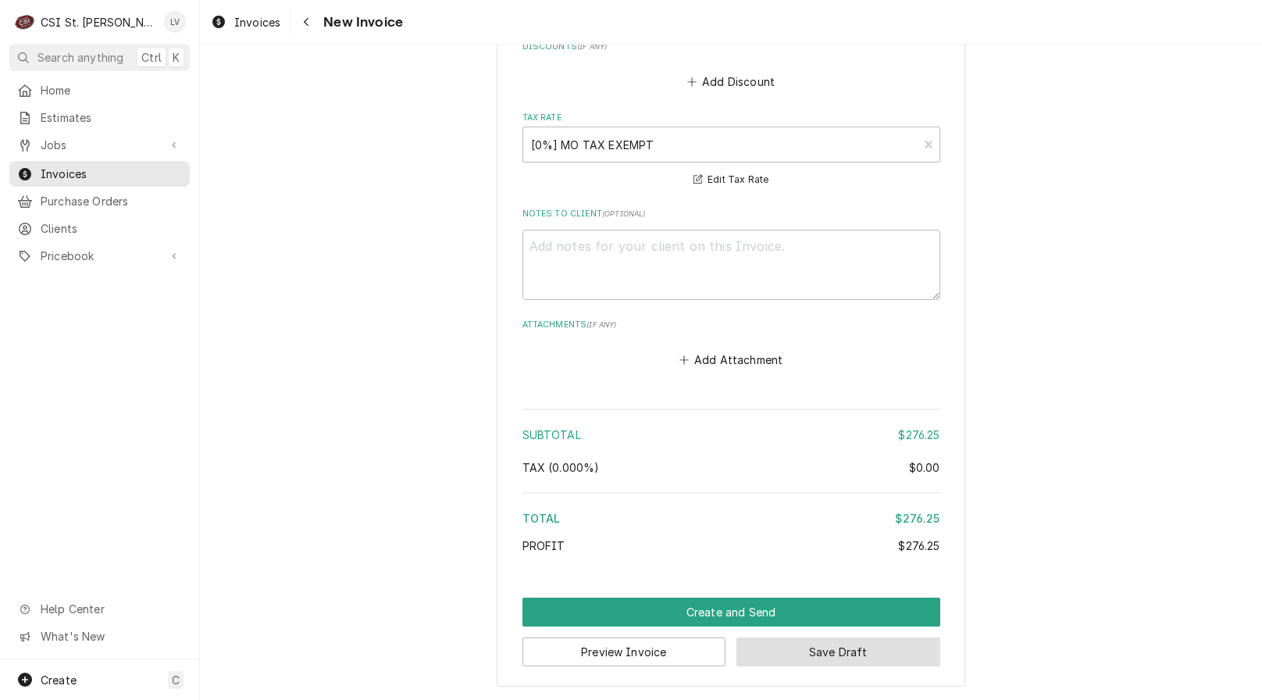
click at [894, 652] on button "Save Draft" at bounding box center [839, 651] width 204 height 29
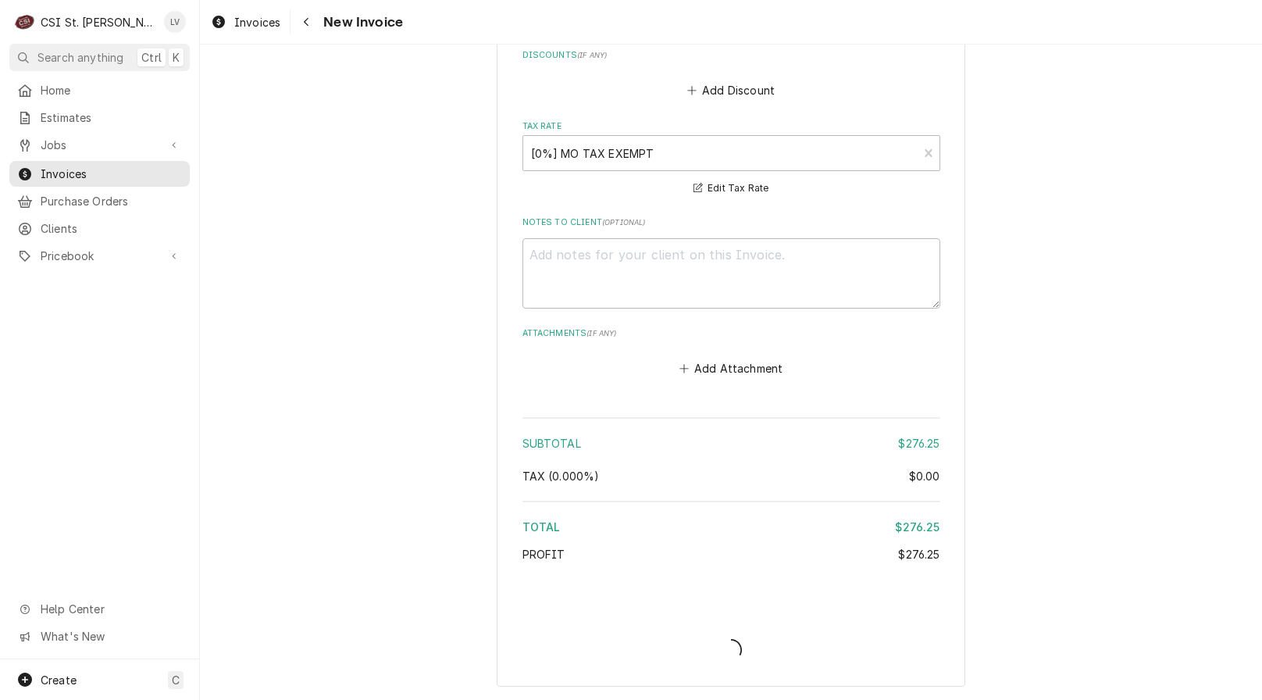
scroll to position [2947, 0]
type textarea "x"
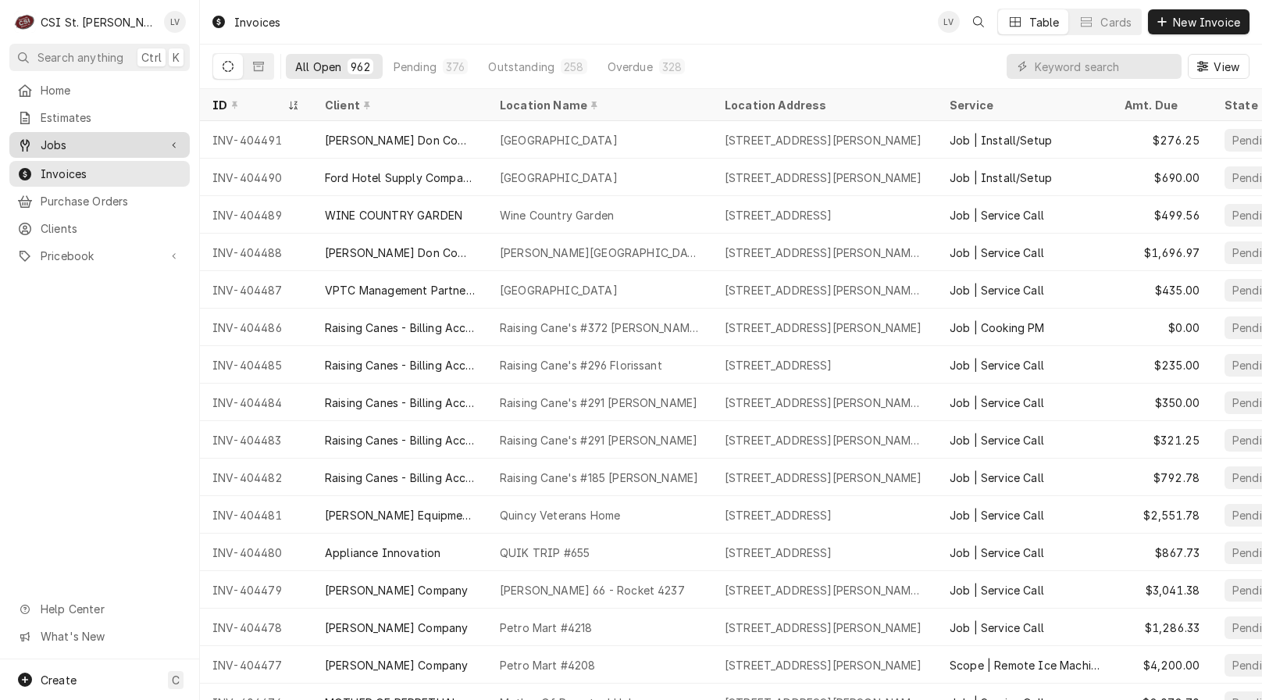
click at [48, 137] on span "Jobs" at bounding box center [100, 145] width 118 height 16
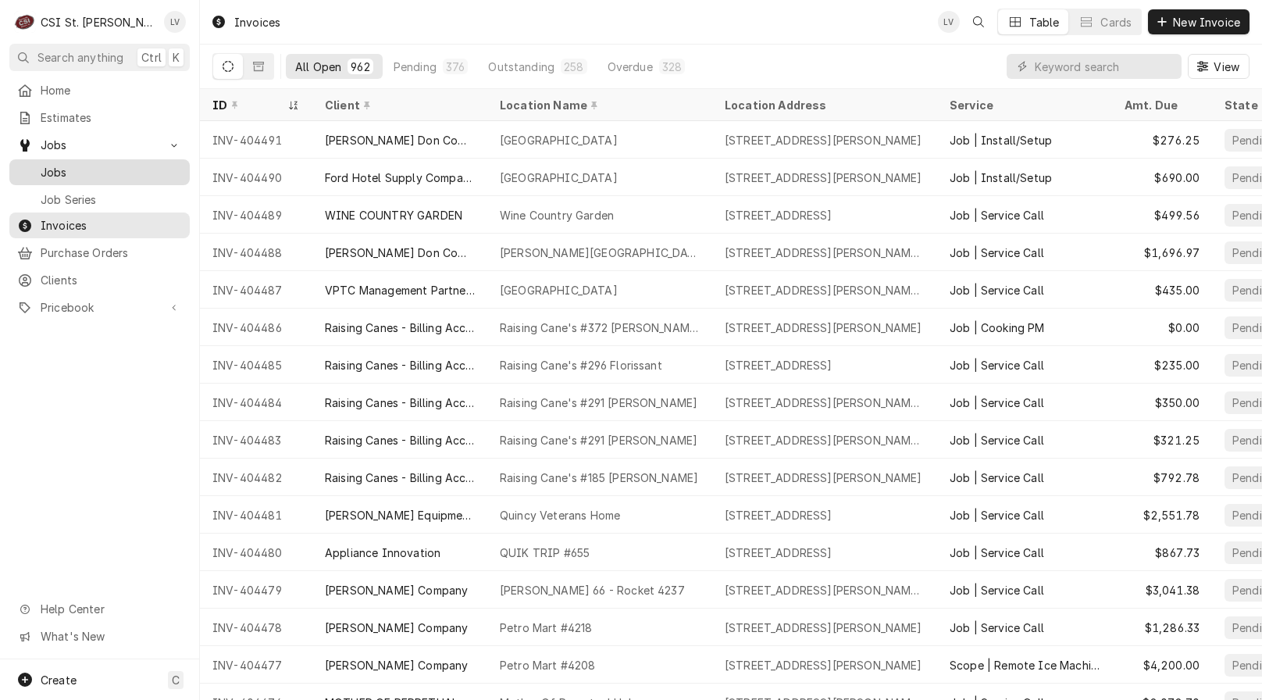
click at [58, 164] on span "Jobs" at bounding box center [111, 172] width 141 height 16
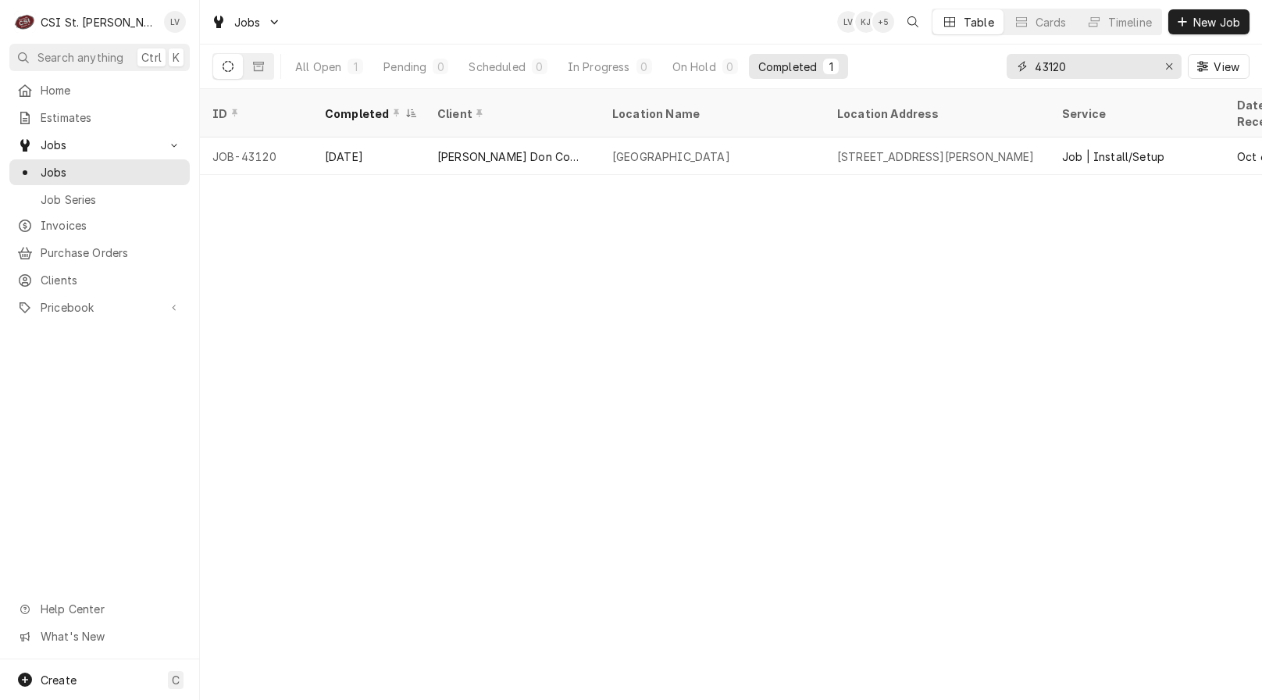
drag, startPoint x: 1078, startPoint y: 66, endPoint x: 987, endPoint y: 82, distance: 92.1
click at [987, 81] on div "All Open 1 Pending 0 Scheduled 0 In Progress 0 On Hold 0 Completed 1 43120 View" at bounding box center [730, 67] width 1037 height 44
type input "42846"
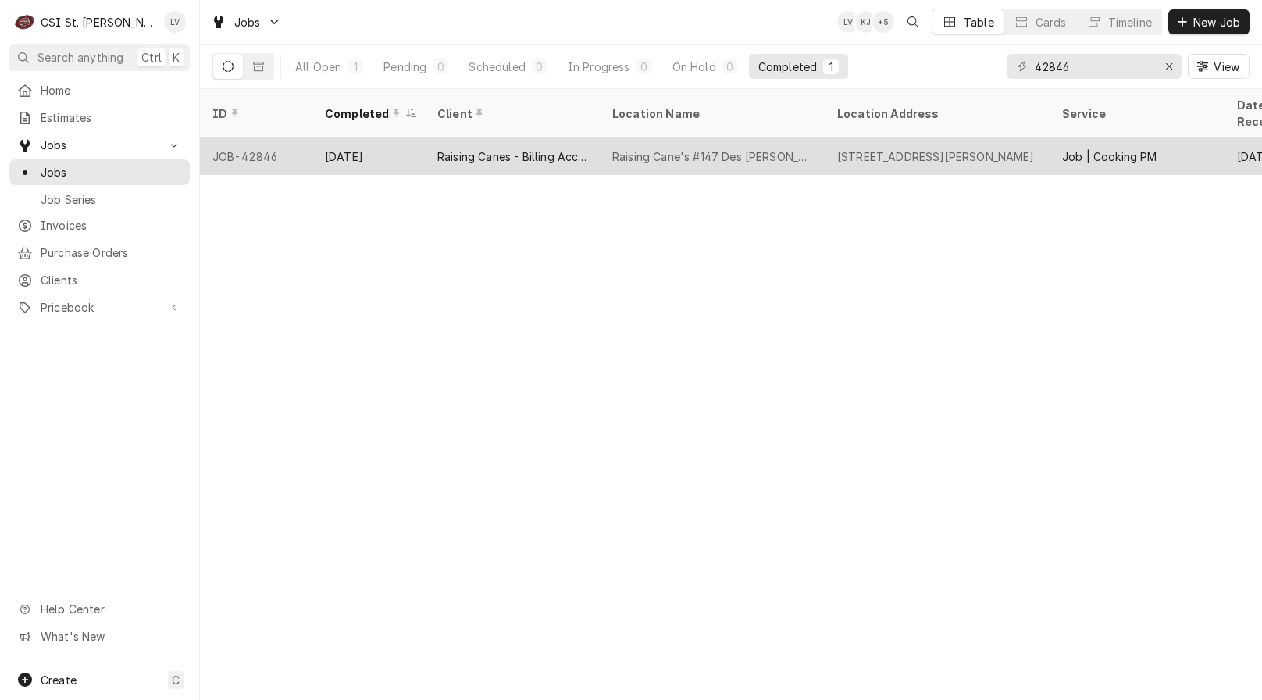
click at [633, 148] on div "Raising Cane's #147 Des [PERSON_NAME]" at bounding box center [712, 156] width 200 height 16
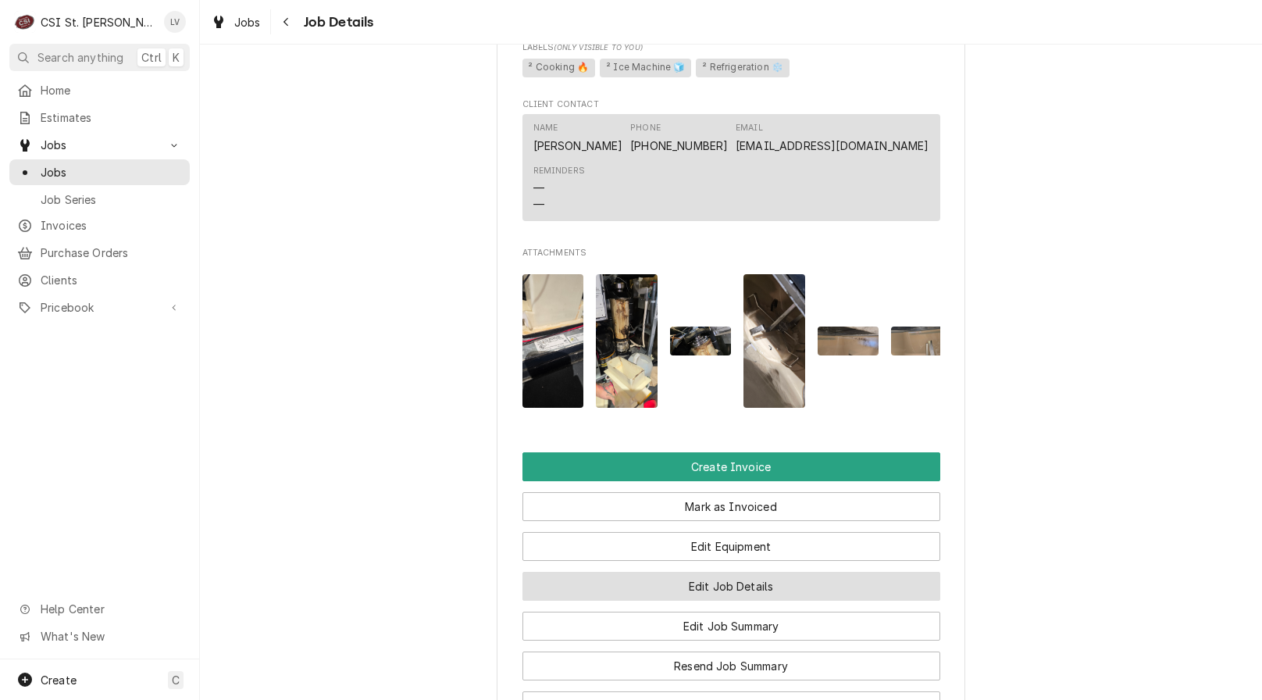
scroll to position [1640, 0]
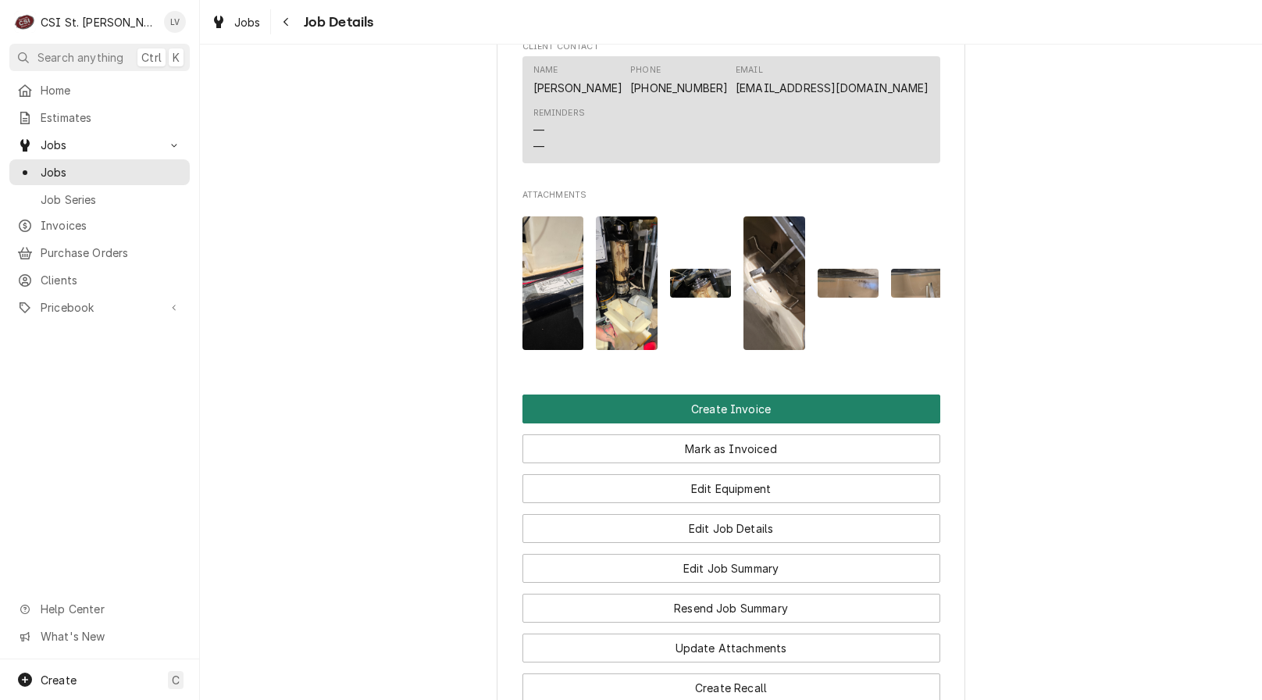
click at [715, 418] on button "Create Invoice" at bounding box center [732, 408] width 418 height 29
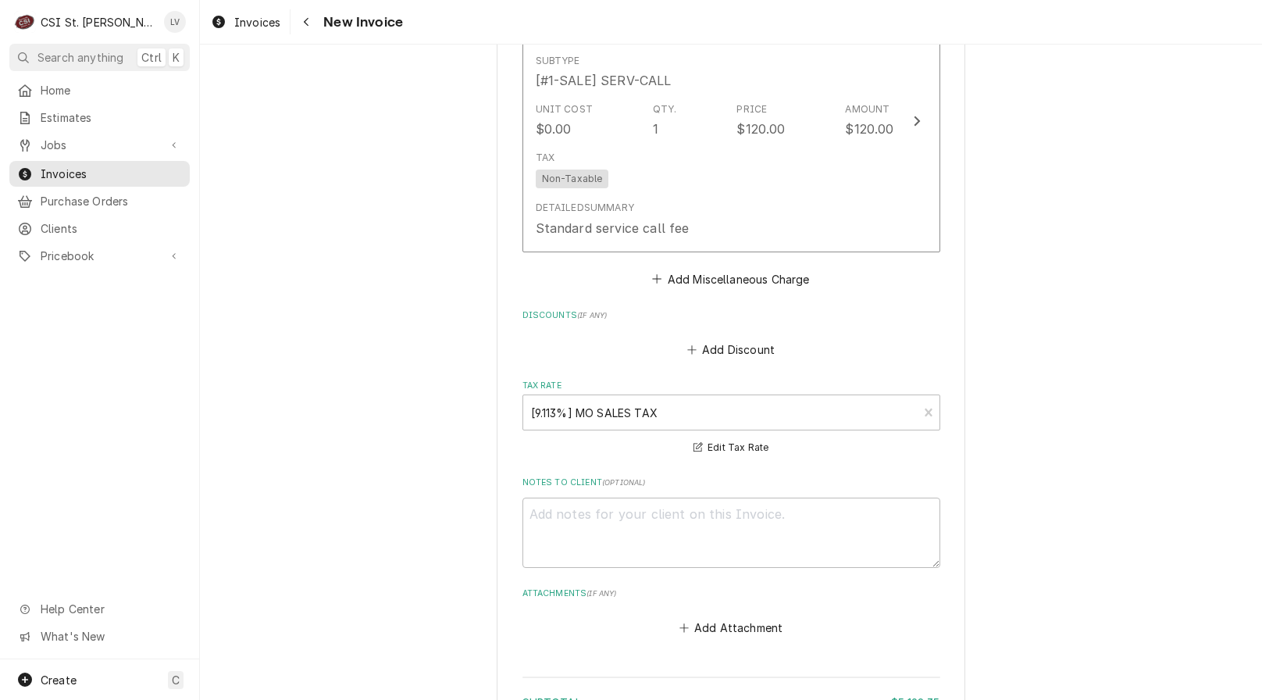
scroll to position [15916, 0]
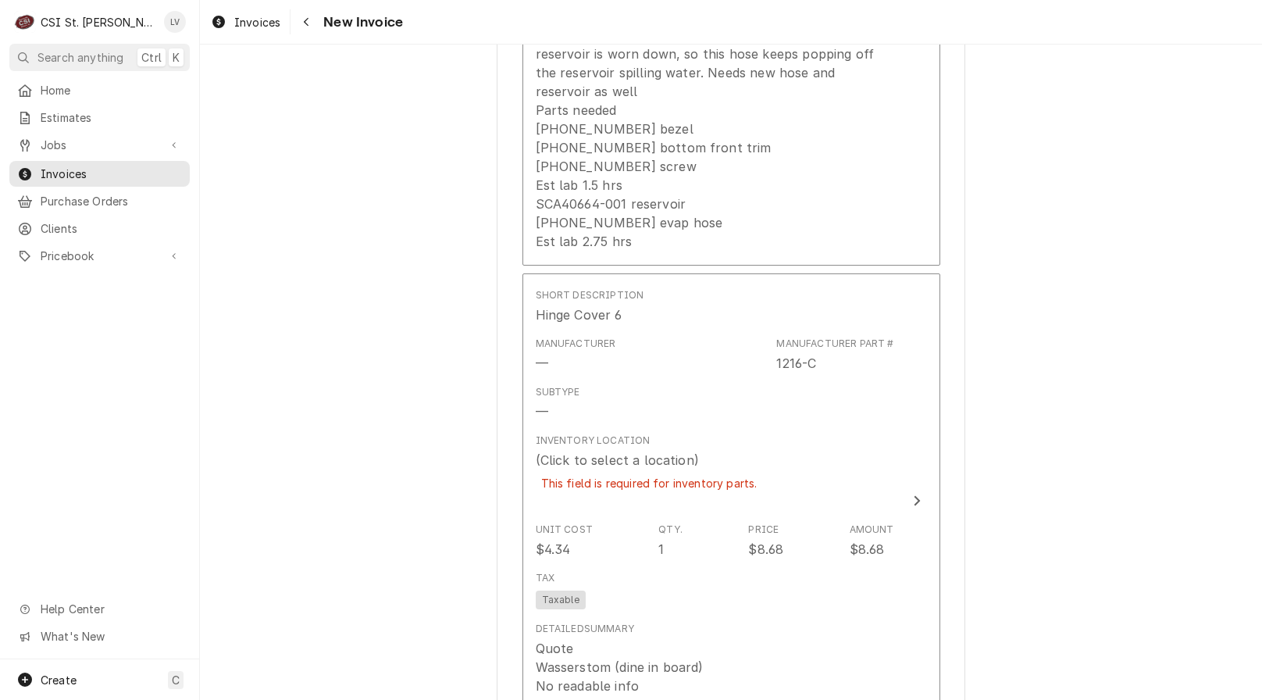
scroll to position [13799, 0]
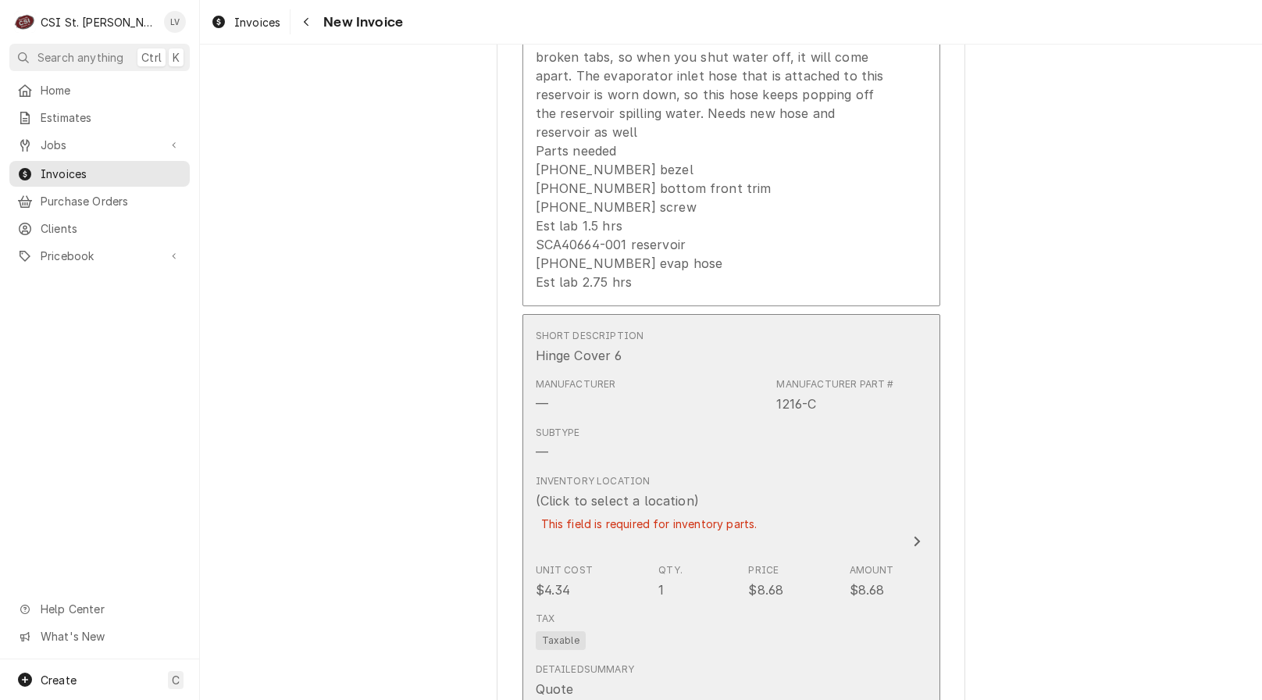
click at [804, 468] on div "Inventory Location (Click to select a location) This field is required for inve…" at bounding box center [715, 512] width 359 height 89
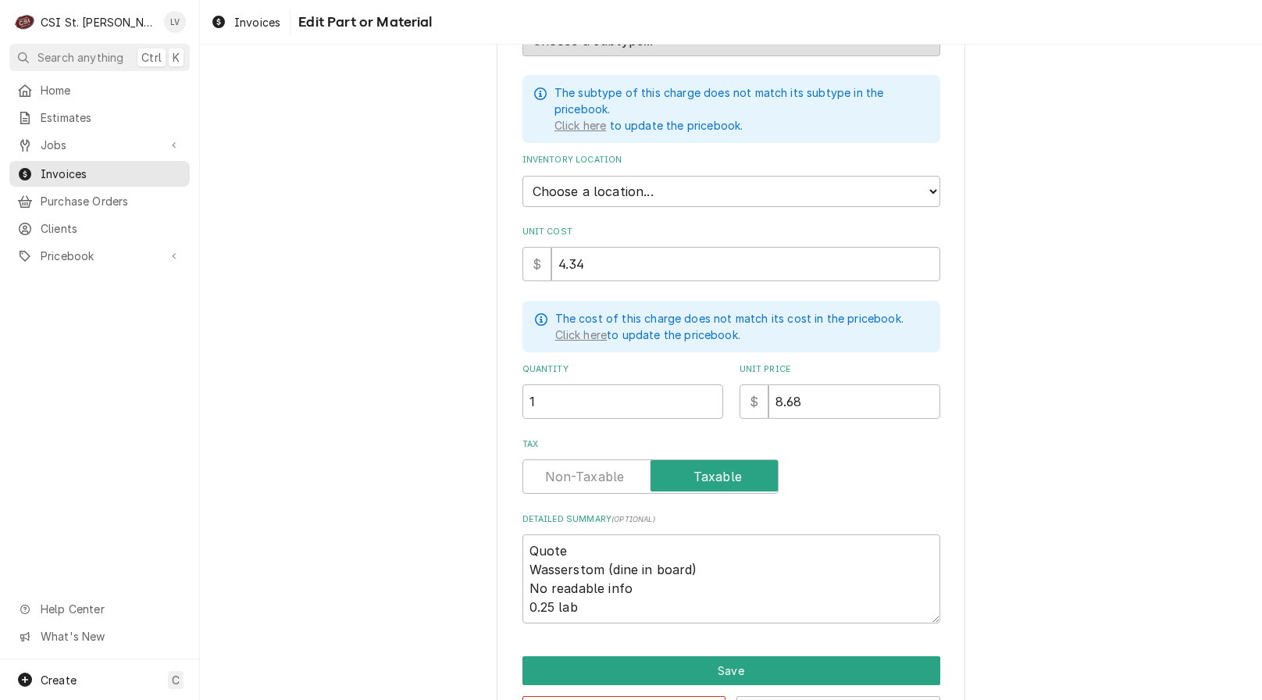
scroll to position [334, 0]
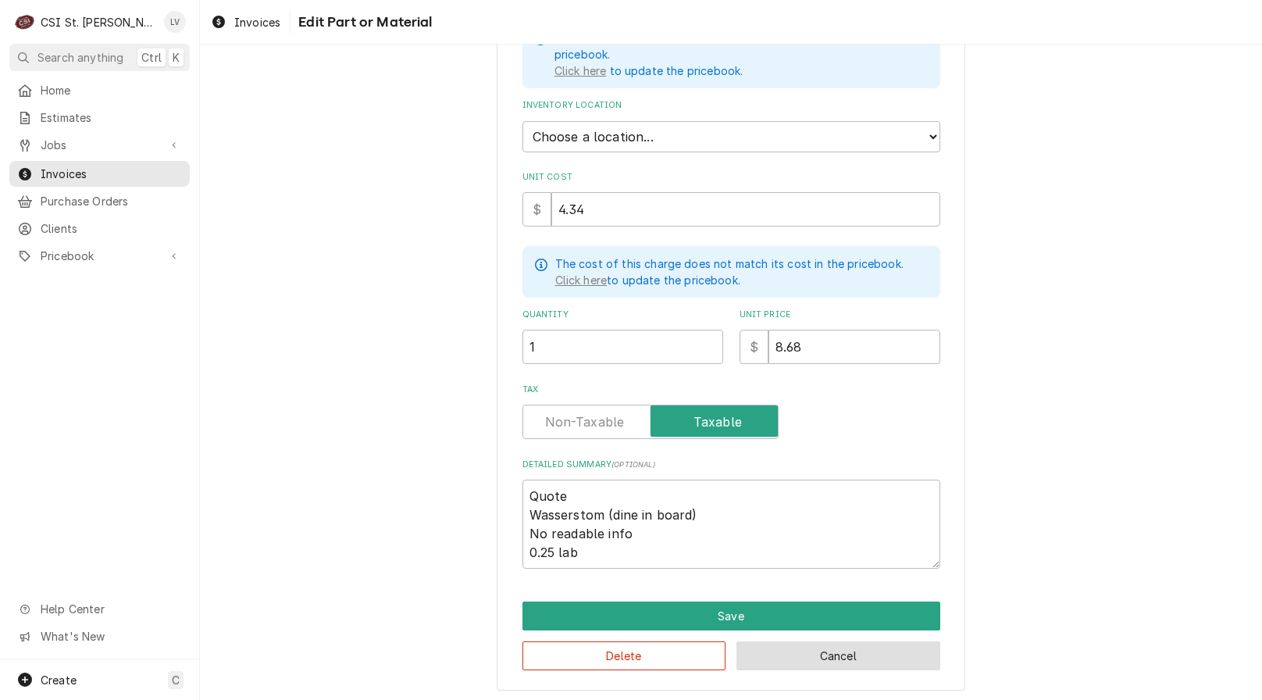
click at [842, 655] on button "Cancel" at bounding box center [839, 655] width 204 height 29
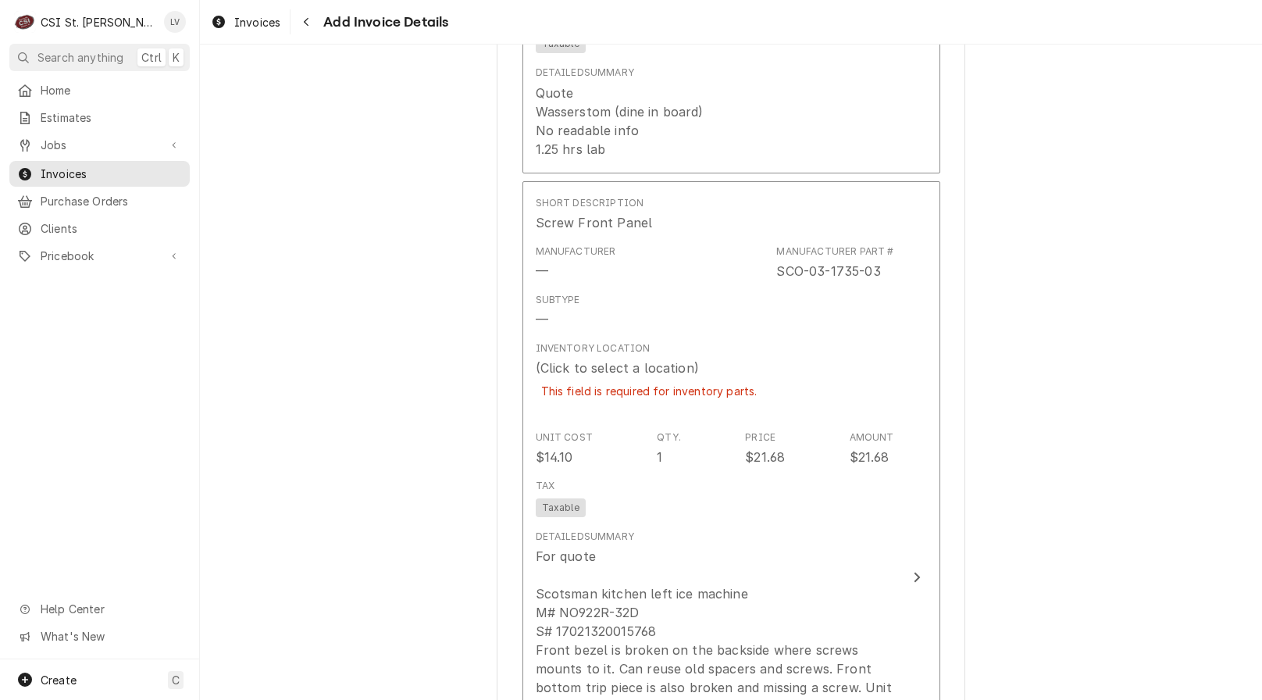
scroll to position [6569, 0]
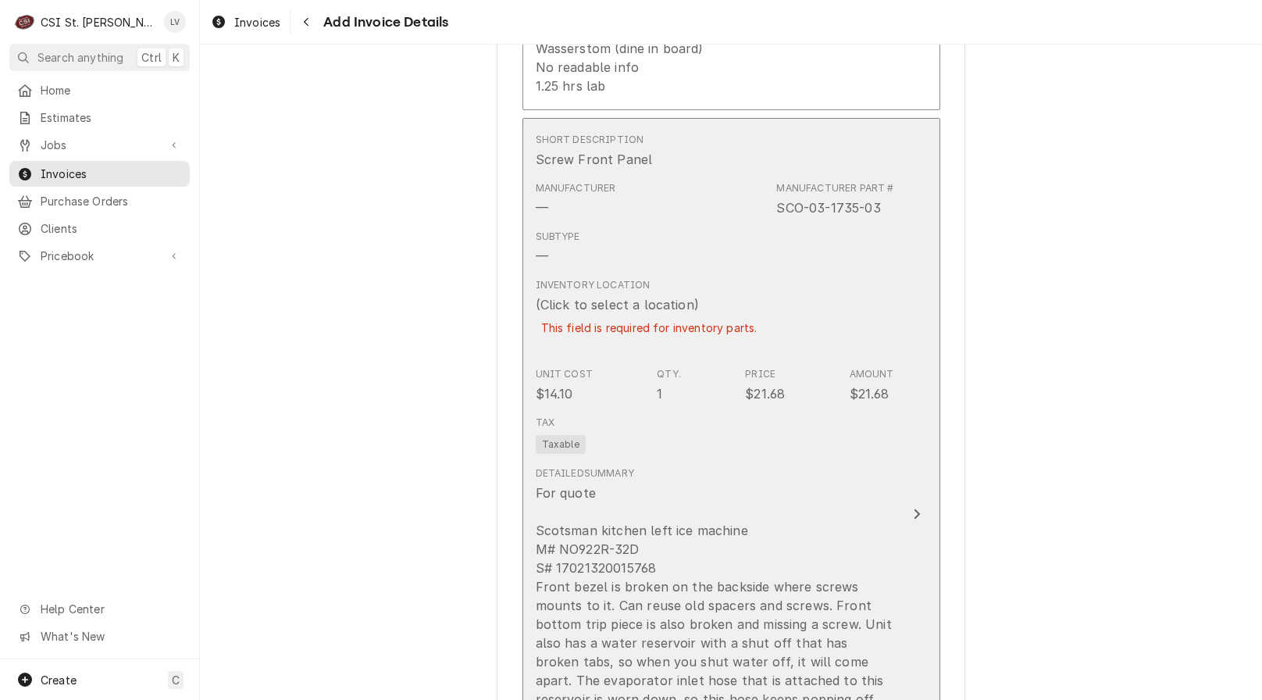
click at [799, 483] on div "For quote Scotsman kitchen left ice machine M# NO922R-32D S# 17021320015768 Fro…" at bounding box center [715, 689] width 359 height 412
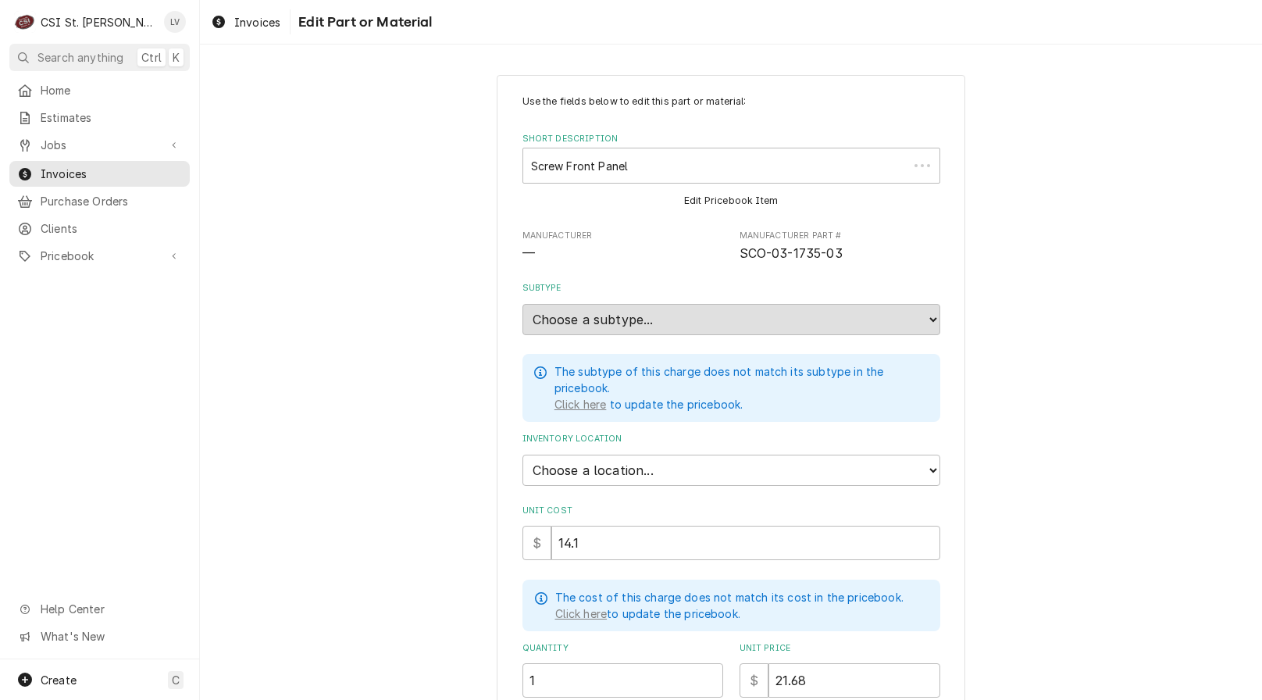
type textarea "x"
click at [576, 466] on select "Choose a location... 00 | STL WAREHOUSE 01 | CHUCK WAMBOLDT V#93 01 | COURTNEY …" at bounding box center [732, 470] width 418 height 31
select select "1527"
click at [523, 455] on select "Choose a location... 00 | STL WAREHOUSE 01 | CHUCK WAMBOLDT V#93 01 | COURTNEY …" at bounding box center [732, 470] width 418 height 31
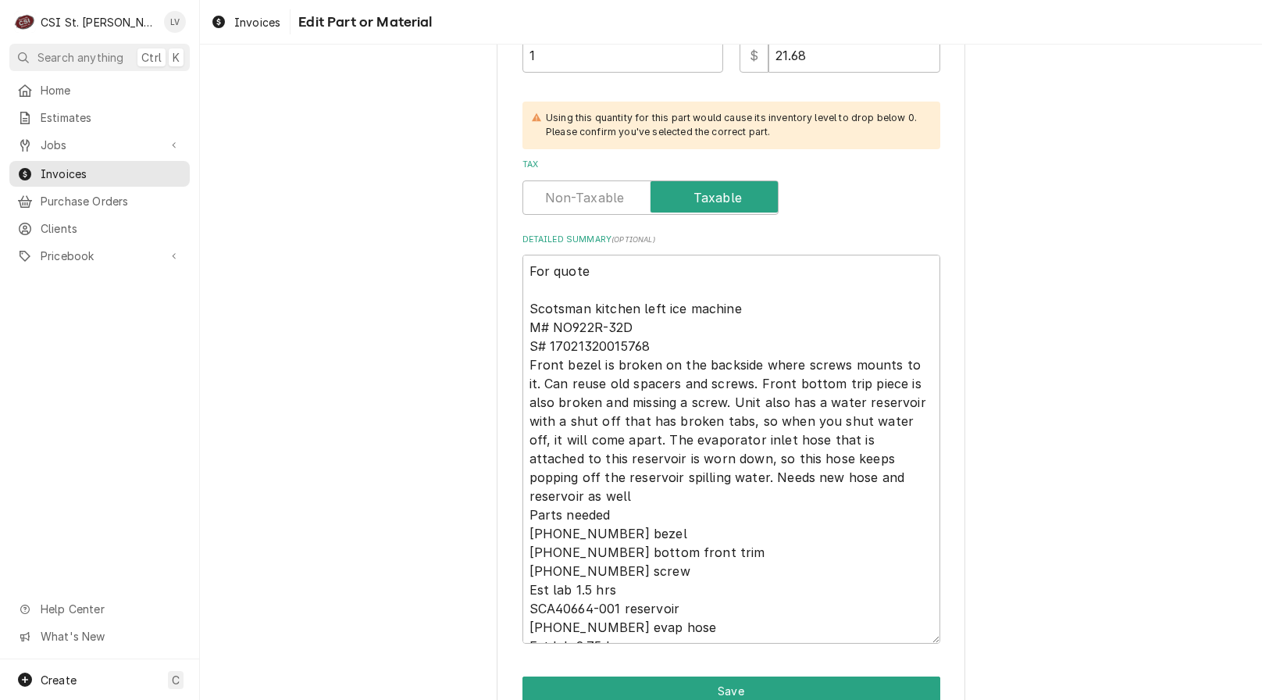
scroll to position [700, 0]
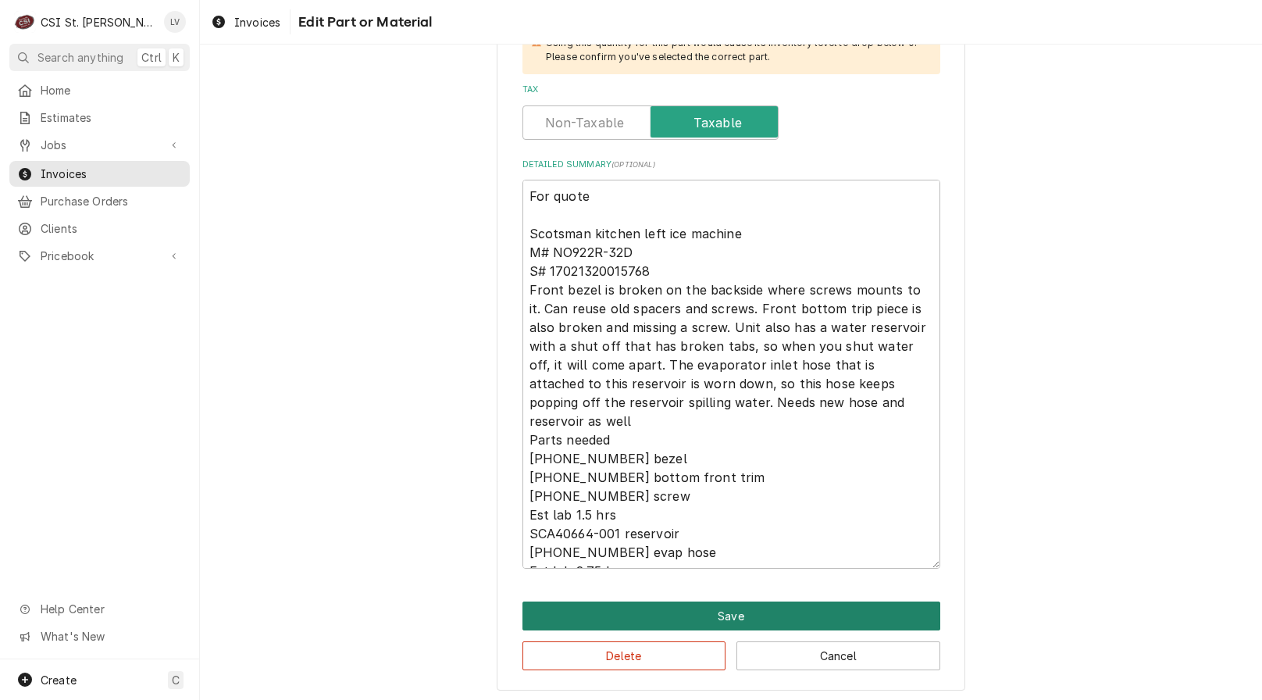
click at [851, 601] on button "Save" at bounding box center [732, 615] width 418 height 29
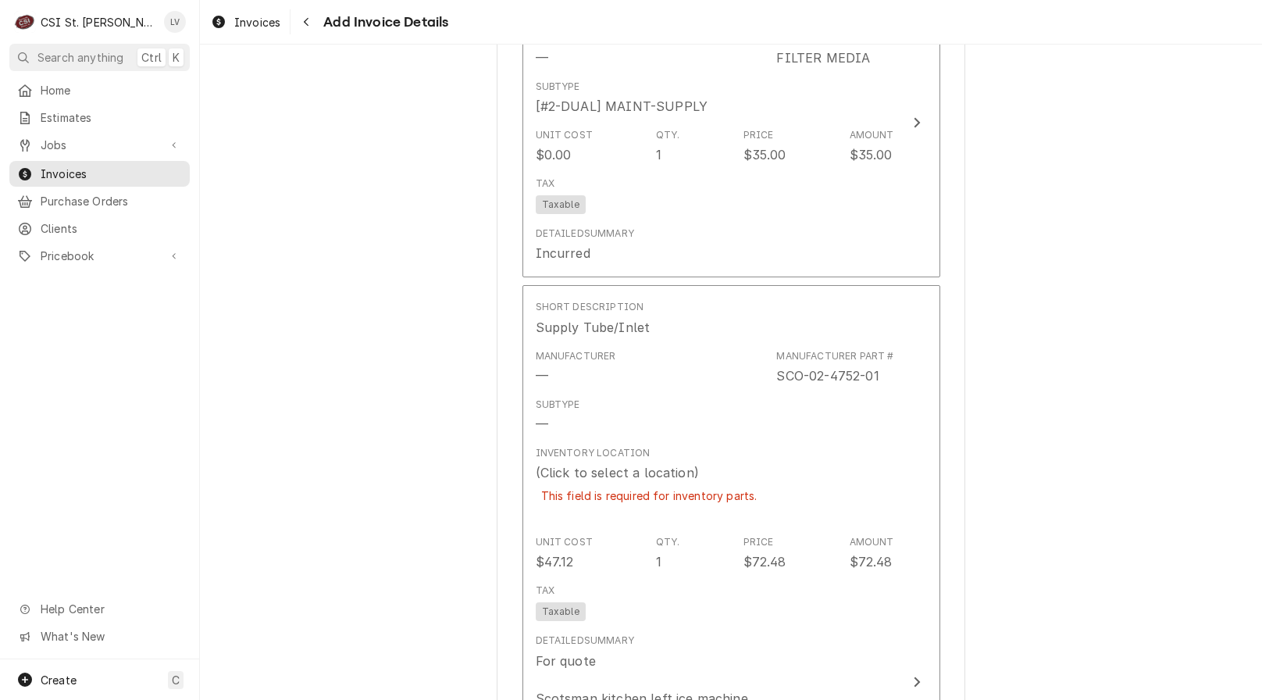
scroll to position [9419, 0]
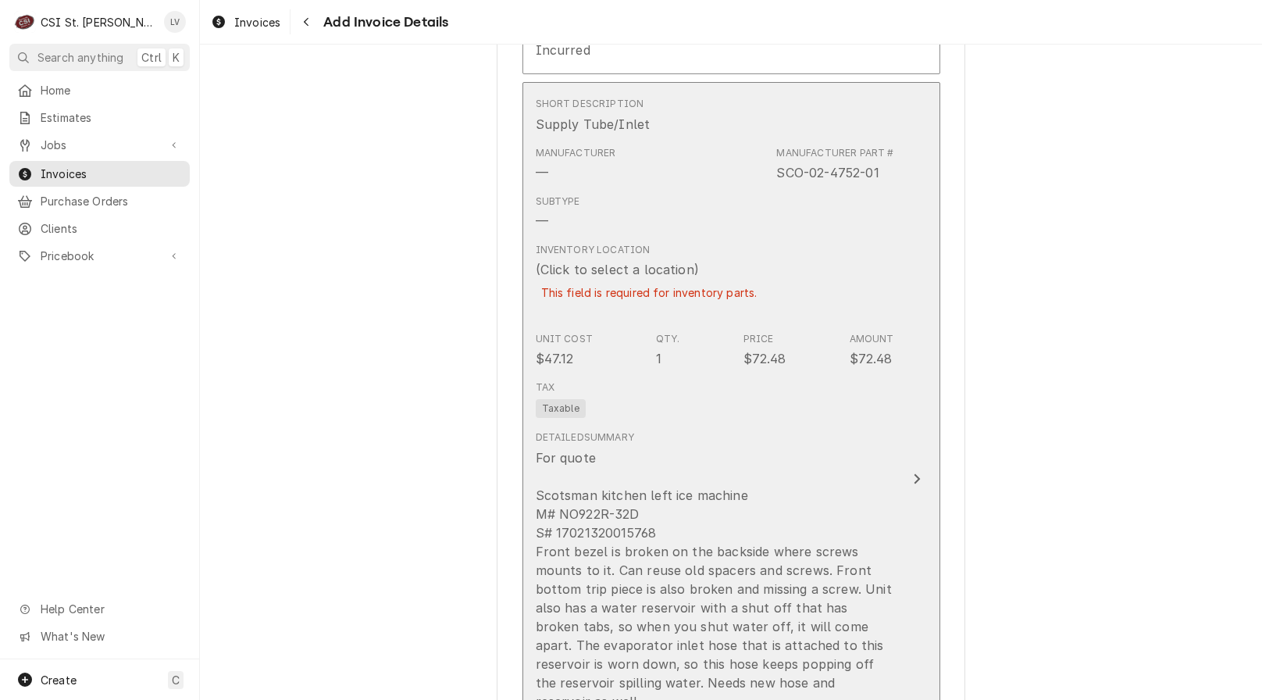
click at [866, 494] on div "For quote Scotsman kitchen left ice machine M# NO922R-32D S# 17021320015768 Fro…" at bounding box center [715, 654] width 359 height 412
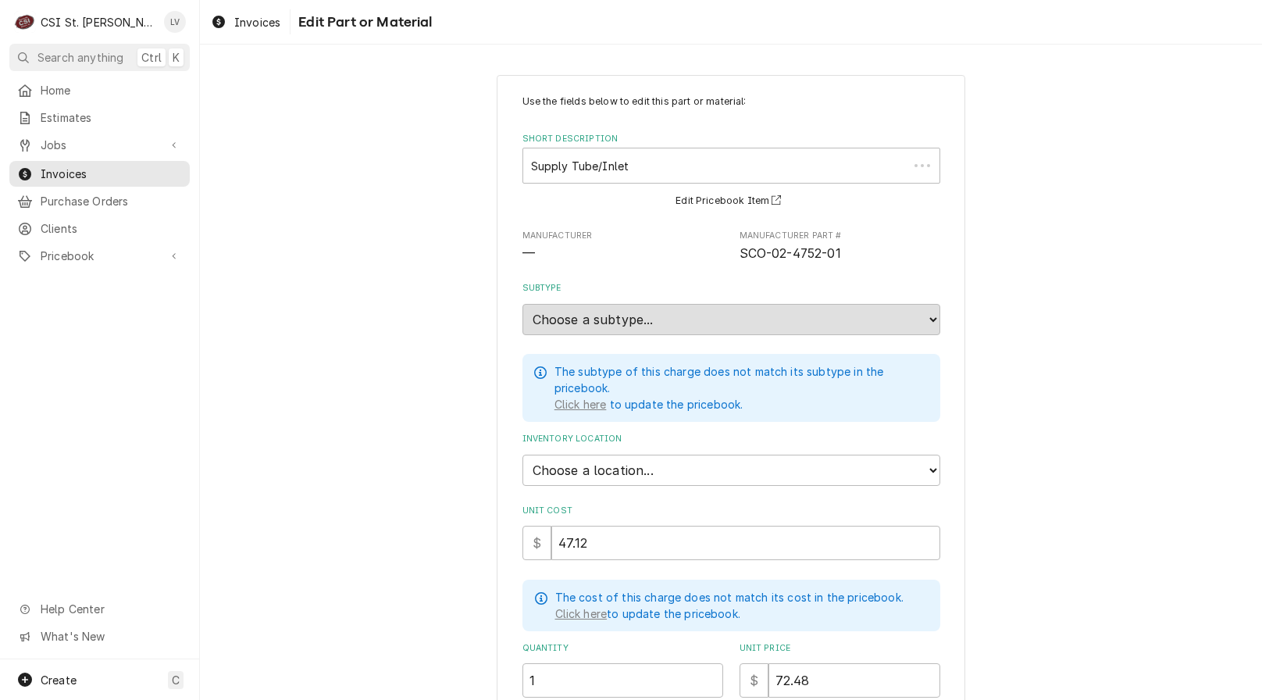
type textarea "x"
click at [594, 468] on select "Choose a location... 00 | STL WAREHOUSE 01 | CHUCK WAMBOLDT V#93 01 | COURTNEY …" at bounding box center [732, 470] width 418 height 31
select select "1527"
click at [523, 455] on select "Choose a location... 00 | STL WAREHOUSE 01 | CHUCK WAMBOLDT V#93 01 | COURTNEY …" at bounding box center [732, 470] width 418 height 31
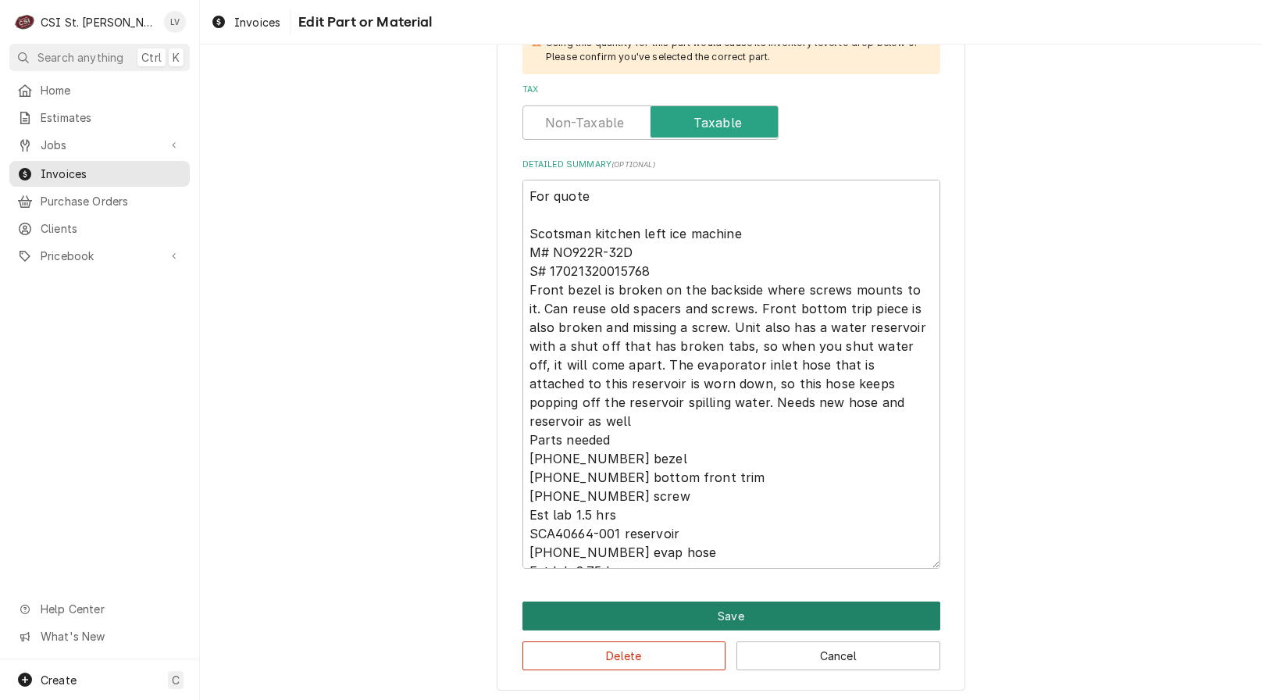
click at [745, 621] on button "Save" at bounding box center [732, 615] width 418 height 29
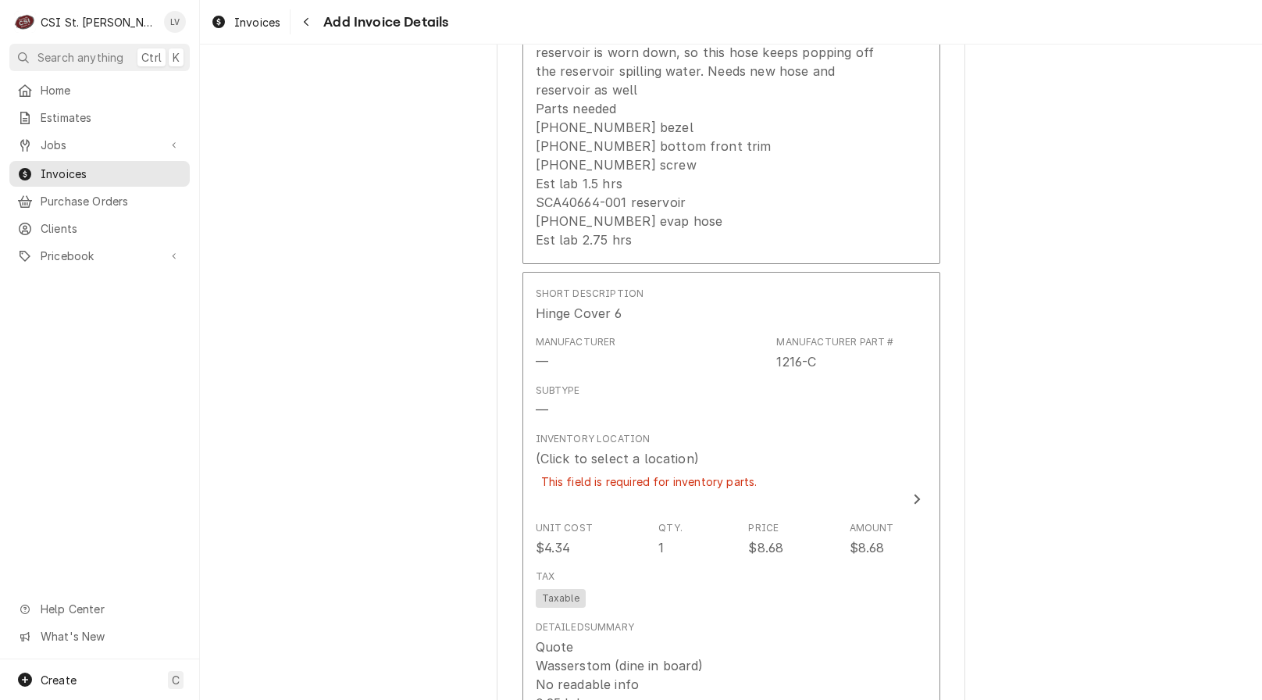
scroll to position [13763, 0]
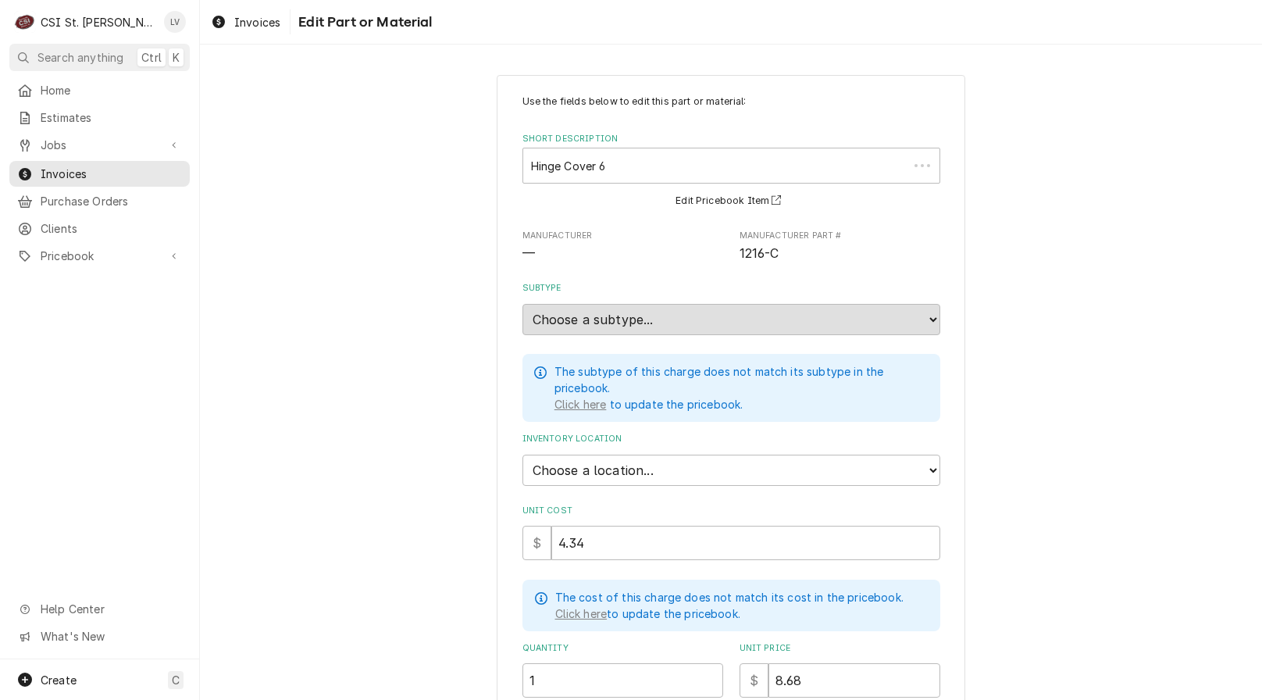
type textarea "x"
click at [584, 465] on select "Choose a location... 00 | STL WAREHOUSE 01 | CHUCK WAMBOLDT V#93 01 | COURTNEY …" at bounding box center [732, 470] width 418 height 31
select select "1419"
click at [523, 455] on select "Choose a location... 00 | STL WAREHOUSE 01 | CHUCK WAMBOLDT V#93 01 | COURTNEY …" at bounding box center [732, 470] width 418 height 31
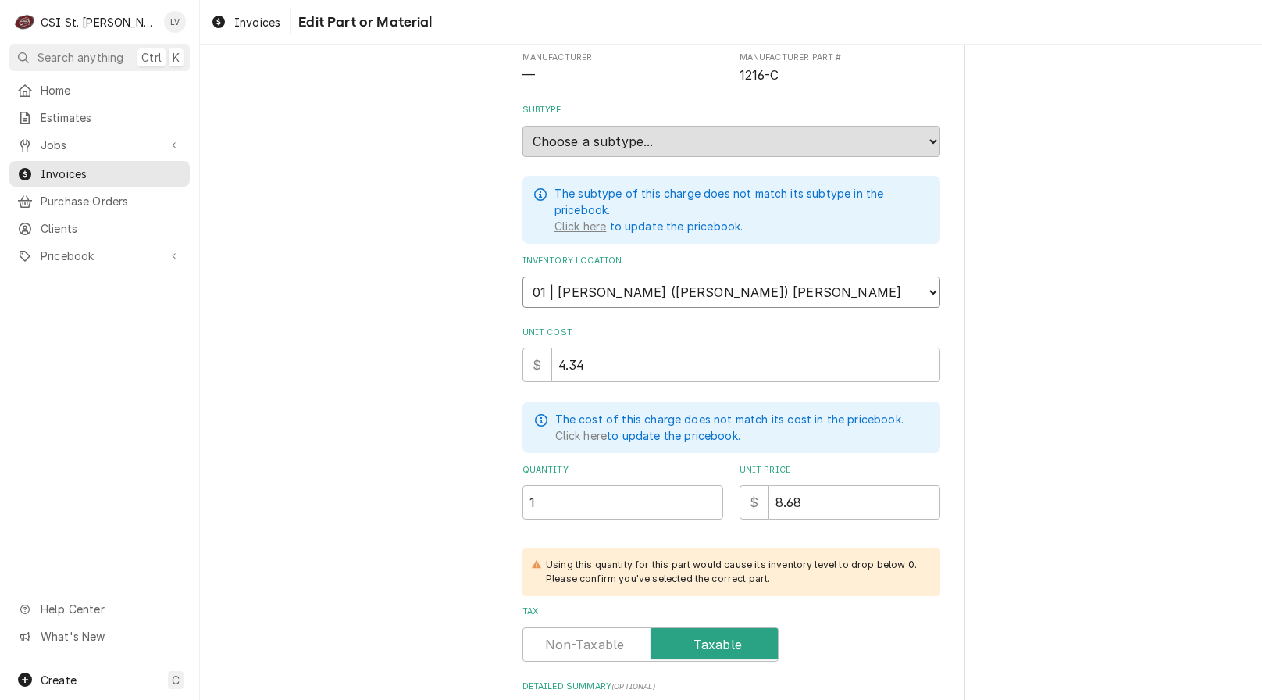
scroll to position [400, 0]
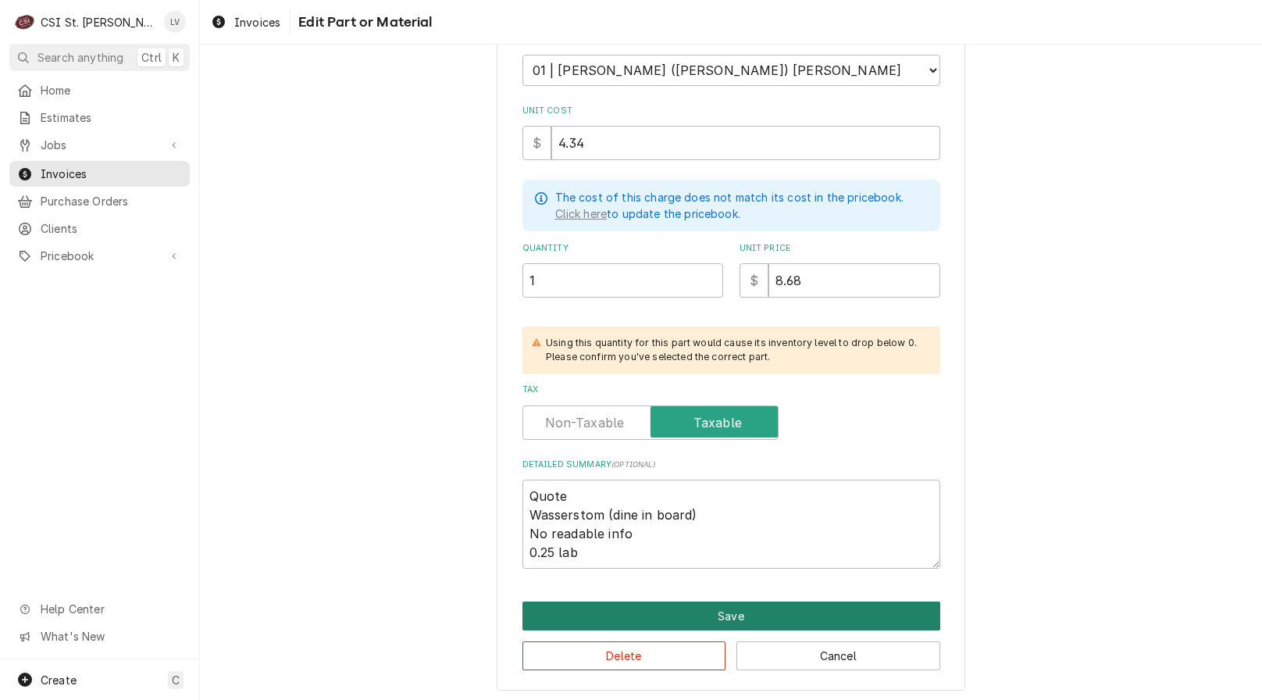
click at [722, 610] on button "Save" at bounding box center [732, 615] width 418 height 29
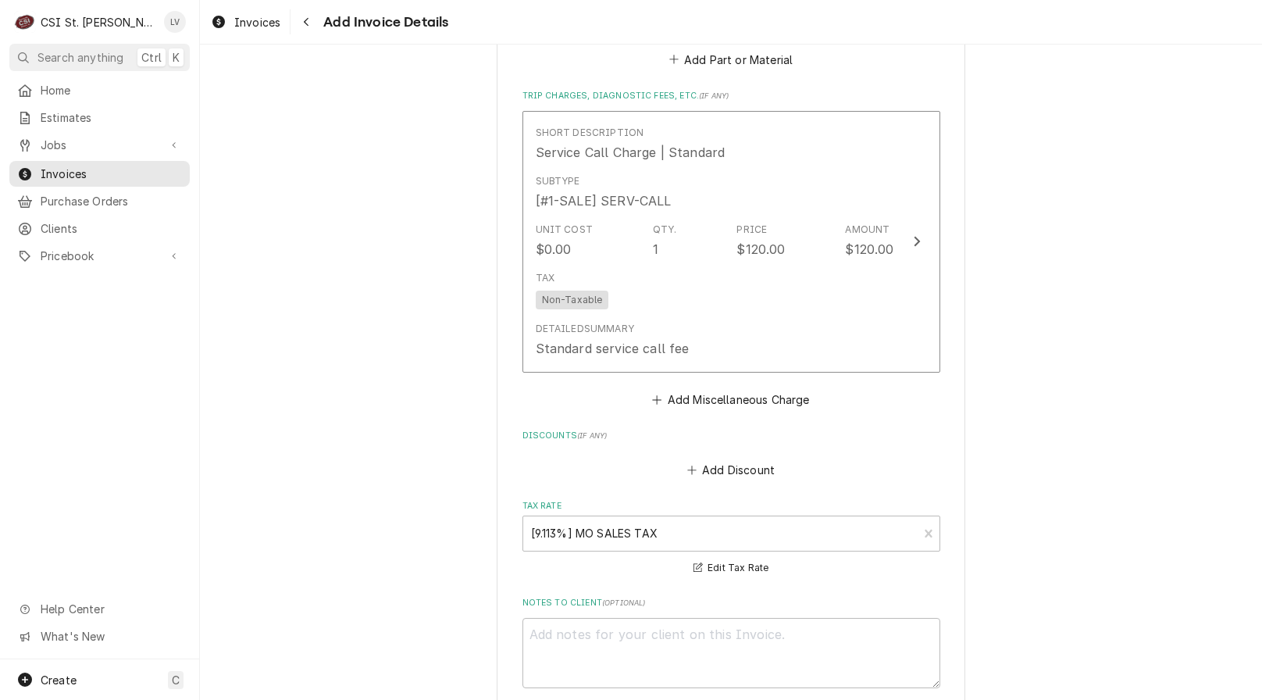
scroll to position [16219, 0]
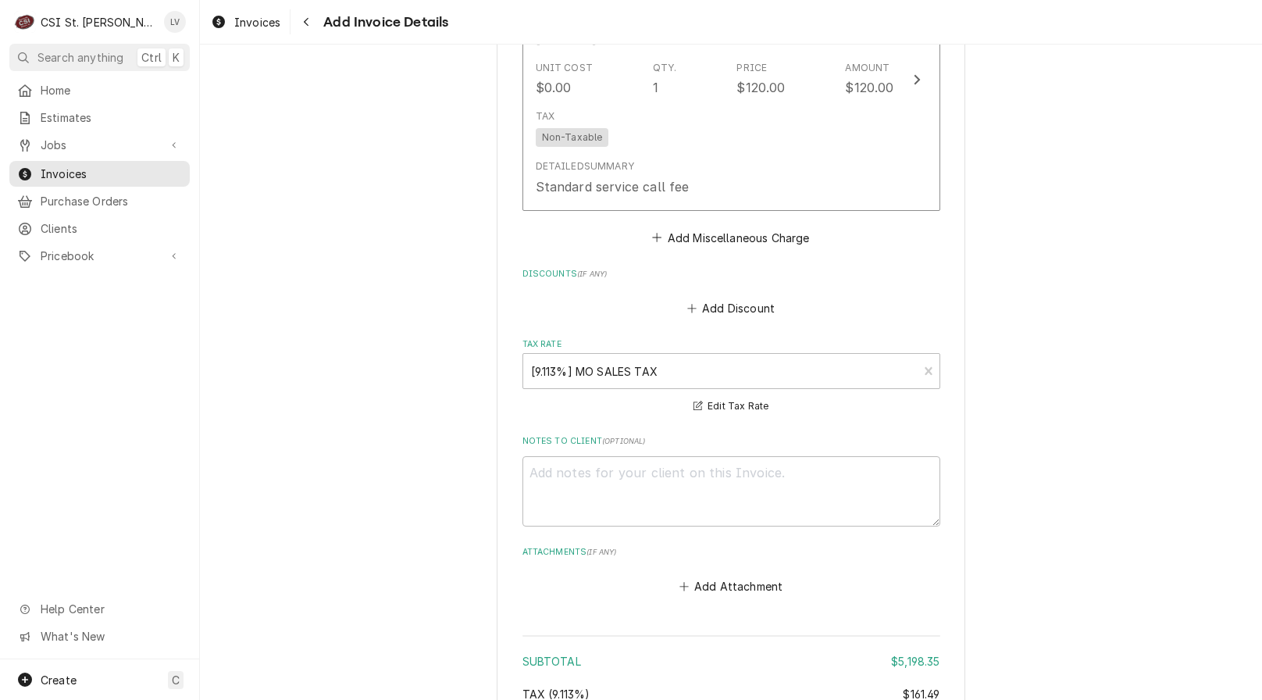
scroll to position [16175, 0]
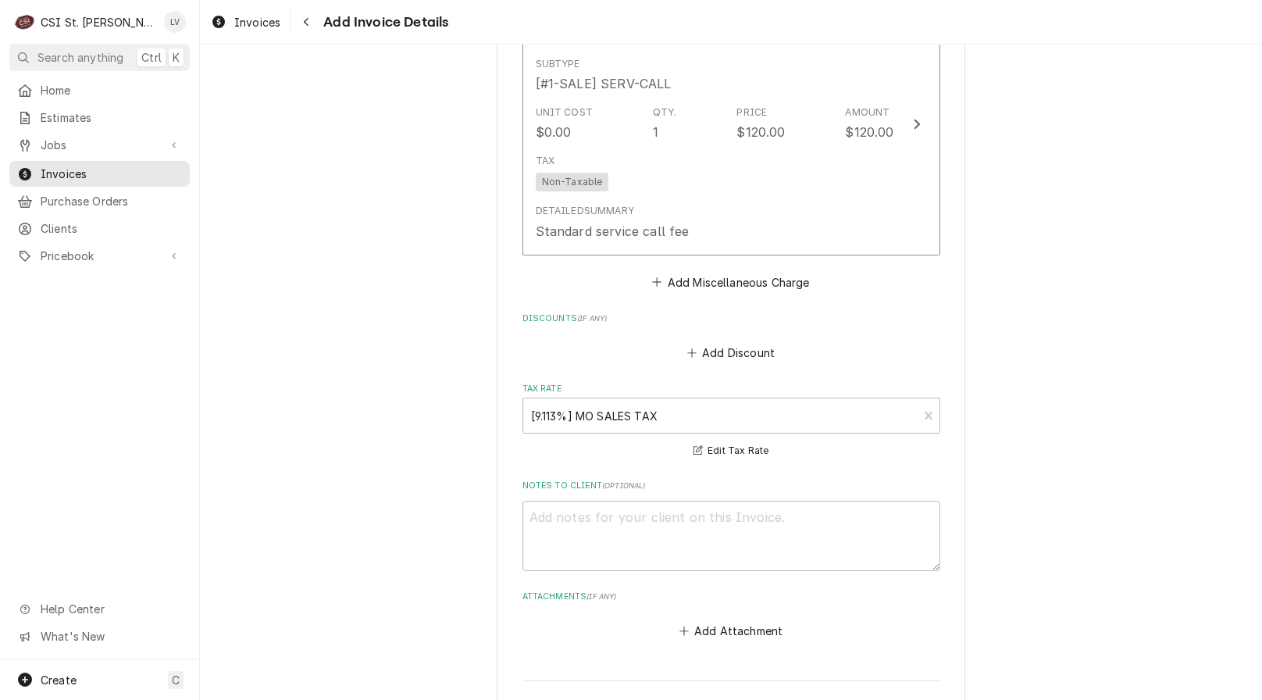
type textarea "x"
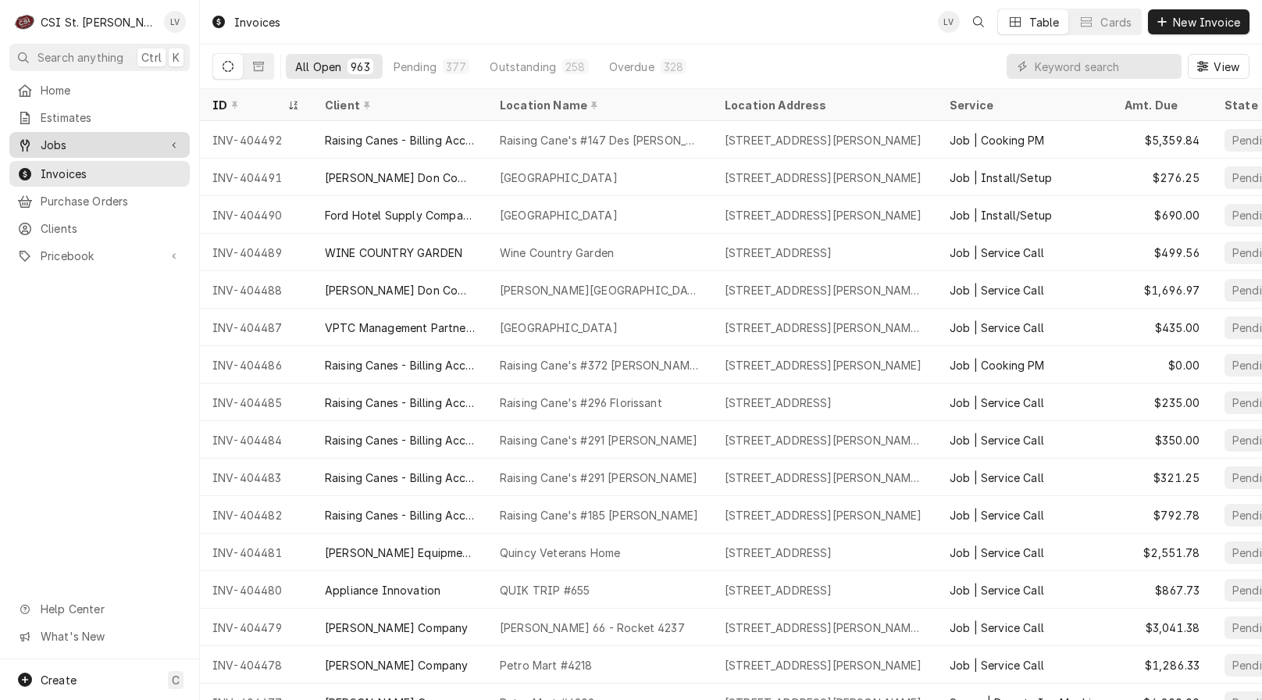
click at [81, 137] on span "Jobs" at bounding box center [100, 145] width 118 height 16
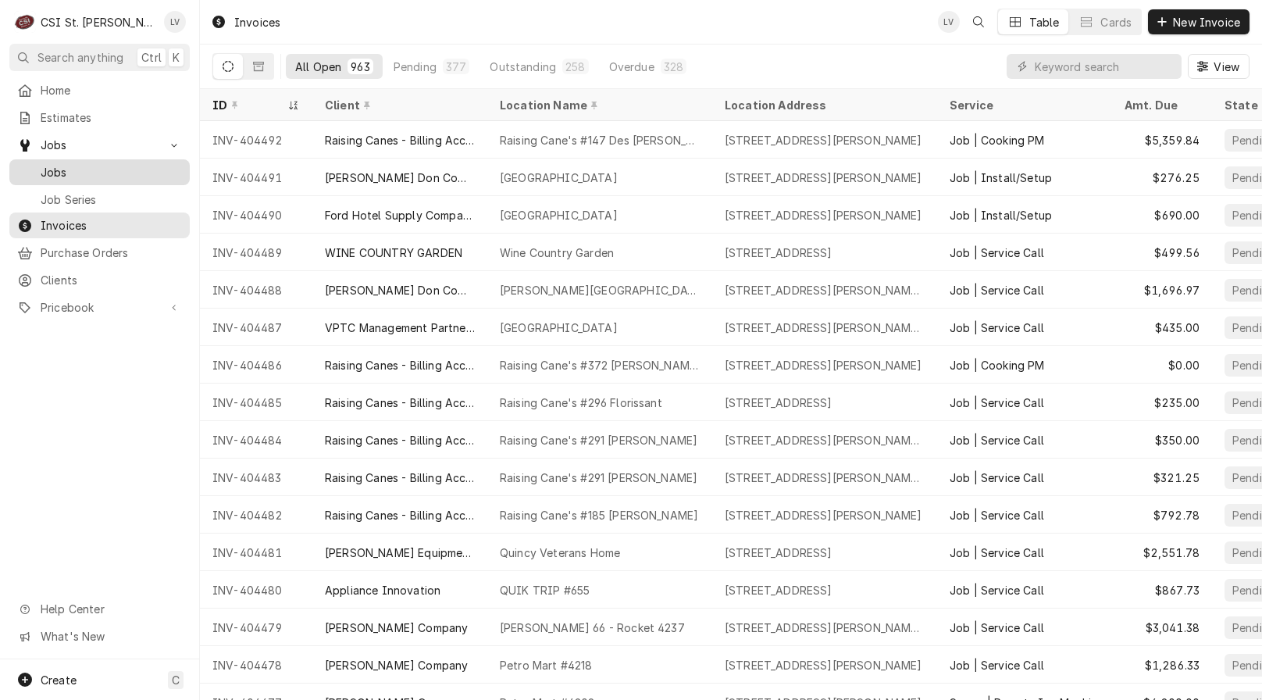
click at [75, 165] on span "Jobs" at bounding box center [111, 172] width 141 height 16
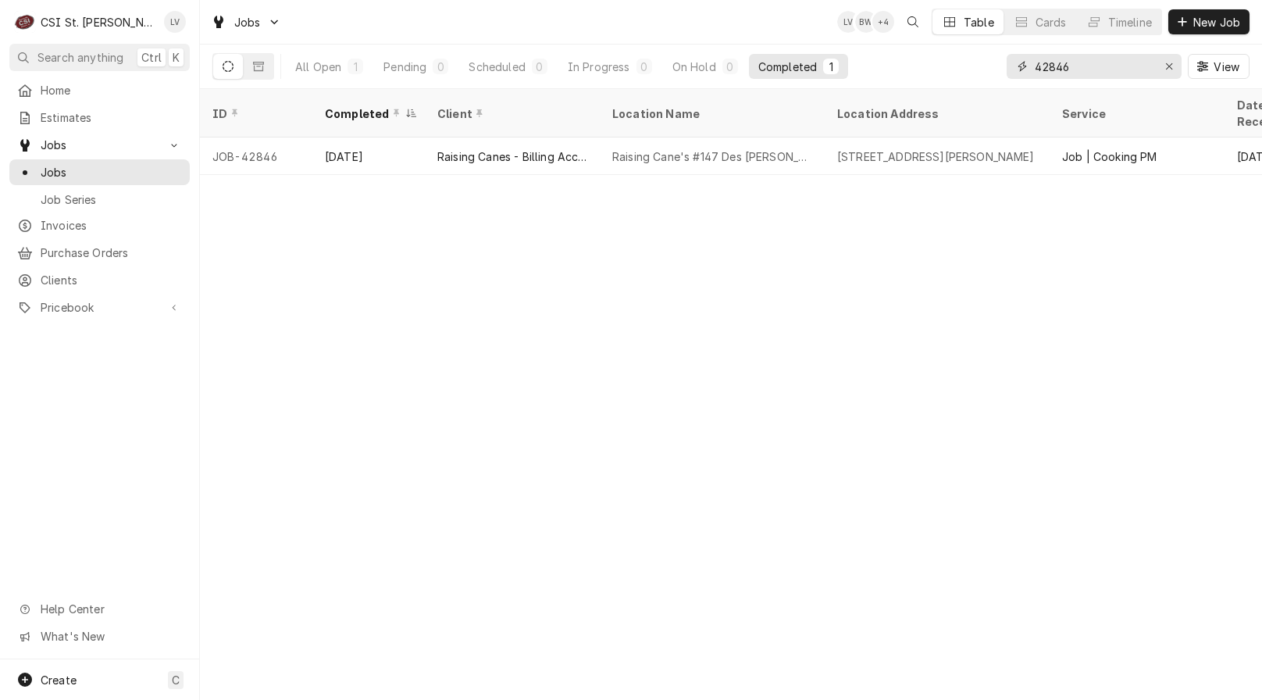
drag, startPoint x: 1088, startPoint y: 63, endPoint x: 981, endPoint y: 68, distance: 107.1
click at [981, 68] on div "All Open 1 Pending 0 Scheduled 0 In Progress 0 On Hold 0 Completed 1 42846 View" at bounding box center [730, 67] width 1037 height 44
type input "43156"
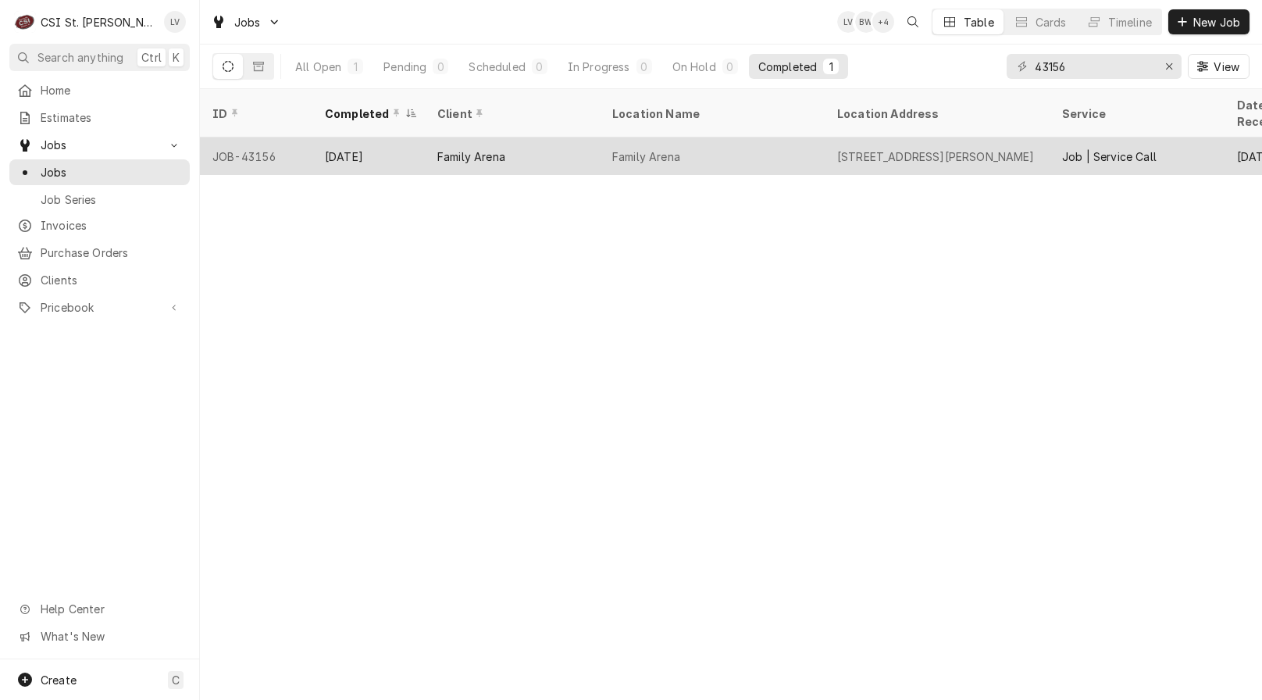
click at [377, 139] on div "Oct 9" at bounding box center [368, 155] width 112 height 37
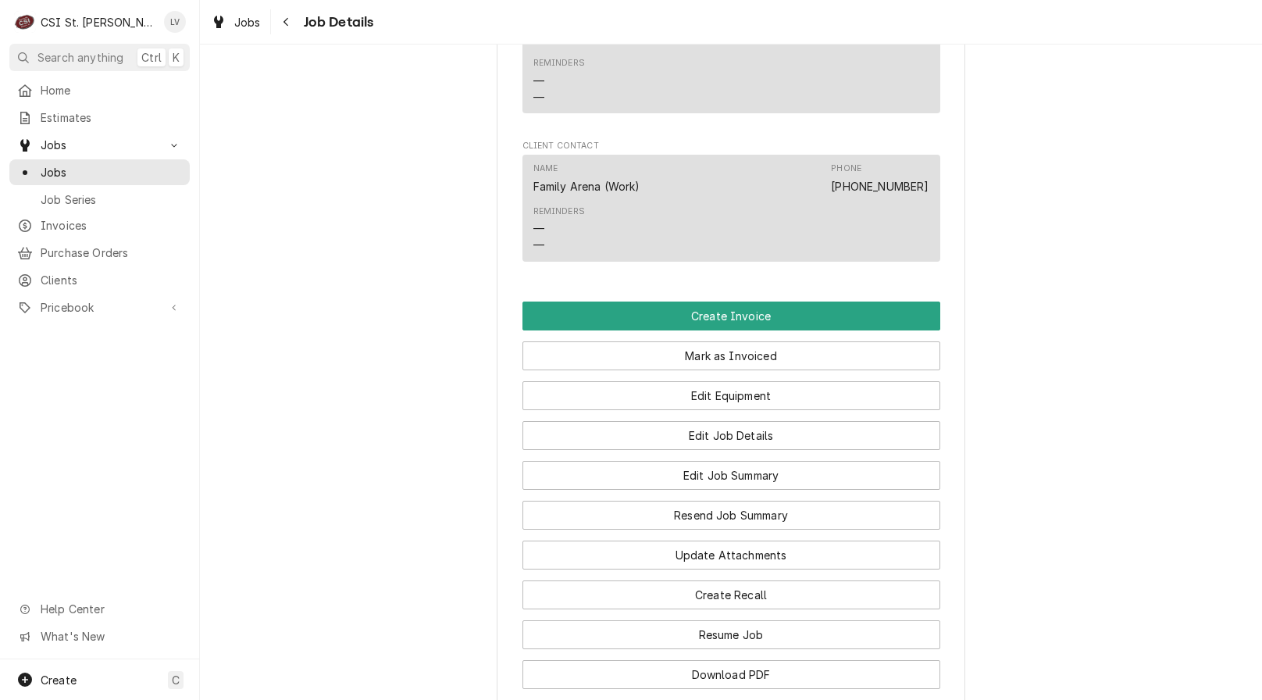
scroll to position [1328, 0]
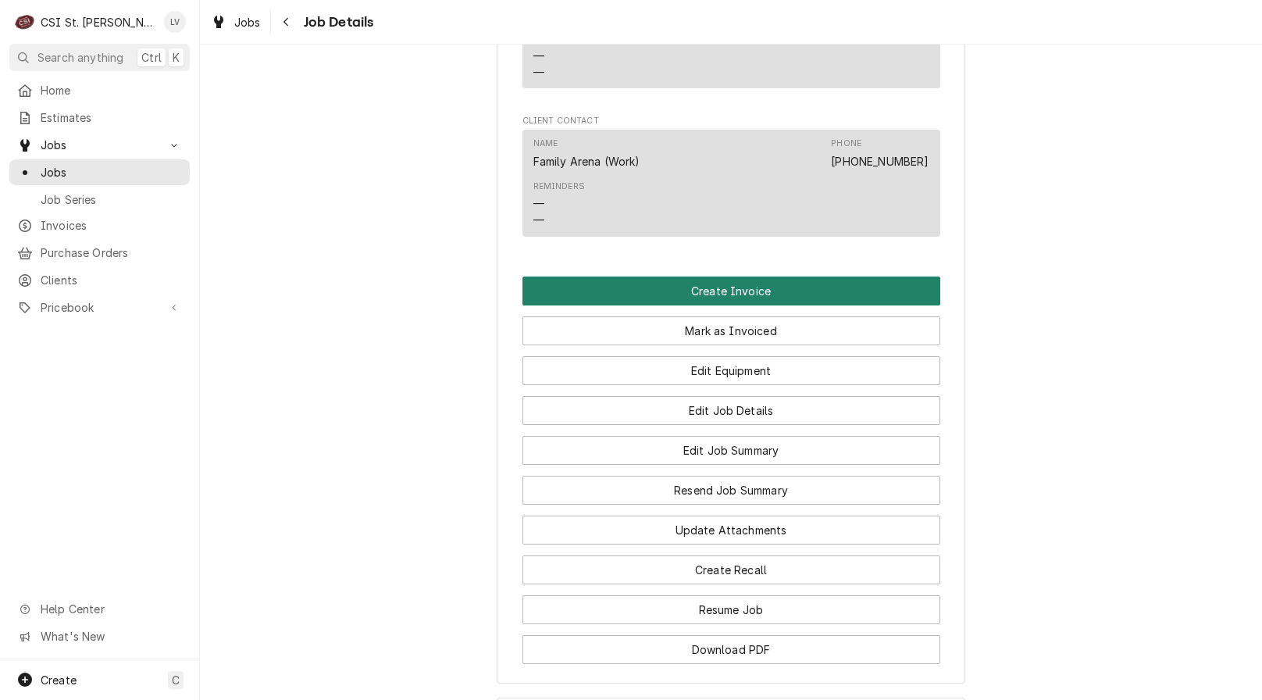
click at [566, 295] on button "Create Invoice" at bounding box center [732, 291] width 418 height 29
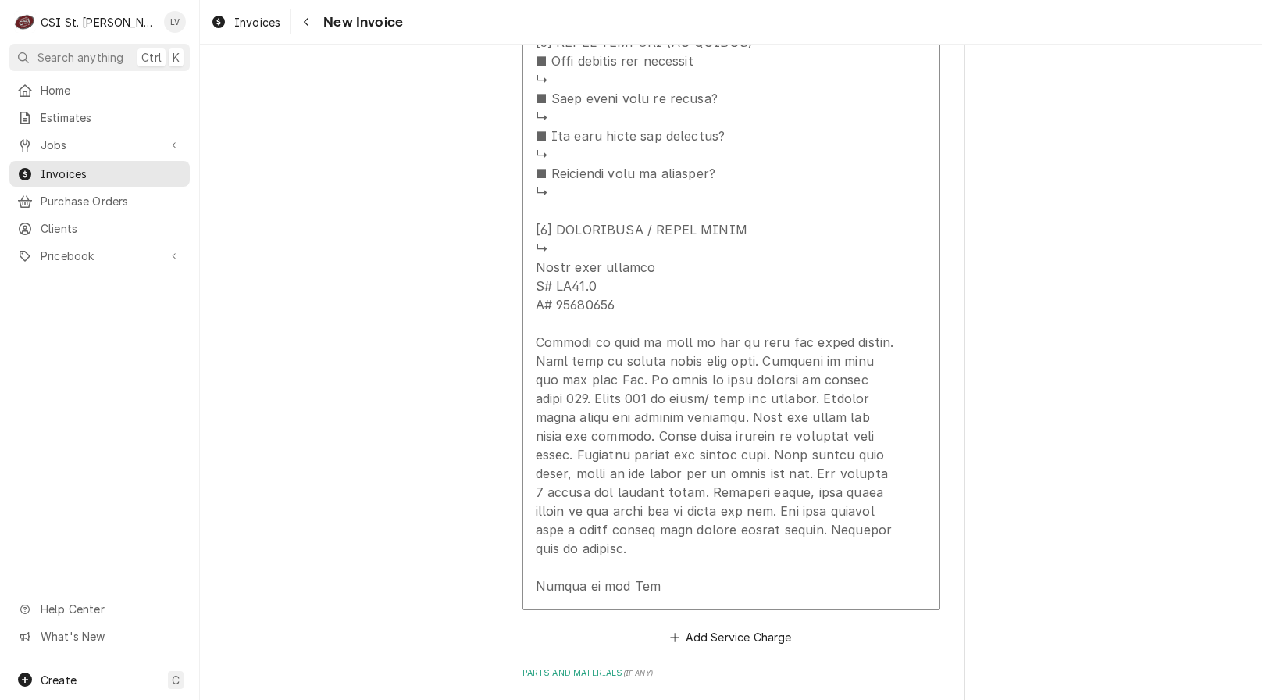
scroll to position [3202, 0]
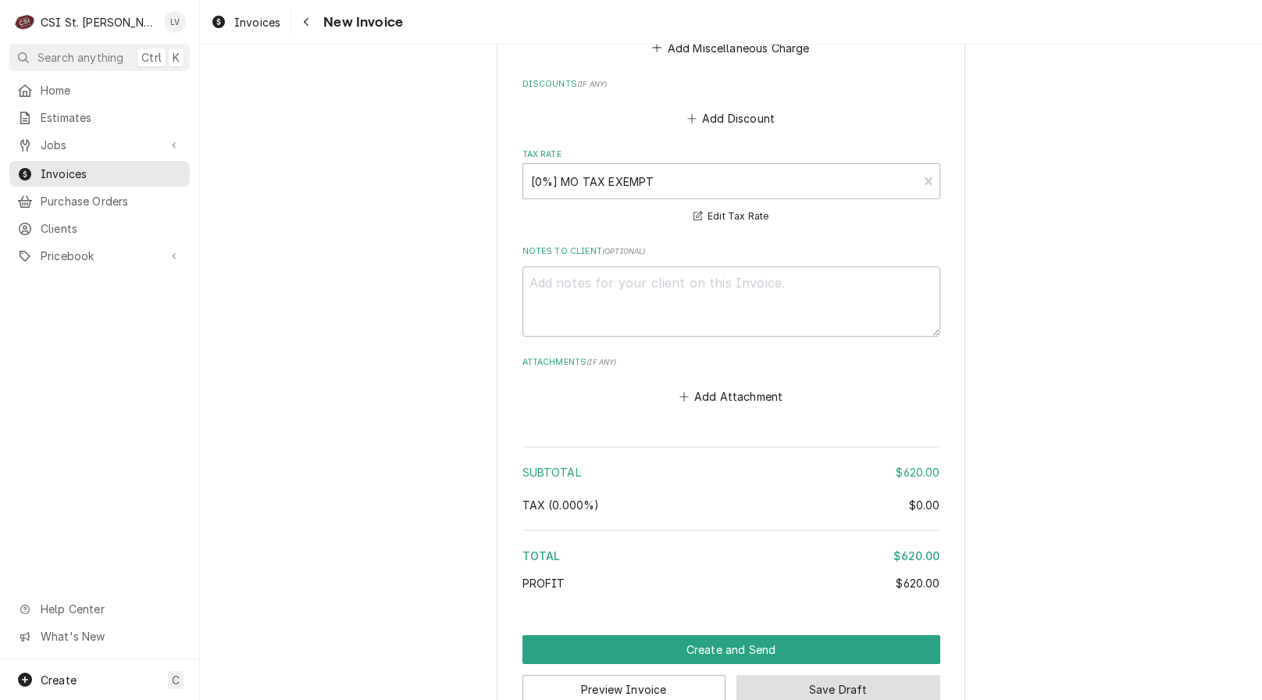
click at [879, 675] on button "Save Draft" at bounding box center [839, 689] width 204 height 29
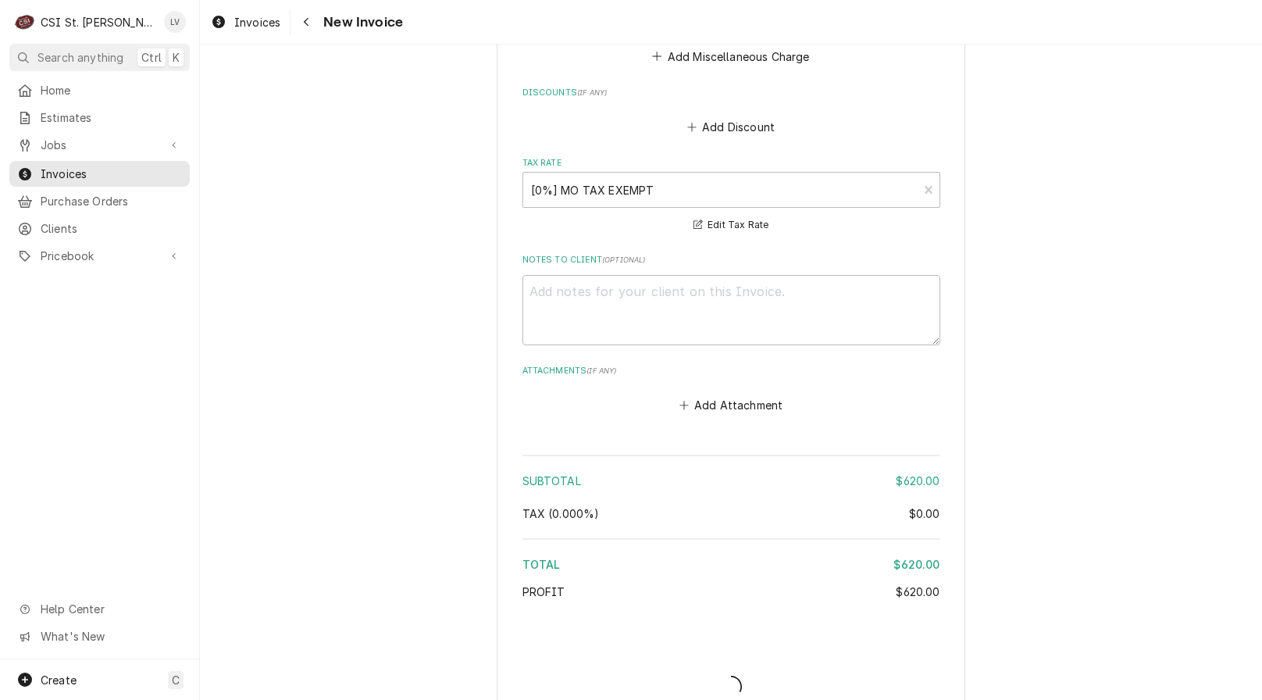
type textarea "x"
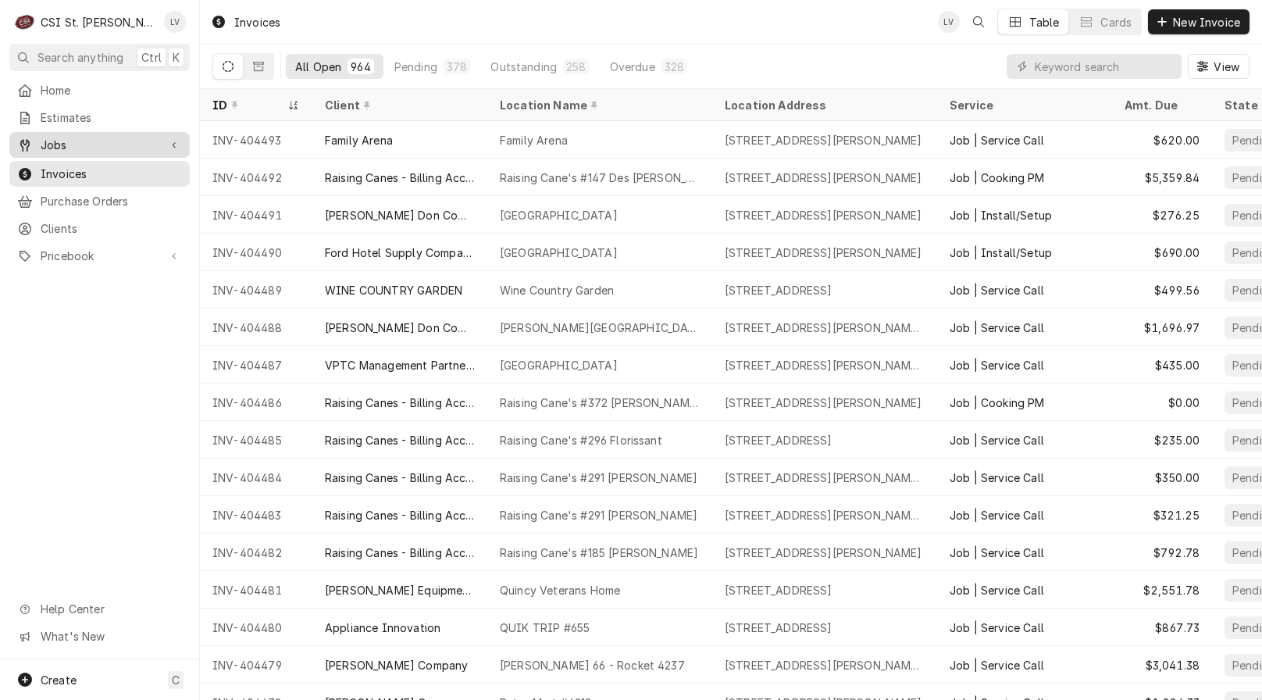
click at [107, 141] on span "Jobs" at bounding box center [100, 145] width 118 height 16
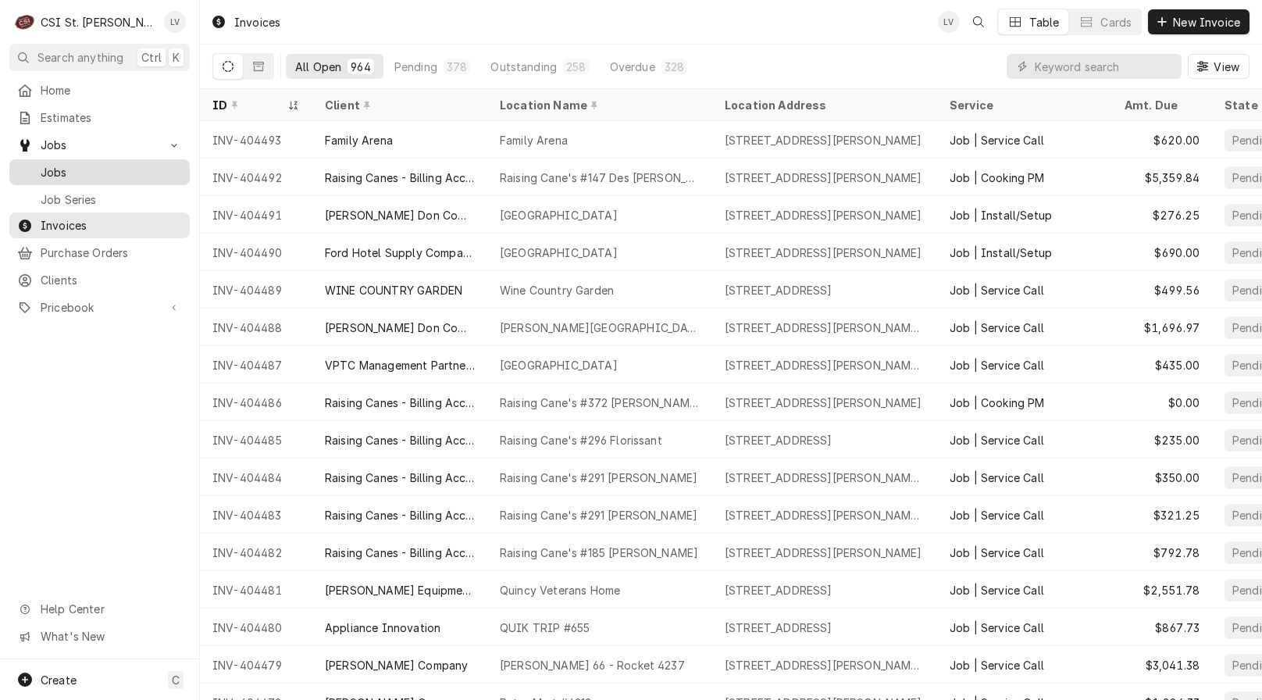
click at [111, 165] on span "Jobs" at bounding box center [111, 172] width 141 height 16
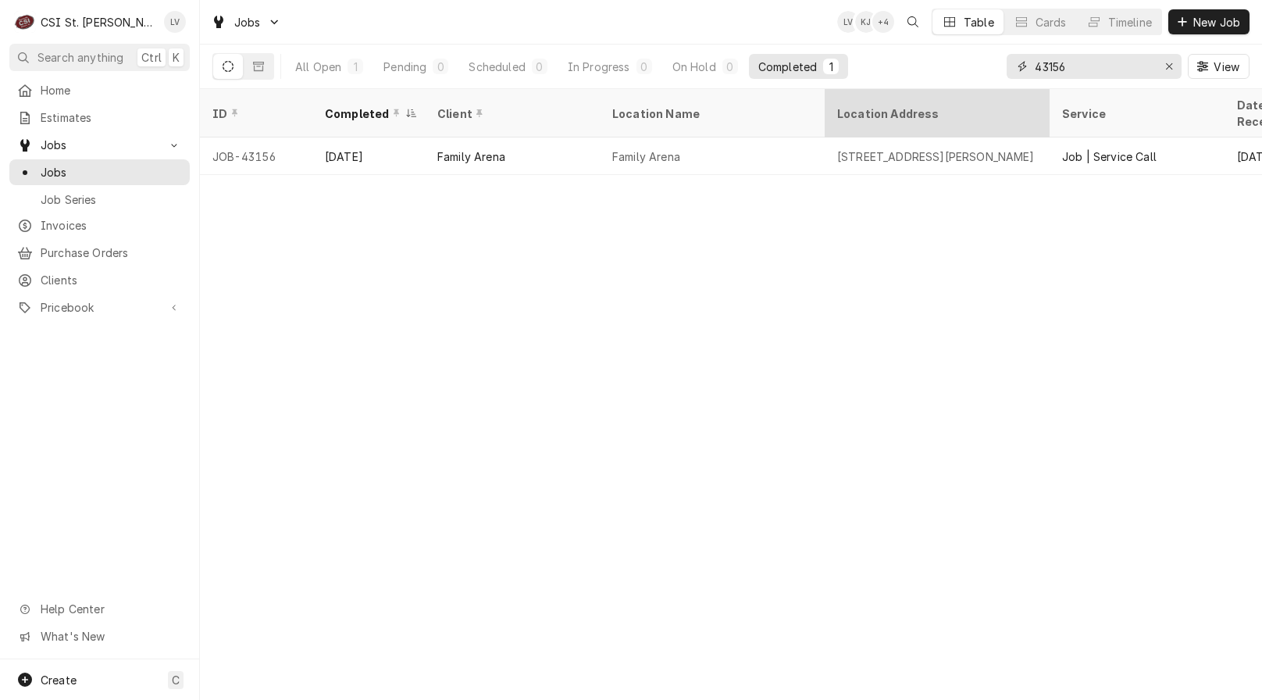
drag, startPoint x: 1090, startPoint y: 71, endPoint x: 954, endPoint y: 95, distance: 138.8
click at [954, 95] on div "Jobs LV KJ + 4 Table Cards Timeline New Job All Open 1 Pending 0 Scheduled 0 In…" at bounding box center [731, 350] width 1062 height 700
type input "43146"
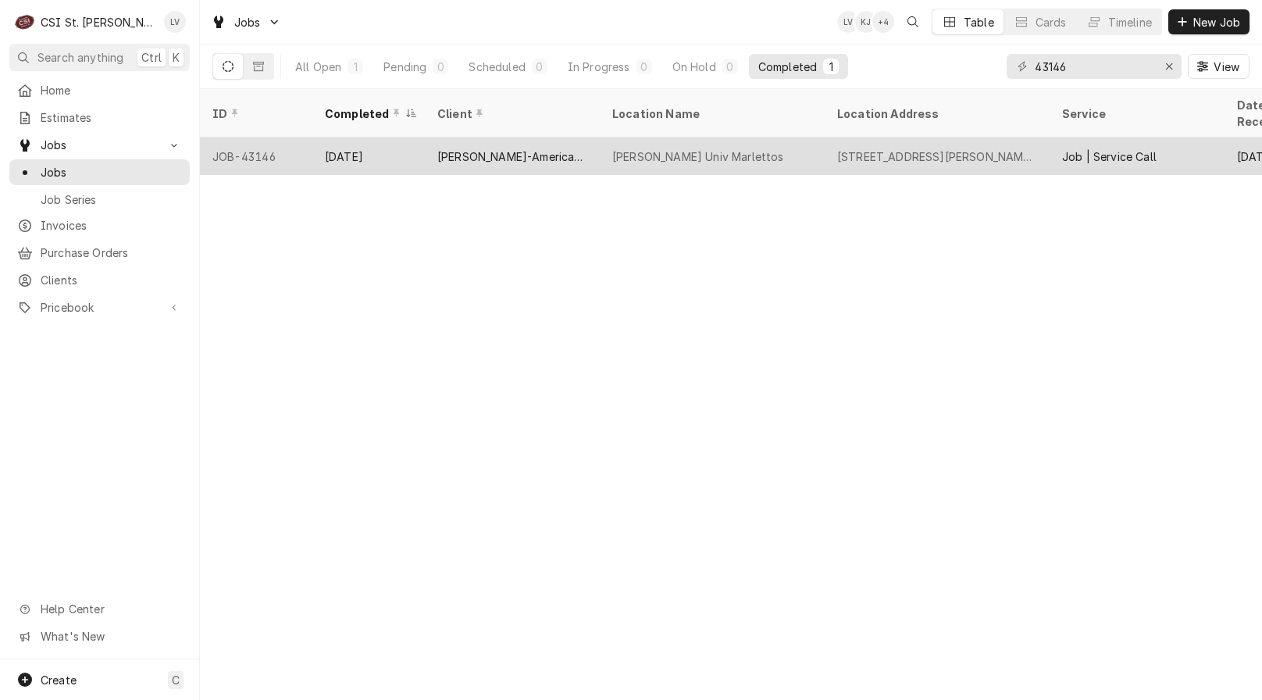
click at [470, 148] on div "[PERSON_NAME]-American Dining Creations" at bounding box center [512, 156] width 150 height 16
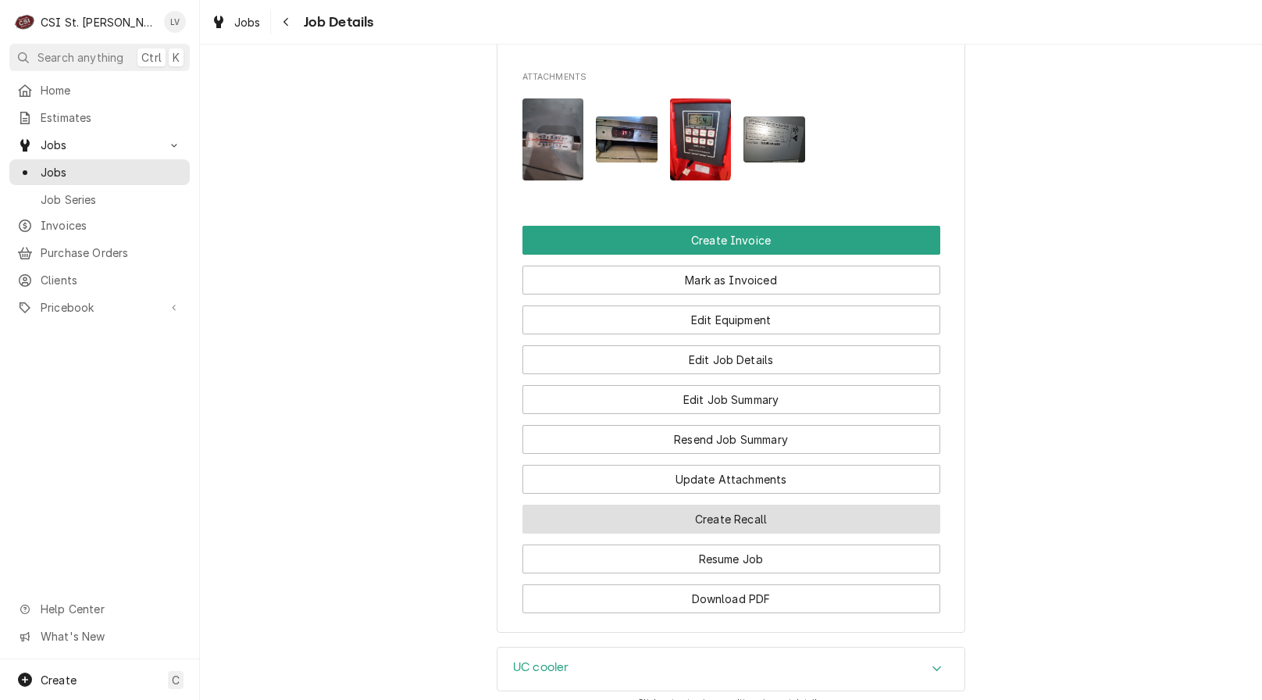
scroll to position [1718, 0]
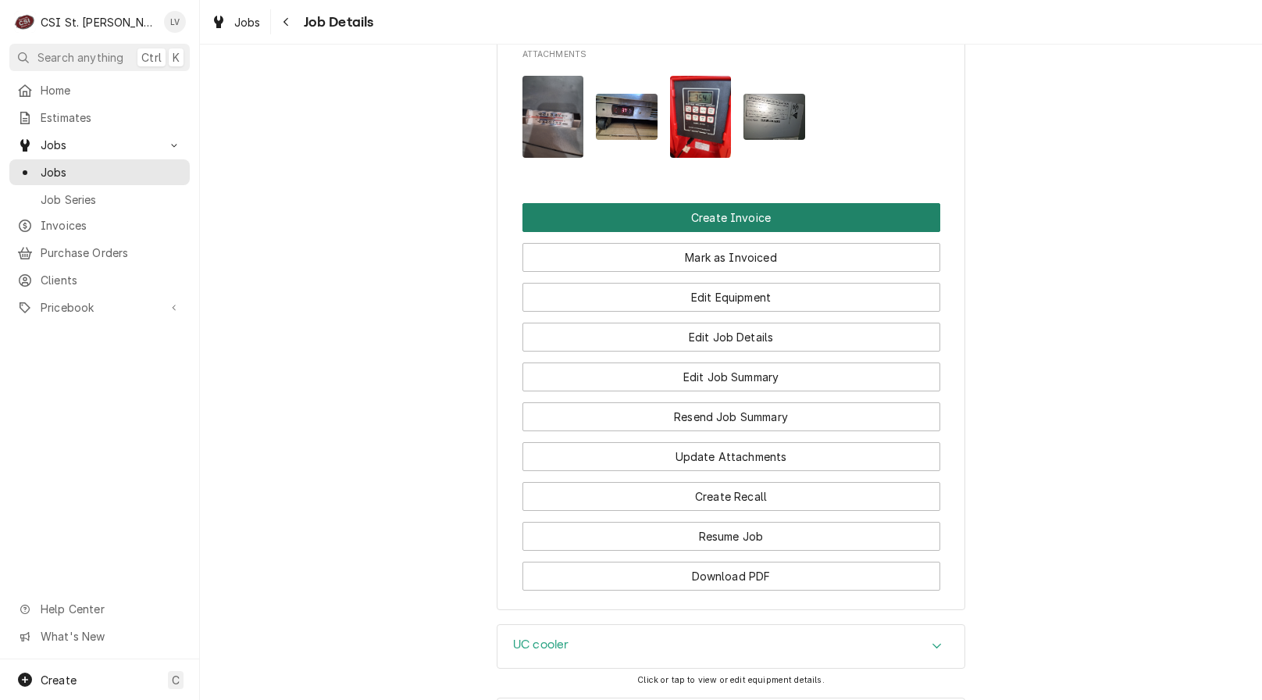
click at [612, 203] on button "Create Invoice" at bounding box center [732, 217] width 418 height 29
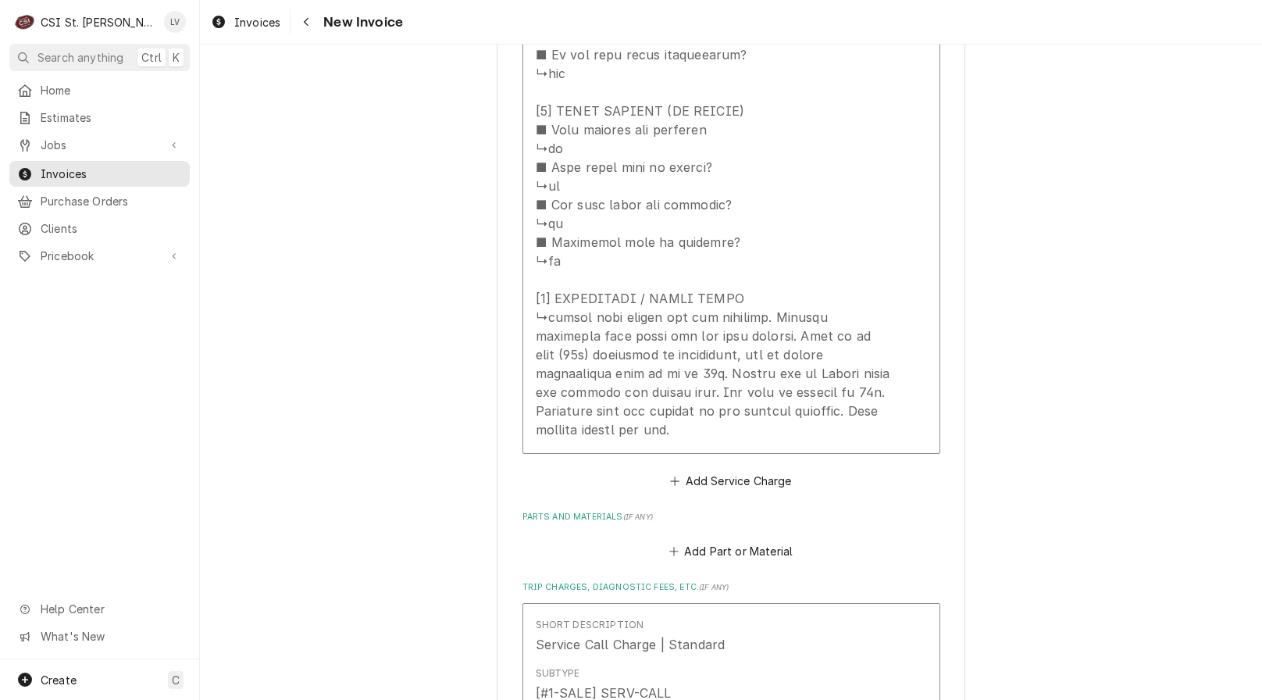
scroll to position [2968, 0]
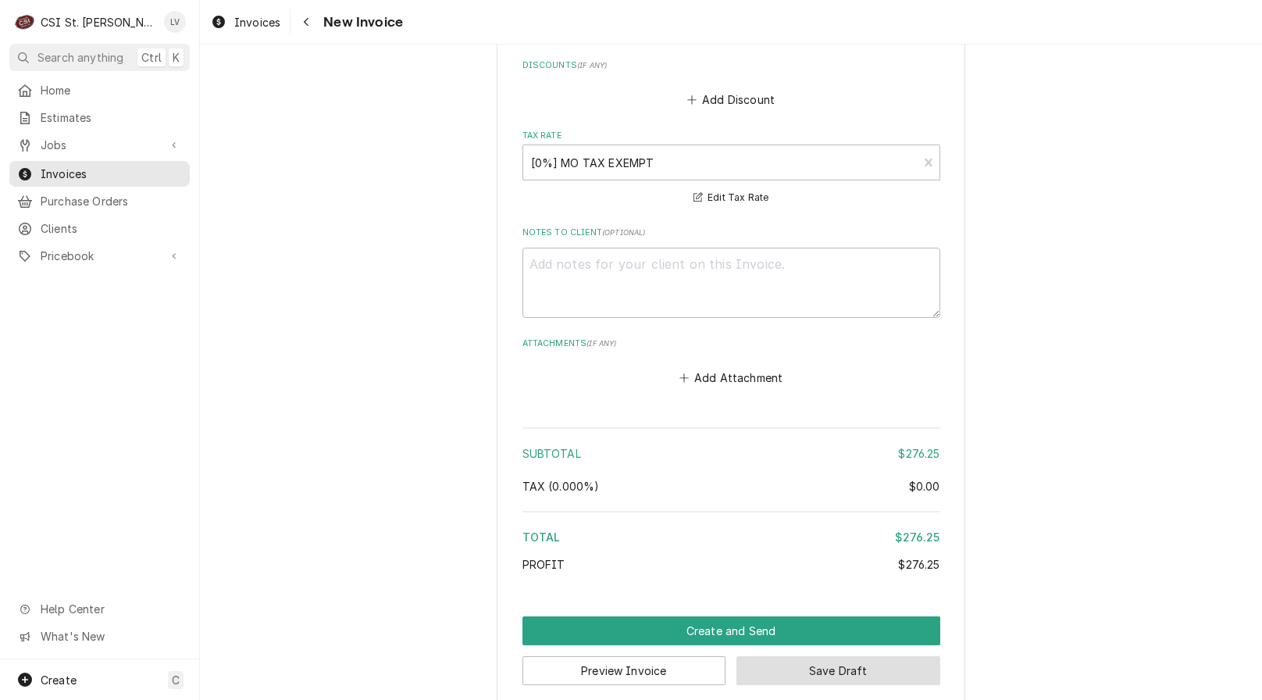
click at [855, 656] on button "Save Draft" at bounding box center [839, 670] width 204 height 29
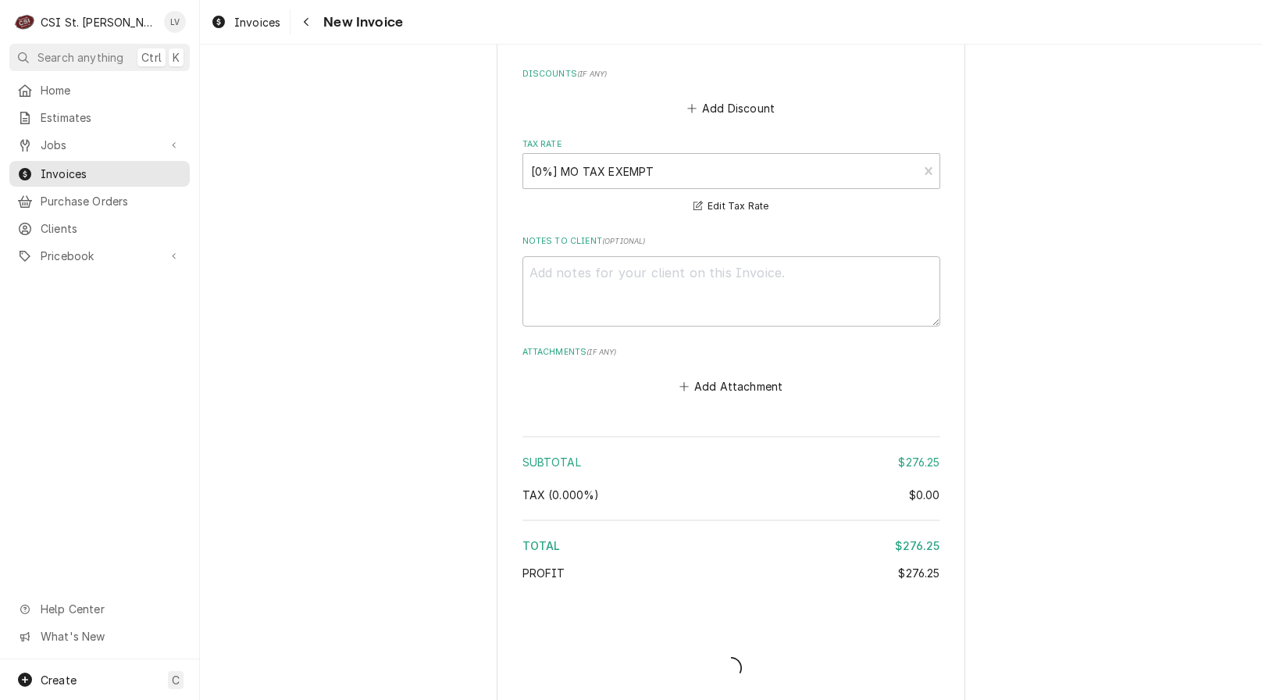
type textarea "x"
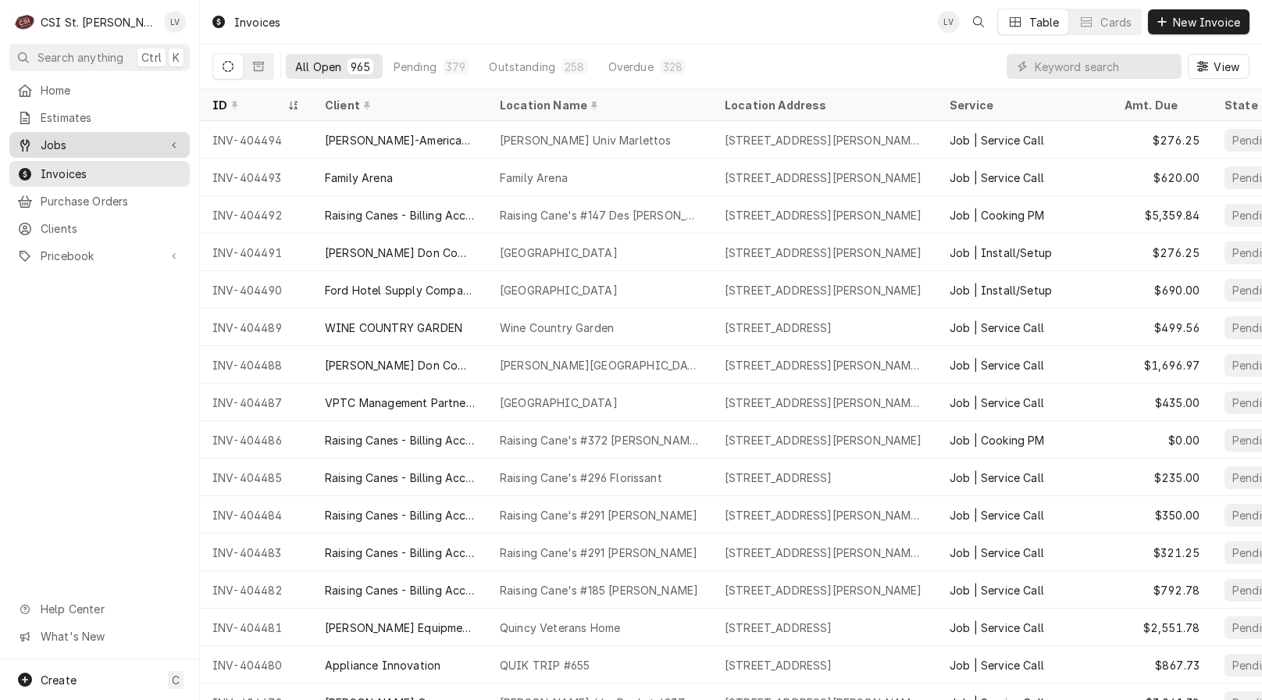
click at [113, 140] on span "Jobs" at bounding box center [100, 145] width 118 height 16
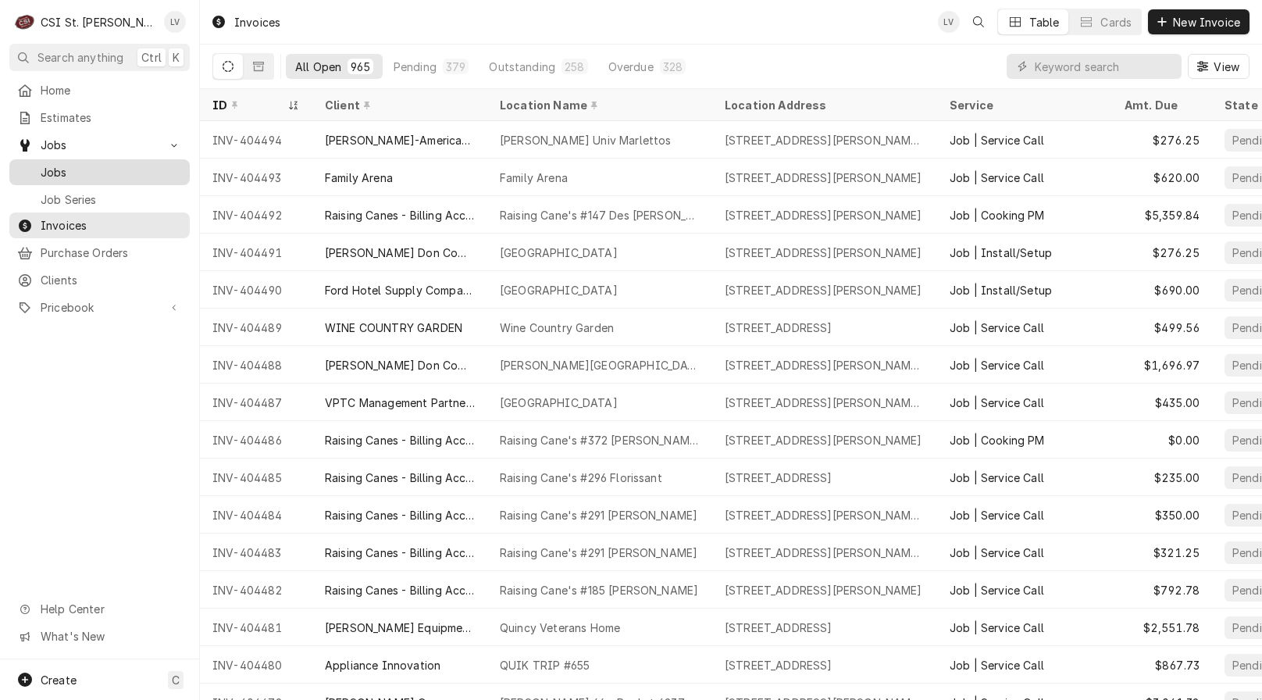
click at [112, 164] on span "Jobs" at bounding box center [111, 172] width 141 height 16
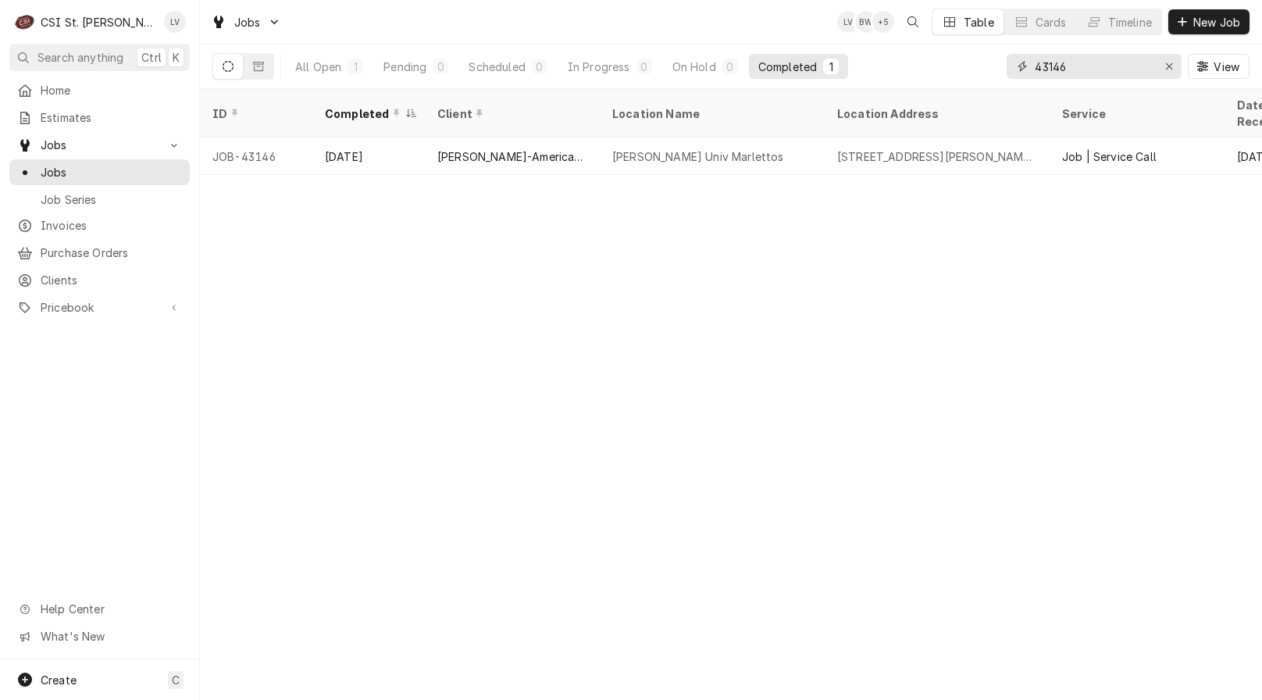
drag, startPoint x: 1090, startPoint y: 62, endPoint x: 991, endPoint y: 69, distance: 99.4
click at [991, 69] on div "All Open 1 Pending 0 Scheduled 0 In Progress 0 On Hold 0 Completed 1 43146 View" at bounding box center [730, 67] width 1037 height 44
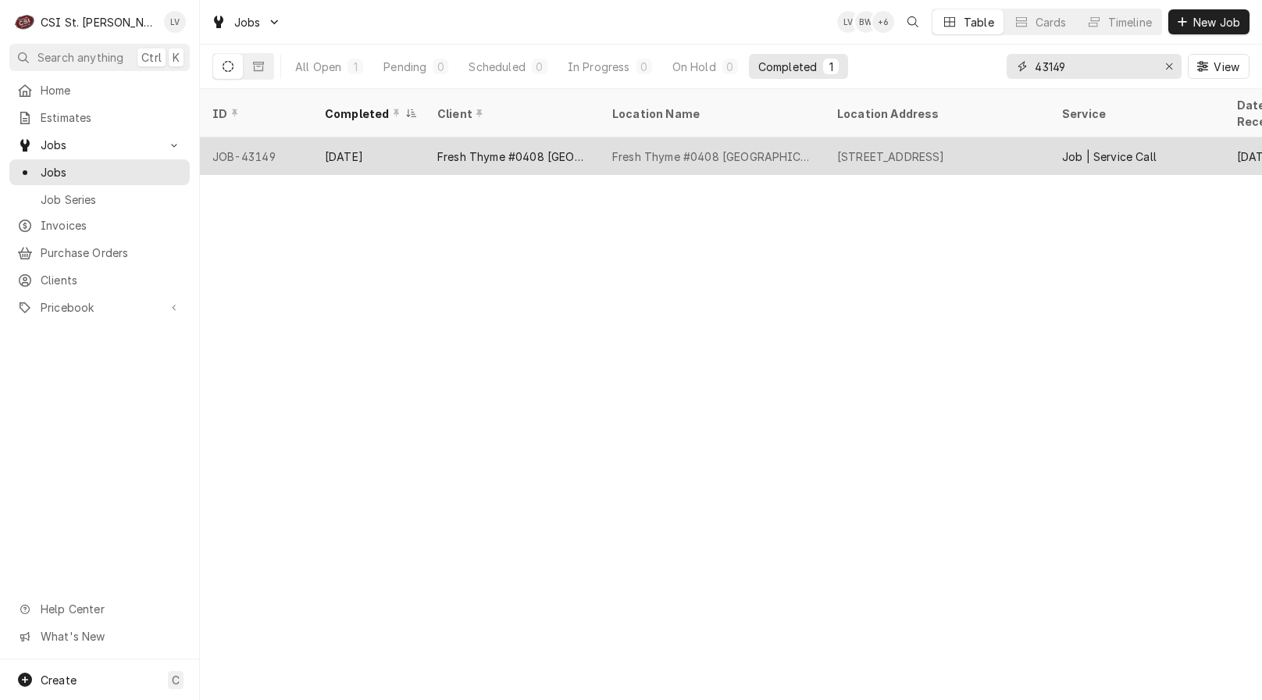
type input "43149"
click at [601, 137] on div "Fresh Thyme #0408 [GEOGRAPHIC_DATA]" at bounding box center [712, 155] width 225 height 37
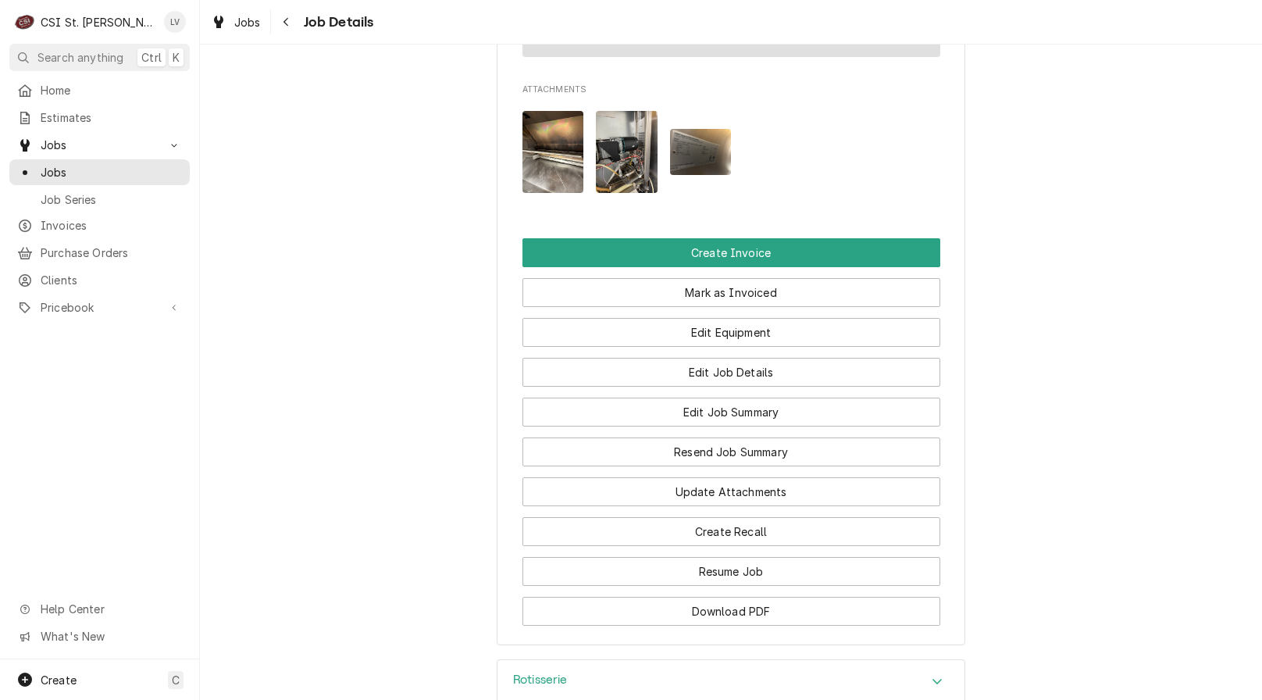
scroll to position [1640, 0]
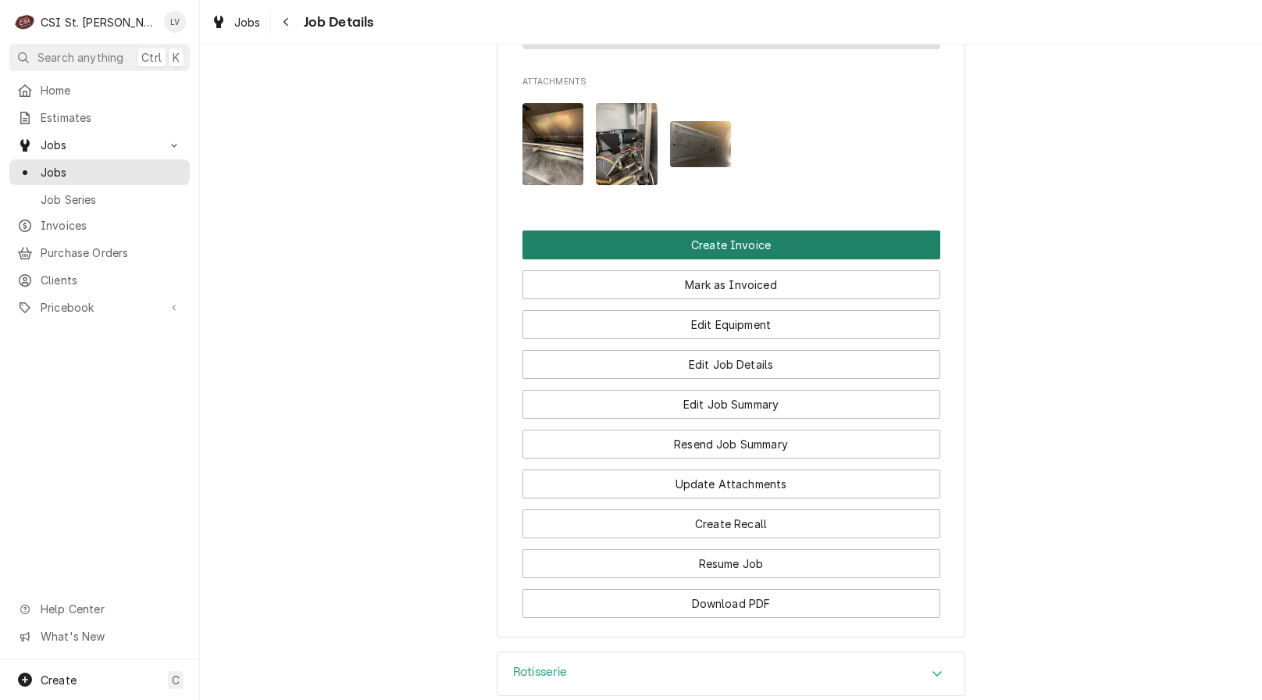
click at [700, 259] on button "Create Invoice" at bounding box center [732, 244] width 418 height 29
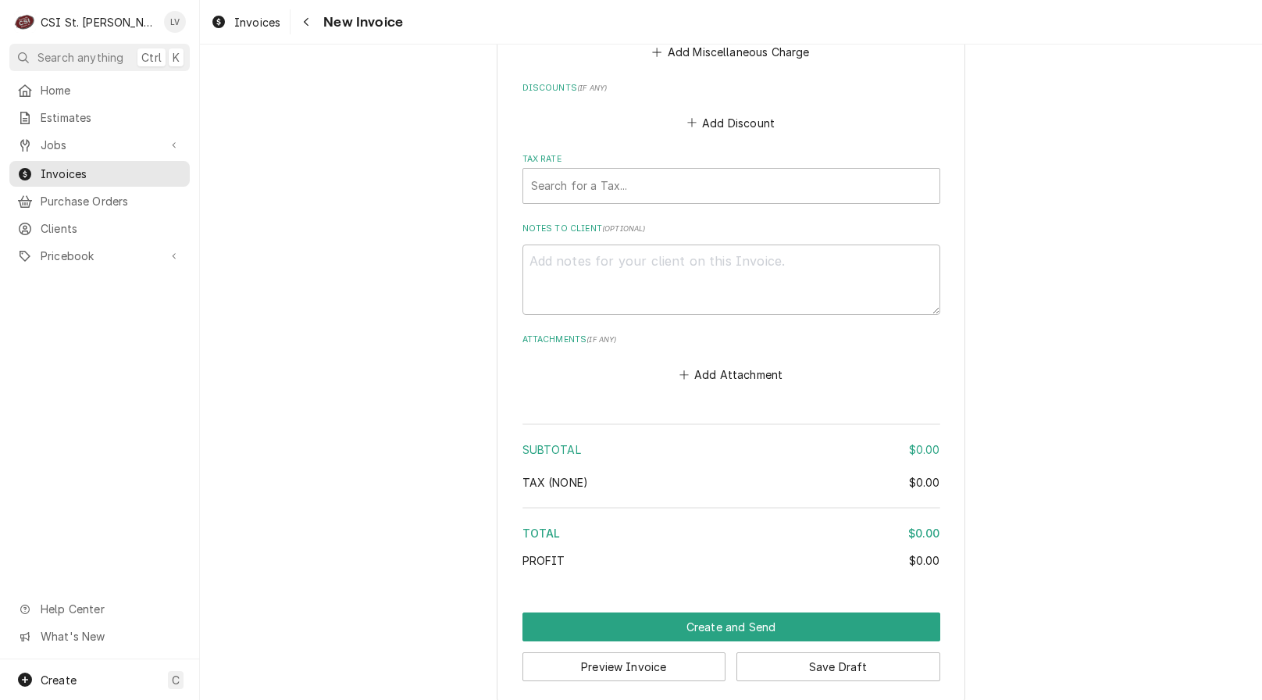
scroll to position [3015, 0]
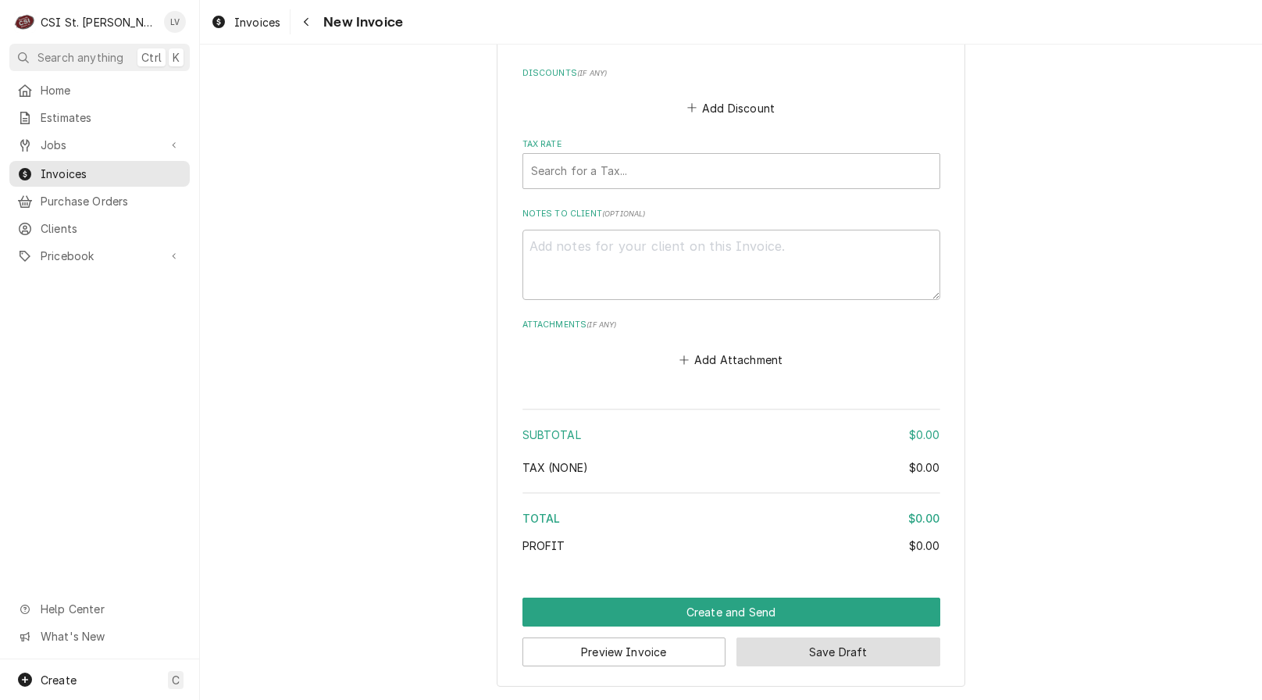
click at [820, 652] on button "Save Draft" at bounding box center [839, 651] width 204 height 29
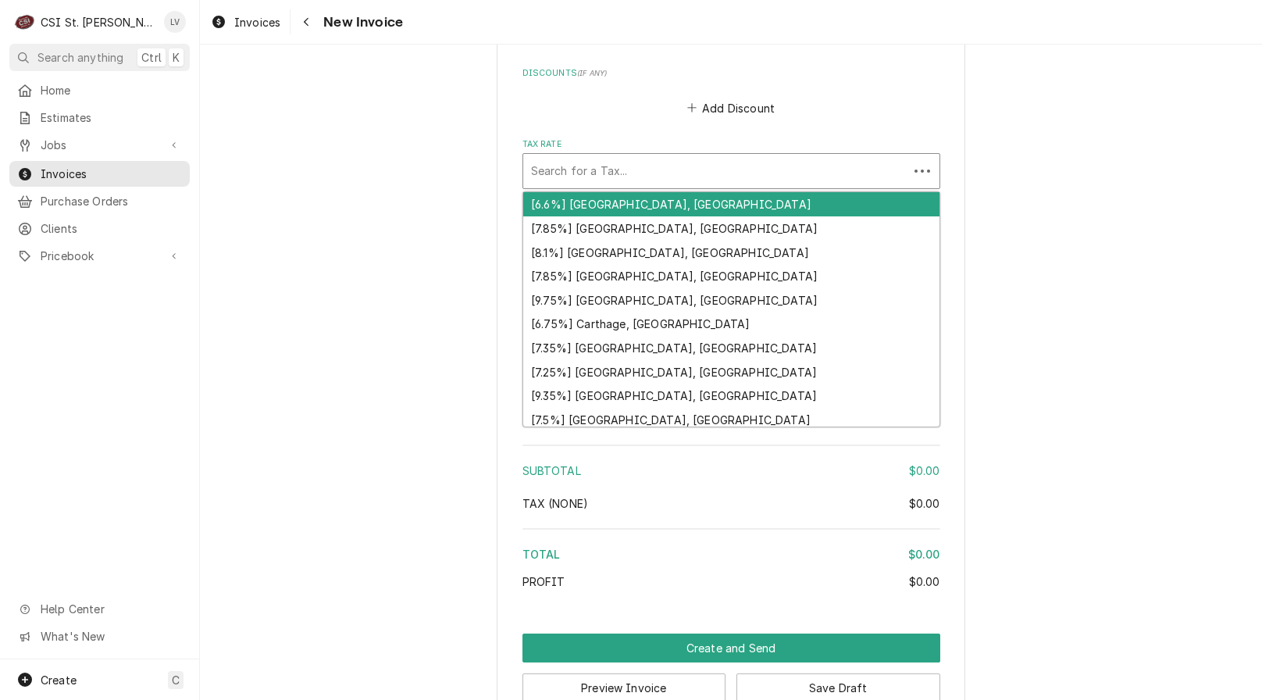
click at [614, 166] on div "Tax Rate" at bounding box center [715, 171] width 369 height 28
type textarea "x"
type input "m"
type textarea "x"
type input "mo"
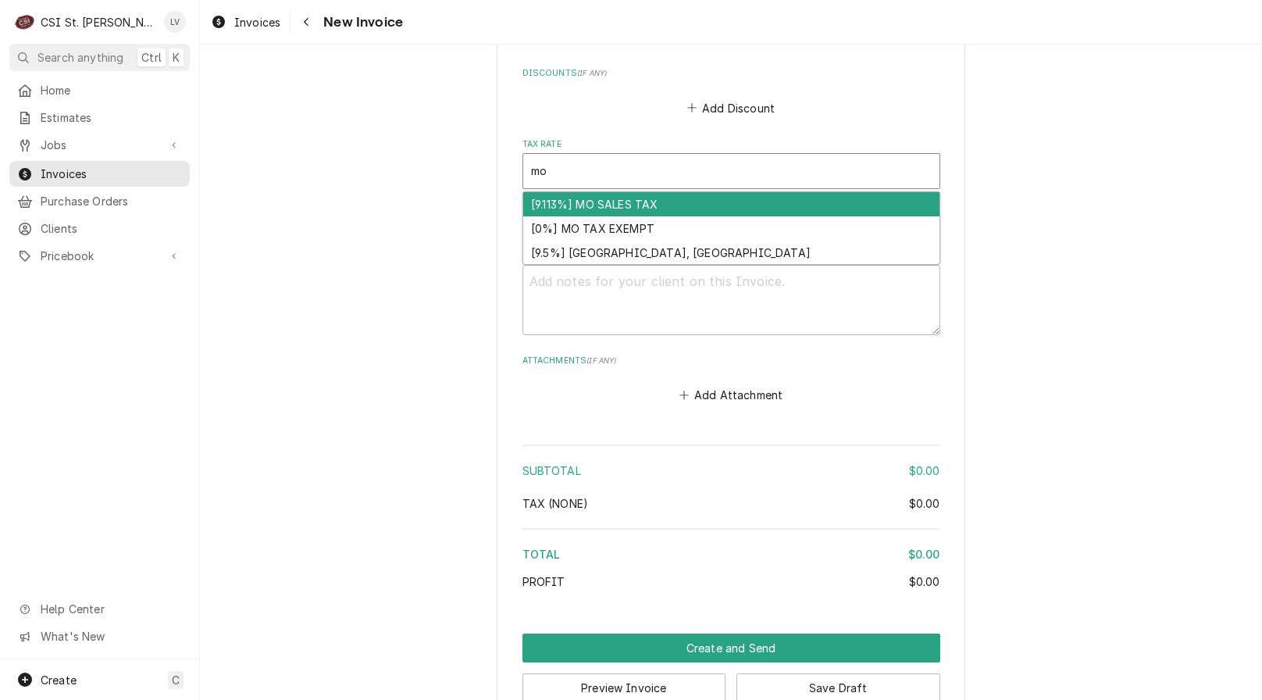
click at [540, 202] on div "[9.113%] MO SALES TAX" at bounding box center [731, 204] width 416 height 24
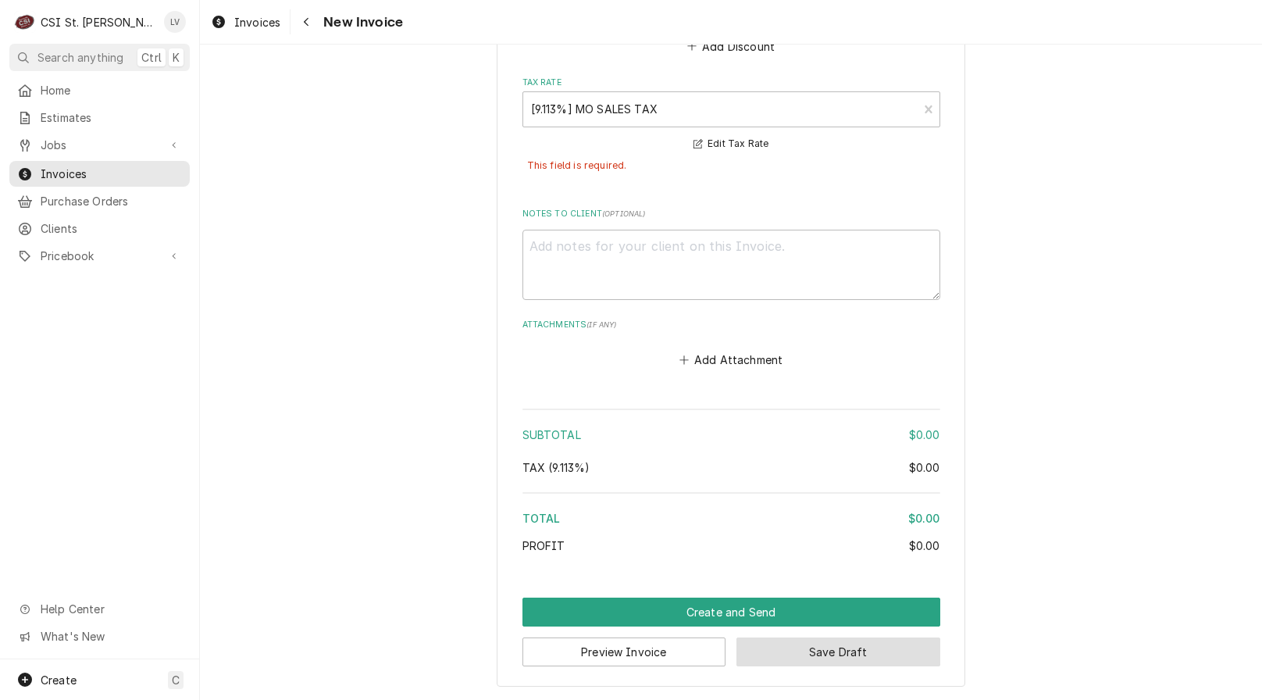
click at [811, 657] on button "Save Draft" at bounding box center [839, 651] width 204 height 29
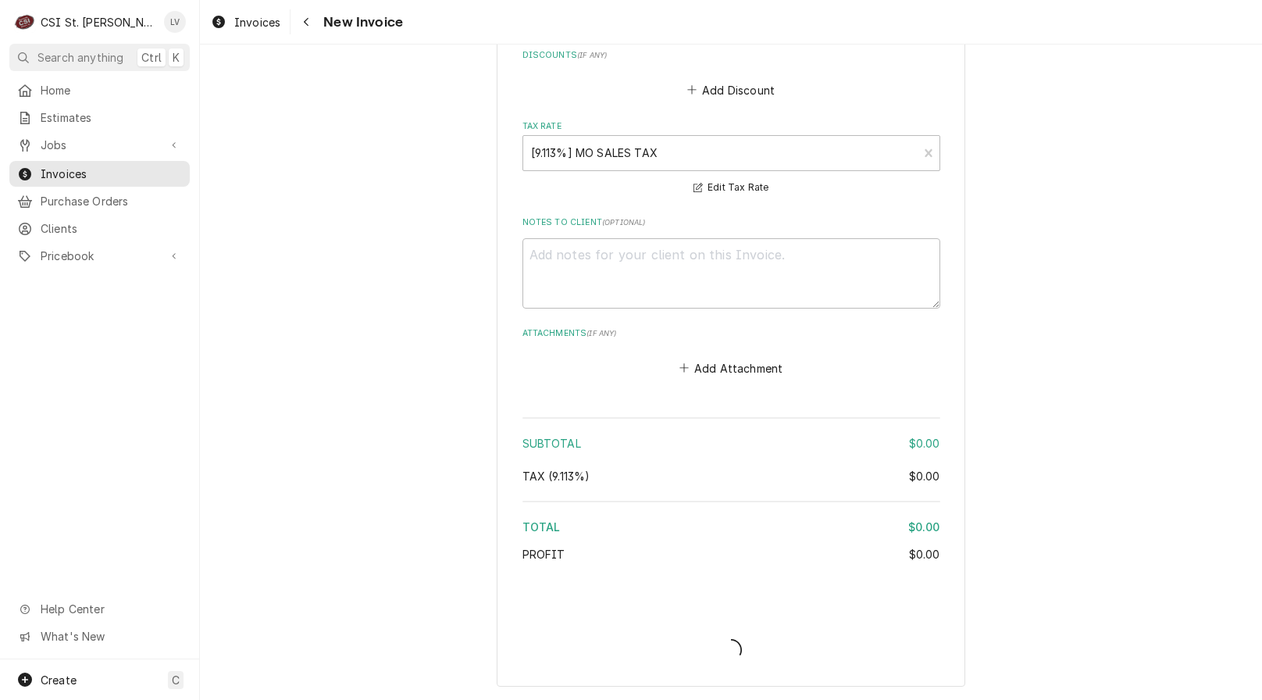
type textarea "x"
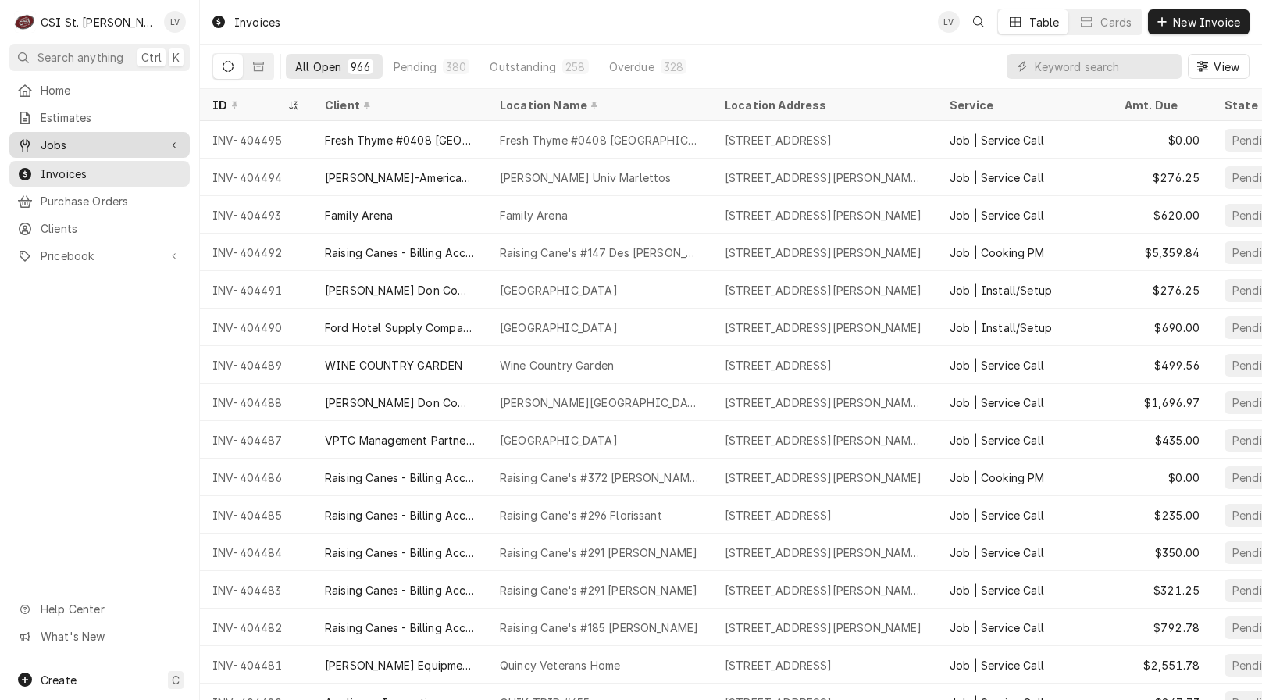
click at [35, 141] on div "Jobs" at bounding box center [87, 145] width 141 height 16
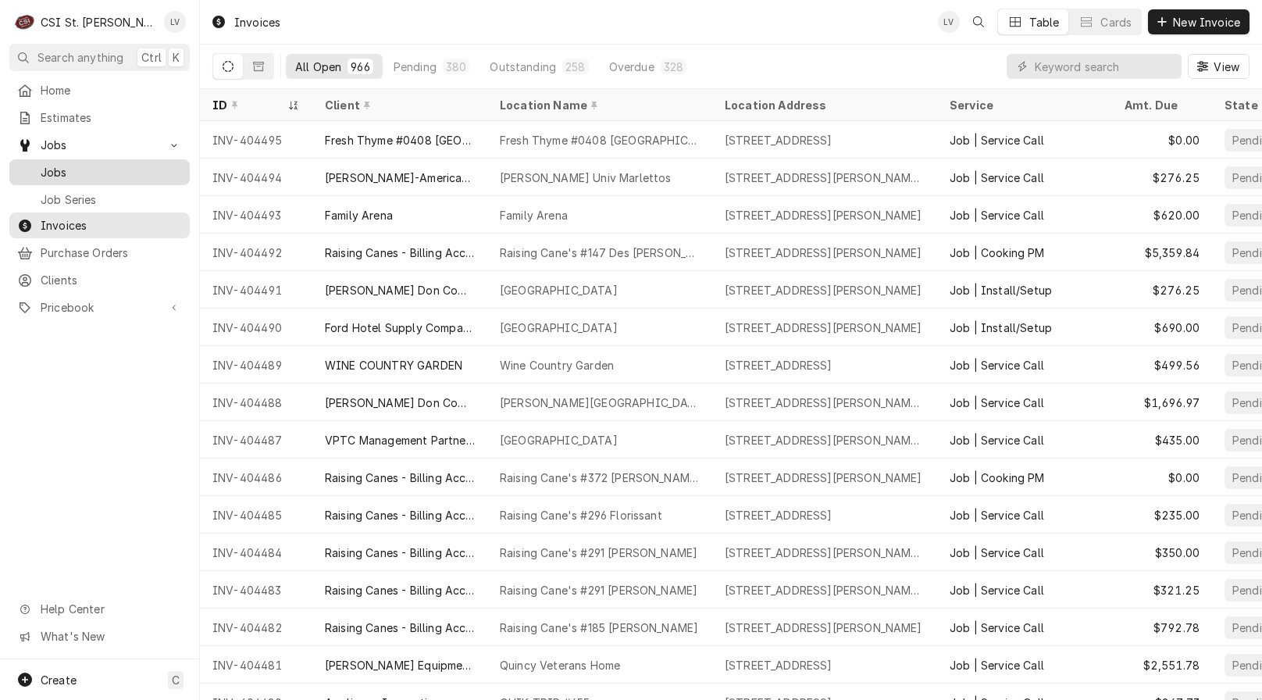
click at [47, 164] on span "Jobs" at bounding box center [111, 172] width 141 height 16
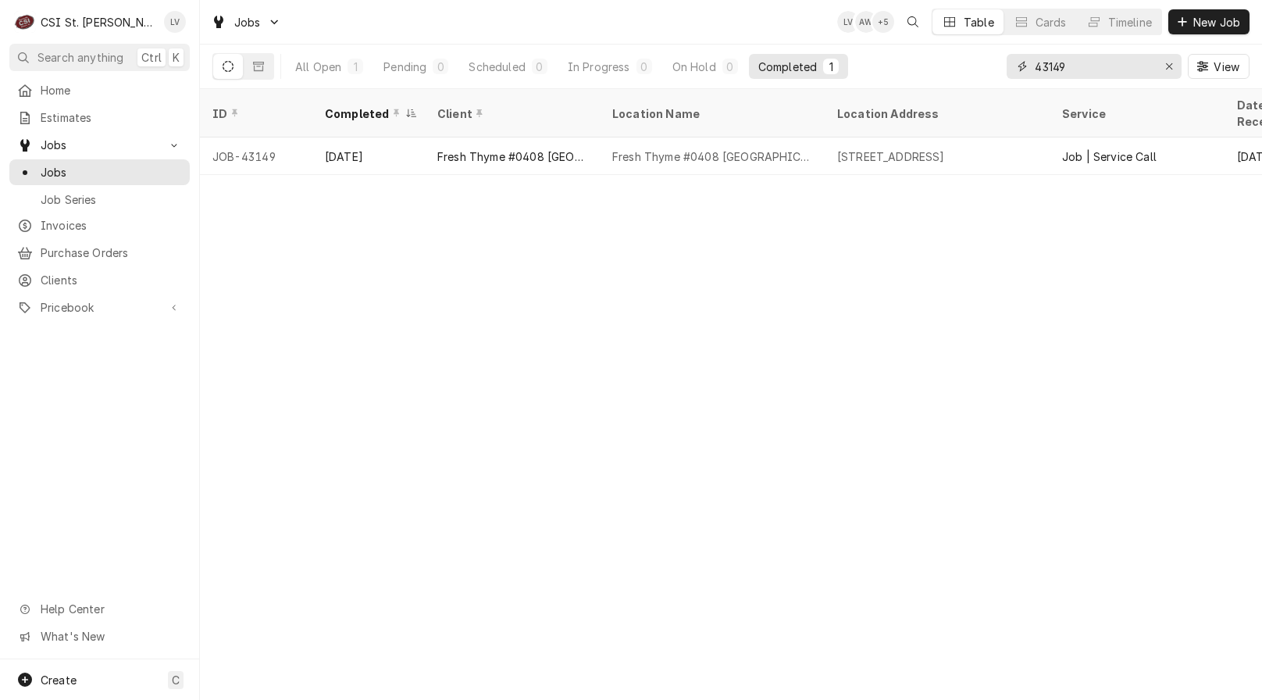
drag, startPoint x: 1082, startPoint y: 70, endPoint x: 1020, endPoint y: 59, distance: 62.8
click at [1020, 59] on div "43149" at bounding box center [1094, 66] width 175 height 25
type input "43027"
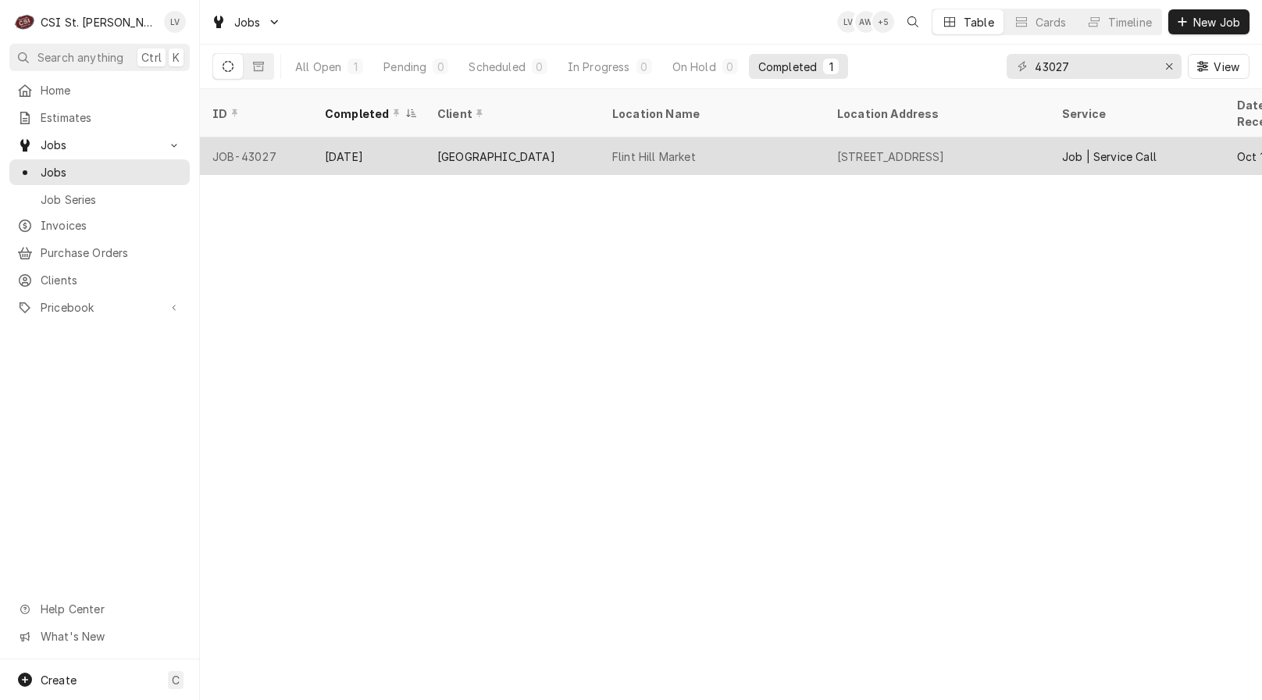
click at [458, 148] on div "FLINT HILL MARKET" at bounding box center [496, 156] width 118 height 16
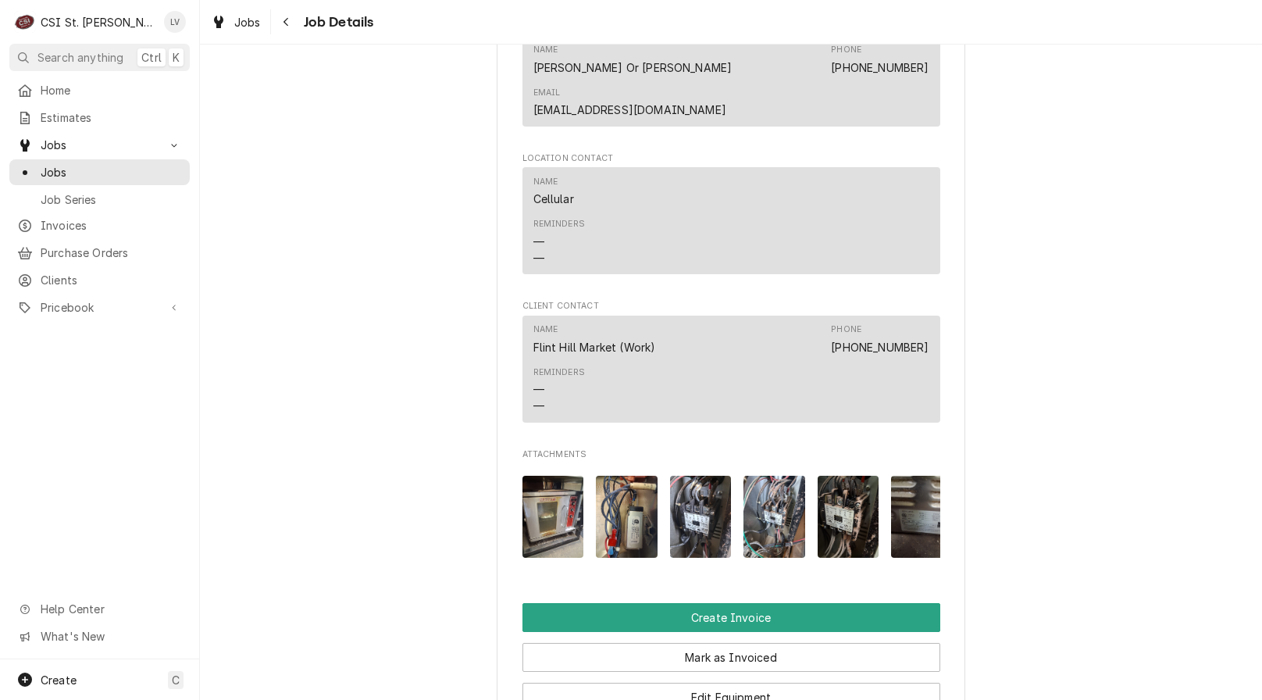
scroll to position [1406, 0]
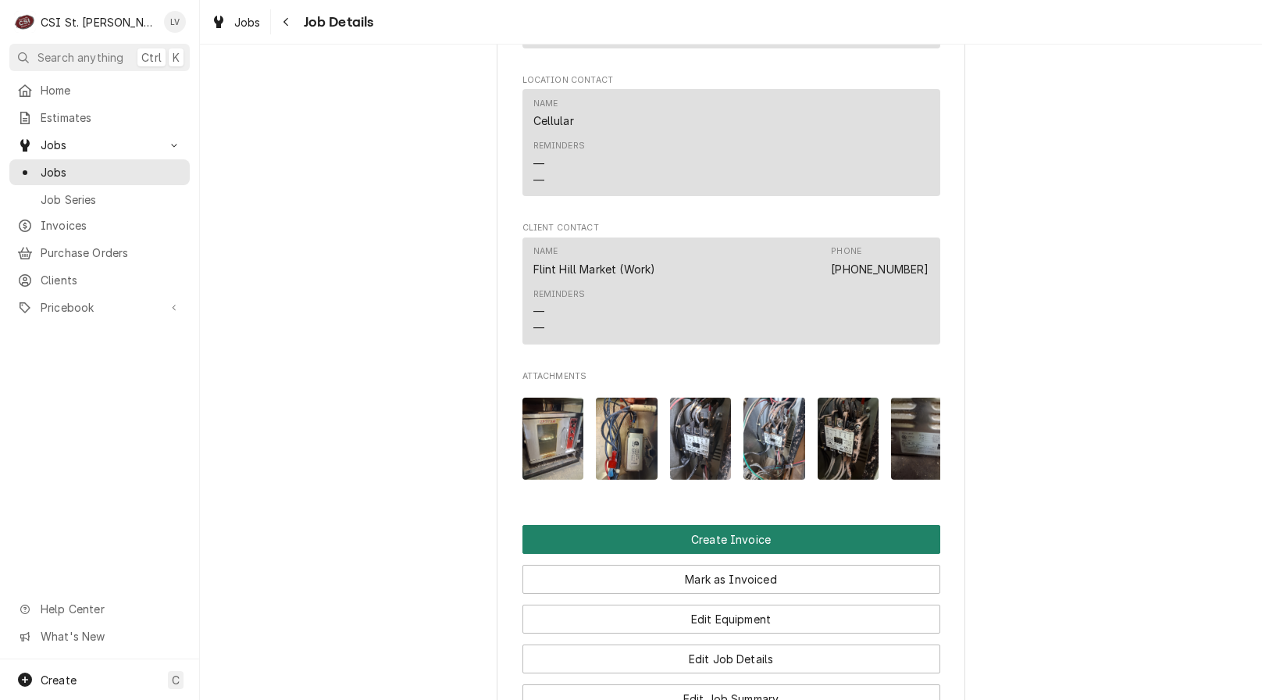
click at [577, 529] on button "Create Invoice" at bounding box center [732, 539] width 418 height 29
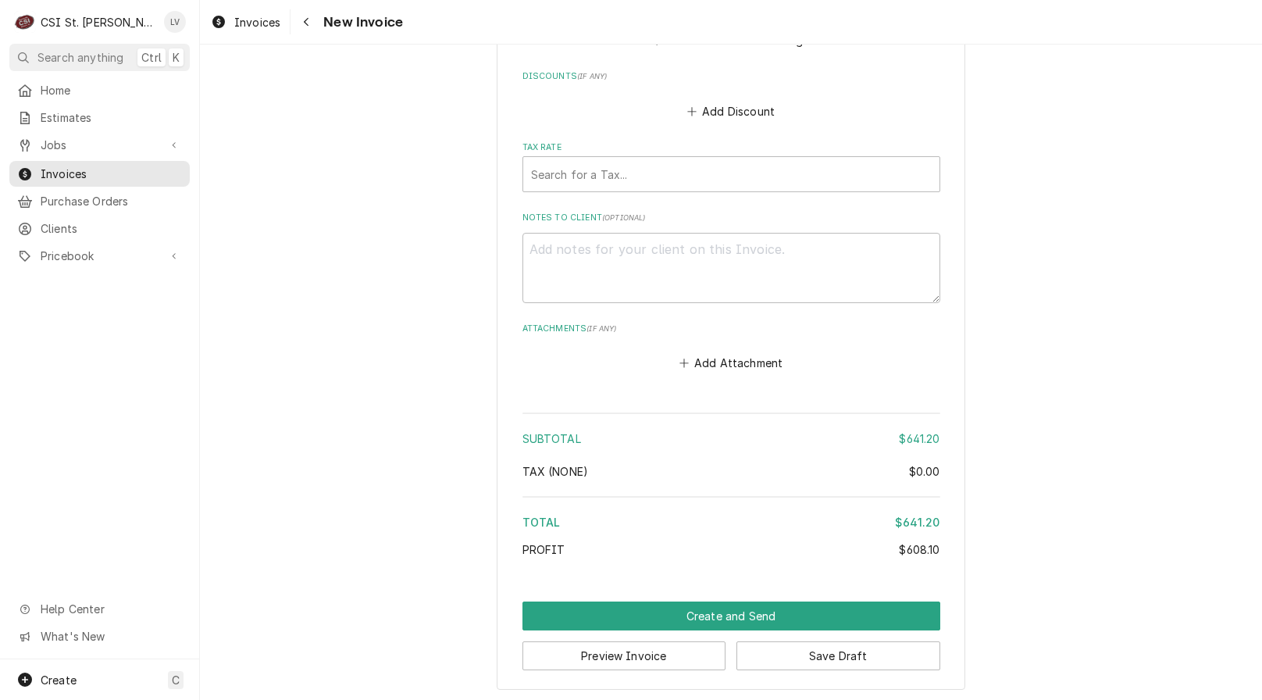
scroll to position [4126, 0]
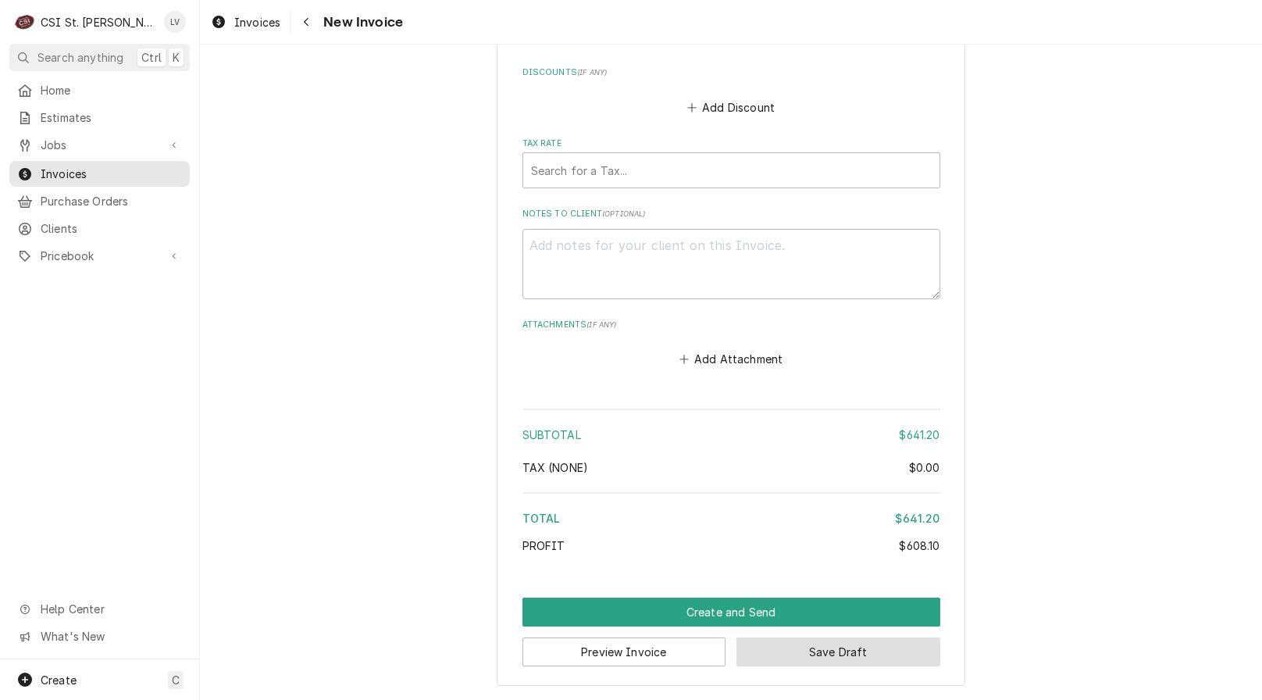
click at [865, 655] on button "Save Draft" at bounding box center [839, 651] width 204 height 29
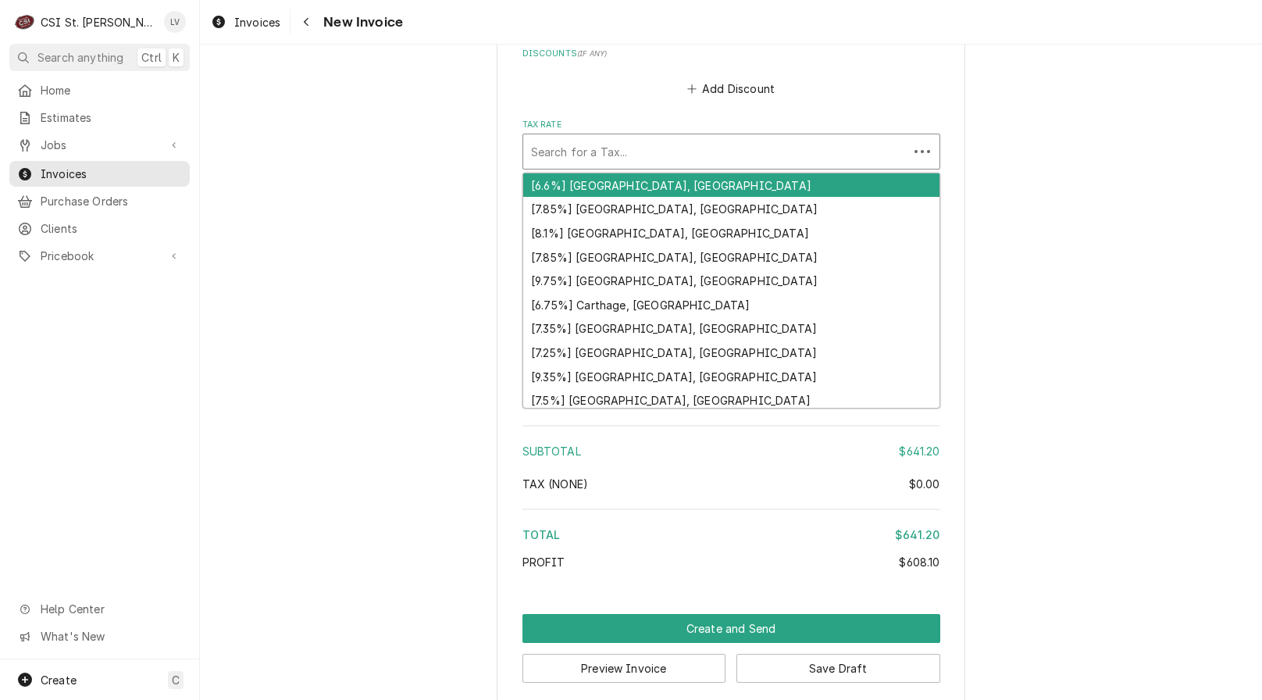
click at [604, 166] on div "Tax Rate" at bounding box center [715, 151] width 369 height 28
type textarea "x"
type input "m"
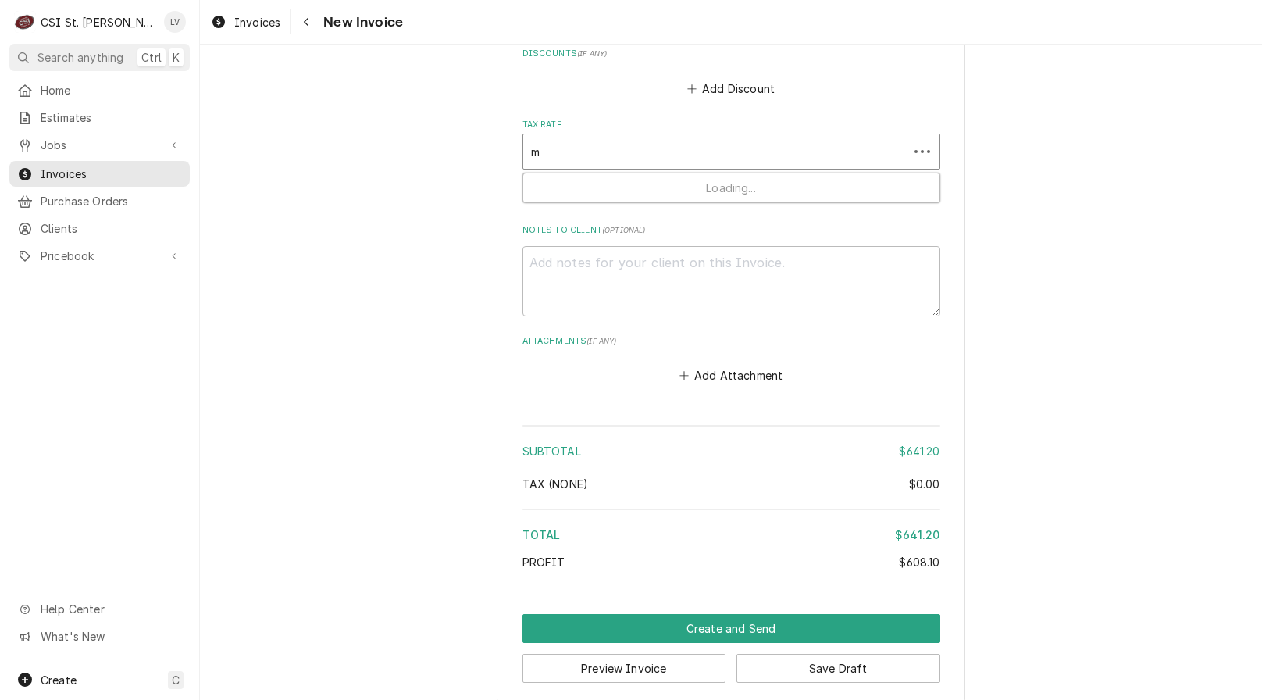
type textarea "x"
type input "mo"
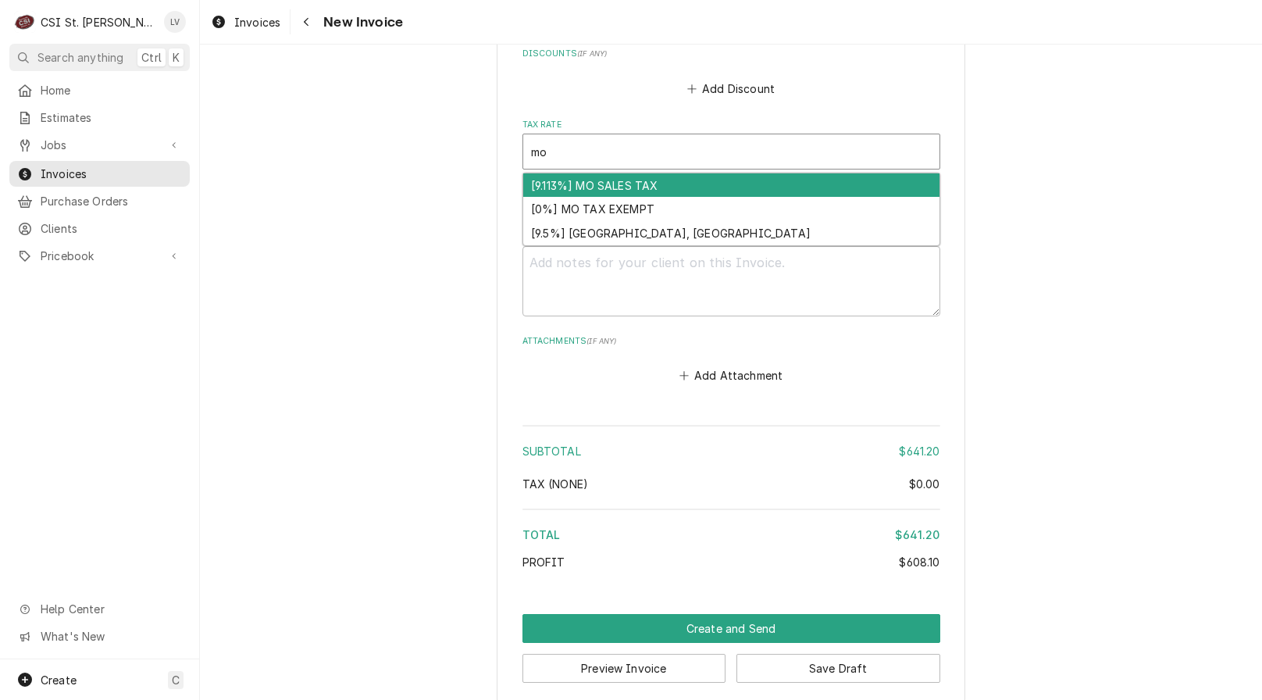
click at [587, 198] on div "[9.113%] MO SALES TAX" at bounding box center [731, 185] width 416 height 24
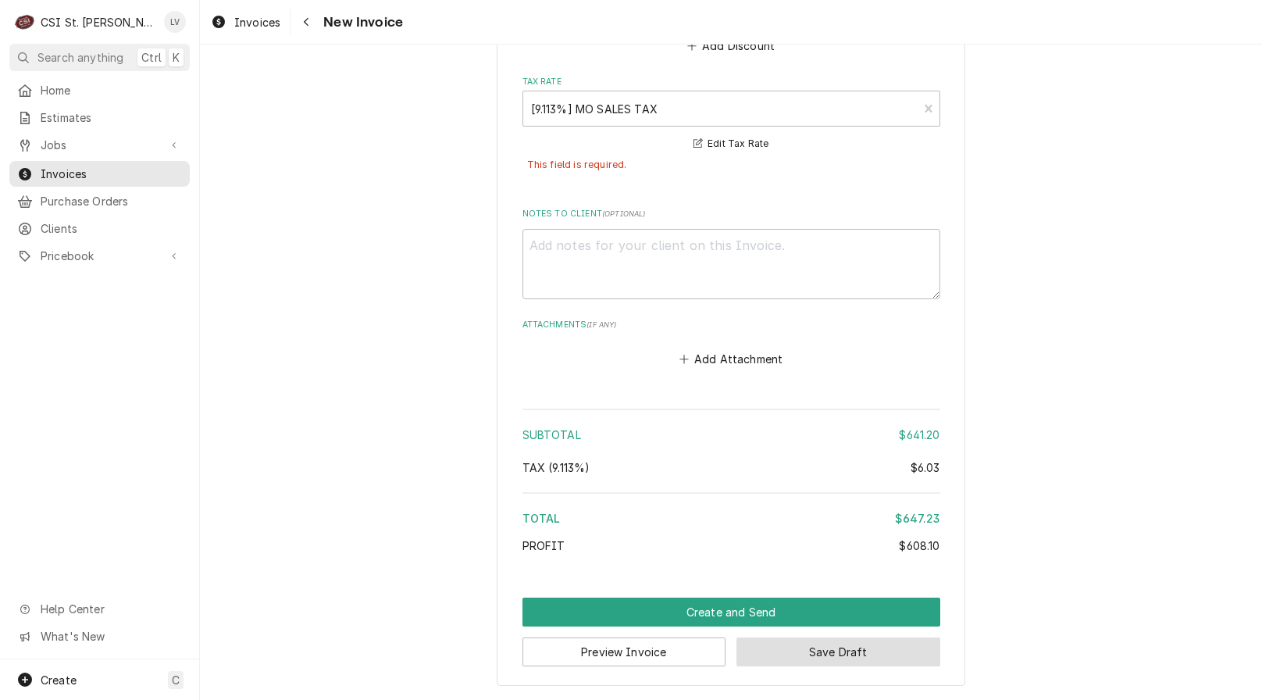
click at [820, 644] on button "Save Draft" at bounding box center [839, 651] width 204 height 29
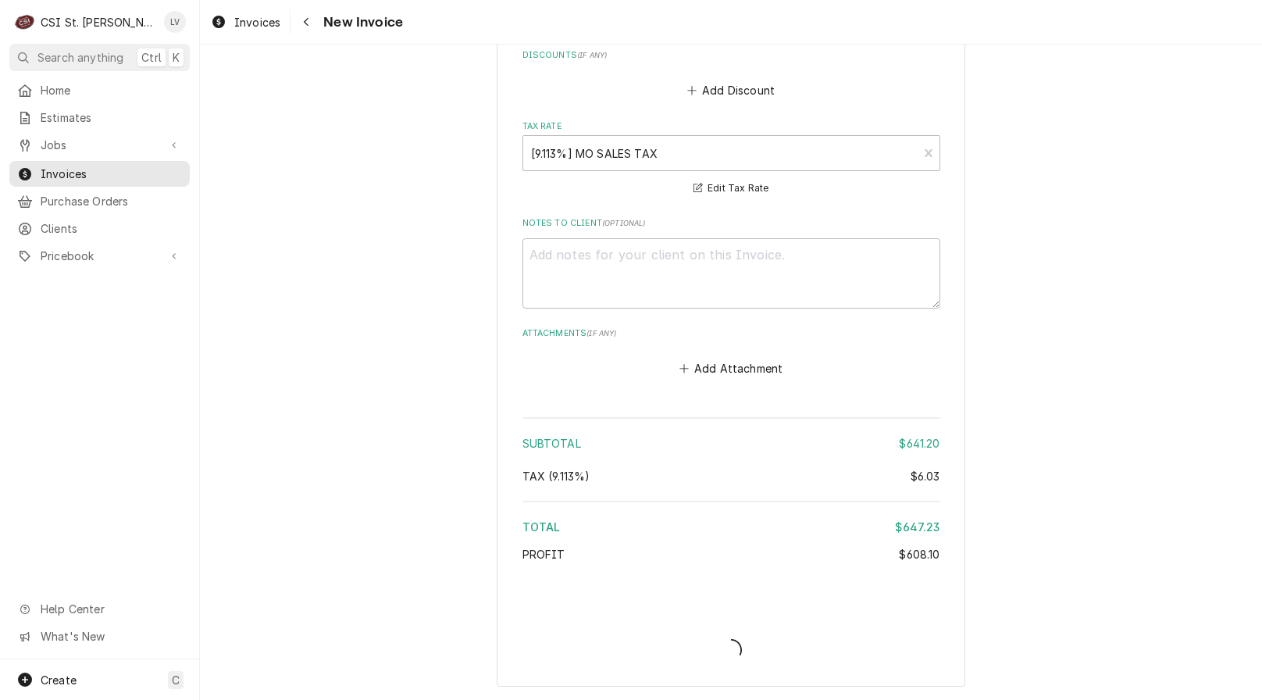
type textarea "x"
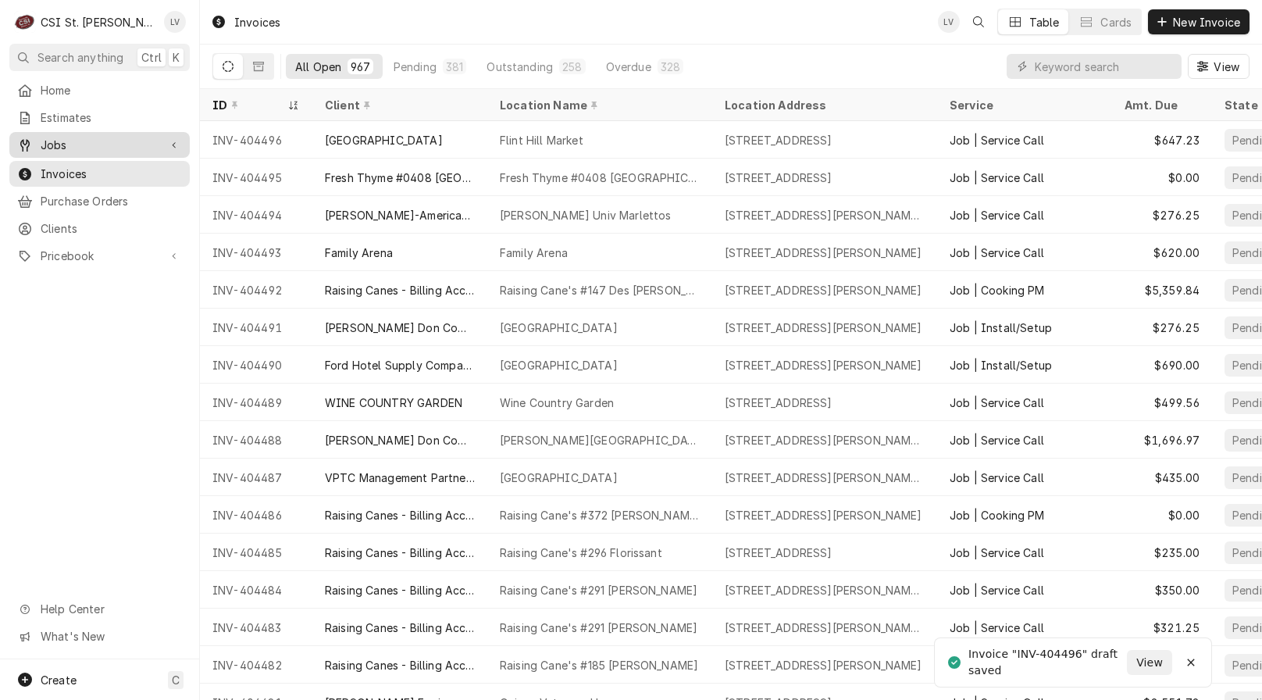
click at [47, 137] on span "Jobs" at bounding box center [100, 145] width 118 height 16
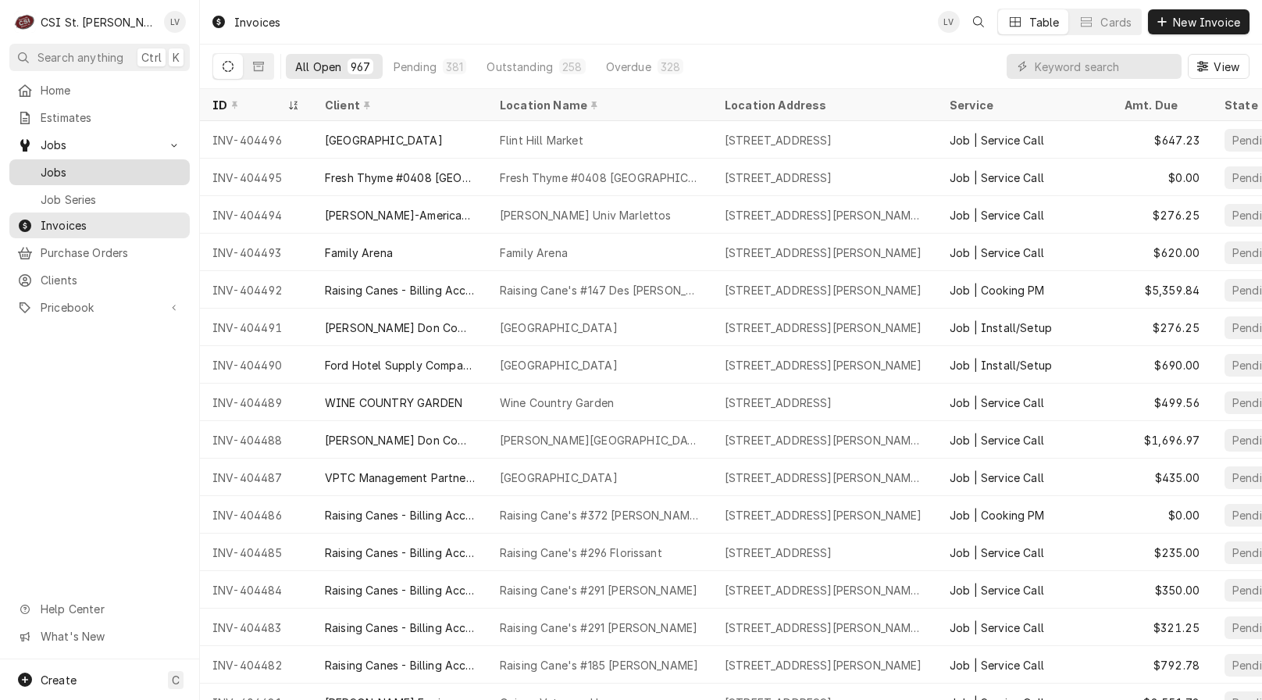
click at [52, 164] on span "Jobs" at bounding box center [111, 172] width 141 height 16
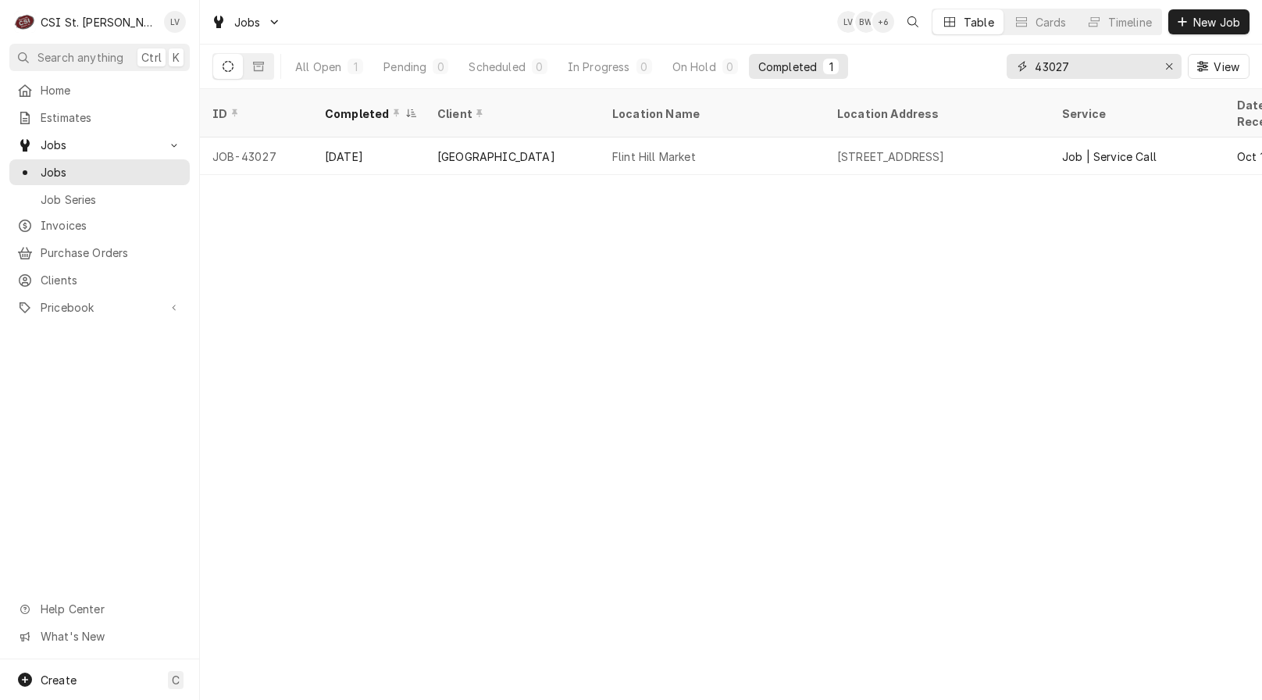
drag, startPoint x: 1086, startPoint y: 70, endPoint x: 1006, endPoint y: 48, distance: 83.4
click at [1007, 47] on div "43027 View" at bounding box center [1128, 67] width 243 height 44
type input "42489"
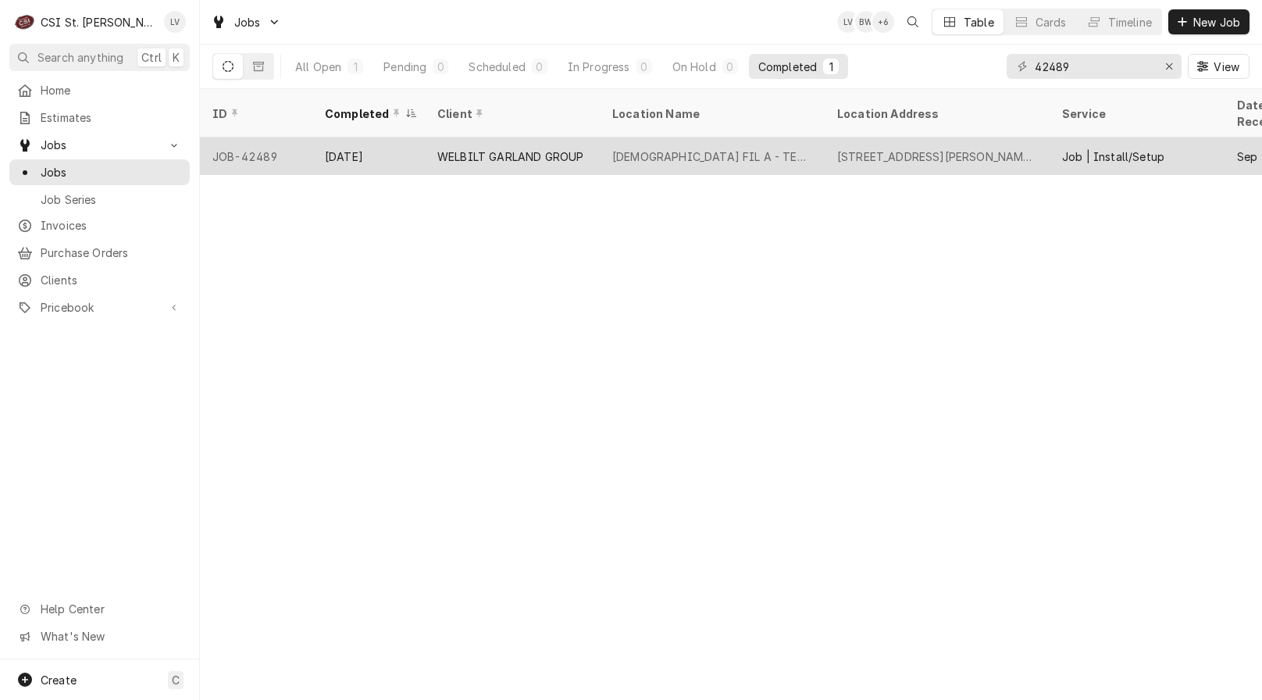
click at [493, 148] on div "WELBILT GARLAND GROUP" at bounding box center [510, 156] width 146 height 16
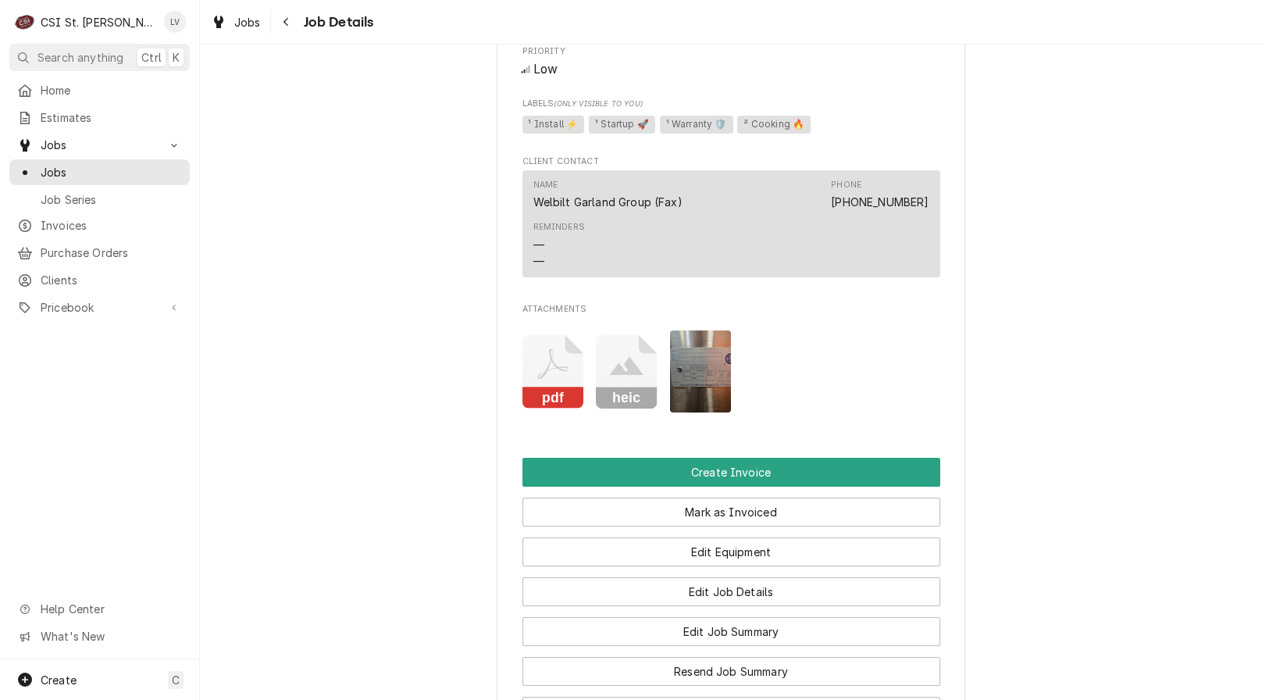
scroll to position [1875, 0]
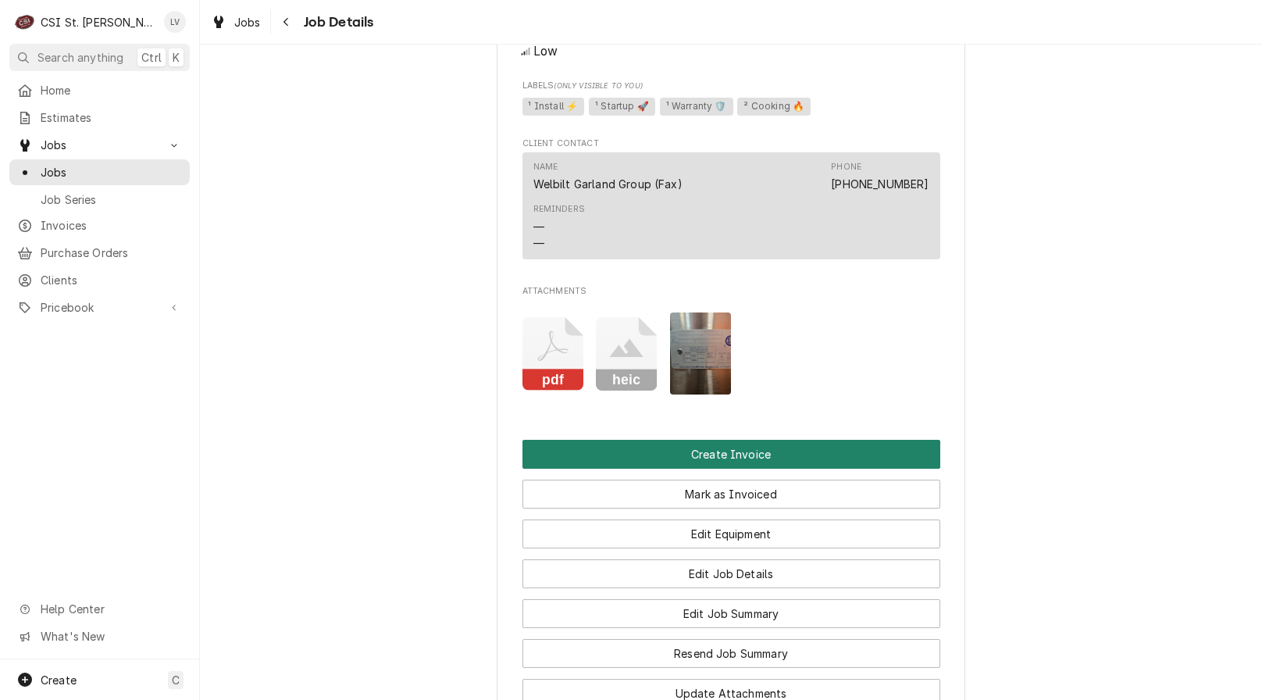
click at [692, 458] on button "Create Invoice" at bounding box center [732, 454] width 418 height 29
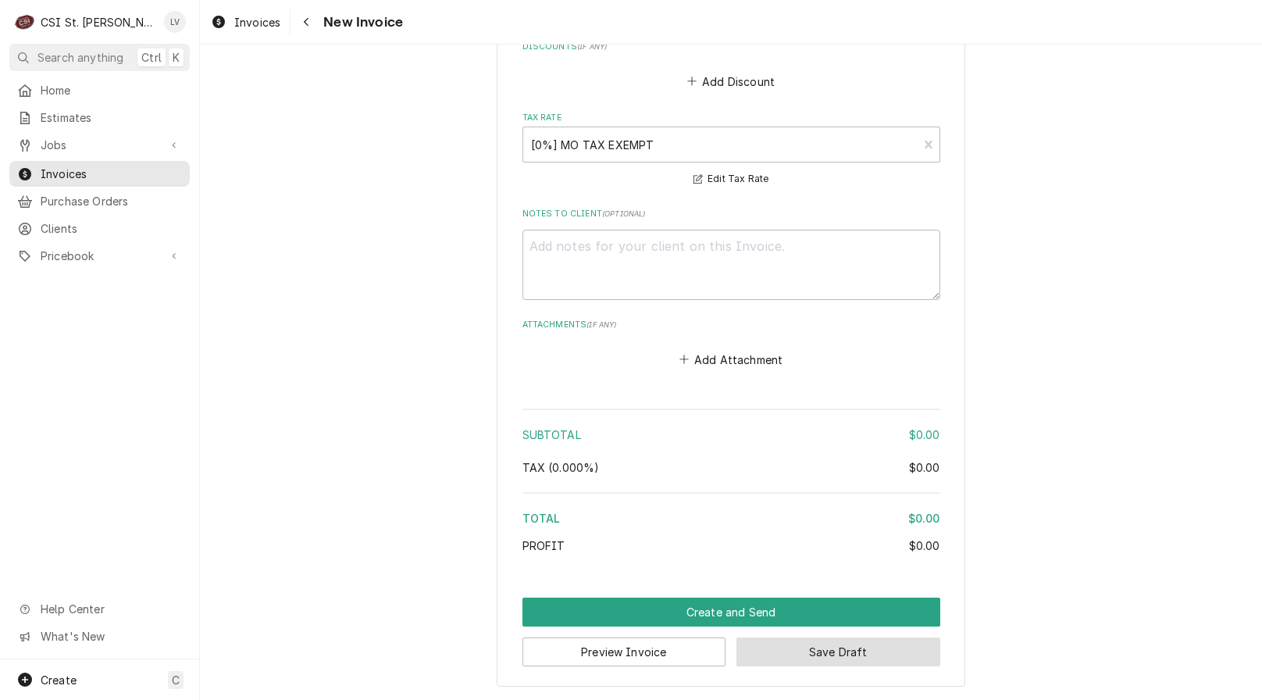
click at [829, 657] on button "Save Draft" at bounding box center [839, 651] width 204 height 29
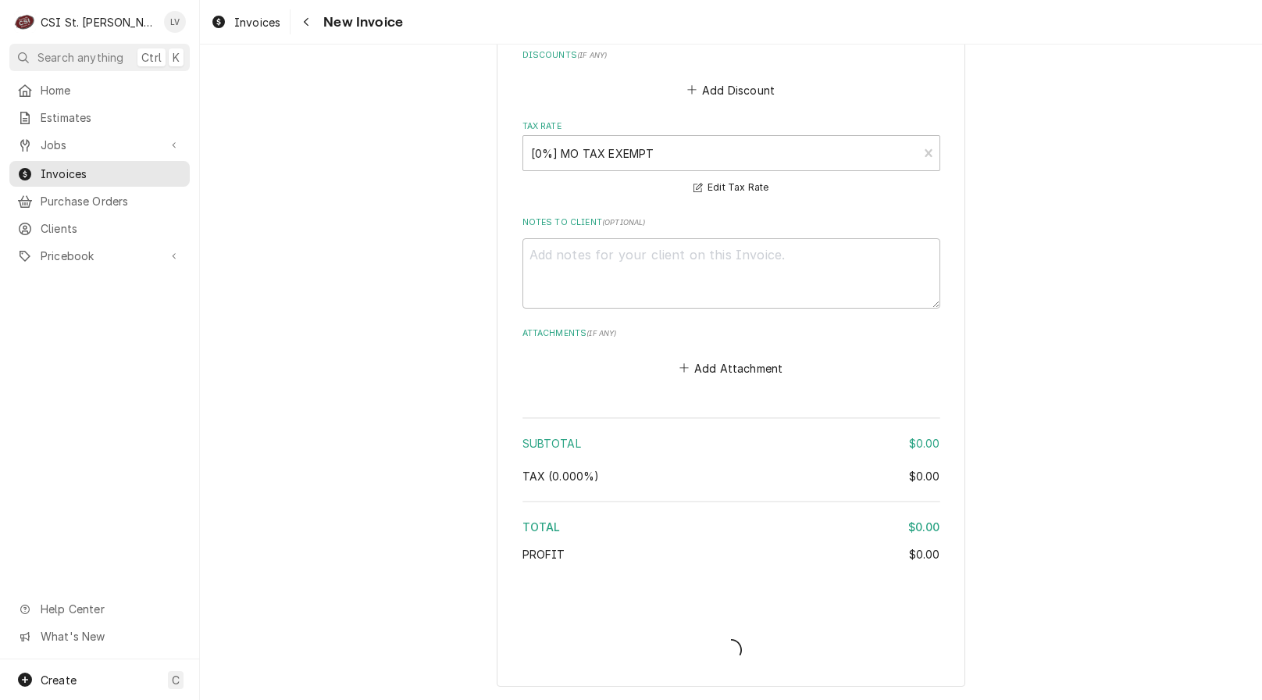
scroll to position [2699, 0]
type textarea "x"
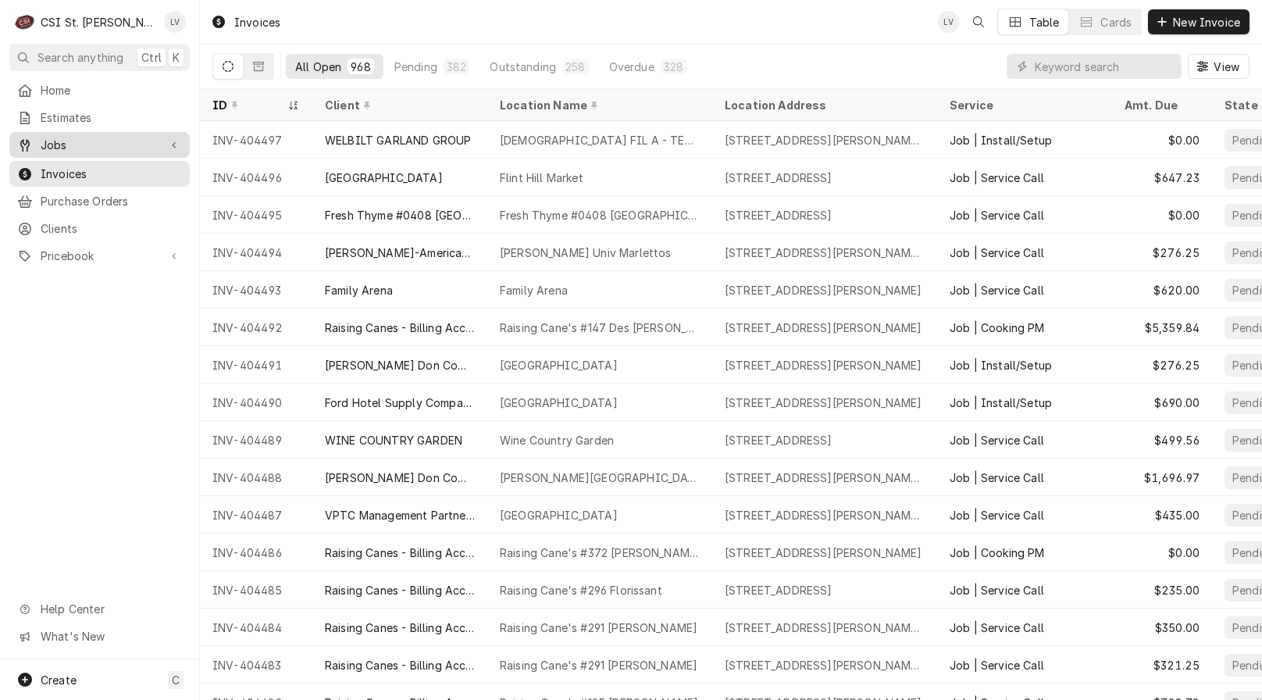
click at [59, 137] on span "Jobs" at bounding box center [100, 145] width 118 height 16
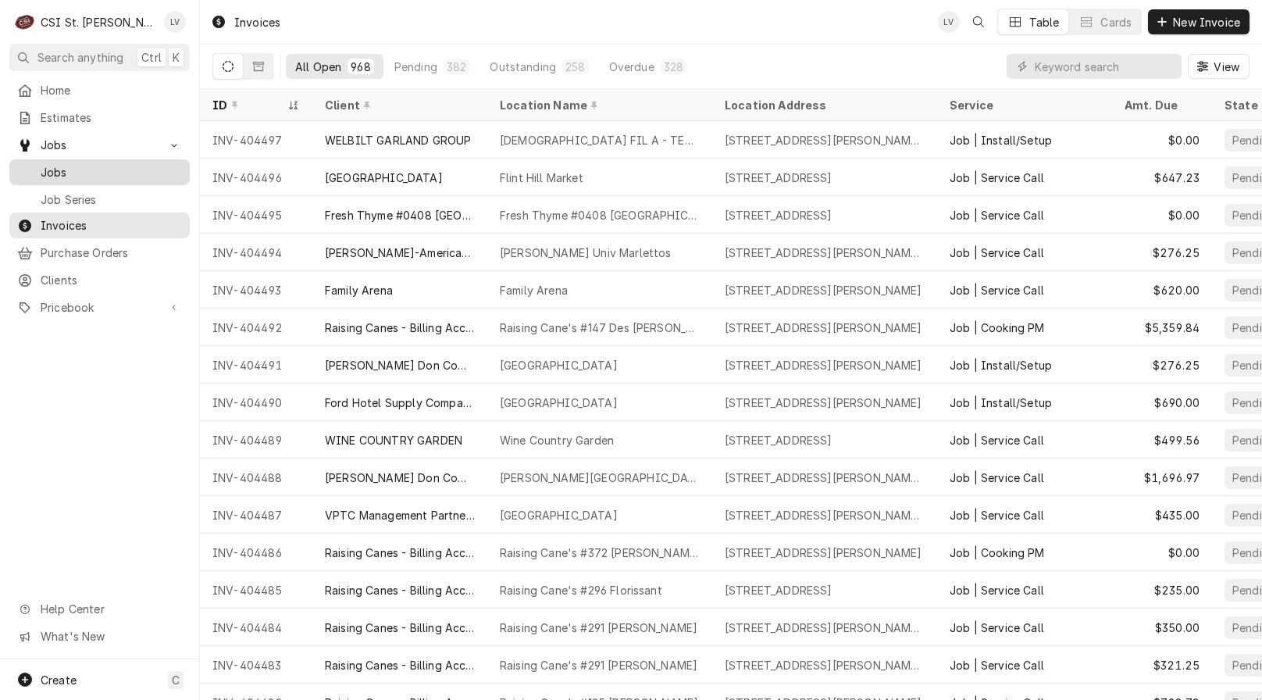
click at [59, 164] on span "Jobs" at bounding box center [111, 172] width 141 height 16
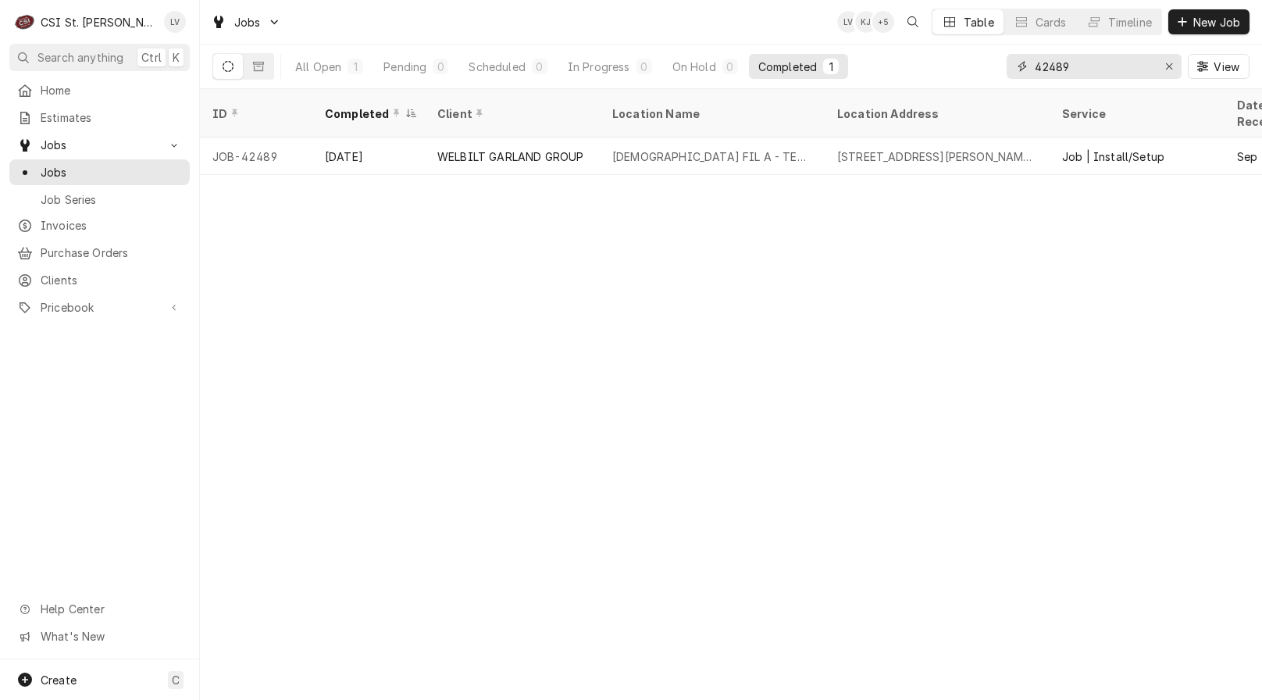
drag, startPoint x: 1089, startPoint y: 63, endPoint x: 1017, endPoint y: 59, distance: 72.0
click at [1017, 59] on div "42489" at bounding box center [1094, 66] width 175 height 25
type input "42743"
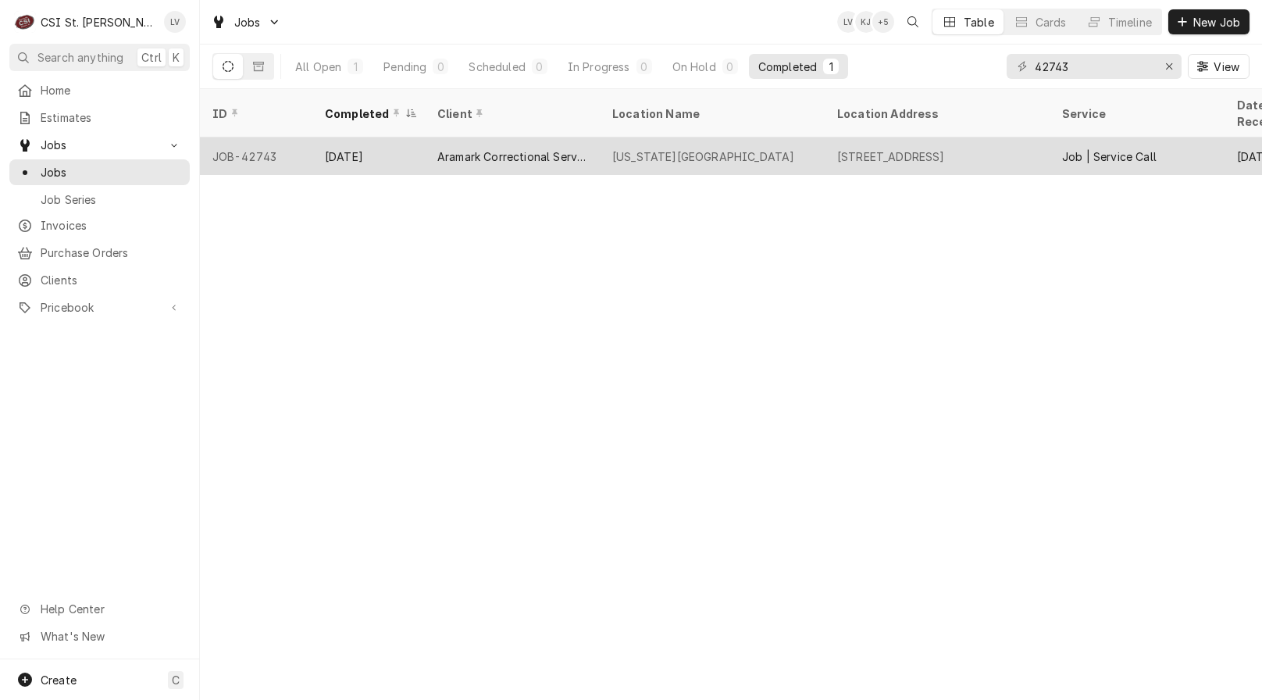
click at [473, 148] on div "Aramark Correctional Services" at bounding box center [512, 156] width 150 height 16
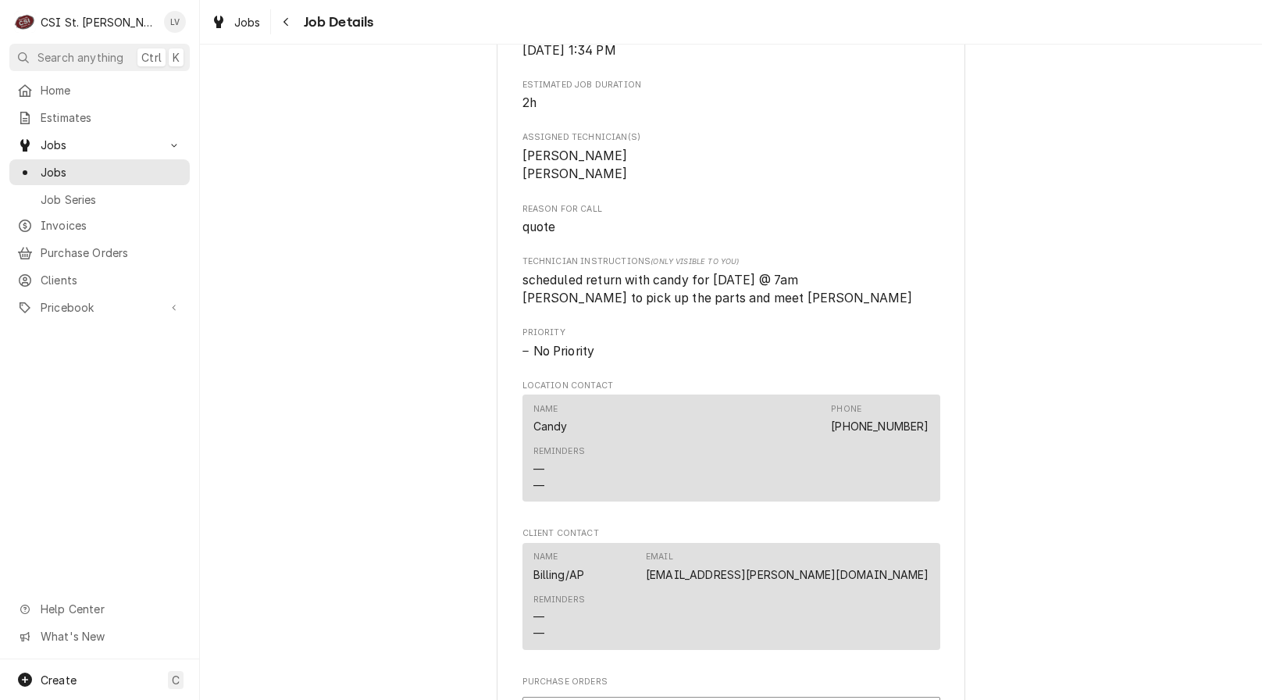
scroll to position [1328, 0]
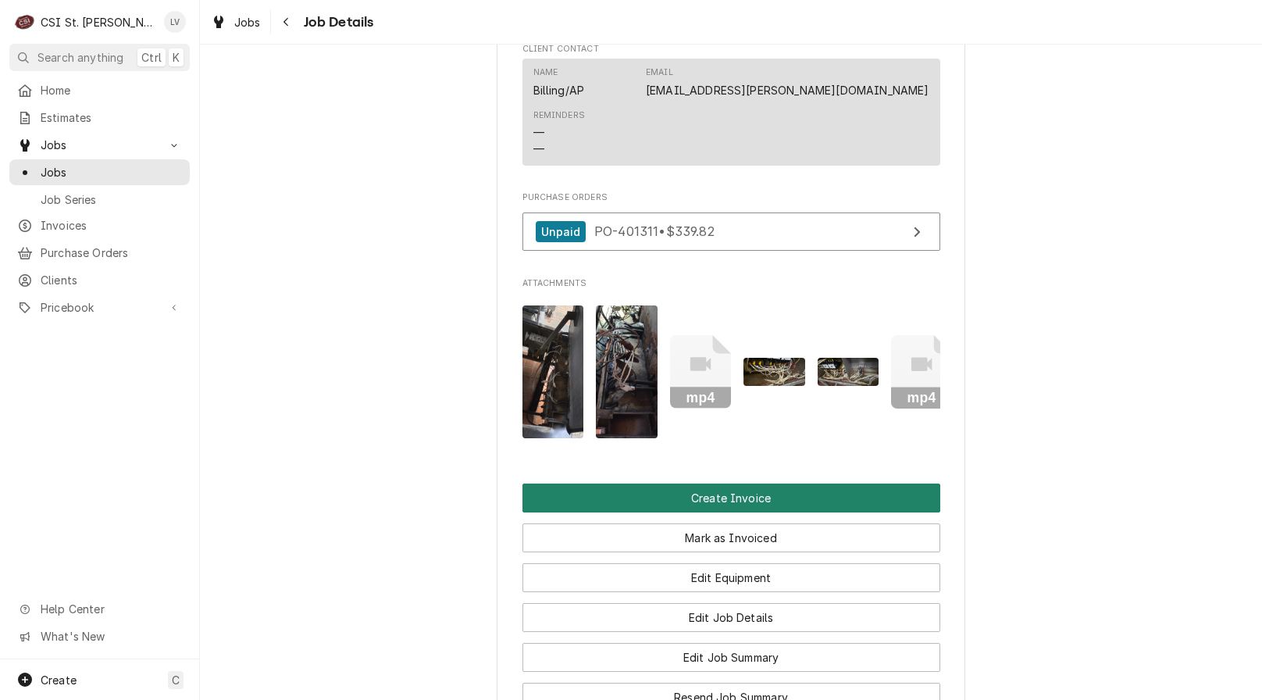
click at [662, 498] on button "Create Invoice" at bounding box center [732, 497] width 418 height 29
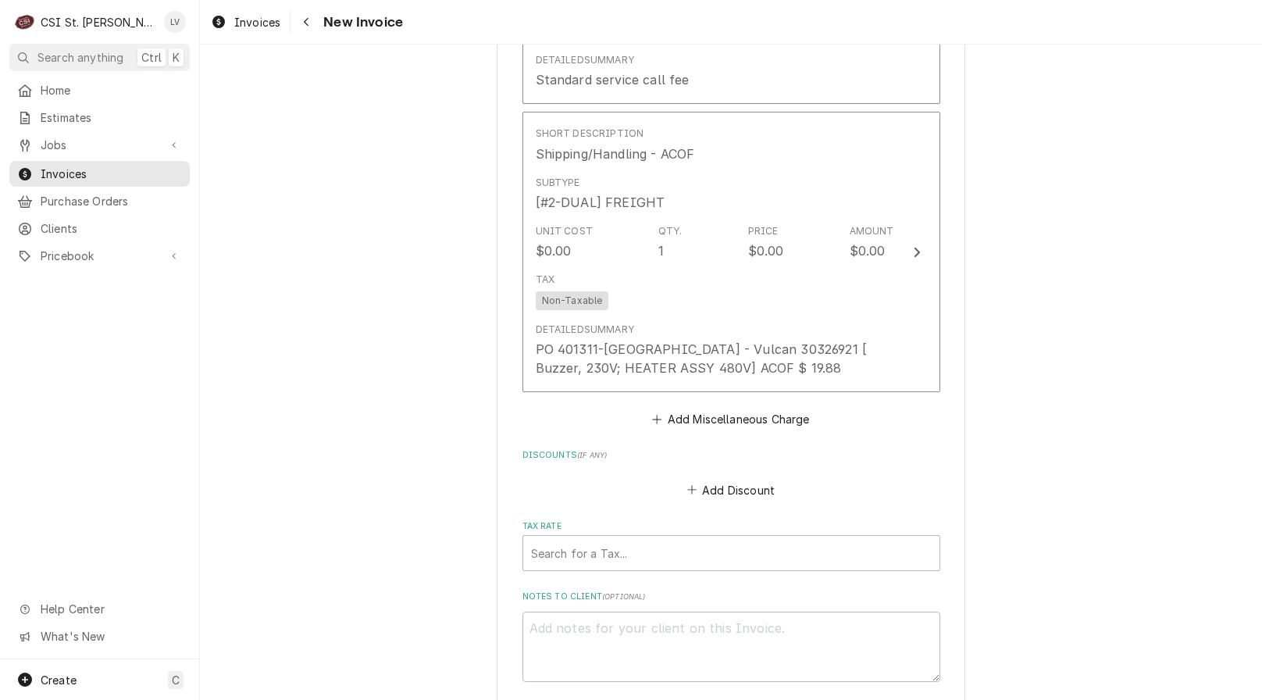
scroll to position [5974, 0]
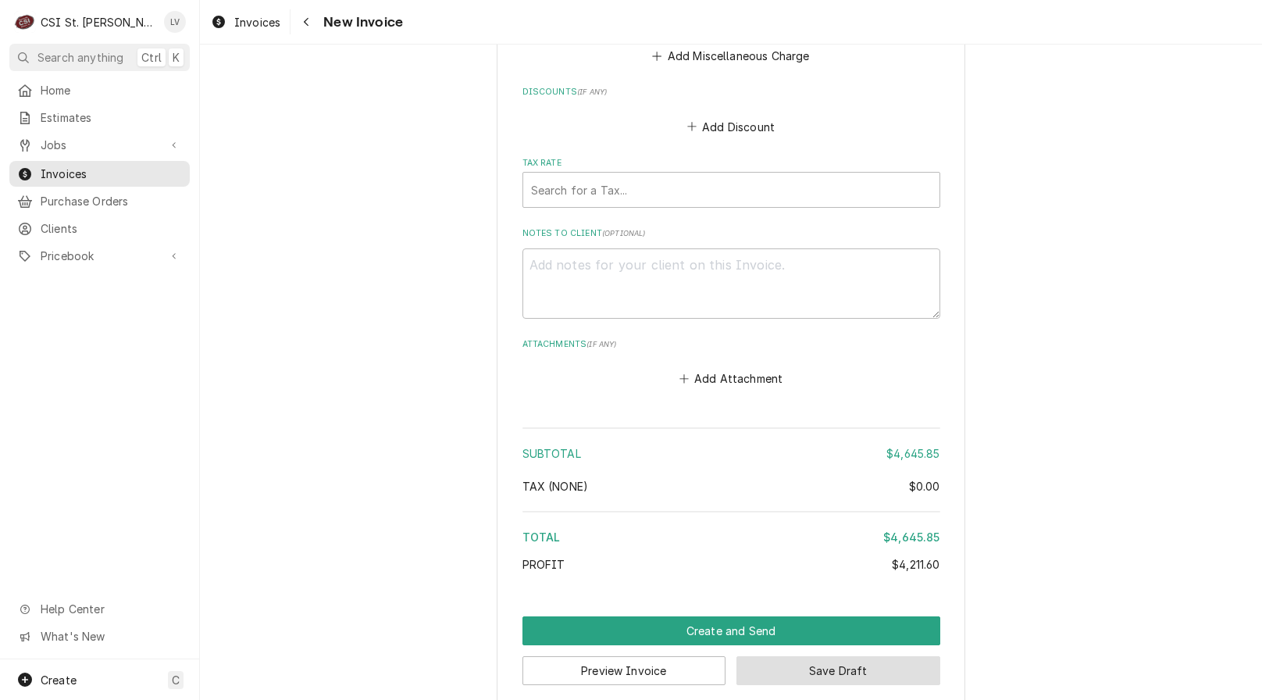
click at [840, 656] on button "Save Draft" at bounding box center [839, 670] width 204 height 29
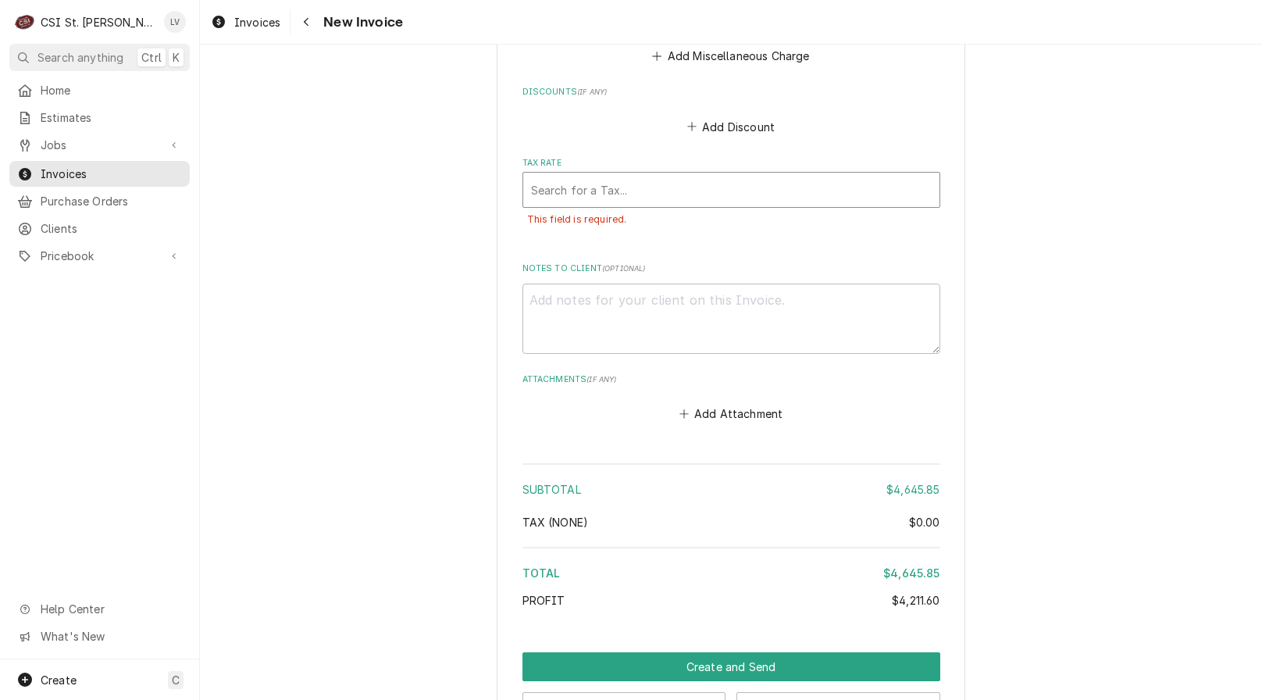
click at [574, 176] on div "Tax Rate" at bounding box center [731, 190] width 401 height 28
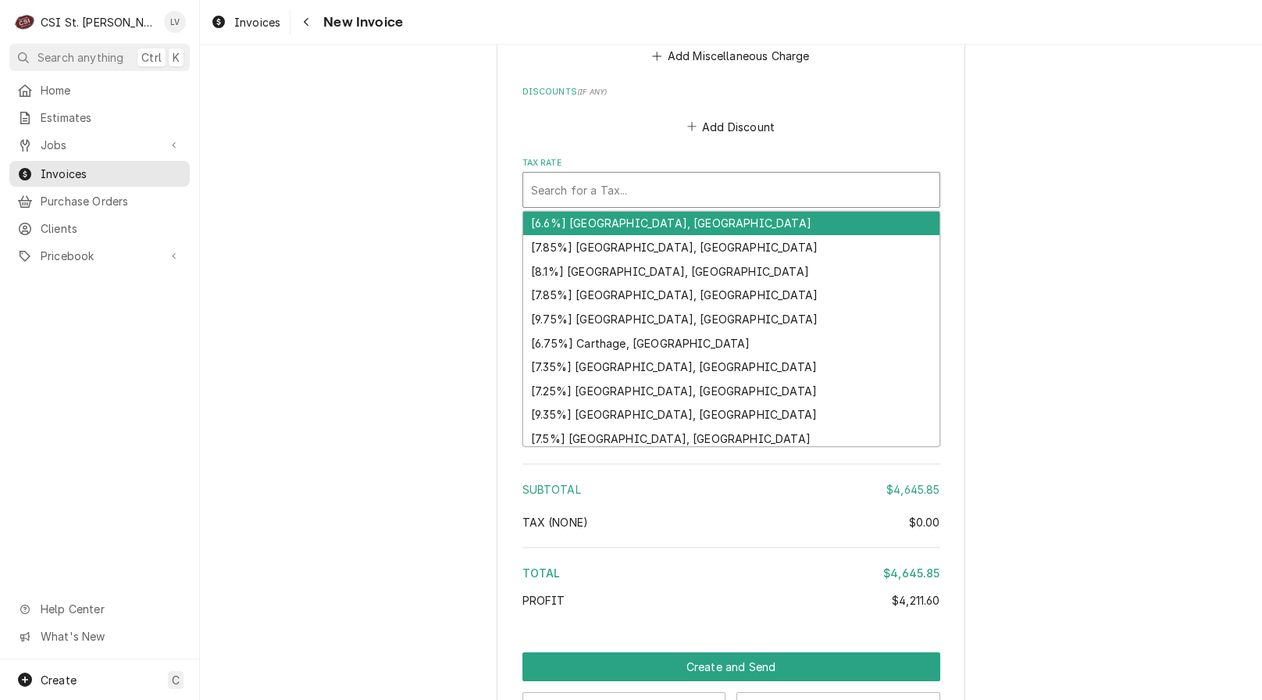
type textarea "x"
type input "m"
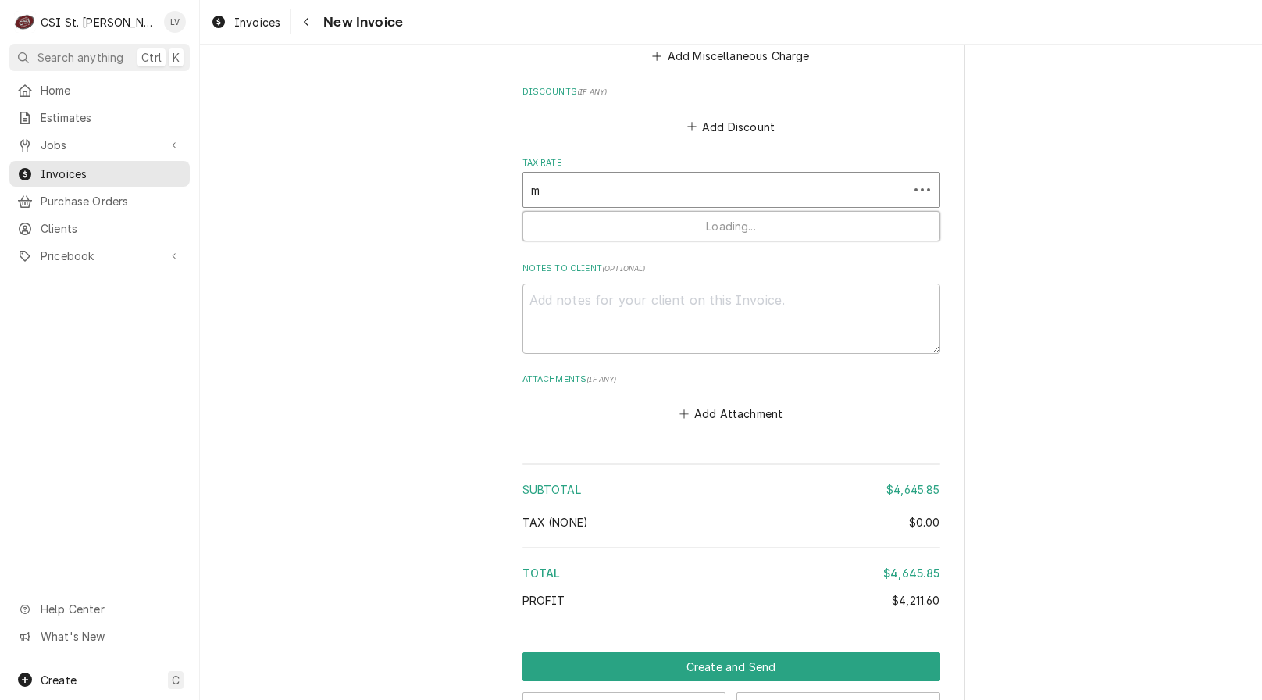
type textarea "x"
type input "mo"
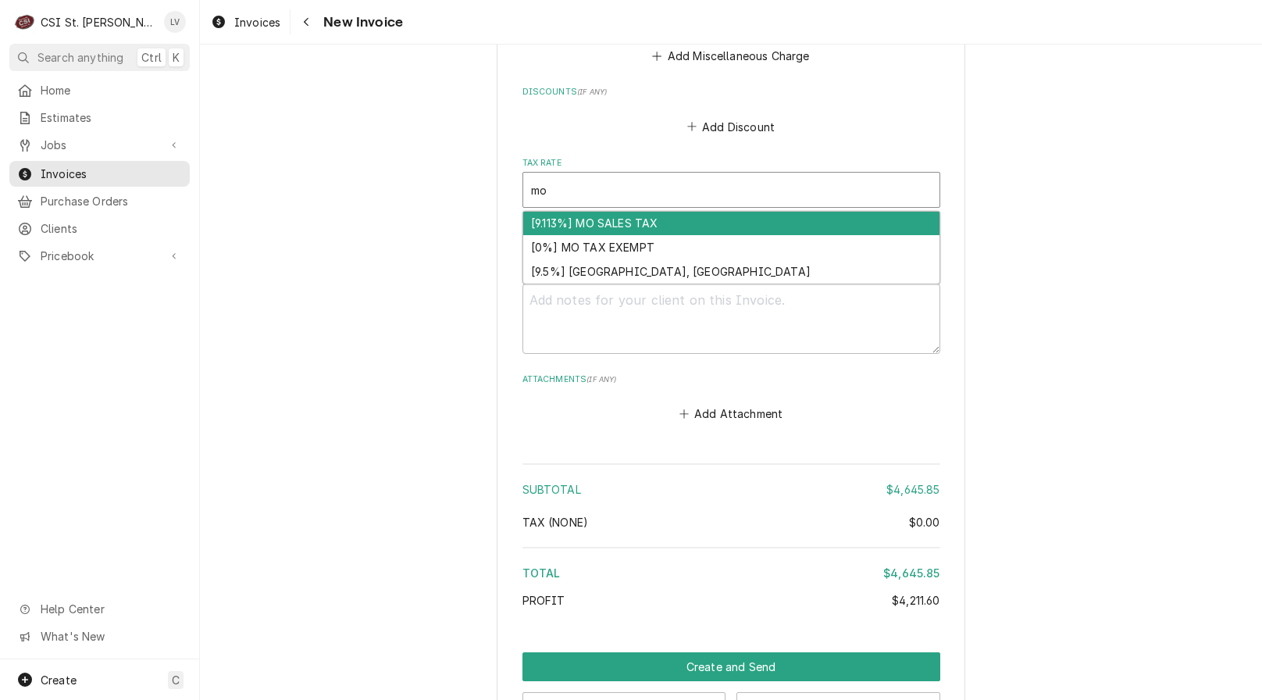
click at [586, 212] on div "[9.113%] MO SALES TAX" at bounding box center [731, 224] width 416 height 24
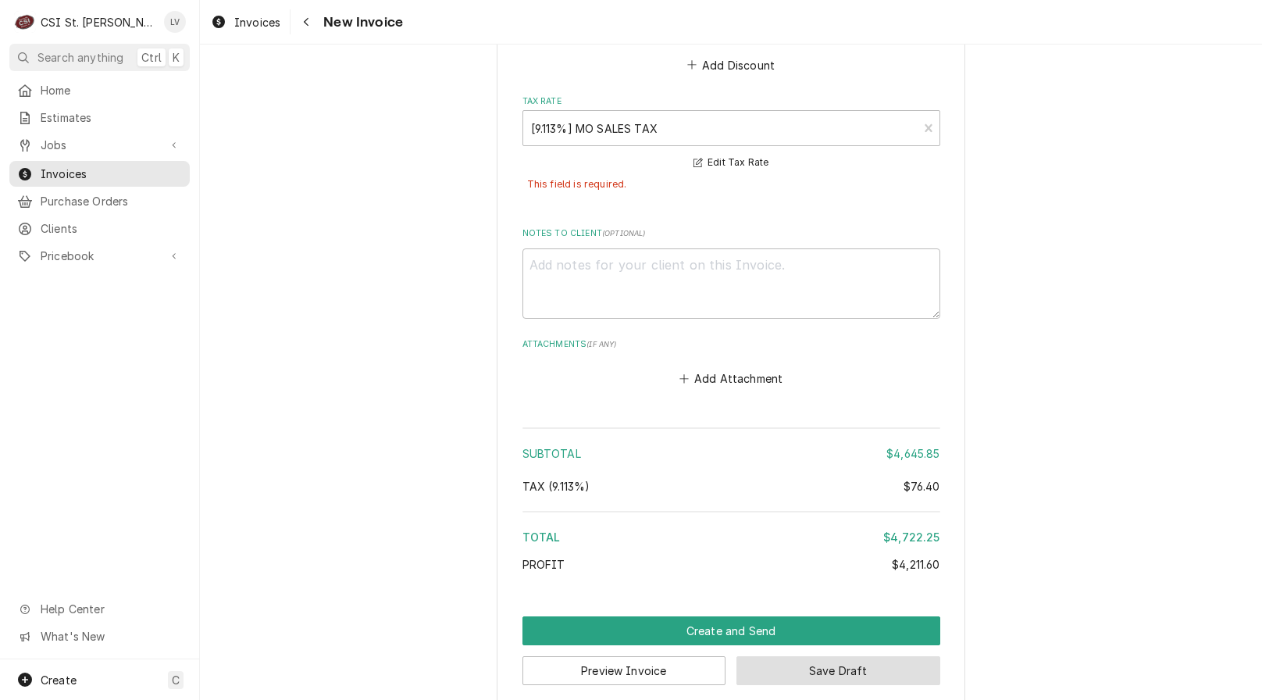
click at [864, 656] on button "Save Draft" at bounding box center [839, 670] width 204 height 29
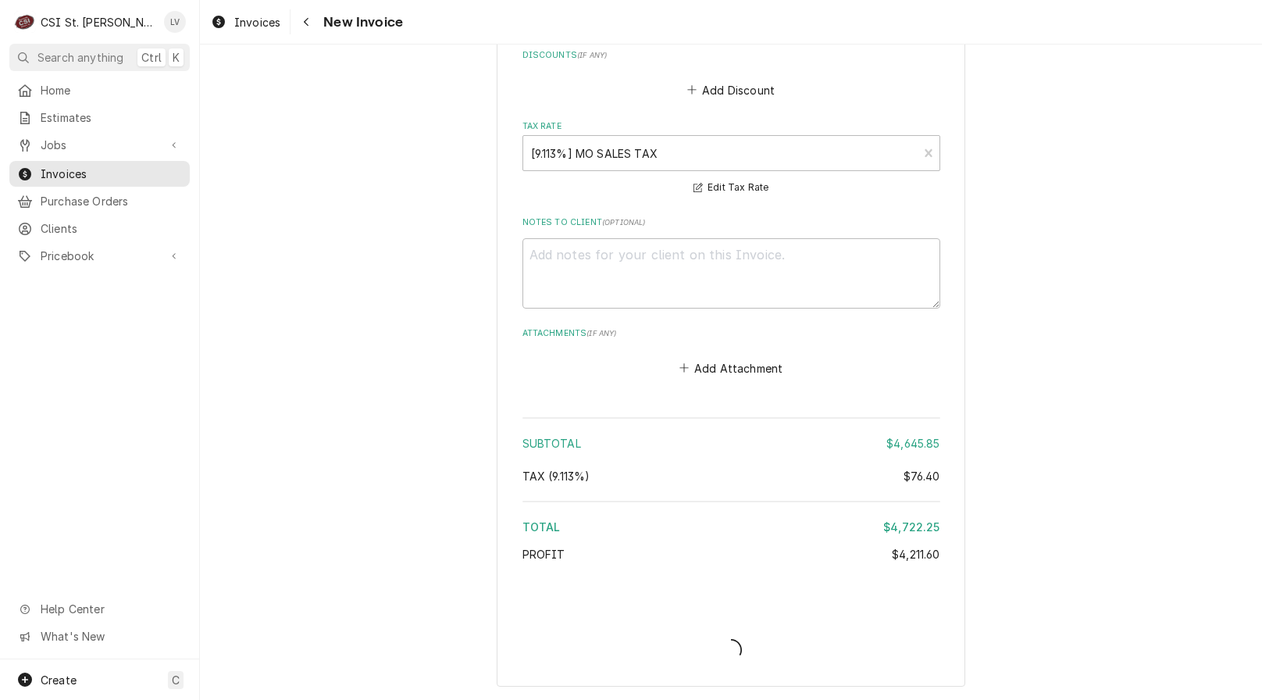
scroll to position [5992, 0]
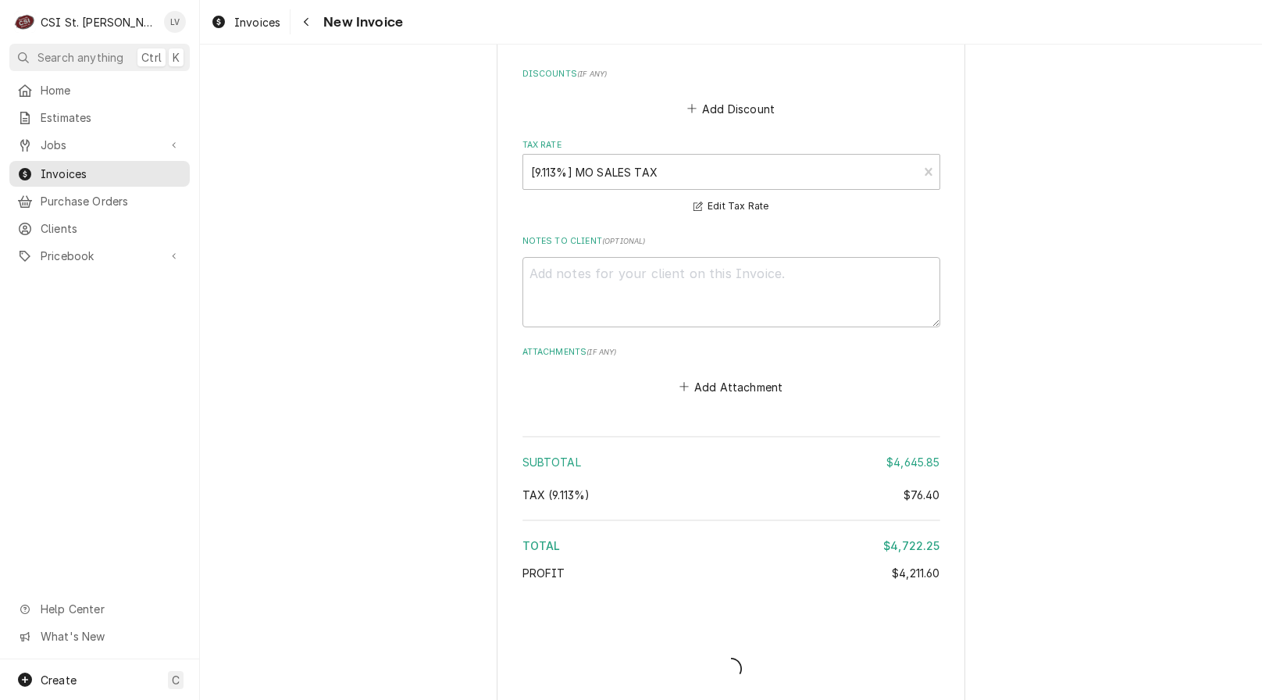
type textarea "x"
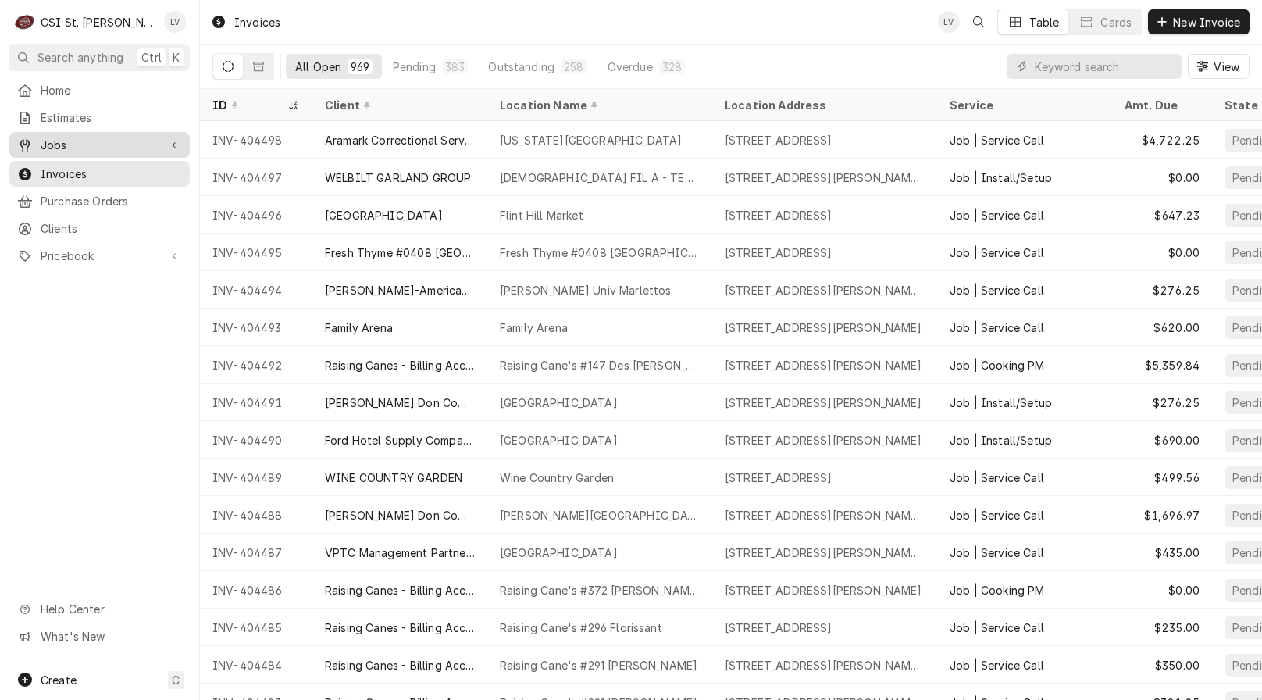
click at [66, 141] on span "Jobs" at bounding box center [100, 145] width 118 height 16
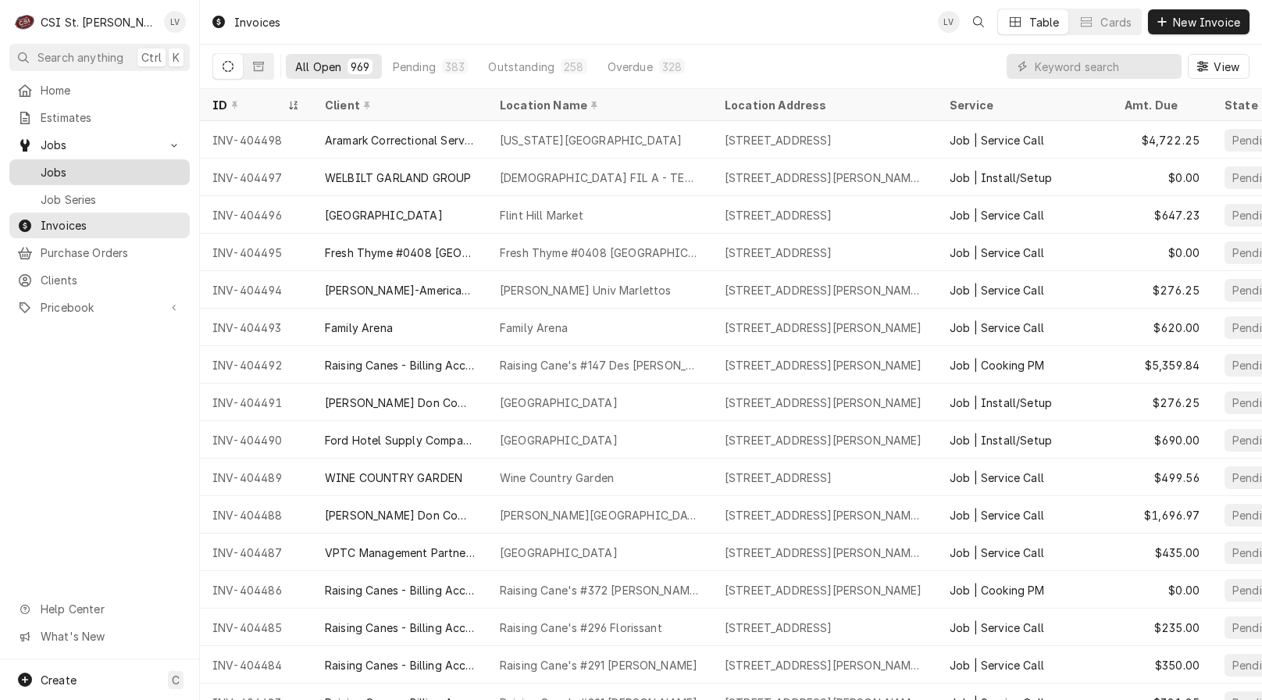
click at [67, 166] on span "Jobs" at bounding box center [111, 172] width 141 height 16
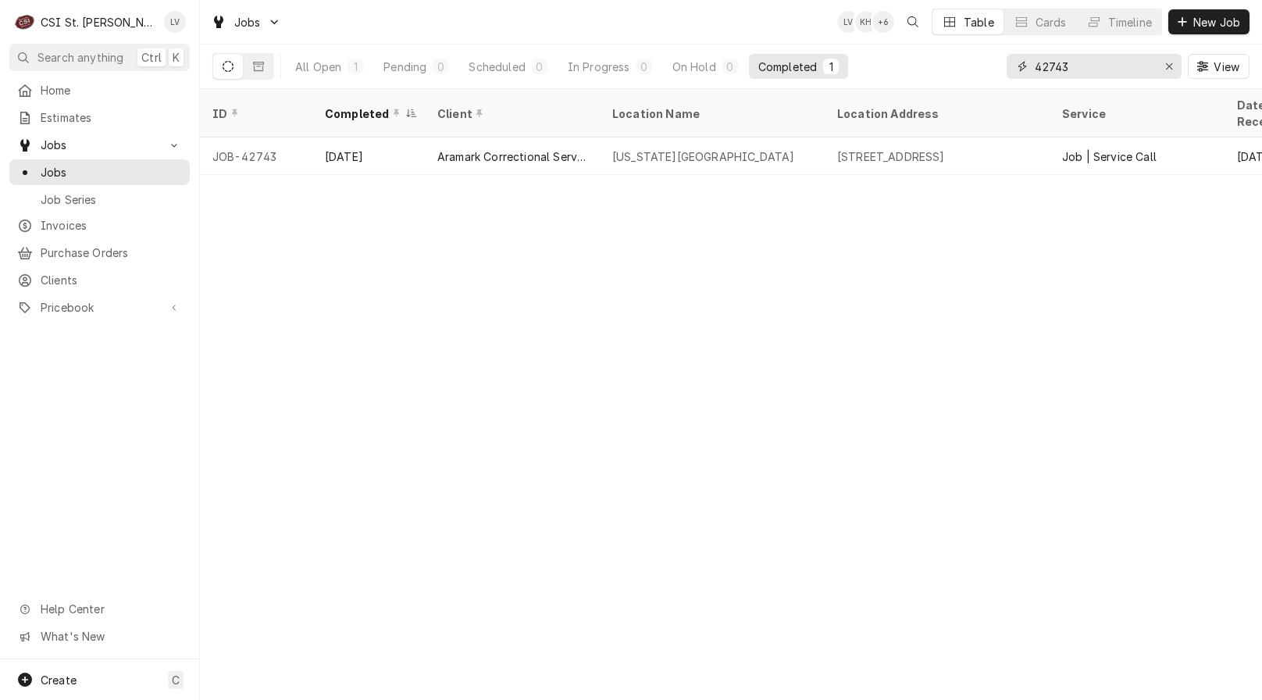
drag, startPoint x: 1093, startPoint y: 66, endPoint x: 1020, endPoint y: 52, distance: 74.1
click at [1020, 52] on div "42743 View" at bounding box center [1128, 67] width 243 height 44
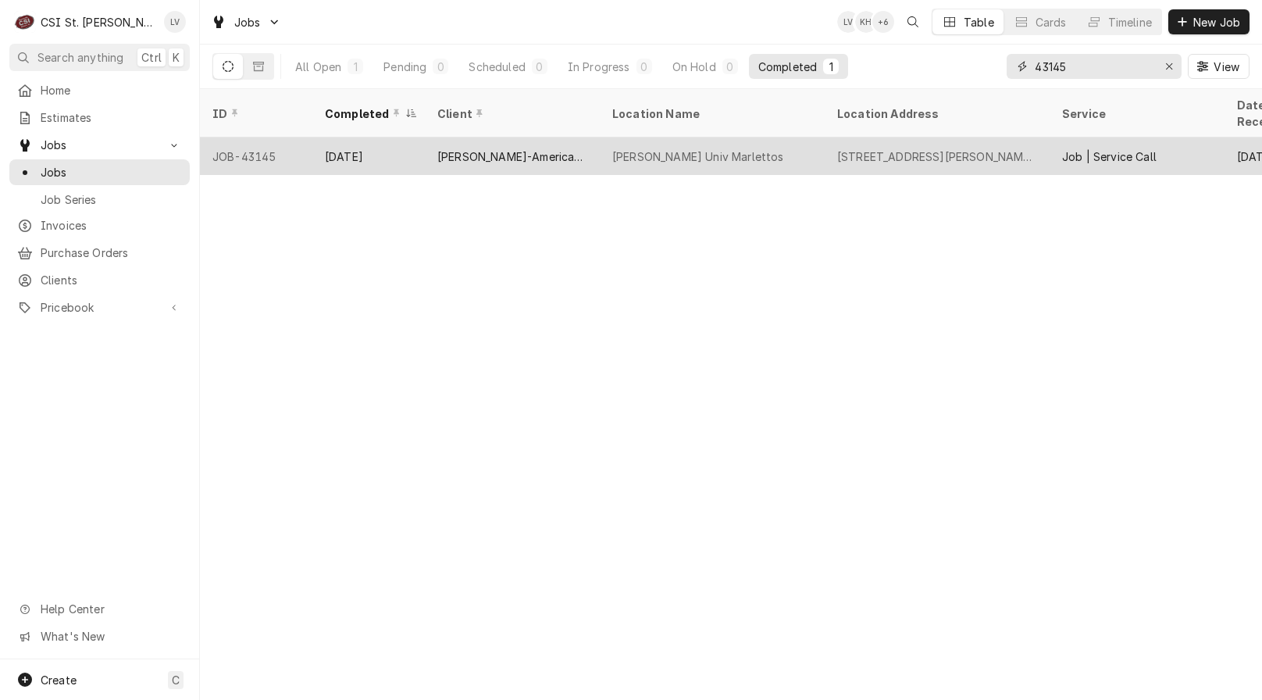
type input "43145"
click at [464, 148] on div "[PERSON_NAME]-American Dining Creations" at bounding box center [512, 156] width 150 height 16
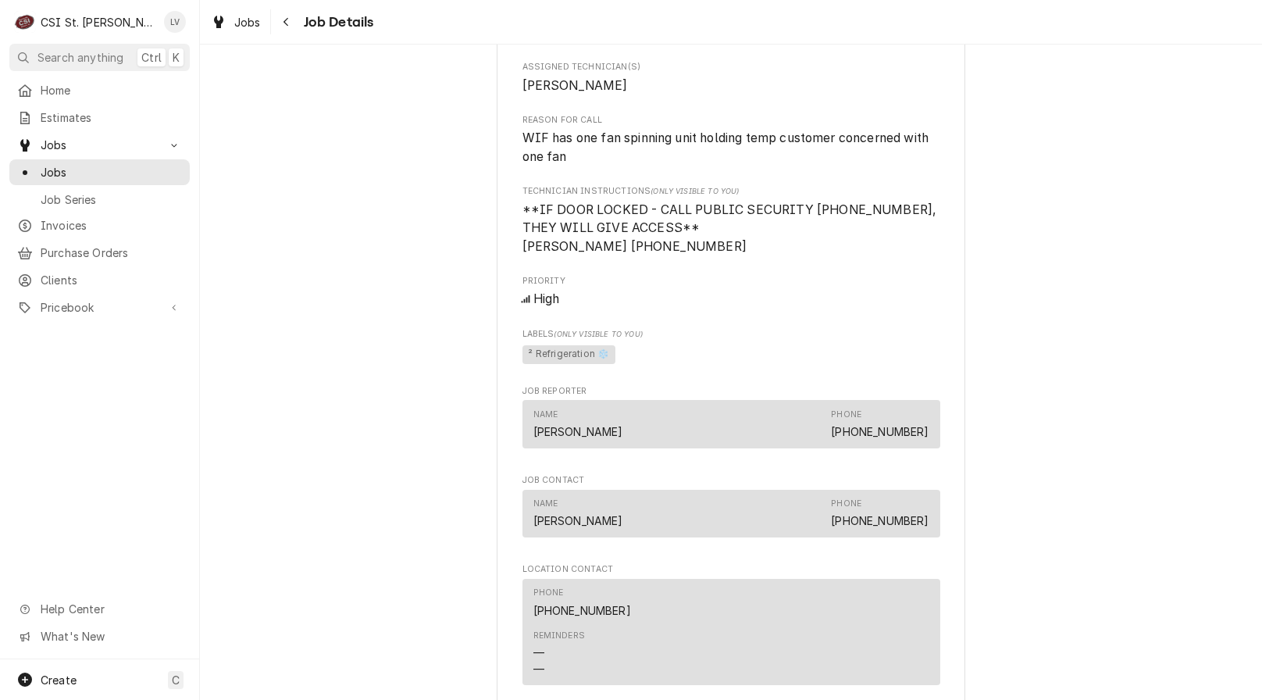
scroll to position [1406, 0]
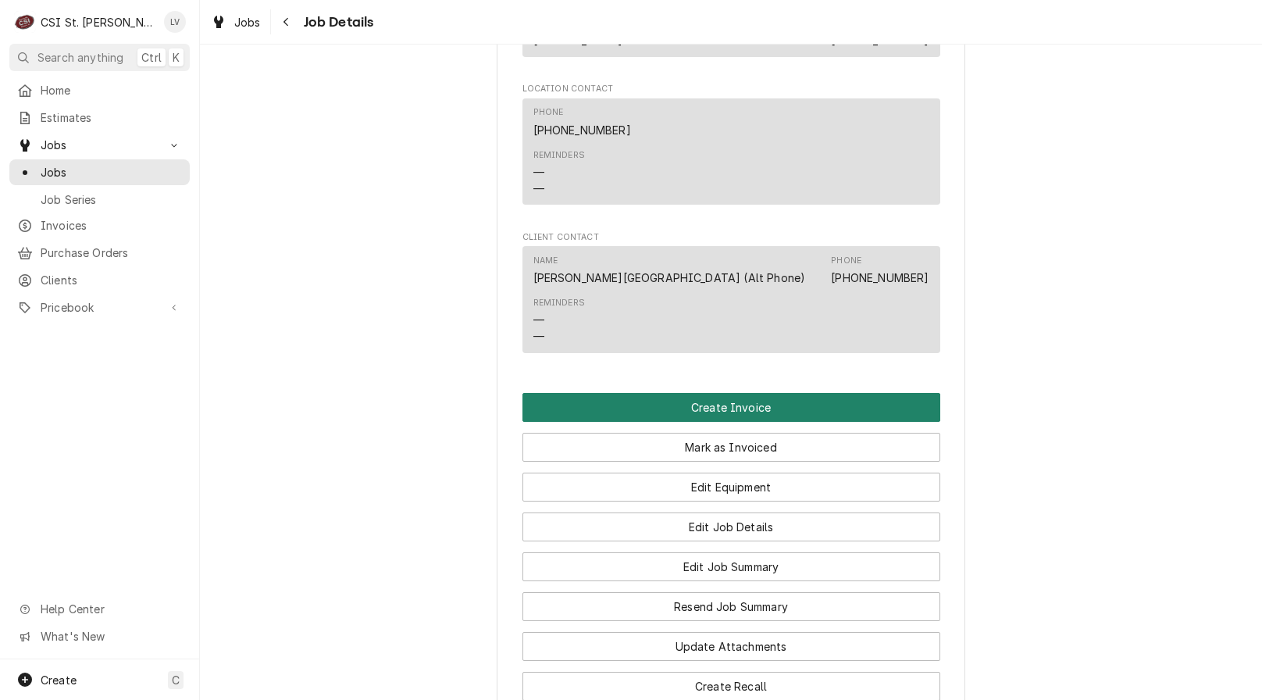
click at [566, 393] on button "Create Invoice" at bounding box center [732, 407] width 418 height 29
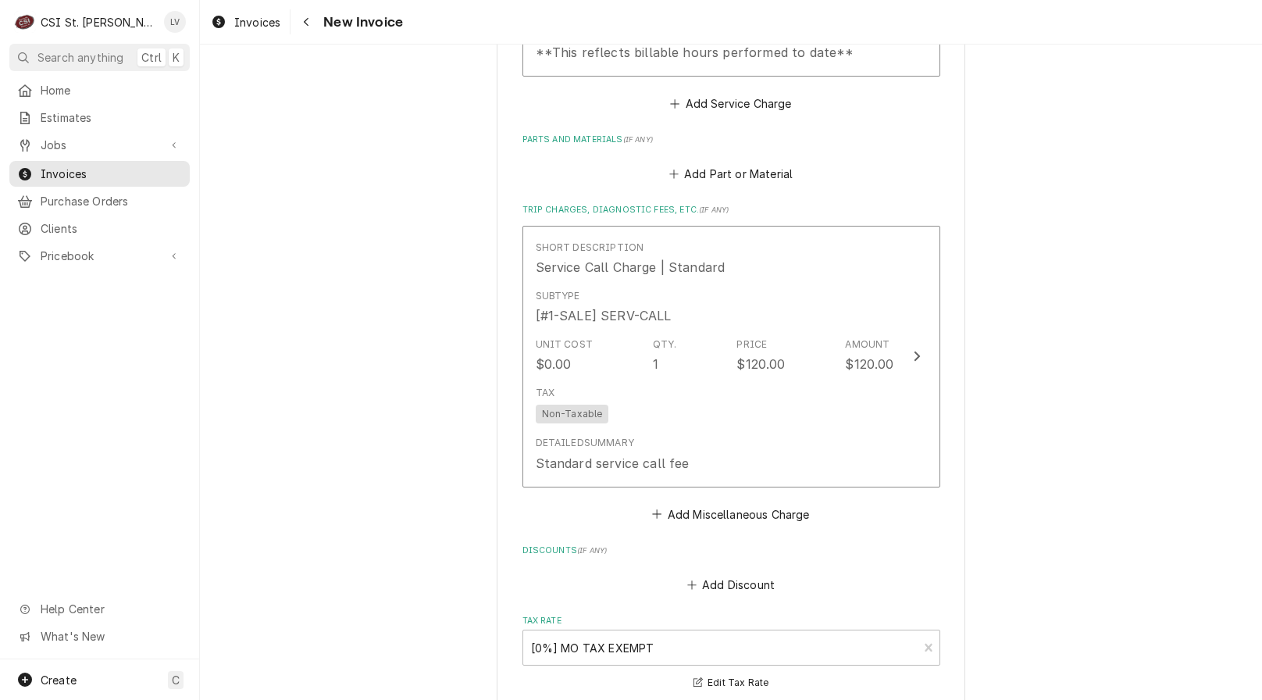
scroll to position [3727, 0]
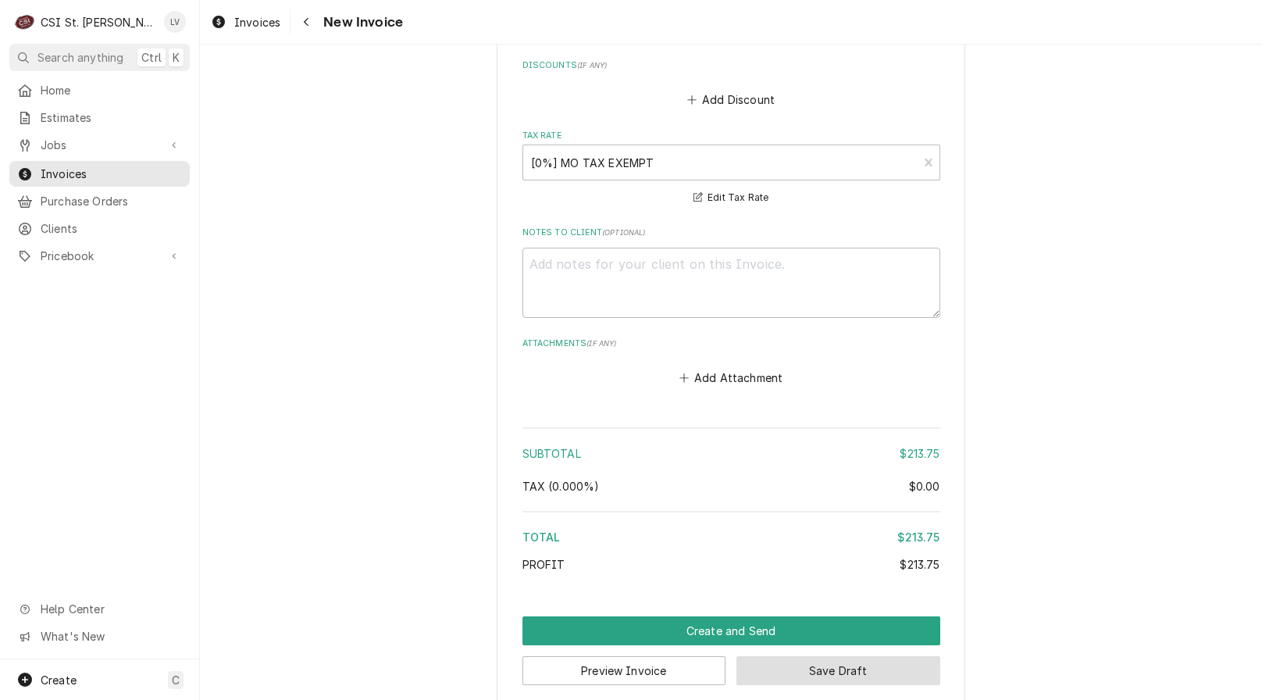
click at [840, 656] on button "Save Draft" at bounding box center [839, 670] width 204 height 29
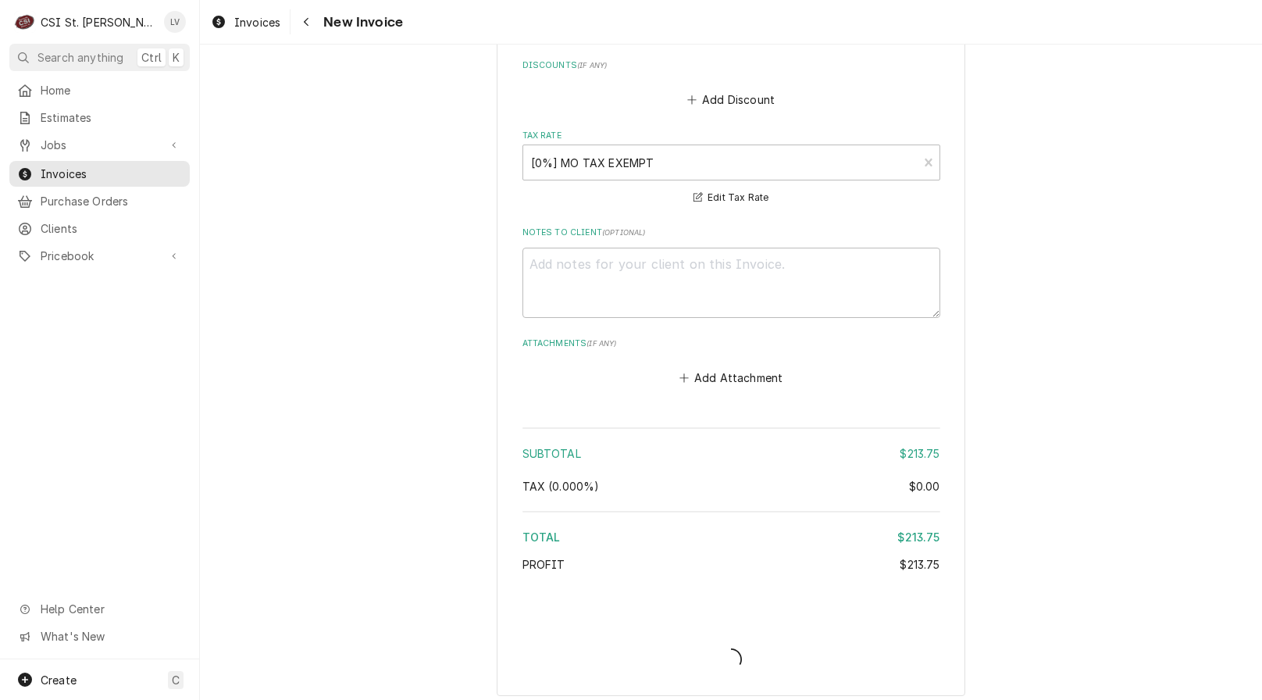
scroll to position [3718, 0]
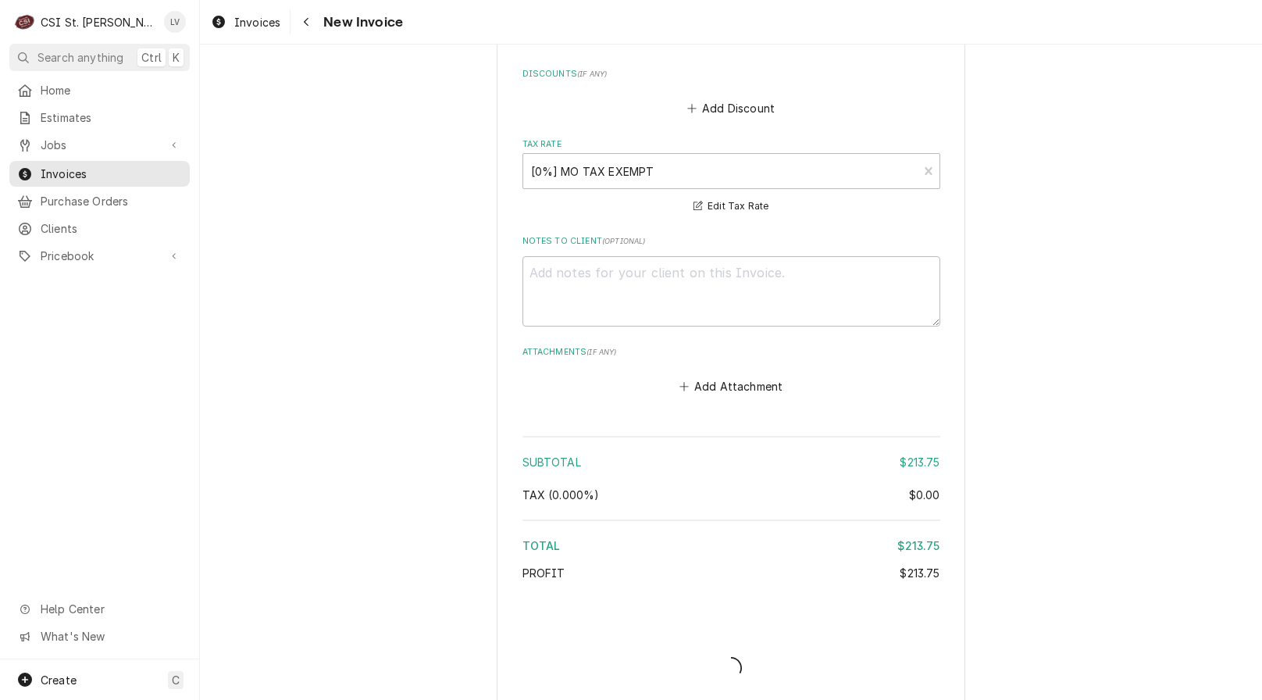
type textarea "x"
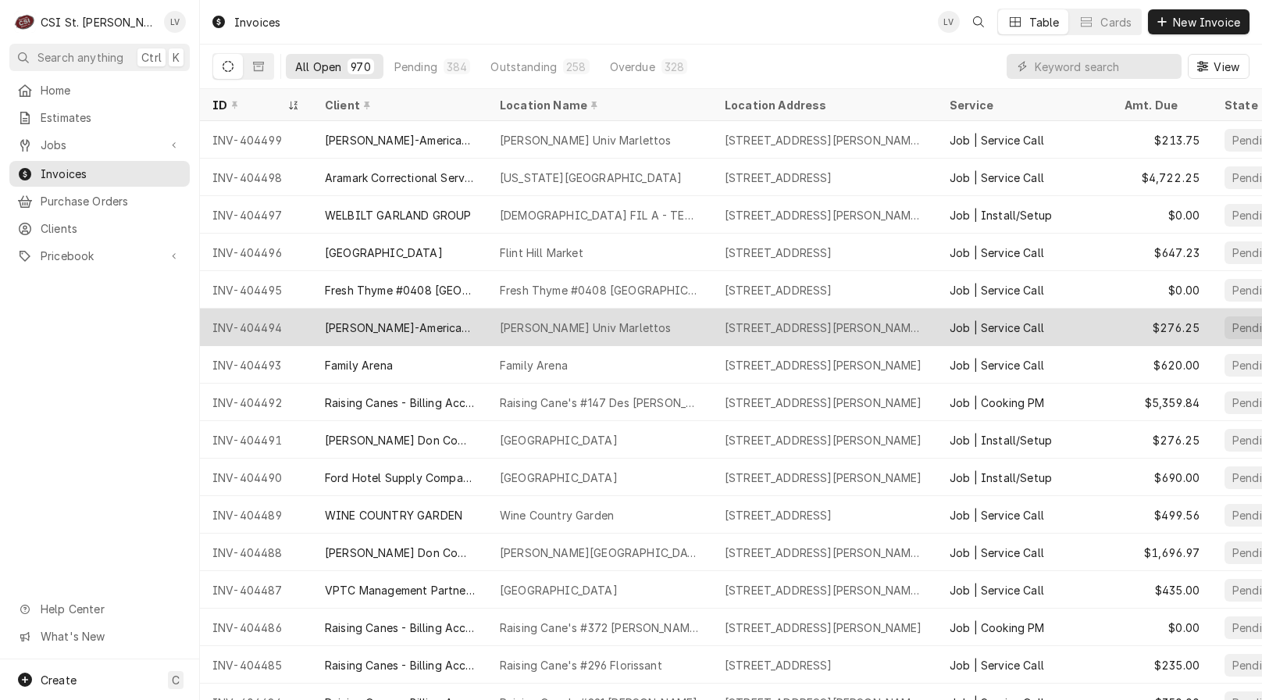
click at [316, 323] on div "[PERSON_NAME]-American Dining Creations" at bounding box center [399, 327] width 175 height 37
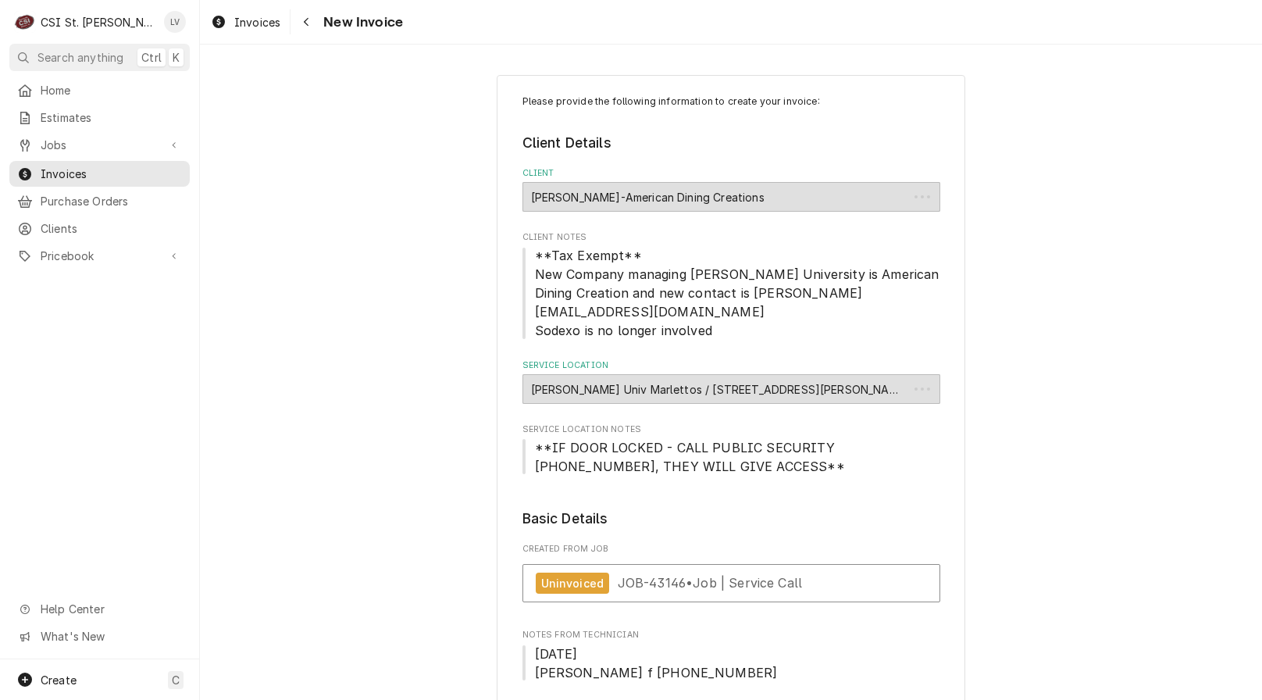
type textarea "x"
click at [251, 12] on link "Invoices" at bounding box center [246, 22] width 82 height 26
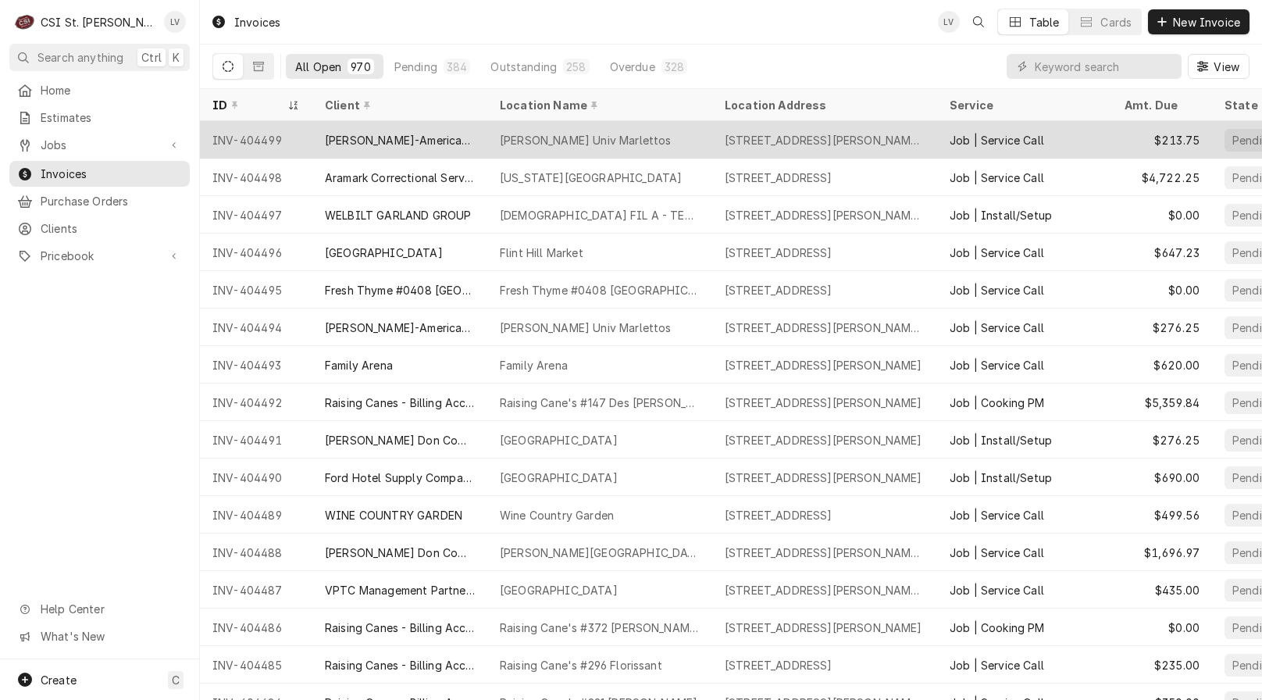
click at [262, 127] on div "INV-404499" at bounding box center [256, 139] width 112 height 37
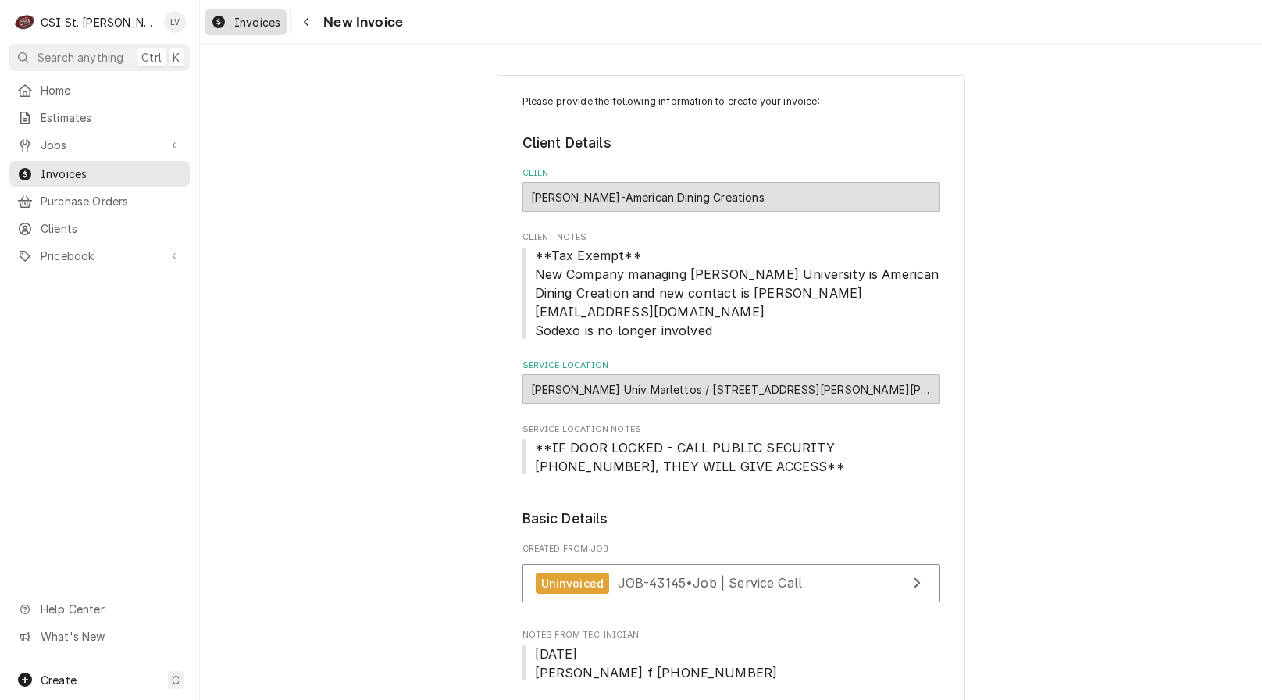
click at [239, 25] on span "Invoices" at bounding box center [257, 22] width 46 height 16
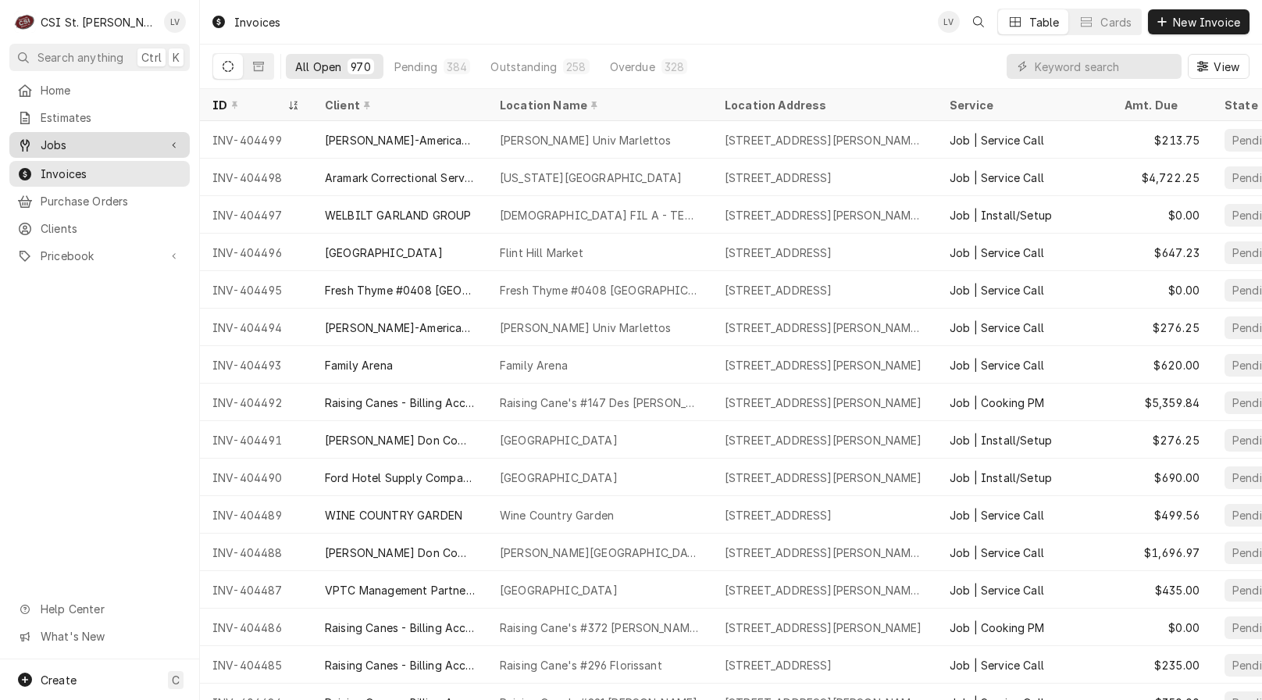
click at [134, 137] on span "Jobs" at bounding box center [100, 145] width 118 height 16
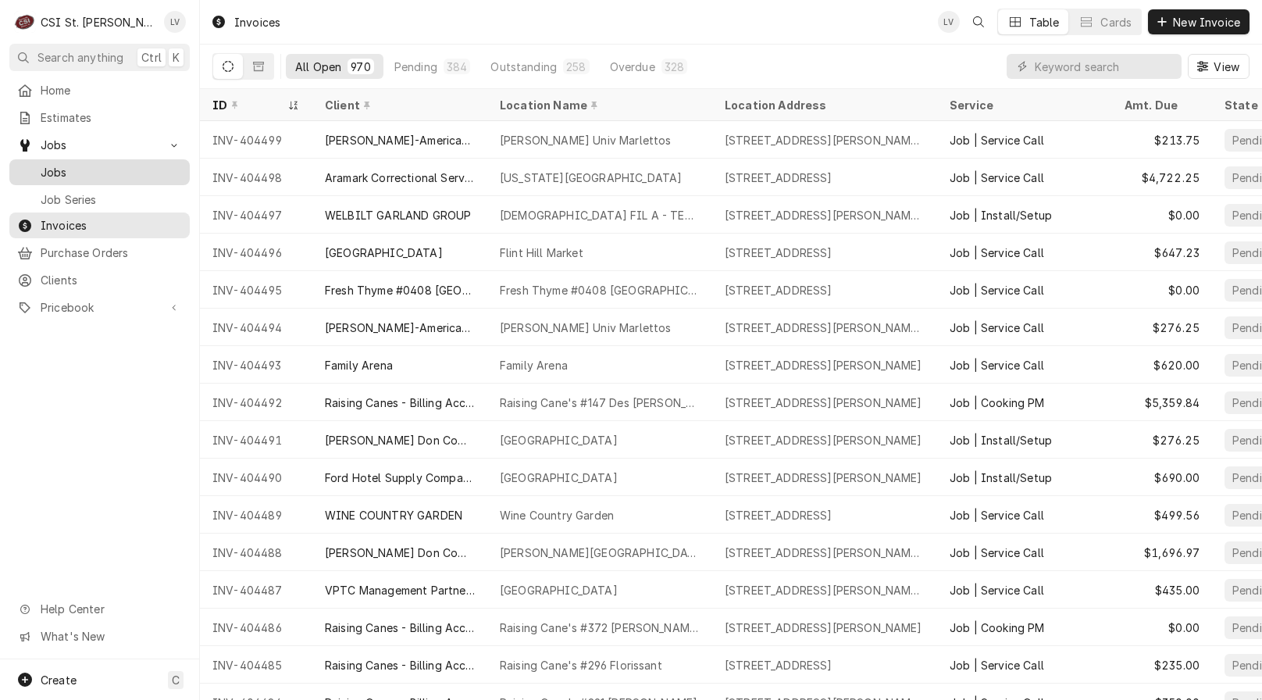
click at [141, 159] on link "Jobs" at bounding box center [99, 172] width 180 height 26
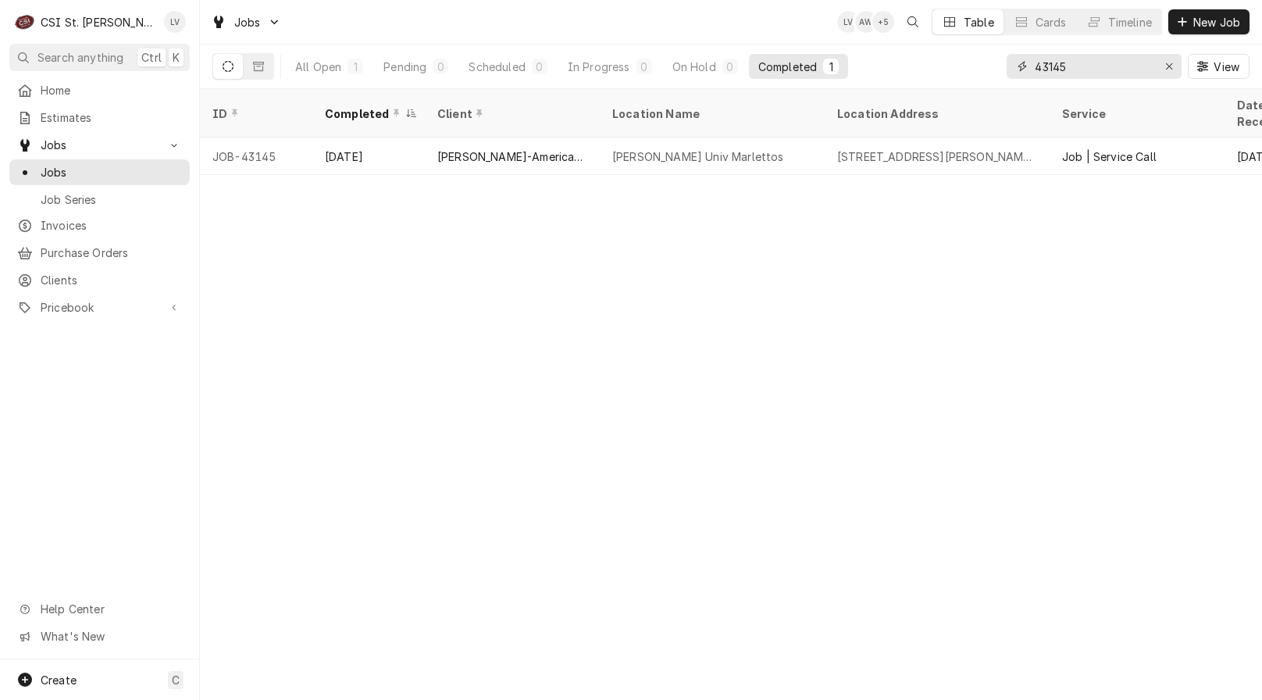
drag, startPoint x: 1065, startPoint y: 66, endPoint x: 974, endPoint y: 75, distance: 91.1
click at [974, 75] on div "All Open 1 Pending 0 Scheduled 0 In Progress 0 On Hold 0 Completed 1 43145 View" at bounding box center [730, 67] width 1037 height 44
type input "43058"
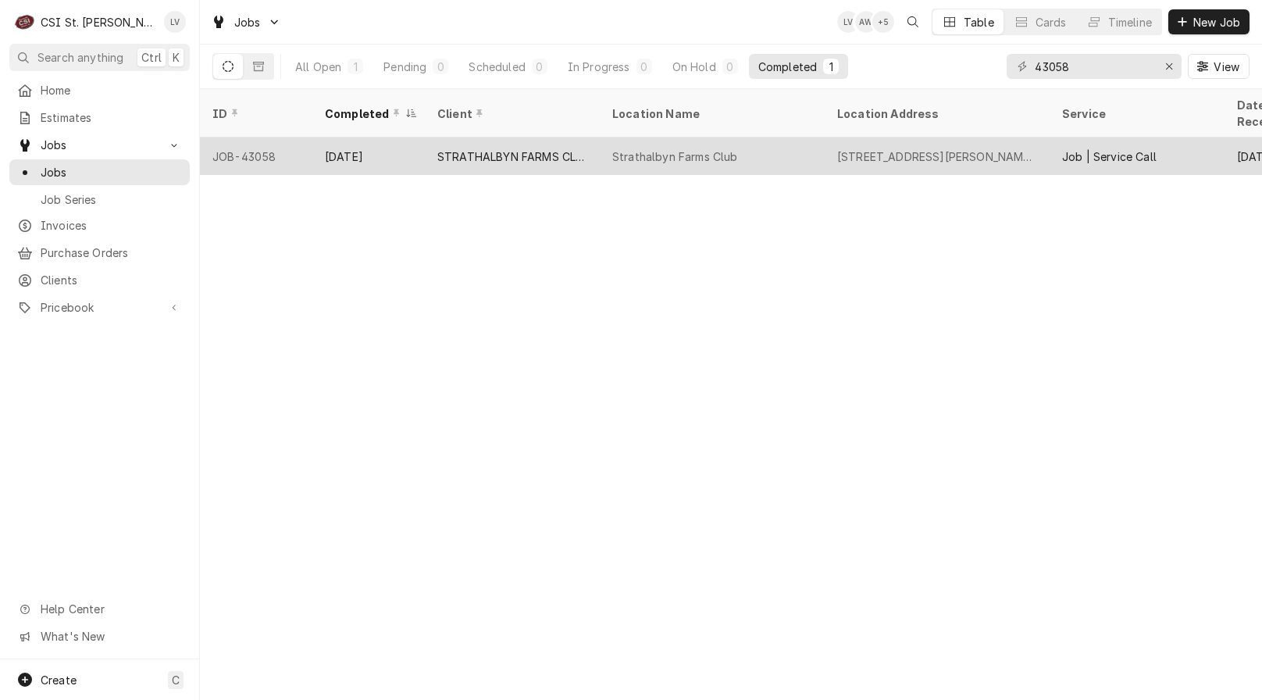
click at [530, 144] on div "STRATHALBYN FARMS CLUB" at bounding box center [512, 155] width 175 height 37
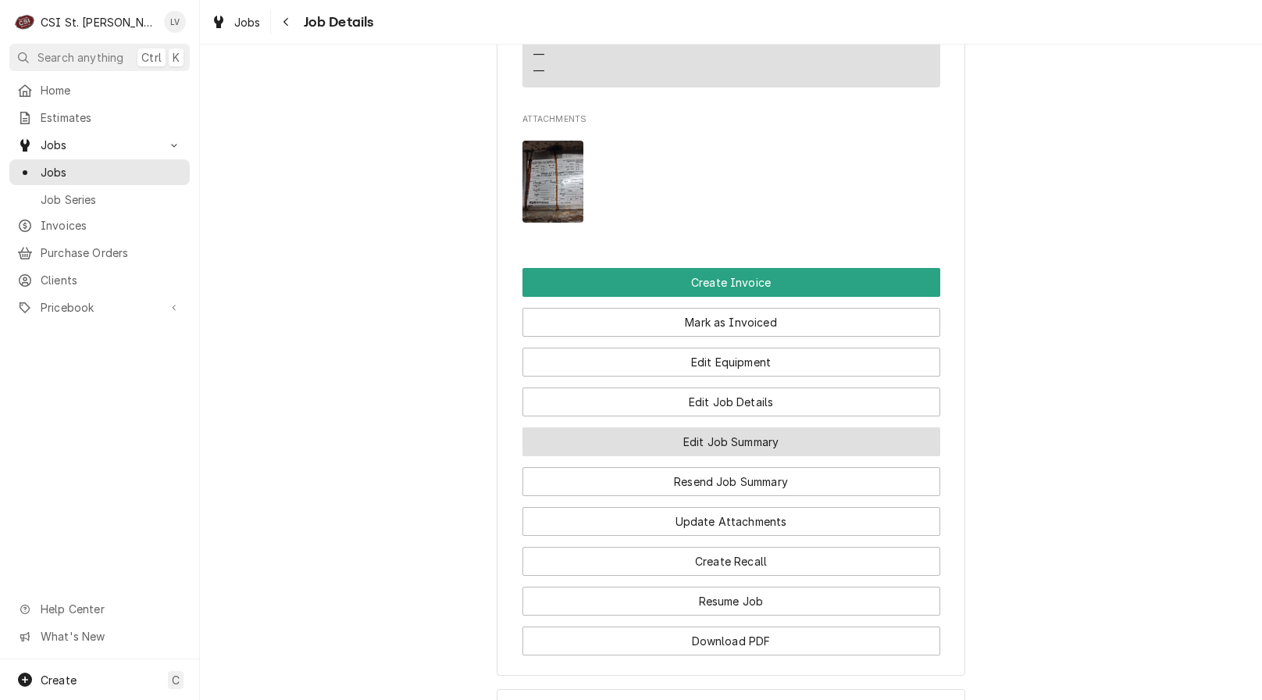
scroll to position [1953, 0]
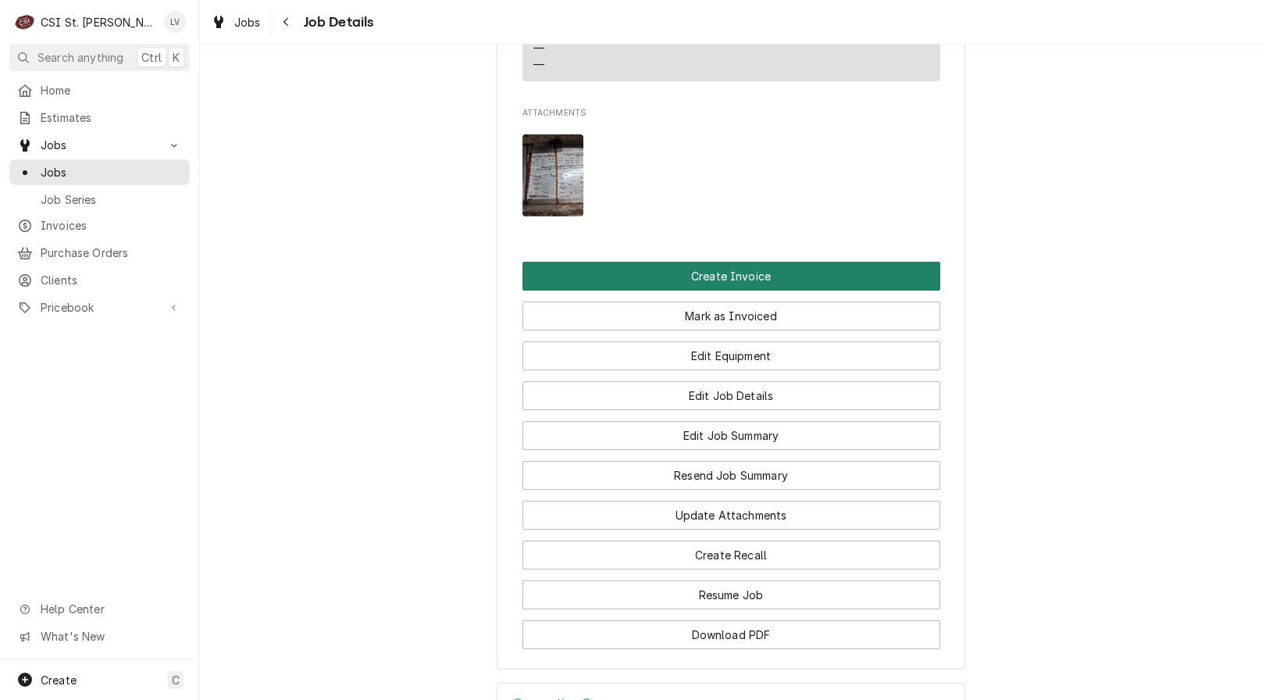
click at [726, 273] on button "Create Invoice" at bounding box center [732, 276] width 418 height 29
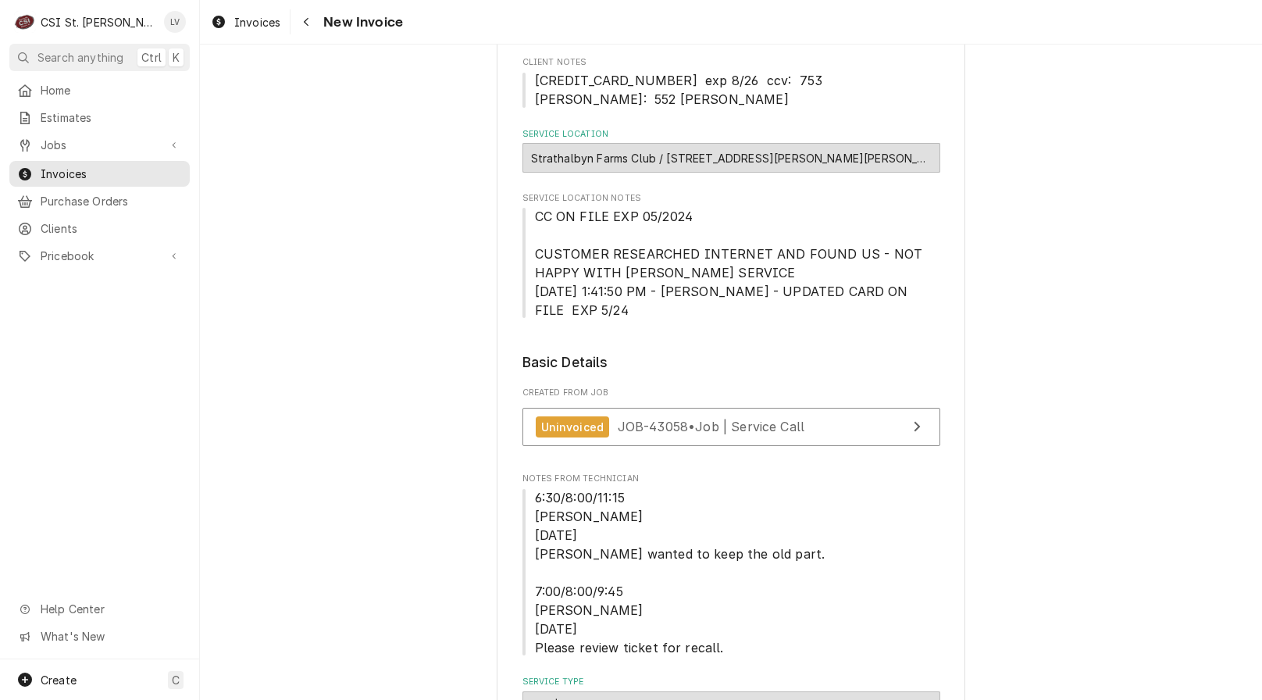
scroll to position [469, 0]
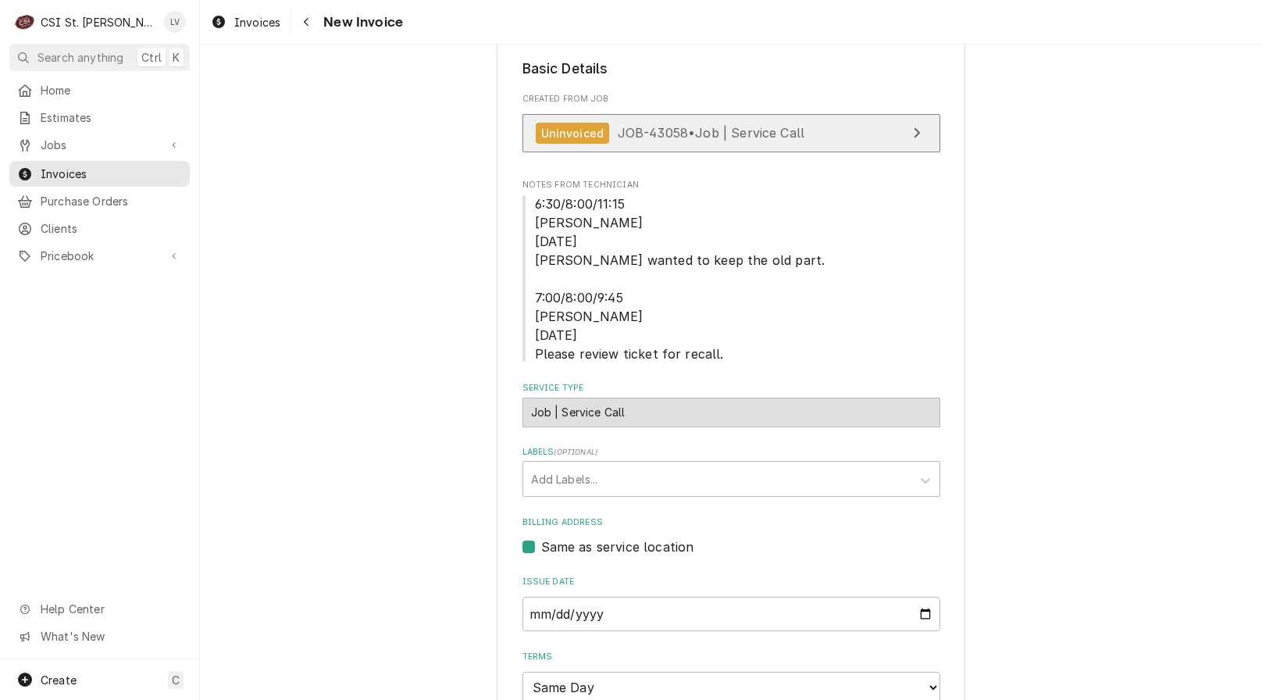
click at [725, 125] on span "JOB-43058 • Job | Service Call" at bounding box center [711, 133] width 187 height 16
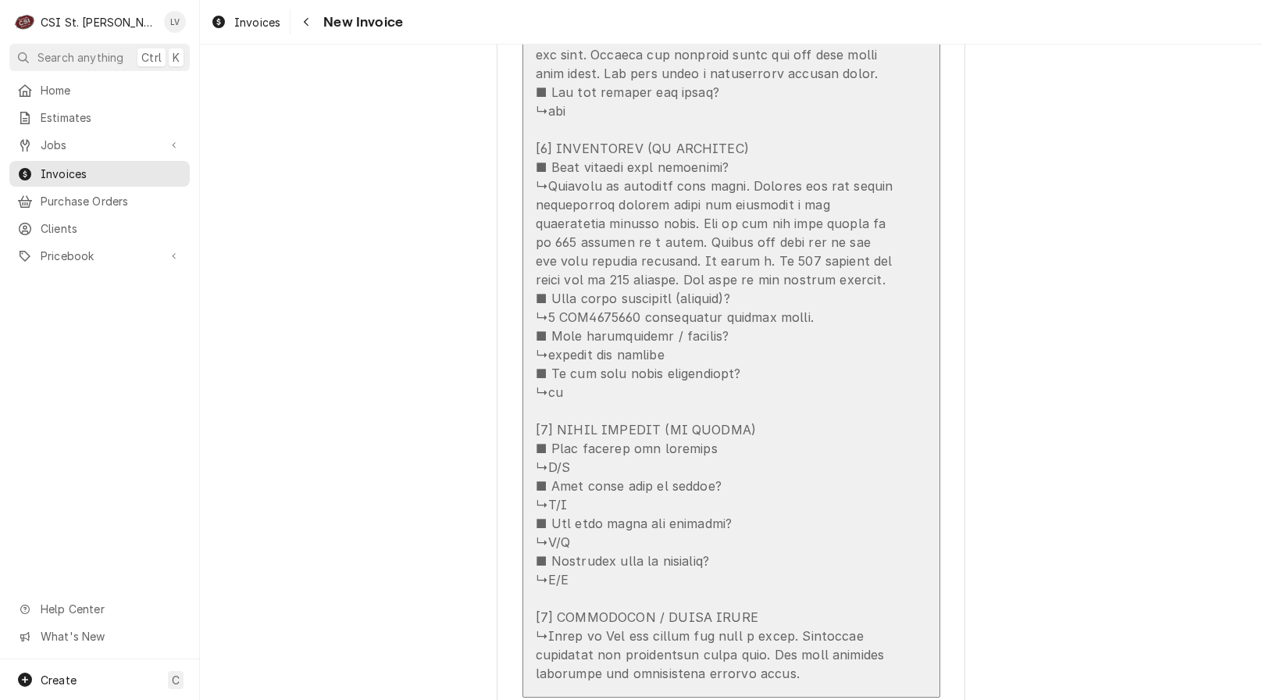
scroll to position [2812, 0]
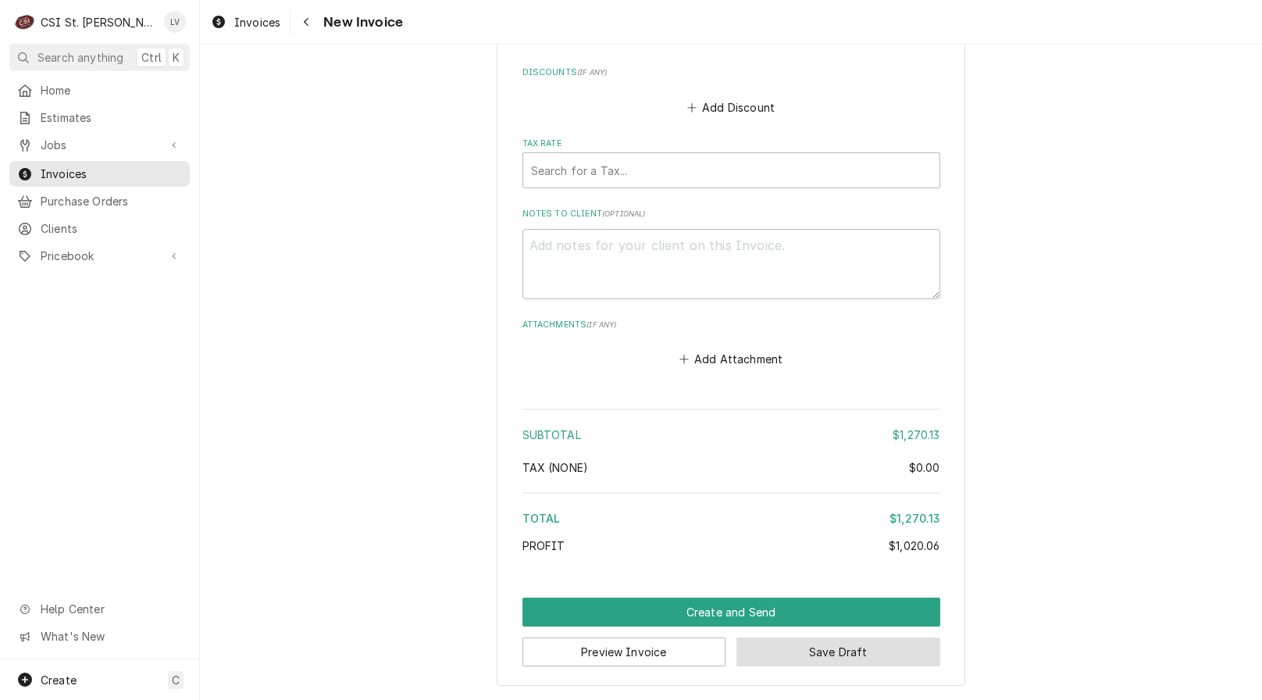
click at [901, 641] on button "Save Draft" at bounding box center [839, 651] width 204 height 29
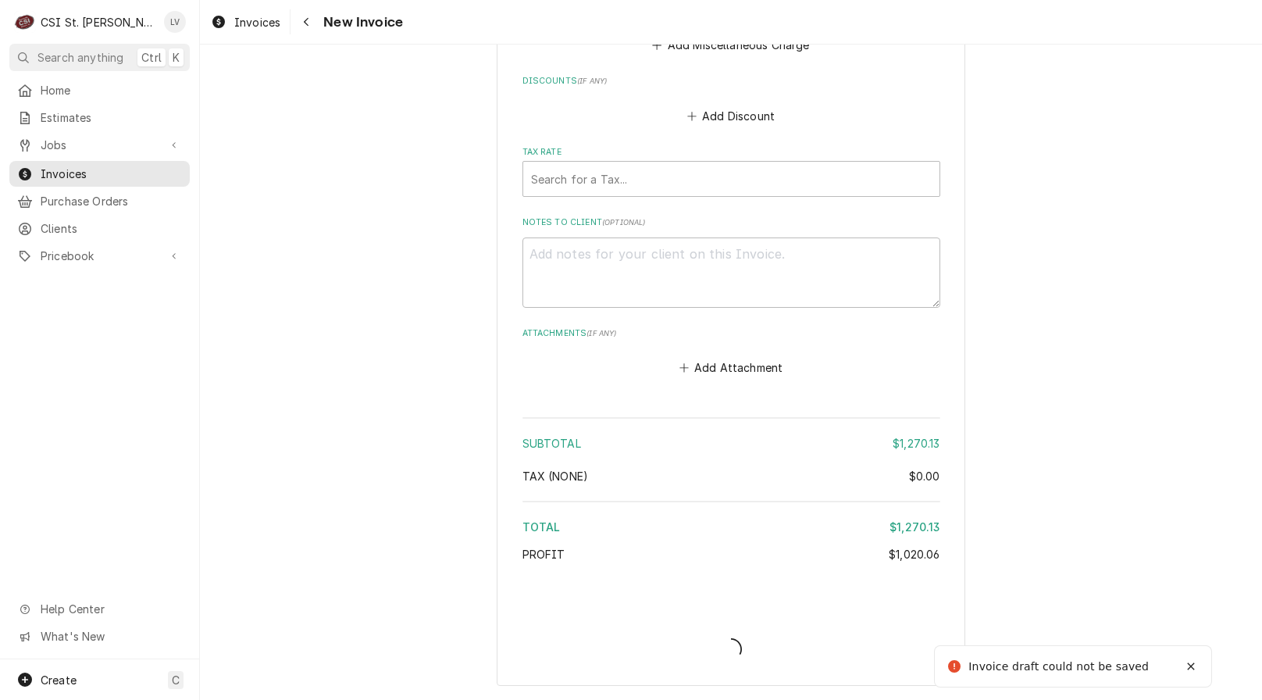
scroll to position [4126, 0]
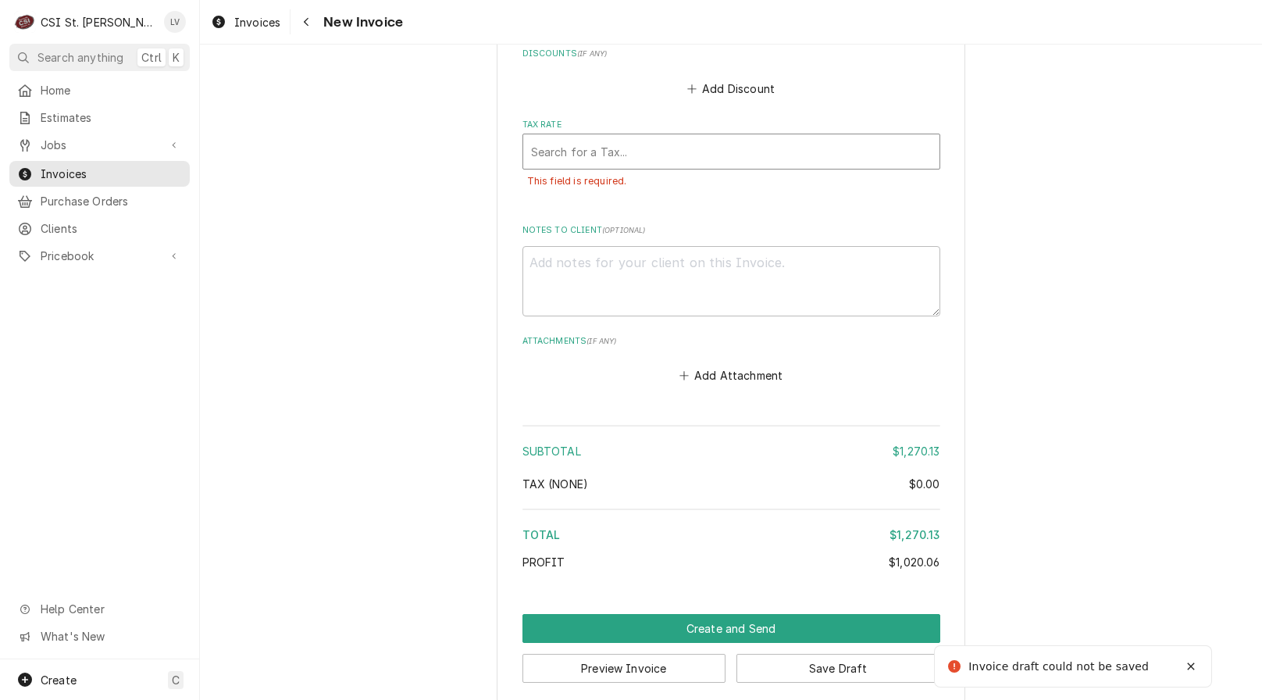
click at [634, 166] on div "Tax Rate" at bounding box center [731, 151] width 401 height 28
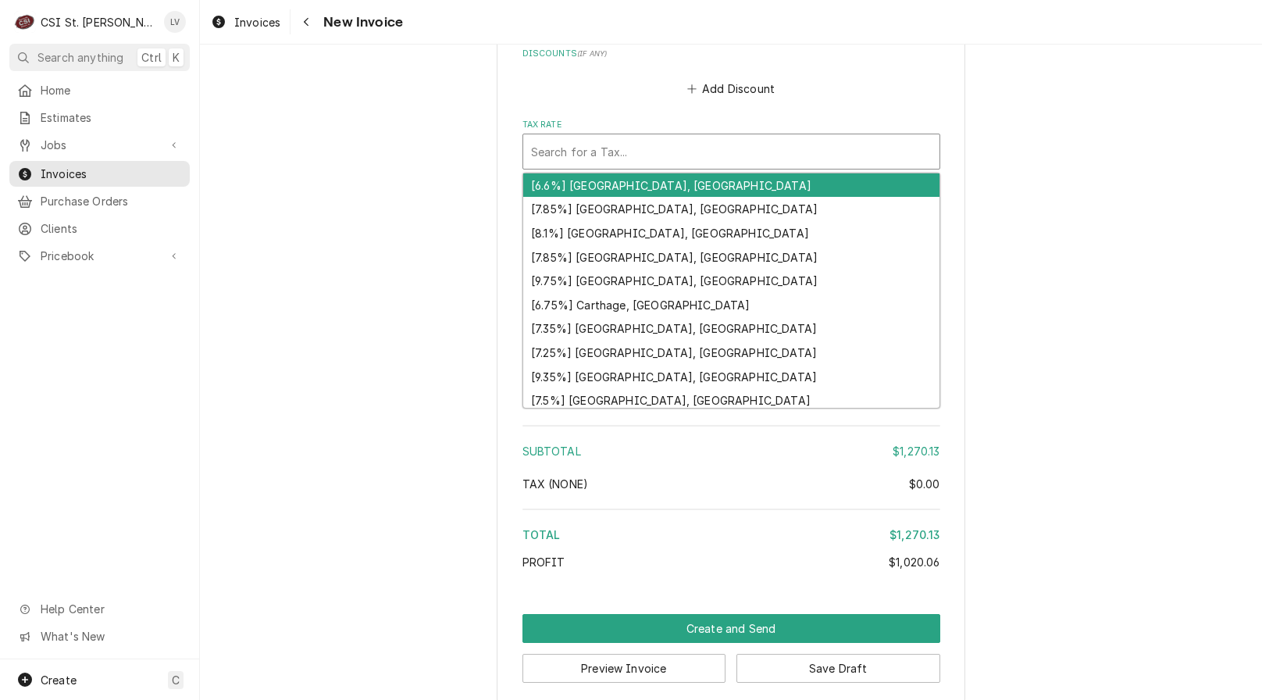
type textarea "x"
type input "m"
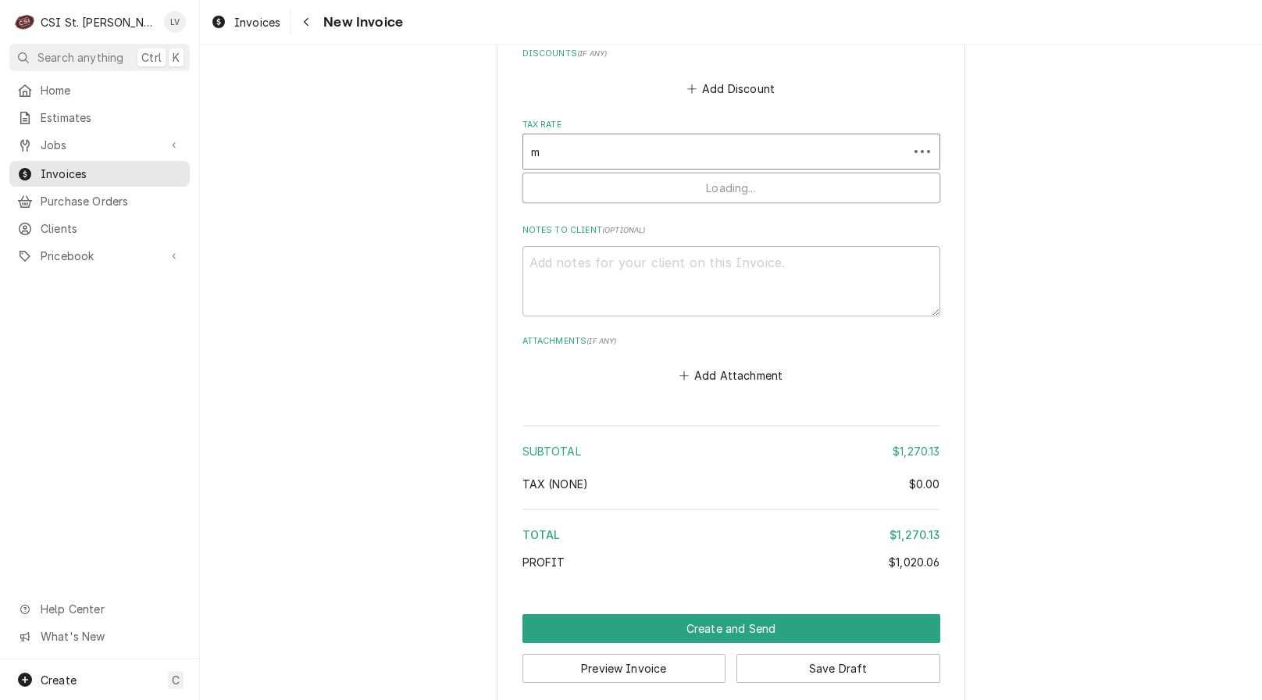
type textarea "x"
type input "mo"
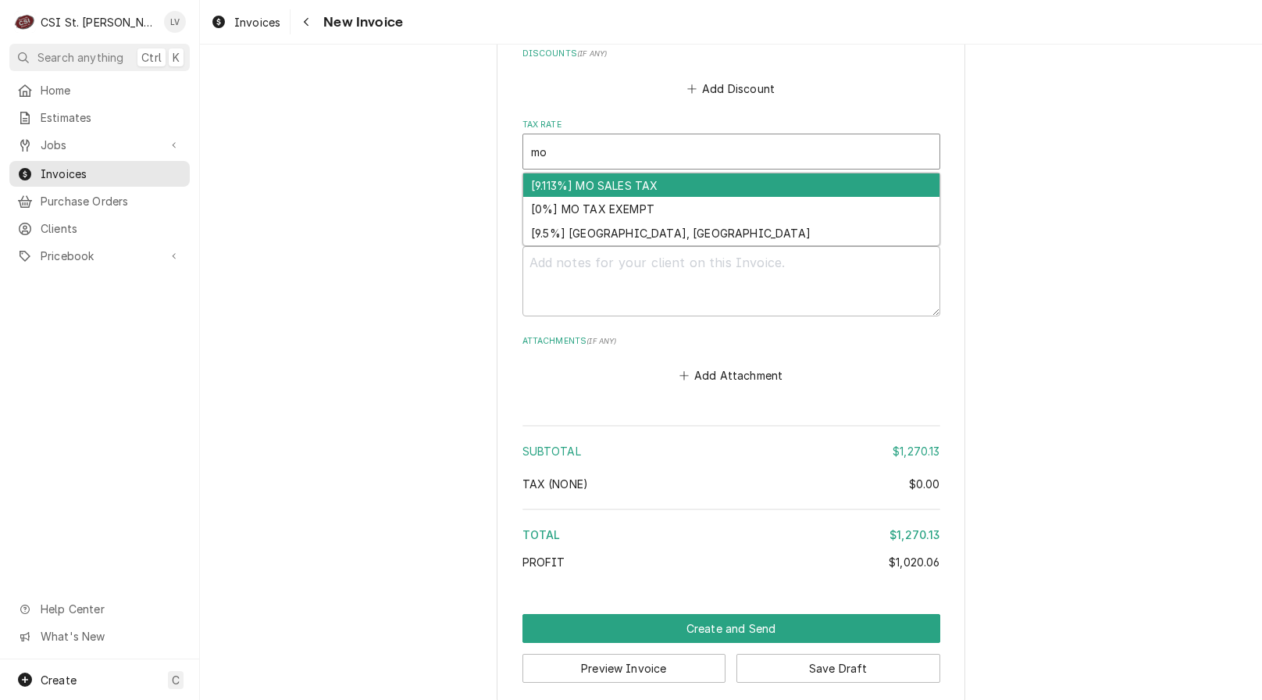
click at [598, 198] on div "[9.113%] MO SALES TAX" at bounding box center [731, 185] width 416 height 24
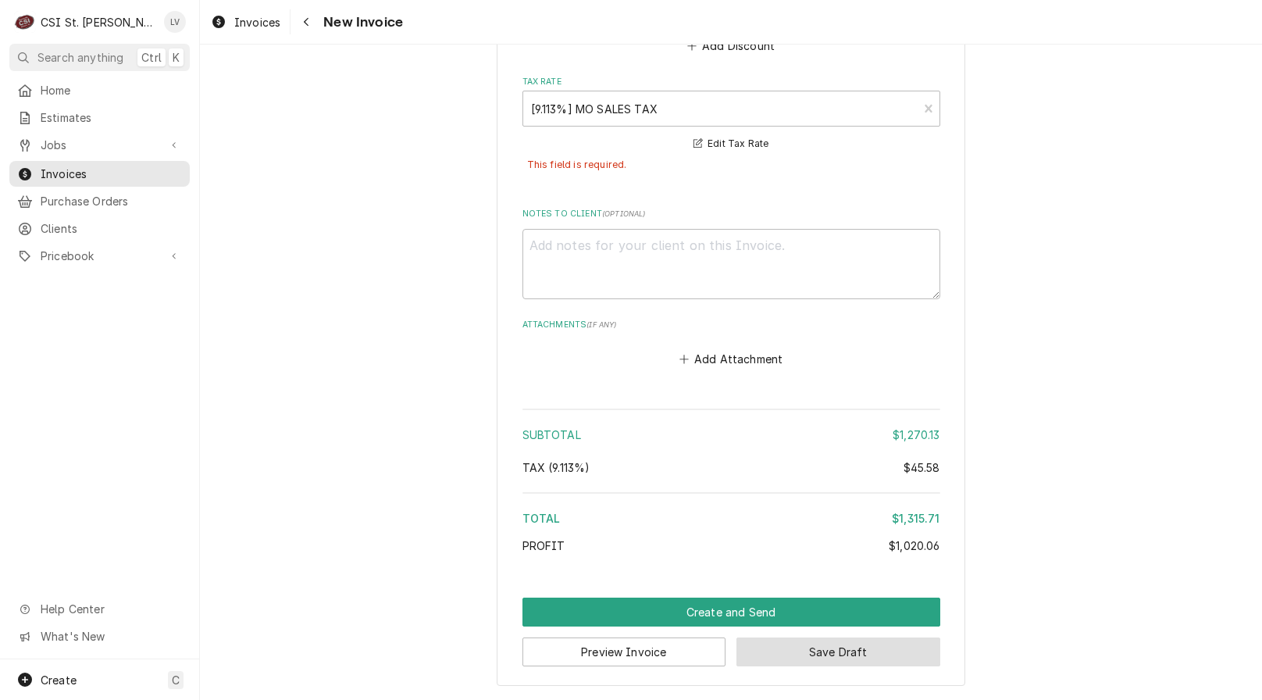
click at [815, 643] on button "Save Draft" at bounding box center [839, 651] width 204 height 29
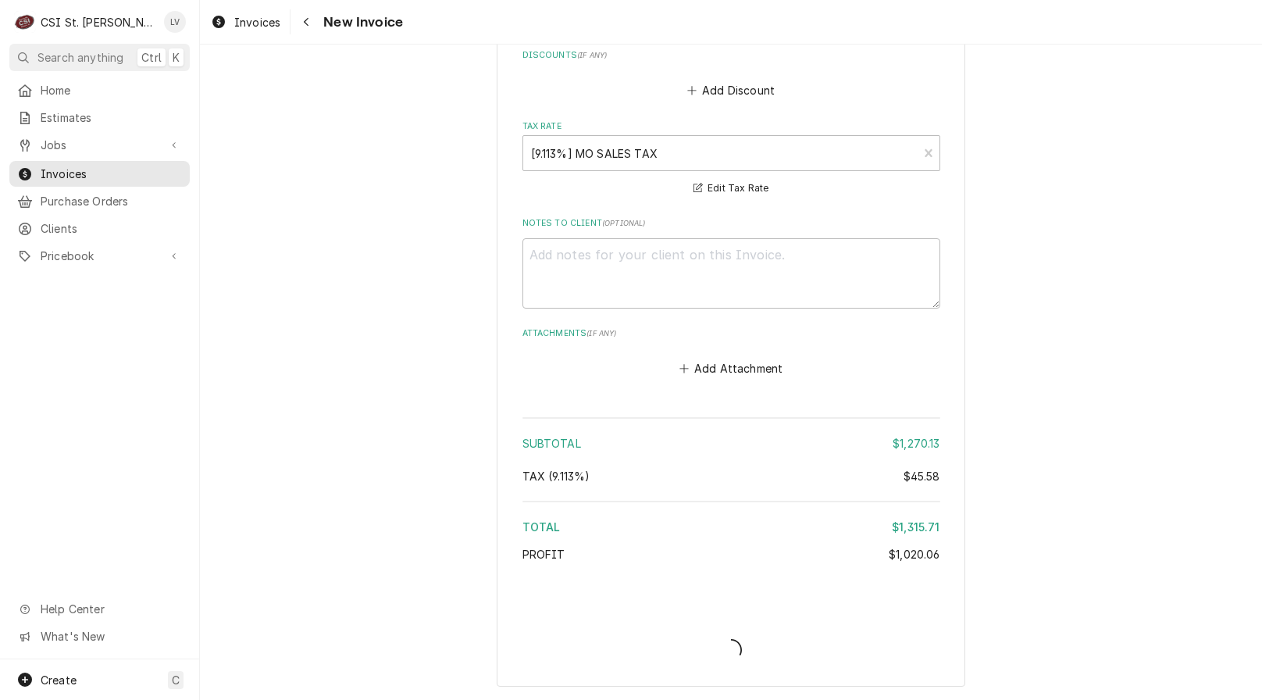
type textarea "x"
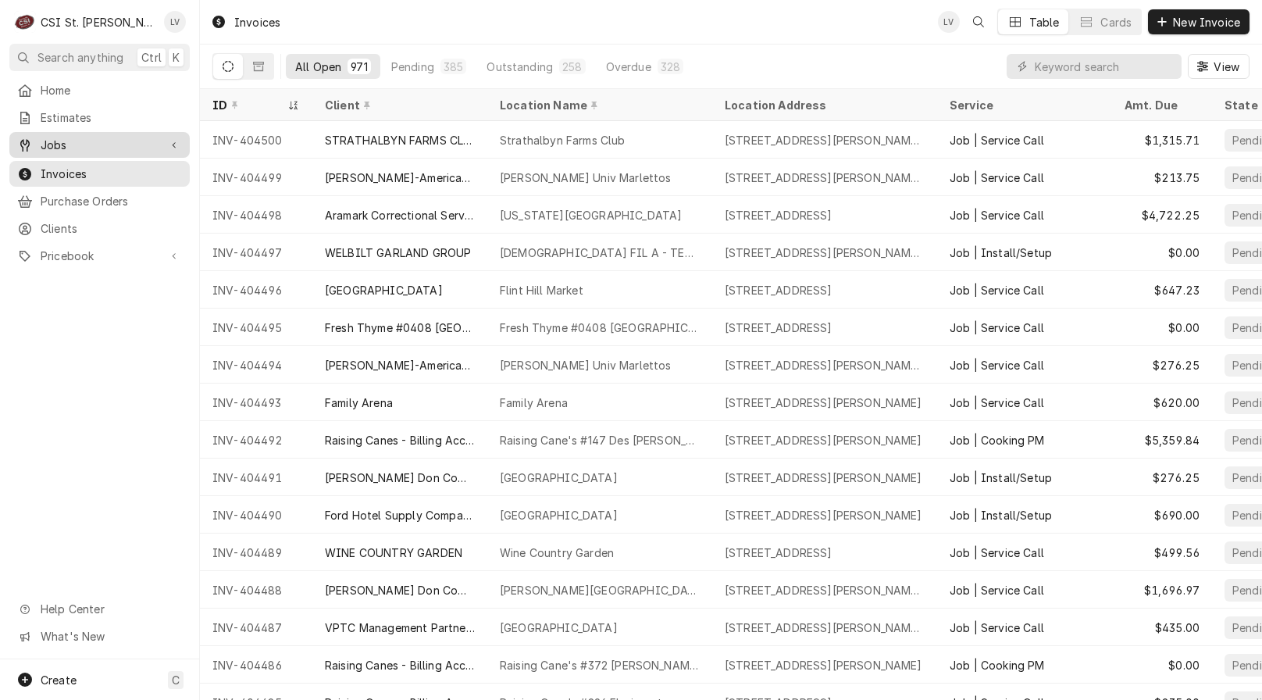
click at [37, 141] on div "Jobs" at bounding box center [87, 145] width 141 height 16
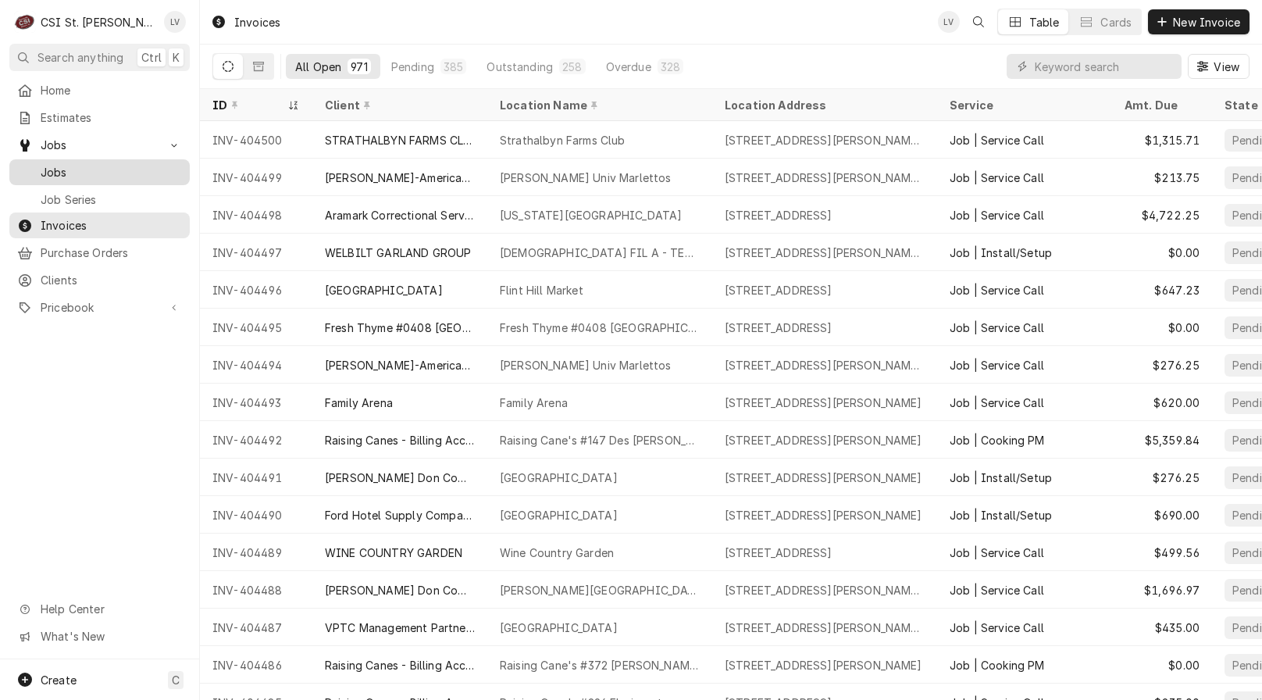
click at [35, 168] on div "Jobs" at bounding box center [99, 172] width 165 height 16
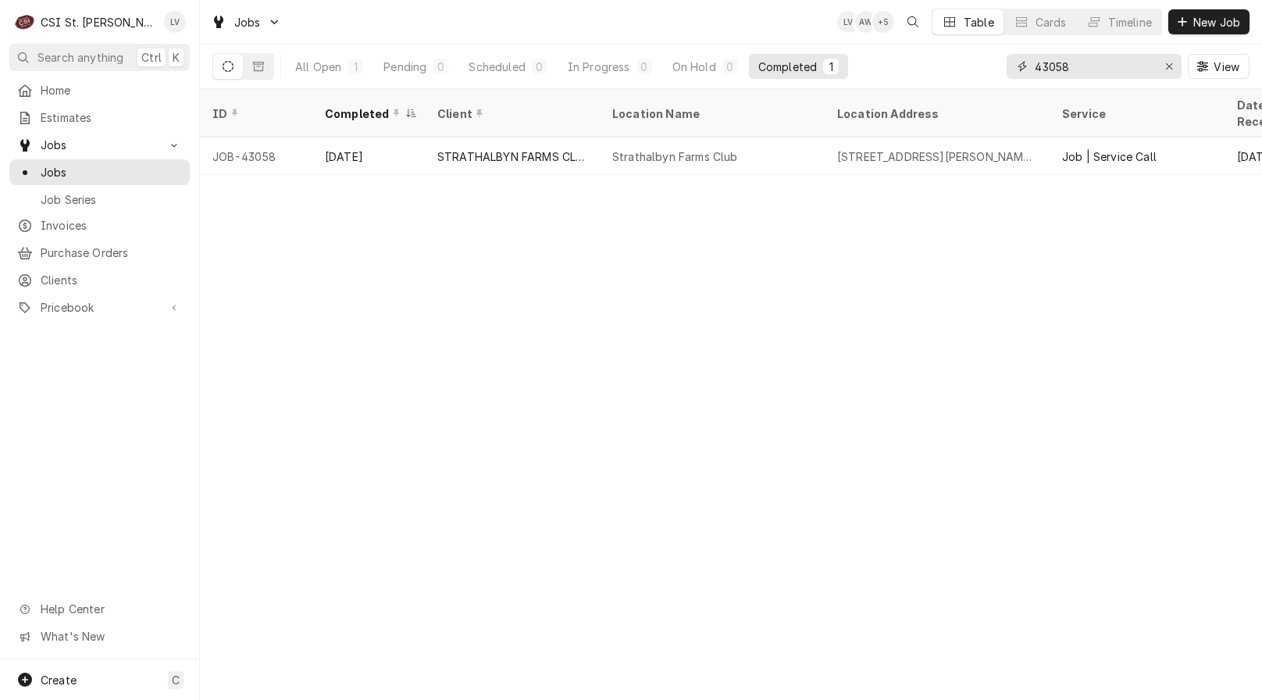
drag, startPoint x: 1079, startPoint y: 67, endPoint x: 1011, endPoint y: 69, distance: 68.0
click at [1011, 69] on div "43058" at bounding box center [1094, 66] width 175 height 25
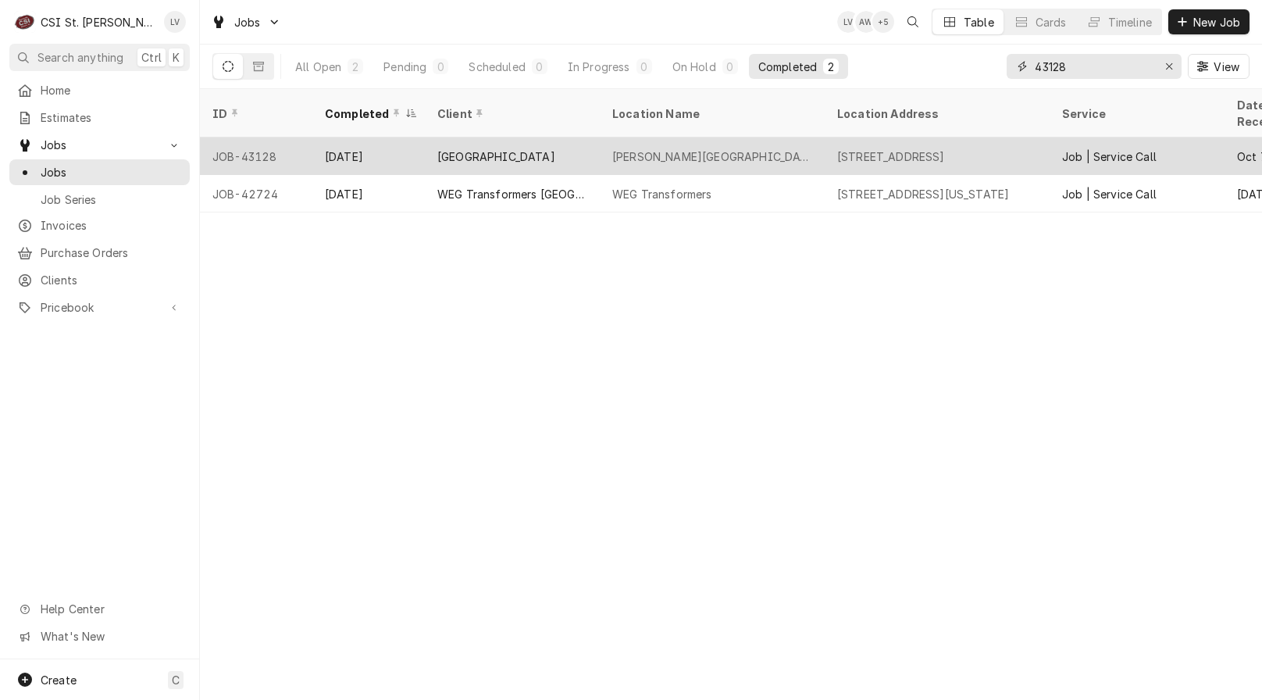
type input "43128"
click at [372, 137] on div "Oct 9" at bounding box center [368, 155] width 112 height 37
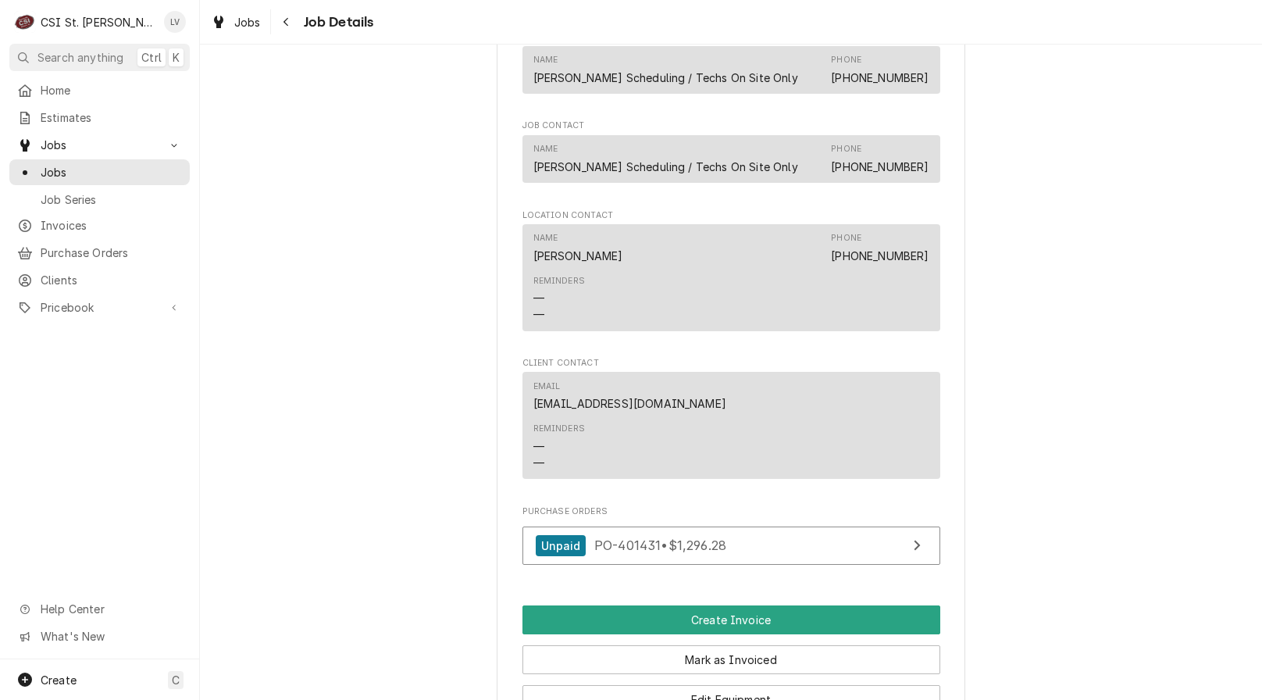
scroll to position [1562, 0]
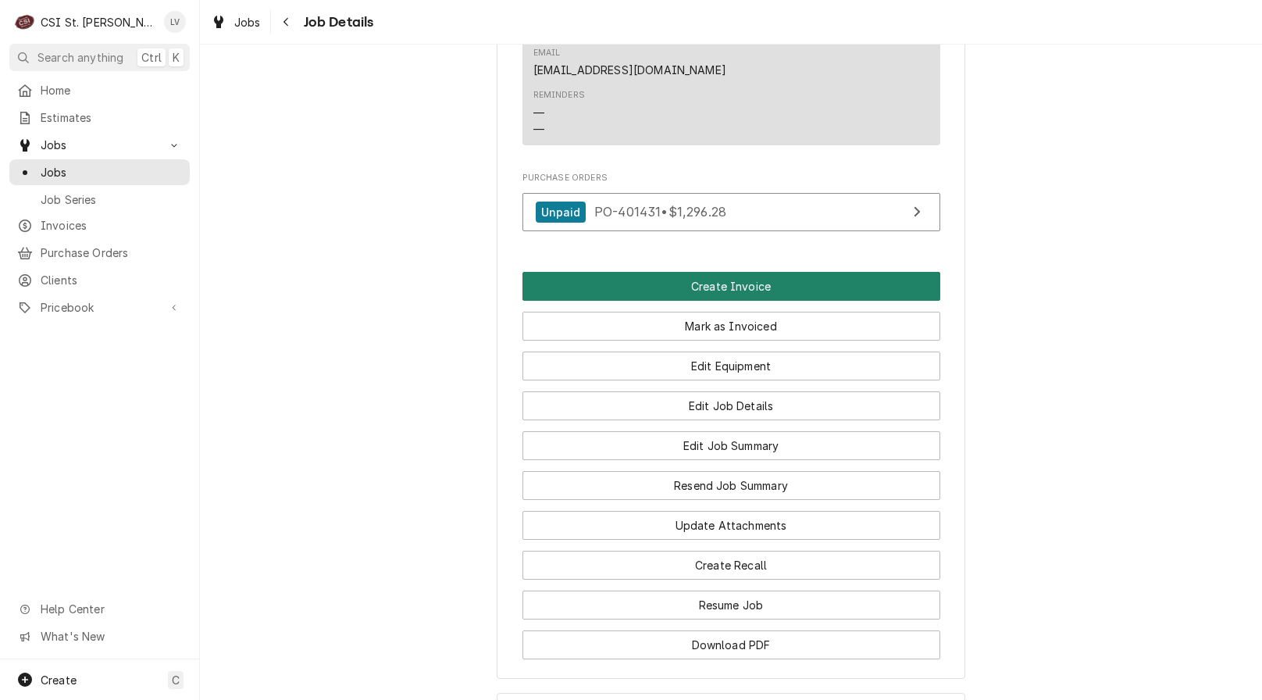
click at [568, 301] on button "Create Invoice" at bounding box center [732, 286] width 418 height 29
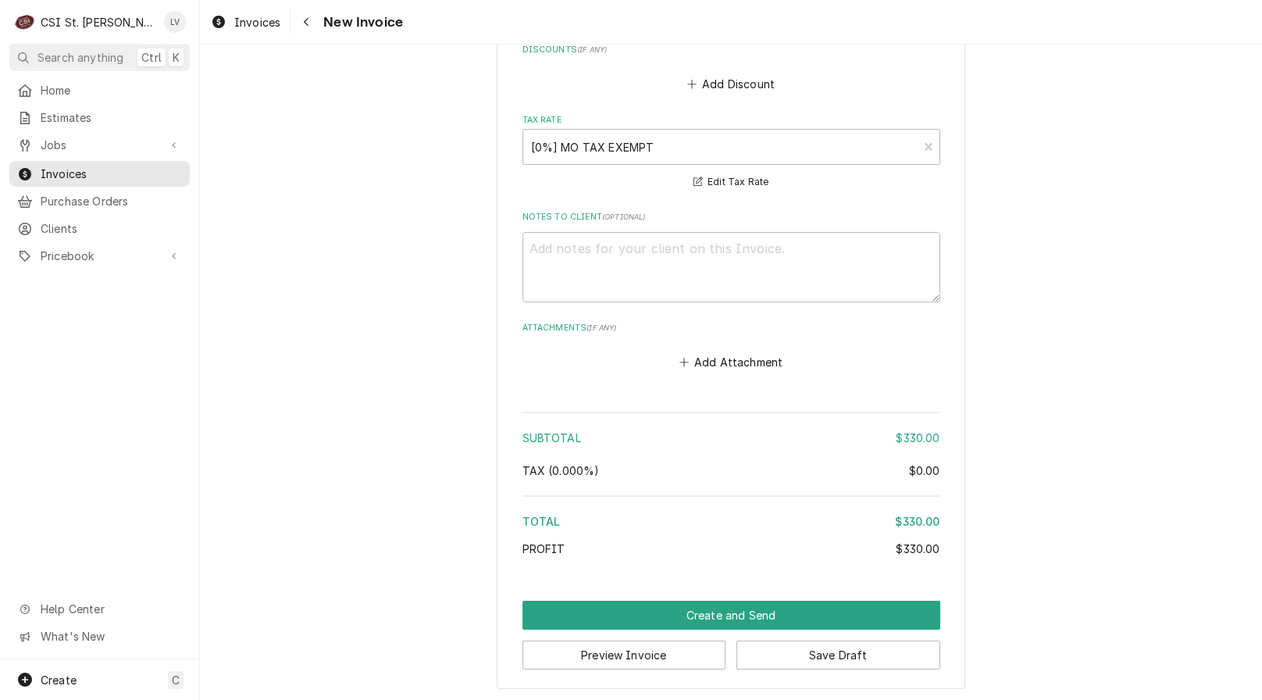
scroll to position [3895, 0]
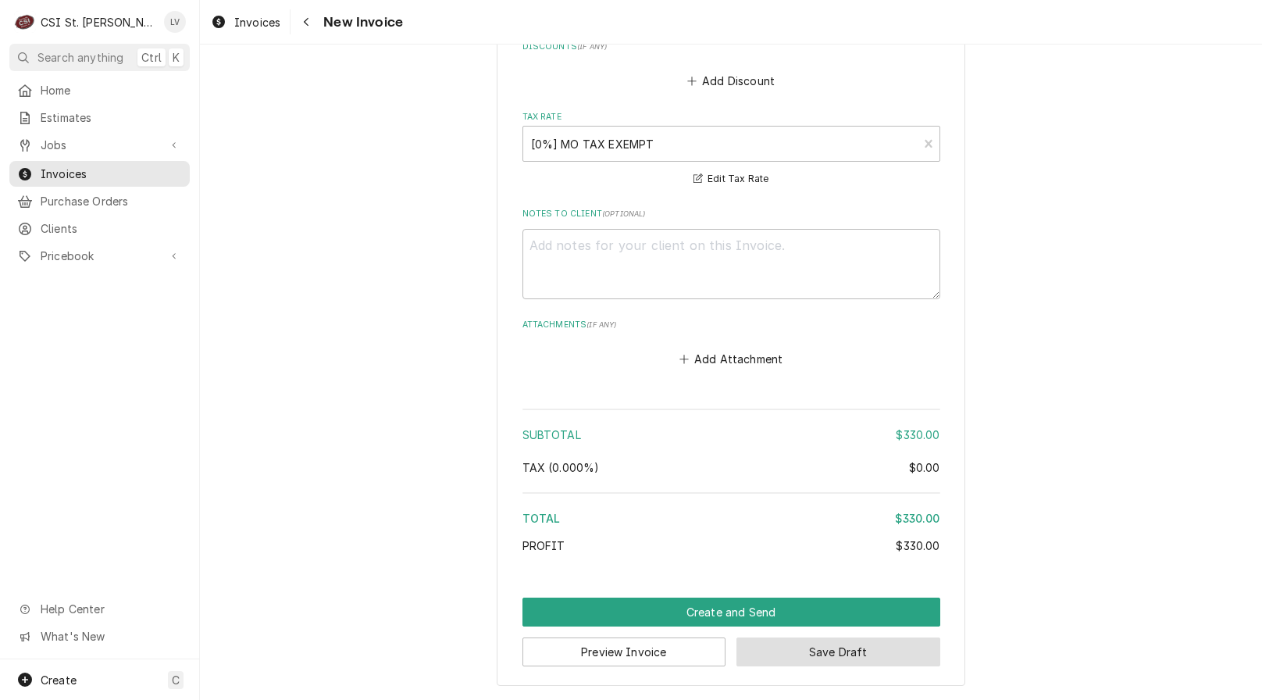
click at [916, 651] on button "Save Draft" at bounding box center [839, 651] width 204 height 29
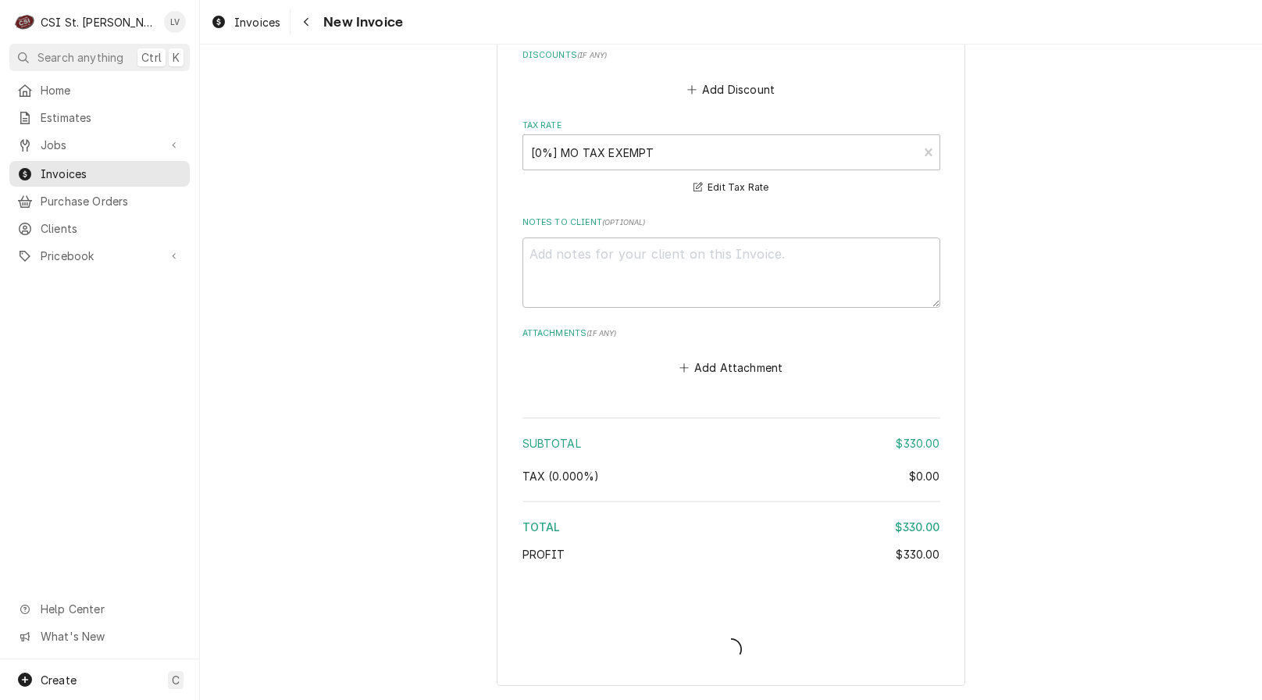
type textarea "x"
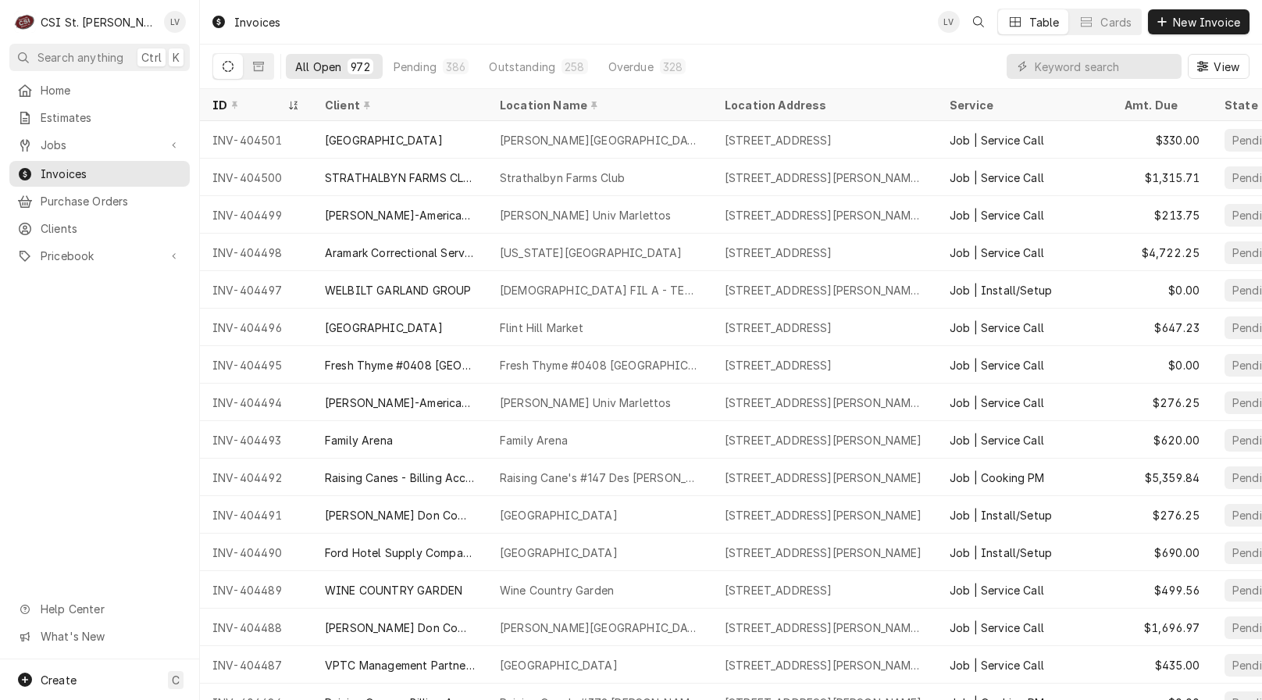
click at [112, 395] on div "Home Estimates Jobs Jobs Job Series Invoices Purchase Orders Clients Pricebook …" at bounding box center [99, 368] width 199 height 582
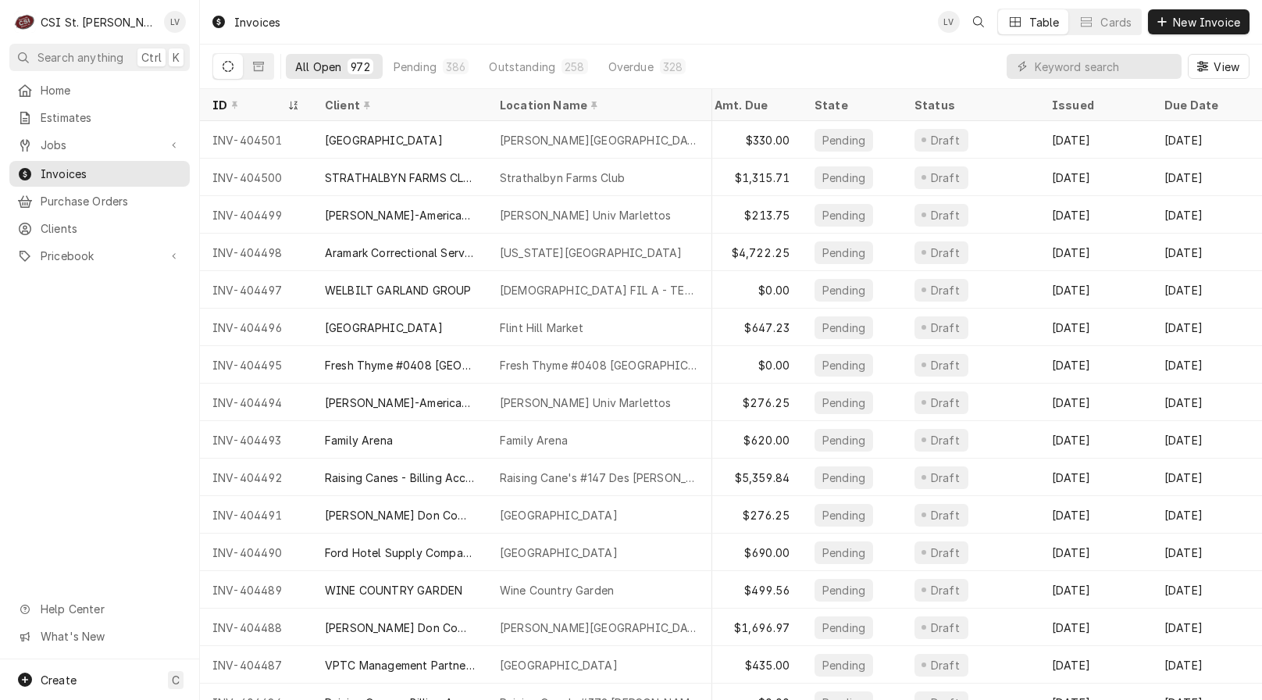
scroll to position [0, 662]
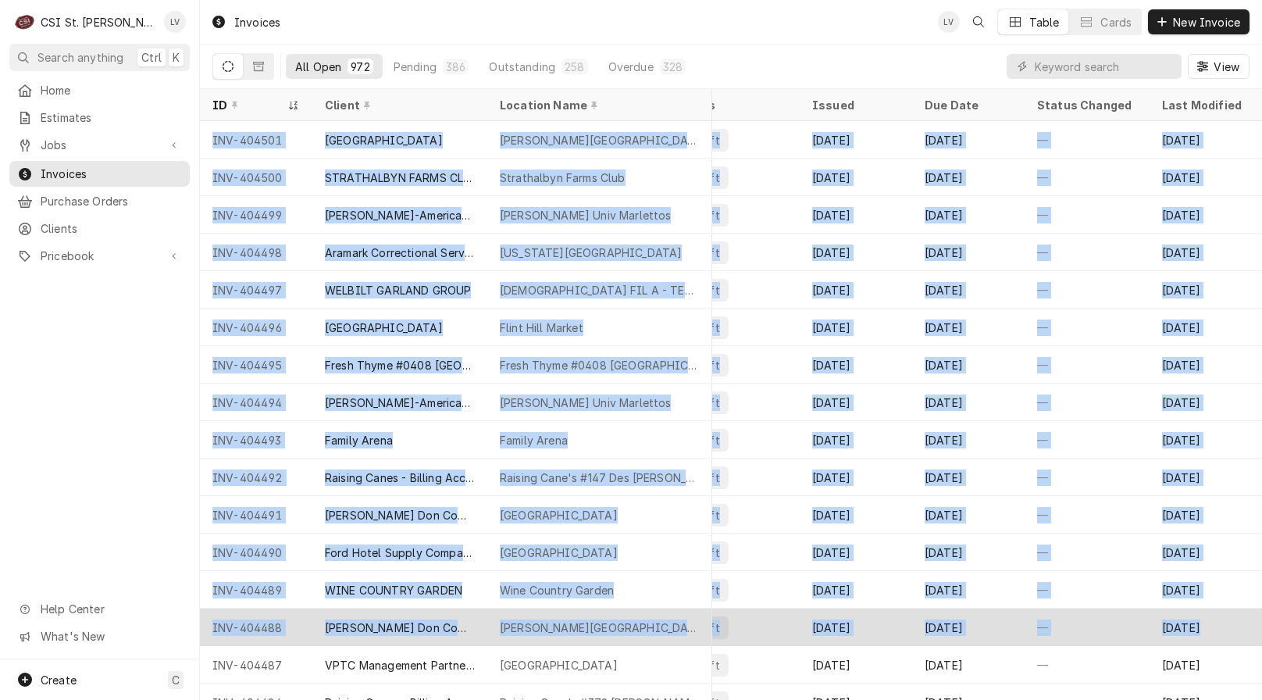
drag, startPoint x: 206, startPoint y: 137, endPoint x: 1223, endPoint y: 633, distance: 1131.5
click at [612, 630] on tbody "INV-404501 Rockwood School District Blevins Elementary School 4 25 East North S…" at bounding box center [81, 410] width 1062 height 579
copy tbody "INV-404501 Rockwood School District Blevins Elementary School 4 25 East North S…"
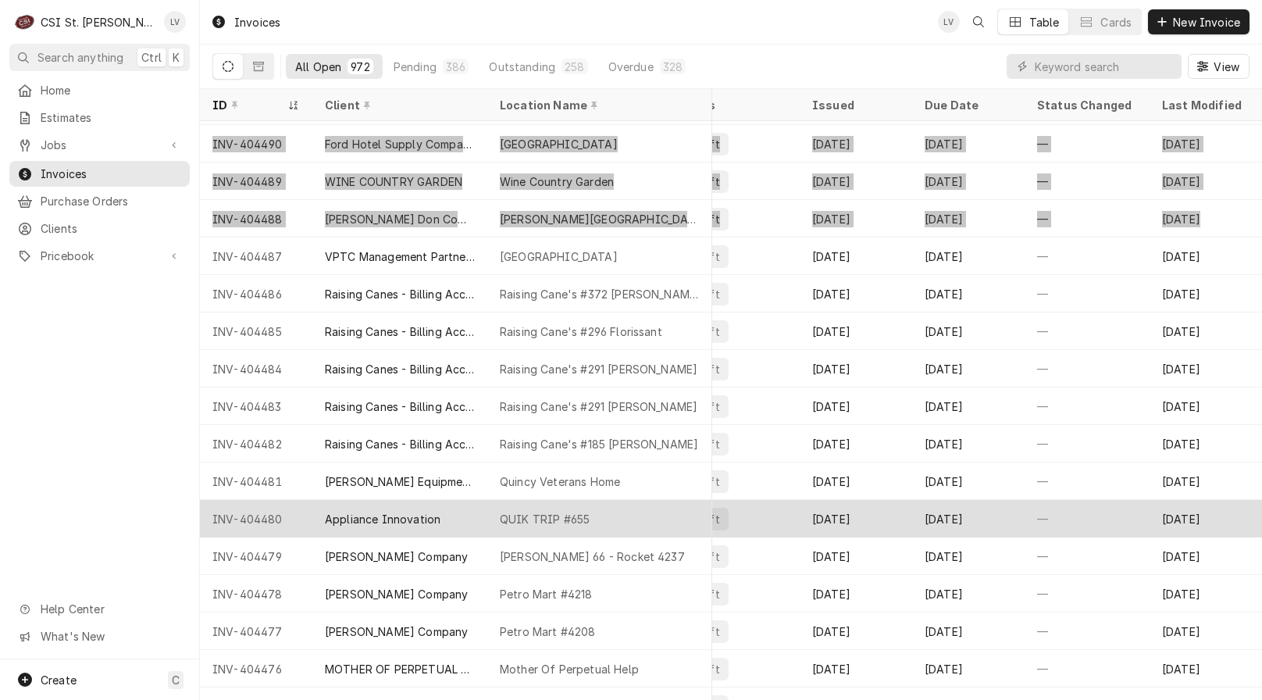
scroll to position [487, 662]
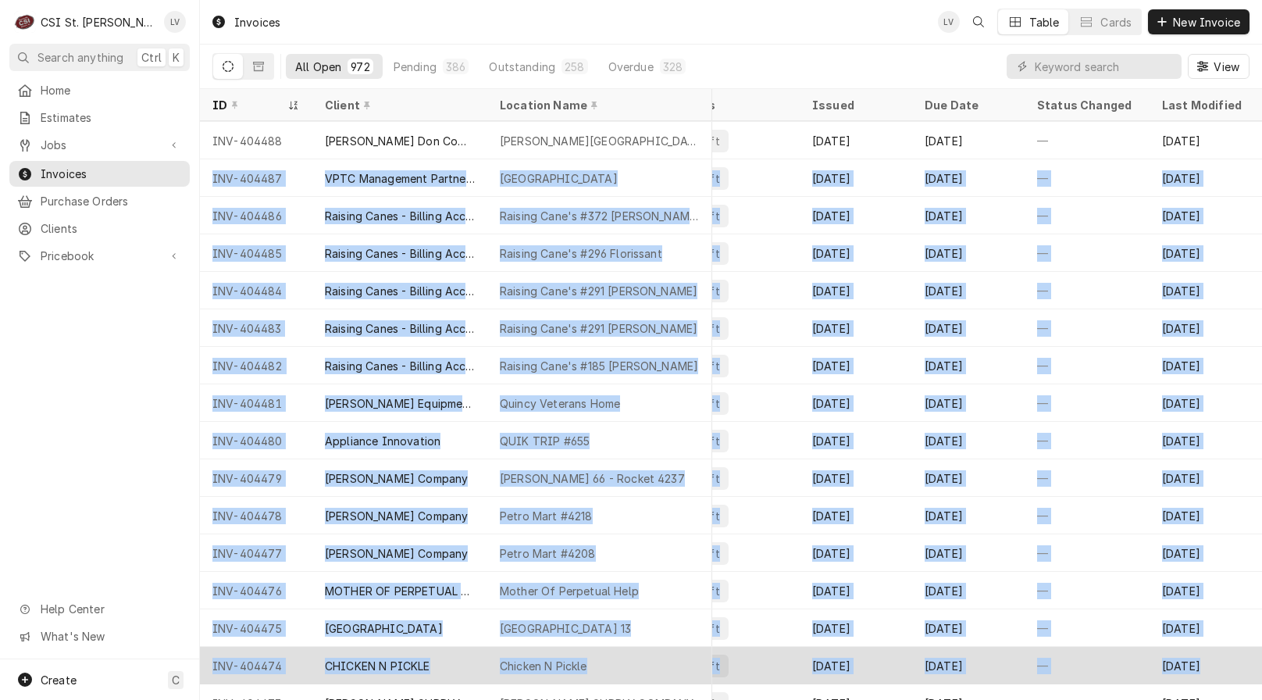
drag, startPoint x: 204, startPoint y: 174, endPoint x: 1219, endPoint y: 661, distance: 1126.0
copy tbody "INV-404487 VPTC Management Partners, LLC Tower Cafe 13736 Riverport Dr Ste 105 …"
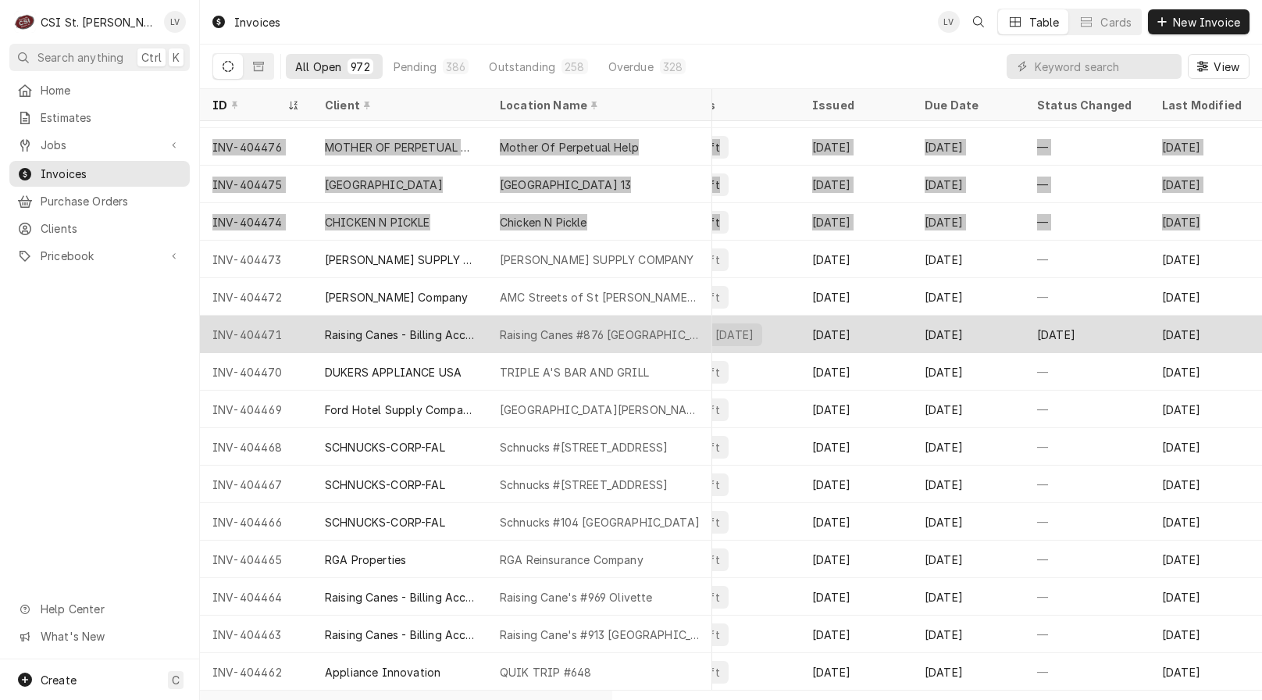
scroll to position [968, 662]
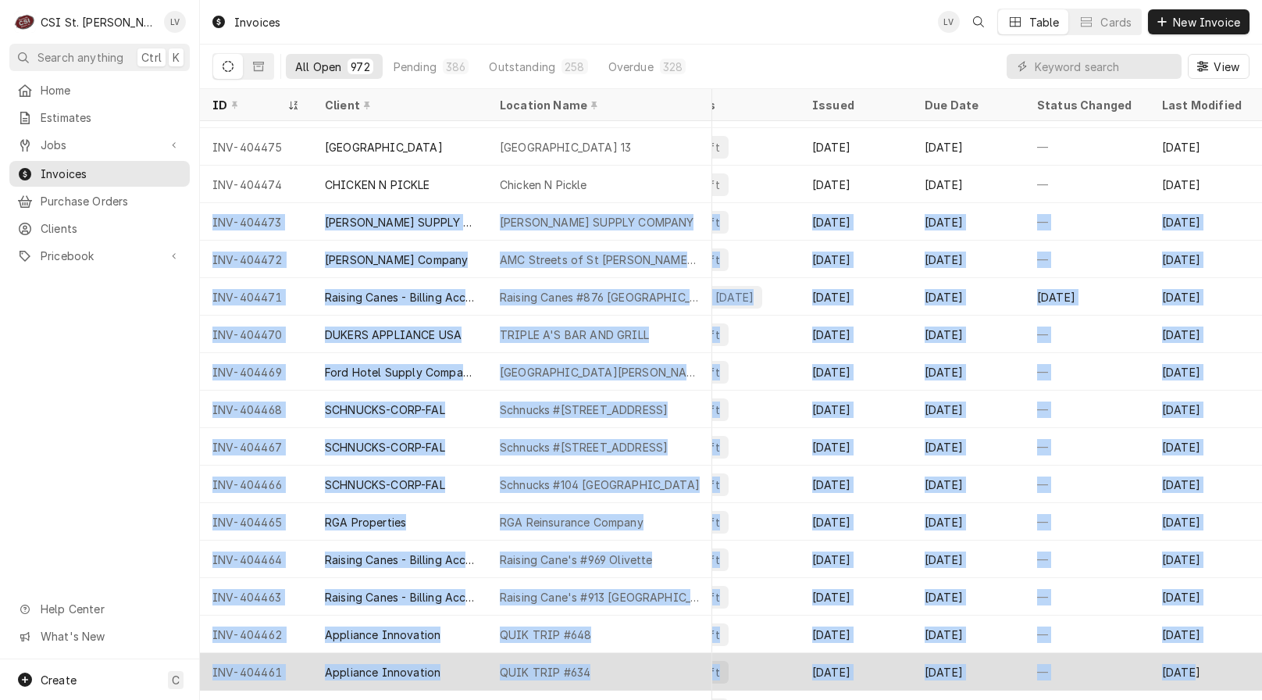
drag, startPoint x: 205, startPoint y: 221, endPoint x: 1197, endPoint y: 657, distance: 1083.5
copy tbody "INV-404473 BRAUER SUPPLY COMPANY (1) BRAUER SUPPLY COMPANY 1231 TOM GINNEVER AV…"
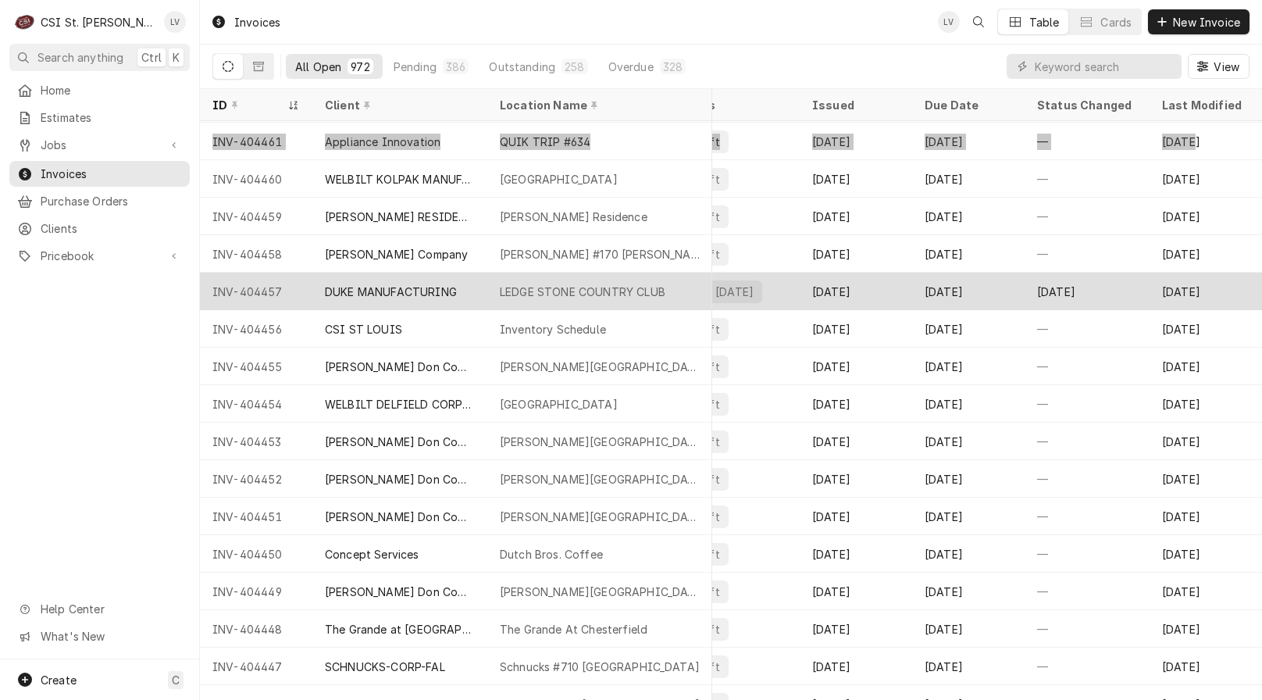
scroll to position [1533, 662]
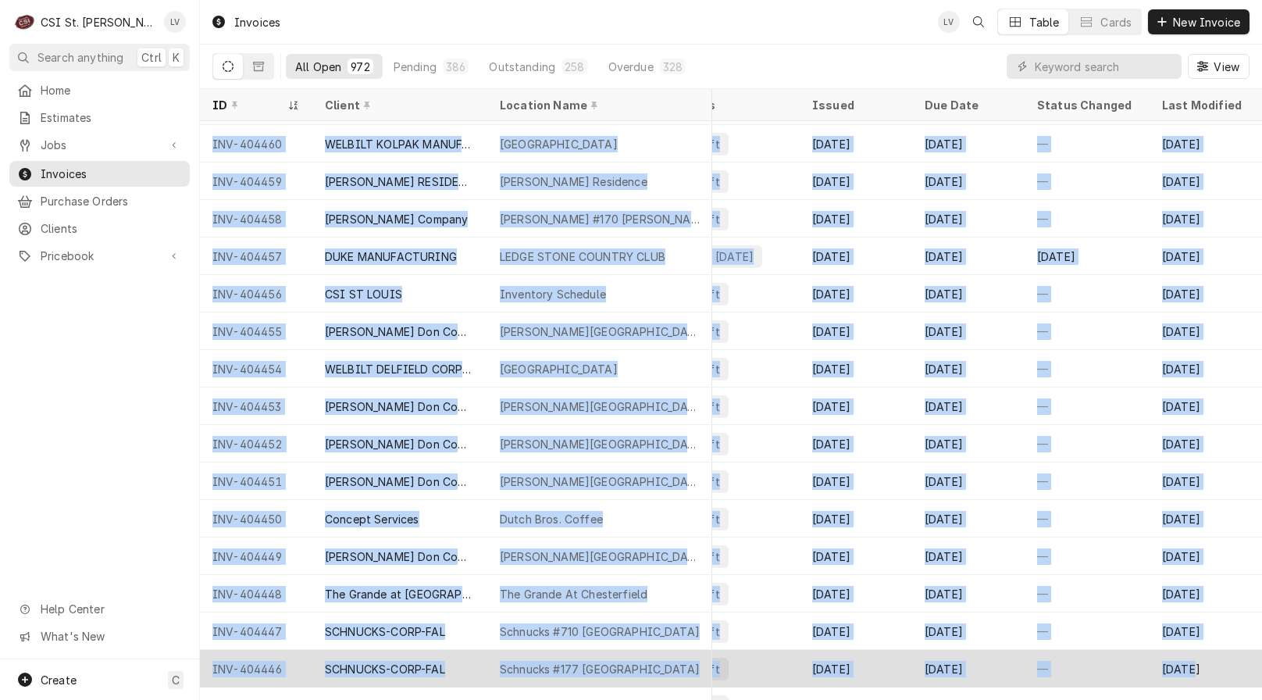
drag, startPoint x: 205, startPoint y: 139, endPoint x: 1216, endPoint y: 648, distance: 1131.4
copy tbody "INV-404460 WELBILT KOLPAK MANUFACTURING Pinckneyville Community Hospital 5383 I…"
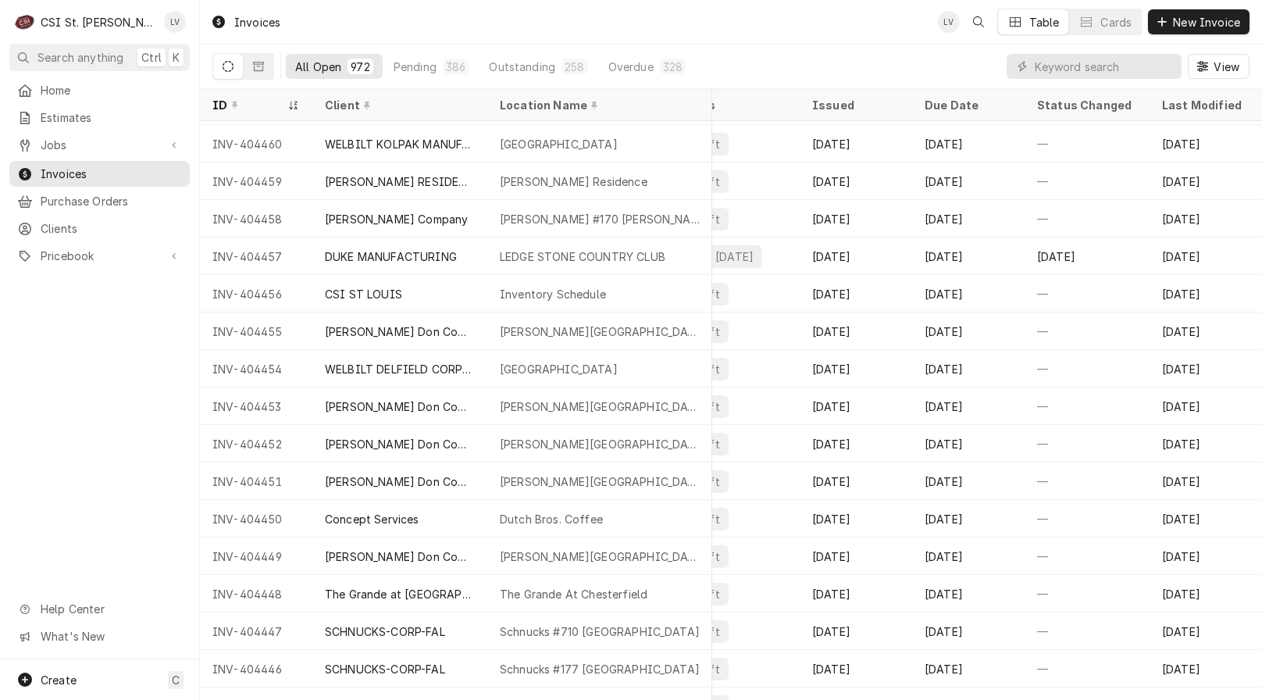
click at [136, 295] on div "Home Estimates Jobs Jobs Job Series Invoices Purchase Orders Clients Pricebook …" at bounding box center [99, 368] width 199 height 582
click at [265, 66] on button "Dynamic Content Wrapper" at bounding box center [259, 66] width 30 height 25
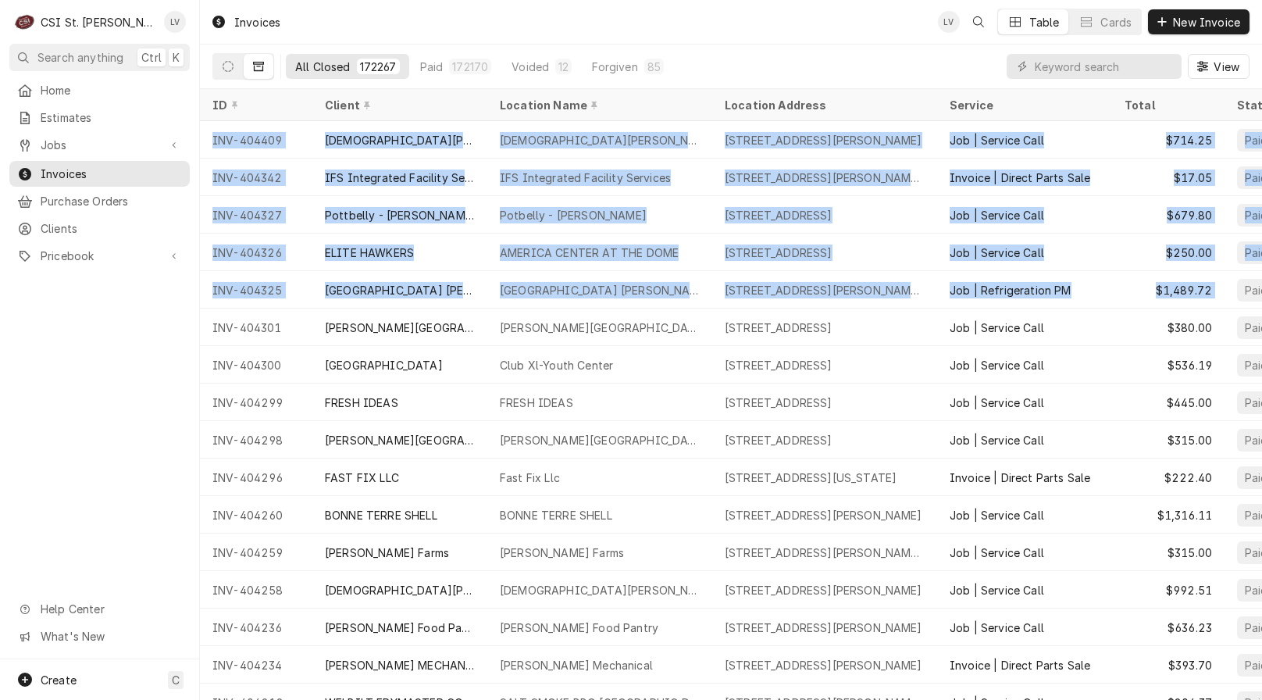
scroll to position [0, 74]
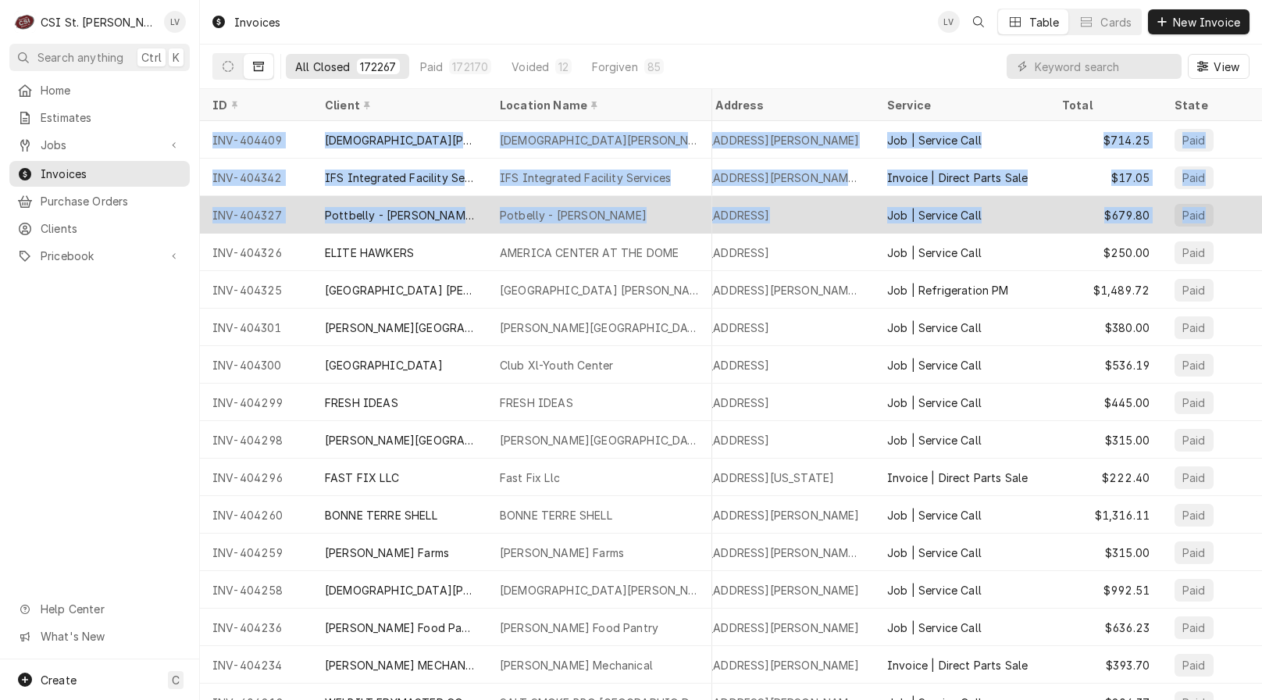
drag, startPoint x: 201, startPoint y: 130, endPoint x: 1209, endPoint y: 221, distance: 1012.4
click at [1200, 221] on tbody "INV-404409 FRIEDENS UNITED CHURCH OF CHRIST Friedens United Church Of Christ 17…" at bounding box center [668, 410] width 1062 height 579
copy tbody "INV-404409 FRIEDENS UNITED CHURCH OF CHRIST Friedens United Church Of Christ 17…"
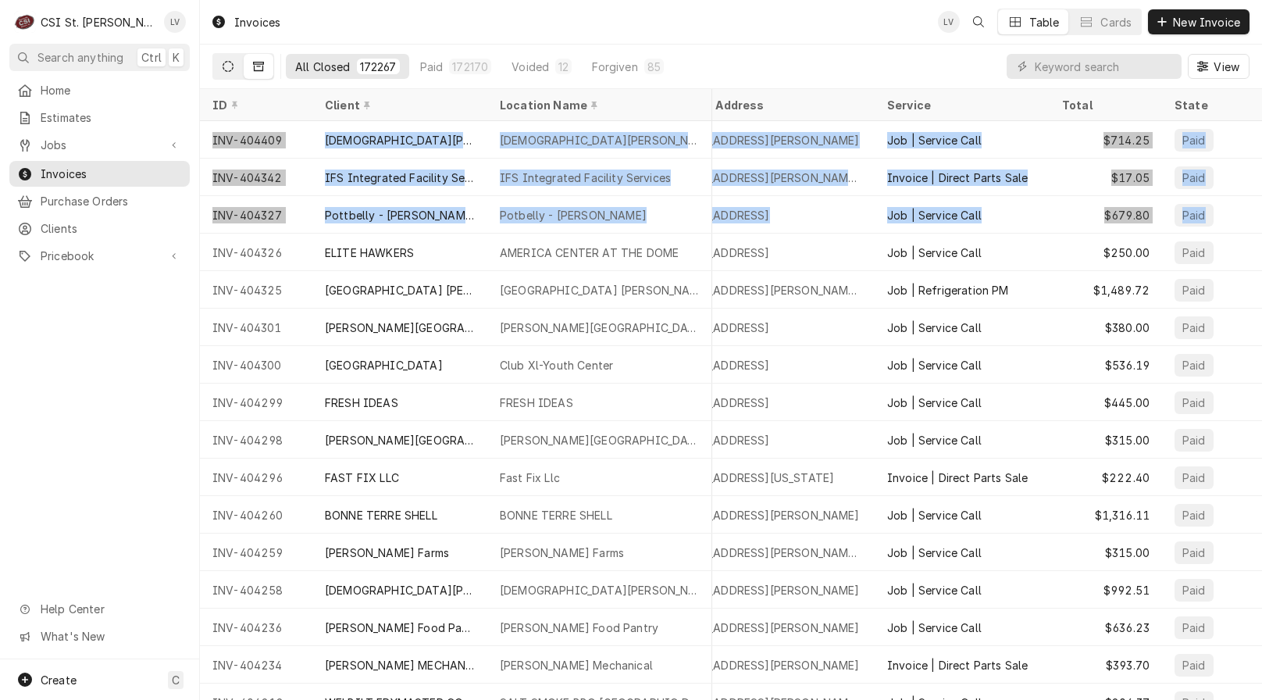
click at [231, 66] on icon "Dynamic Content Wrapper" at bounding box center [228, 66] width 11 height 11
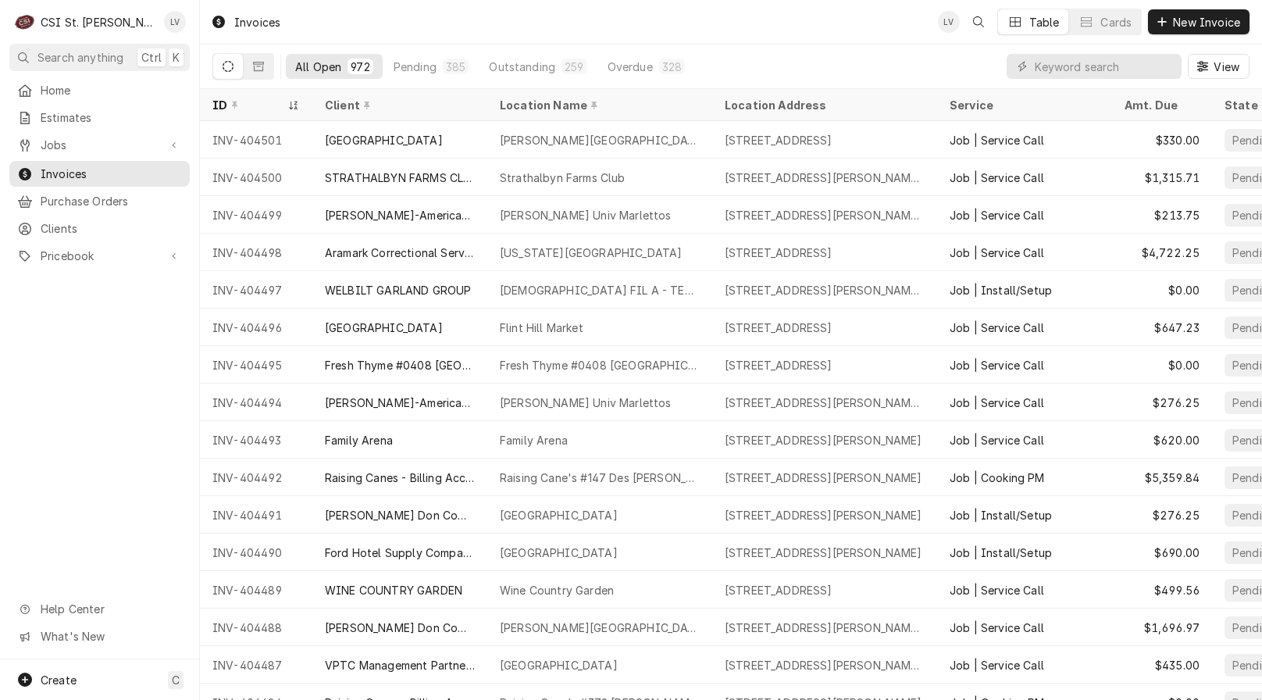
click at [105, 384] on div "Home Estimates Jobs Jobs Job Series Invoices Purchase Orders Clients Pricebook …" at bounding box center [99, 368] width 199 height 582
click at [88, 138] on span "Jobs" at bounding box center [100, 145] width 118 height 16
click at [90, 162] on div "Jobs" at bounding box center [99, 172] width 174 height 20
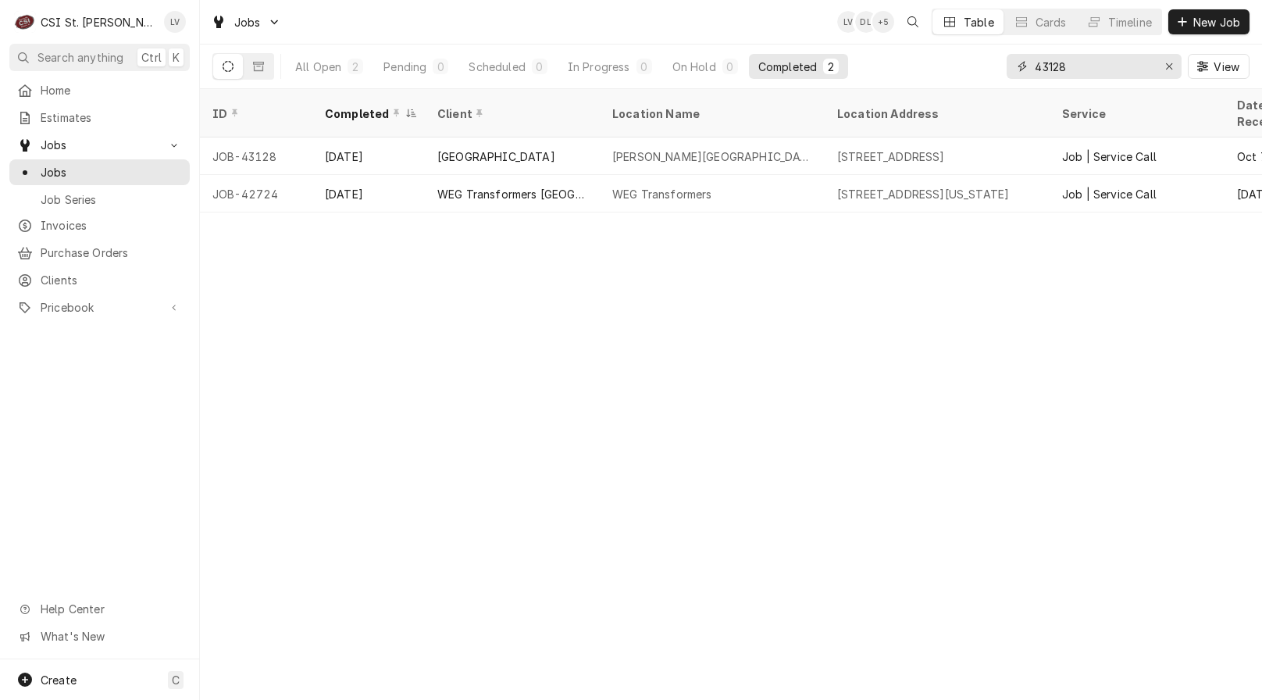
drag, startPoint x: 1086, startPoint y: 66, endPoint x: 982, endPoint y: 77, distance: 104.5
click at [982, 77] on div "All Open 2 Pending 0 Scheduled 0 In Progress 0 On Hold 0 Completed 2 43128 View" at bounding box center [730, 67] width 1037 height 44
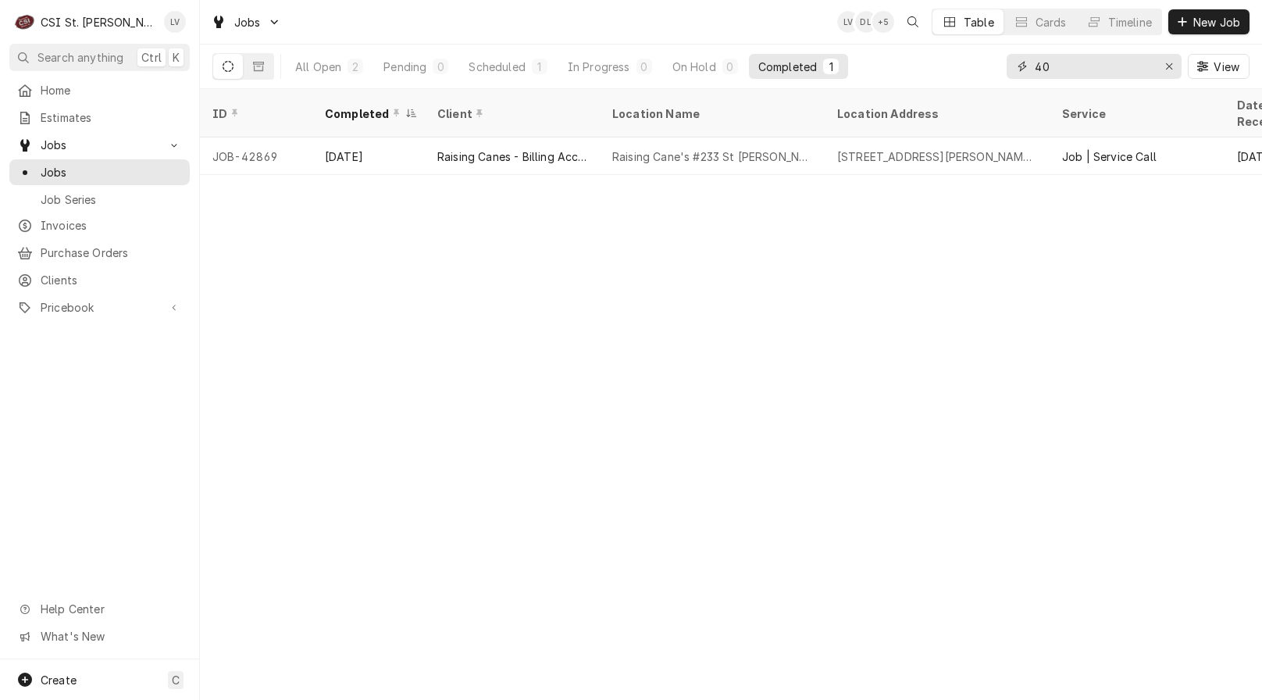
type input "4"
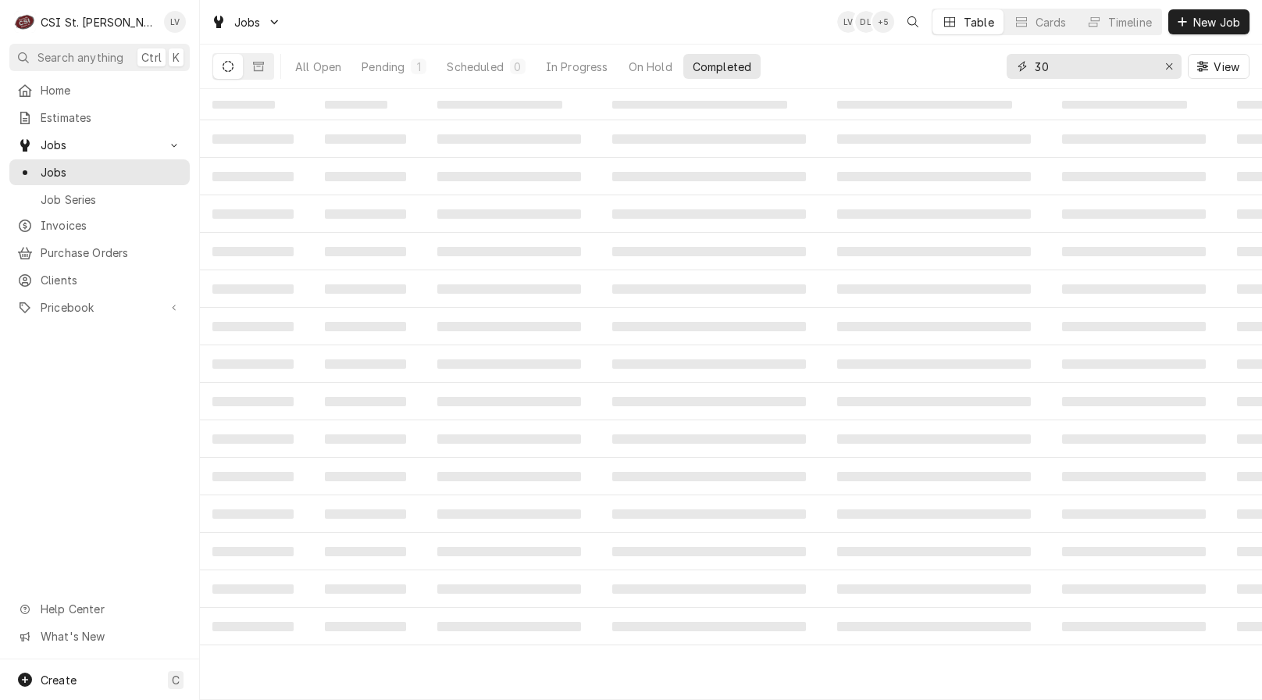
type input "3"
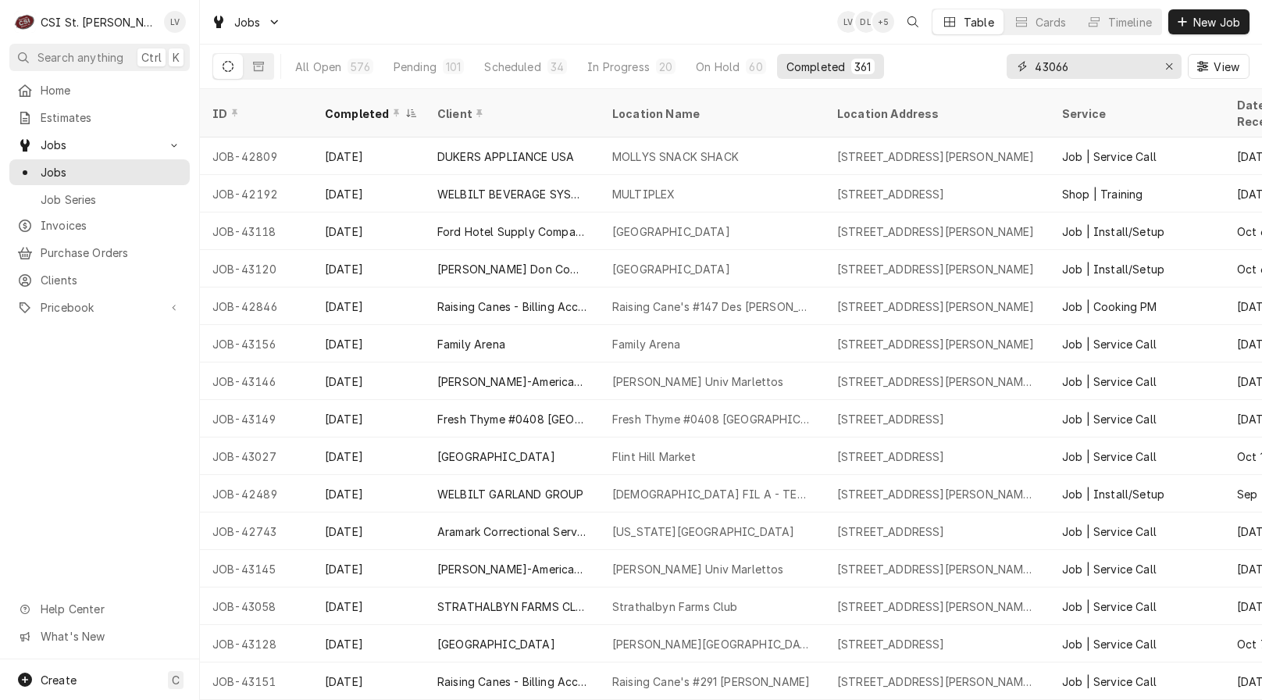
type input "43066"
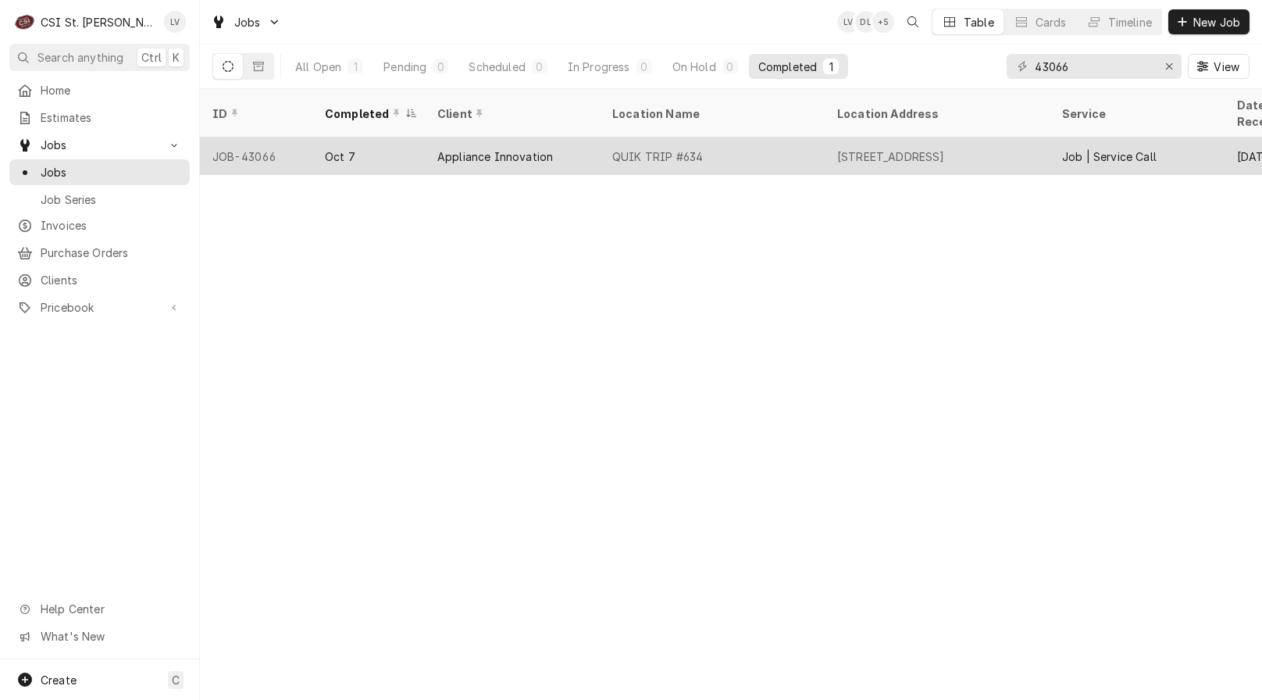
click at [684, 145] on div "QUIK TRIP #634" at bounding box center [712, 155] width 225 height 37
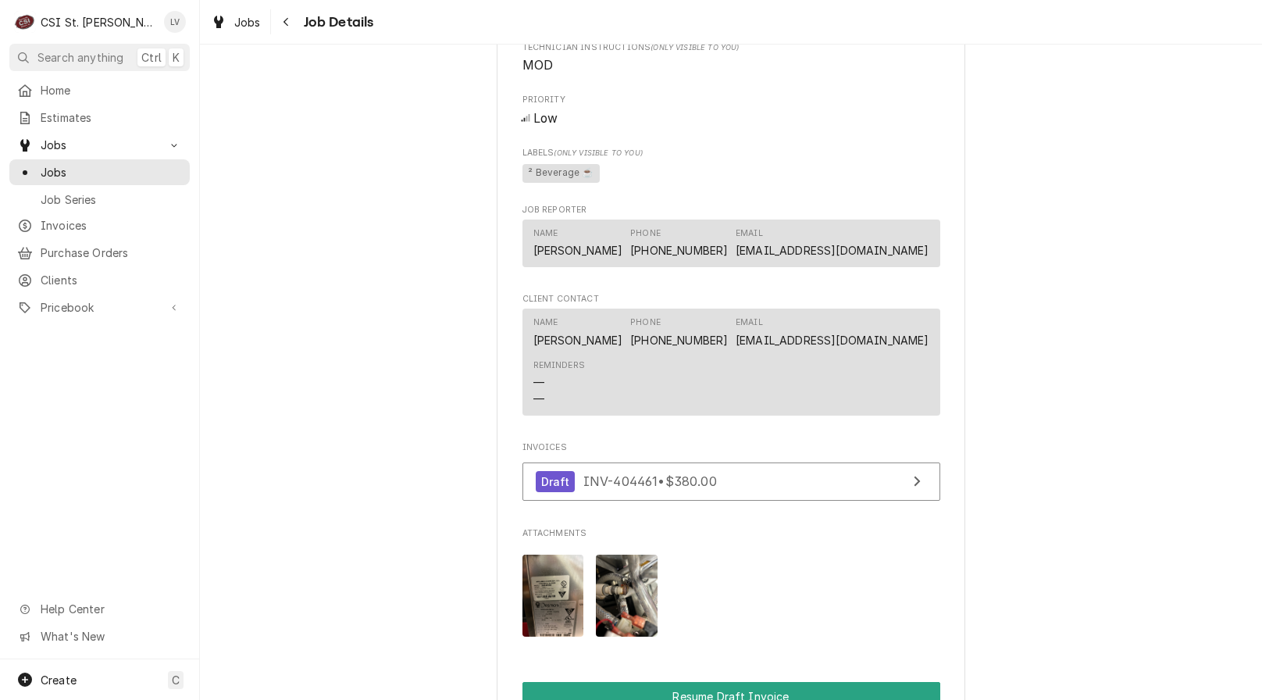
scroll to position [859, 0]
click at [218, 29] on div "Dynamic Content Wrapper" at bounding box center [219, 21] width 16 height 19
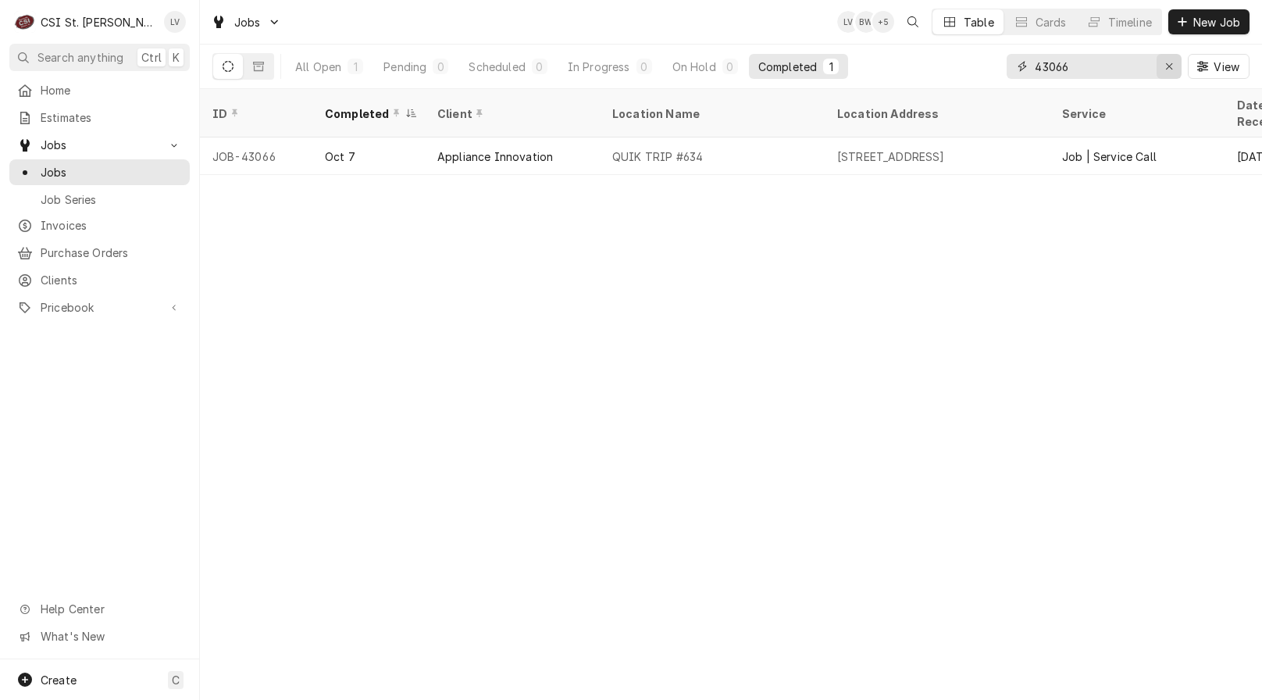
click at [1169, 71] on icon "Erase input" at bounding box center [1169, 66] width 9 height 11
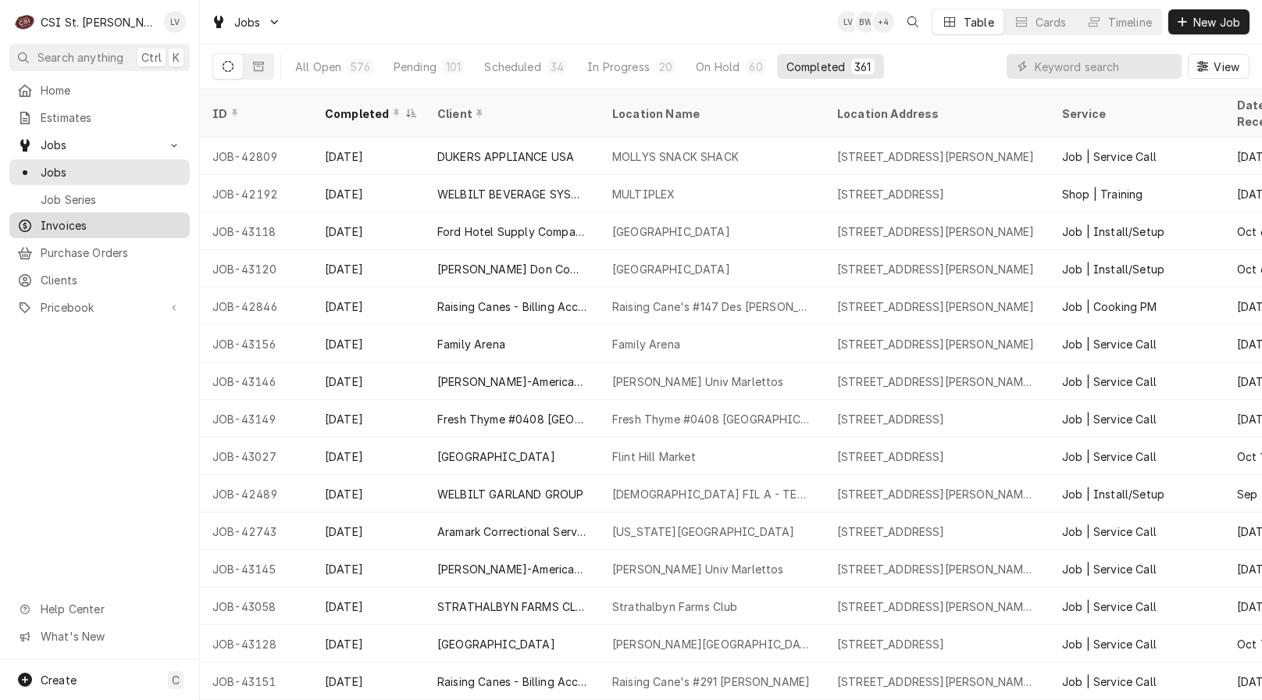
click at [44, 221] on span "Invoices" at bounding box center [111, 225] width 141 height 16
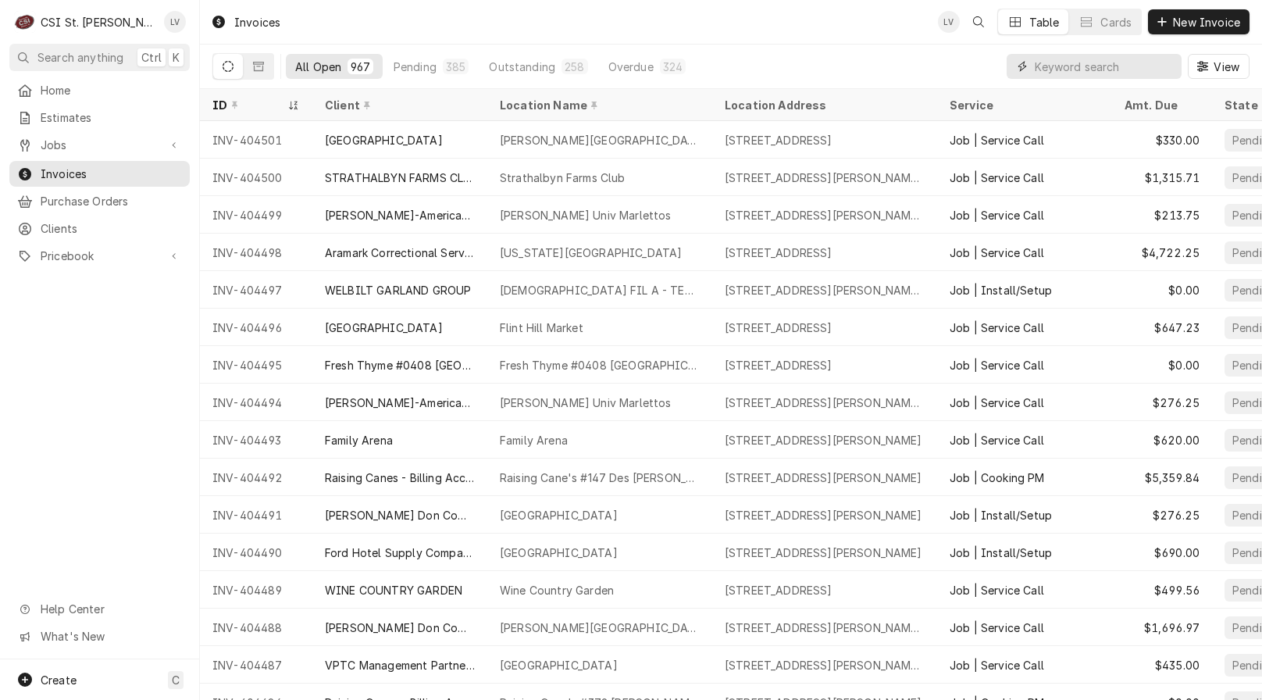
click at [1064, 65] on input "Dynamic Content Wrapper" at bounding box center [1104, 66] width 139 height 25
type input "404471"
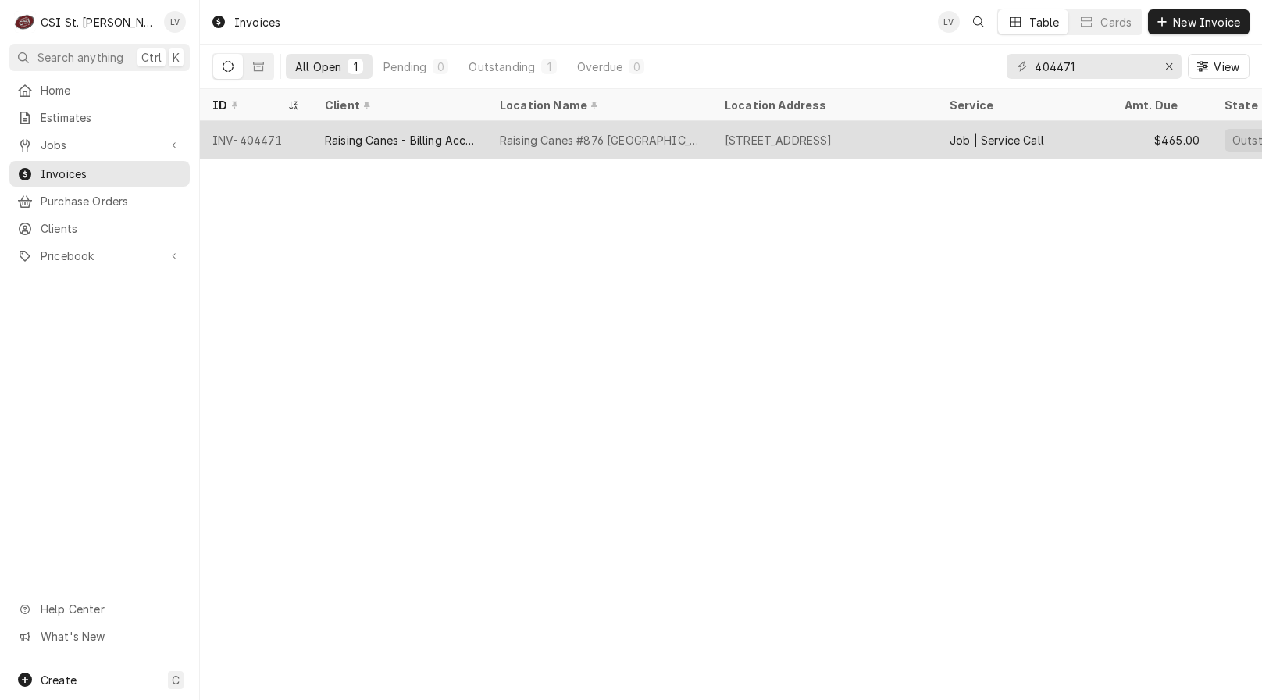
click at [383, 145] on div "Raising Canes - Billing Account" at bounding box center [399, 139] width 175 height 37
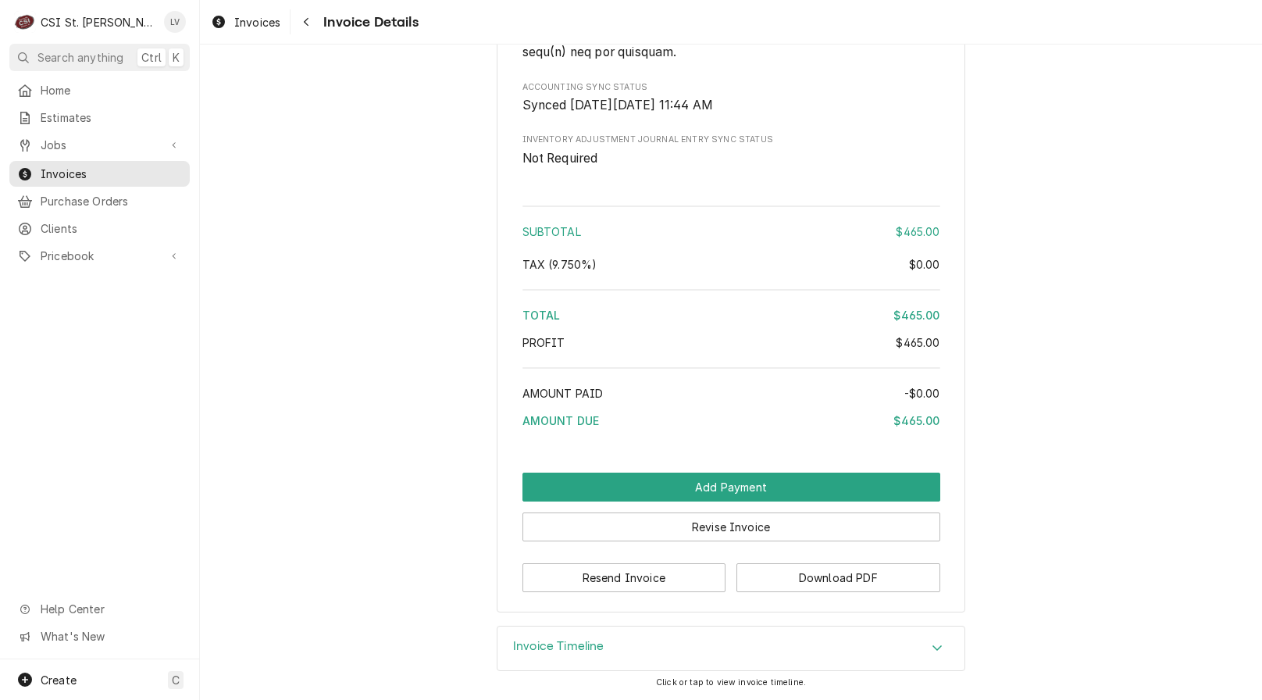
scroll to position [2328, 0]
click at [599, 636] on div "Invoice Timeline" at bounding box center [731, 648] width 467 height 44
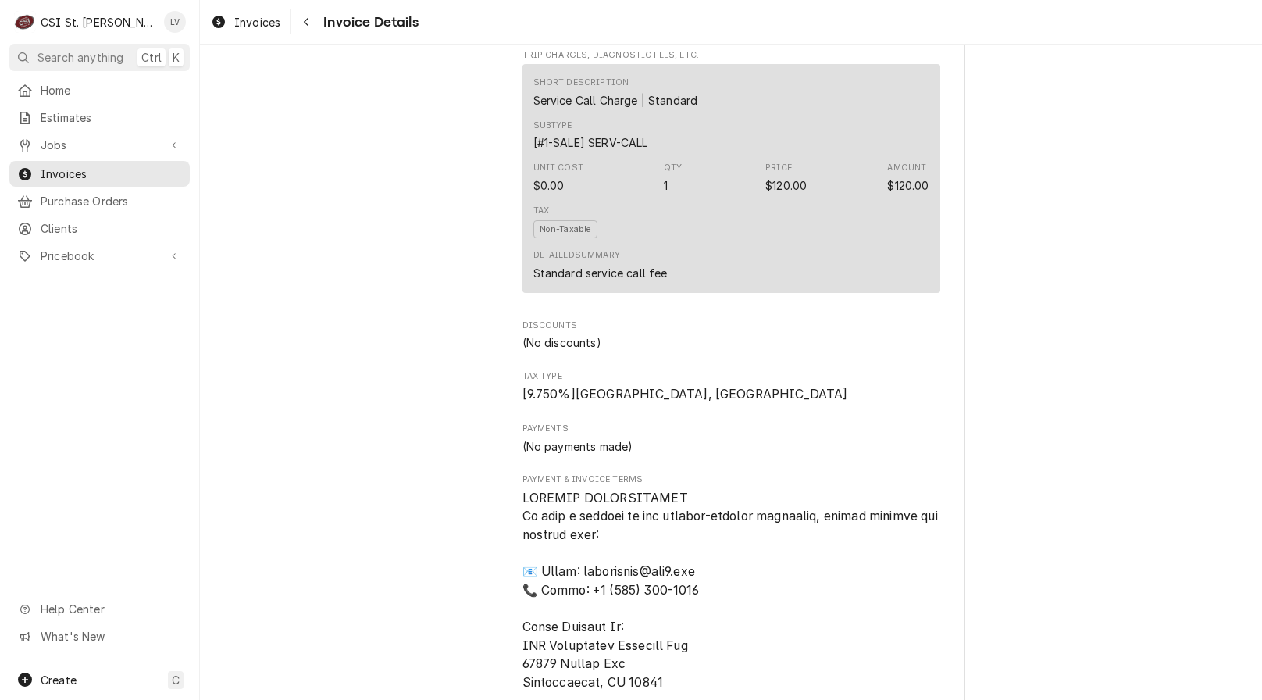
scroll to position [859, 0]
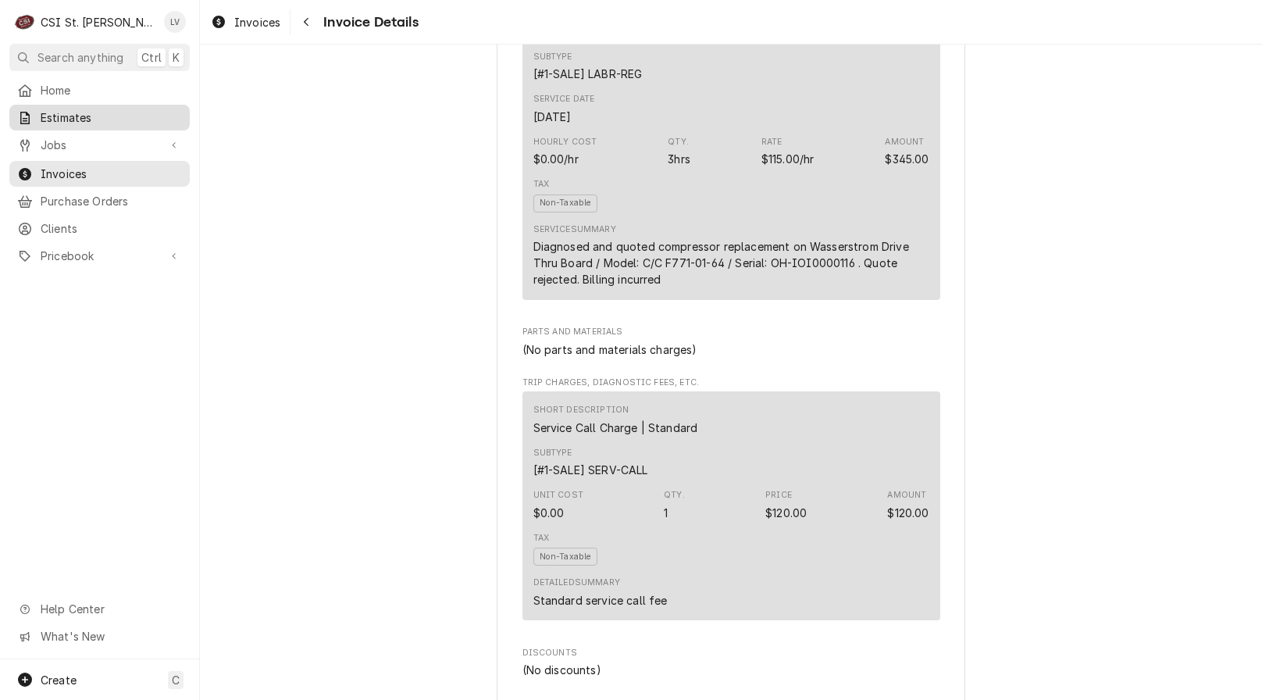
click at [85, 116] on span "Estimates" at bounding box center [111, 117] width 141 height 16
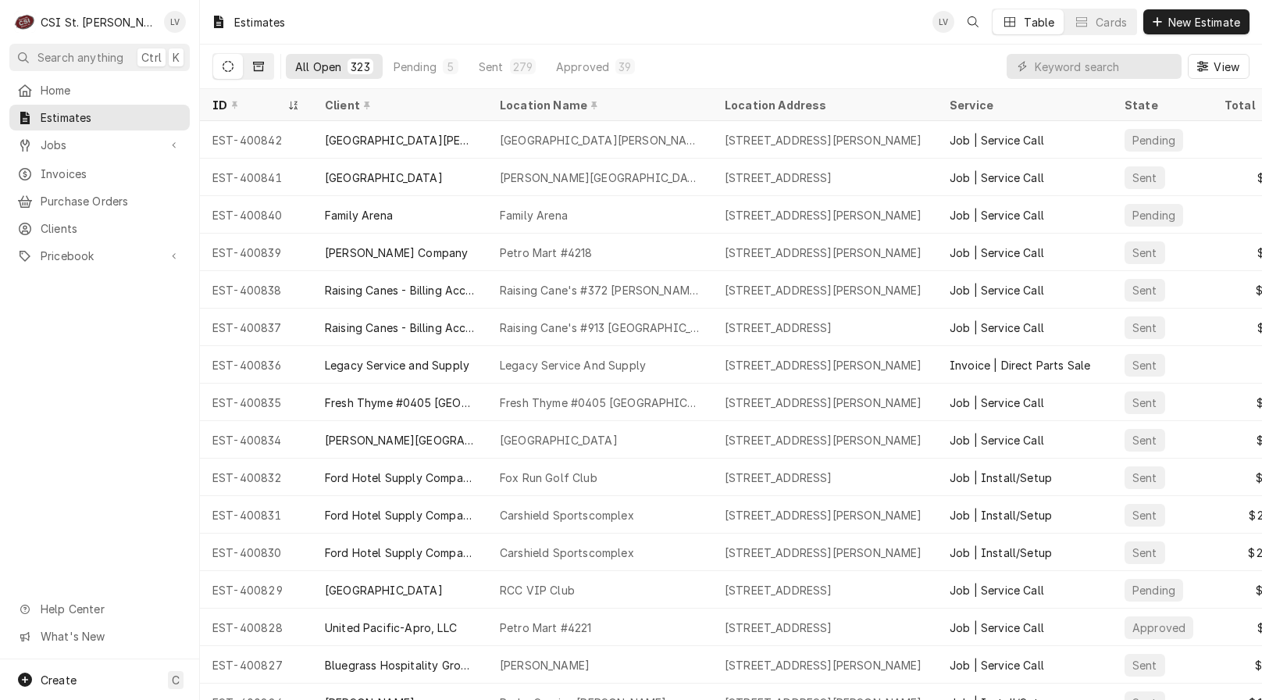
click at [262, 72] on button "Dynamic Content Wrapper" at bounding box center [259, 66] width 30 height 25
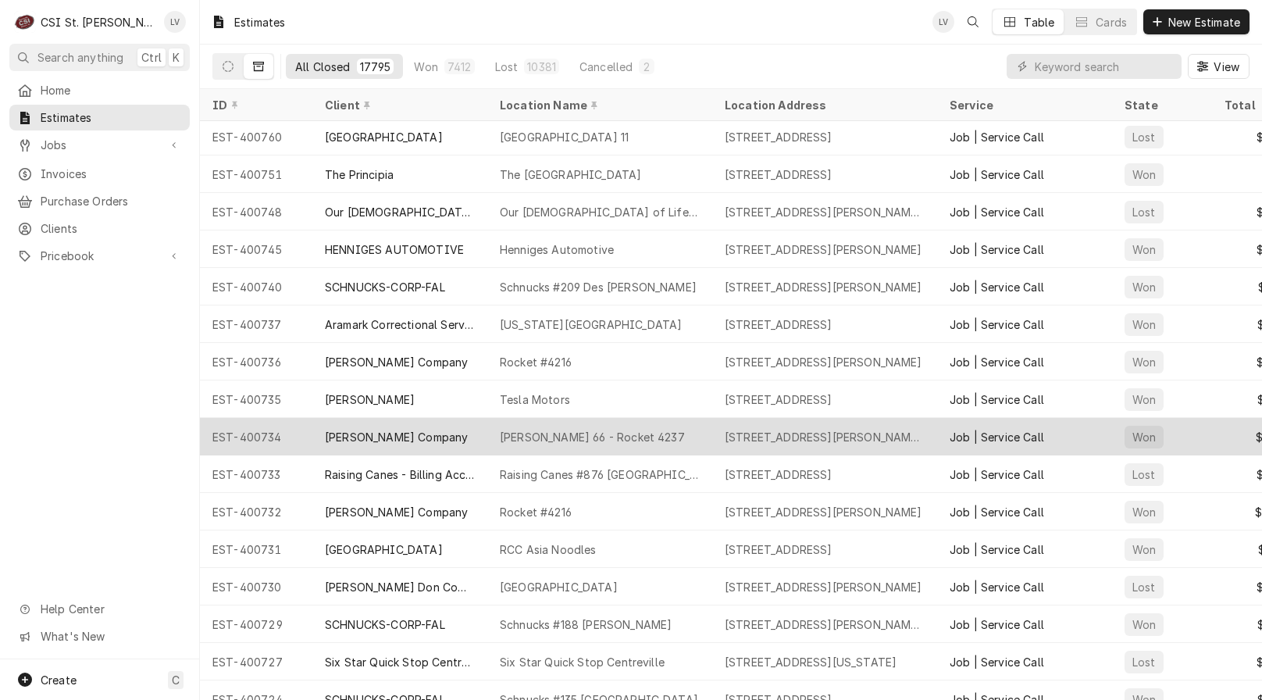
scroll to position [704, 0]
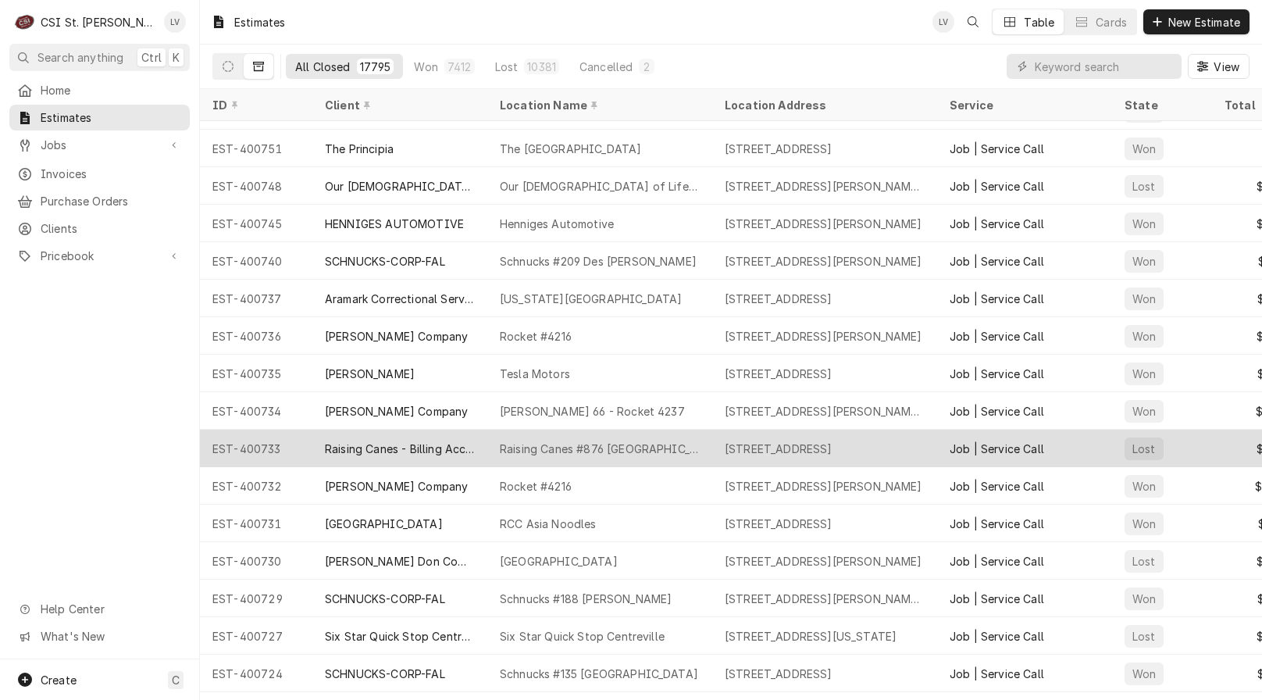
click at [613, 447] on div "Raising Canes #876 Springfield" at bounding box center [600, 449] width 200 height 16
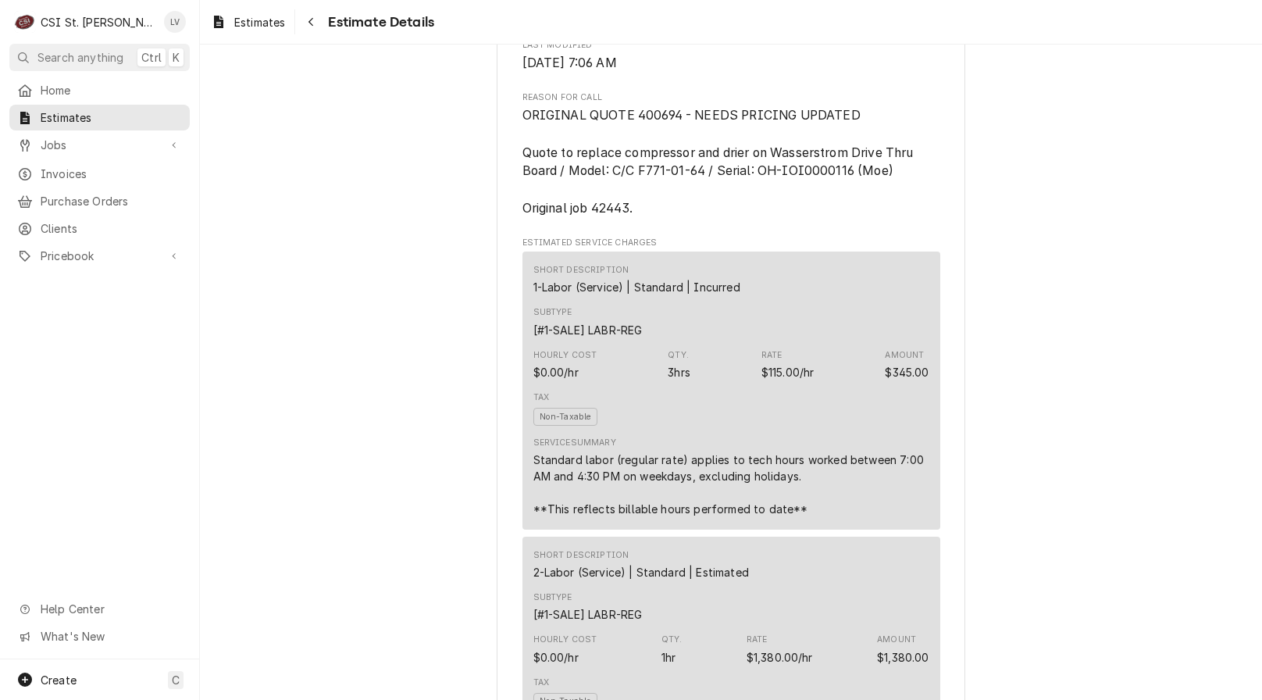
scroll to position [859, 0]
click at [50, 142] on span "Jobs" at bounding box center [100, 145] width 118 height 16
click at [39, 219] on div "Invoices" at bounding box center [99, 225] width 165 height 16
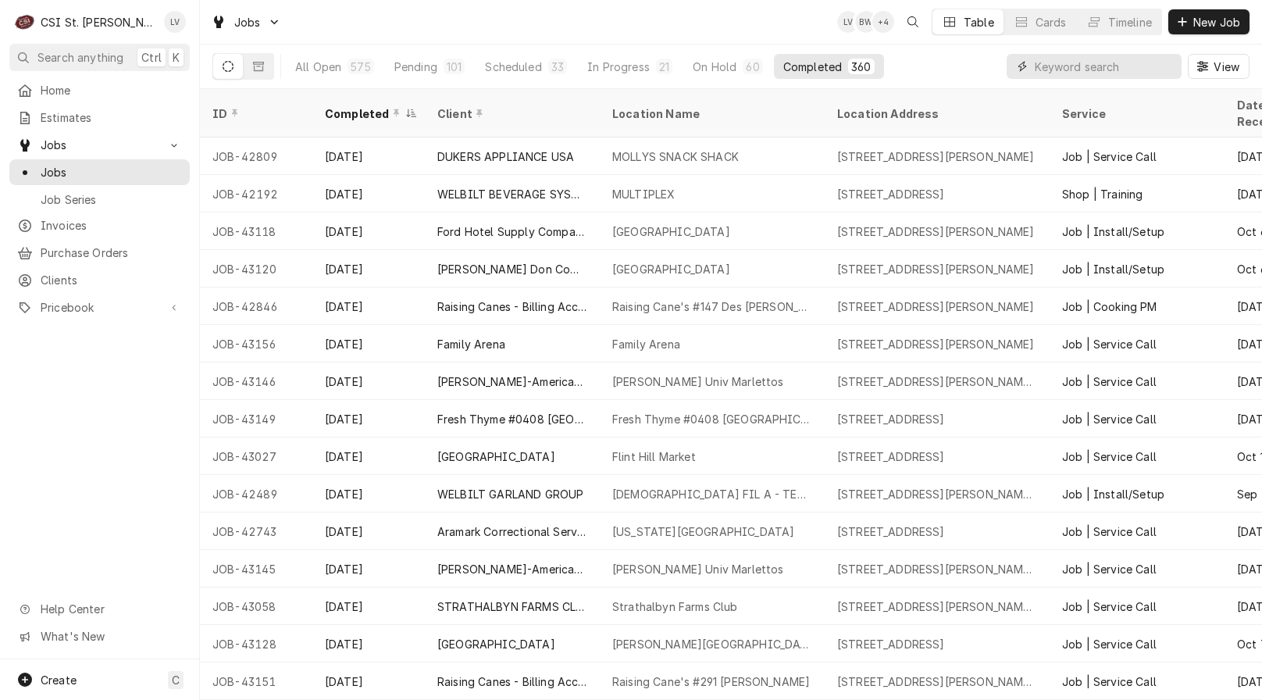
click at [1056, 66] on input "Dynamic Content Wrapper" at bounding box center [1104, 66] width 139 height 25
type input "42443"
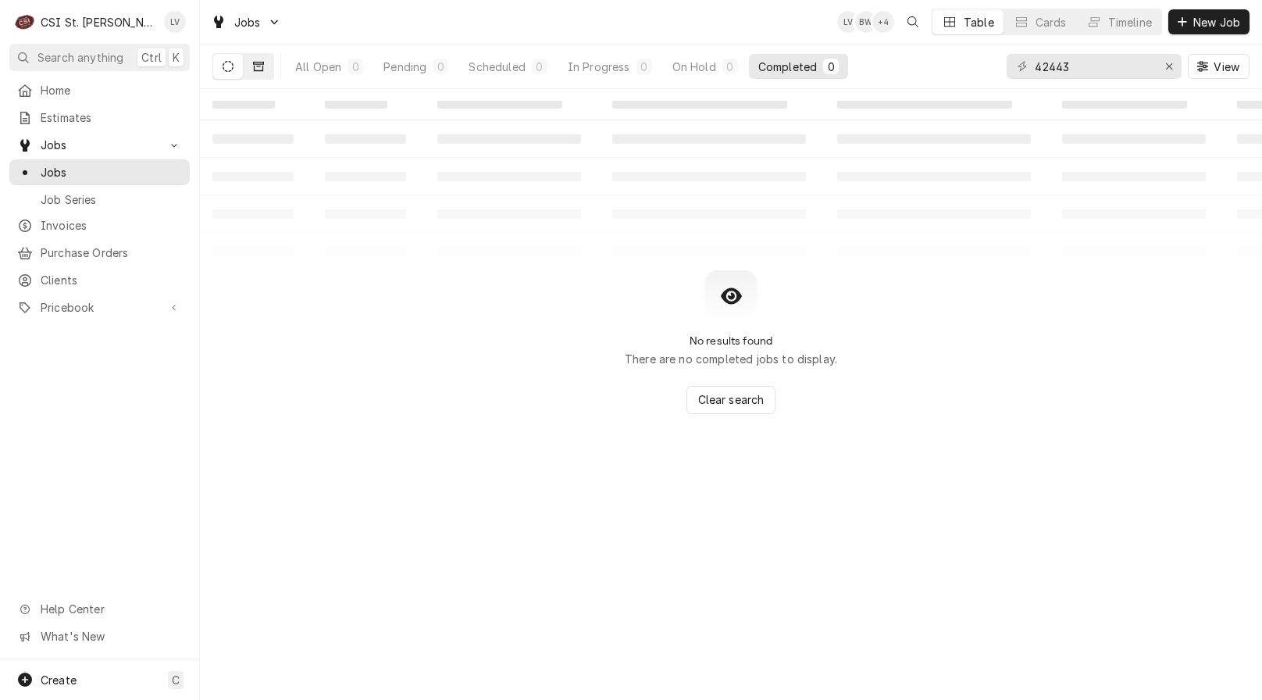
click at [260, 62] on icon "Dynamic Content Wrapper" at bounding box center [258, 66] width 11 height 9
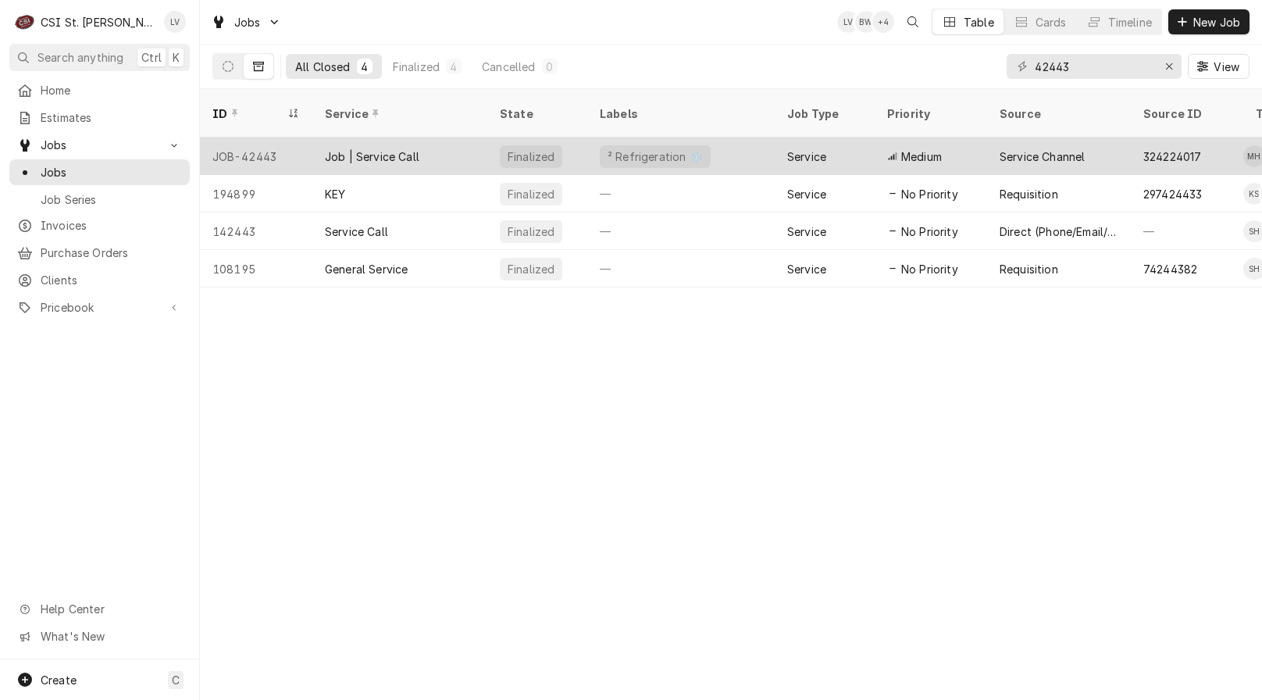
click at [290, 140] on div "JOB-42443" at bounding box center [256, 155] width 112 height 37
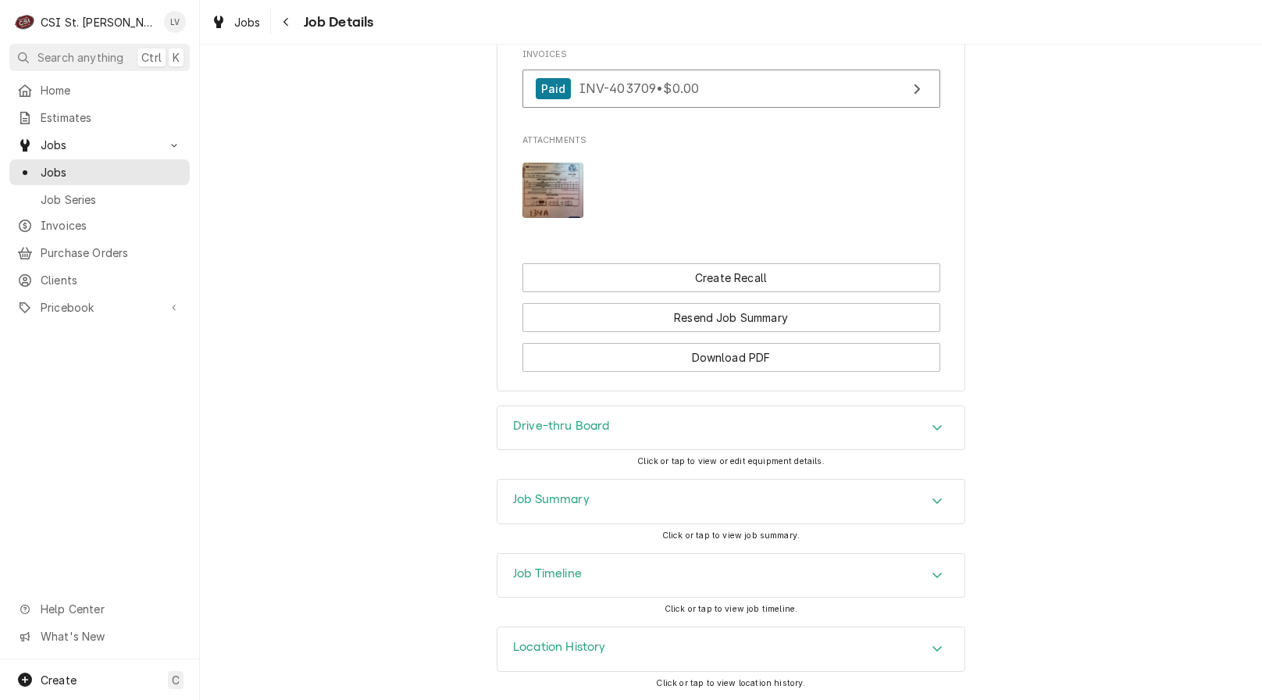
scroll to position [1652, 0]
click at [593, 485] on div "Job Summary" at bounding box center [731, 502] width 467 height 44
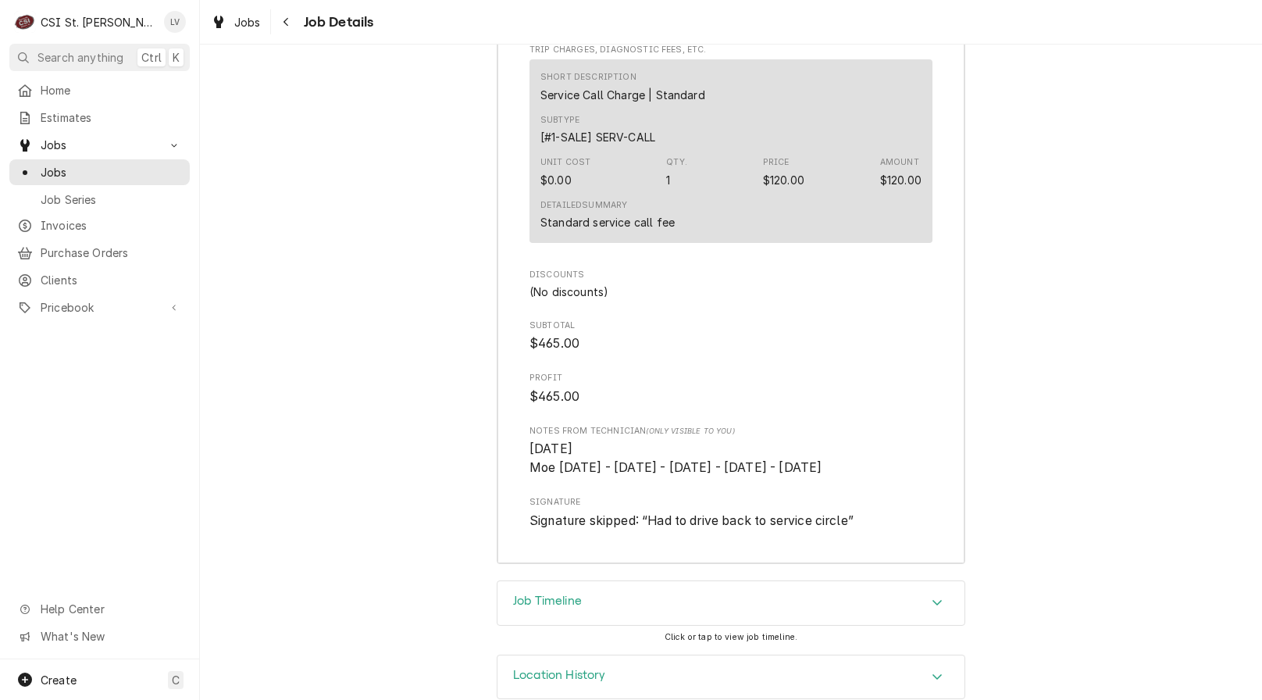
scroll to position [4041, 0]
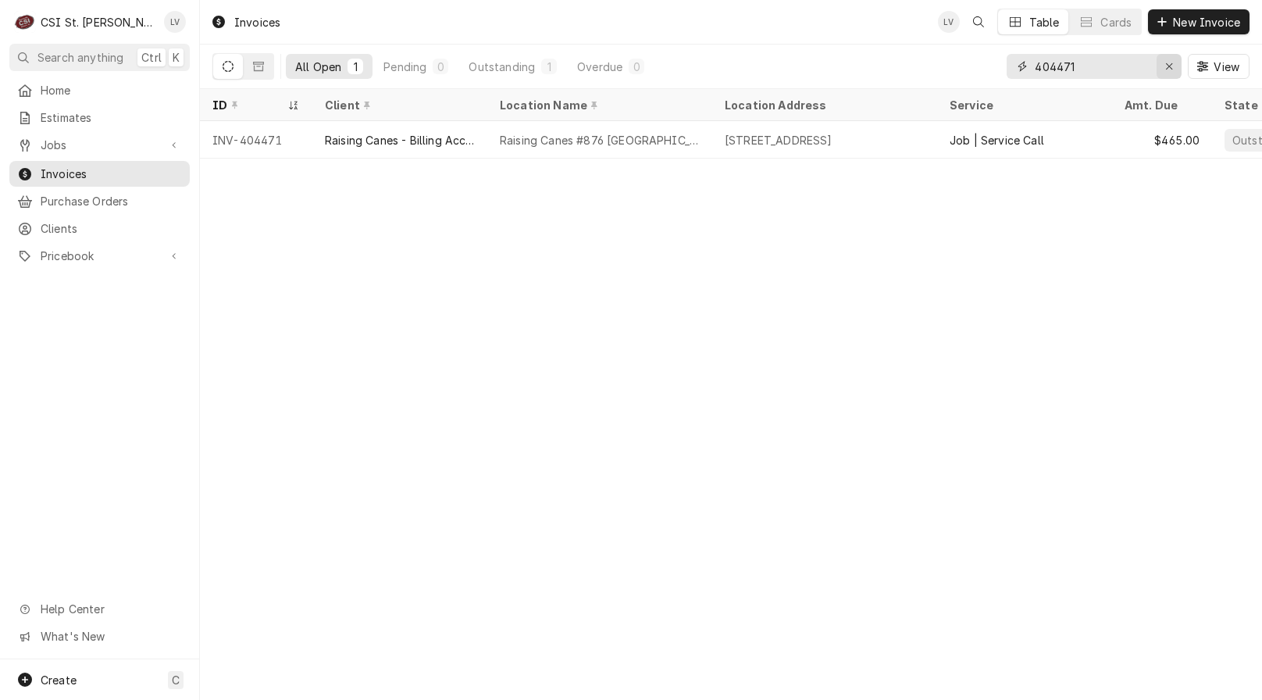
click at [1168, 68] on icon "Erase input" at bounding box center [1169, 66] width 9 height 11
